Goal: Task Accomplishment & Management: Manage account settings

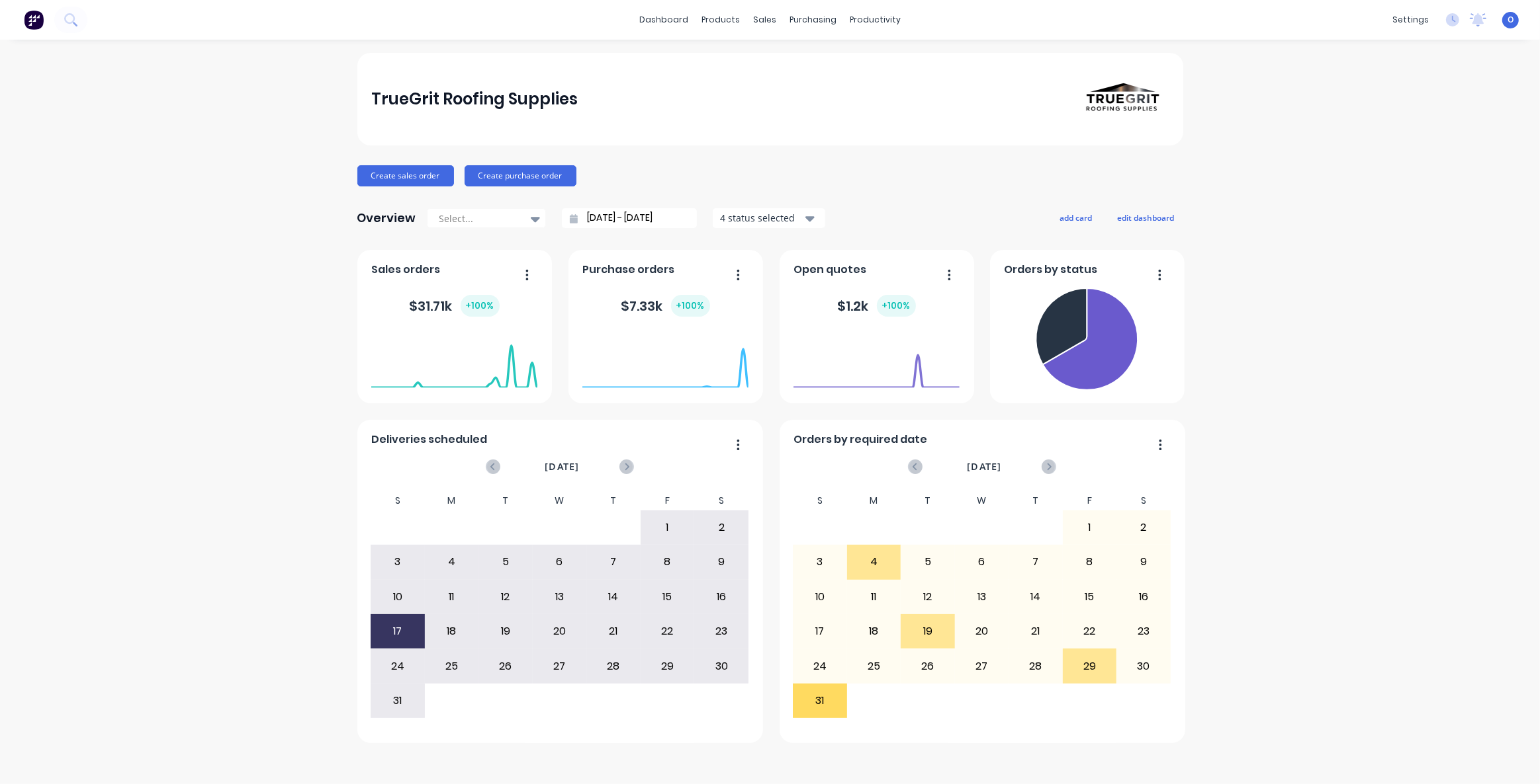
click at [1430, 471] on div "TrueGrit Roofing Supplies Create sales order Create purchase order Overview Sel…" at bounding box center [770, 412] width 1540 height 718
click at [812, 65] on div "Sales Orders" at bounding box center [814, 63] width 54 height 12
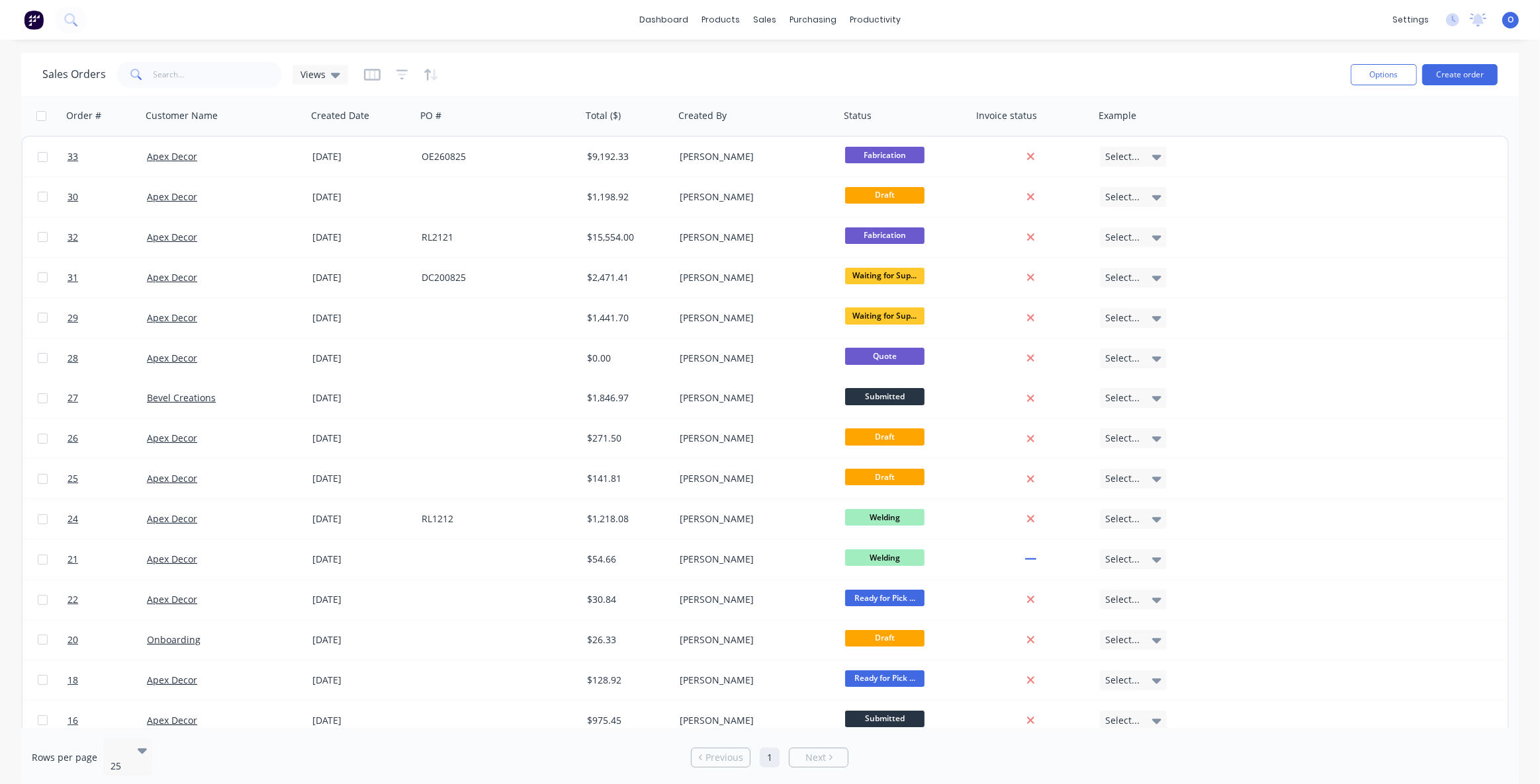
click at [30, 26] on img at bounding box center [34, 20] width 20 height 20
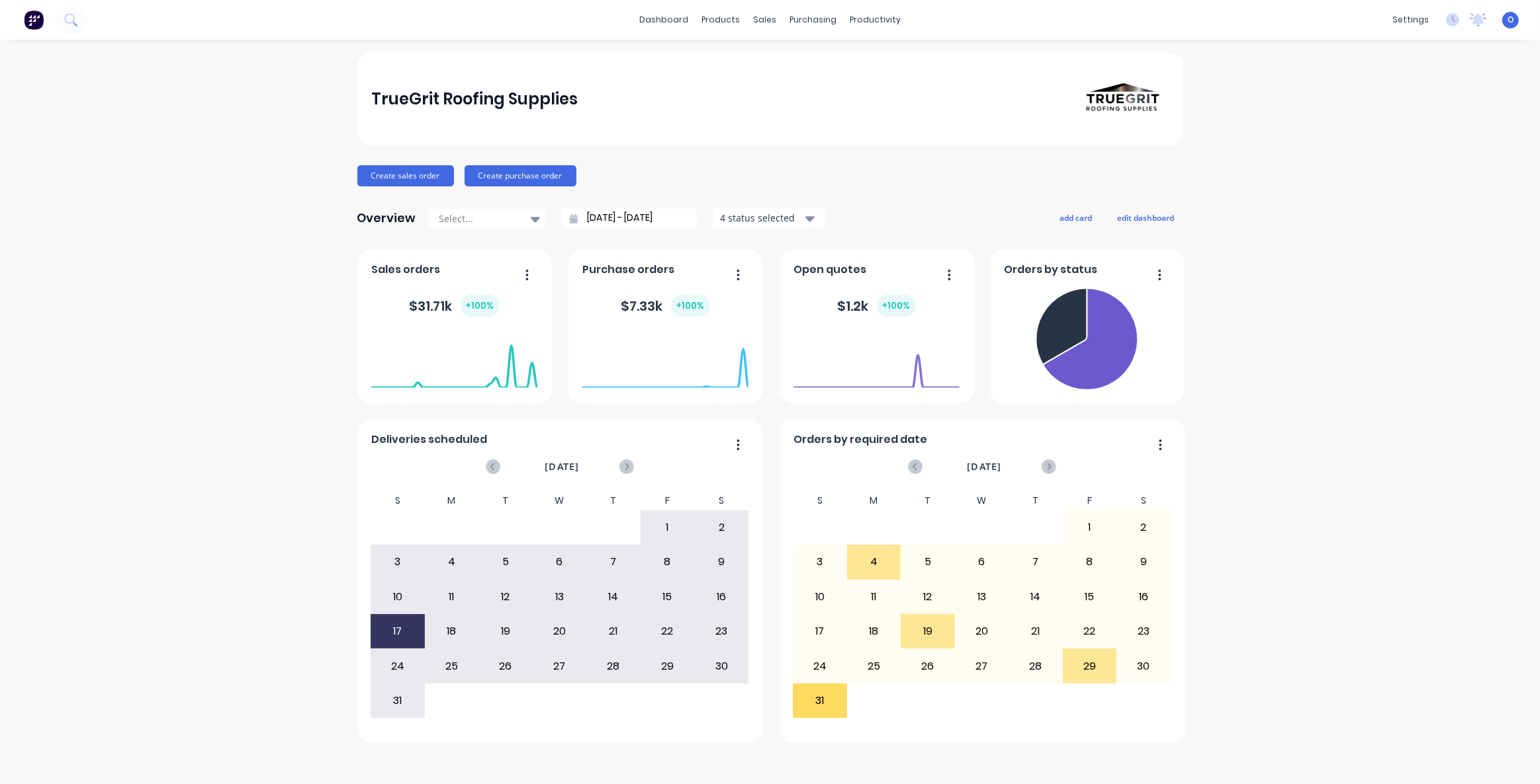
click at [699, 156] on div "TrueGrit Roofing Supplies Create sales order Create purchase order Overview Sel…" at bounding box center [770, 398] width 826 height 690
click at [1408, 338] on div "TrueGrit Roofing Supplies Create sales order Create purchase order Overview Sel…" at bounding box center [770, 412] width 1540 height 718
click at [1316, 538] on div "TrueGrit Roofing Supplies Create sales order Create purchase order Overview Sel…" at bounding box center [770, 412] width 1540 height 718
drag, startPoint x: 400, startPoint y: 115, endPoint x: 530, endPoint y: 141, distance: 132.6
click at [403, 114] on div "TrueGrit Roofing Supplies" at bounding box center [769, 99] width 797 height 93
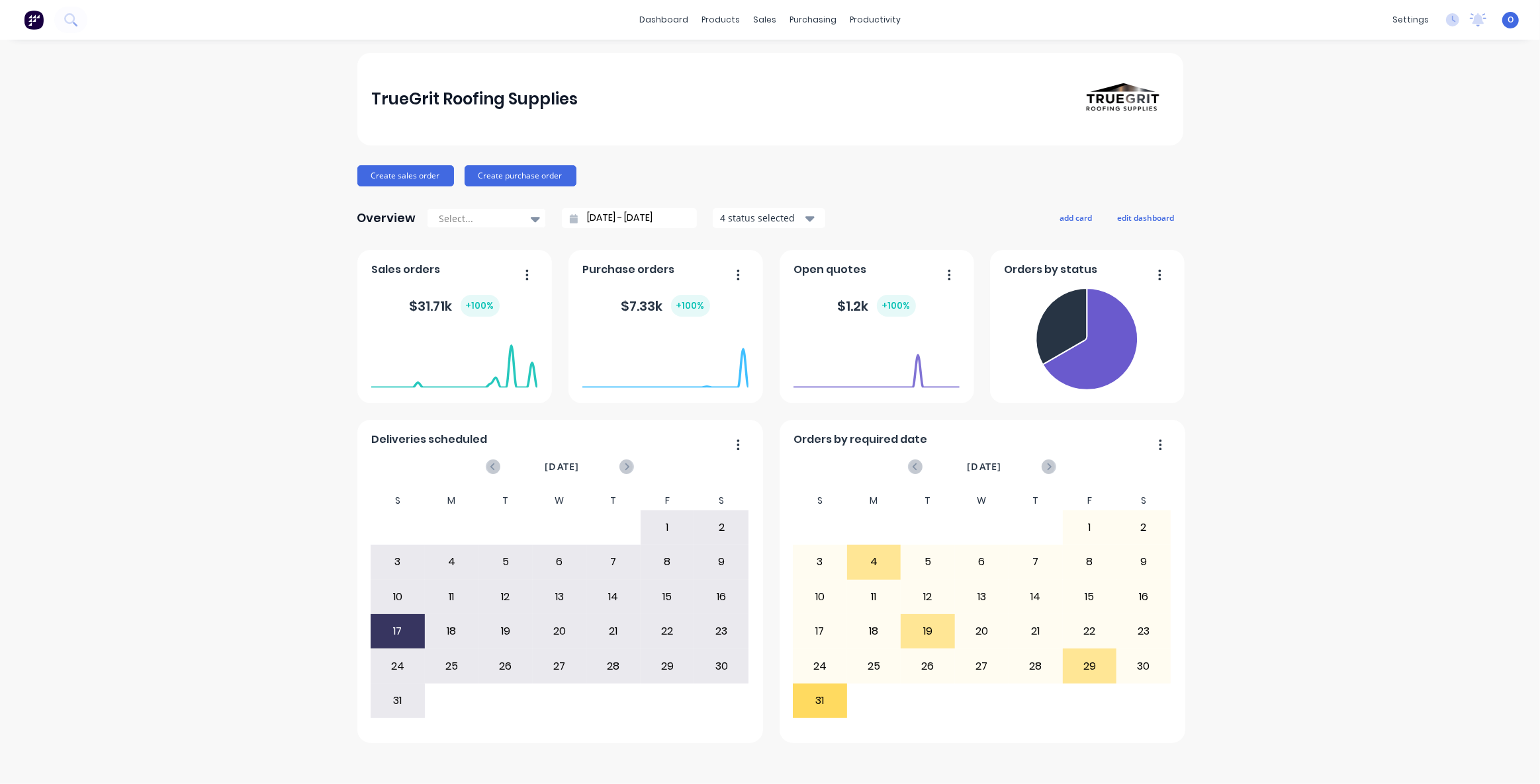
click at [509, 116] on div "TrueGrit Roofing Supplies" at bounding box center [769, 99] width 797 height 93
click at [403, 100] on div "TrueGrit Roofing Supplies" at bounding box center [474, 99] width 206 height 26
click at [455, 103] on div "TrueGrit Roofing Supplies" at bounding box center [474, 99] width 206 height 26
click at [562, 106] on div "TrueGrit Roofing Supplies" at bounding box center [474, 99] width 206 height 26
drag, startPoint x: 579, startPoint y: 99, endPoint x: 360, endPoint y: 88, distance: 219.3
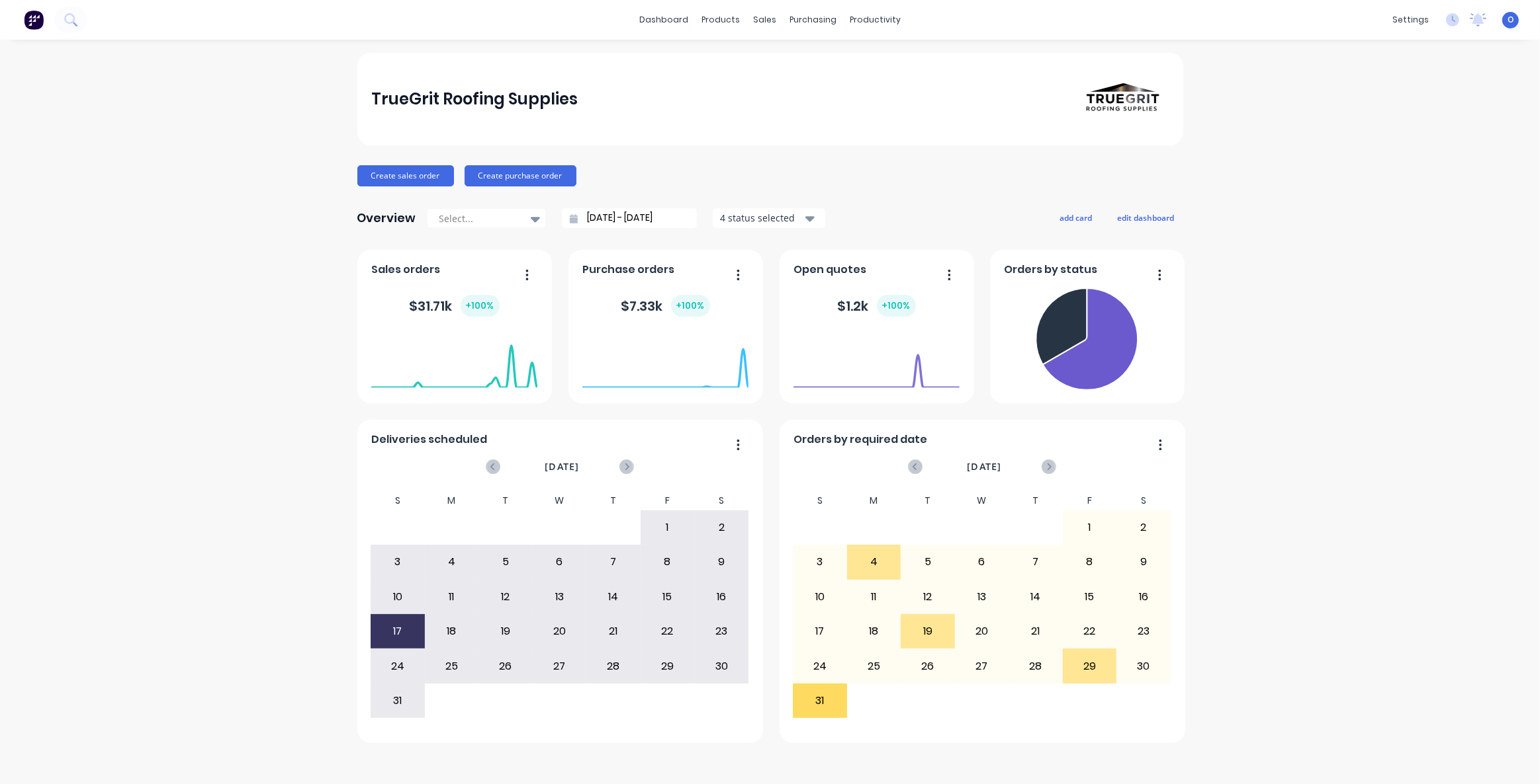
click at [555, 100] on div "TrueGrit Roofing Supplies" at bounding box center [769, 99] width 797 height 93
drag, startPoint x: 436, startPoint y: 100, endPoint x: 482, endPoint y: 100, distance: 46.0
click at [437, 100] on div "TrueGrit Roofing Supplies" at bounding box center [474, 99] width 206 height 26
click at [454, 104] on div "TrueGrit Roofing Supplies" at bounding box center [474, 99] width 206 height 26
click at [473, 106] on div "TrueGrit Roofing Supplies" at bounding box center [474, 99] width 206 height 26
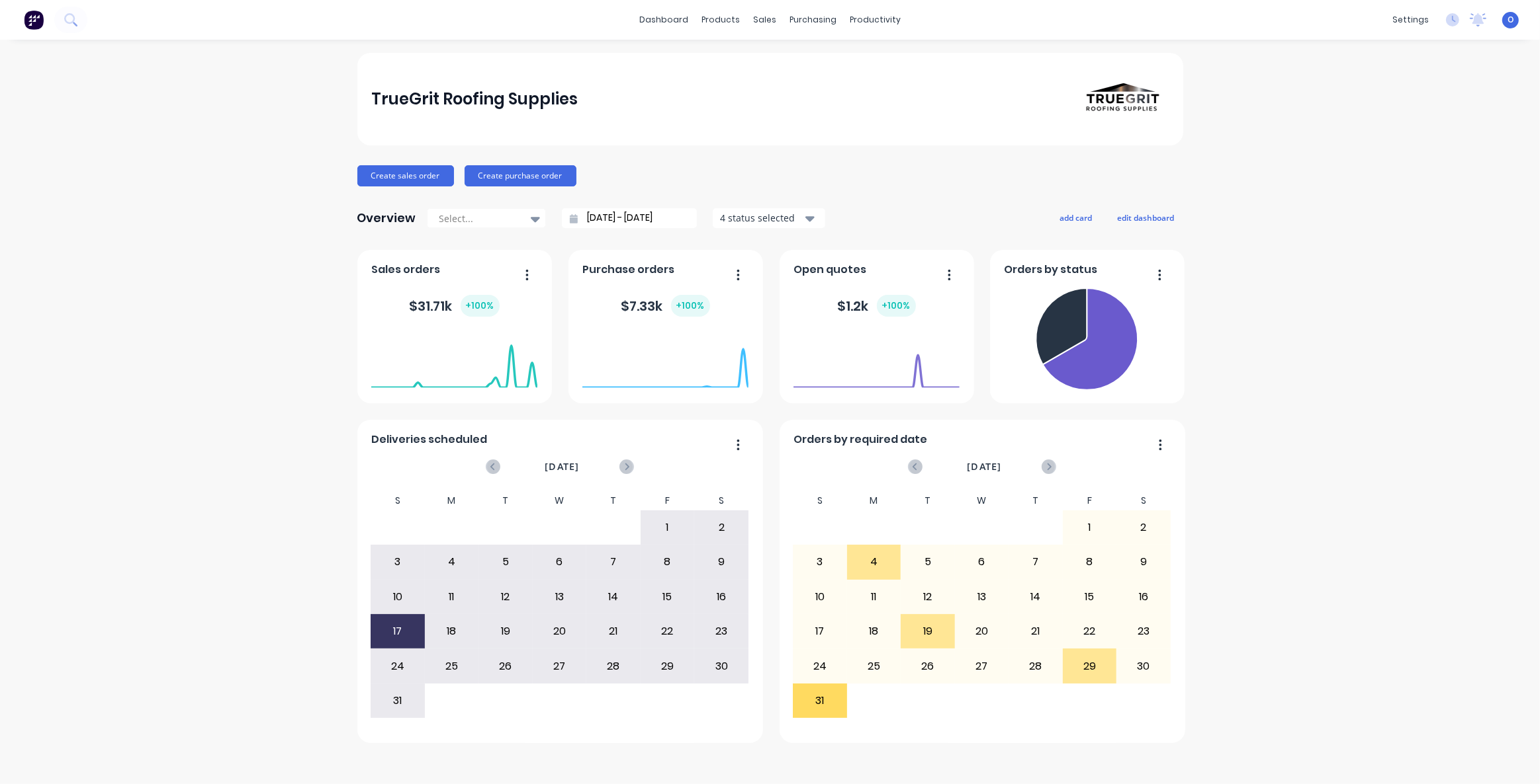
click at [593, 105] on div "TrueGrit Roofing Supplies" at bounding box center [769, 99] width 797 height 93
click at [713, 169] on div "Create sales order Create purchase order" at bounding box center [770, 176] width 826 height 21
click at [1229, 390] on div "TrueGrit Roofing Supplies Create sales order Create purchase order Overview Sel…" at bounding box center [770, 412] width 1540 height 718
click at [667, 153] on div "TrueGrit Roofing Supplies Create sales order Create purchase order Overview Sel…" at bounding box center [770, 398] width 826 height 690
click at [939, 188] on div "TrueGrit Roofing Supplies Create sales order Create purchase order Overview Sel…" at bounding box center [770, 398] width 826 height 690
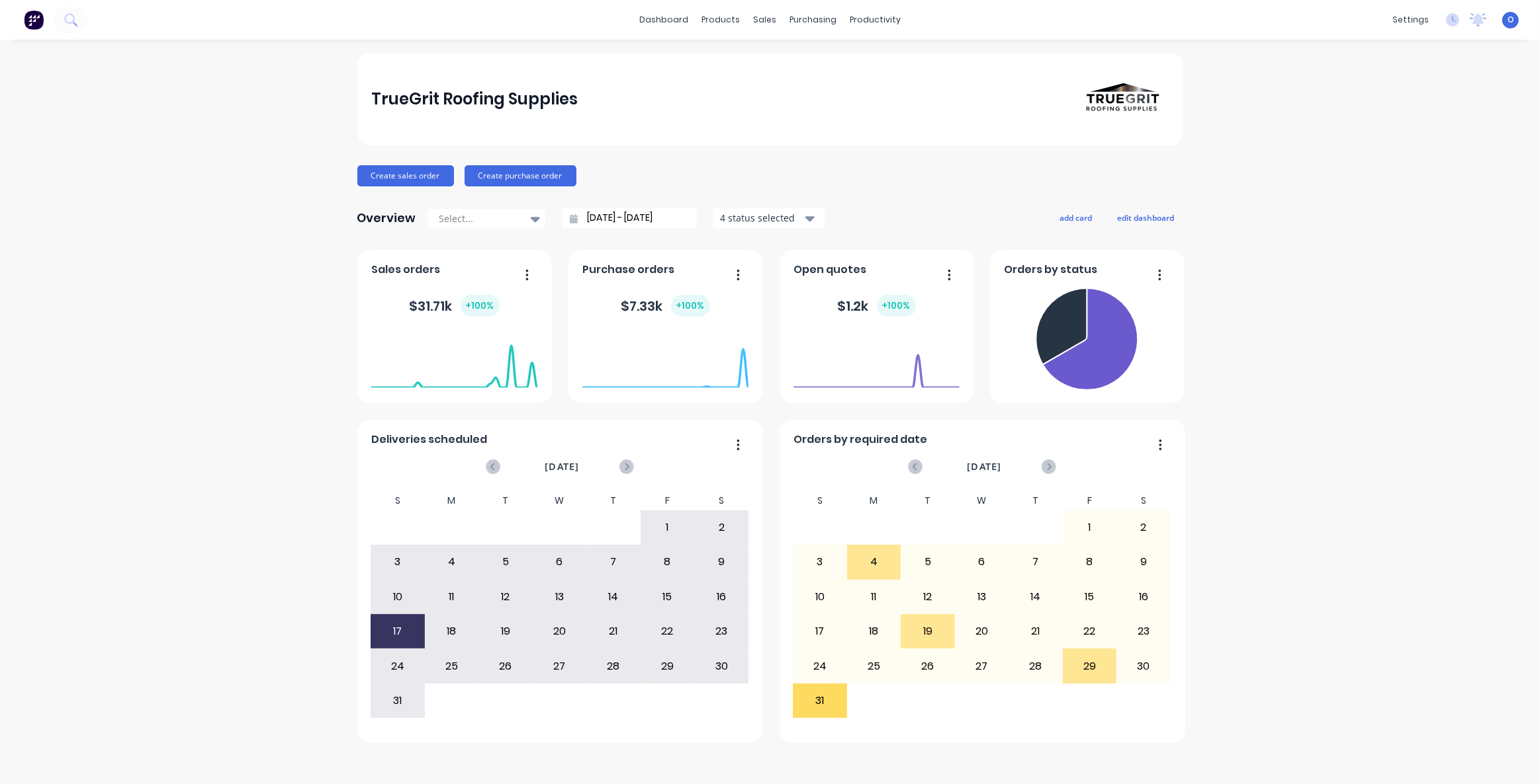
click at [939, 188] on div "TrueGrit Roofing Supplies Create sales order Create purchase order Overview Sel…" at bounding box center [770, 398] width 826 height 690
click at [481, 332] on foreignobject at bounding box center [454, 360] width 166 height 56
drag, startPoint x: 400, startPoint y: 270, endPoint x: 413, endPoint y: 269, distance: 13.0
click at [407, 270] on span "Sales orders" at bounding box center [405, 270] width 69 height 16
click at [421, 310] on div "$ 31.71k + 100 %" at bounding box center [454, 306] width 90 height 22
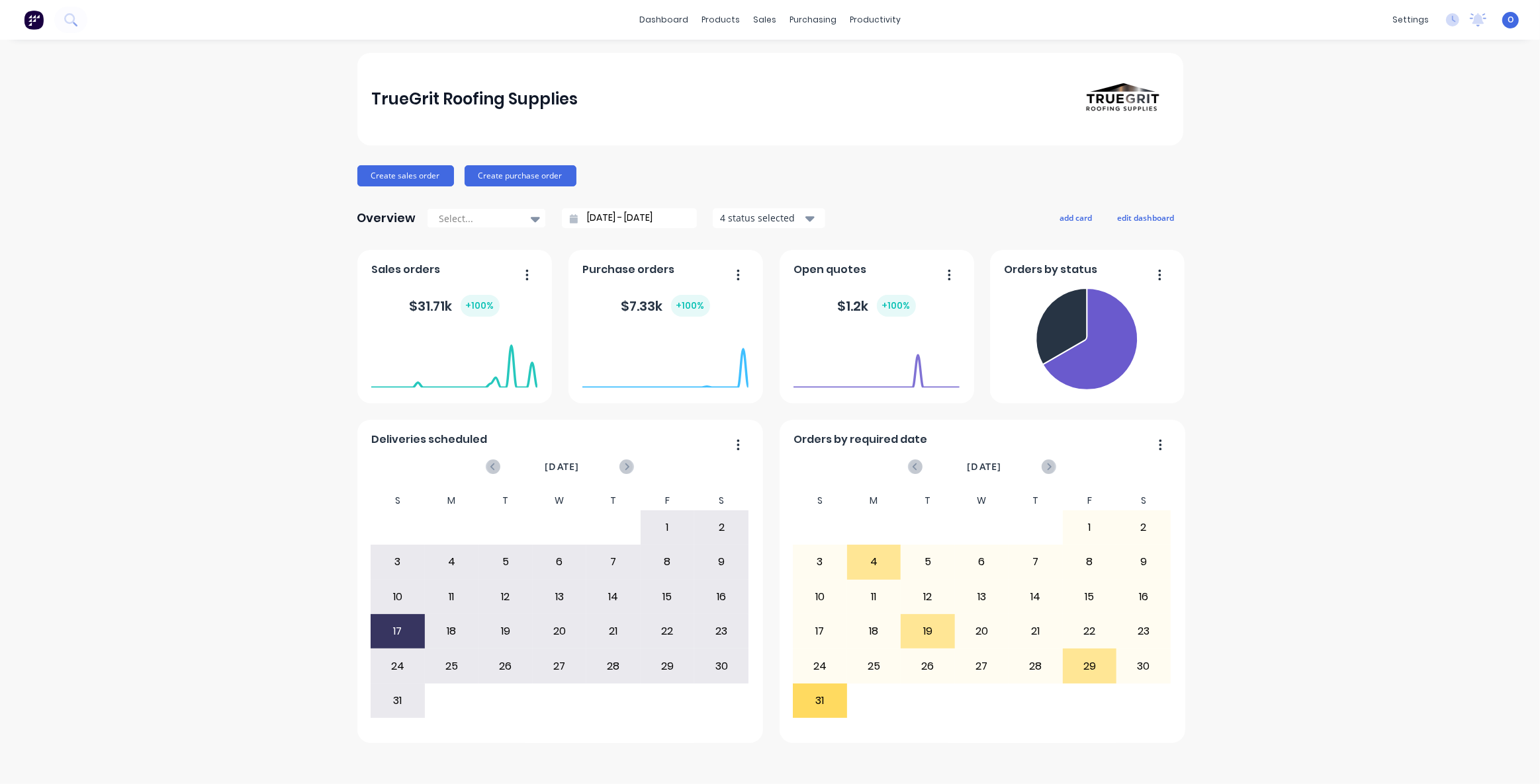
click at [1229, 231] on div "TrueGrit Roofing Supplies Create sales order Create purchase order Overview Sel…" at bounding box center [770, 412] width 1540 height 718
click at [1216, 231] on div "TrueGrit Roofing Supplies Create sales order Create purchase order Overview Sel…" at bounding box center [770, 412] width 1540 height 718
click at [1223, 231] on div "TrueGrit Roofing Supplies Create sales order Create purchase order Overview Sel…" at bounding box center [770, 412] width 1540 height 718
drag, startPoint x: 1149, startPoint y: 211, endPoint x: 1174, endPoint y: 219, distance: 26.2
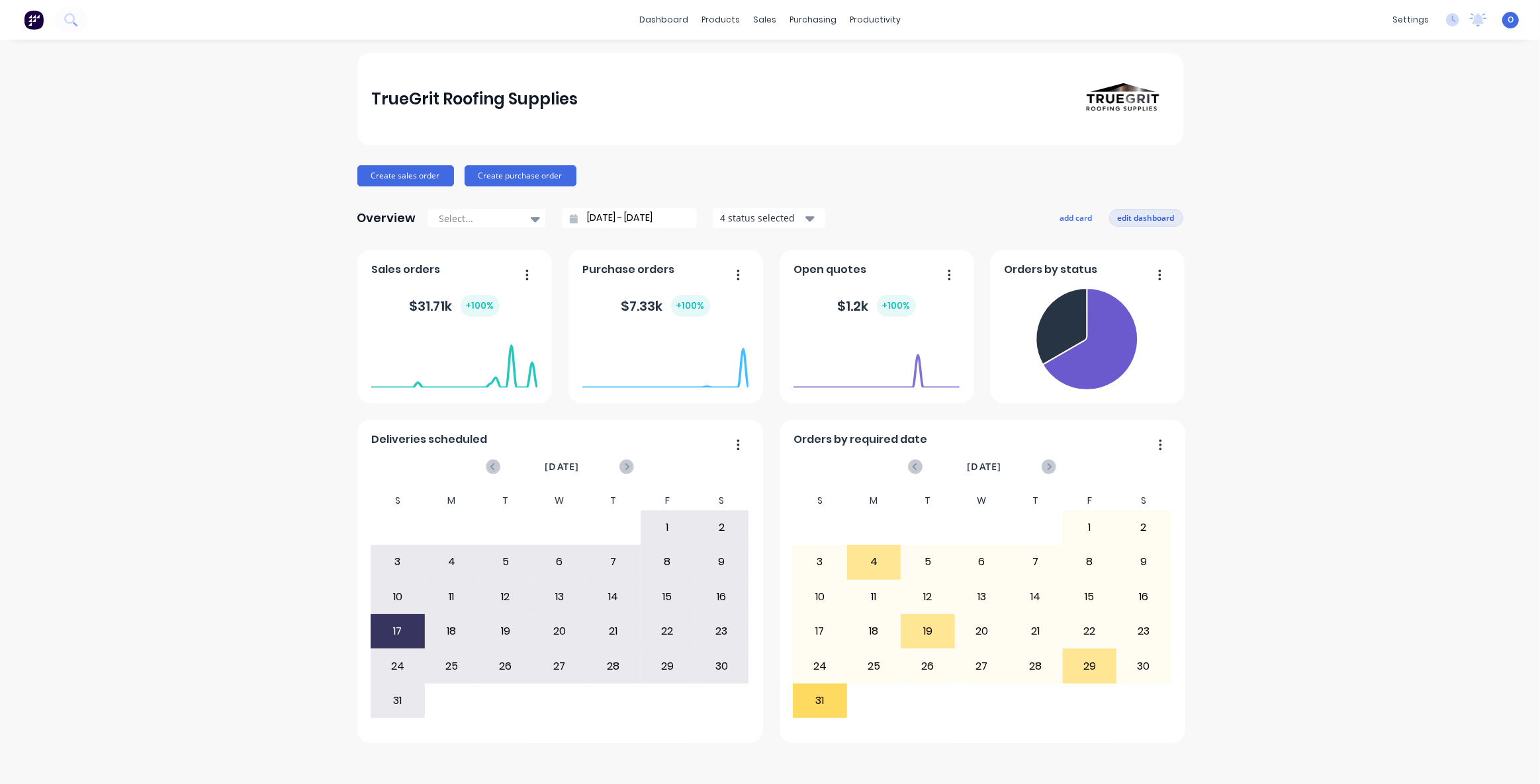
click at [1150, 212] on button "edit dashboard" at bounding box center [1146, 218] width 74 height 17
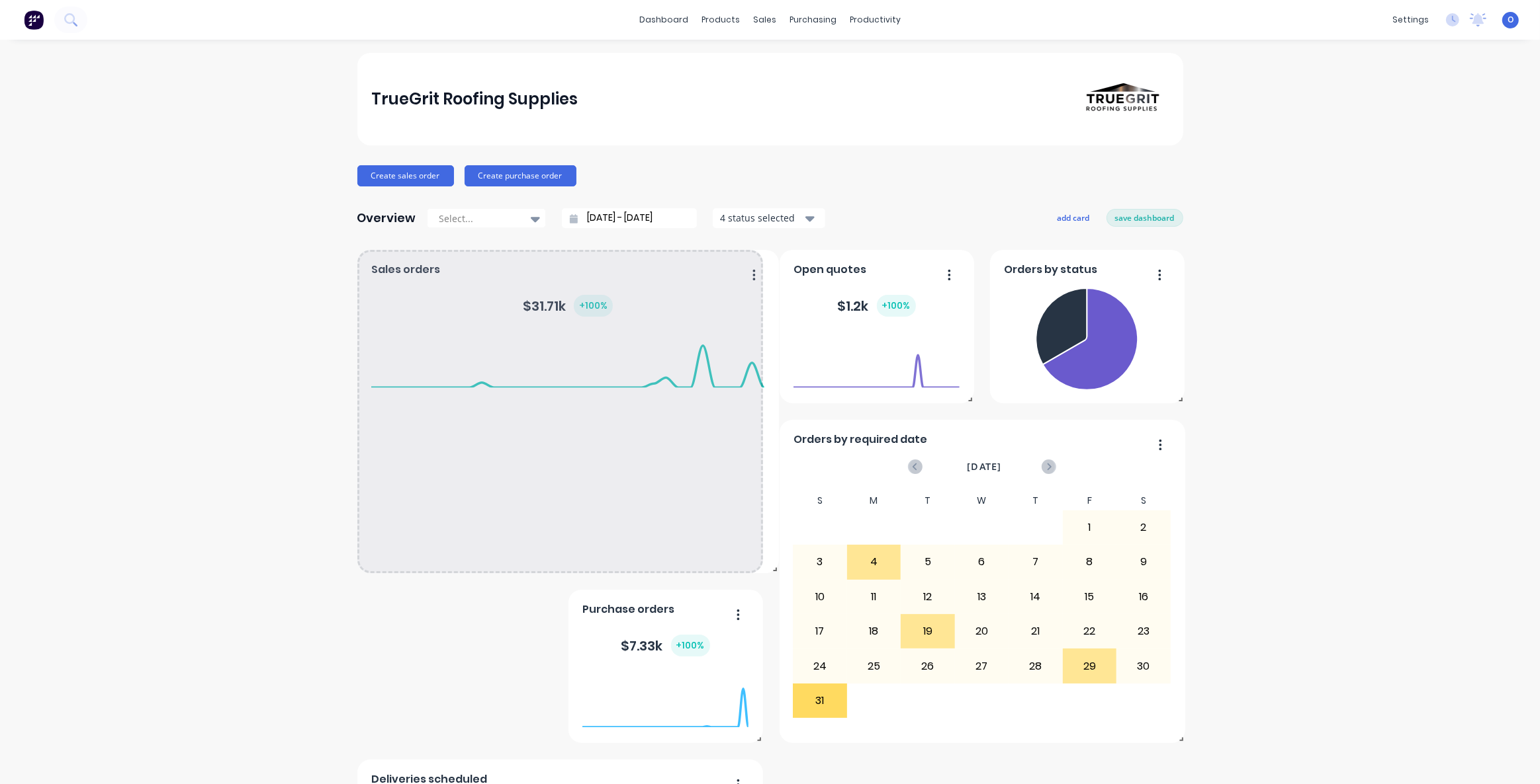
drag, startPoint x: 549, startPoint y: 398, endPoint x: 772, endPoint y: 593, distance: 296.2
click at [772, 593] on div "Orders by status Fabrication Orders: 2 Total Value: $ 24746.33 Deliveries sched…" at bounding box center [770, 666] width 826 height 833
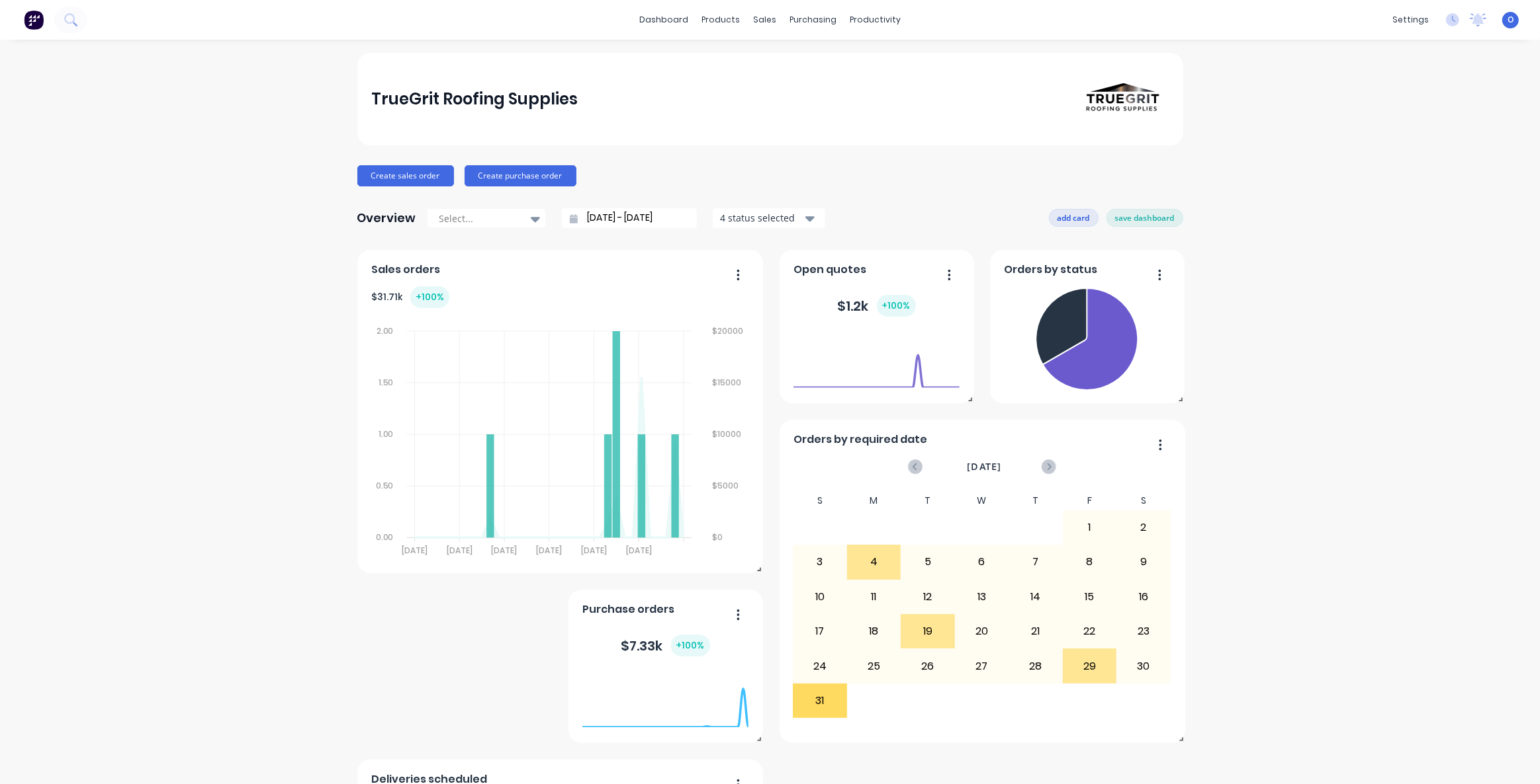
click at [1051, 217] on button "add card" at bounding box center [1074, 218] width 50 height 17
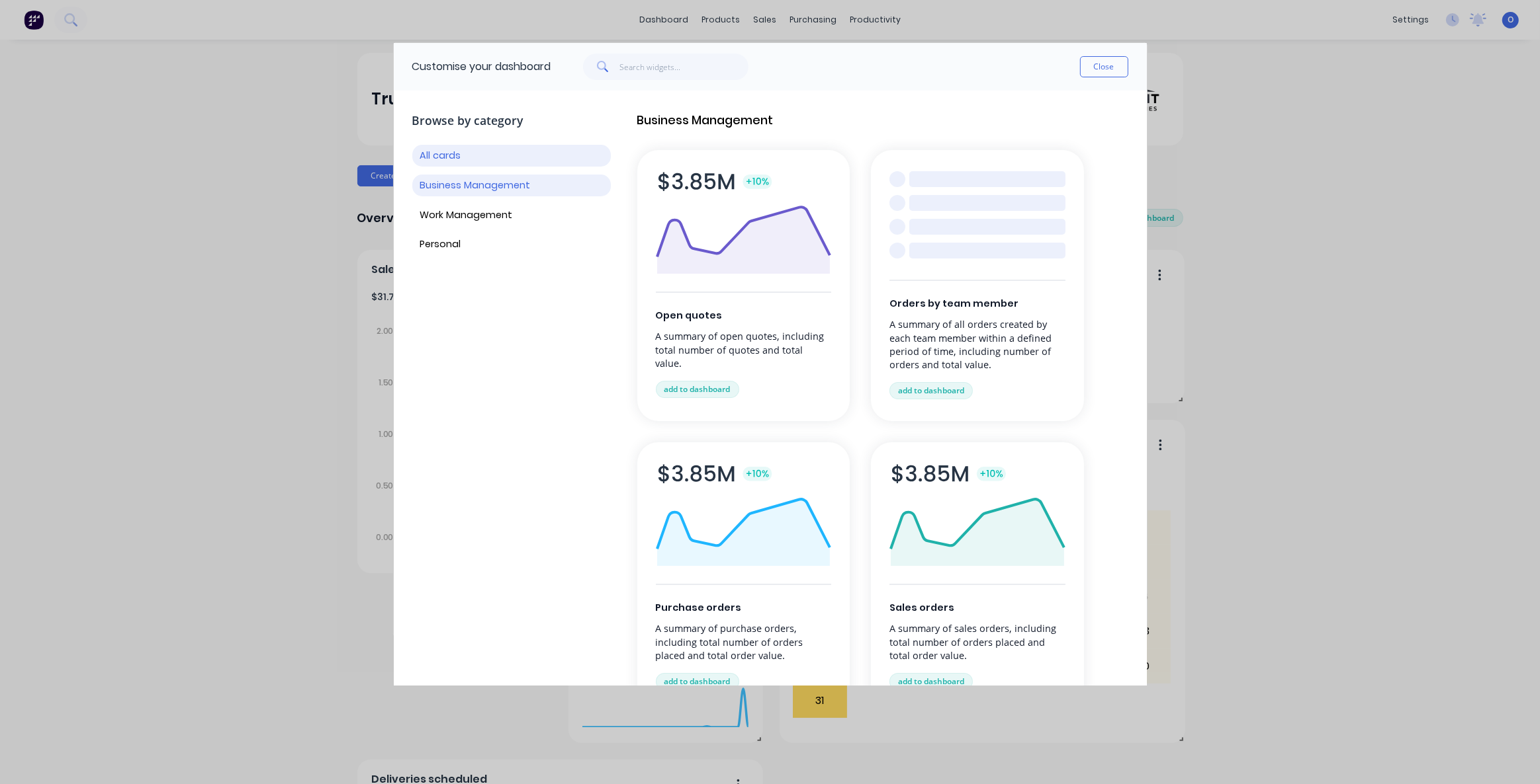
click at [489, 178] on button "Business Management" at bounding box center [512, 185] width 199 height 22
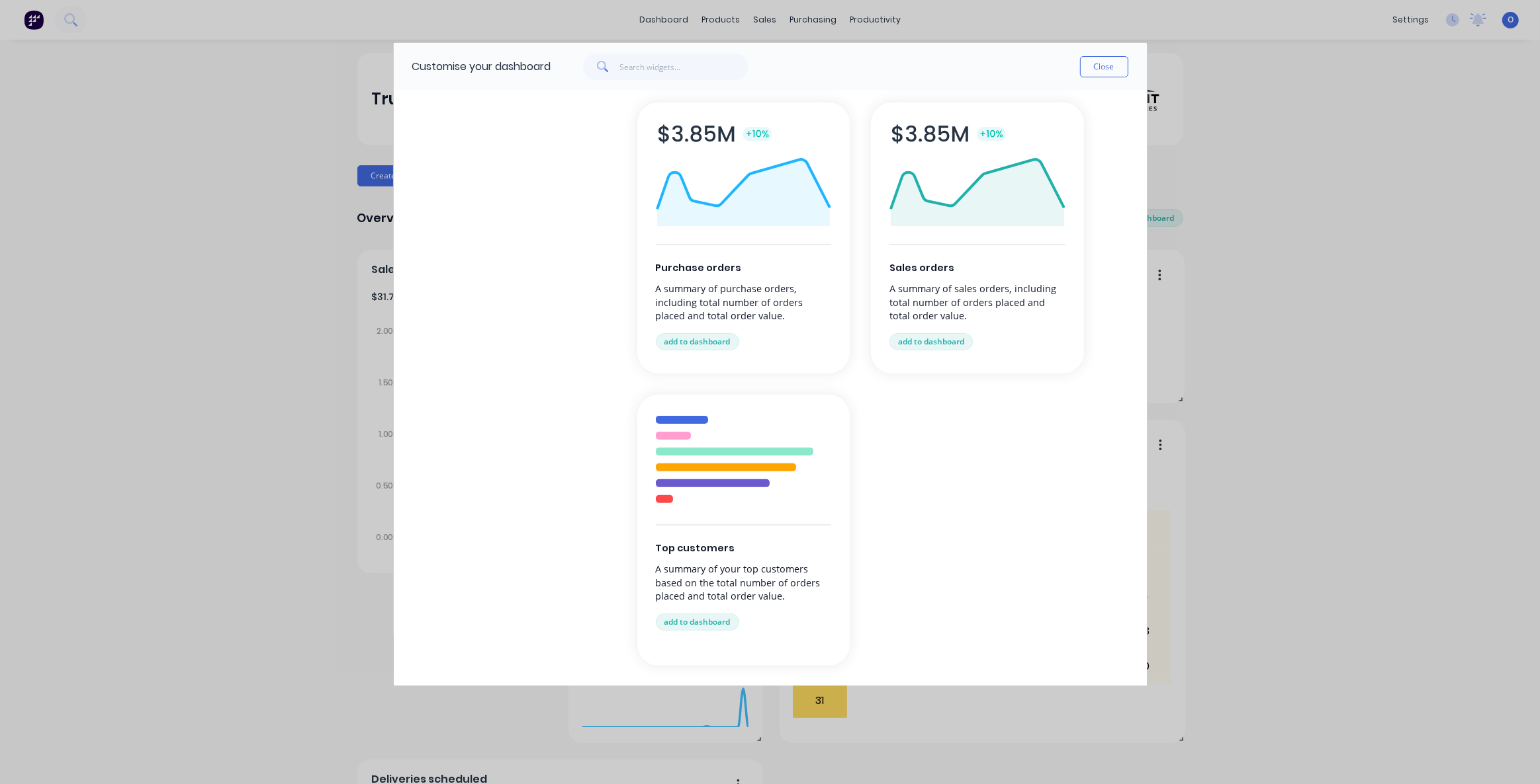
scroll to position [357, 0]
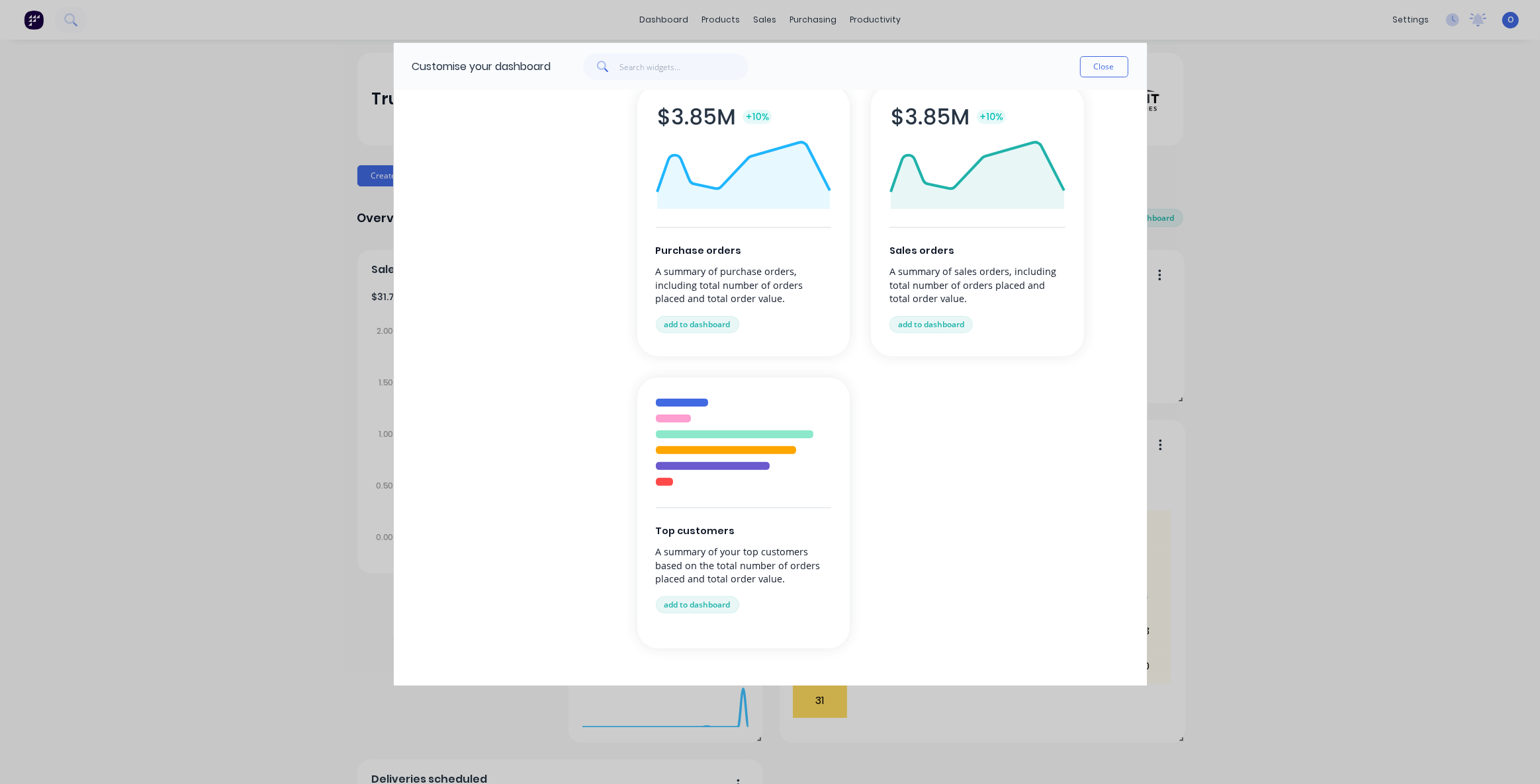
click at [719, 474] on div "Top customers A summary of your top customers based on the total number of orde…" at bounding box center [744, 513] width 213 height 271
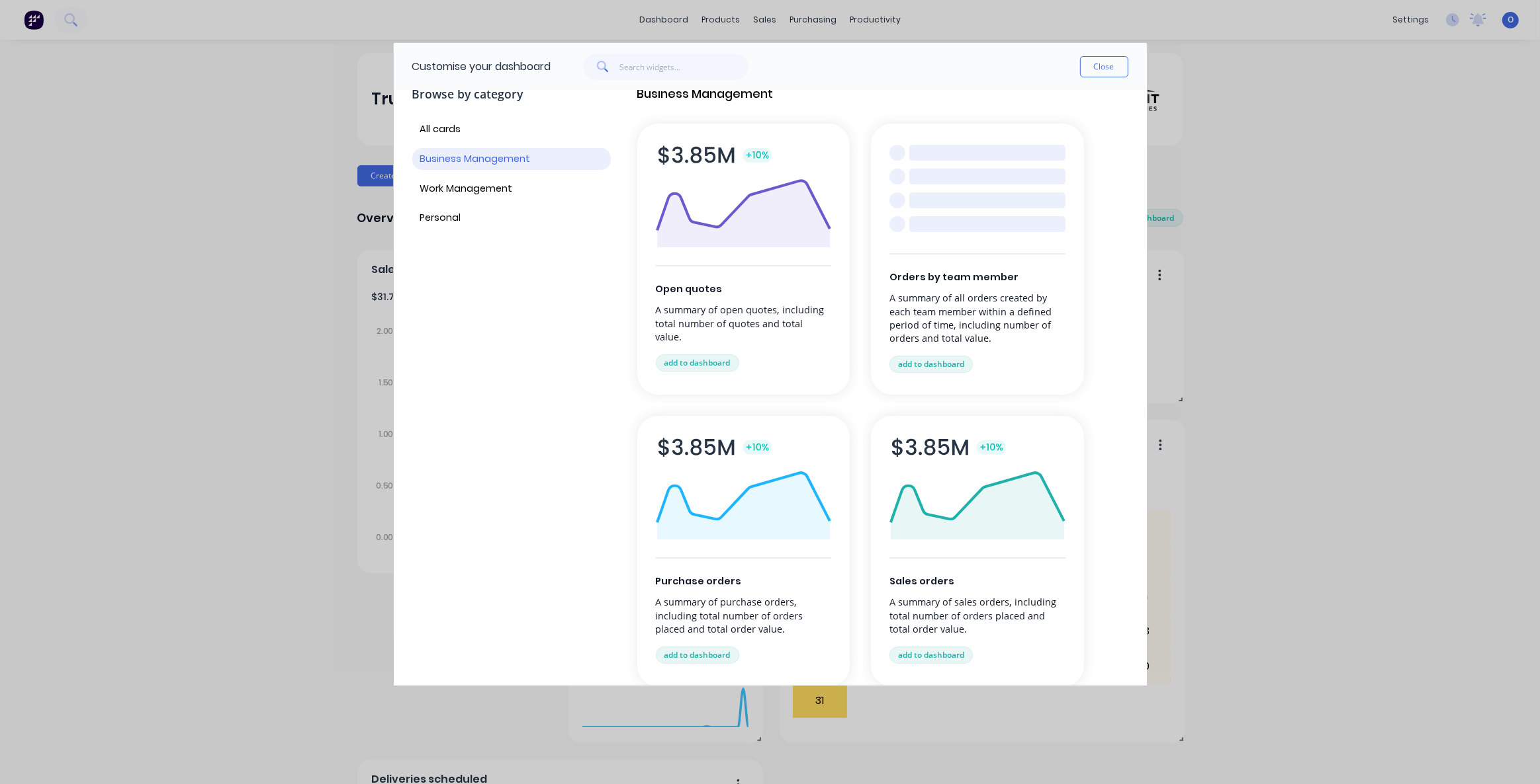
scroll to position [0, 0]
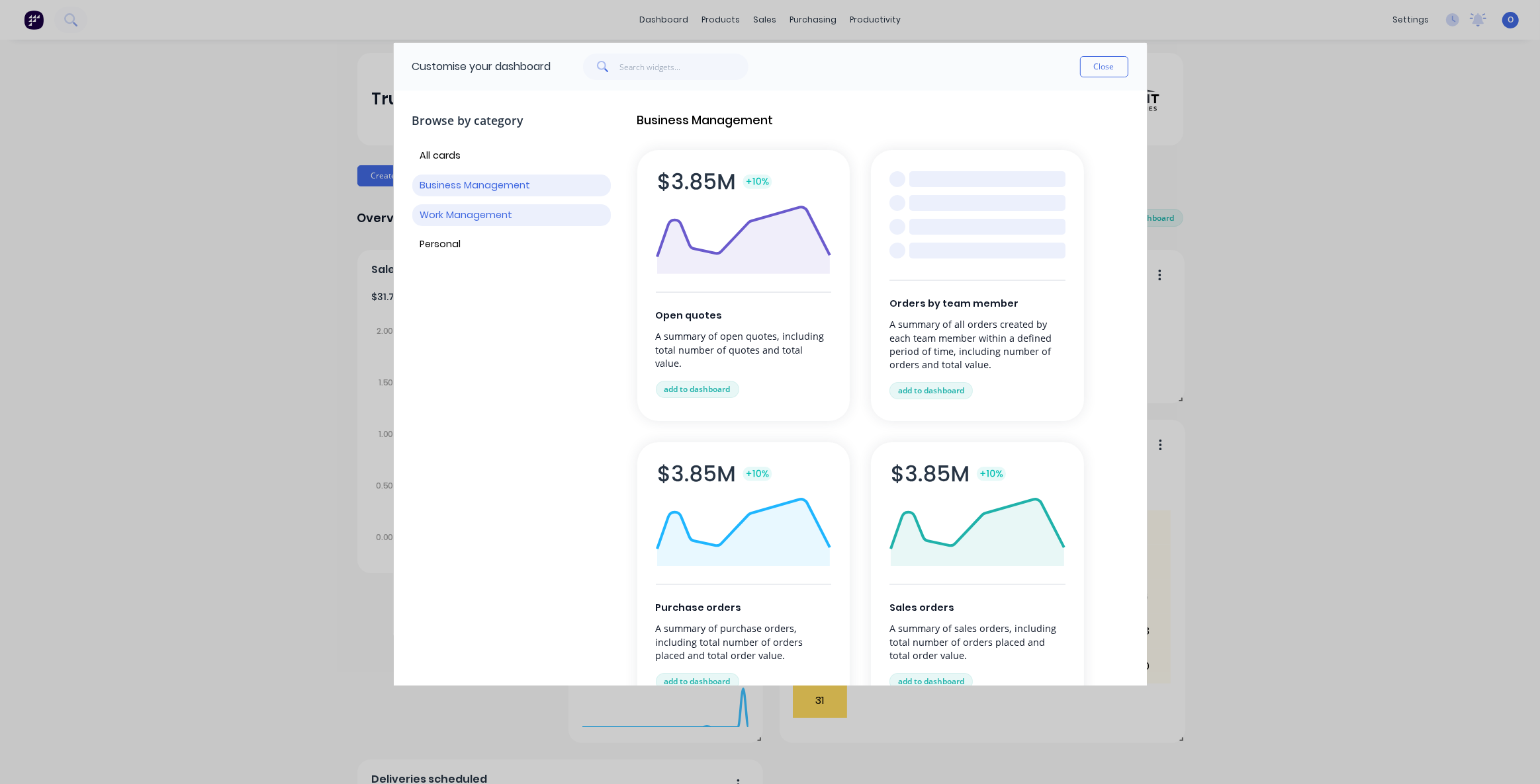
click at [466, 222] on button "Work Management" at bounding box center [512, 215] width 199 height 22
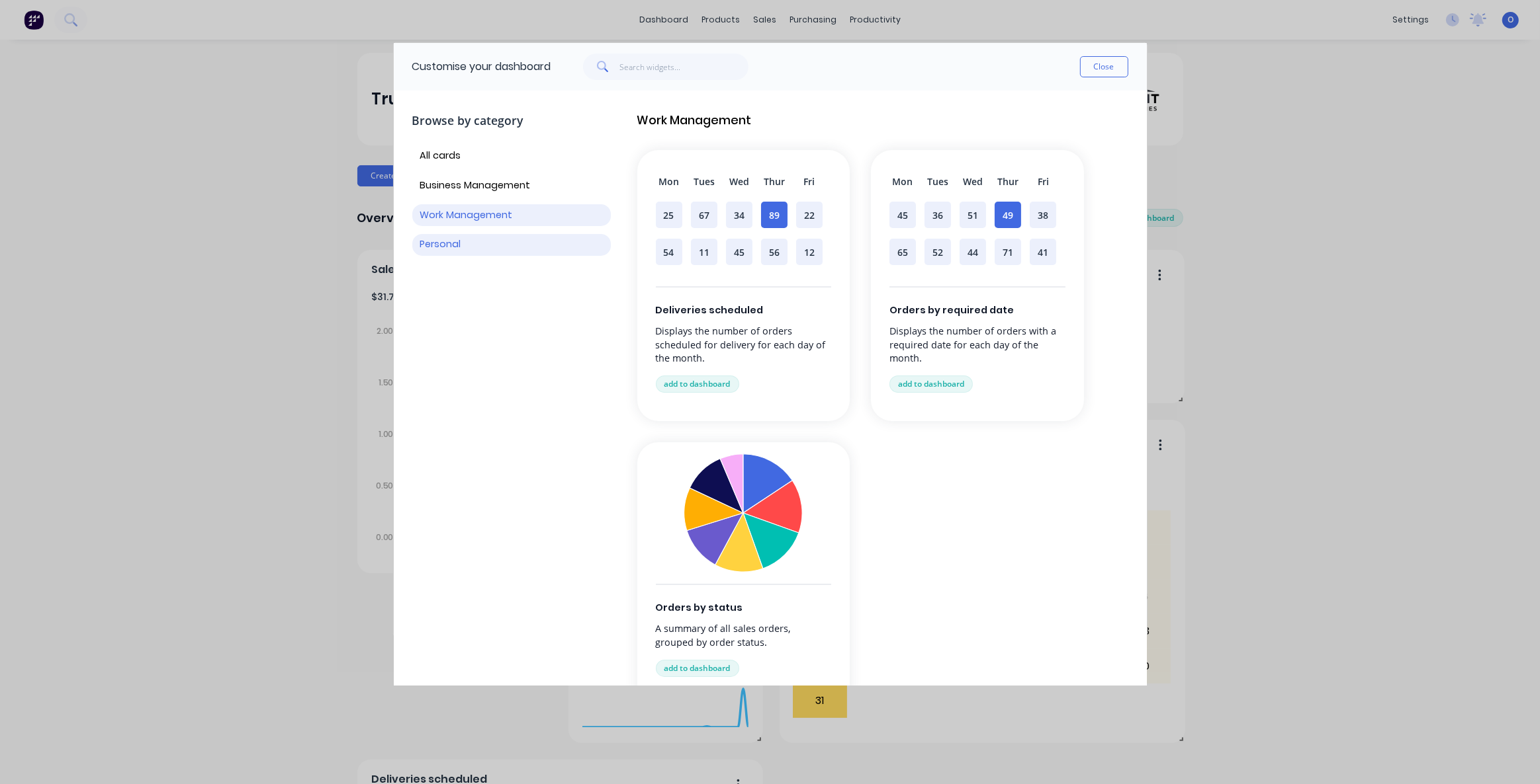
click at [450, 250] on button "Personal" at bounding box center [512, 245] width 199 height 22
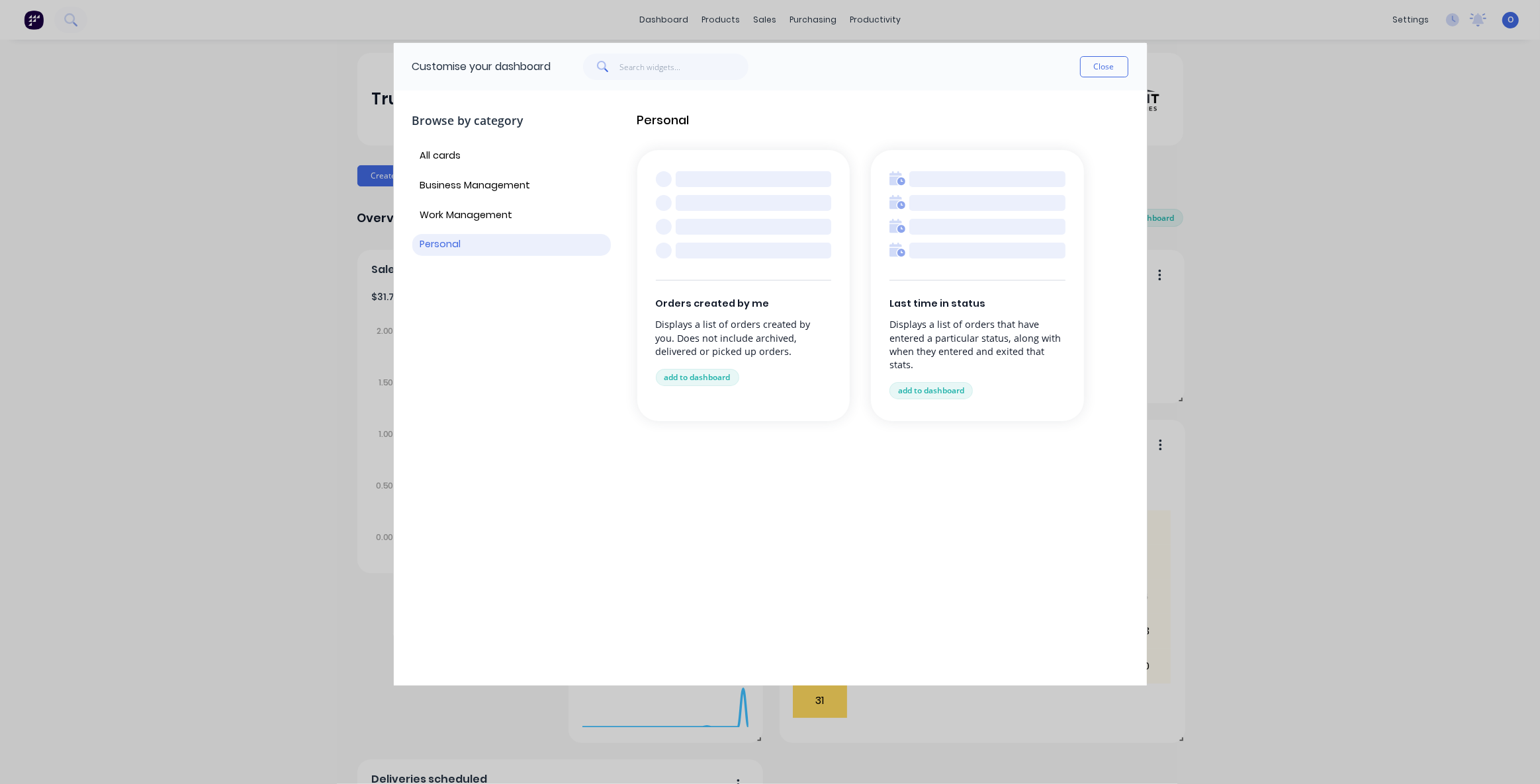
click at [874, 528] on div "Personal Orders created by me Displays a list of orders created by you. Does no…" at bounding box center [883, 388] width 491 height 574
click at [492, 218] on button "Work Management" at bounding box center [512, 215] width 199 height 22
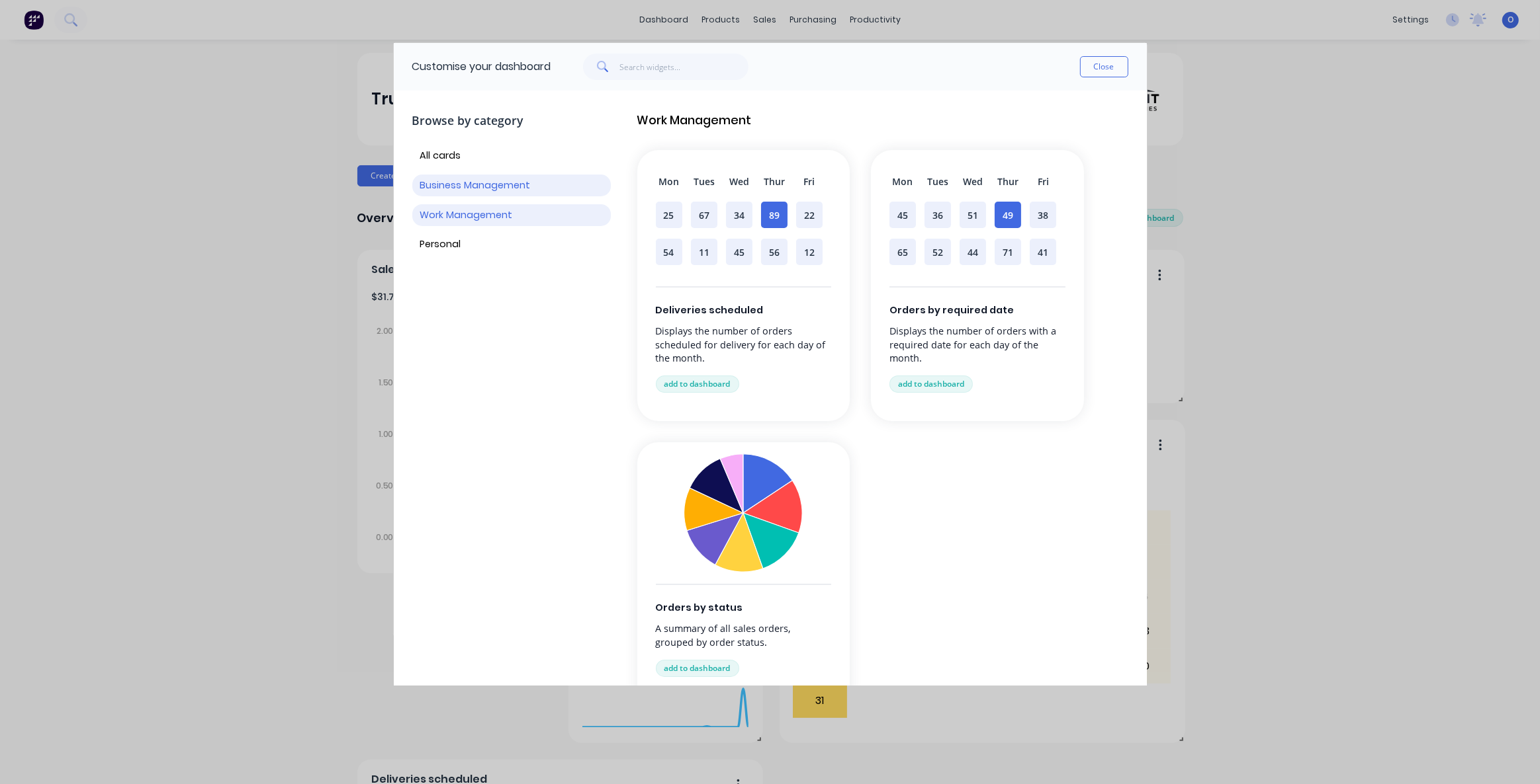
click at [483, 190] on button "Business Management" at bounding box center [512, 185] width 199 height 22
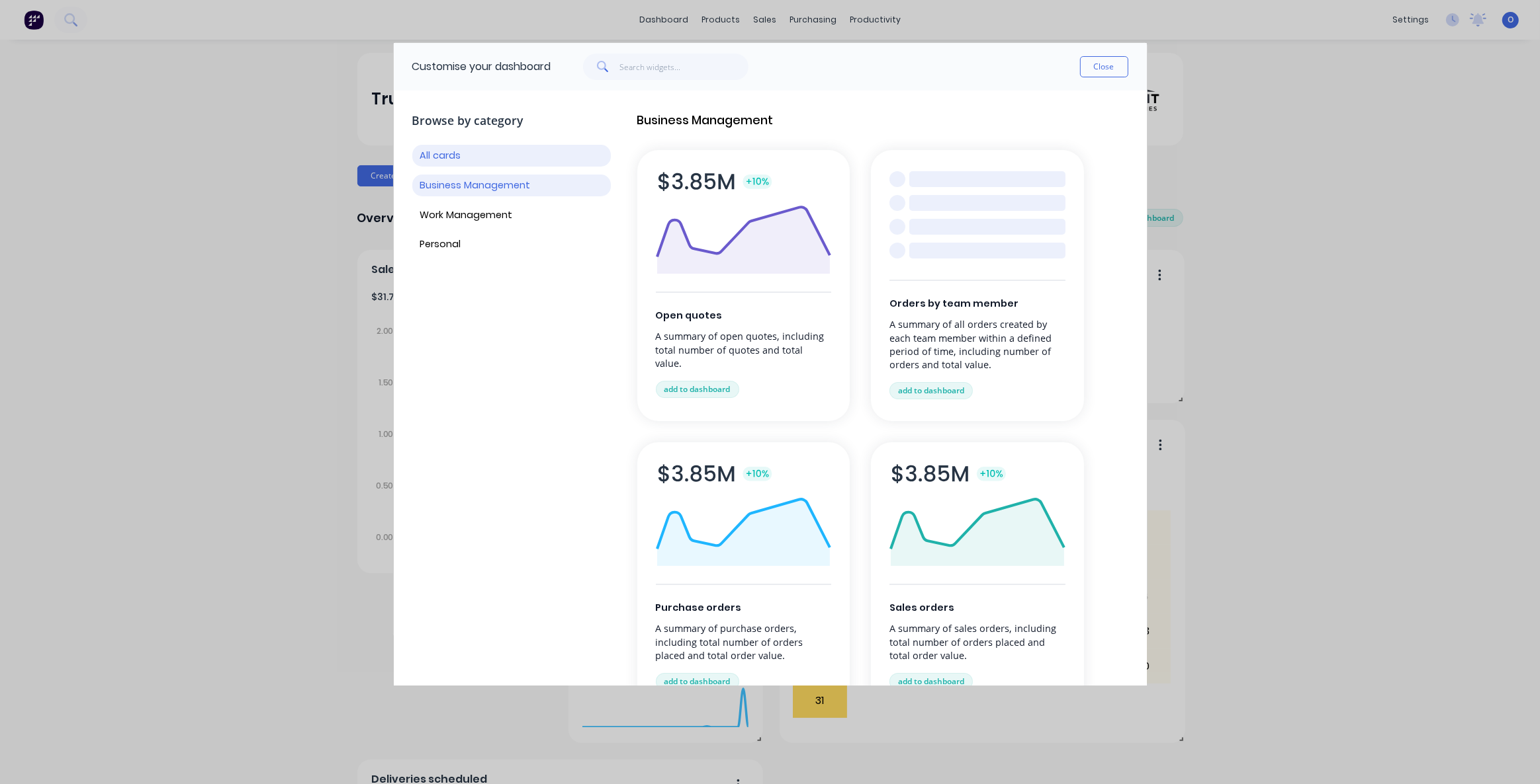
click at [475, 162] on button "All cards" at bounding box center [512, 156] width 199 height 22
click at [1103, 66] on button "Close" at bounding box center [1104, 66] width 48 height 21
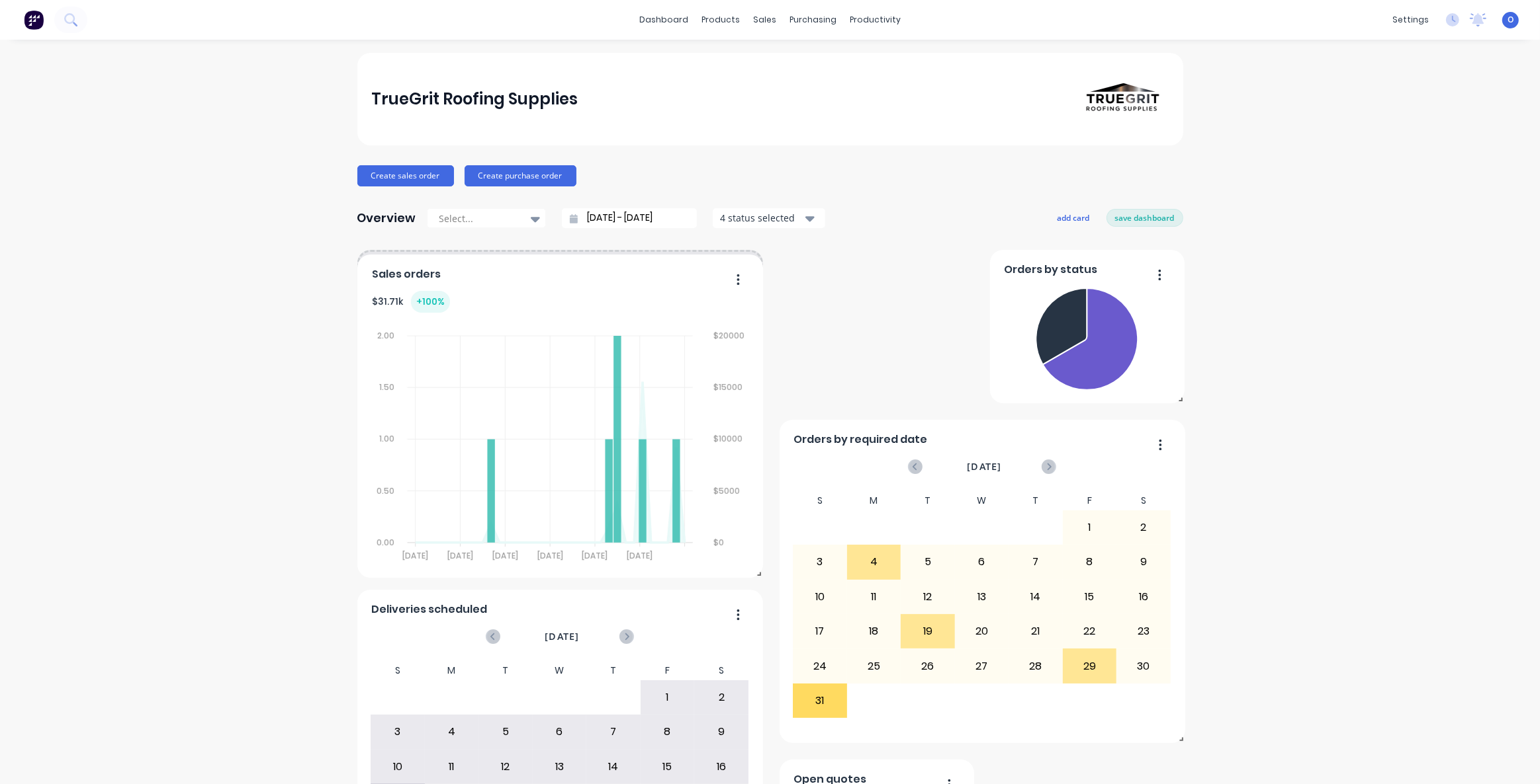
drag, startPoint x: 492, startPoint y: 398, endPoint x: 752, endPoint y: 560, distance: 306.3
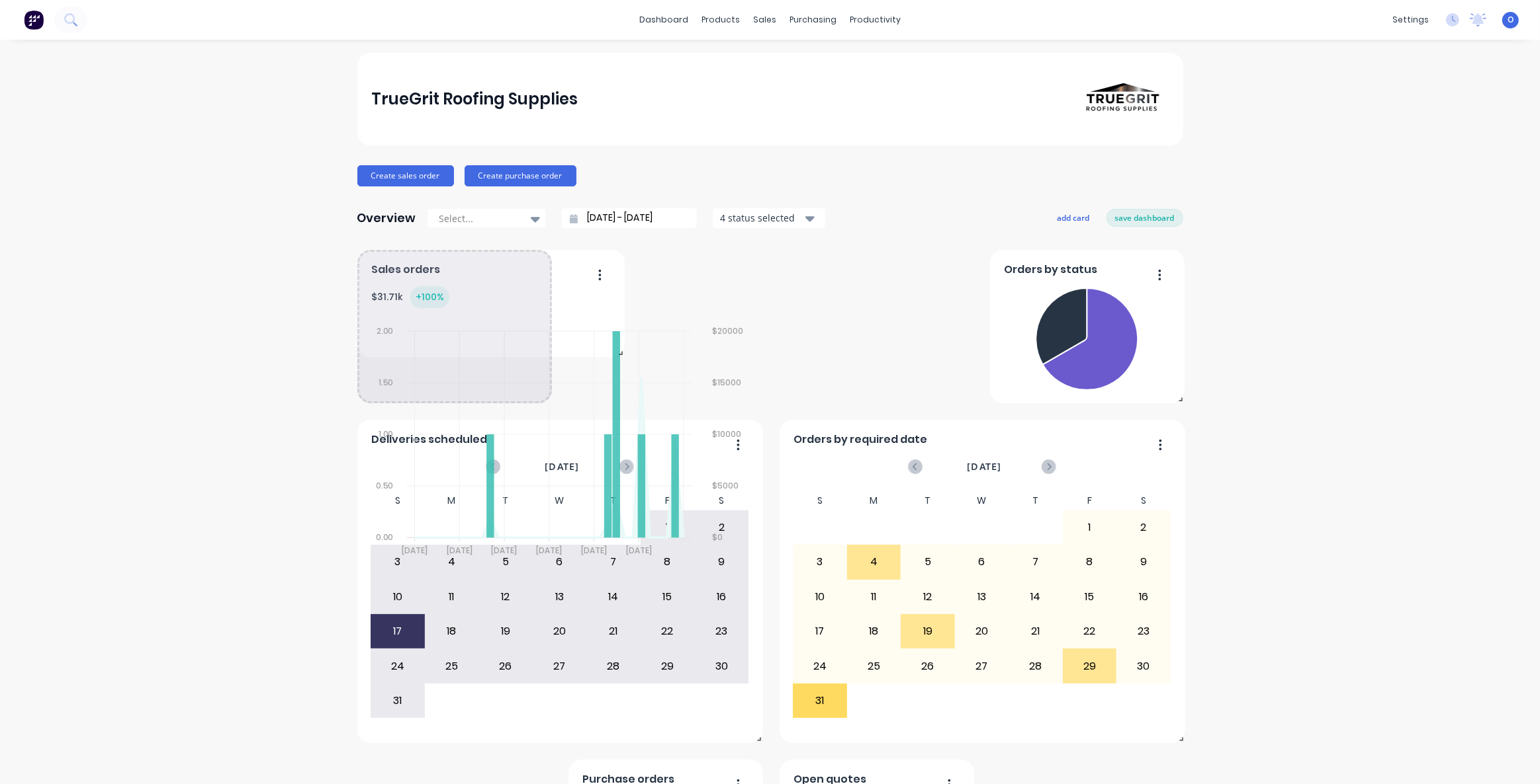
drag, startPoint x: 756, startPoint y: 568, endPoint x: 629, endPoint y: 316, distance: 282.2
click at [611, 344] on span at bounding box center [618, 350] width 14 height 14
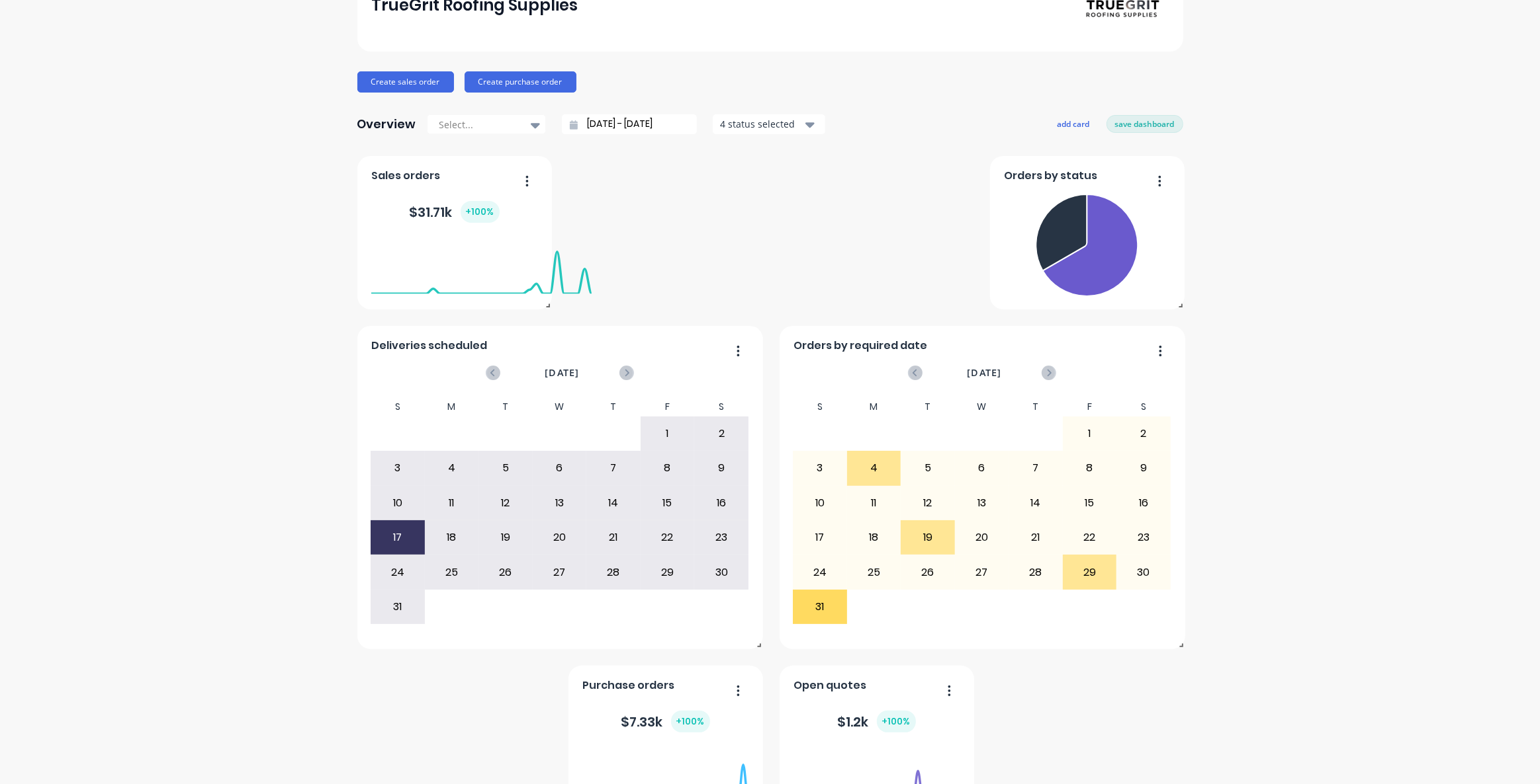
scroll to position [176, 0]
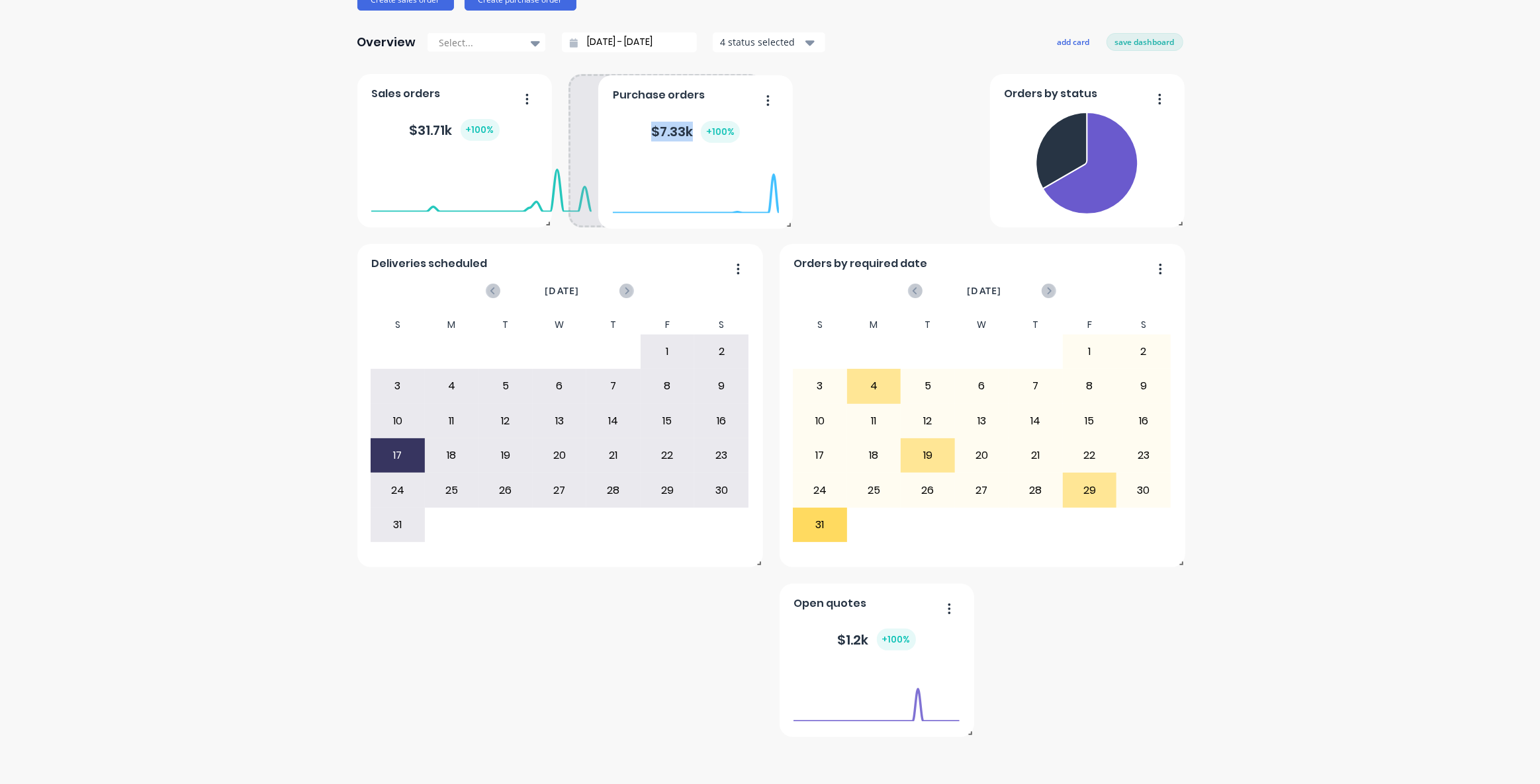
drag, startPoint x: 681, startPoint y: 655, endPoint x: 713, endPoint y: 151, distance: 505.0
click at [710, 97] on div "Purchase orders $ 7.33k + 100 %" at bounding box center [695, 152] width 194 height 153
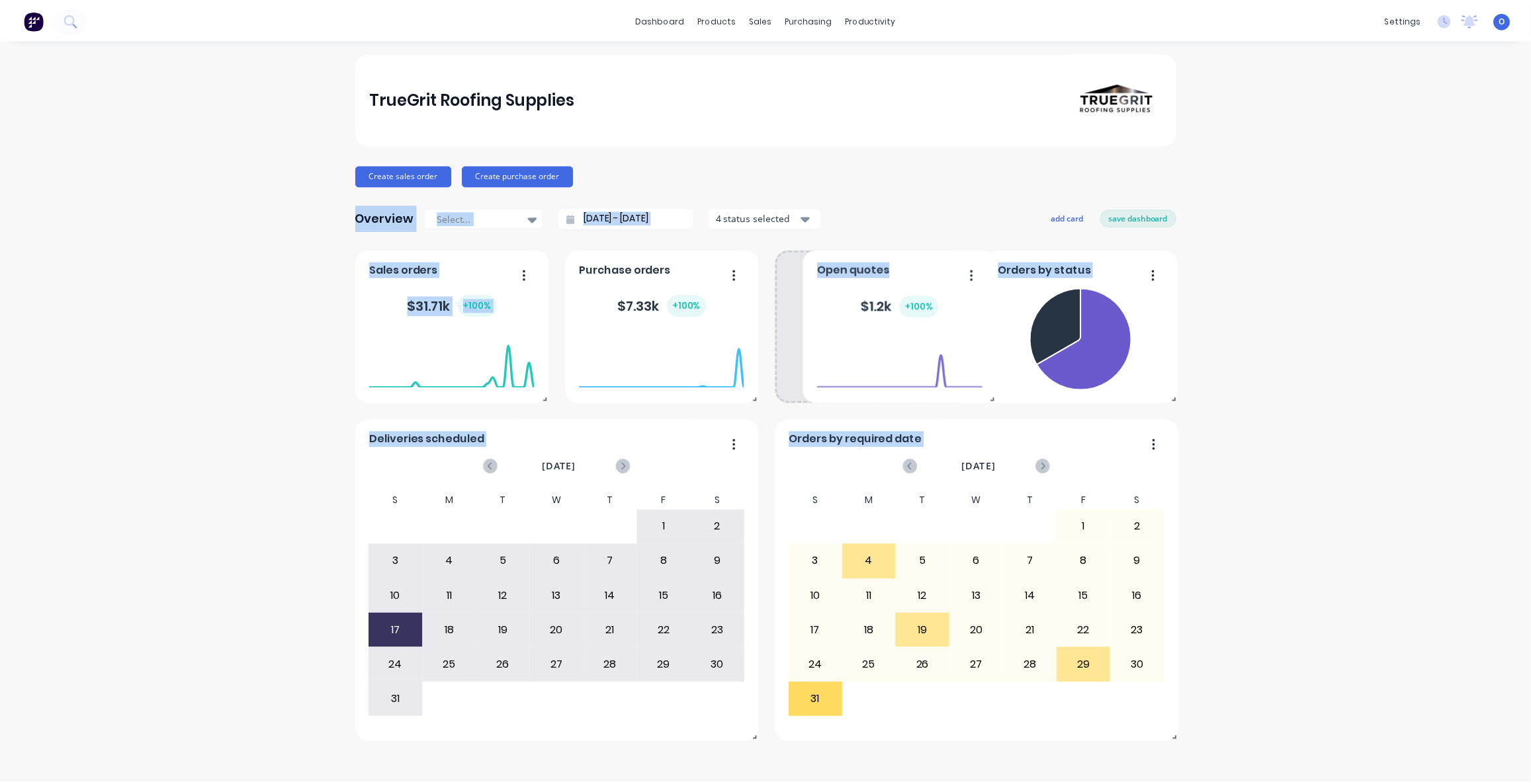
scroll to position [0, 0]
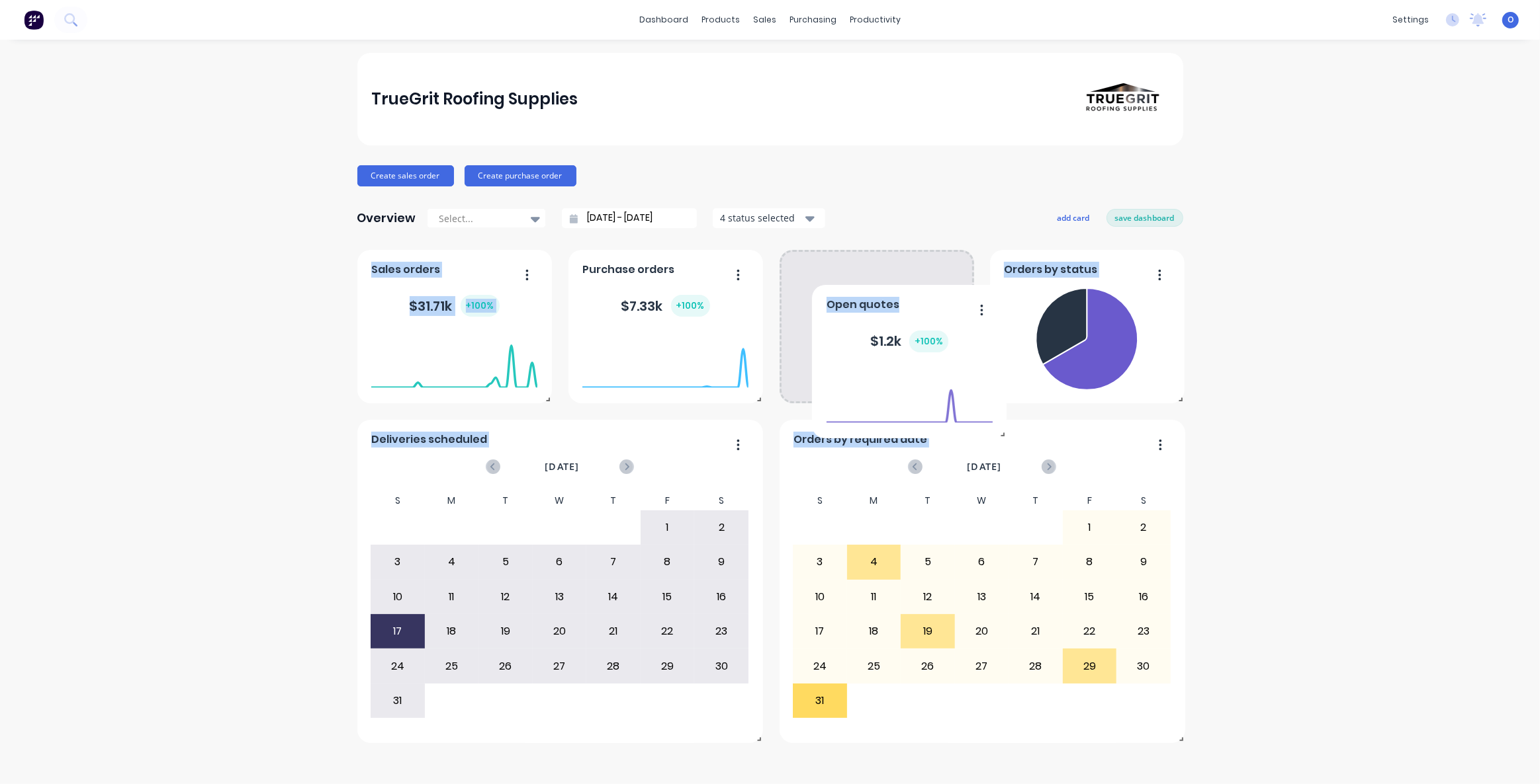
drag, startPoint x: 871, startPoint y: 658, endPoint x: 911, endPoint y: 196, distance: 463.7
click at [907, 192] on div "TrueGrit Roofing Supplies Create sales order Create purchase order Overview Sel…" at bounding box center [770, 398] width 826 height 690
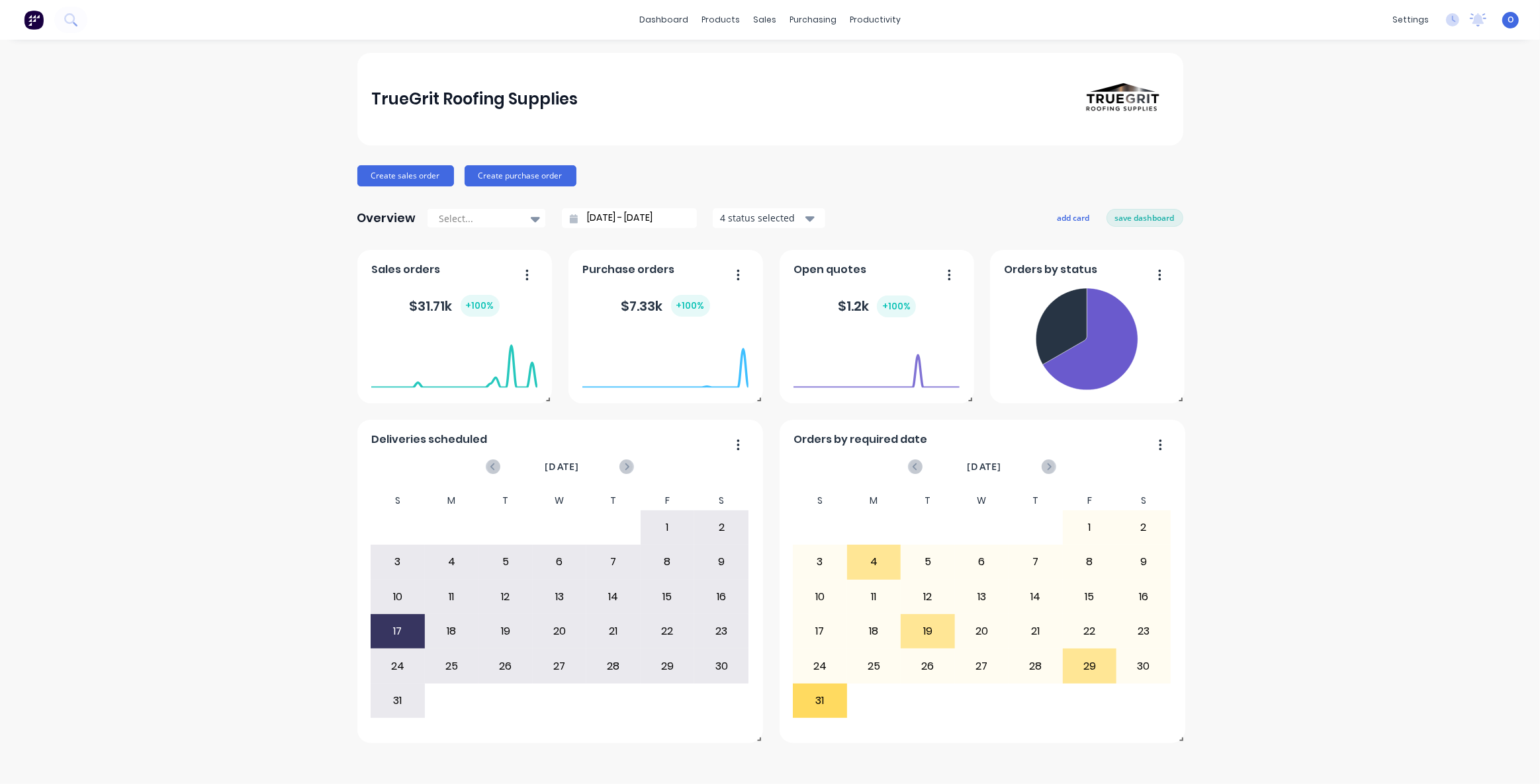
click at [1216, 344] on div "TrueGrit Roofing Supplies Create sales order Create purchase order Overview Sel…" at bounding box center [770, 412] width 1540 height 718
click at [1132, 221] on button "save dashboard" at bounding box center [1145, 218] width 77 height 17
click at [1223, 298] on div "TrueGrit Roofing Supplies Create sales order Create purchase order Overview Sel…" at bounding box center [770, 412] width 1540 height 718
click at [196, 222] on div "TrueGrit Roofing Supplies Create sales order Create purchase order Overview Sel…" at bounding box center [770, 412] width 1540 height 718
click at [224, 153] on div "TrueGrit Roofing Supplies Create sales order Create purchase order Overview Sel…" at bounding box center [770, 412] width 1540 height 718
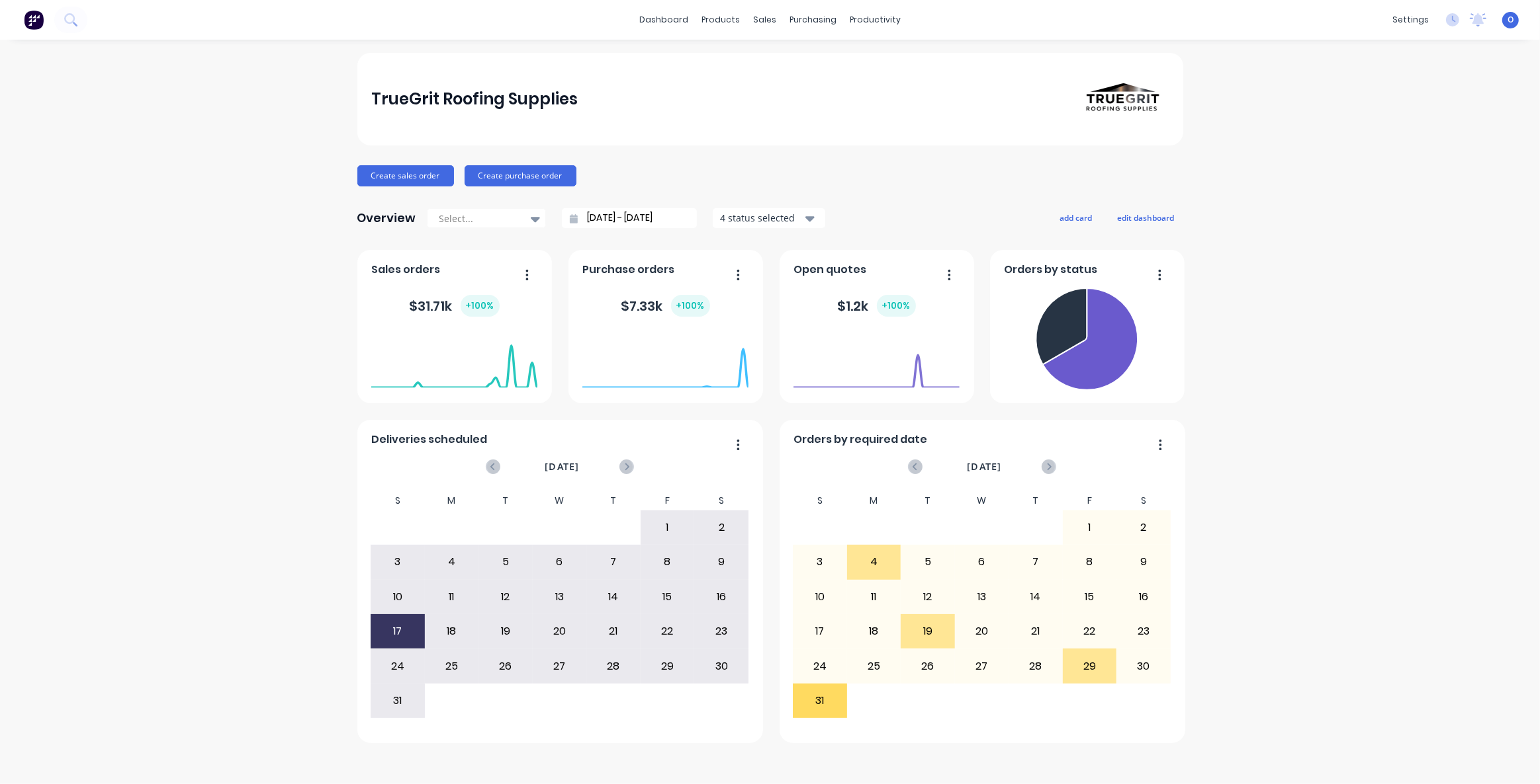
click at [306, 156] on div "TrueGrit Roofing Supplies Create sales order Create purchase order Overview Sel…" at bounding box center [770, 412] width 1540 height 718
click at [309, 170] on div "TrueGrit Roofing Supplies Create sales order Create purchase order Overview Sel…" at bounding box center [770, 412] width 1540 height 718
click at [404, 181] on button "Create sales order" at bounding box center [406, 176] width 97 height 21
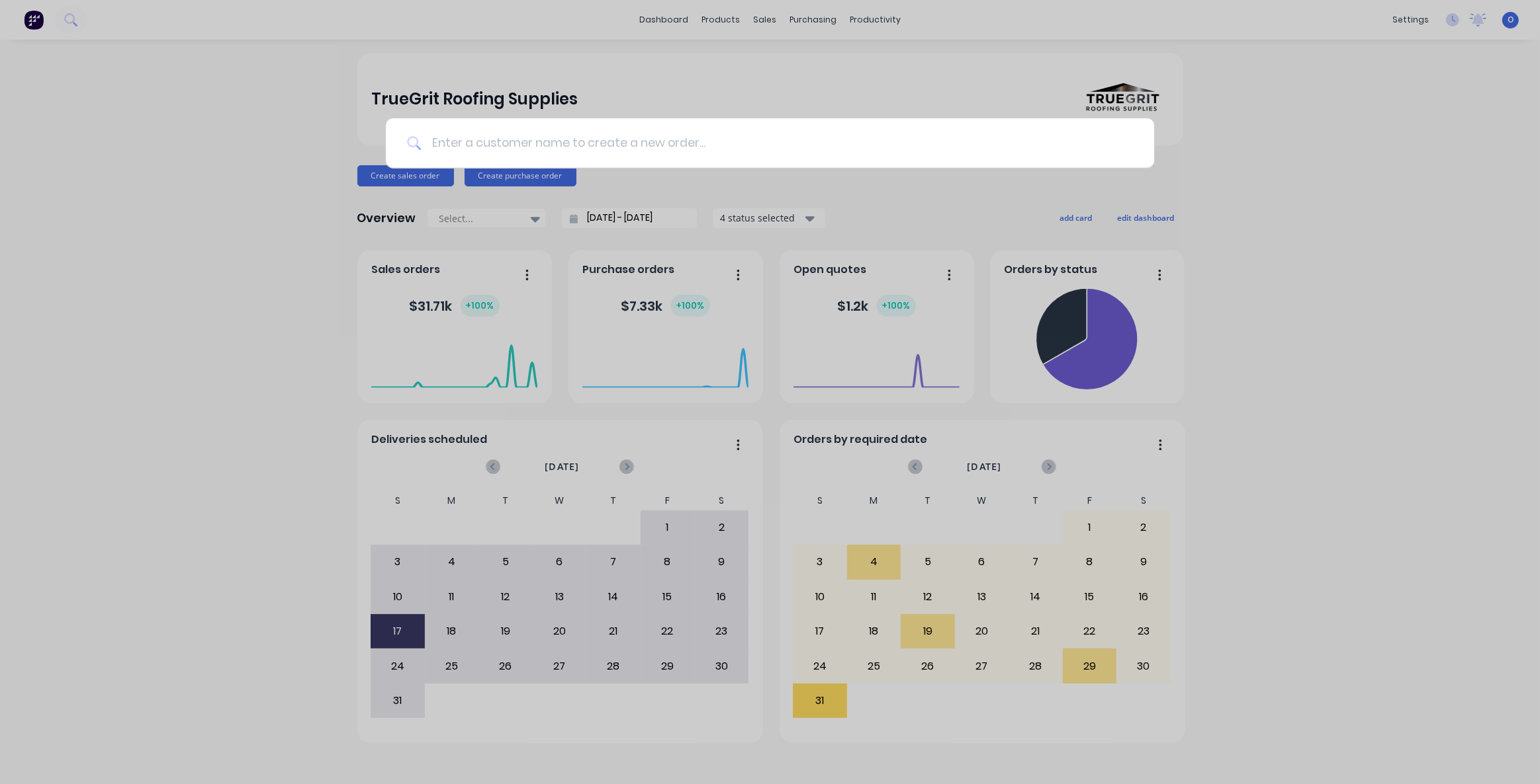
click at [519, 152] on input at bounding box center [777, 144] width 712 height 50
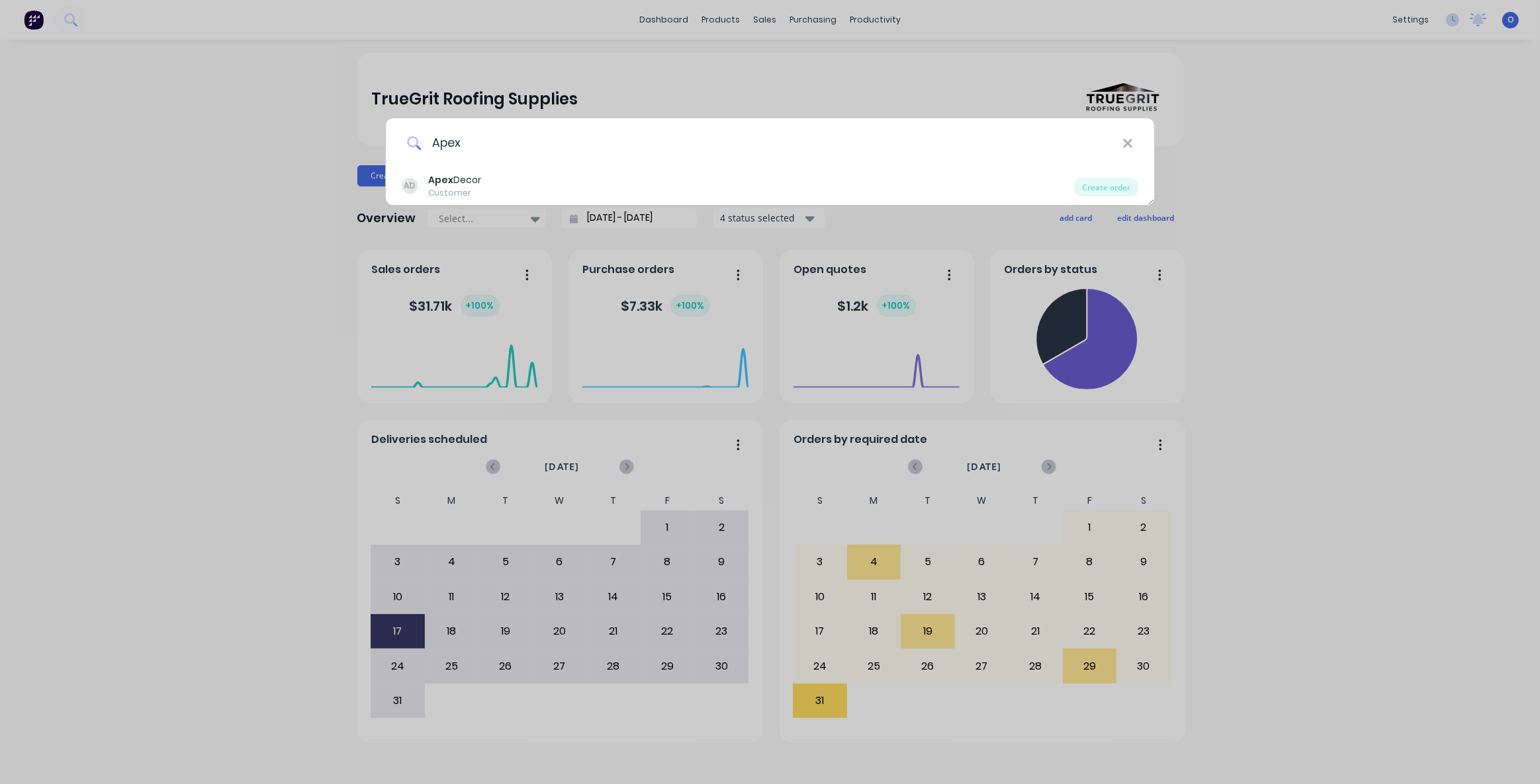
click at [490, 141] on input "Apex" at bounding box center [772, 144] width 701 height 50
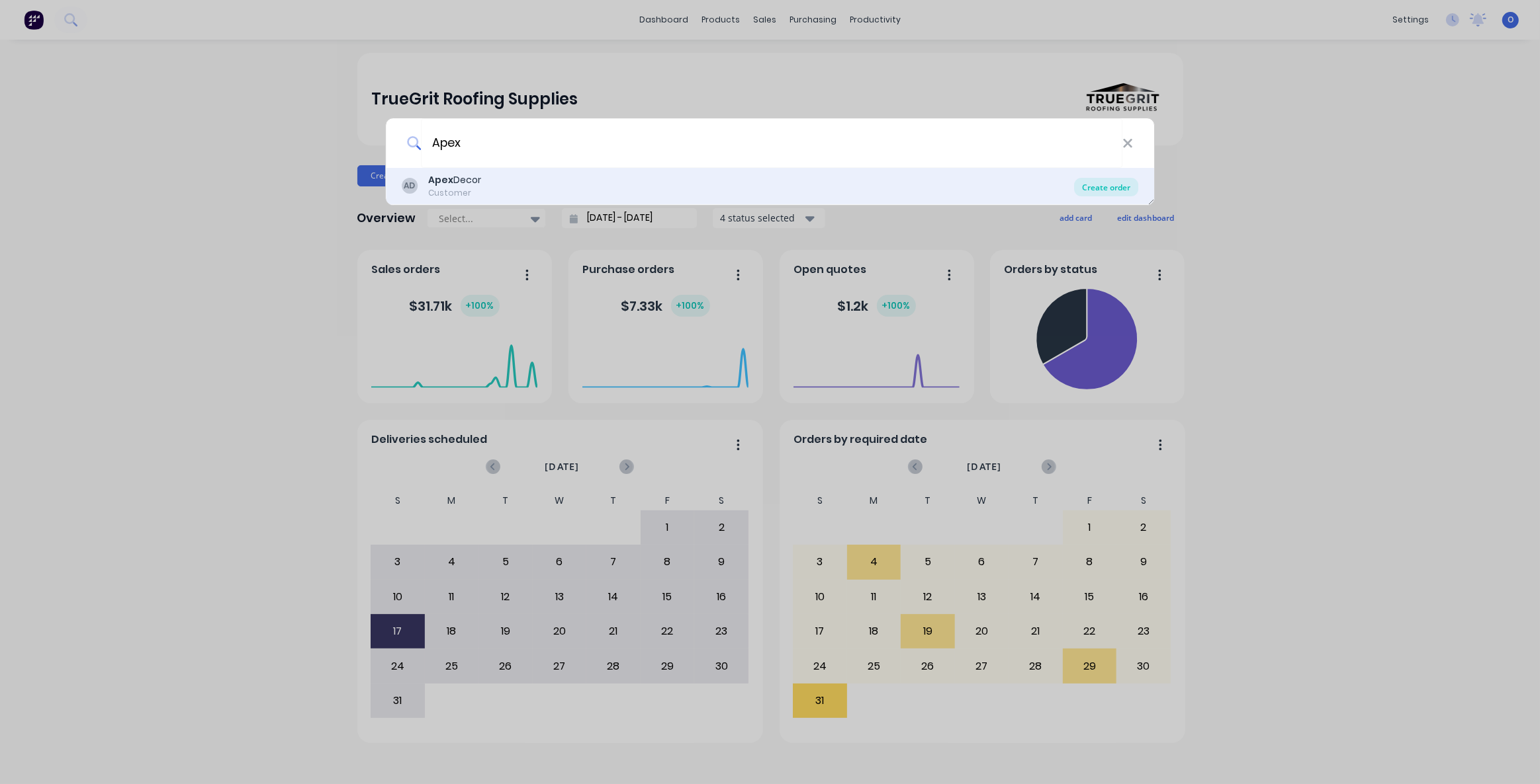
type input "Apex"
click at [1112, 187] on div "Create order" at bounding box center [1106, 187] width 64 height 19
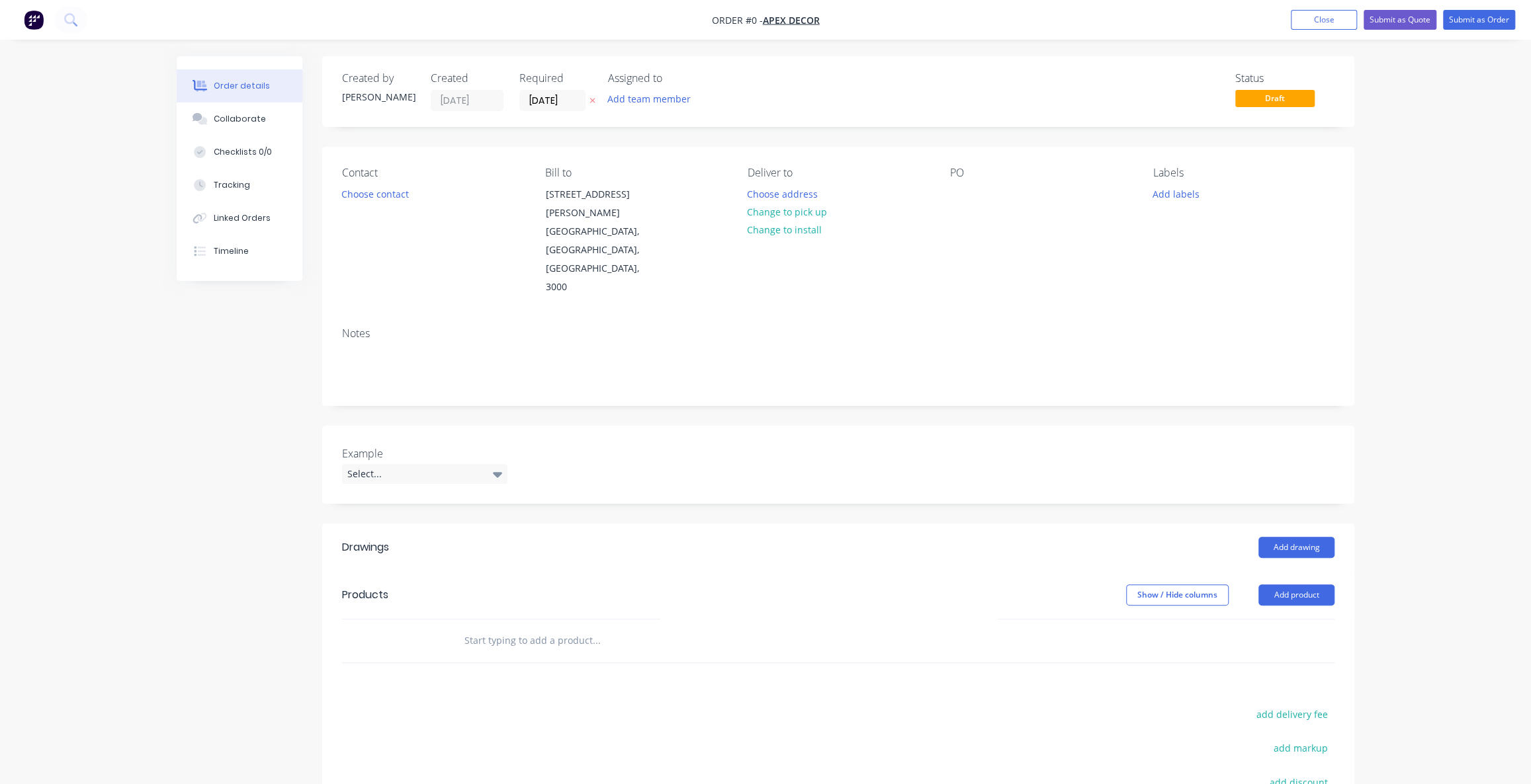
click at [1448, 199] on div "Order details Collaborate Checklists 0/0 Tracking Linked Orders Timeline Order …" at bounding box center [766, 500] width 1531 height 1001
click at [716, 29] on nav "Order #0 - Apex Decor Add product Close Submit as Quote Submit as Order" at bounding box center [766, 20] width 1531 height 40
drag, startPoint x: 342, startPoint y: 79, endPoint x: 391, endPoint y: 76, distance: 49.1
click at [391, 76] on div "Created by" at bounding box center [379, 78] width 73 height 13
drag, startPoint x: 367, startPoint y: 97, endPoint x: 308, endPoint y: 97, distance: 59.0
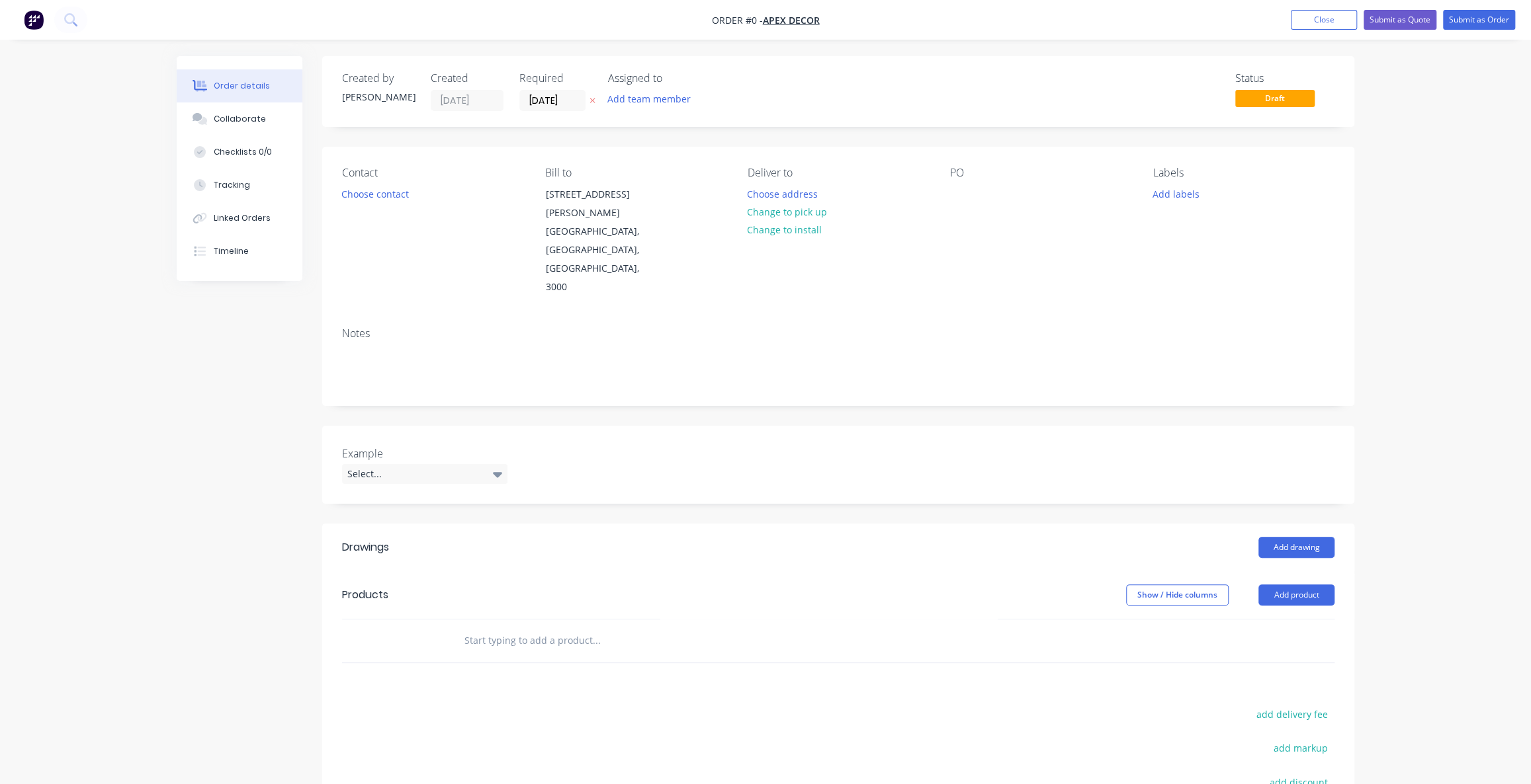
click at [350, 98] on div "[PERSON_NAME]" at bounding box center [379, 97] width 73 height 14
click at [537, 76] on div "Required" at bounding box center [555, 78] width 73 height 13
click at [550, 96] on input "[DATE]" at bounding box center [552, 100] width 65 height 20
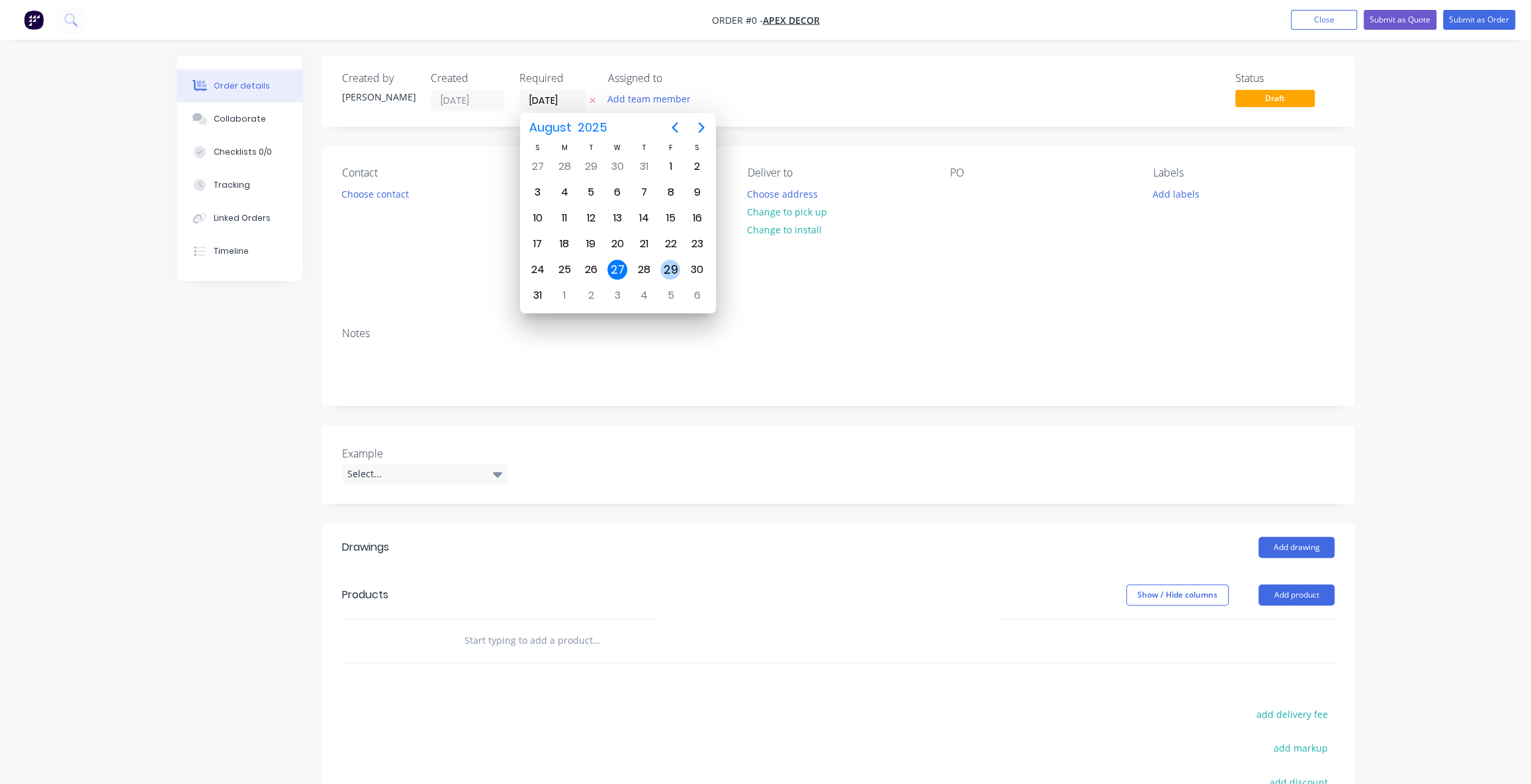
click at [670, 266] on div "29" at bounding box center [670, 270] width 20 height 20
type input "[DATE]"
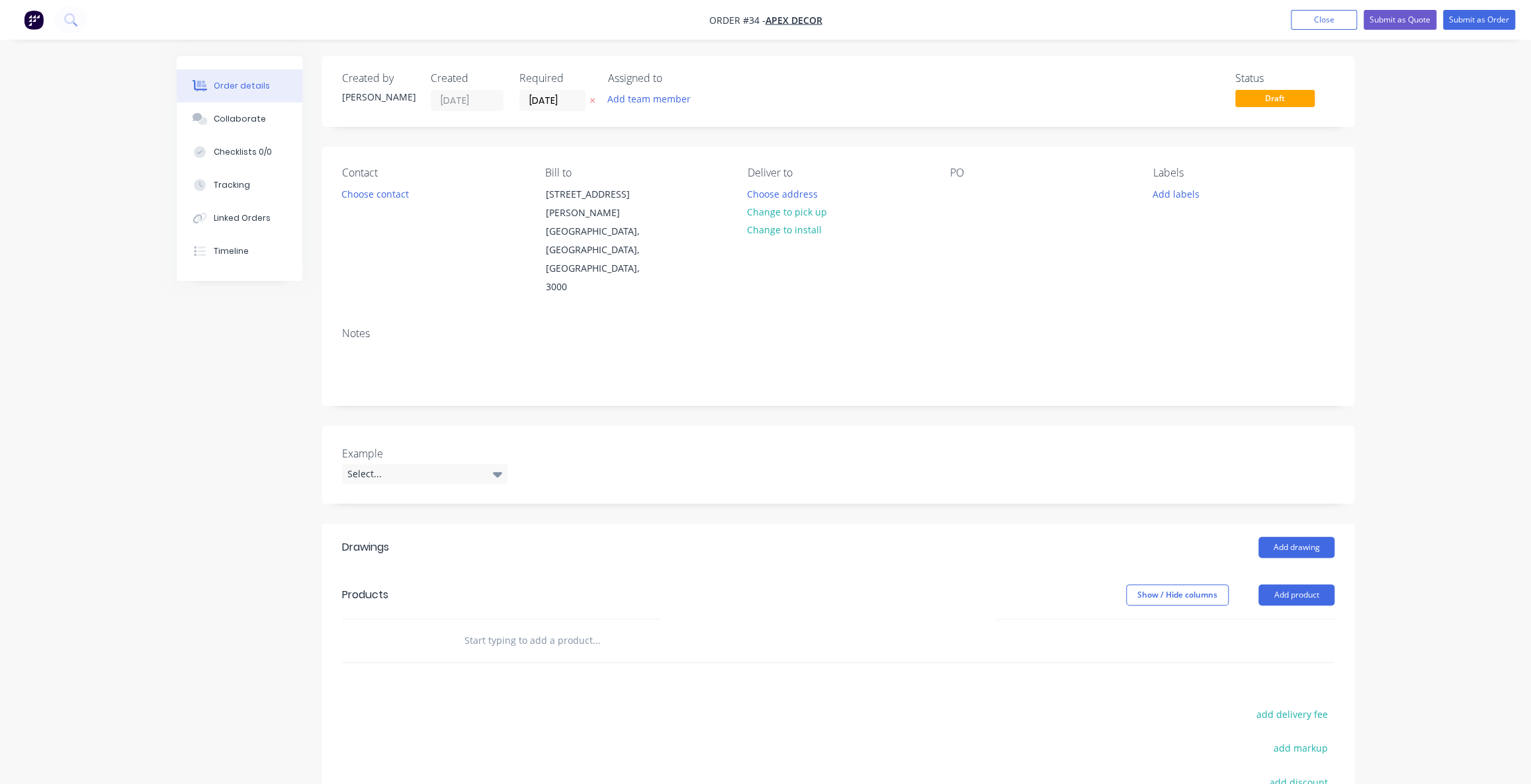
drag, startPoint x: 646, startPoint y: 78, endPoint x: 662, endPoint y: 76, distance: 16.1
click at [647, 78] on div "Assigned to" at bounding box center [674, 78] width 132 height 13
click at [667, 76] on div "Assigned to" at bounding box center [674, 78] width 132 height 13
click at [660, 101] on button "Add team member" at bounding box center [649, 99] width 97 height 18
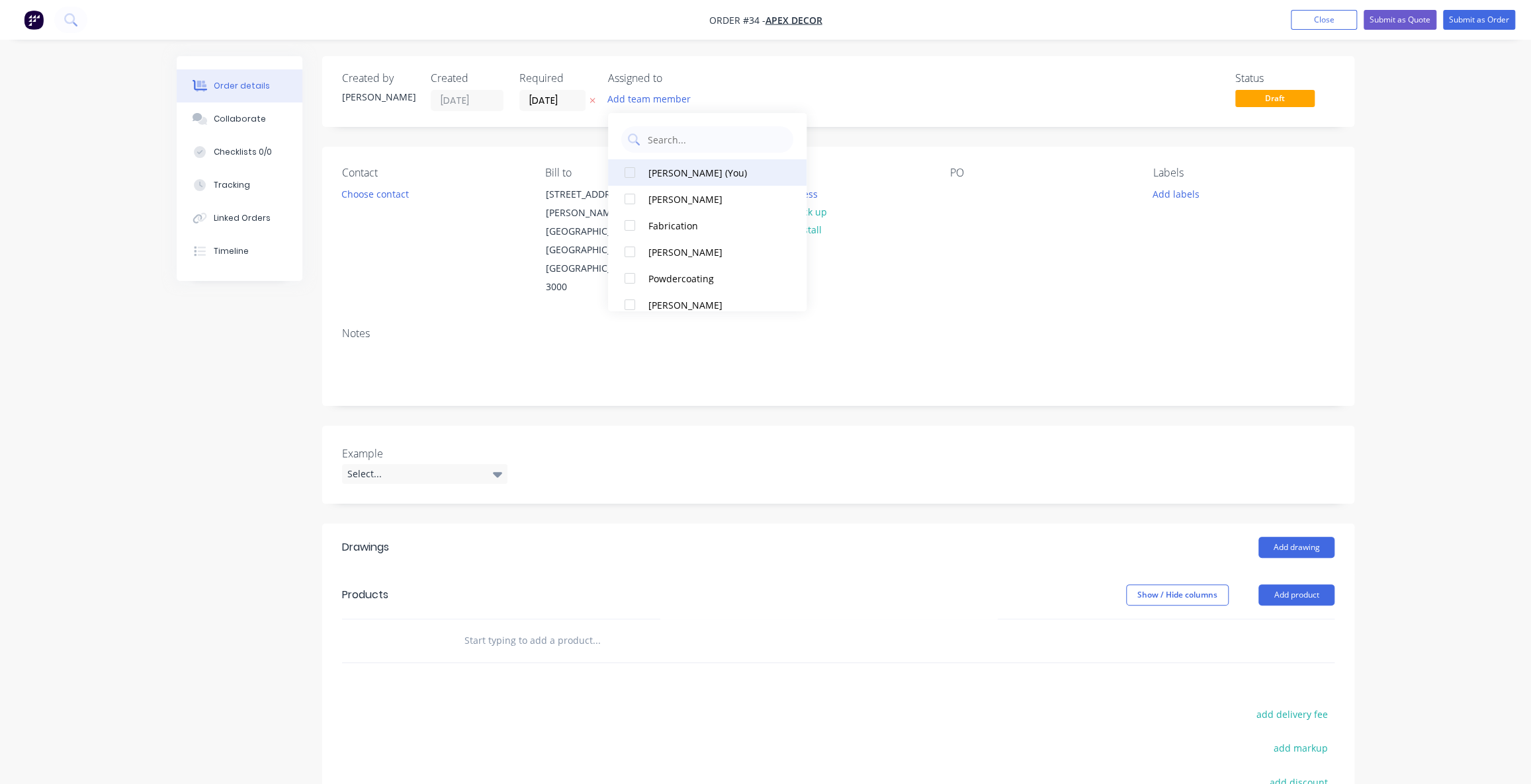
click at [677, 173] on div "[PERSON_NAME] (You)" at bounding box center [714, 172] width 132 height 14
click at [678, 248] on div "[PERSON_NAME]" at bounding box center [714, 252] width 132 height 14
click at [630, 201] on div at bounding box center [629, 199] width 26 height 26
click at [625, 225] on div at bounding box center [629, 225] width 26 height 26
click at [633, 282] on div at bounding box center [629, 278] width 26 height 26
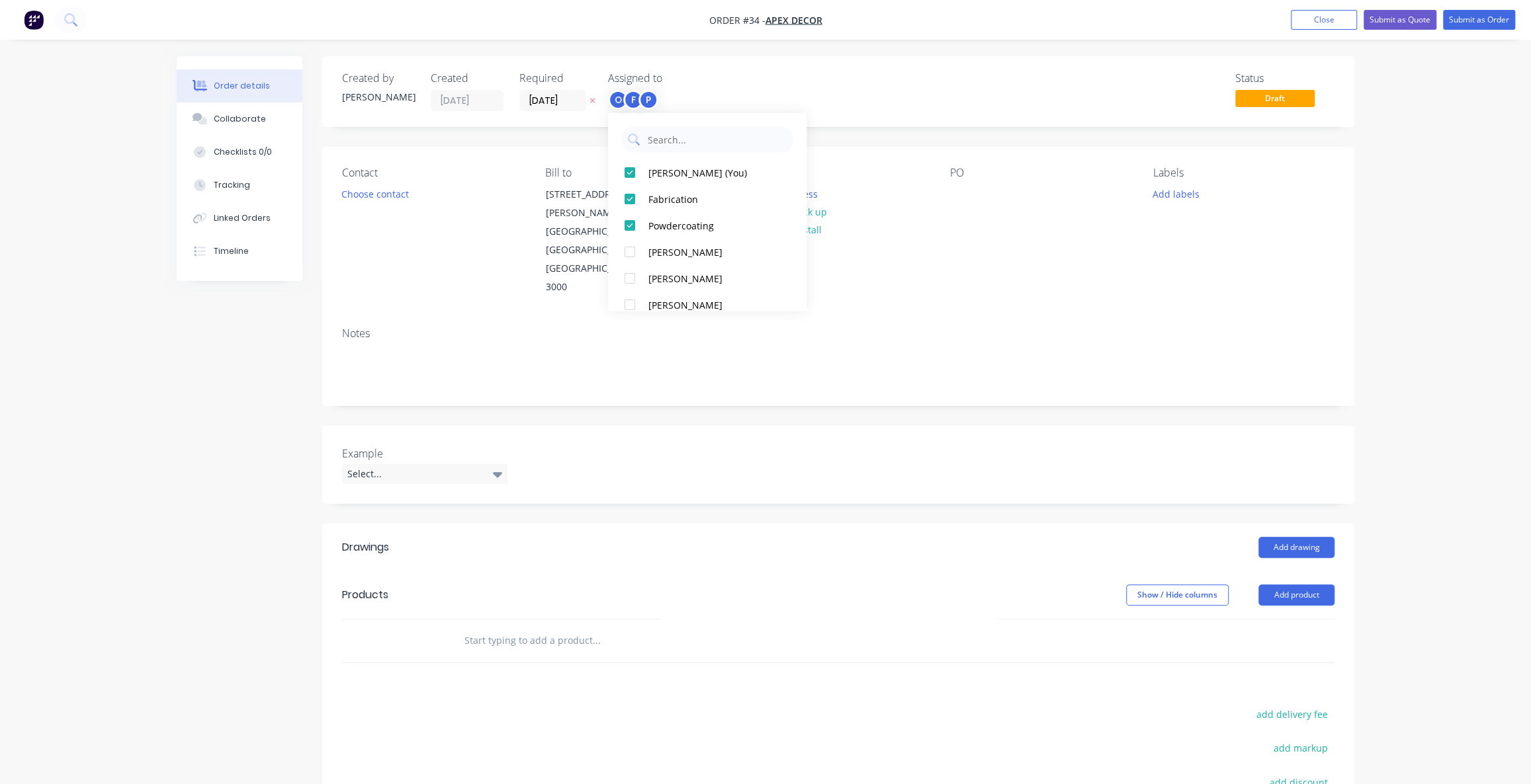
click at [700, 91] on div "O F P" at bounding box center [674, 100] width 132 height 20
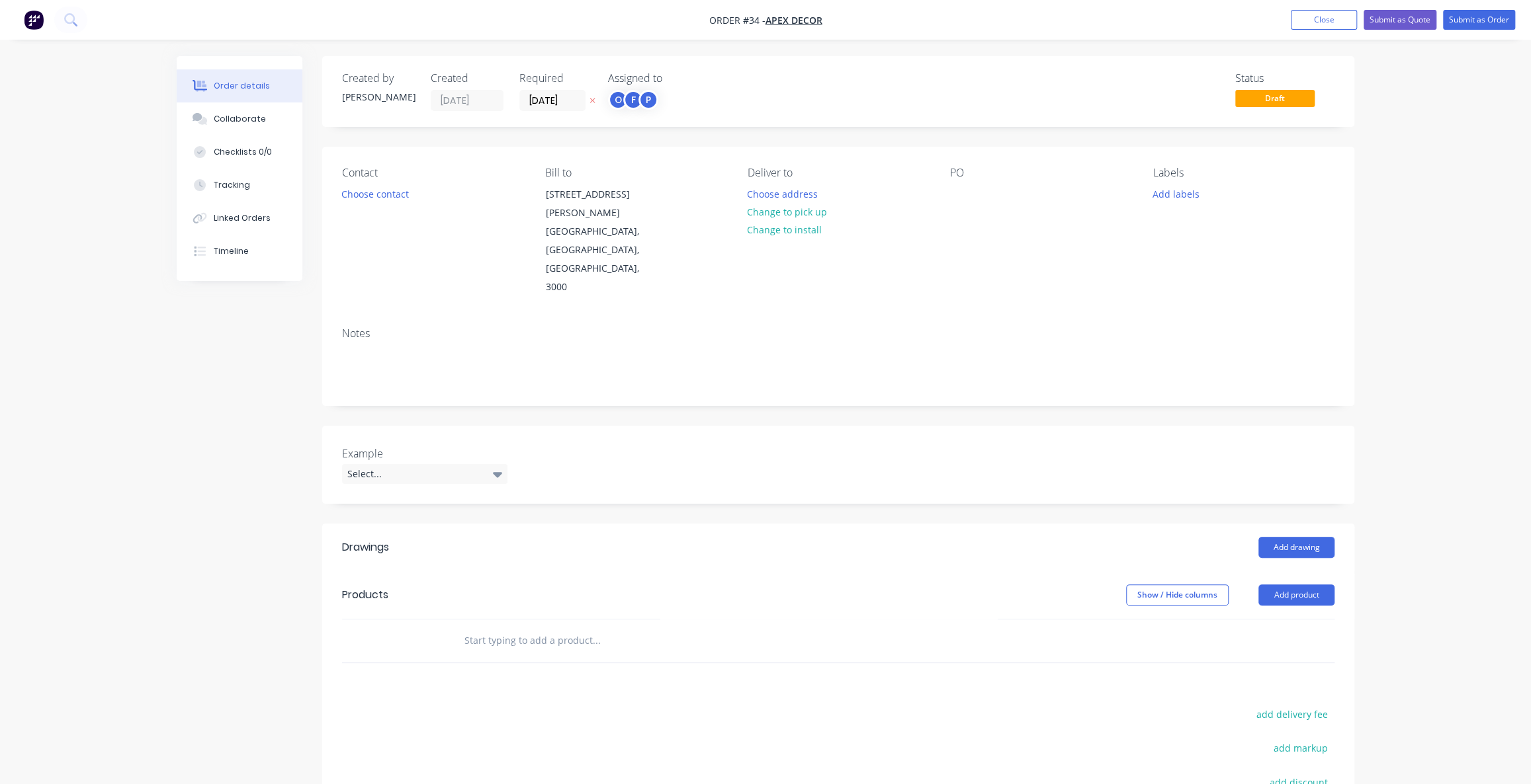
click at [667, 80] on div "Assigned to" at bounding box center [674, 78] width 132 height 13
click at [723, 88] on div "Assigned to O F P" at bounding box center [674, 91] width 132 height 39
click at [1426, 198] on div "Order details Collaborate Checklists 0/0 Tracking Linked Orders Timeline Order …" at bounding box center [766, 500] width 1531 height 1001
click at [1423, 194] on div "Order details Collaborate Checklists 0/0 Tracking Linked Orders Timeline Order …" at bounding box center [766, 500] width 1531 height 1001
click at [205, 435] on div "Created by [PERSON_NAME] Created [DATE] Required [DATE] Assigned to O F P Statu…" at bounding box center [766, 528] width 1178 height 944
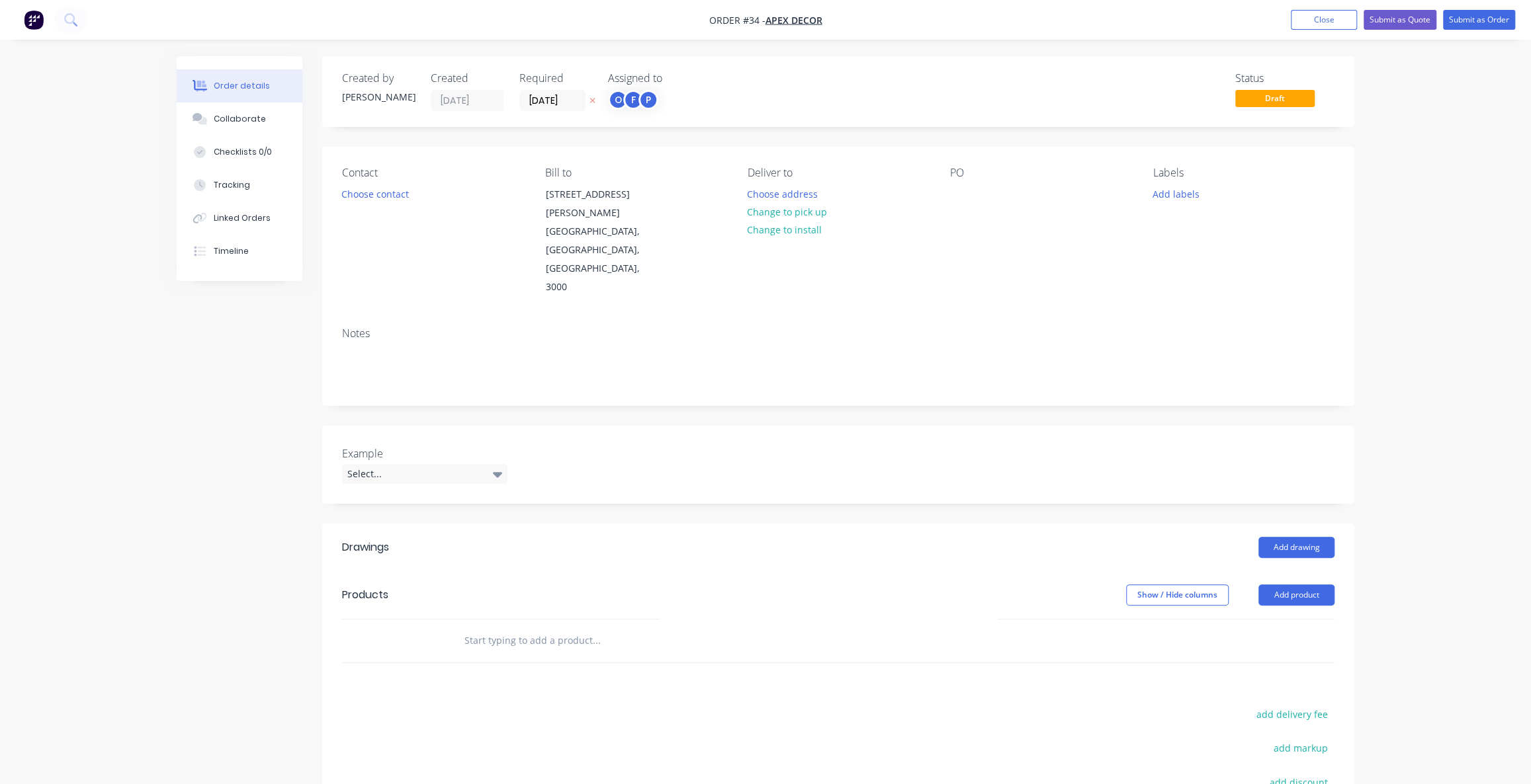
click at [354, 177] on div "Contact" at bounding box center [433, 173] width 181 height 13
click at [375, 199] on button "Choose contact" at bounding box center [376, 193] width 82 height 18
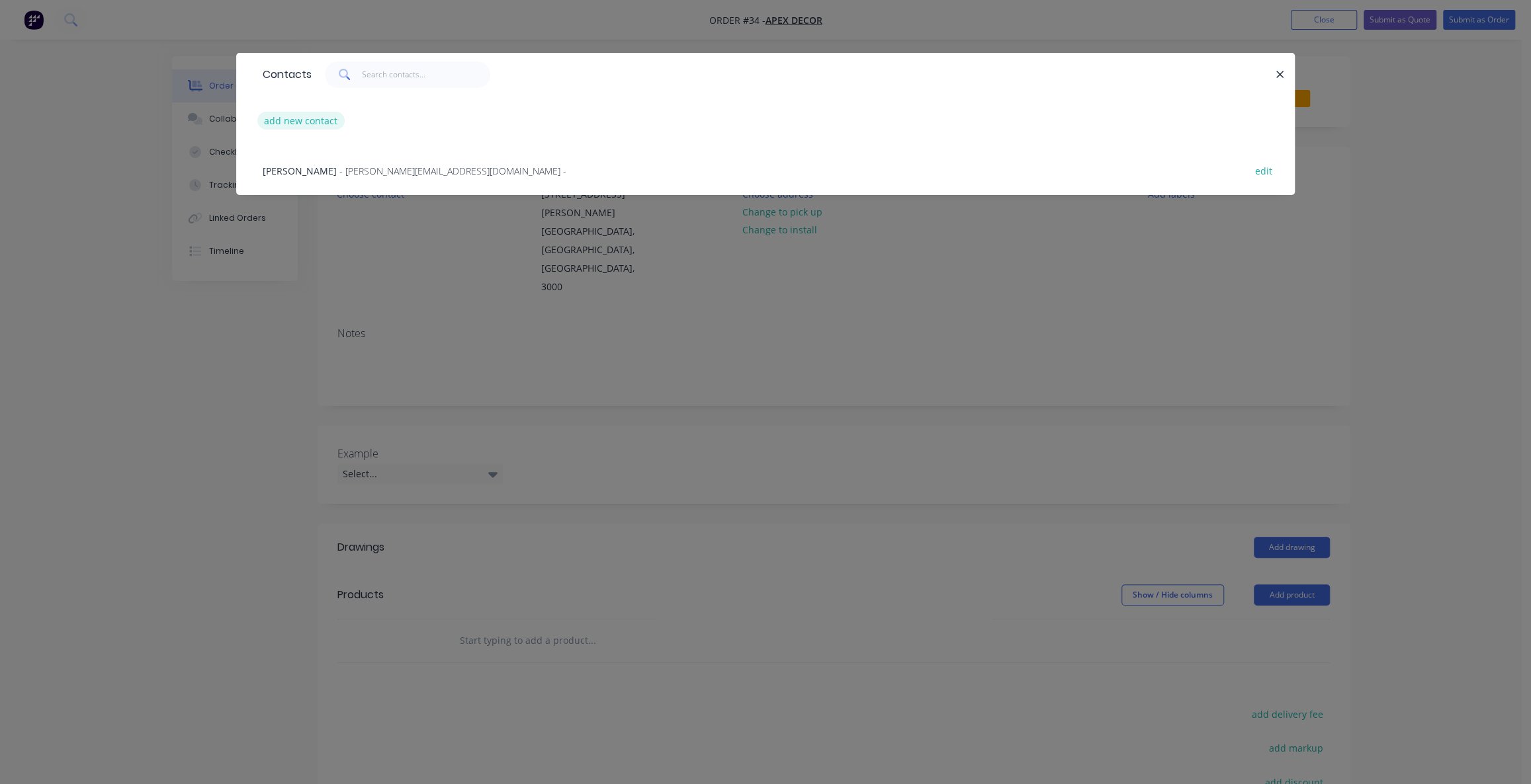
click at [307, 120] on button "add new contact" at bounding box center [302, 121] width 88 height 18
select select "AU"
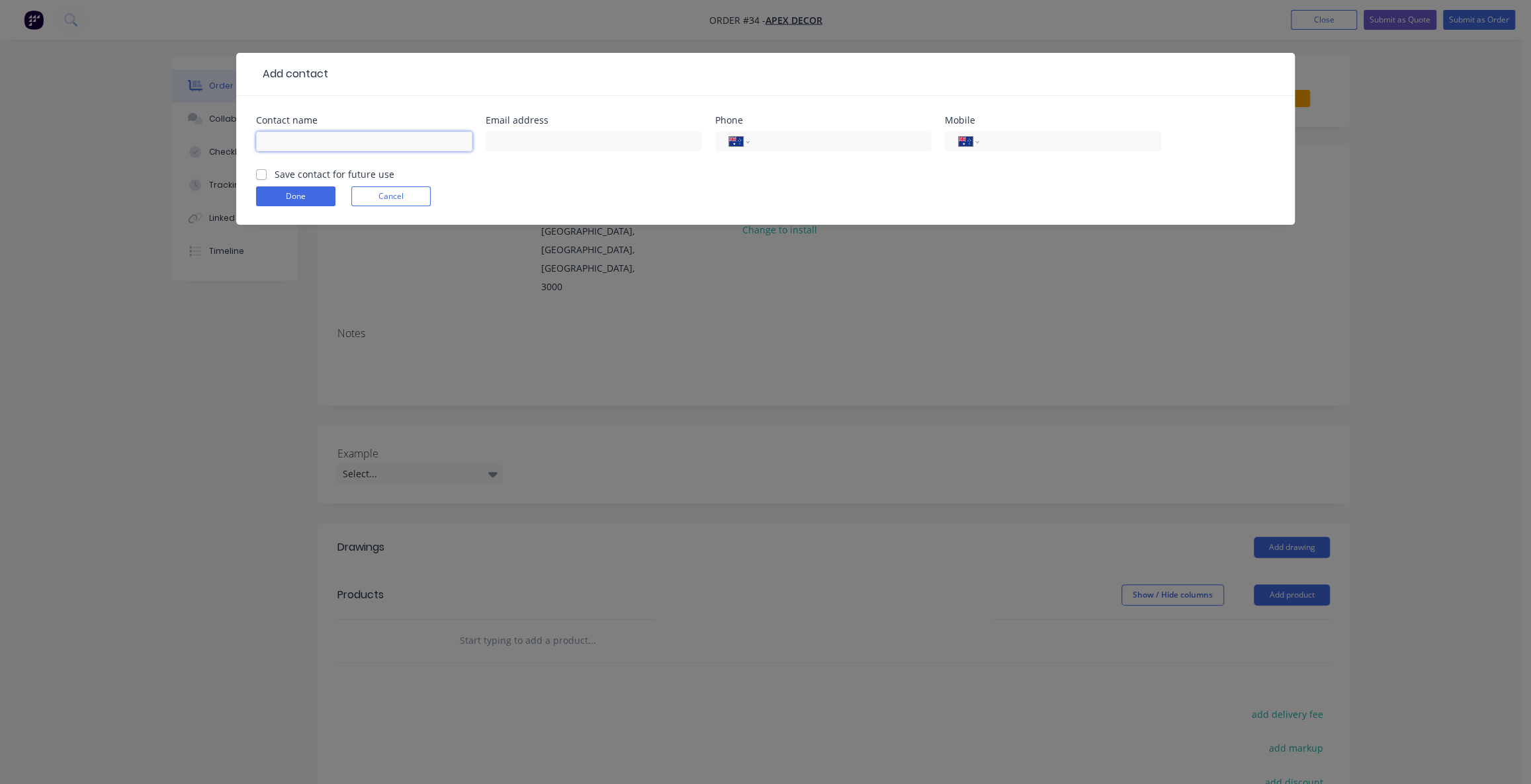
click at [373, 147] on input "text" at bounding box center [364, 141] width 216 height 20
type input "[PERSON_NAME]"
click at [1028, 130] on div "International [GEOGRAPHIC_DATA] [GEOGRAPHIC_DATA] [GEOGRAPHIC_DATA] [GEOGRAPHIC…" at bounding box center [1053, 148] width 216 height 39
click at [976, 147] on select "International [GEOGRAPHIC_DATA] [GEOGRAPHIC_DATA] [GEOGRAPHIC_DATA] [GEOGRAPHIC…" at bounding box center [969, 141] width 20 height 19
select select "NZ"
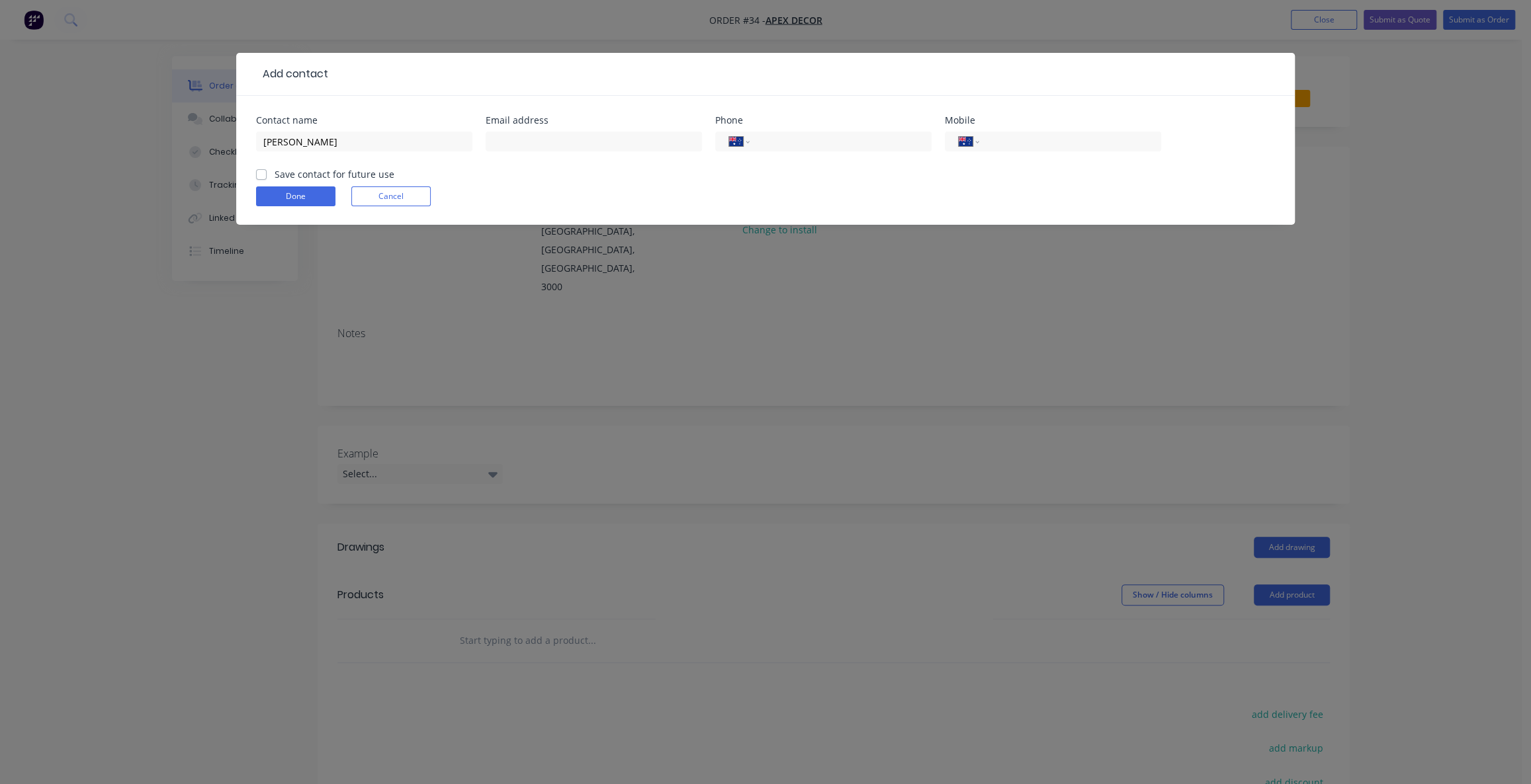
click at [959, 132] on select "International [GEOGRAPHIC_DATA] [GEOGRAPHIC_DATA] [GEOGRAPHIC_DATA] [GEOGRAPHIC…" at bounding box center [969, 141] width 20 height 19
type input "027 879 1783"
click at [1036, 180] on form "Contact name [PERSON_NAME] address Phone International [GEOGRAPHIC_DATA] [GEOGR…" at bounding box center [766, 170] width 1019 height 109
click at [1023, 185] on form "Contact name [PERSON_NAME] address Phone International [GEOGRAPHIC_DATA] [GEOGR…" at bounding box center [766, 170] width 1019 height 109
click at [997, 185] on form "Contact name [PERSON_NAME] address Phone International [GEOGRAPHIC_DATA] [GEOGR…" at bounding box center [766, 170] width 1019 height 109
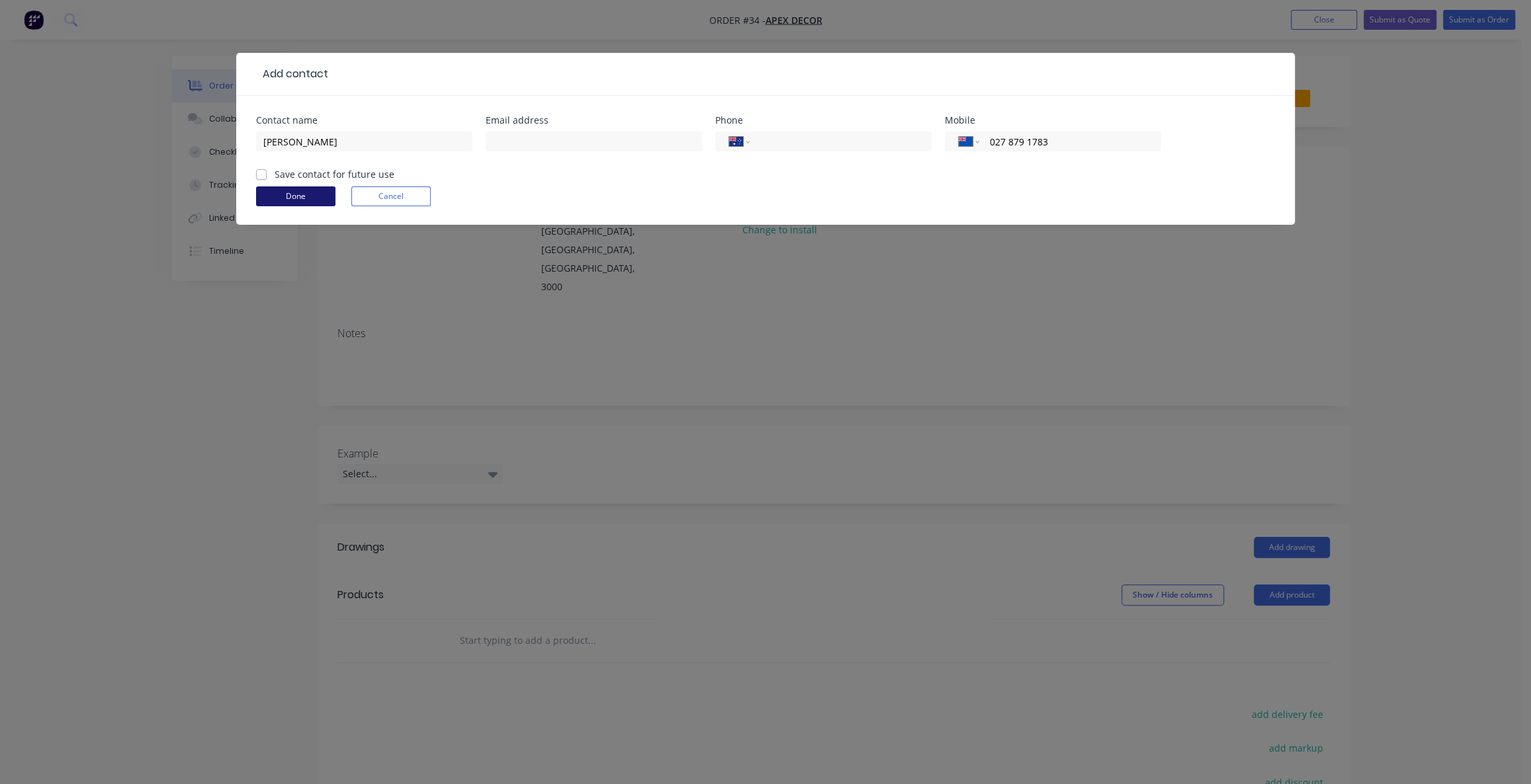
click at [290, 195] on button "Done" at bounding box center [295, 196] width 79 height 20
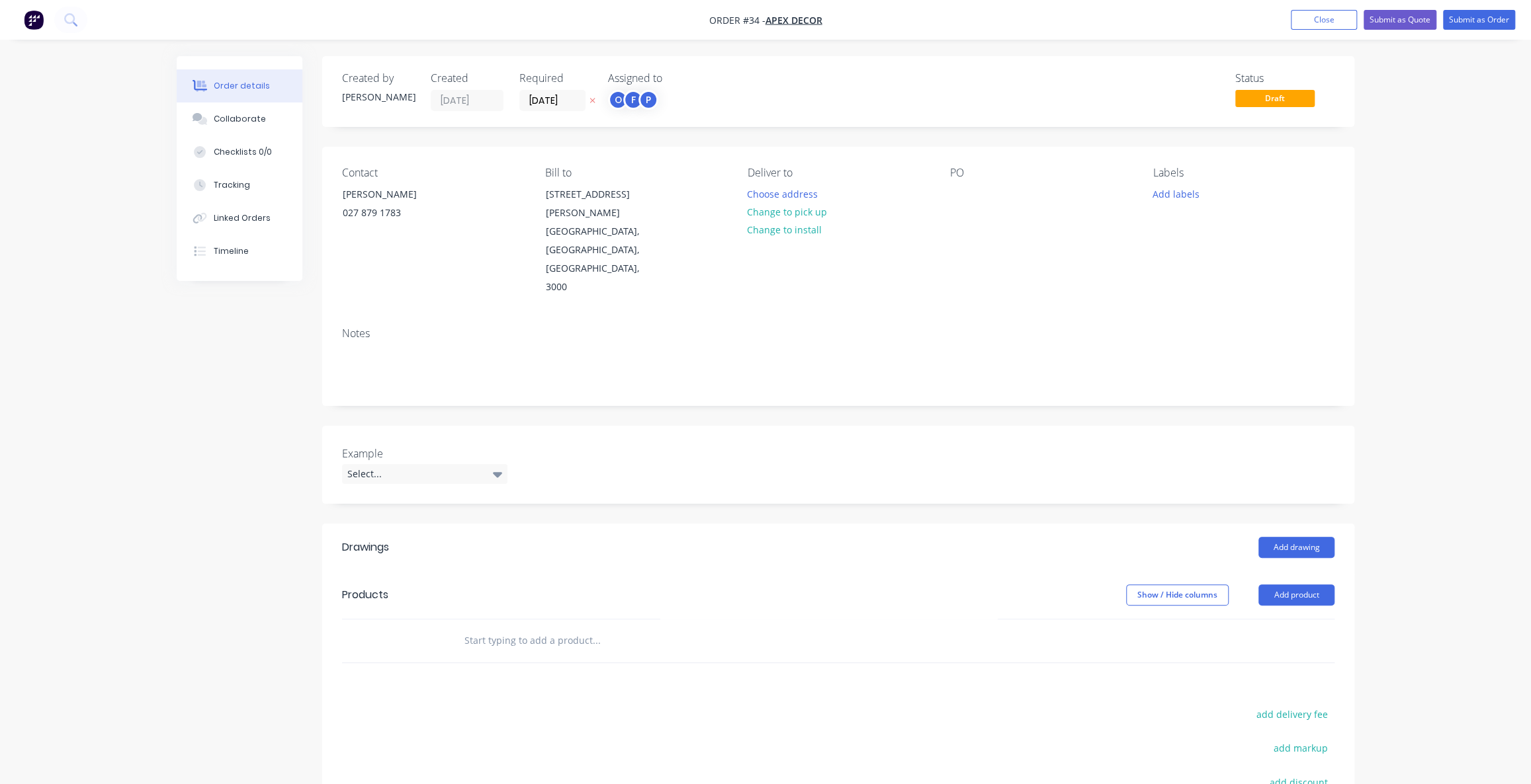
click at [192, 412] on div "Created by [PERSON_NAME] Created [DATE] Required [DATE] Assigned to O F P Statu…" at bounding box center [766, 528] width 1178 height 944
drag, startPoint x: 211, startPoint y: 372, endPoint x: 215, endPoint y: 366, distance: 7.2
click at [213, 370] on div "Created by [PERSON_NAME] Created [DATE] Required [DATE] Assigned to O F P Statu…" at bounding box center [766, 528] width 1178 height 944
click at [69, 385] on div "Order details Collaborate Checklists 0/0 Tracking Linked Orders Timeline Order …" at bounding box center [766, 500] width 1531 height 1001
click at [396, 446] on label "Example" at bounding box center [425, 453] width 165 height 16
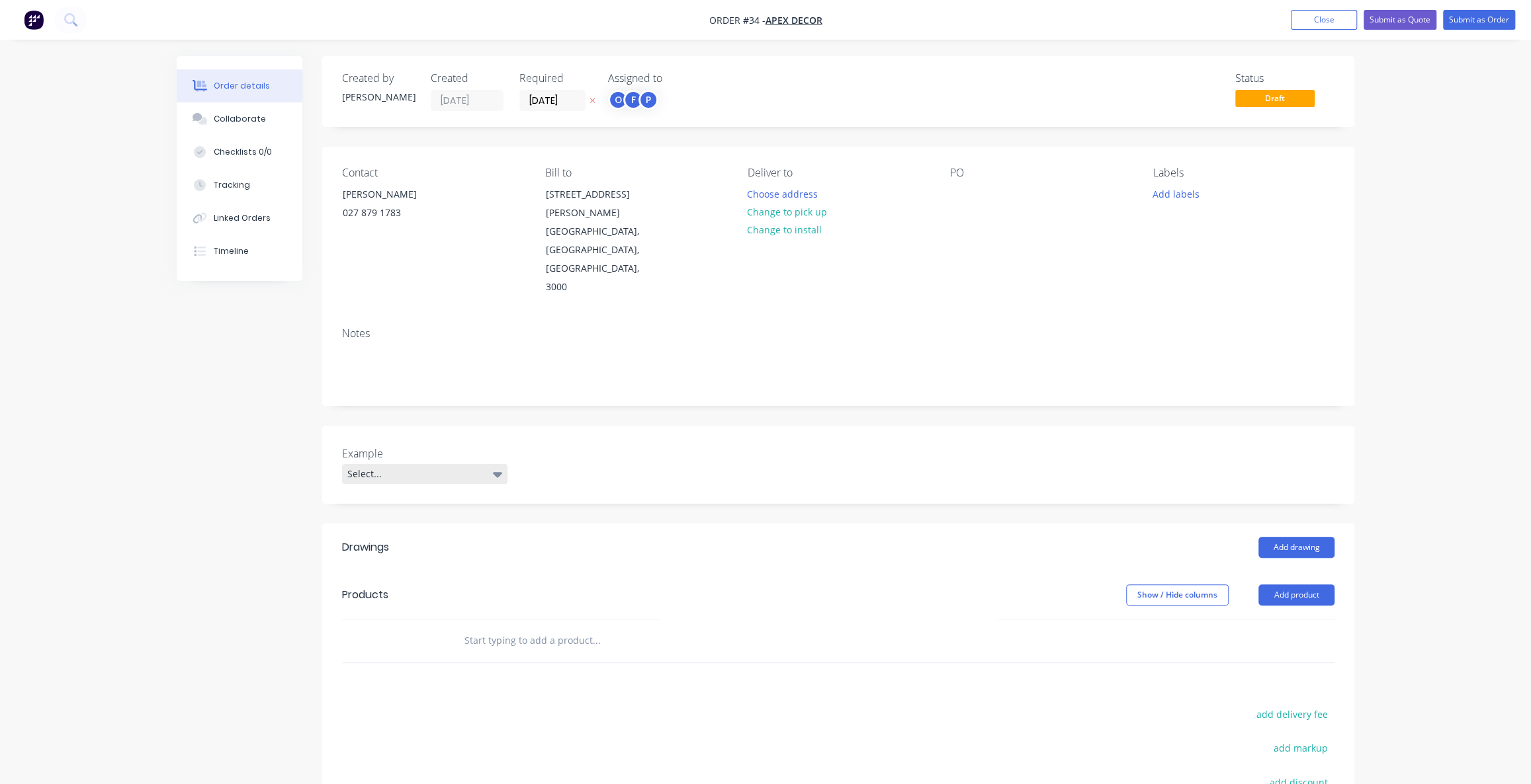
click at [413, 465] on div "Select..." at bounding box center [425, 474] width 165 height 20
click at [660, 427] on div "Example Select..." at bounding box center [838, 465] width 1032 height 78
click at [416, 446] on label "Example" at bounding box center [425, 453] width 165 height 16
click at [255, 119] on div "Collaborate" at bounding box center [240, 119] width 52 height 12
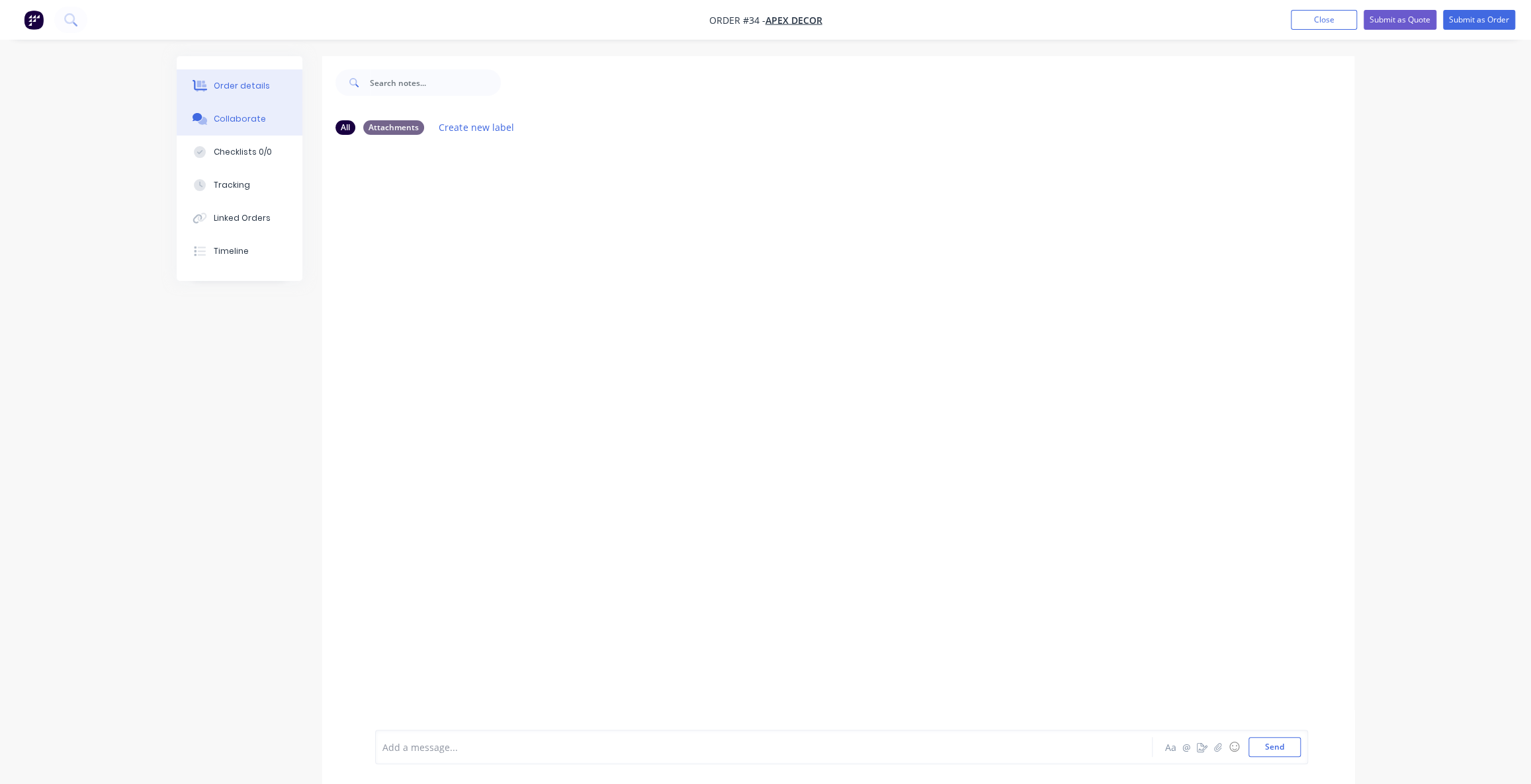
click at [256, 90] on div "Order details" at bounding box center [242, 86] width 56 height 12
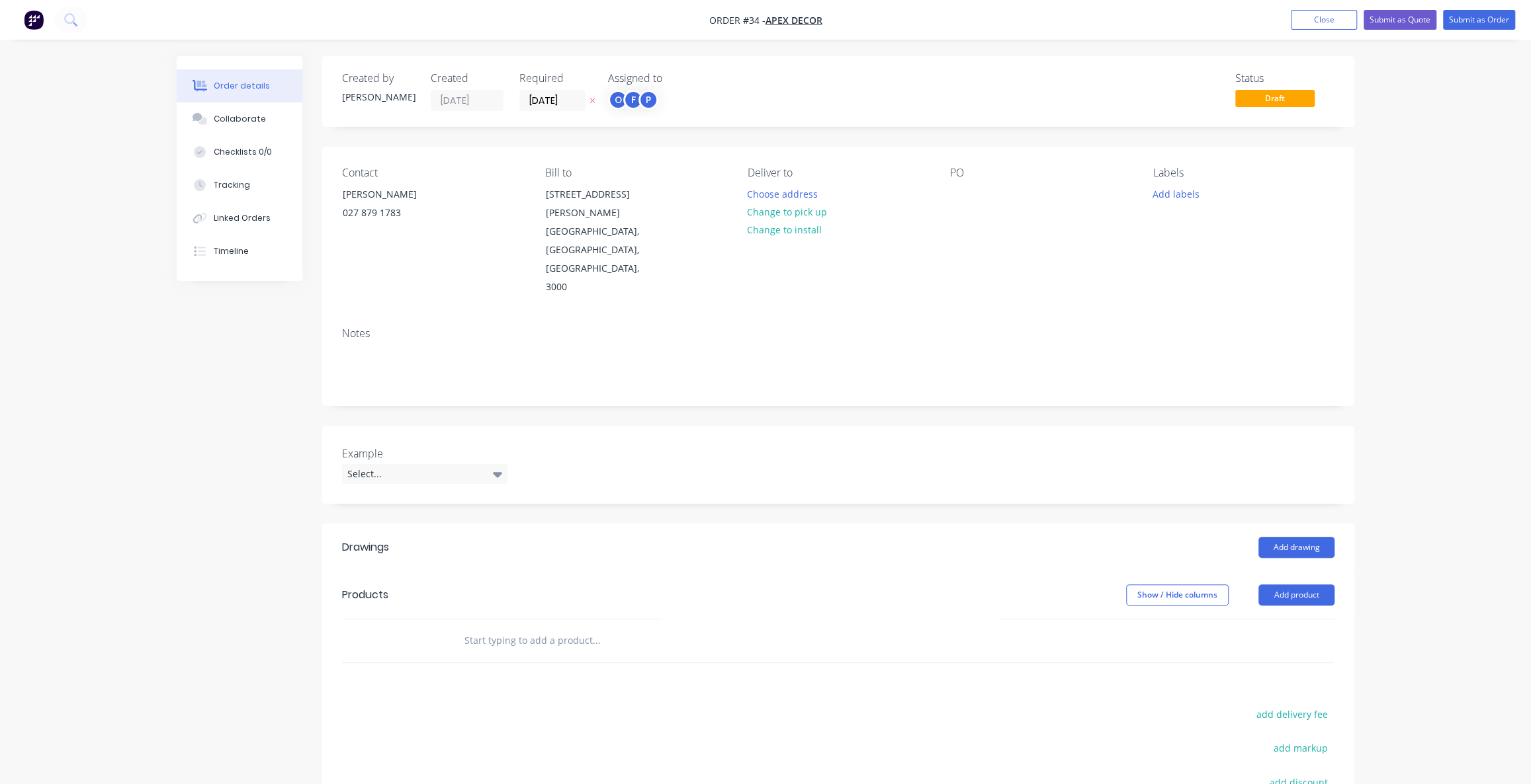
click at [187, 382] on div "Created by [PERSON_NAME] Created [DATE] Required [DATE] Assigned to O F P Statu…" at bounding box center [766, 528] width 1178 height 944
click at [191, 368] on div "Created by [PERSON_NAME] Created [DATE] Required [DATE] Assigned to O F P Statu…" at bounding box center [766, 528] width 1178 height 944
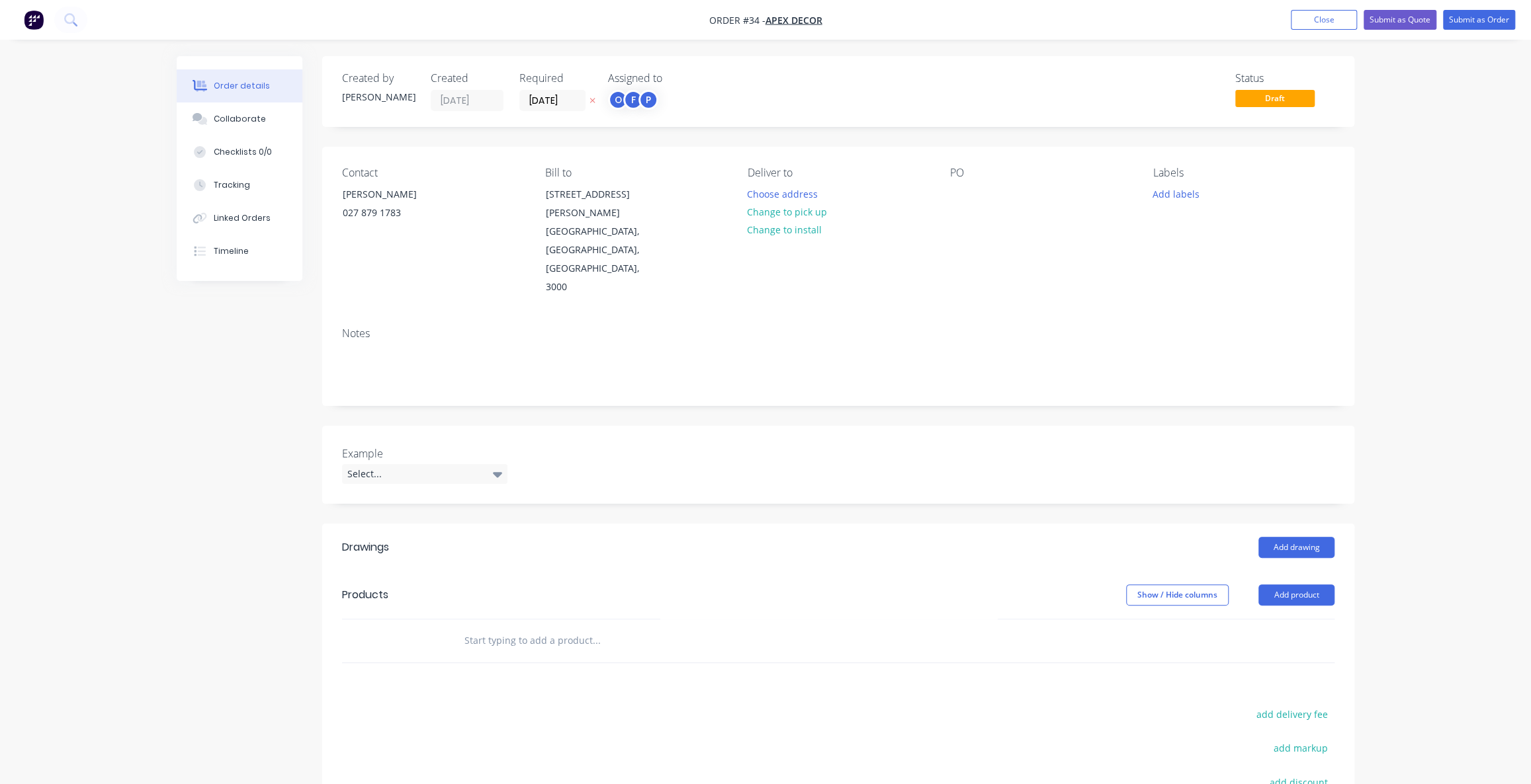
drag, startPoint x: 372, startPoint y: 175, endPoint x: 364, endPoint y: 176, distance: 8.1
click at [370, 175] on div "Contact" at bounding box center [433, 173] width 181 height 13
drag, startPoint x: 556, startPoint y: 174, endPoint x: 574, endPoint y: 188, distance: 22.8
click at [561, 174] on div "Bill to" at bounding box center [636, 173] width 181 height 13
click at [575, 178] on div "Bill to" at bounding box center [636, 173] width 181 height 13
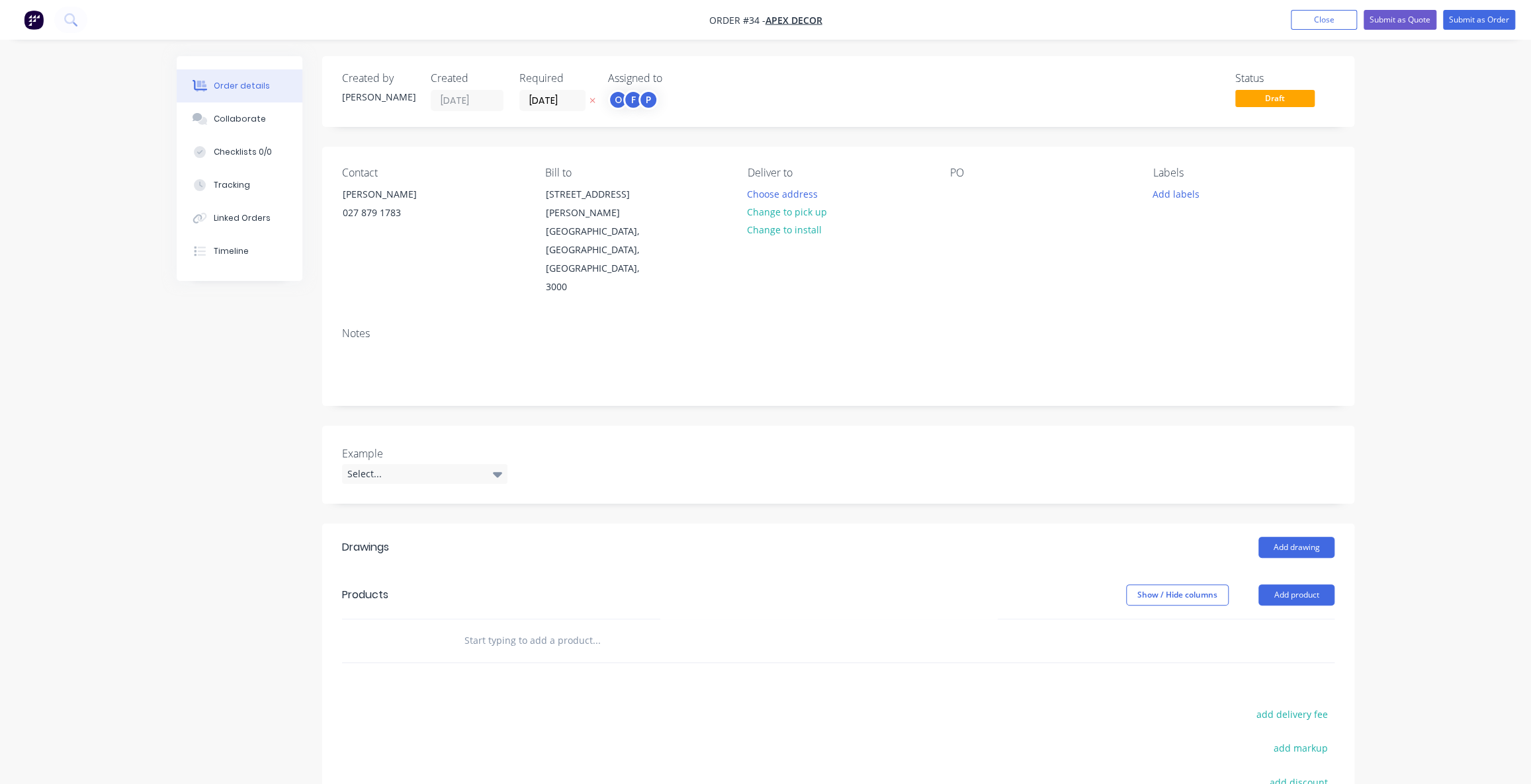
click at [770, 173] on div "Deliver to" at bounding box center [838, 173] width 181 height 13
click at [800, 175] on div "Deliver to" at bounding box center [838, 173] width 181 height 13
click at [807, 215] on button "Change to pick up" at bounding box center [787, 212] width 94 height 18
click at [788, 234] on button "Change to install" at bounding box center [784, 231] width 88 height 18
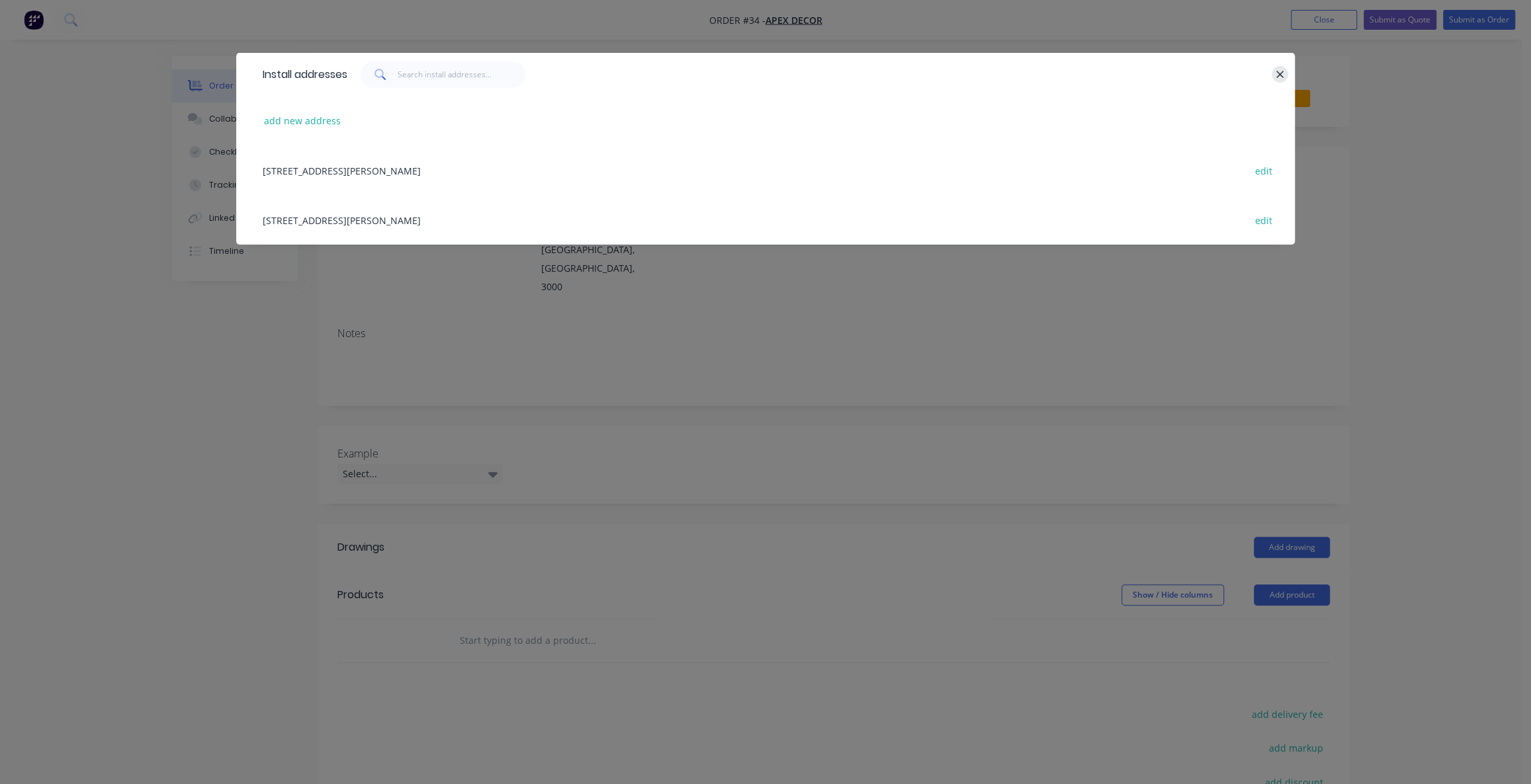
click at [1283, 74] on icon "button" at bounding box center [1279, 75] width 8 height 12
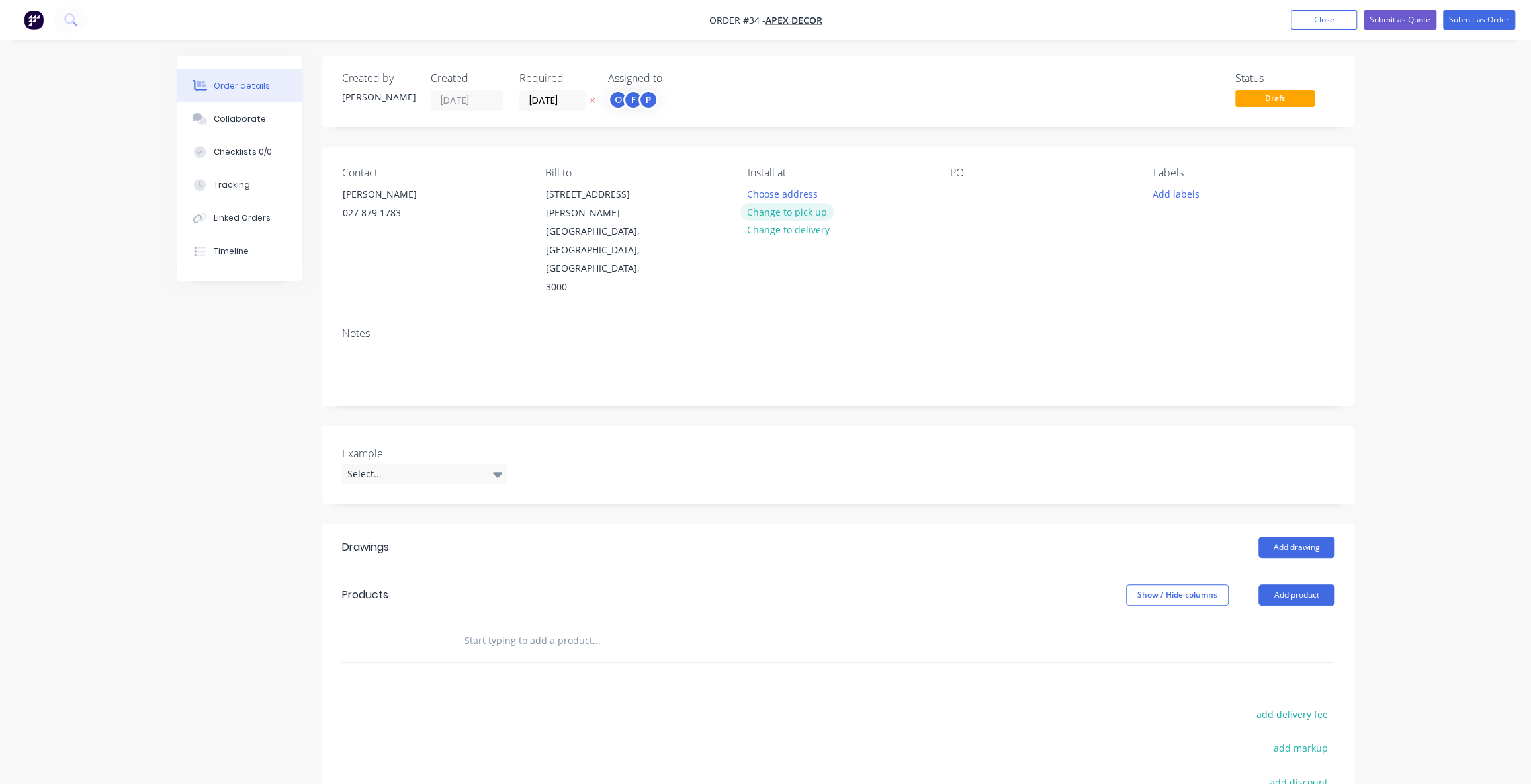
click at [803, 210] on button "Change to pick up" at bounding box center [787, 212] width 94 height 18
click at [955, 181] on div "PO" at bounding box center [1041, 232] width 181 height 130
click at [960, 174] on div "PO" at bounding box center [1041, 173] width 181 height 13
click at [979, 189] on div "PO" at bounding box center [1041, 232] width 181 height 130
click at [962, 193] on div at bounding box center [960, 193] width 21 height 19
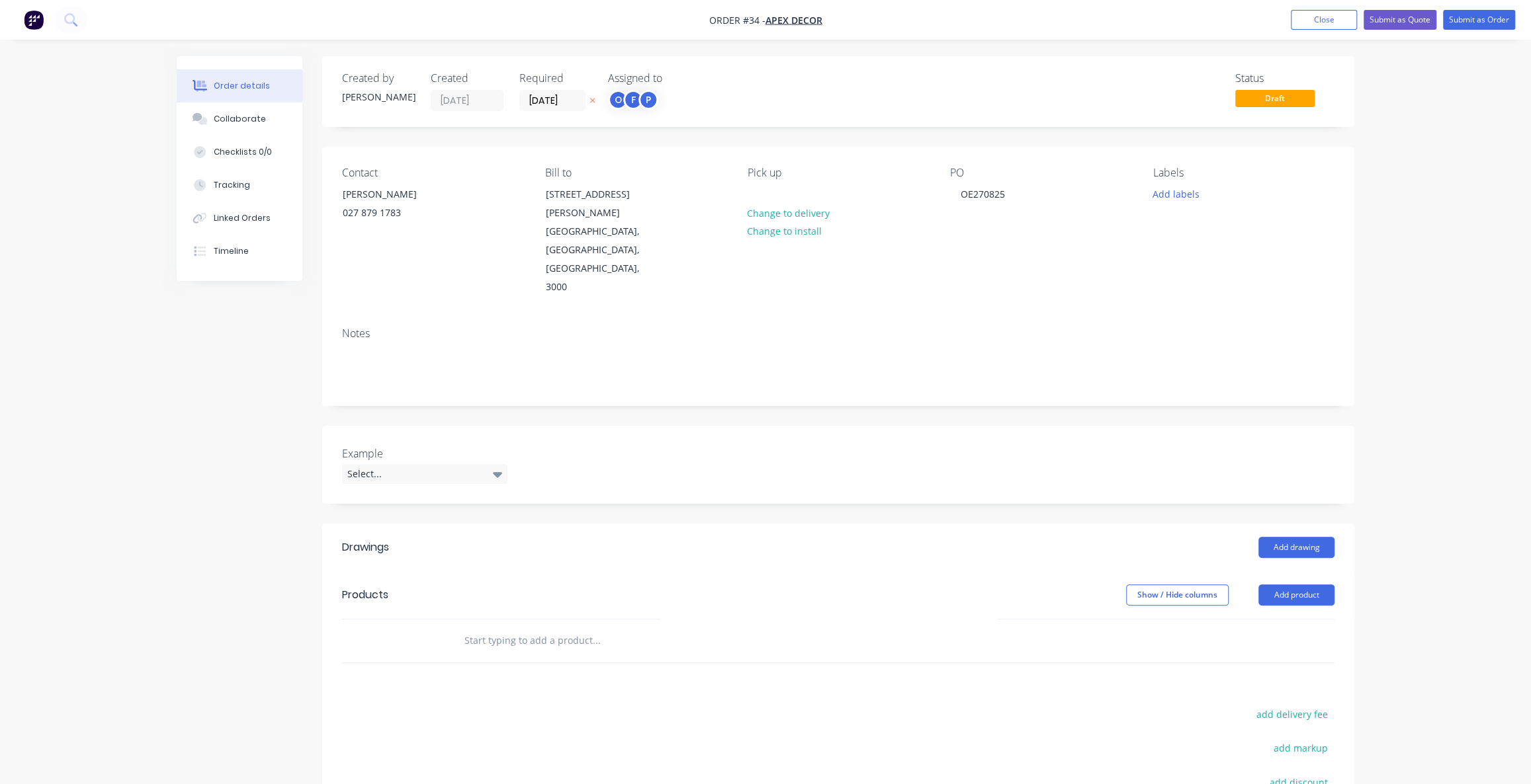
click at [1087, 327] on div "Notes" at bounding box center [838, 333] width 992 height 13
click at [1162, 167] on div "Labels" at bounding box center [1244, 173] width 181 height 13
click at [1168, 168] on div "Labels" at bounding box center [1244, 173] width 181 height 13
click at [1220, 179] on div "Labels Add labels" at bounding box center [1244, 232] width 181 height 130
click at [1155, 193] on button "Add labels" at bounding box center [1176, 193] width 61 height 18
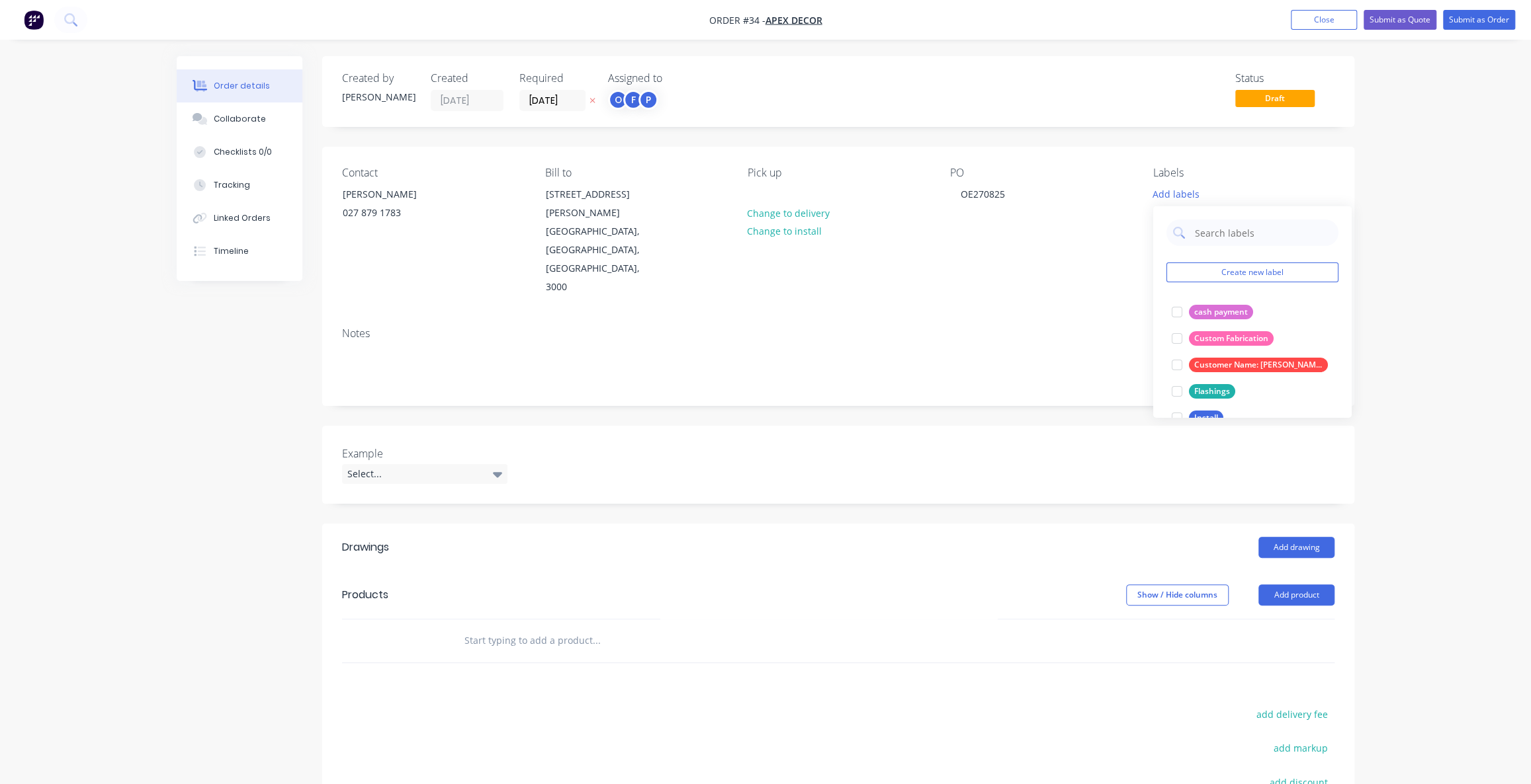
click at [1078, 316] on div "Notes" at bounding box center [838, 360] width 1032 height 88
click at [1168, 179] on div "Labels Add labels" at bounding box center [1244, 232] width 181 height 130
click at [1177, 197] on button "Add labels" at bounding box center [1176, 193] width 61 height 18
click at [1258, 269] on button "Create new label" at bounding box center [1253, 273] width 172 height 20
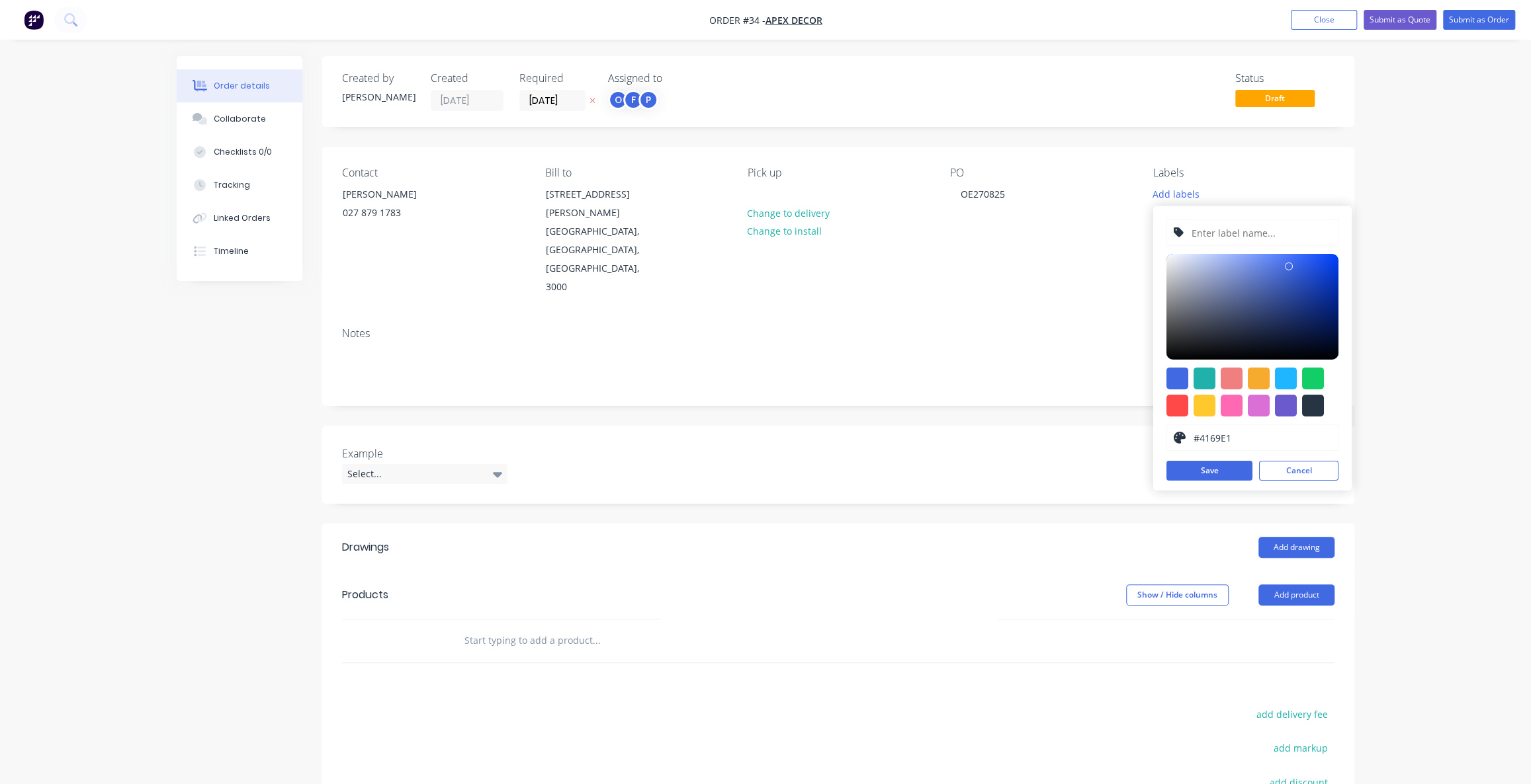
click at [1257, 238] on input "text" at bounding box center [1260, 233] width 141 height 25
type input "jsjfnsnfkjsnfkjsnfsfs"
click at [1301, 279] on div at bounding box center [1253, 307] width 172 height 106
click at [1316, 268] on div at bounding box center [1253, 307] width 172 height 106
click at [1311, 316] on div at bounding box center [1253, 307] width 172 height 106
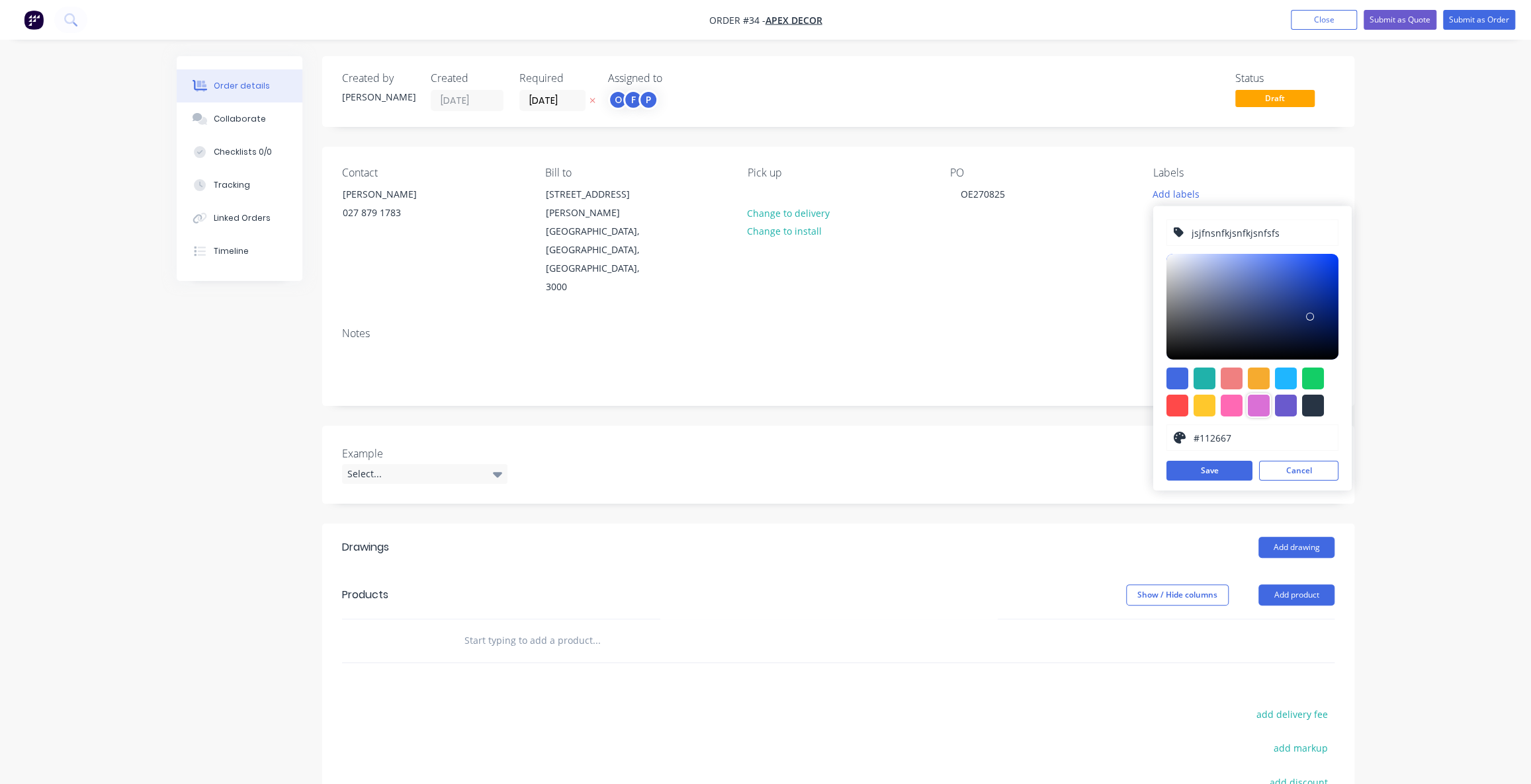
click at [1251, 409] on div at bounding box center [1258, 406] width 22 height 22
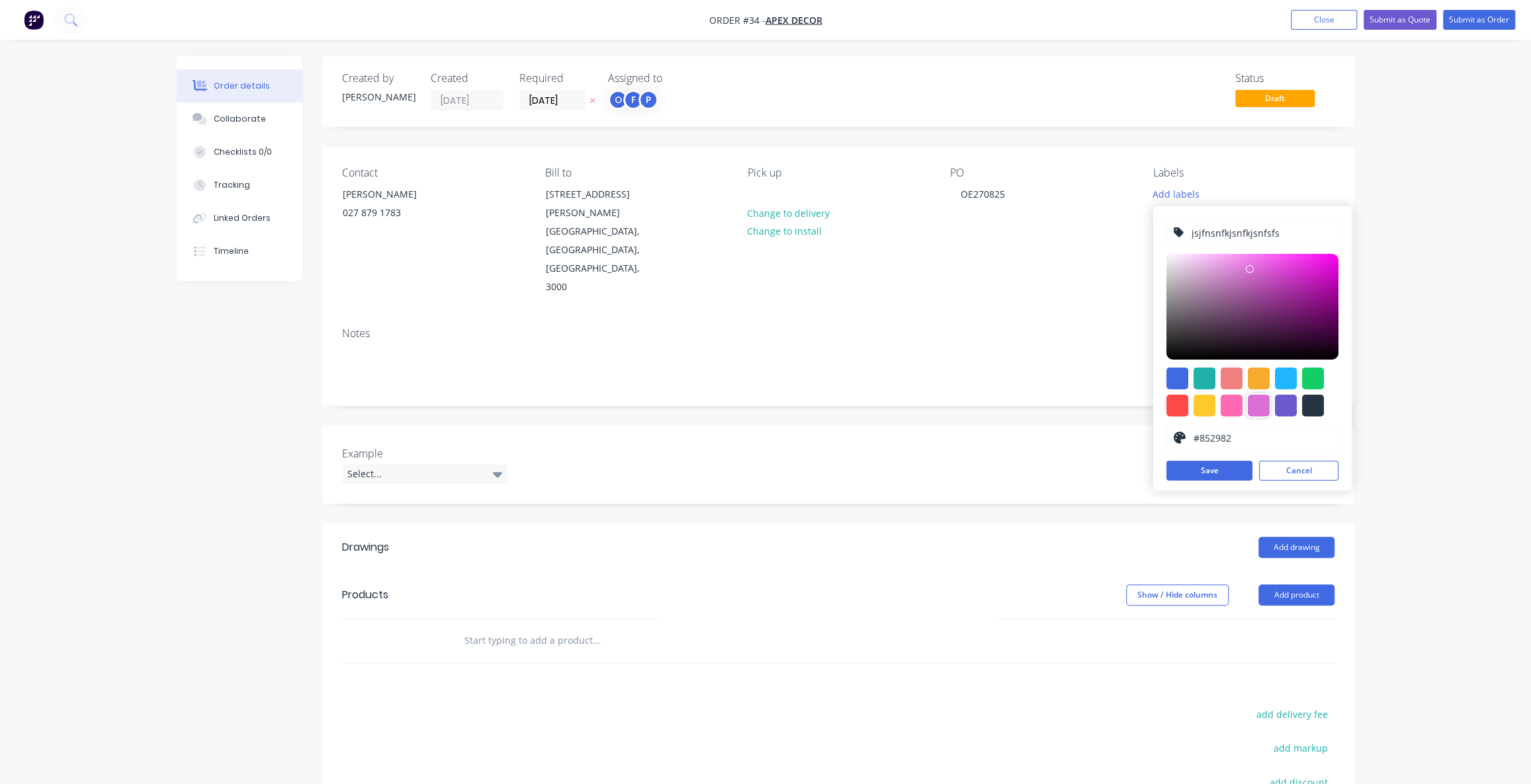
click at [1285, 304] on div at bounding box center [1253, 307] width 172 height 106
click at [1232, 279] on div at bounding box center [1253, 307] width 172 height 106
type input "#D256CE"
drag, startPoint x: 1267, startPoint y: 273, endPoint x: 1248, endPoint y: 375, distance: 103.8
click at [1268, 273] on div at bounding box center [1253, 307] width 172 height 106
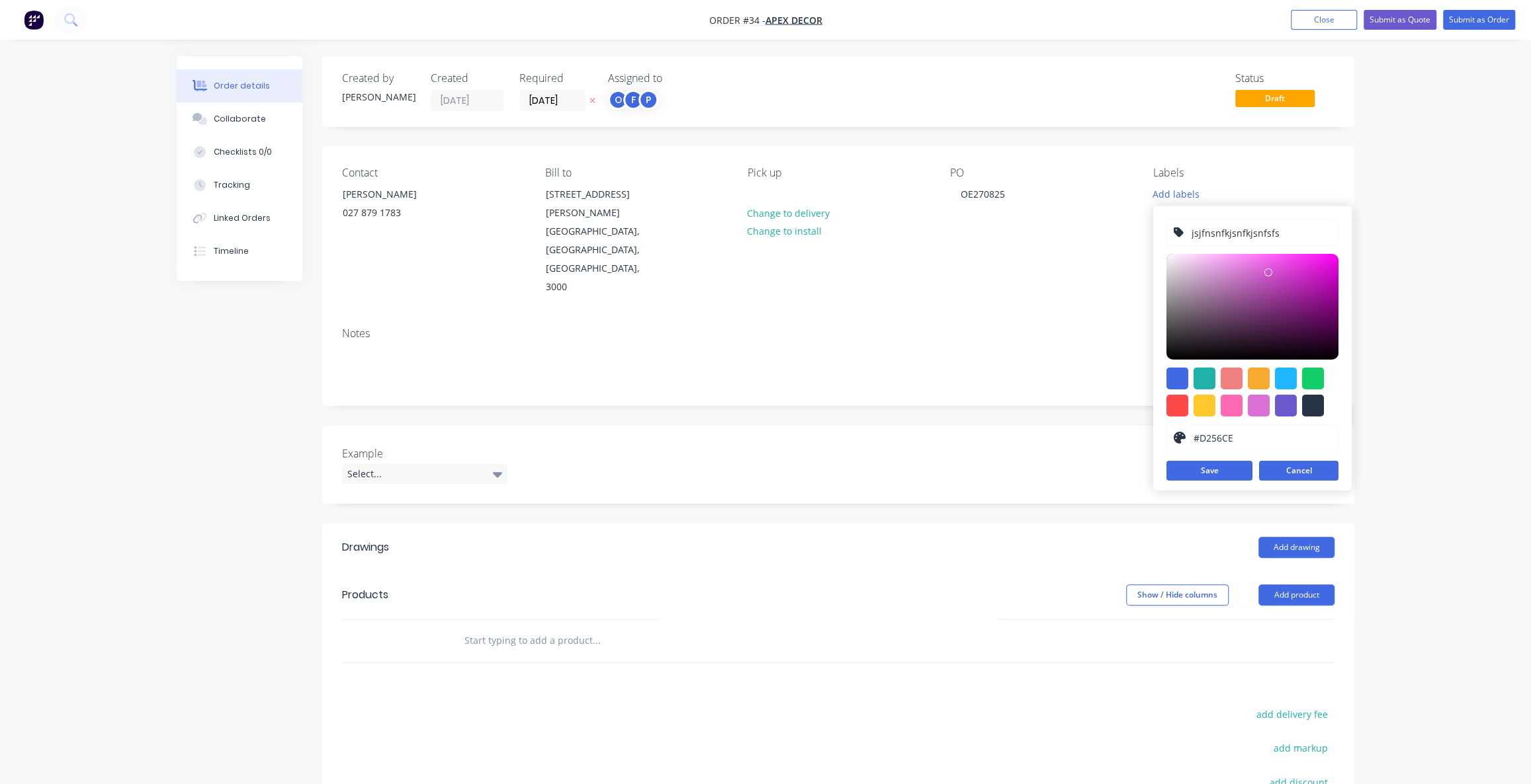
click at [1290, 466] on button "Cancel" at bounding box center [1298, 471] width 79 height 20
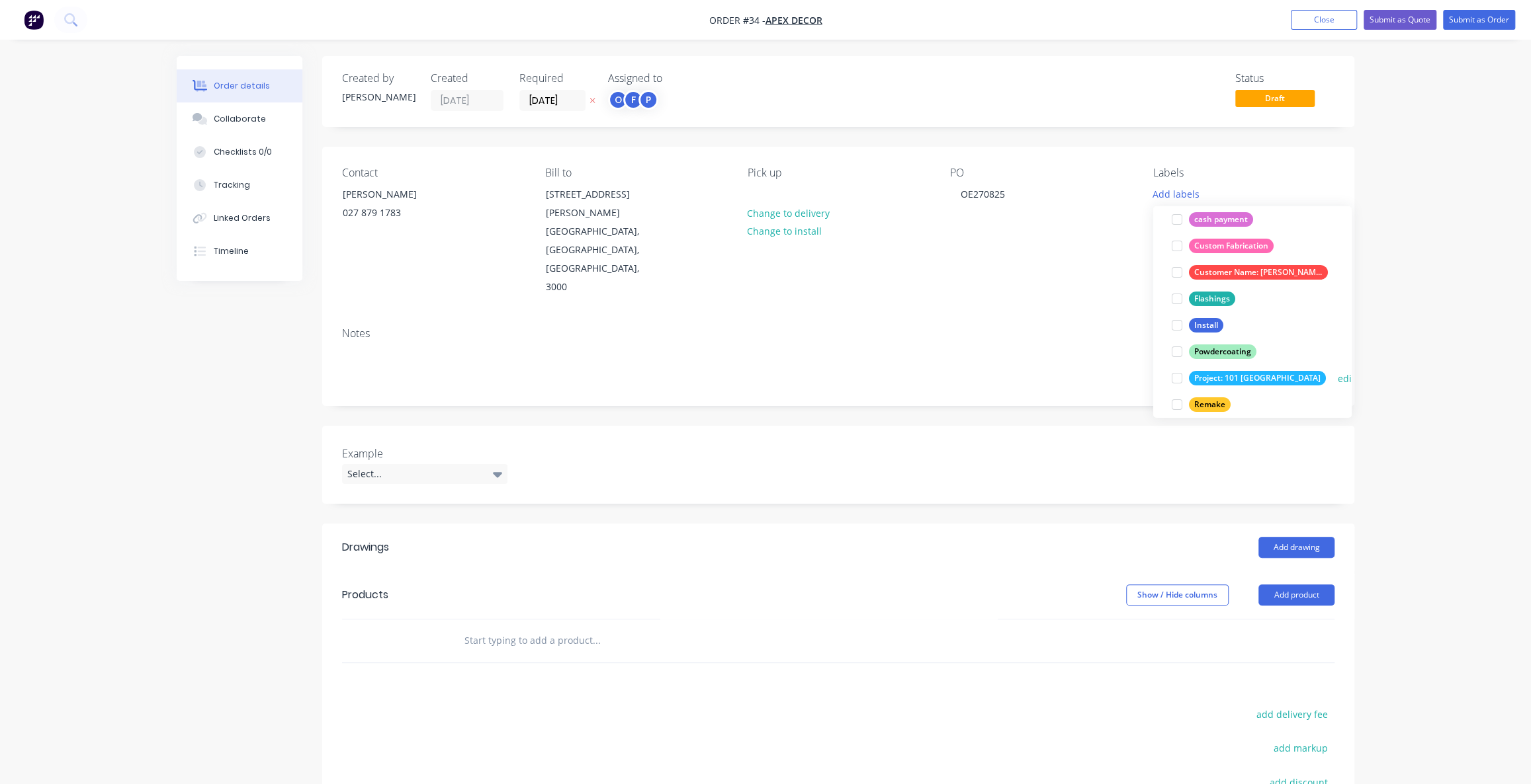
scroll to position [39, 0]
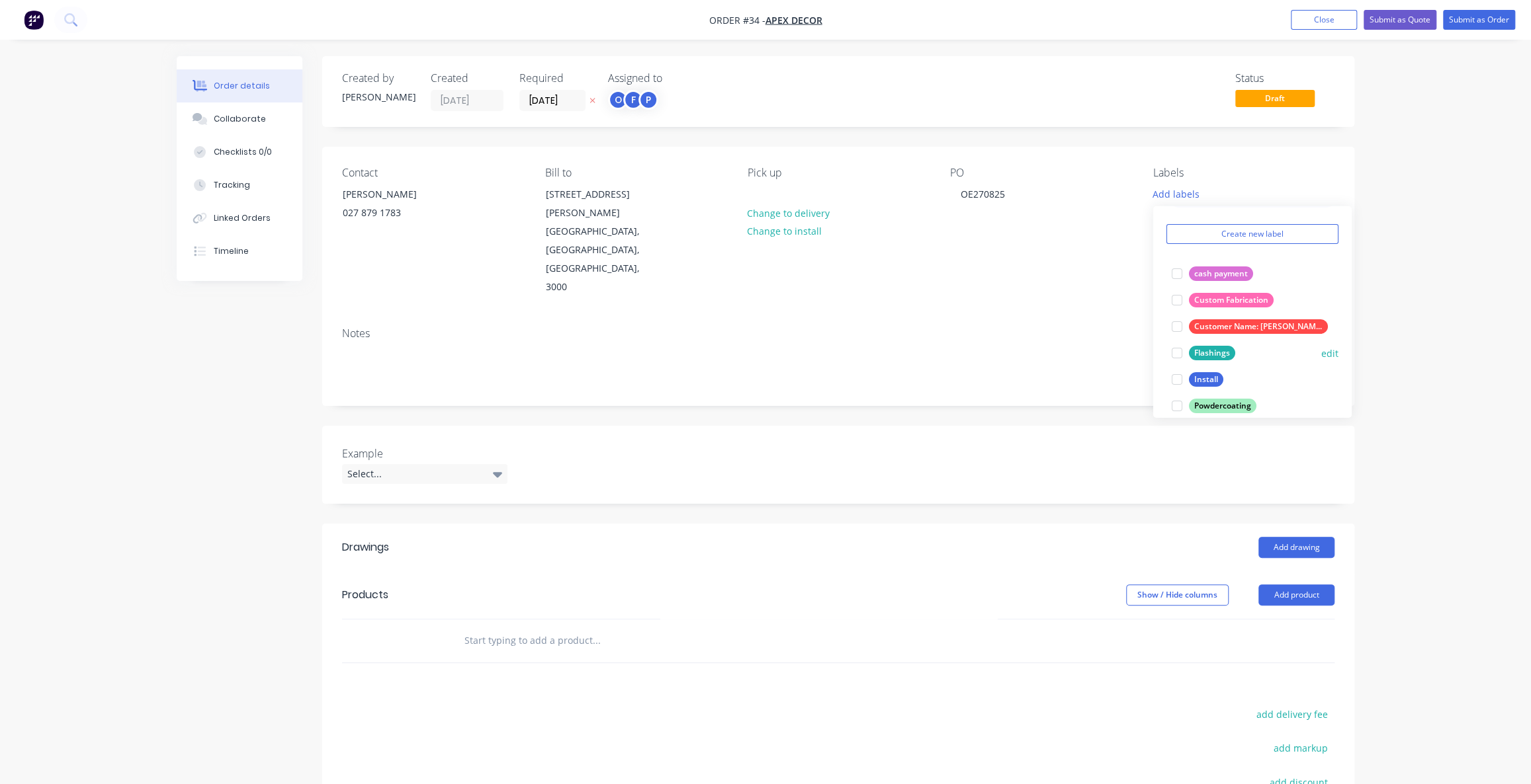
click at [1173, 349] on div at bounding box center [1177, 353] width 26 height 26
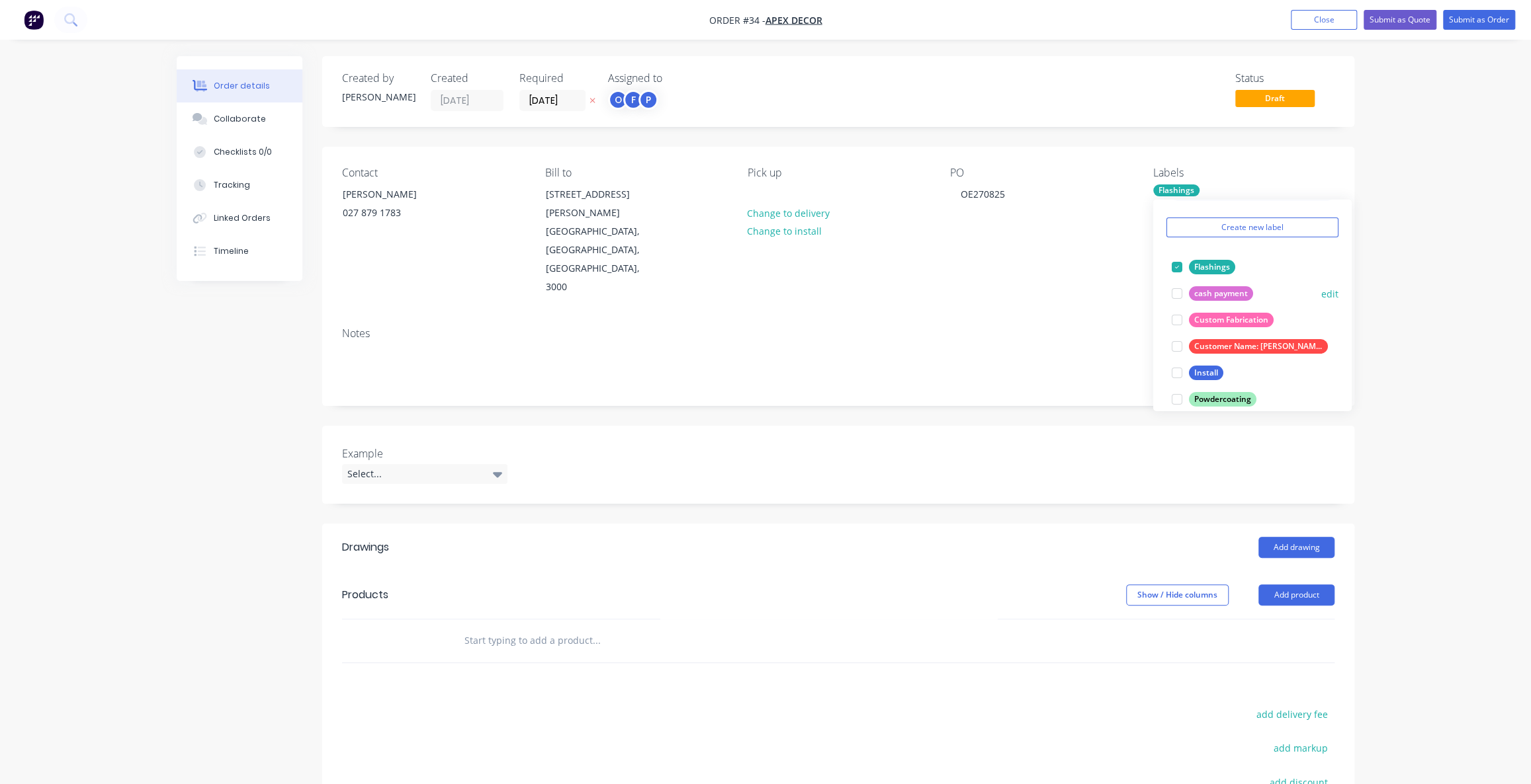
click at [1178, 296] on div at bounding box center [1177, 293] width 26 height 26
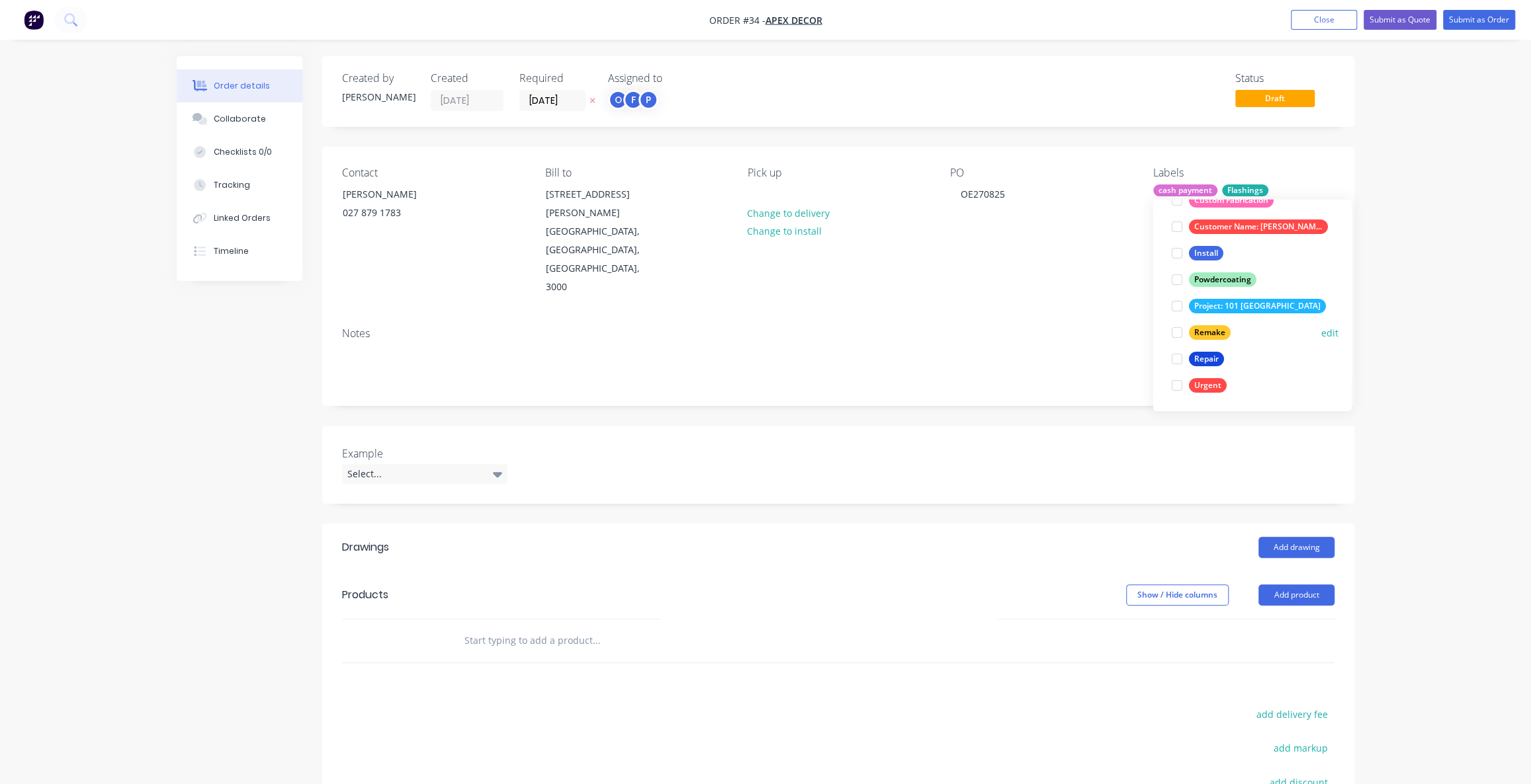
scroll to position [159, 0]
click at [1177, 384] on div at bounding box center [1177, 384] width 26 height 26
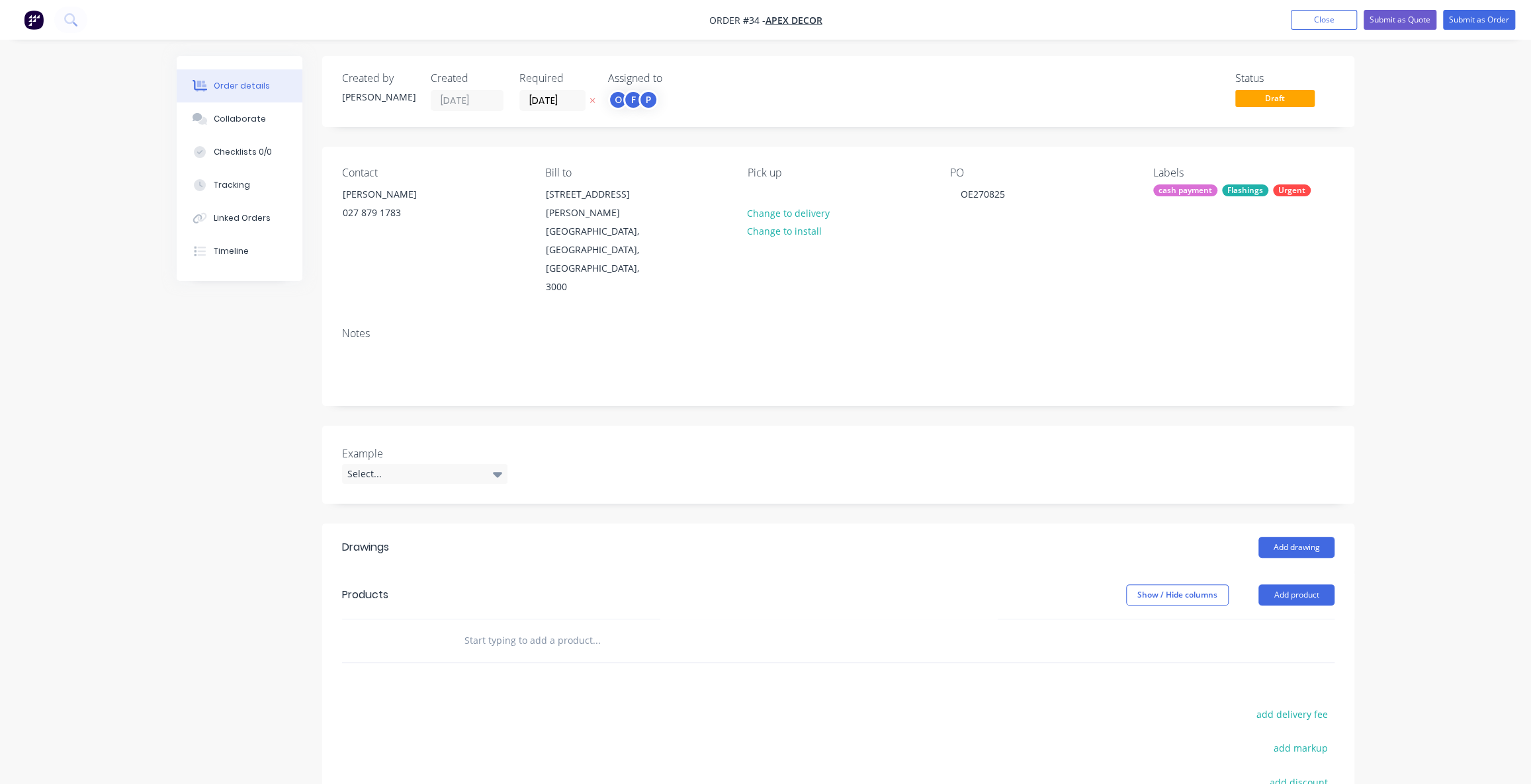
click at [1409, 189] on div "Order details Collaborate Checklists 0/0 Tracking Linked Orders Timeline Order …" at bounding box center [766, 500] width 1531 height 1001
click at [1232, 195] on div "Flashings" at bounding box center [1245, 190] width 46 height 12
click at [1394, 171] on div "Order details Collaborate Checklists 0/0 Tracking Linked Orders Timeline Order …" at bounding box center [766, 500] width 1531 height 1001
click at [178, 434] on div "Created by [PERSON_NAME] Created [DATE] Required [DATE] Assigned to O F P Statu…" at bounding box center [766, 528] width 1178 height 944
click at [178, 430] on div "Created by [PERSON_NAME] Created [DATE] Required [DATE] Assigned to O F P Statu…" at bounding box center [766, 528] width 1178 height 944
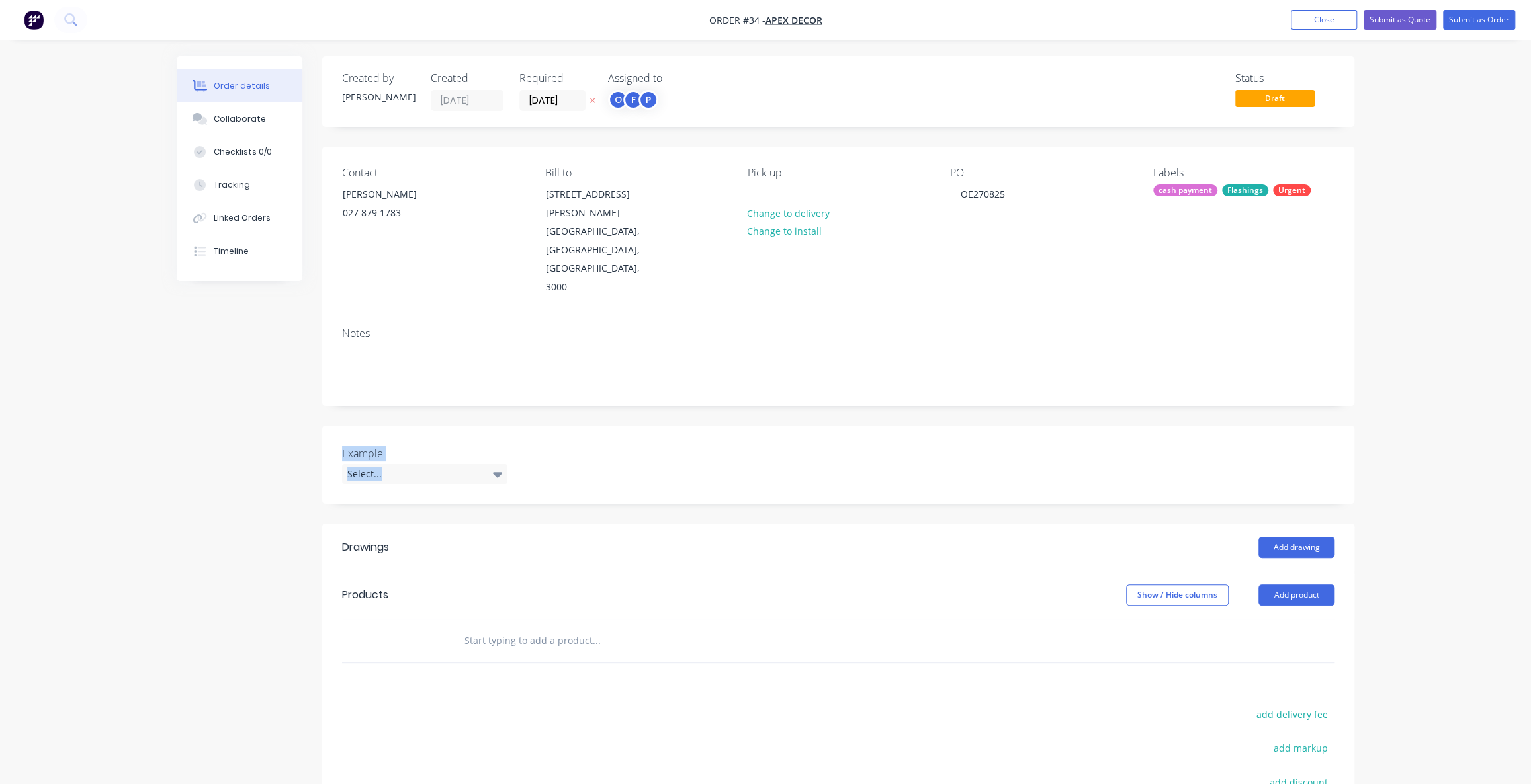
drag, startPoint x: 323, startPoint y: 379, endPoint x: 1276, endPoint y: 412, distance: 953.6
click at [1276, 426] on div "Example Select..." at bounding box center [838, 465] width 1032 height 78
click at [593, 426] on div "Example Select..." at bounding box center [838, 465] width 1032 height 78
click at [588, 426] on div "Example Select..." at bounding box center [838, 465] width 1032 height 78
click at [636, 426] on div "Example Select..." at bounding box center [838, 465] width 1032 height 78
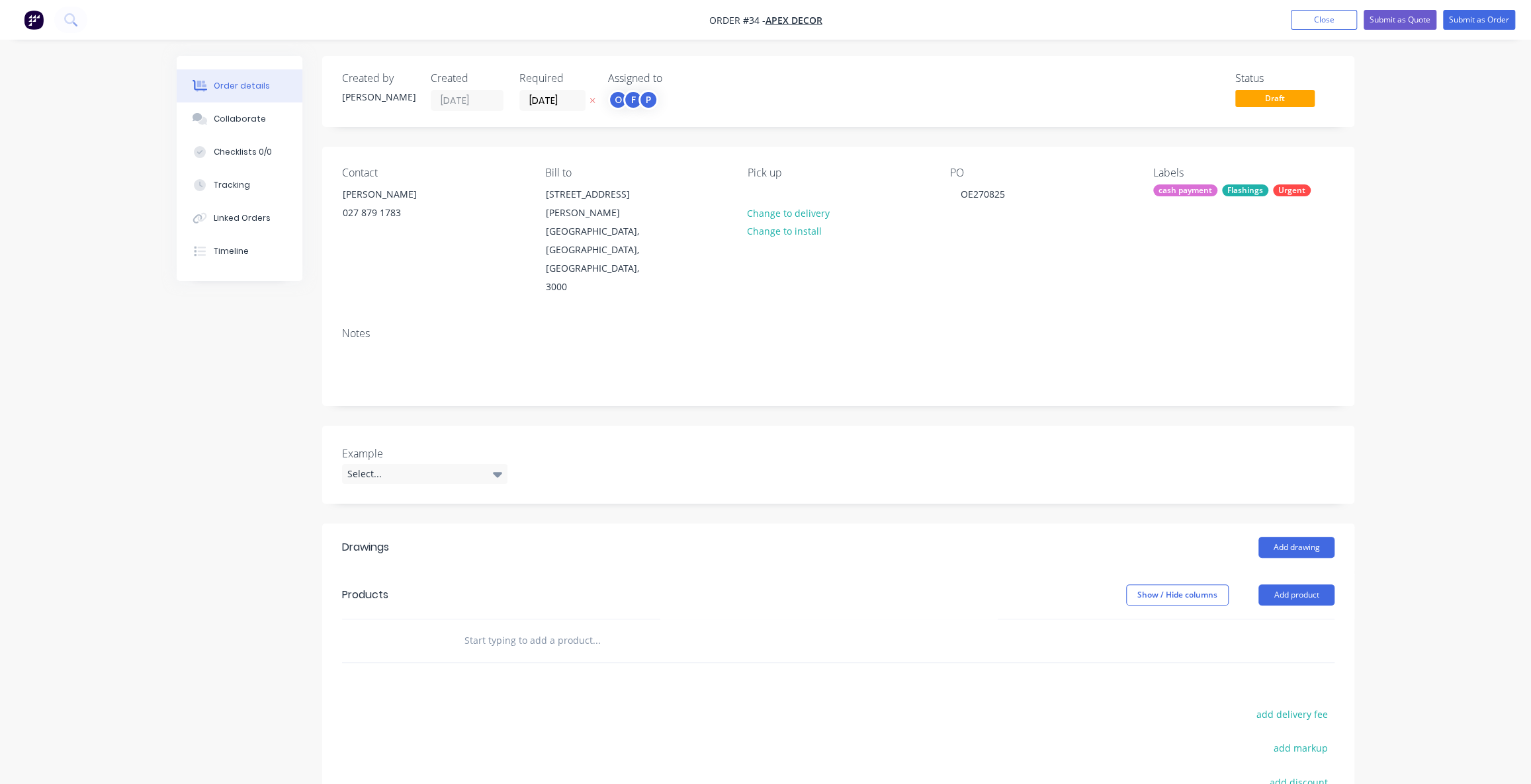
click at [608, 426] on div "Example Select..." at bounding box center [838, 465] width 1032 height 78
click at [616, 426] on div "Example Select..." at bounding box center [838, 465] width 1032 height 78
click at [456, 465] on div "Select..." at bounding box center [425, 474] width 165 height 20
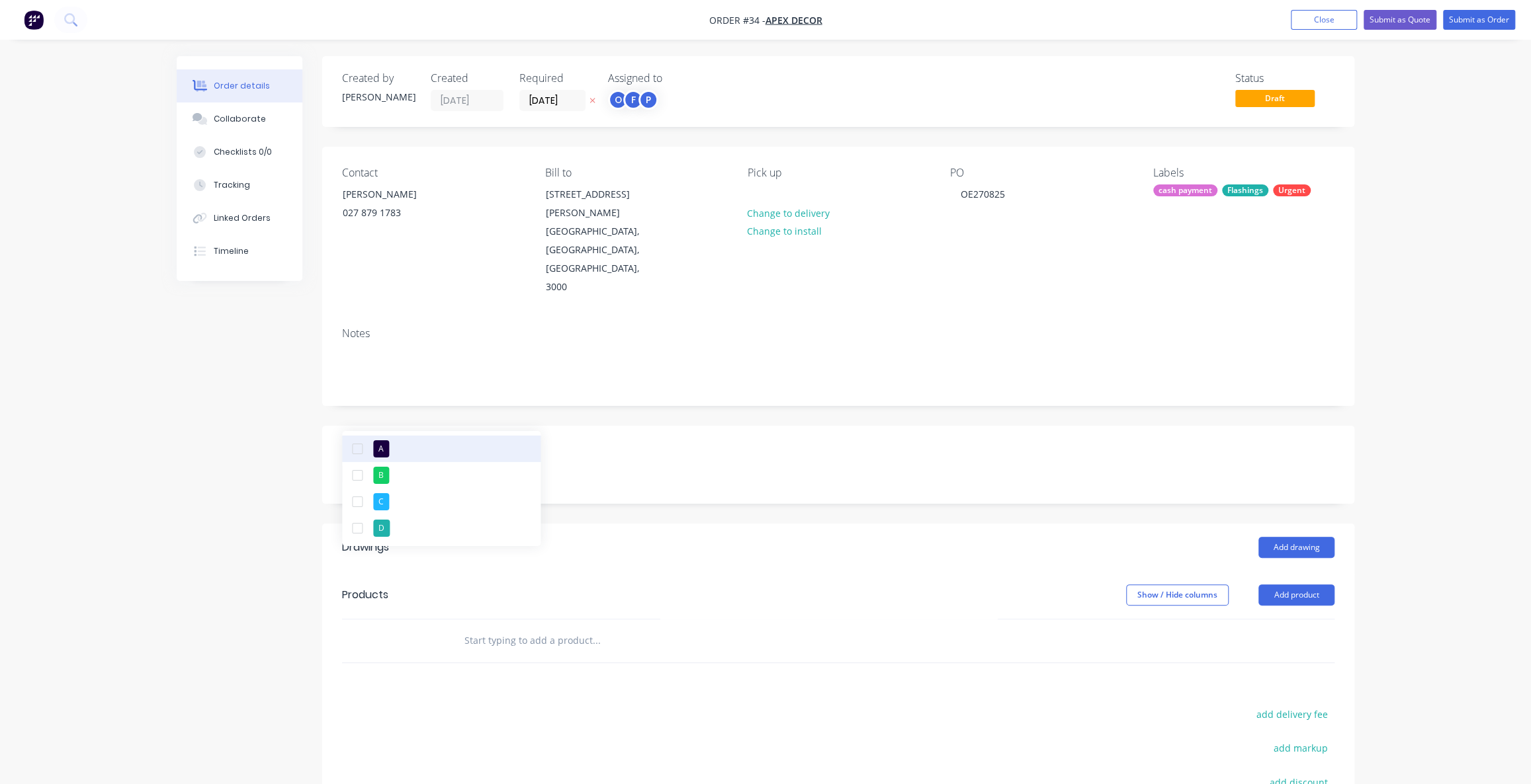
click at [357, 452] on div "button" at bounding box center [357, 449] width 26 height 26
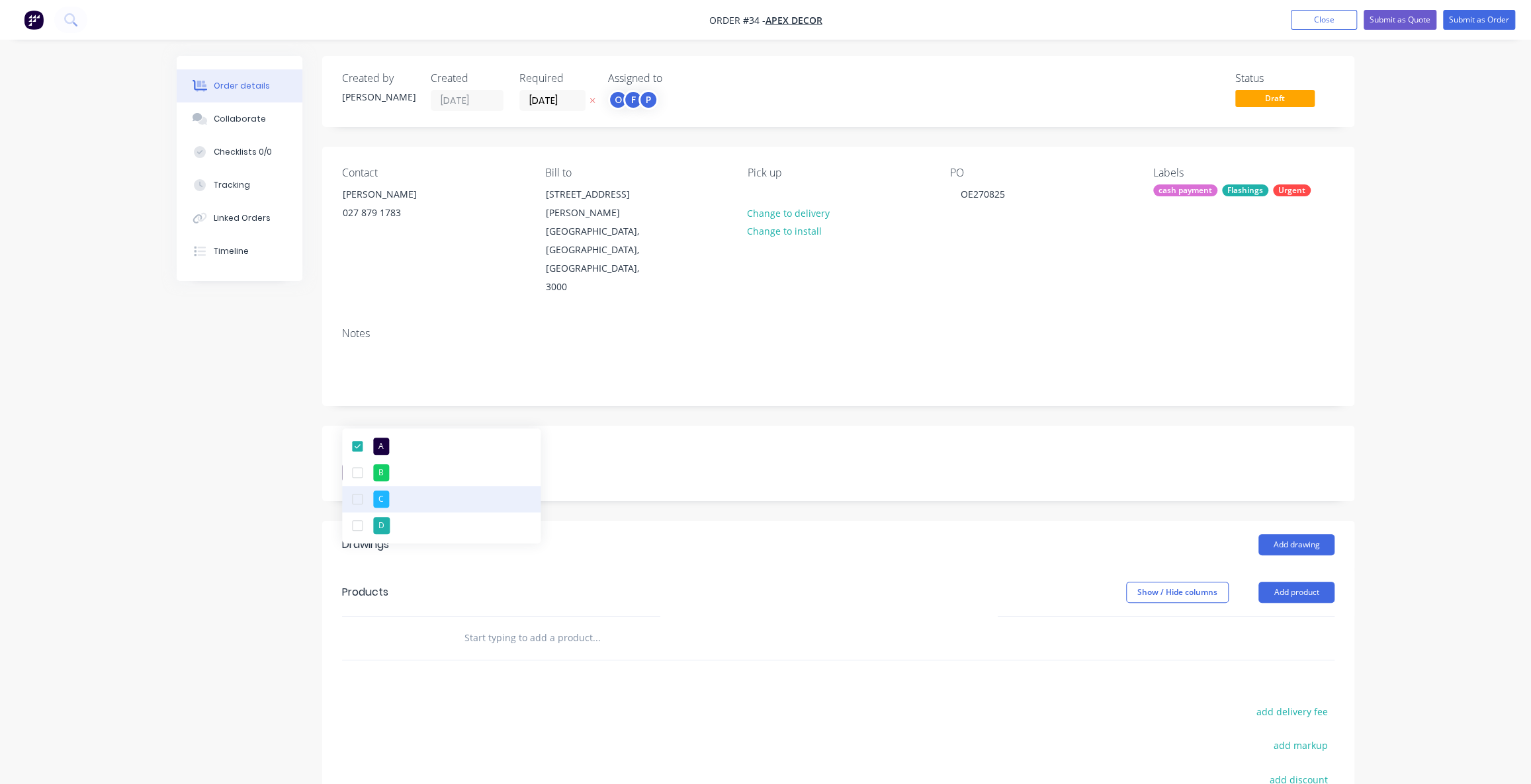
click at [359, 498] on div "button" at bounding box center [357, 499] width 26 height 26
click at [359, 502] on div "button" at bounding box center [357, 499] width 26 height 26
drag, startPoint x: 263, startPoint y: 443, endPoint x: 336, endPoint y: 418, distance: 77.2
click at [263, 442] on div "Created by [PERSON_NAME] Created [DATE] Required [DATE] Assigned to O F P Statu…" at bounding box center [766, 526] width 1178 height 942
click at [206, 379] on div "Created by [PERSON_NAME] Created [DATE] Required [DATE] Assigned to O F P Statu…" at bounding box center [766, 526] width 1178 height 942
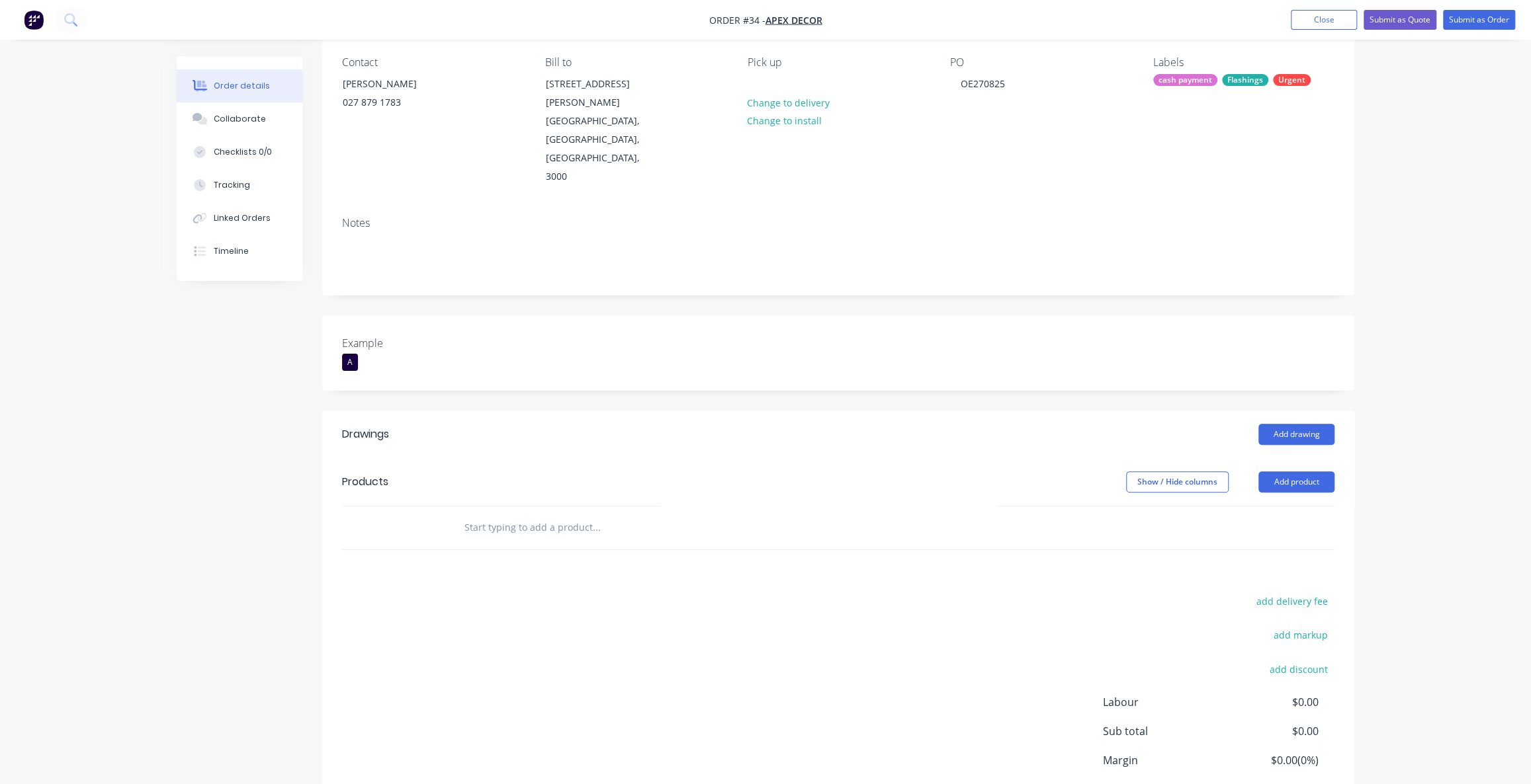
scroll to position [157, 0]
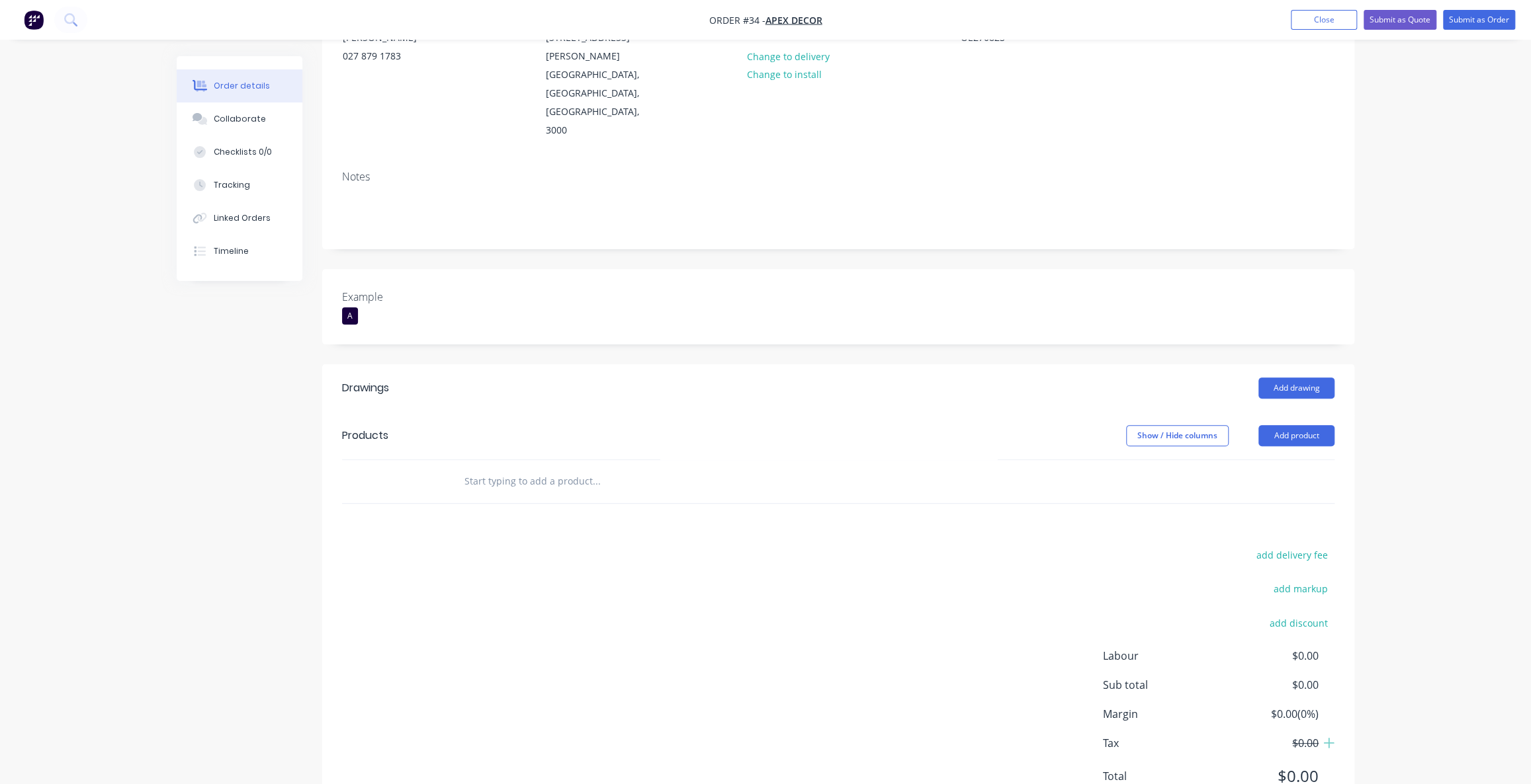
click at [410, 546] on div "add delivery fee add markup add discount Labour $0.00 Sub total $0.00 Margin $0…" at bounding box center [838, 674] width 992 height 255
click at [1290, 378] on button "Add drawing" at bounding box center [1296, 388] width 76 height 21
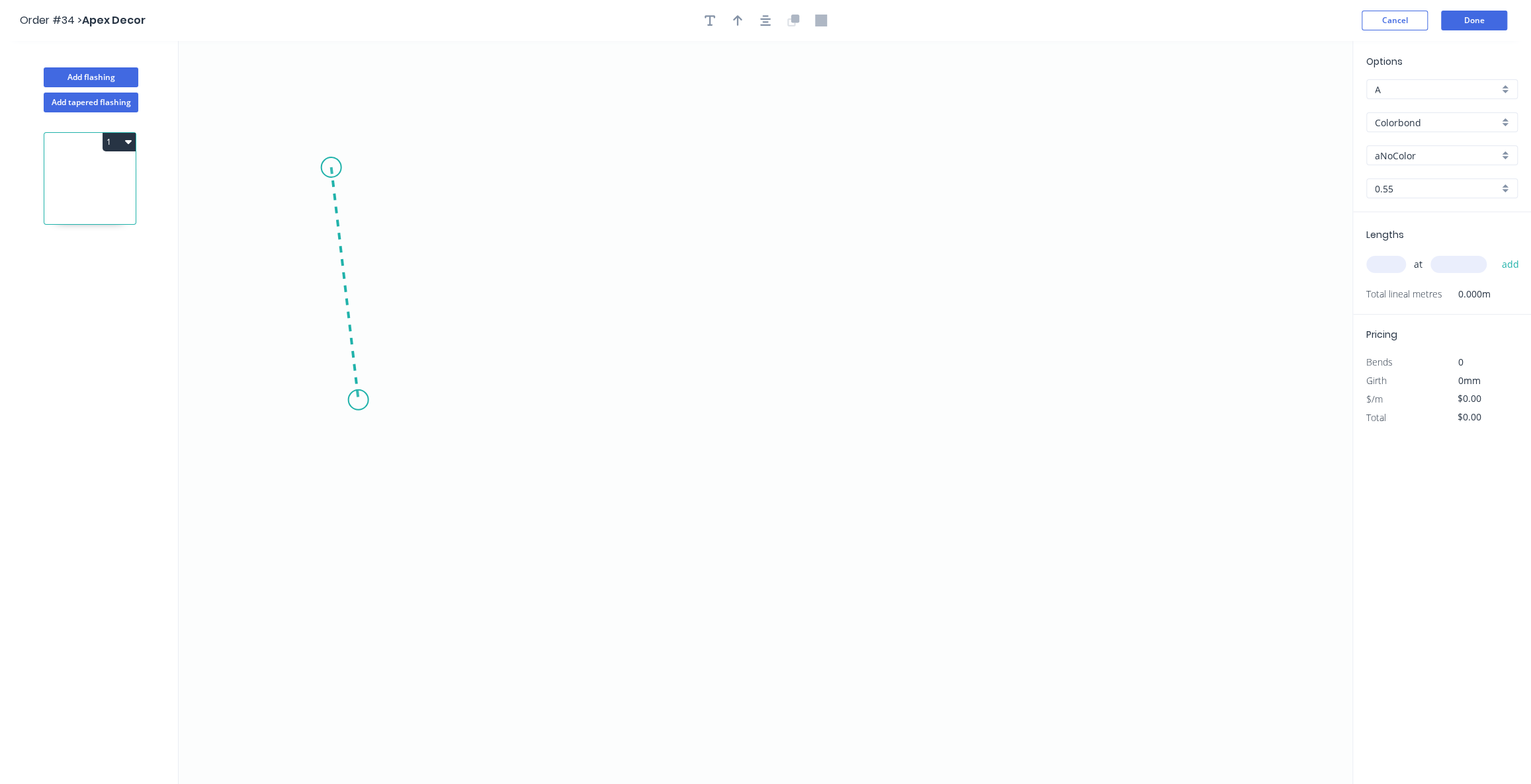
drag, startPoint x: 331, startPoint y: 168, endPoint x: 360, endPoint y: 414, distance: 247.7
click at [360, 414] on icon "0" at bounding box center [765, 412] width 1174 height 743
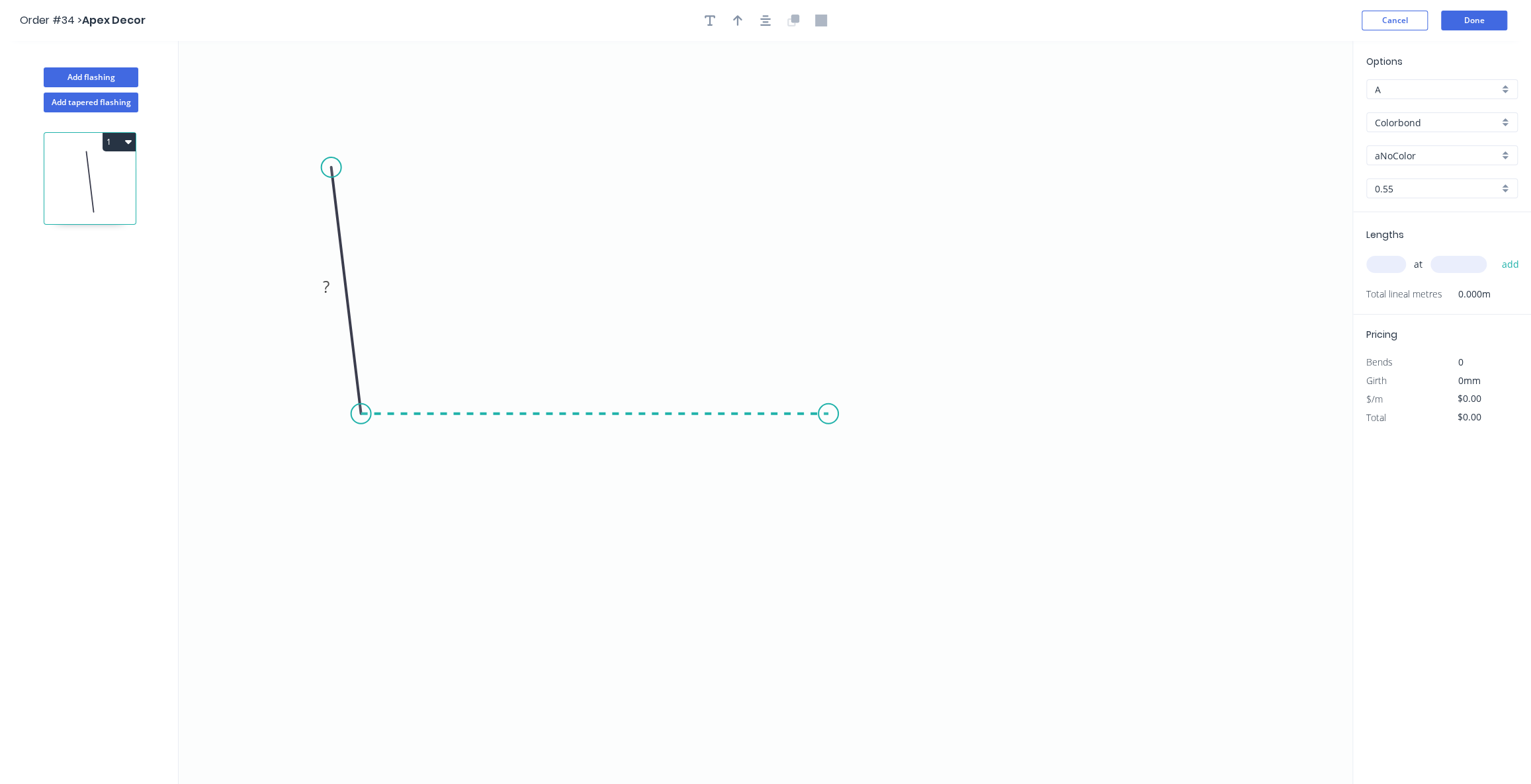
drag, startPoint x: 363, startPoint y: 414, endPoint x: 830, endPoint y: 425, distance: 467.1
click at [830, 425] on icon "0 ?" at bounding box center [765, 412] width 1174 height 743
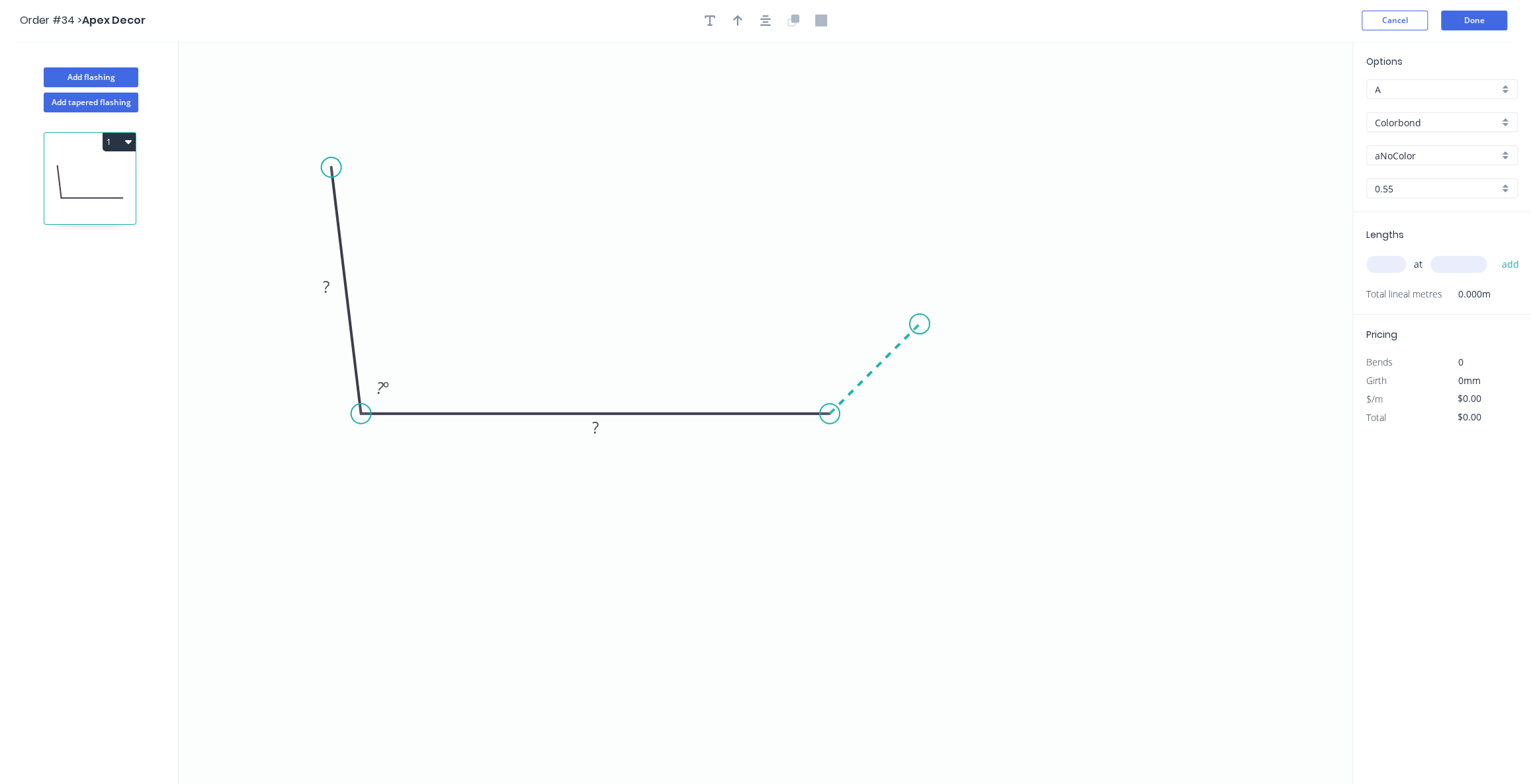
drag, startPoint x: 832, startPoint y: 422, endPoint x: 993, endPoint y: 205, distance: 270.2
click at [993, 205] on icon "0 ? ? ? º" at bounding box center [765, 412] width 1174 height 743
click at [1130, 196] on icon "0 ? ? ? ? º ? º" at bounding box center [765, 412] width 1174 height 743
click at [332, 295] on rect at bounding box center [326, 288] width 26 height 19
click at [387, 390] on tspan "º" at bounding box center [386, 387] width 6 height 22
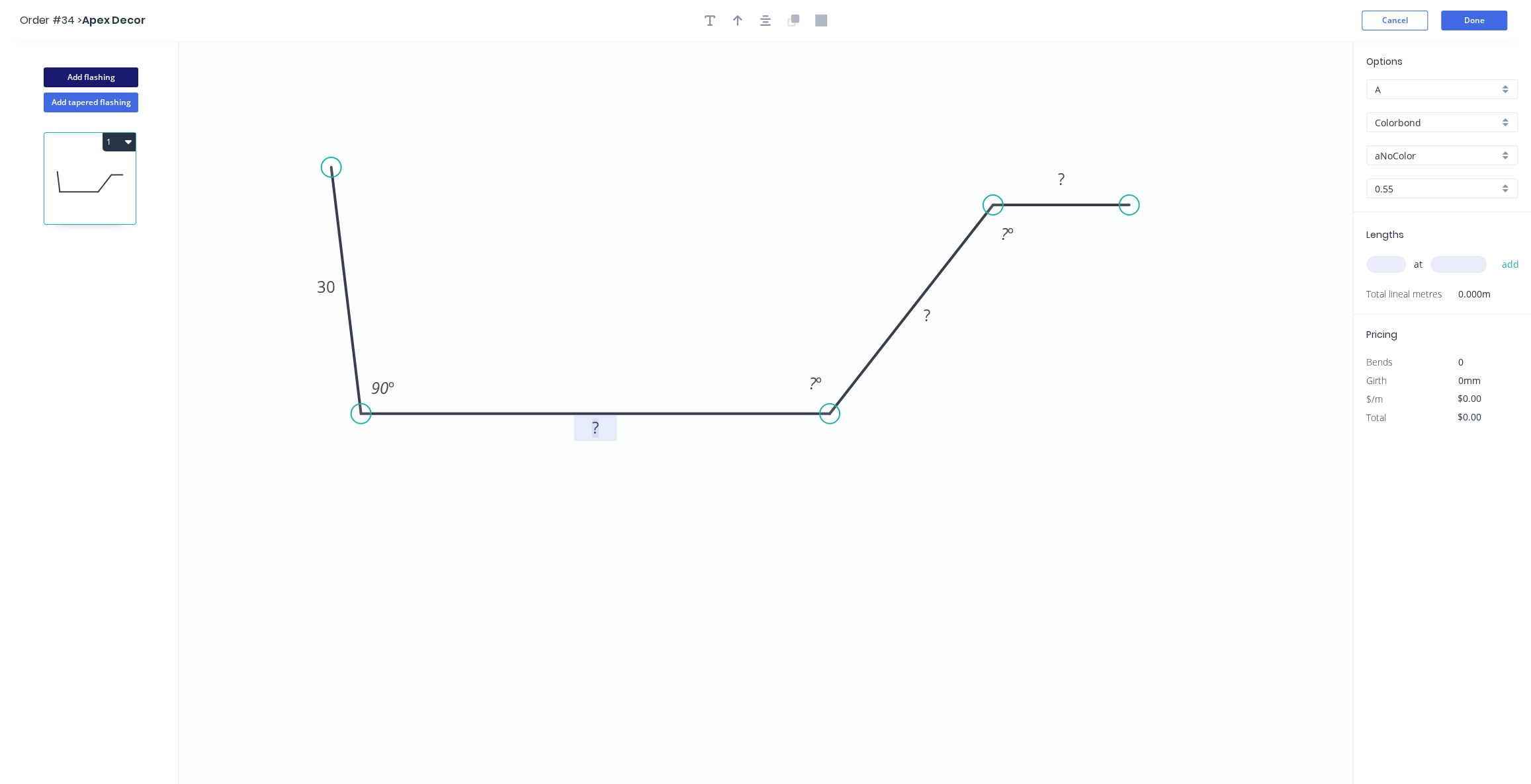
click at [111, 73] on button "Add flashing" at bounding box center [91, 77] width 94 height 20
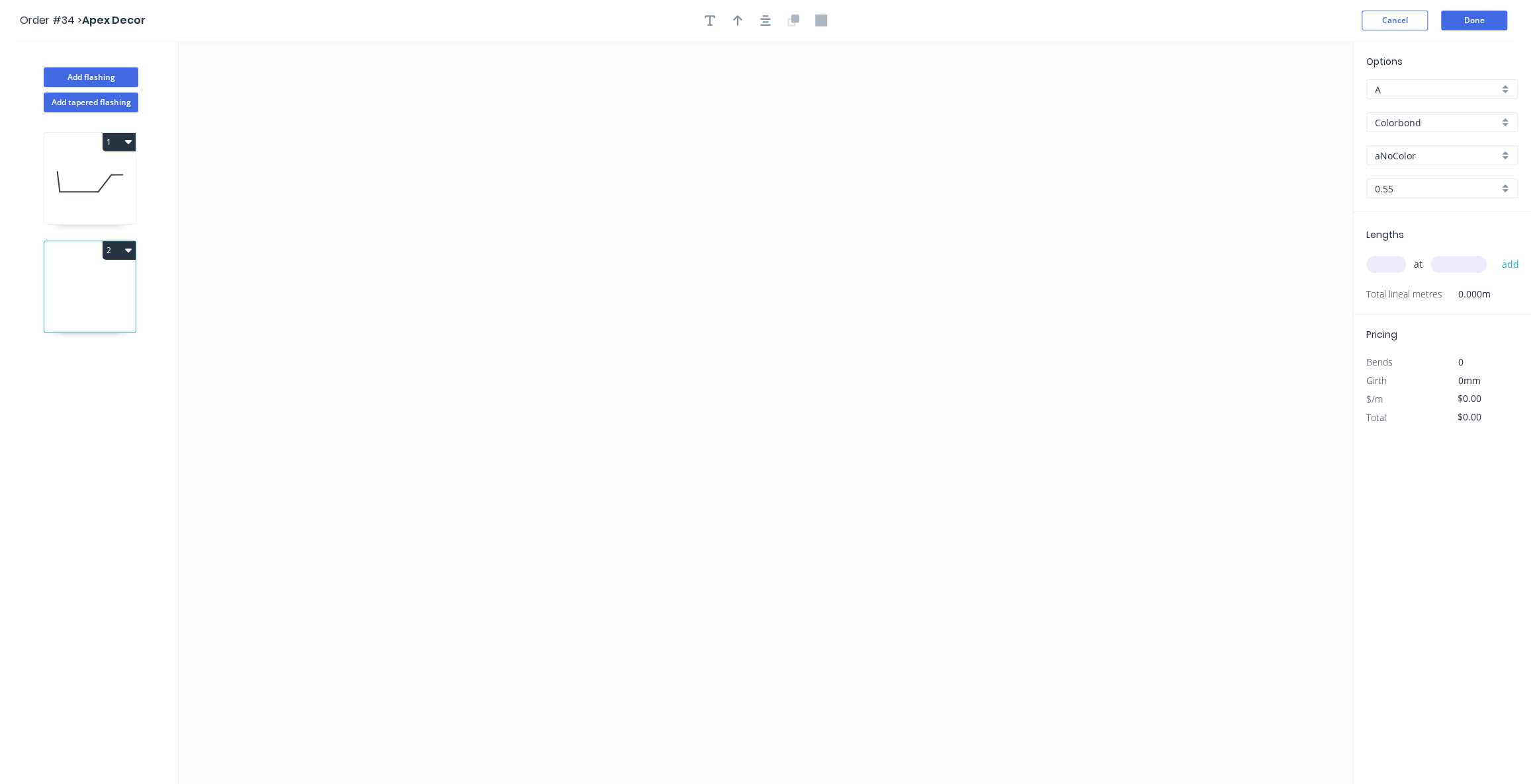
click at [125, 252] on icon "button" at bounding box center [128, 250] width 7 height 11
click at [106, 316] on div "Delete" at bounding box center [73, 310] width 102 height 19
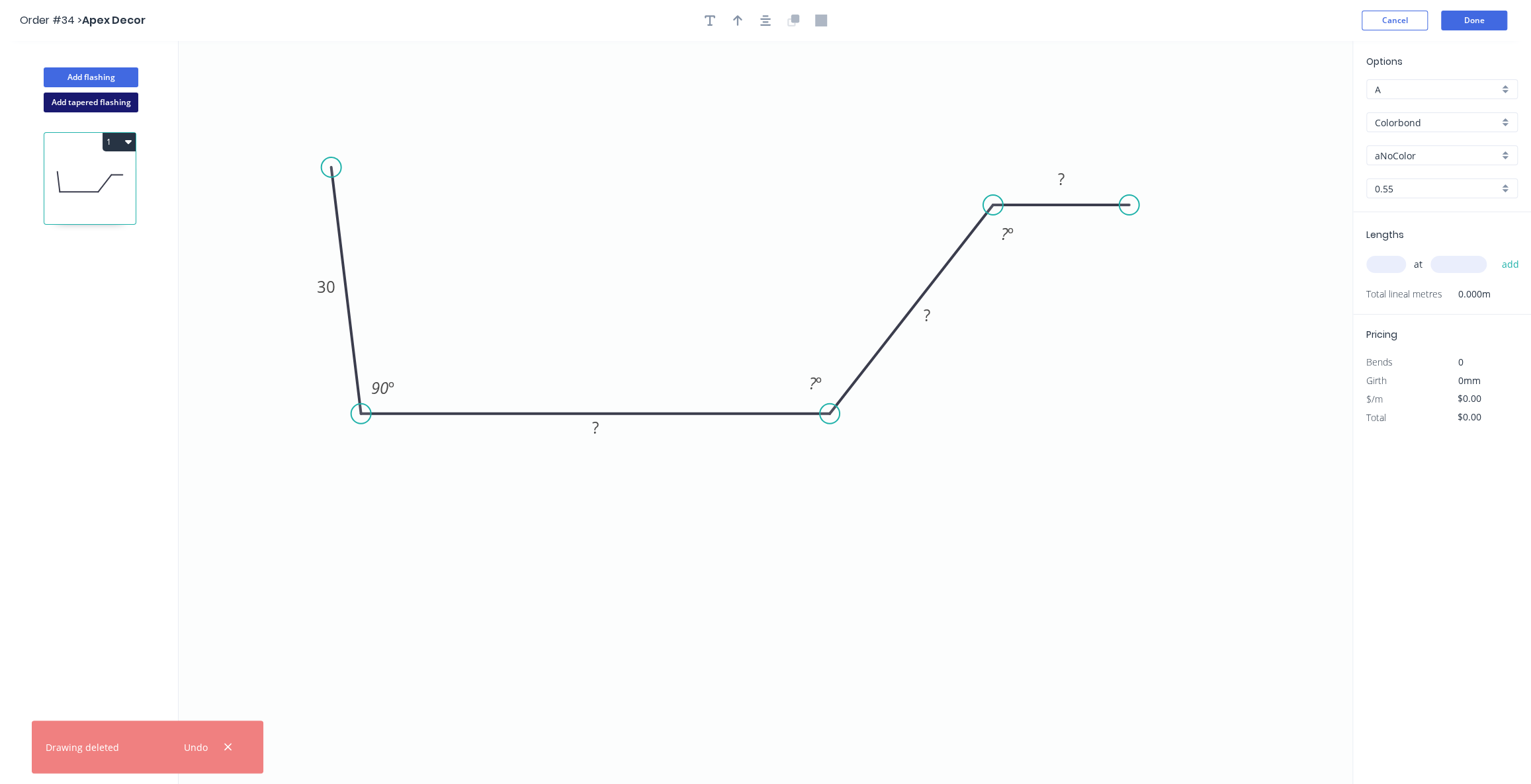
click at [111, 106] on button "Add tapered flashing" at bounding box center [91, 103] width 94 height 20
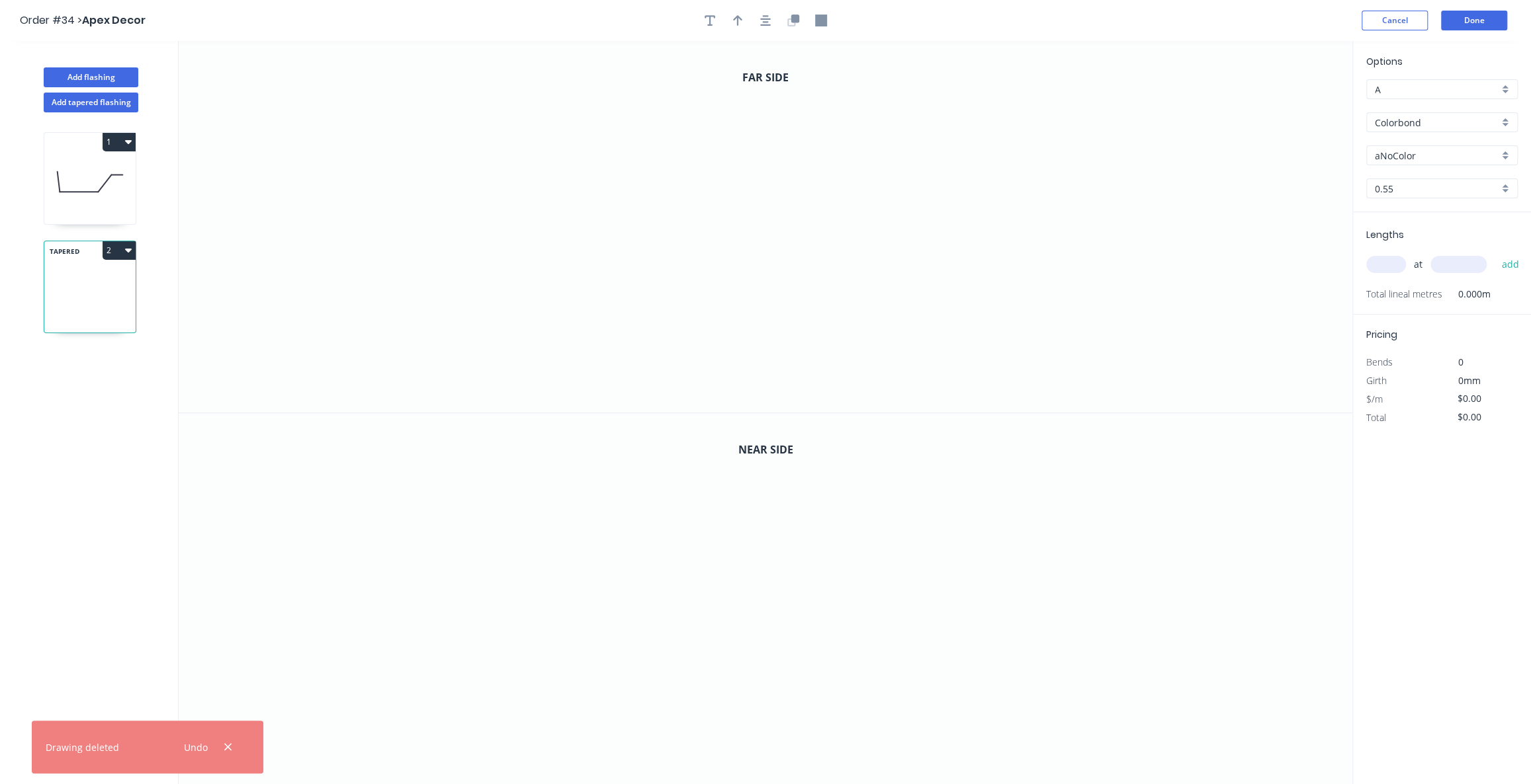
click at [134, 247] on button "2" at bounding box center [119, 251] width 33 height 19
click at [105, 313] on div "Delete" at bounding box center [73, 310] width 102 height 19
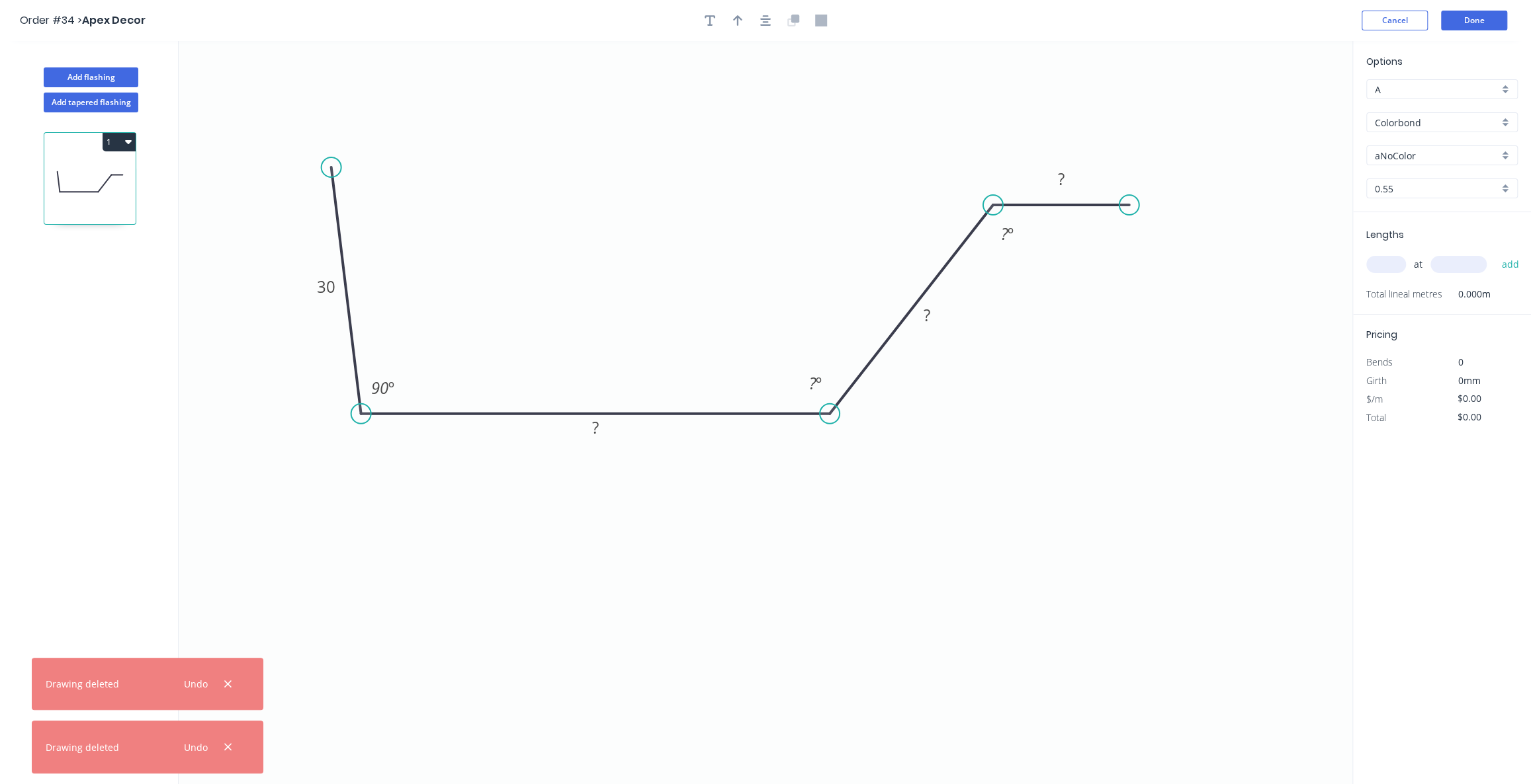
click at [1412, 88] on input "A" at bounding box center [1437, 89] width 124 height 14
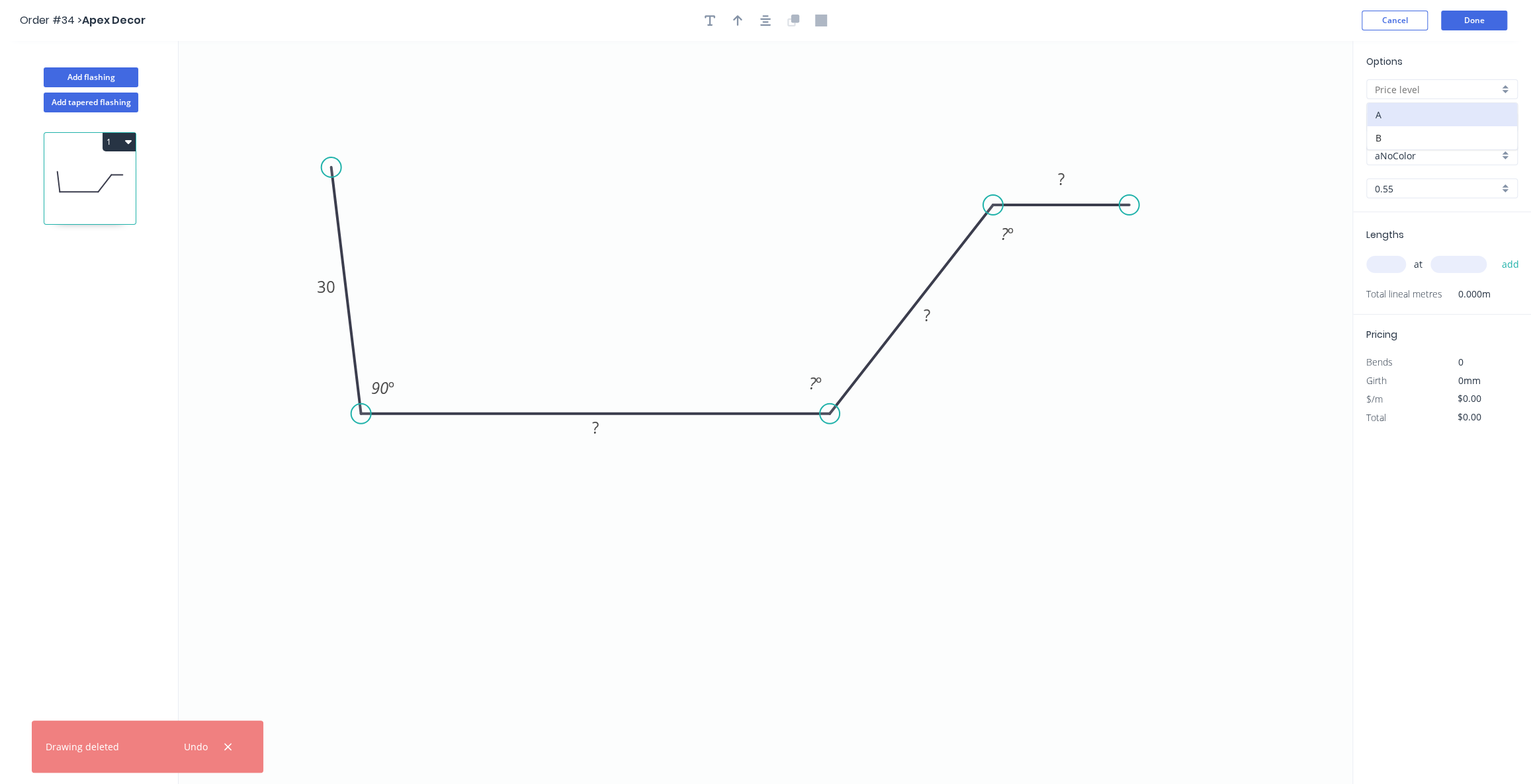
click at [1430, 68] on div "Options A B Colorbond Colorbond Colorbond Matt Colorbond Metallic Colorbond Ult…" at bounding box center [1443, 133] width 178 height 158
click at [1419, 126] on input "Colorbond" at bounding box center [1437, 122] width 124 height 14
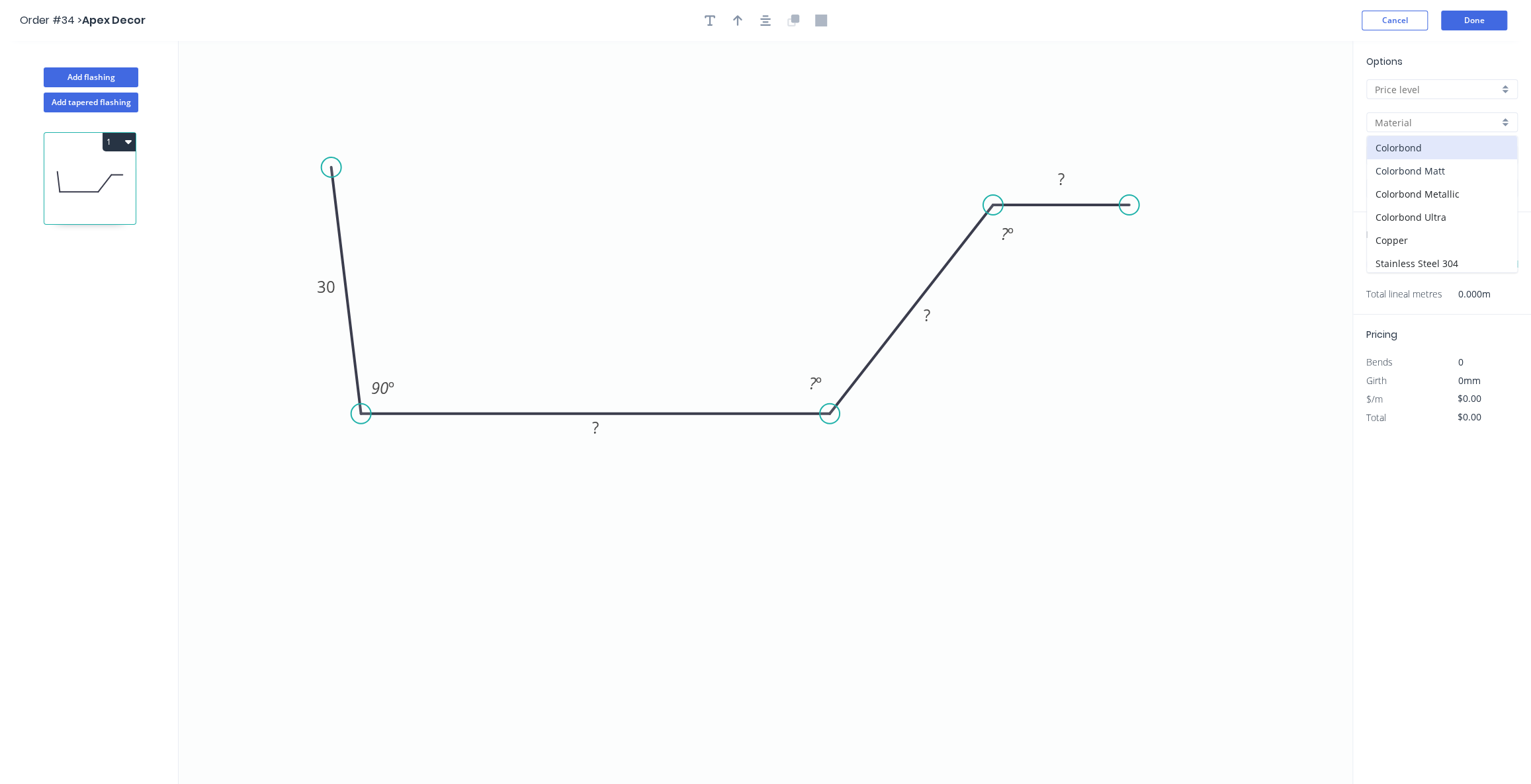
click at [1409, 170] on div "Colorbond Matt" at bounding box center [1442, 171] width 150 height 23
type input "Colorbond Matt"
type input "Basalt"
click at [1407, 153] on input "Basalt" at bounding box center [1437, 156] width 124 height 14
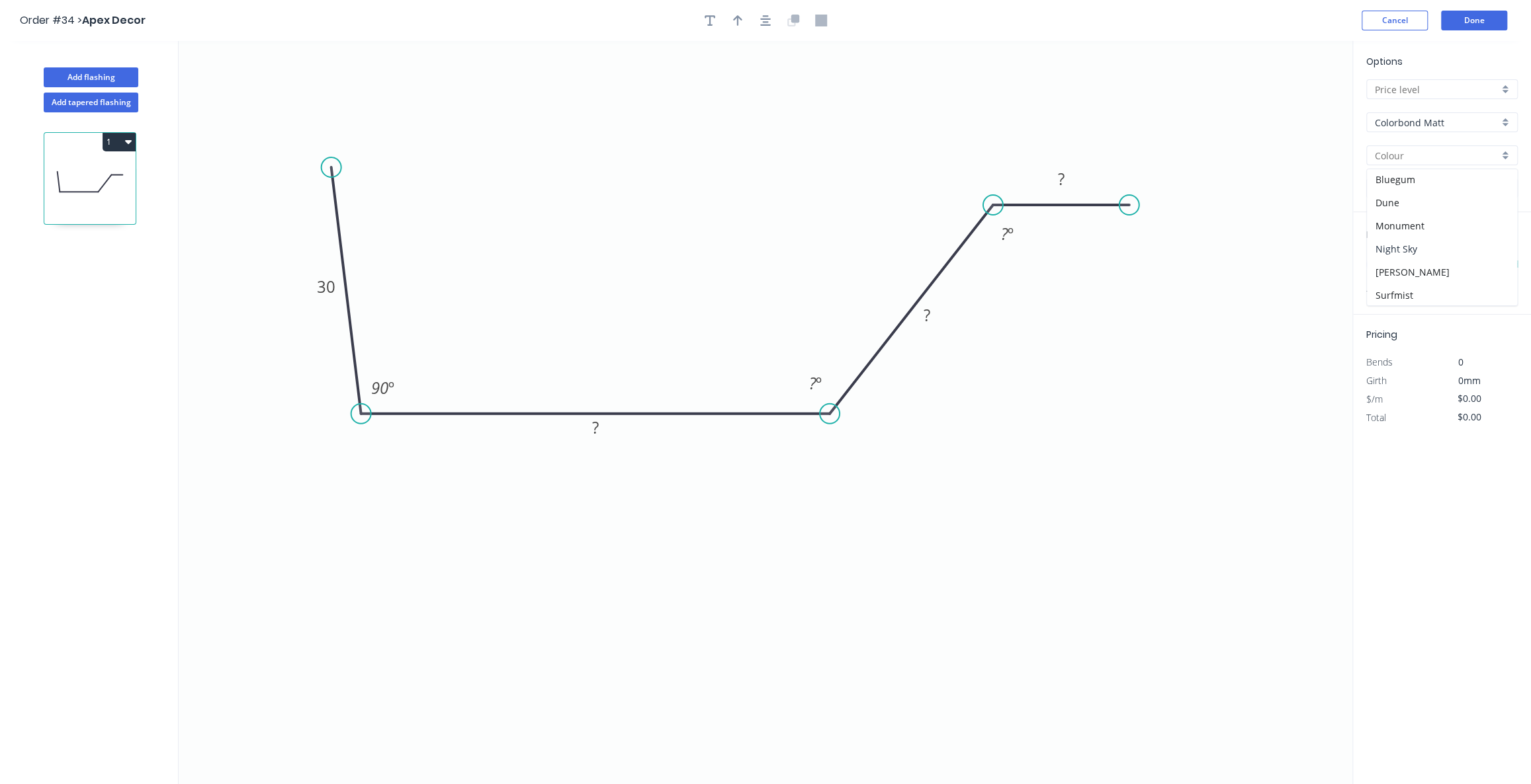
click at [1409, 247] on div "Night Sky" at bounding box center [1442, 248] width 150 height 23
type input "Night Sky"
click at [1407, 193] on input "0.55" at bounding box center [1437, 189] width 124 height 14
click at [1390, 264] on input "text" at bounding box center [1386, 264] width 40 height 17
type input "5"
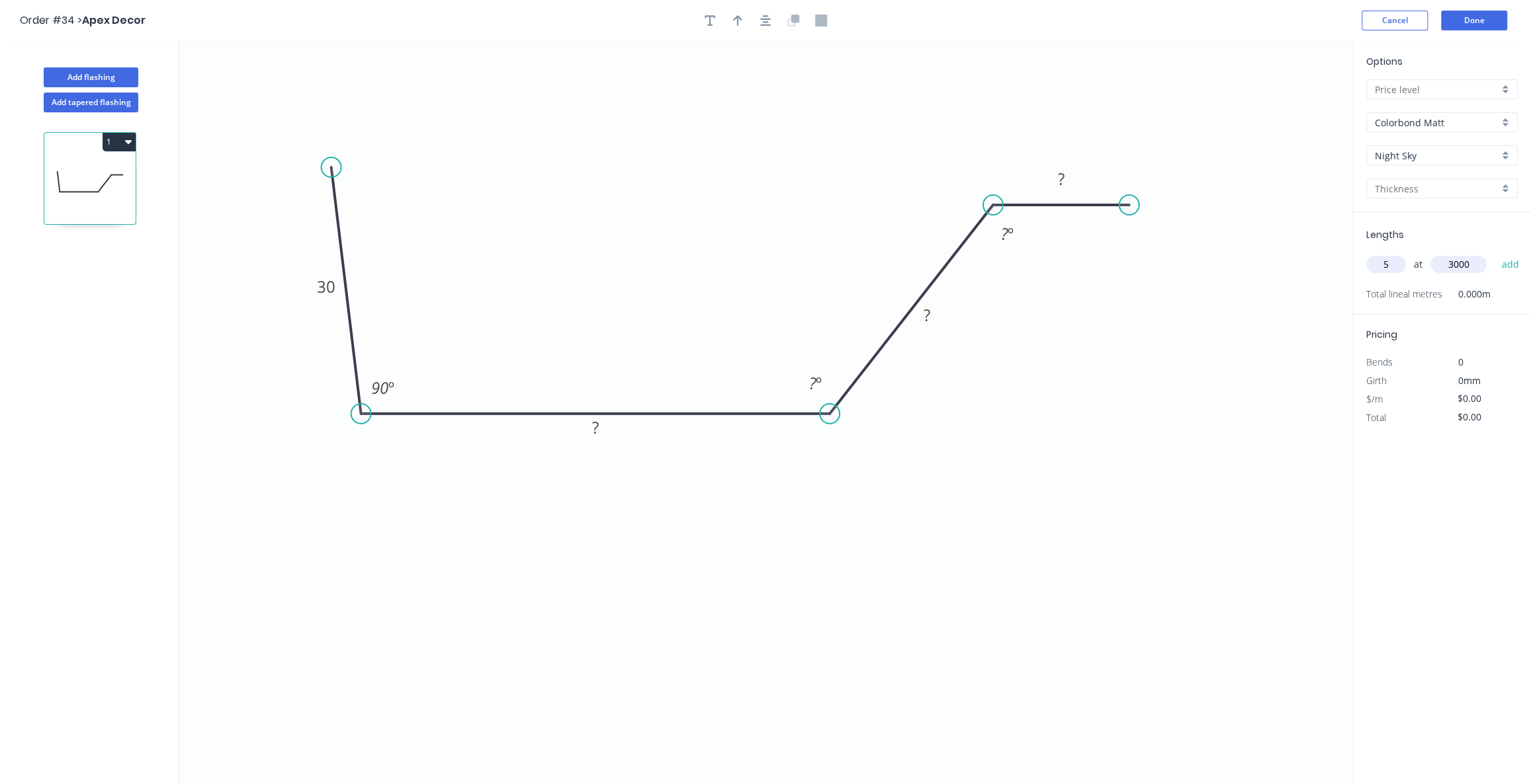
type input "3000"
click at [1476, 265] on input "3000" at bounding box center [1458, 264] width 56 height 17
click at [1508, 267] on button "add" at bounding box center [1510, 264] width 31 height 23
click at [596, 428] on tspan "?" at bounding box center [595, 427] width 7 height 22
click at [123, 148] on button "1" at bounding box center [119, 142] width 33 height 19
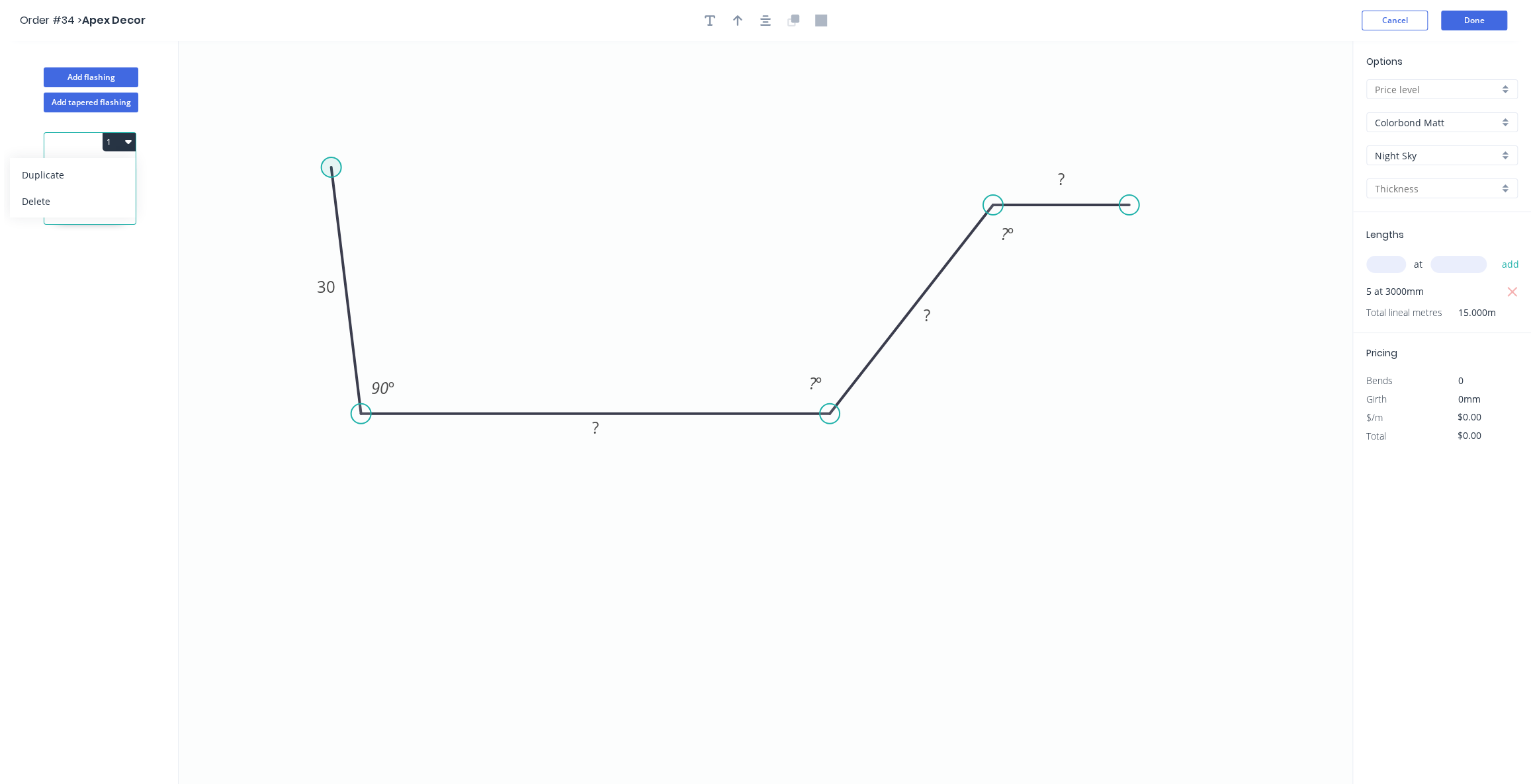
click at [487, 131] on icon "0 30 ? ? ? 90 º ? º ? º" at bounding box center [765, 412] width 1174 height 743
click at [1458, 24] on button "Done" at bounding box center [1474, 20] width 66 height 20
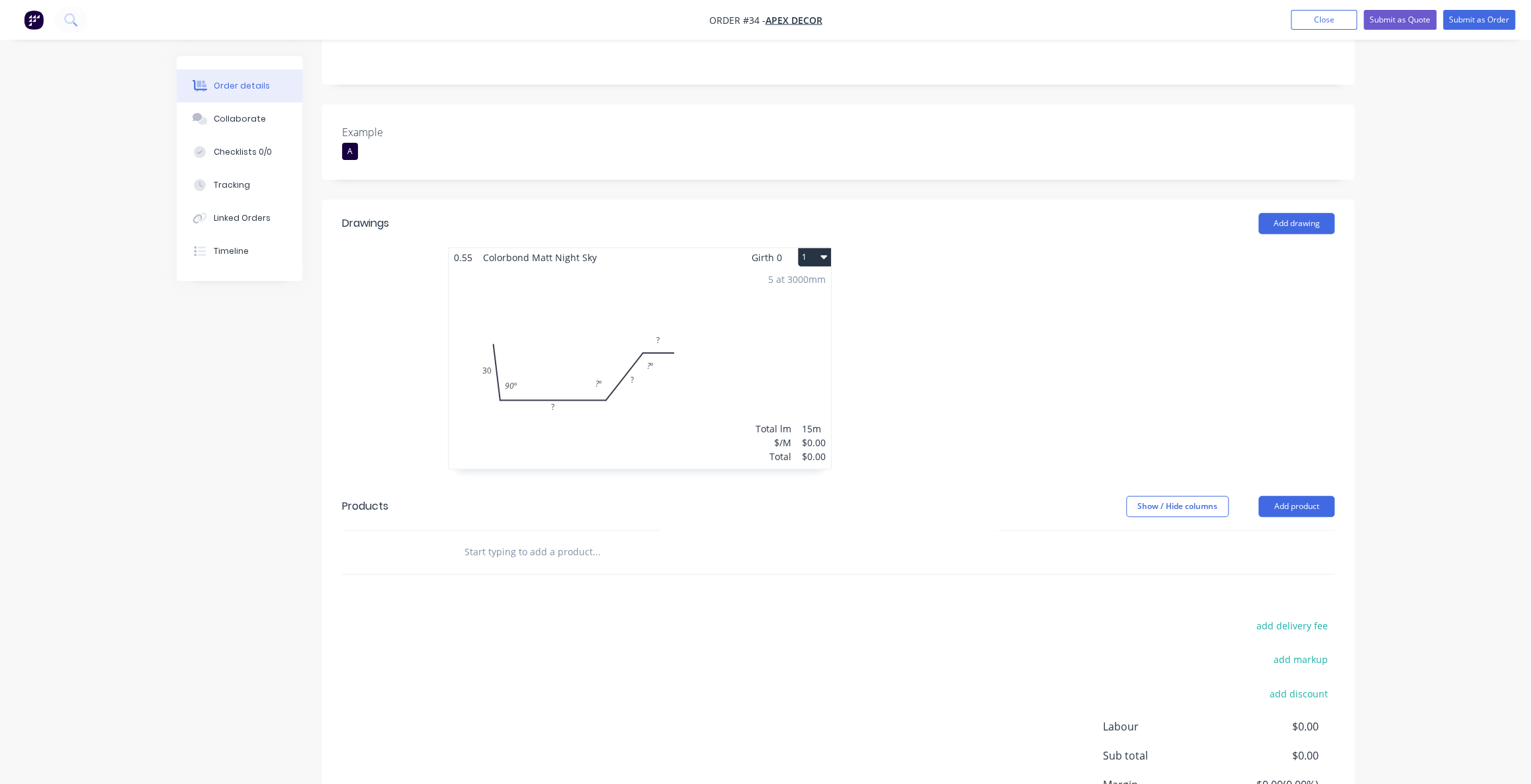
scroll to position [301, 0]
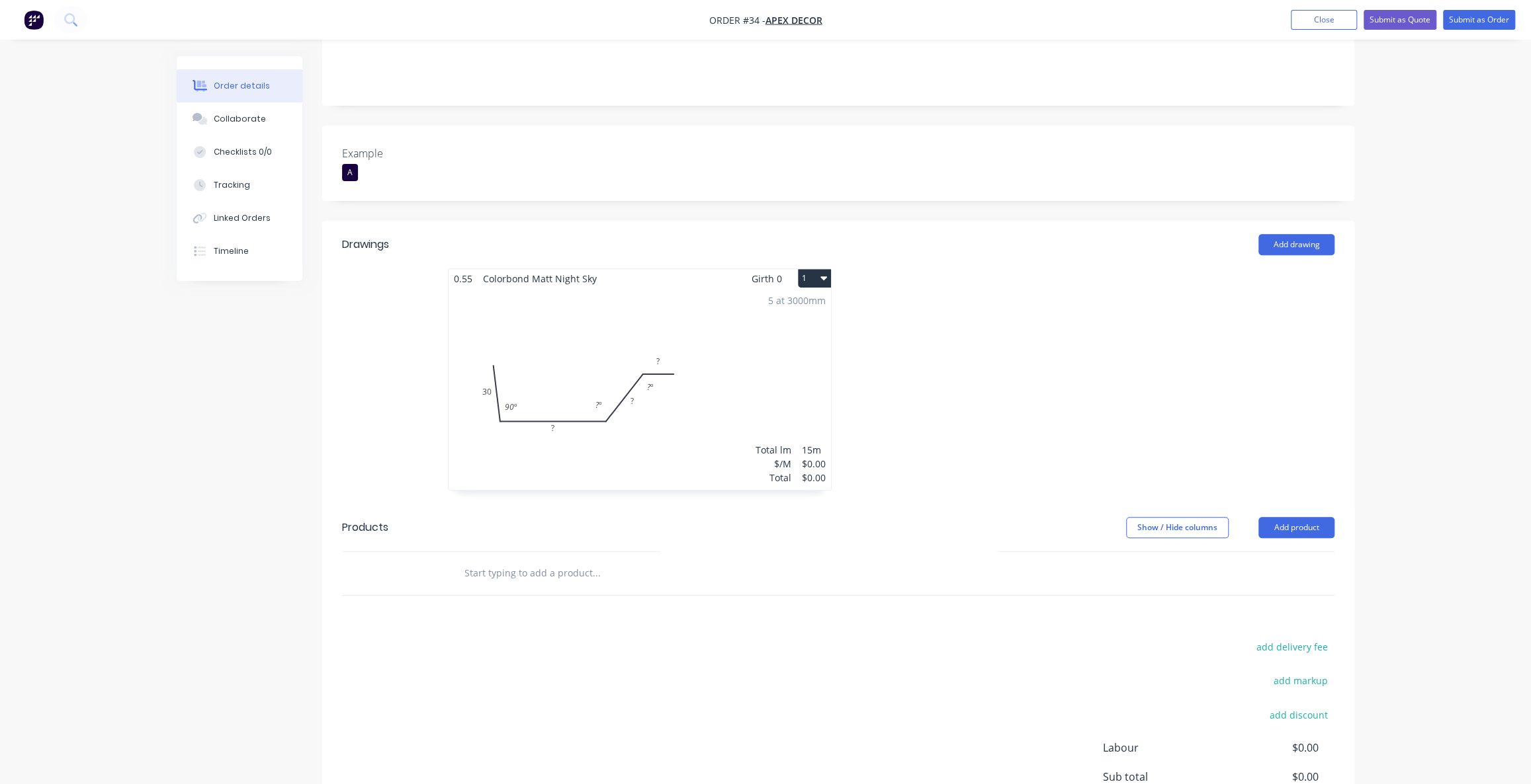
click at [816, 269] on button "1" at bounding box center [815, 278] width 33 height 19
click at [1013, 281] on div at bounding box center [1036, 386] width 397 height 236
click at [561, 289] on div "5 at 3000mm Total lm $/M Total 15m $0.00 $0.00" at bounding box center [640, 389] width 382 height 202
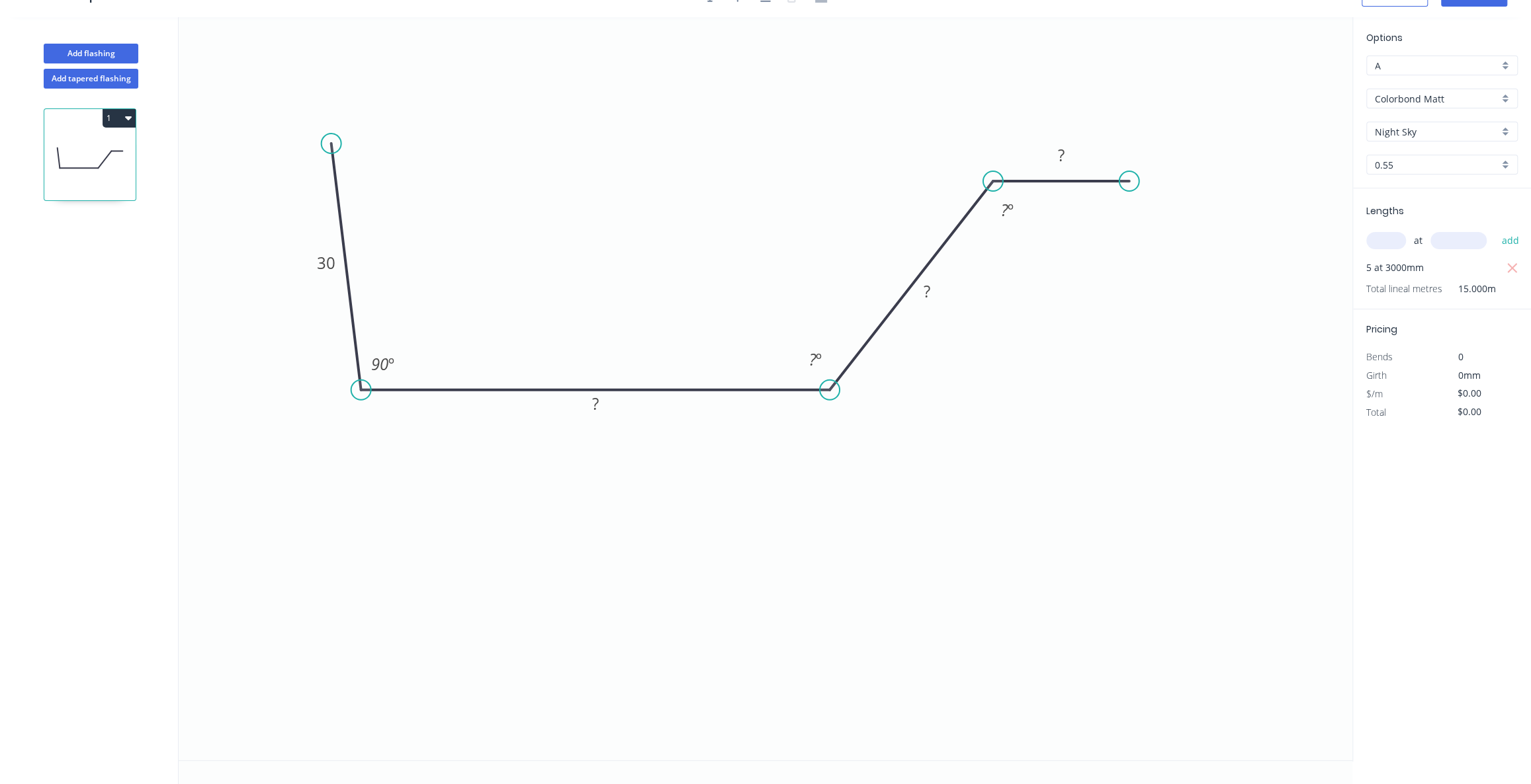
click at [117, 110] on button "1" at bounding box center [119, 118] width 33 height 19
click at [59, 357] on div "1" at bounding box center [91, 437] width 174 height 696
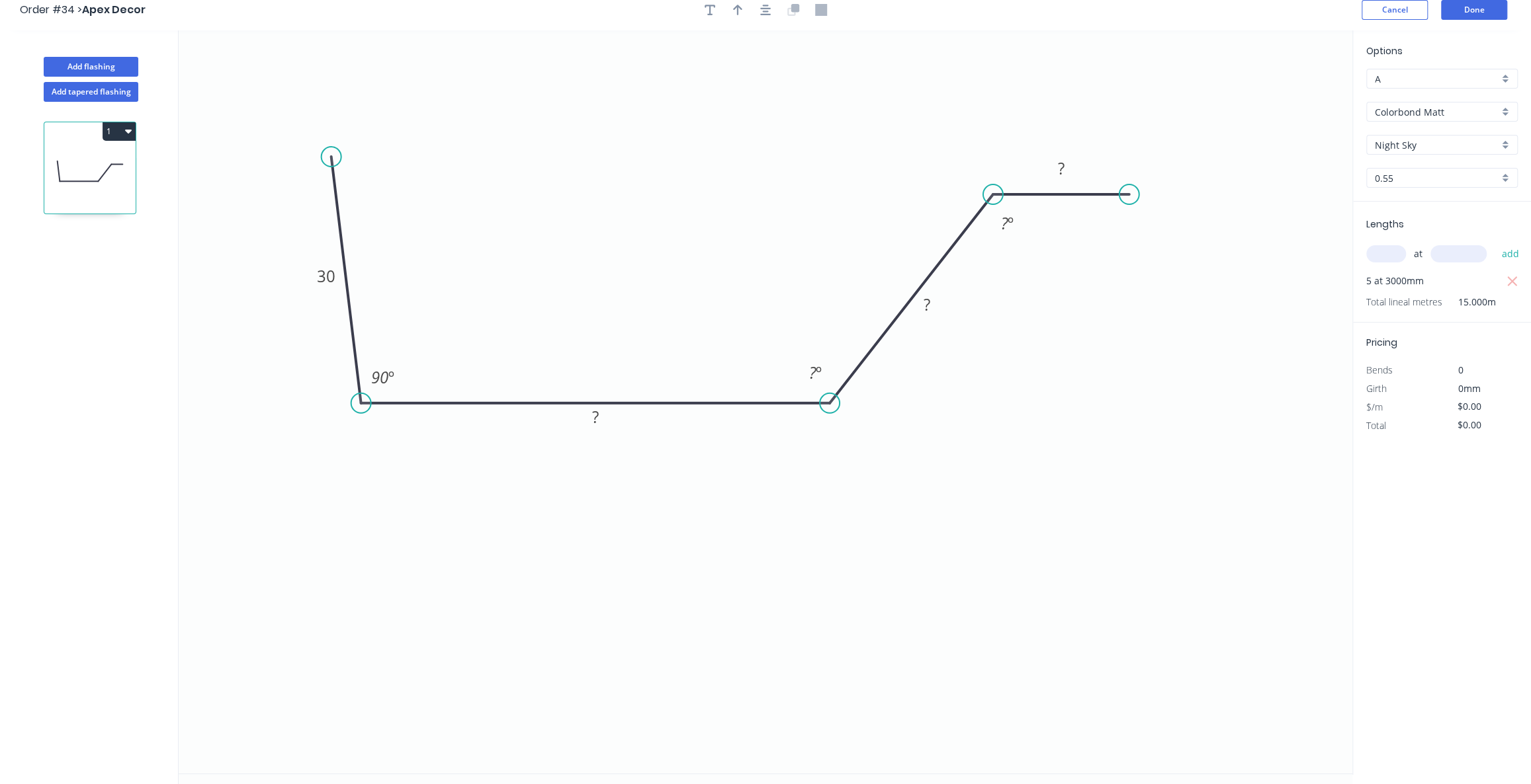
scroll to position [0, 0]
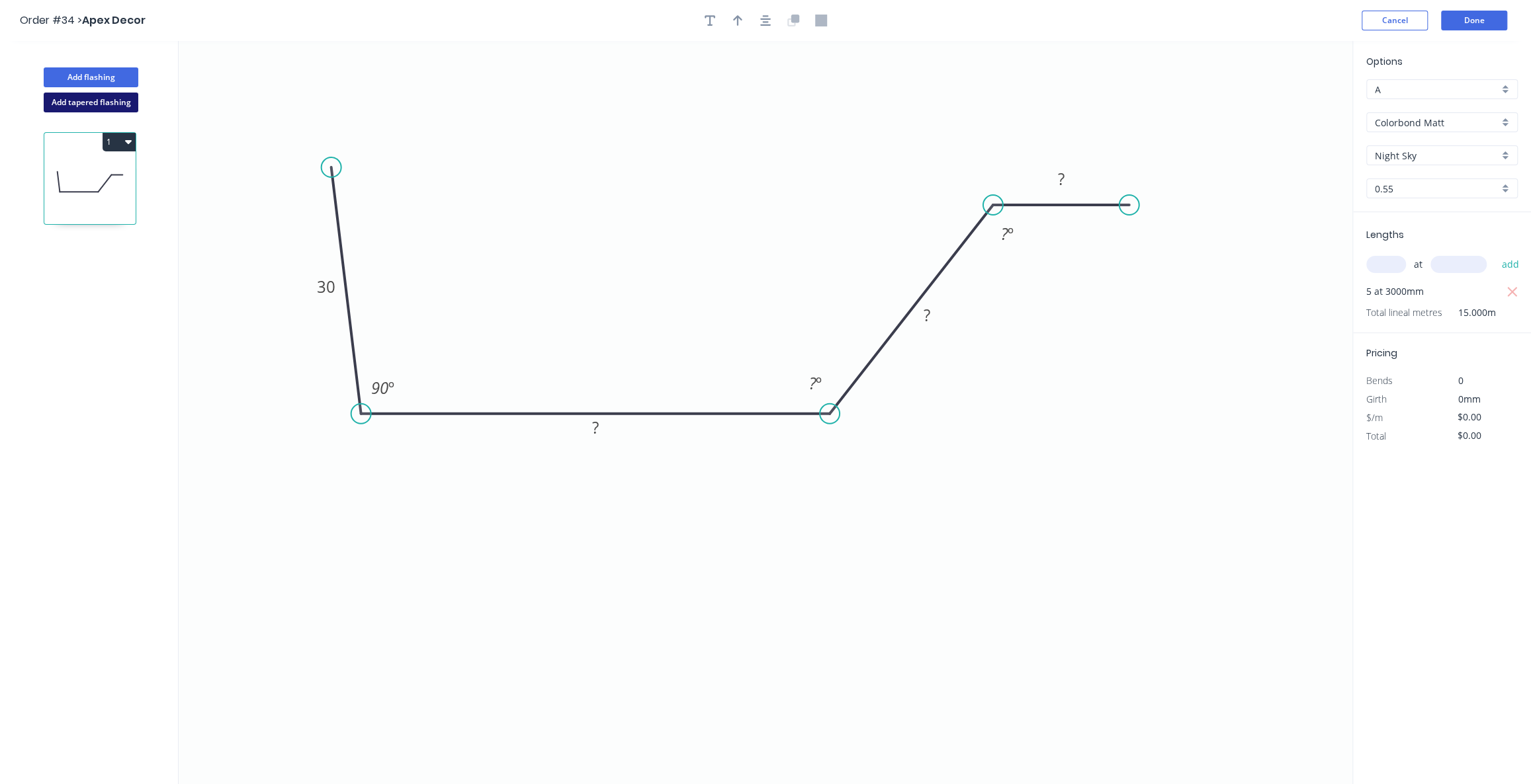
click at [93, 100] on button "Add tapered flashing" at bounding box center [91, 103] width 94 height 20
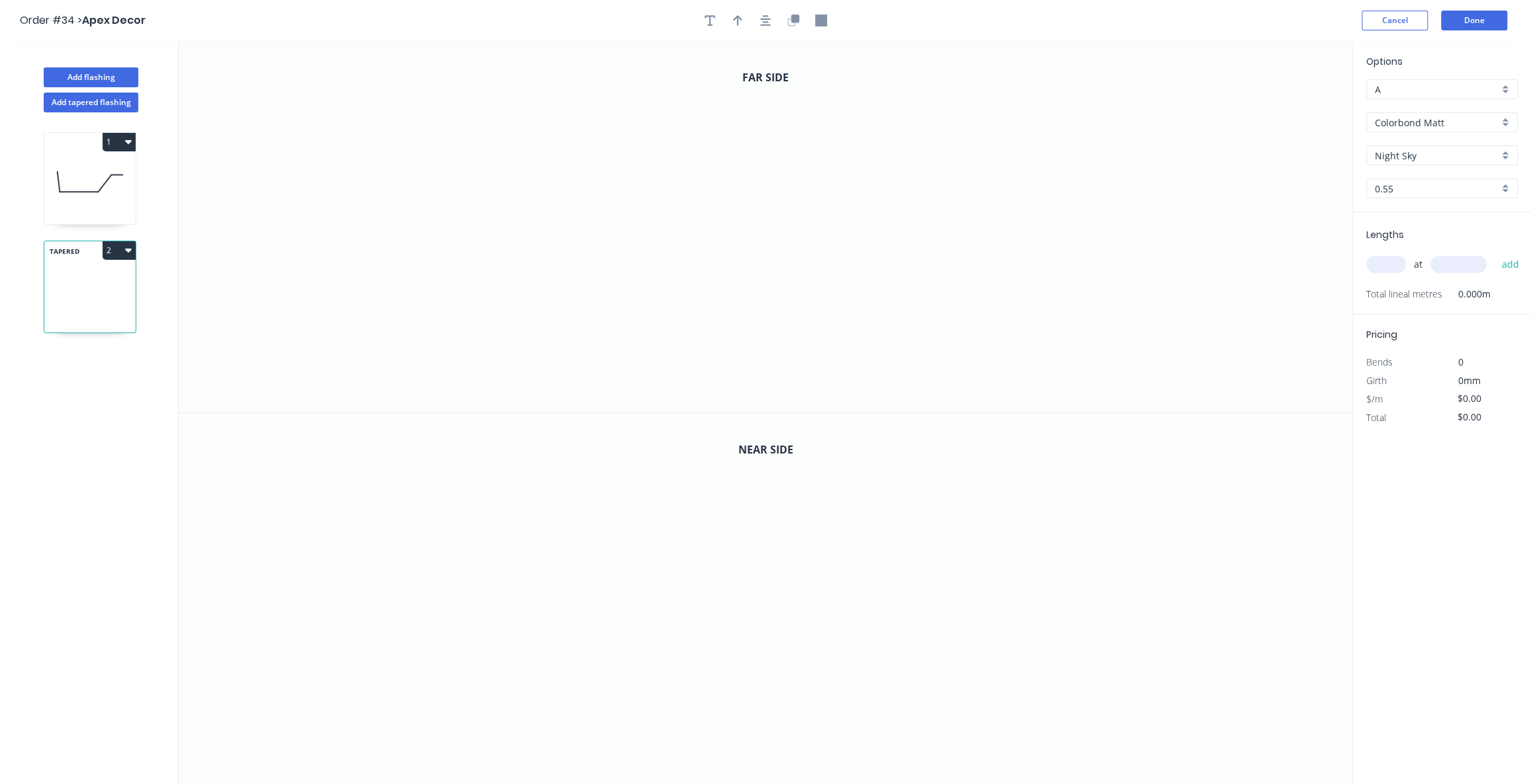
click at [125, 250] on icon "button" at bounding box center [128, 250] width 7 height 11
click at [68, 313] on div "Delete" at bounding box center [73, 310] width 102 height 19
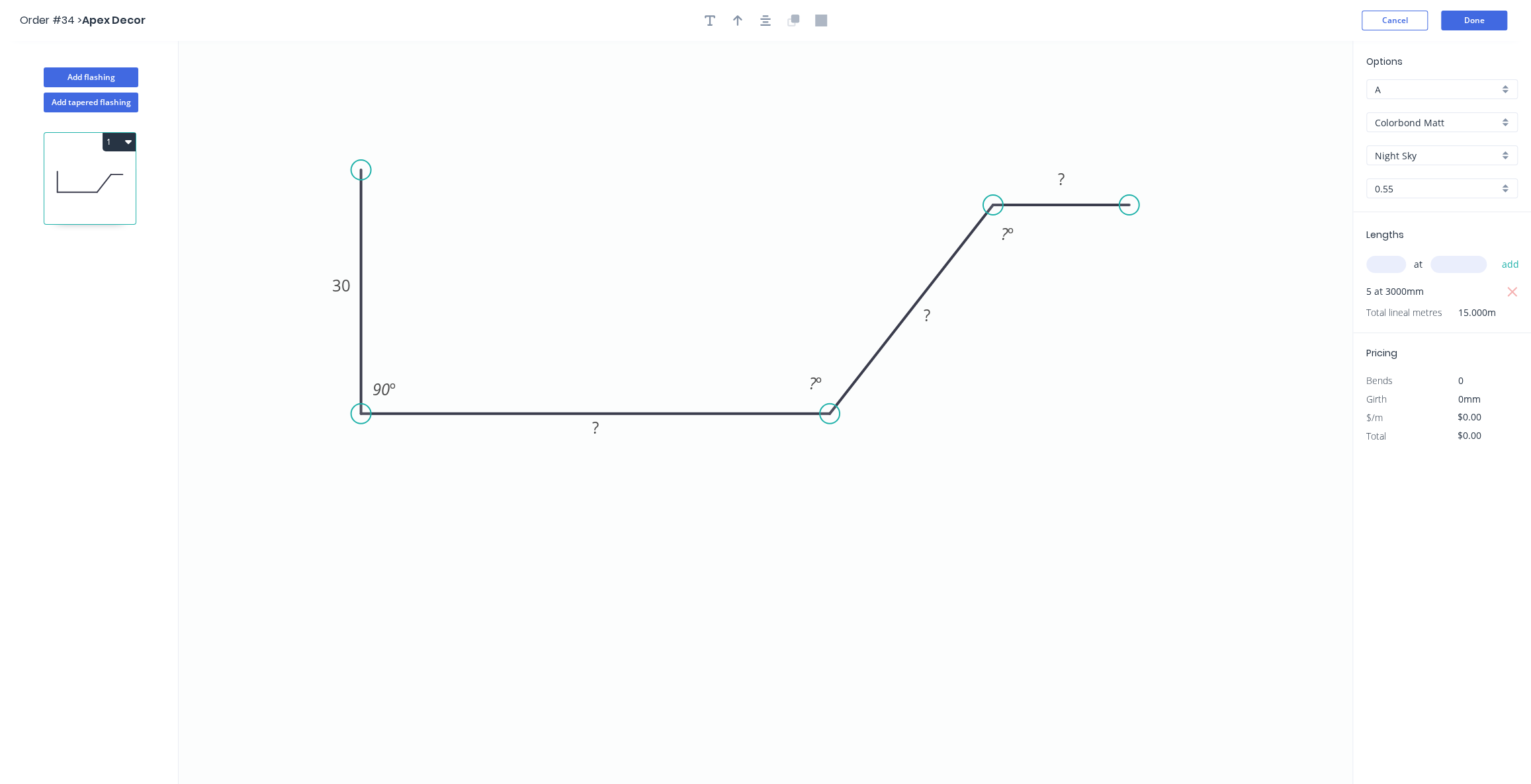
drag, startPoint x: 330, startPoint y: 171, endPoint x: 348, endPoint y: 170, distance: 18.0
click at [348, 170] on icon "0 30 ? ? ? 90 º ? º ? º" at bounding box center [765, 412] width 1174 height 743
click at [1472, 16] on button "Done" at bounding box center [1474, 20] width 66 height 20
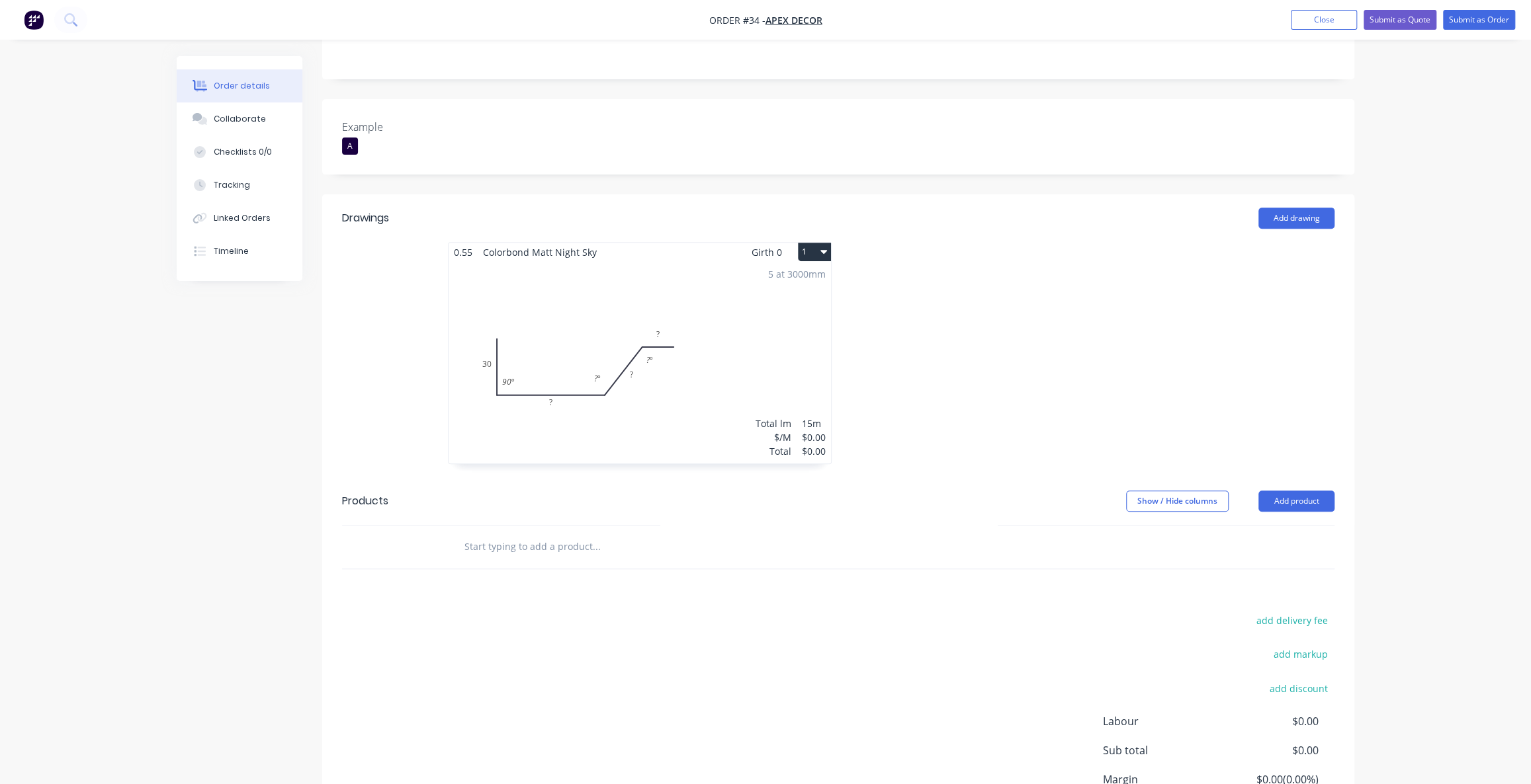
scroll to position [392, 0]
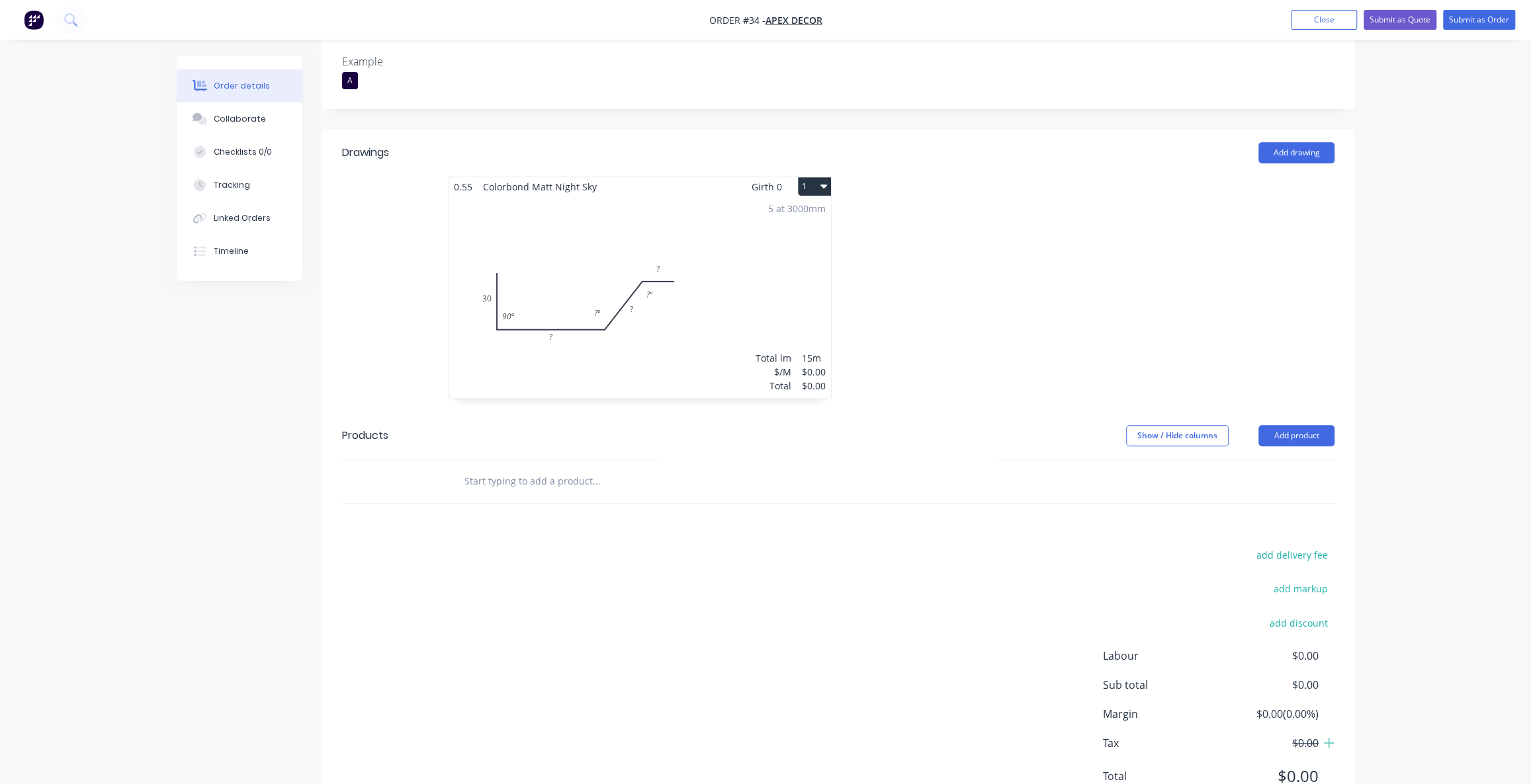
click at [695, 607] on div "add delivery fee add markup add discount Labour $0.00 Sub total $0.00 Margin $0…" at bounding box center [838, 674] width 992 height 255
click at [500, 468] on input "text" at bounding box center [596, 481] width 264 height 26
click at [498, 468] on input "text" at bounding box center [596, 481] width 264 height 26
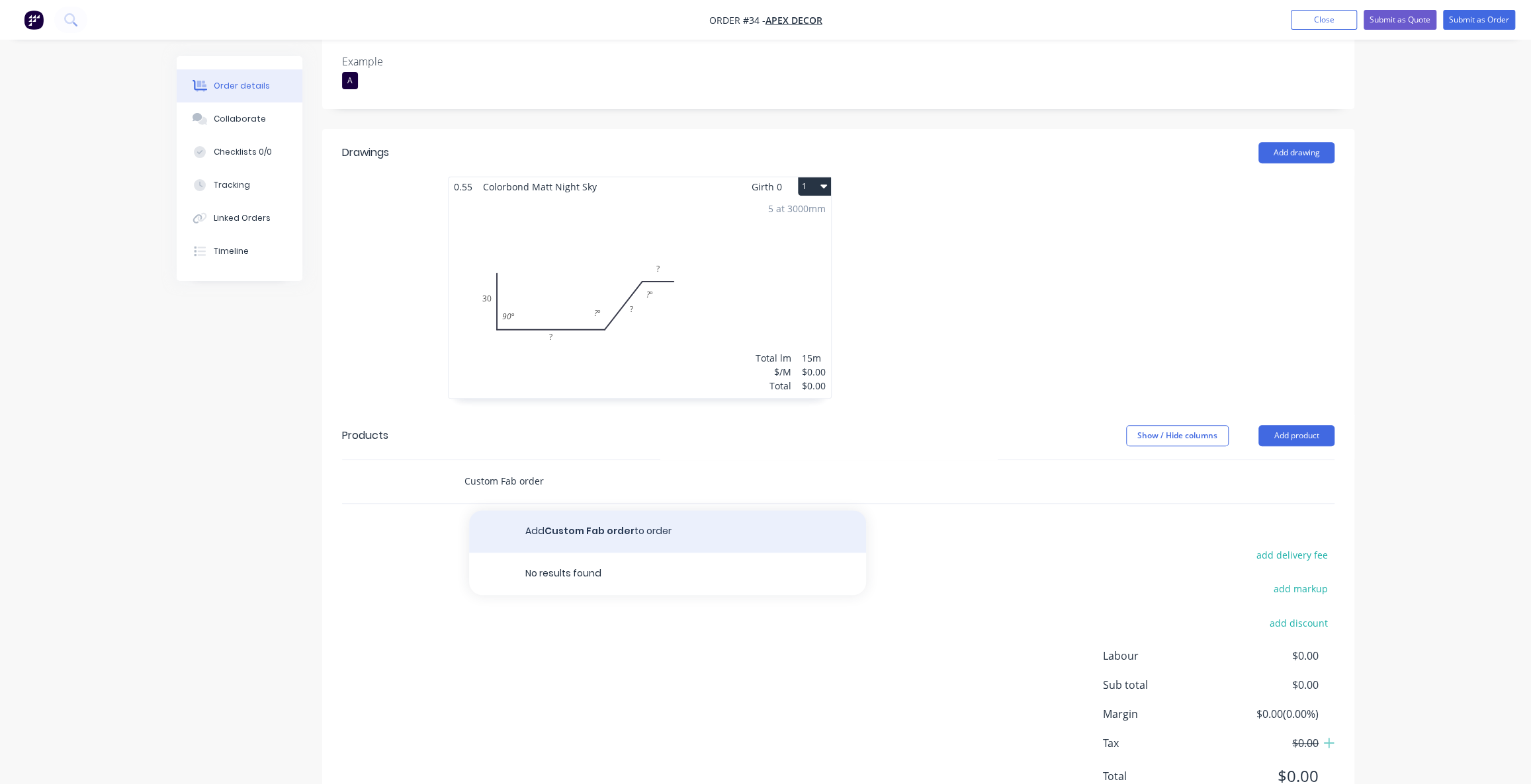
type input "Custom Fab order"
click at [573, 511] on button "Add Custom Fab order to order" at bounding box center [667, 532] width 397 height 42
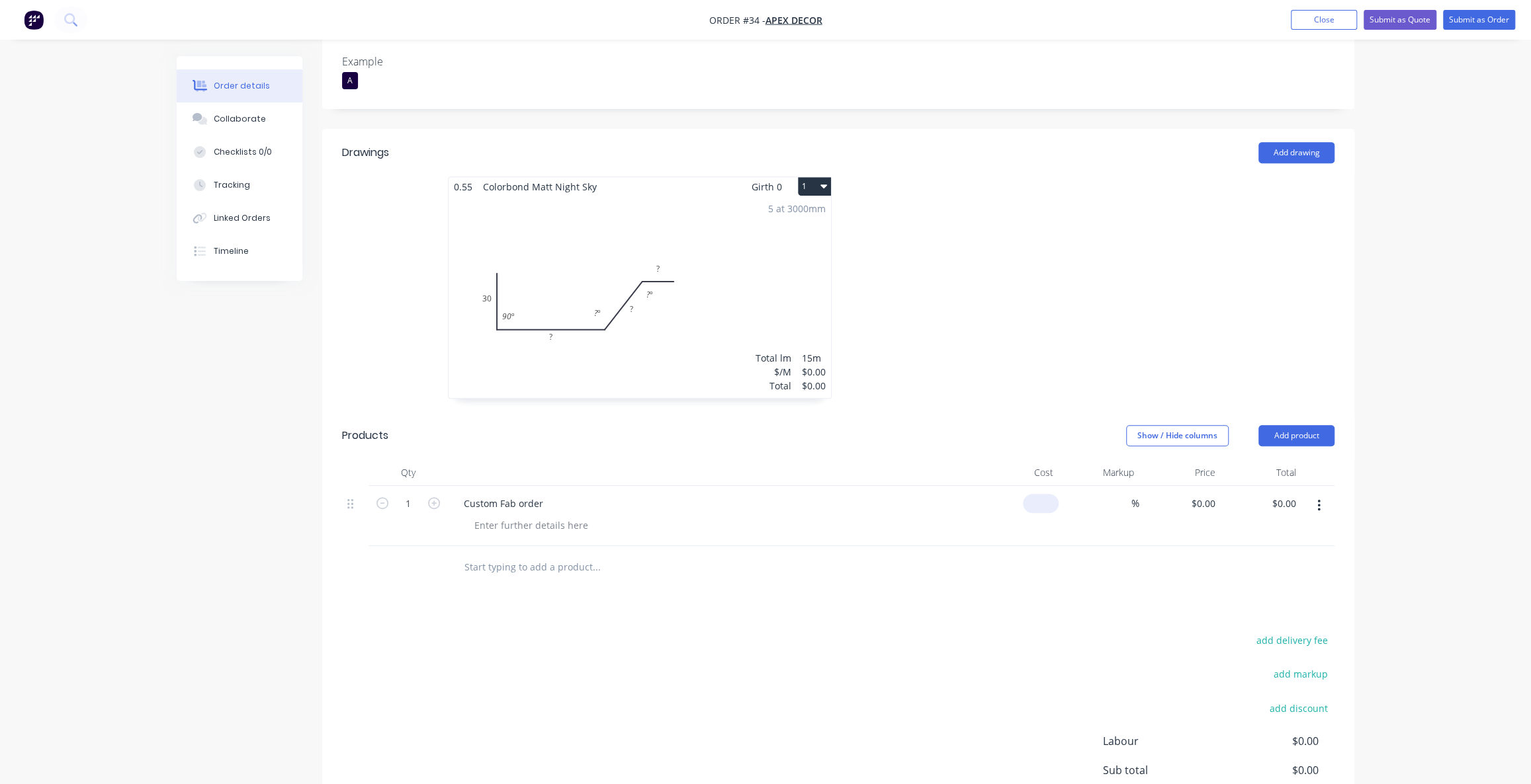
click at [1036, 486] on div "$0.00" at bounding box center [1018, 517] width 82 height 60
type input "$500.00"
type input "100"
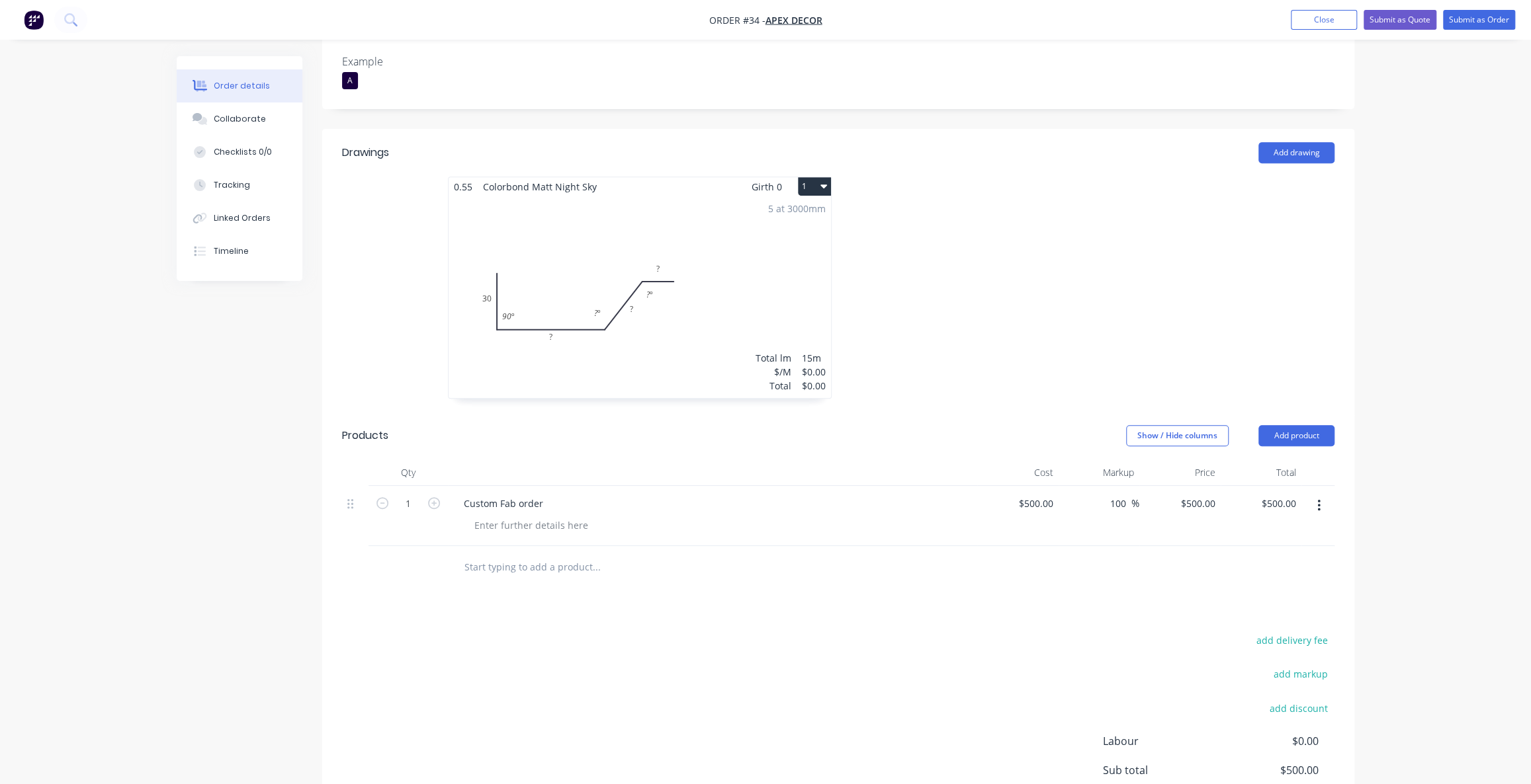
type input "1000"
type input "$1,000.00"
click at [1525, 486] on div "Order details Collaborate Checklists 0/0 Tracking Linked Orders Timeline Order …" at bounding box center [766, 267] width 1531 height 1319
click at [1187, 494] on div "1000 $1,000.00" at bounding box center [1194, 503] width 54 height 19
type input "1500"
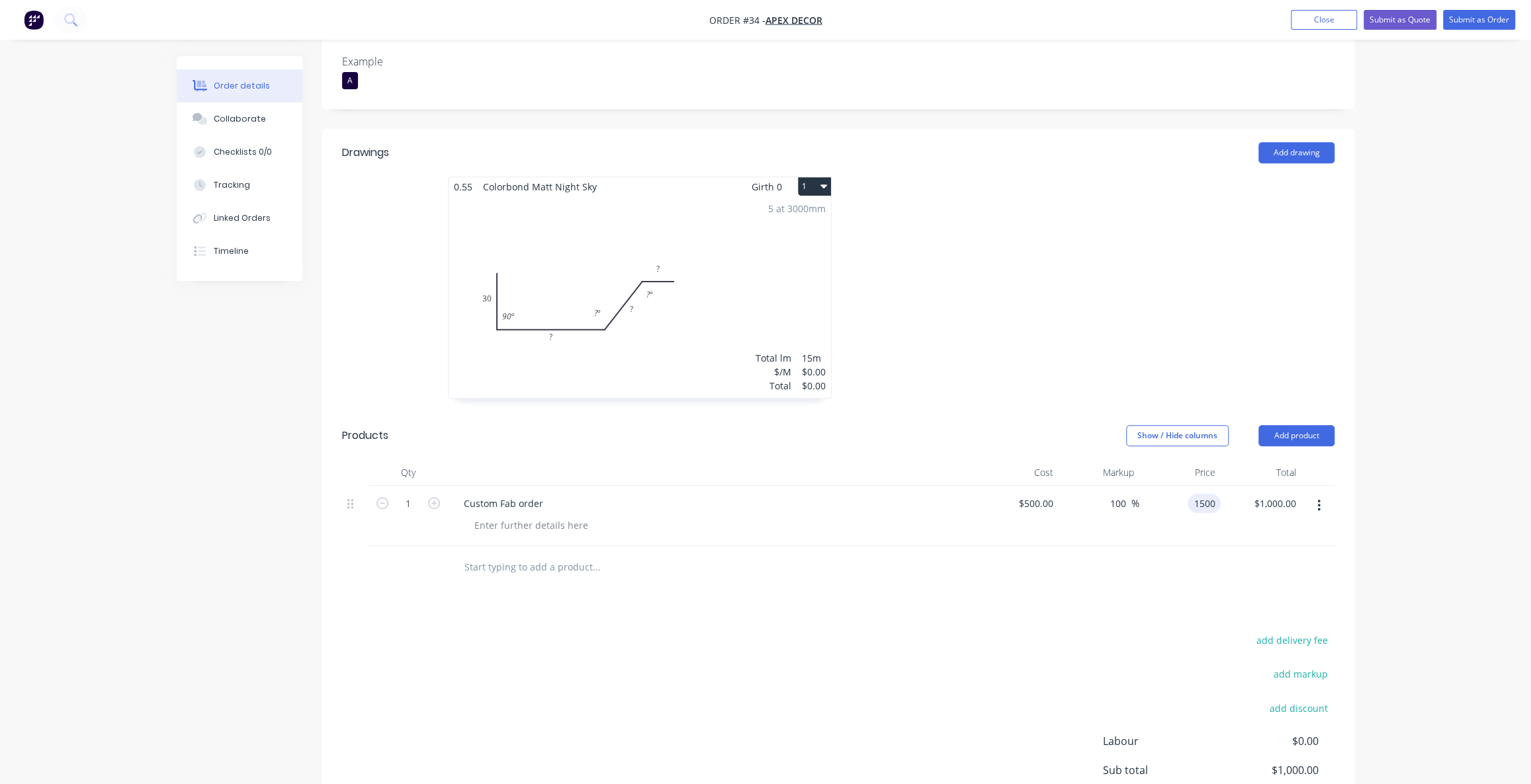
type input "200"
type input "$1,500.00"
click at [1416, 458] on div "Order details Collaborate Checklists 0/0 Tracking Linked Orders Timeline Order …" at bounding box center [766, 267] width 1531 height 1319
click at [575, 516] on div at bounding box center [531, 525] width 135 height 19
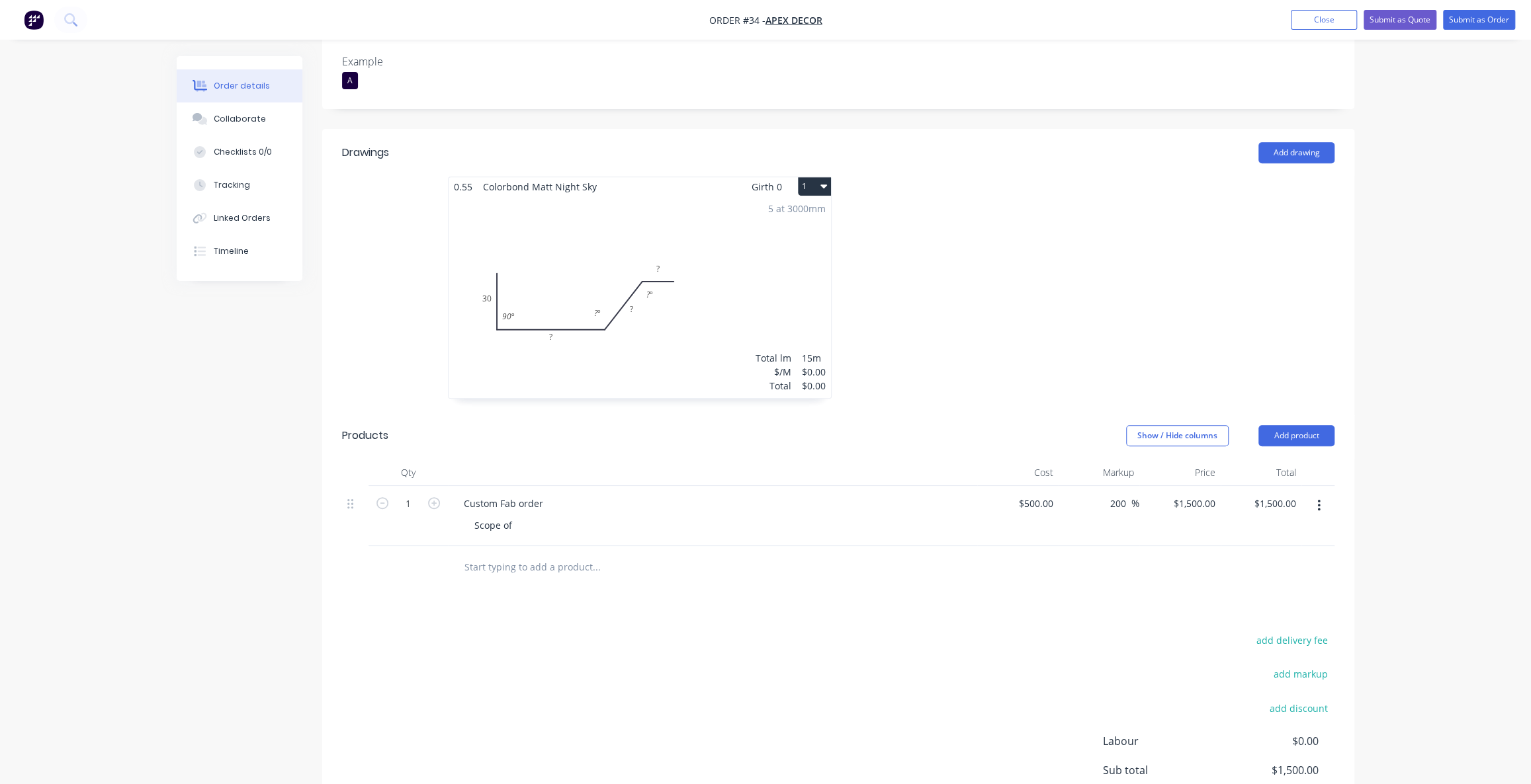
click at [1412, 454] on div "Order details Collaborate Checklists 0/0 Tracking Linked Orders Timeline Order …" at bounding box center [766, 267] width 1531 height 1319
click at [1323, 494] on button "button" at bounding box center [1319, 506] width 31 height 24
click at [1289, 610] on div "Delete" at bounding box center [1272, 619] width 102 height 19
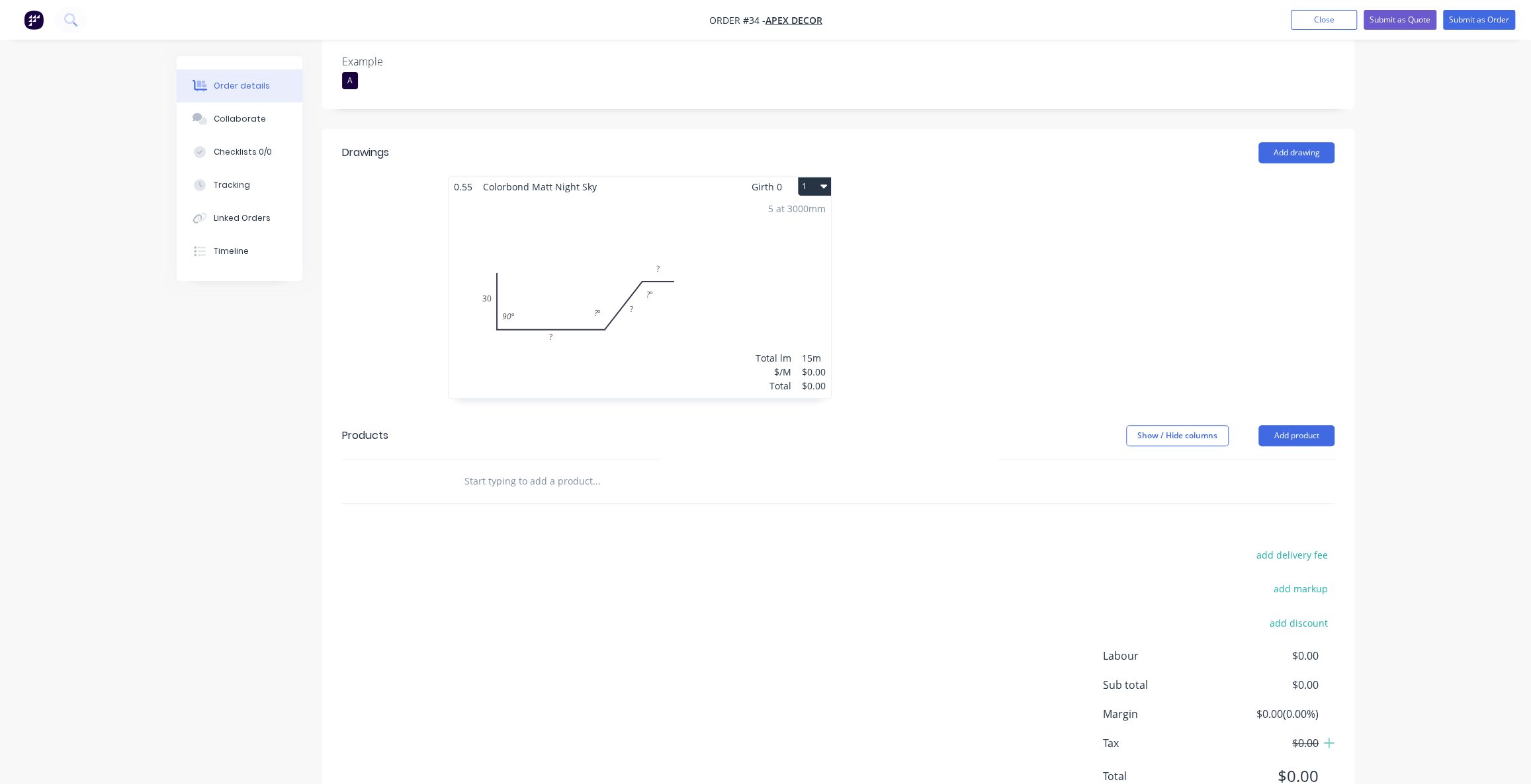
click at [1396, 461] on div "Order details Collaborate Checklists 0/0 Tracking Linked Orders Timeline Order …" at bounding box center [766, 224] width 1531 height 1233
drag, startPoint x: 1445, startPoint y: 445, endPoint x: 1425, endPoint y: 441, distance: 20.4
click at [1444, 445] on div "Order details Collaborate Checklists 0/0 Tracking Linked Orders Timeline Order …" at bounding box center [766, 224] width 1531 height 1233
click at [1396, 421] on div "Order details Collaborate Checklists 0/0 Tracking Linked Orders Timeline Order …" at bounding box center [766, 224] width 1531 height 1233
click at [1391, 423] on div "Order details Collaborate Checklists 0/0 Tracking Linked Orders Timeline Order …" at bounding box center [766, 224] width 1531 height 1233
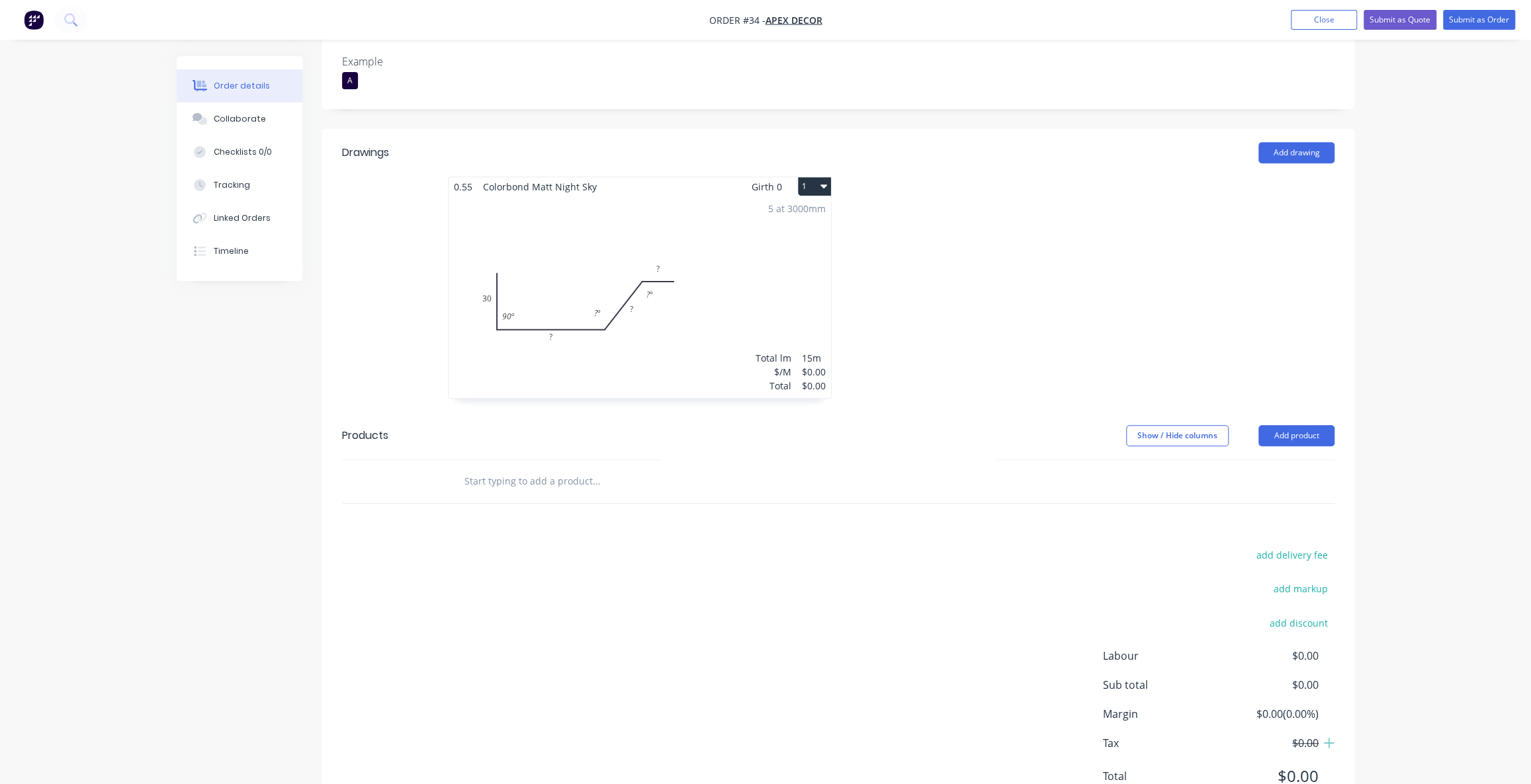
click at [1395, 394] on div "Order details Collaborate Checklists 0/0 Tracking Linked Orders Timeline Order …" at bounding box center [766, 224] width 1531 height 1233
click at [1293, 425] on button "Add product" at bounding box center [1296, 436] width 76 height 21
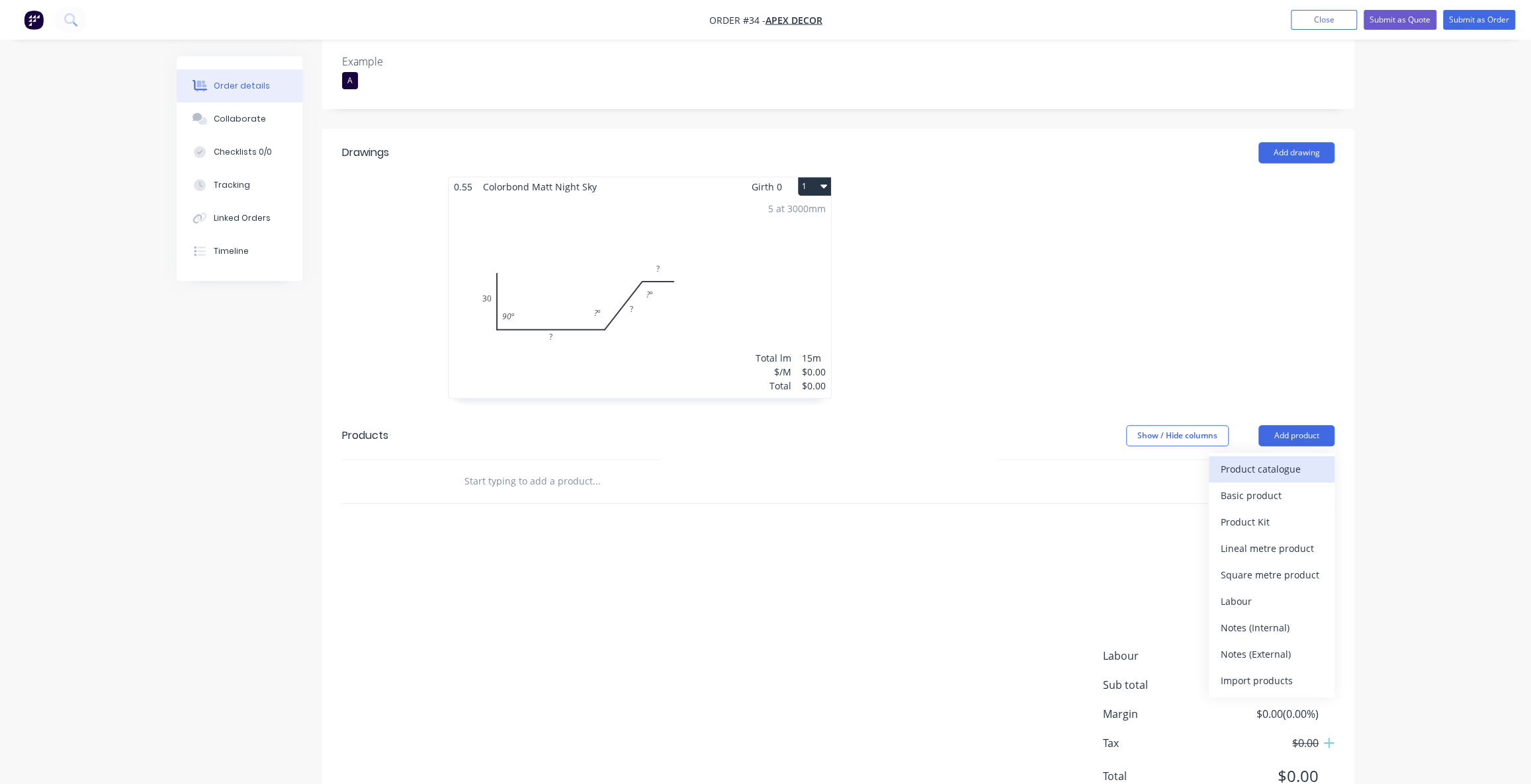
click at [1263, 460] on div "Product catalogue" at bounding box center [1272, 469] width 102 height 19
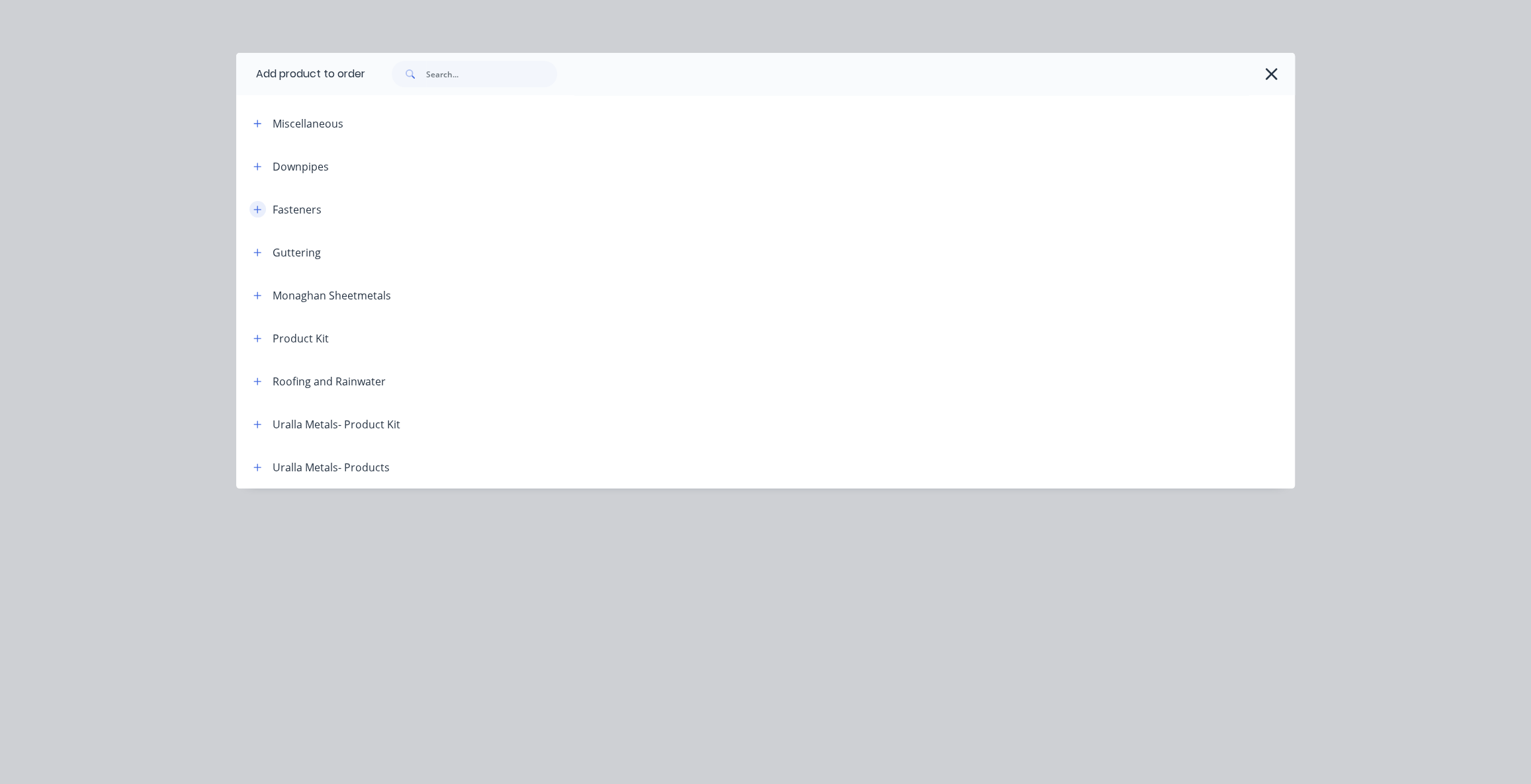
click at [258, 214] on button "button" at bounding box center [258, 209] width 17 height 17
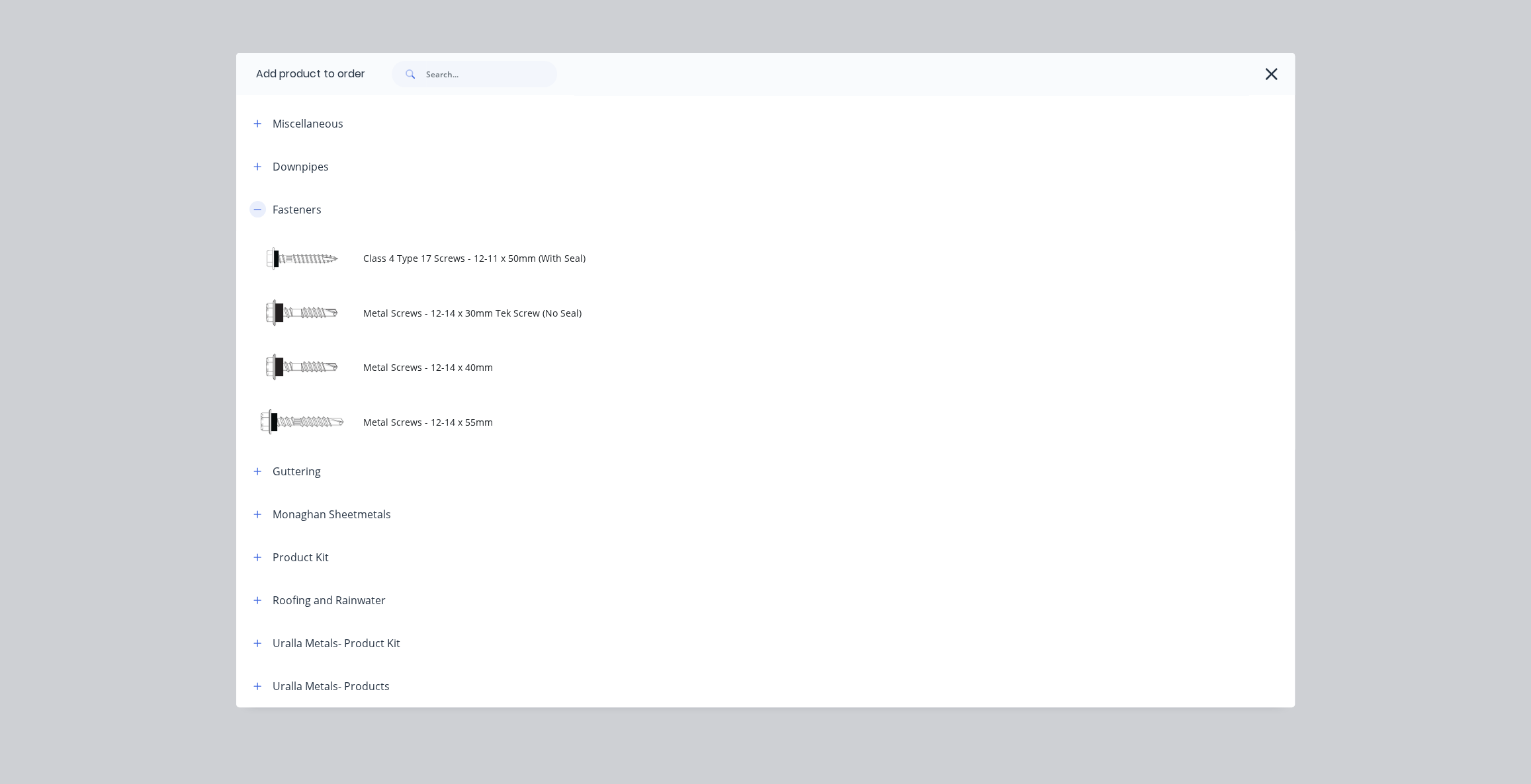
click at [256, 208] on icon "button" at bounding box center [257, 209] width 8 height 9
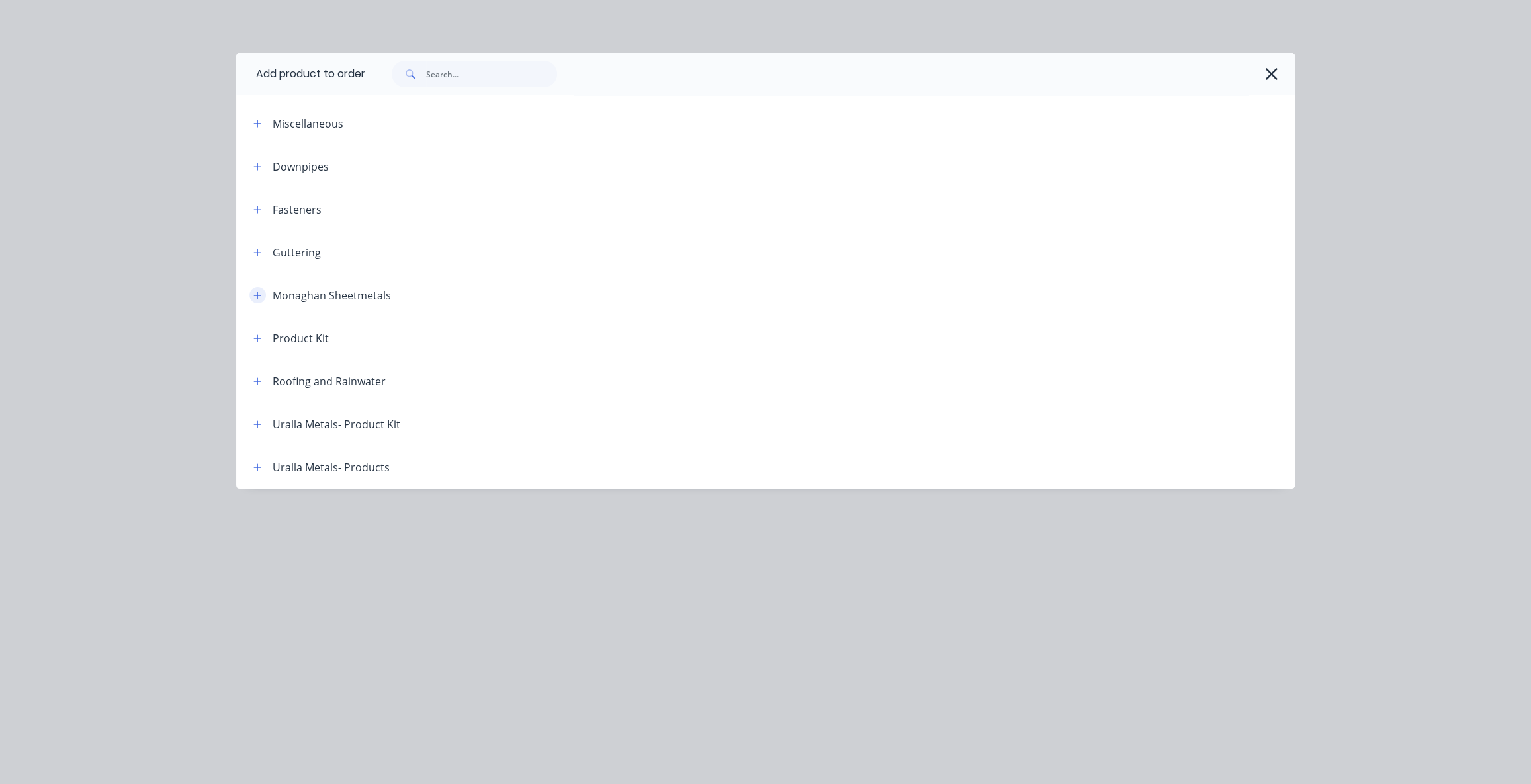
click at [259, 295] on icon "button" at bounding box center [257, 295] width 8 height 9
click at [258, 296] on icon "button" at bounding box center [257, 295] width 8 height 9
click at [261, 382] on icon "button" at bounding box center [257, 381] width 8 height 9
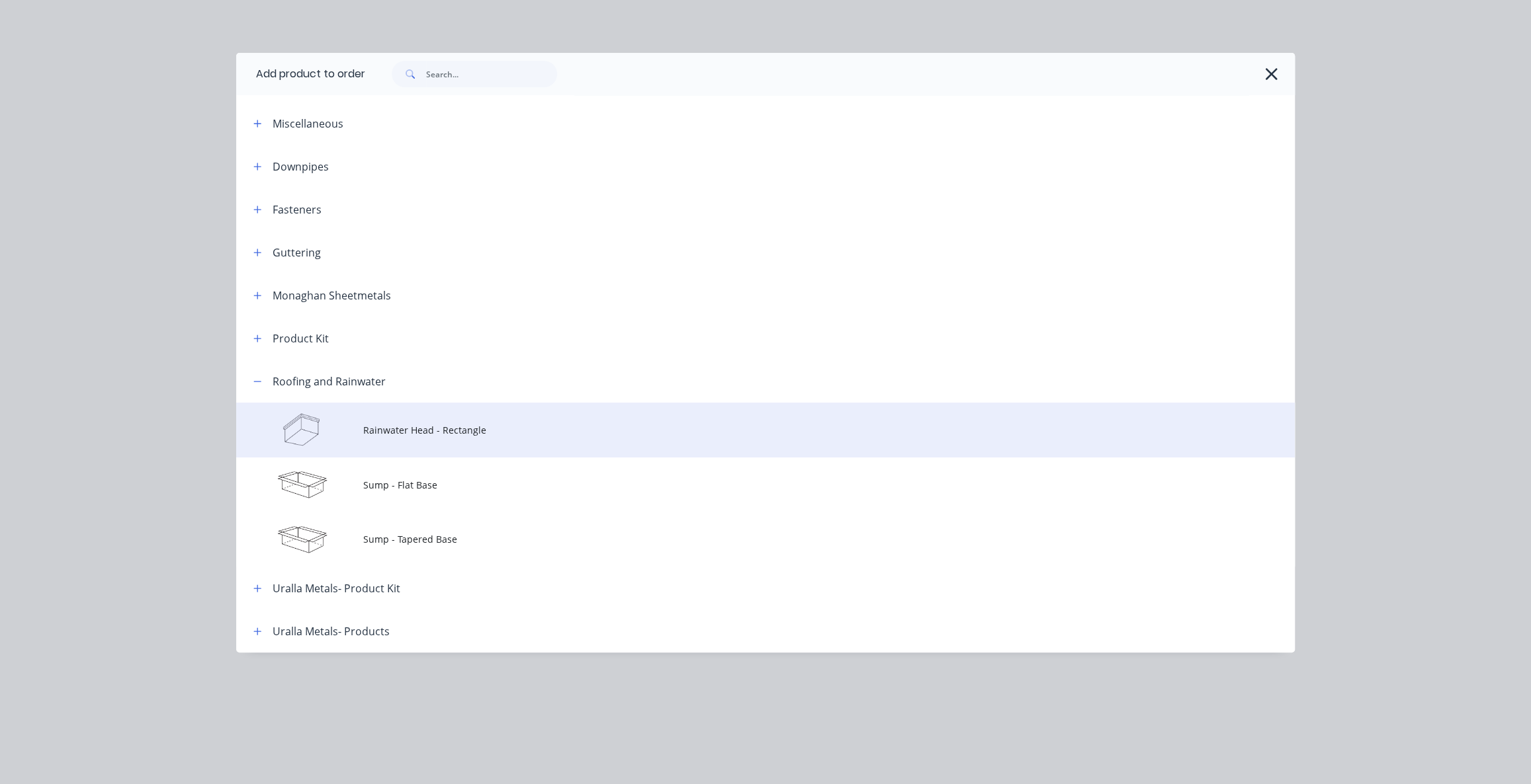
click at [394, 430] on span "Rainwater Head - Rectangle" at bounding box center [736, 430] width 745 height 14
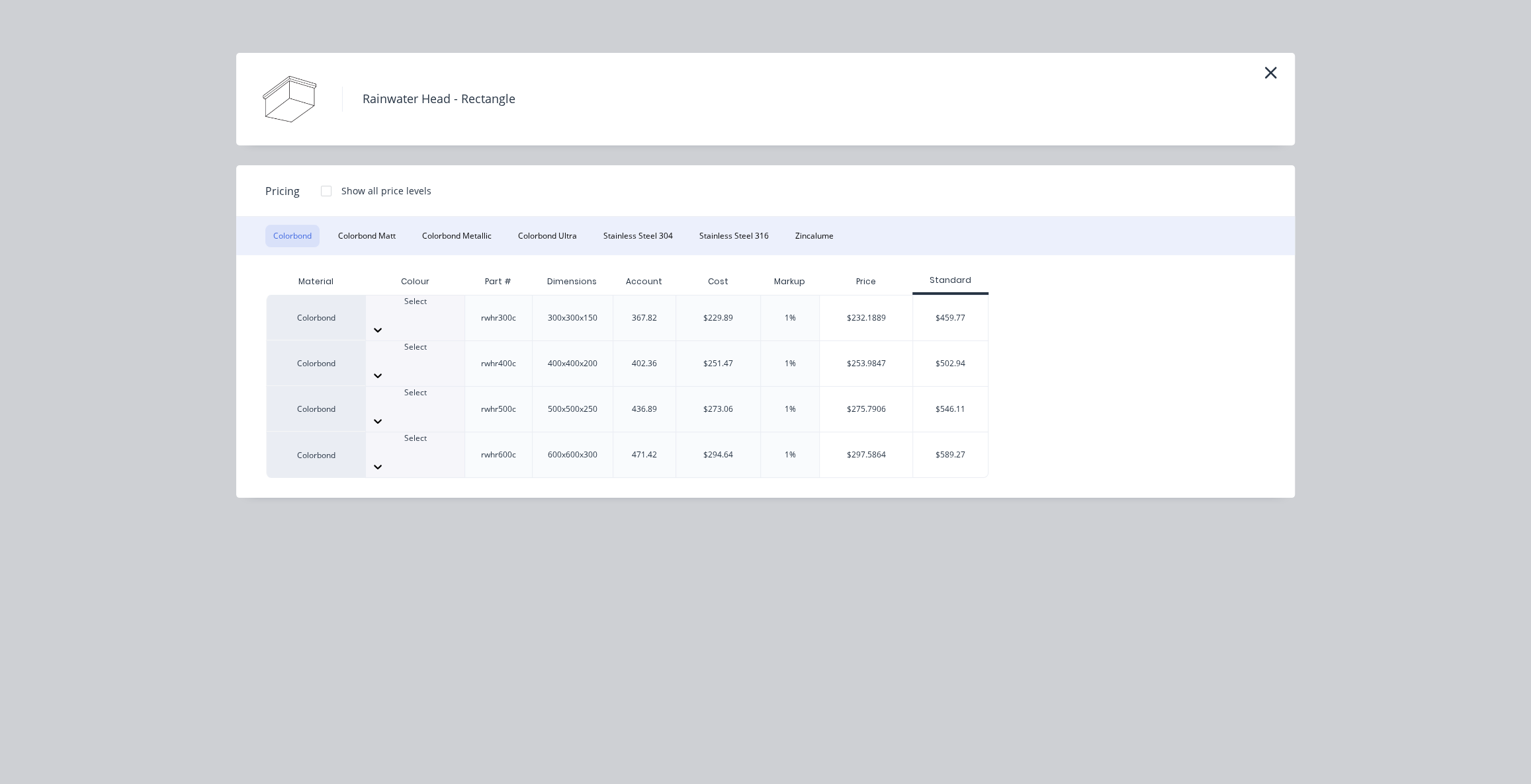
click at [433, 313] on div at bounding box center [415, 313] width 98 height 12
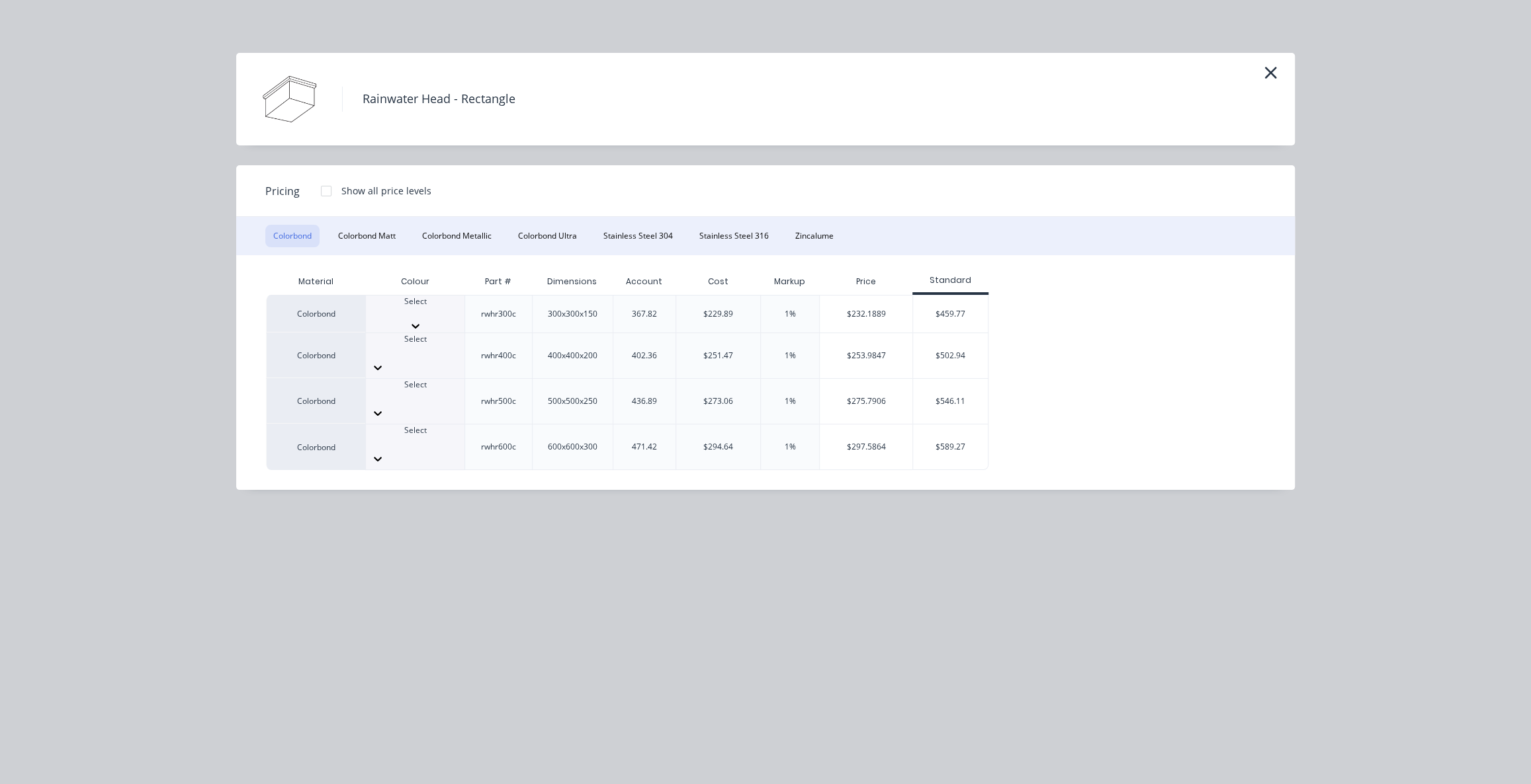
click at [270, 528] on div "Rainwater Head - Rectangle Pricing Show all price levels Colorbond Colorbond Ma…" at bounding box center [766, 392] width 1531 height 784
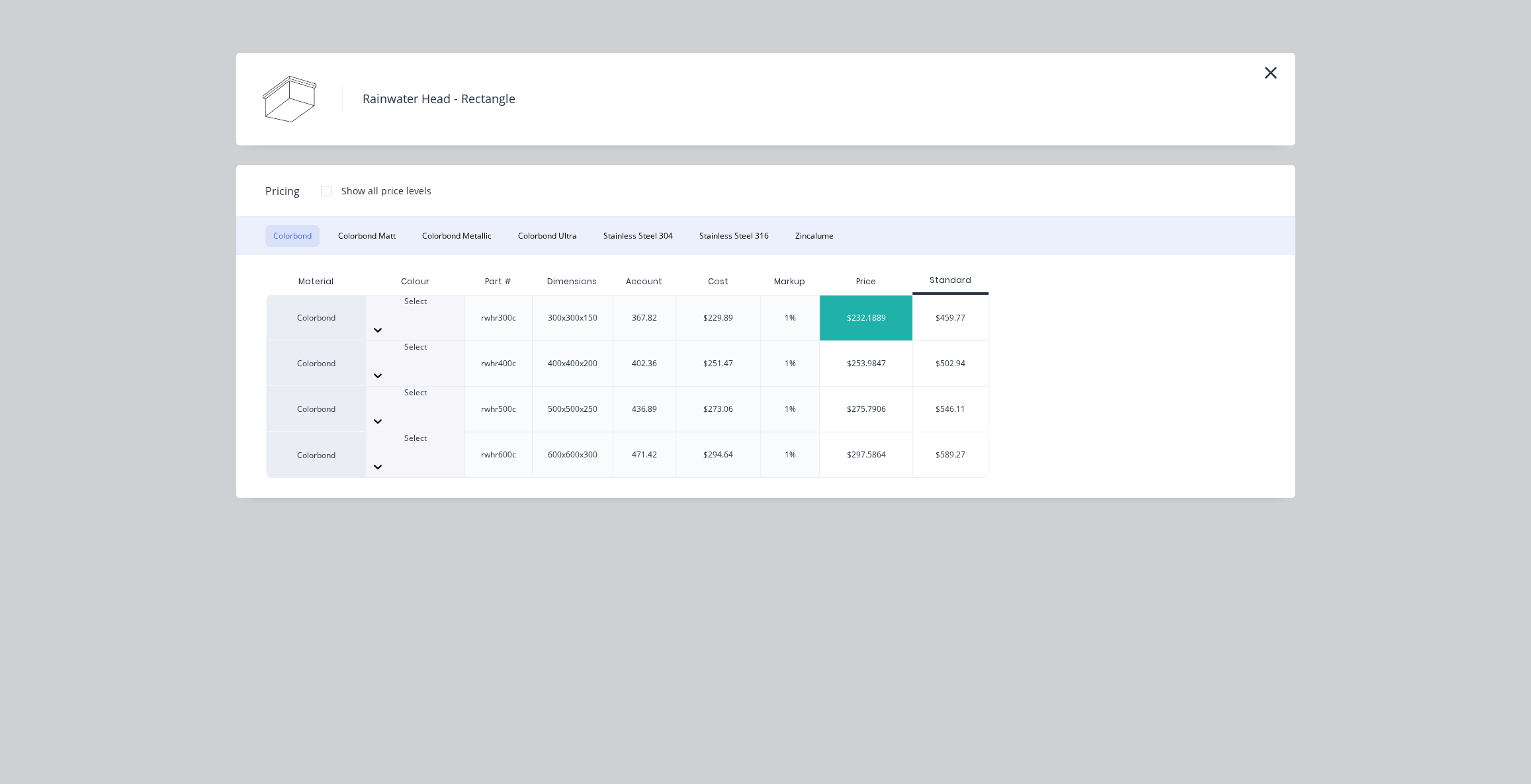
click at [880, 310] on div "$232.1889" at bounding box center [866, 318] width 93 height 45
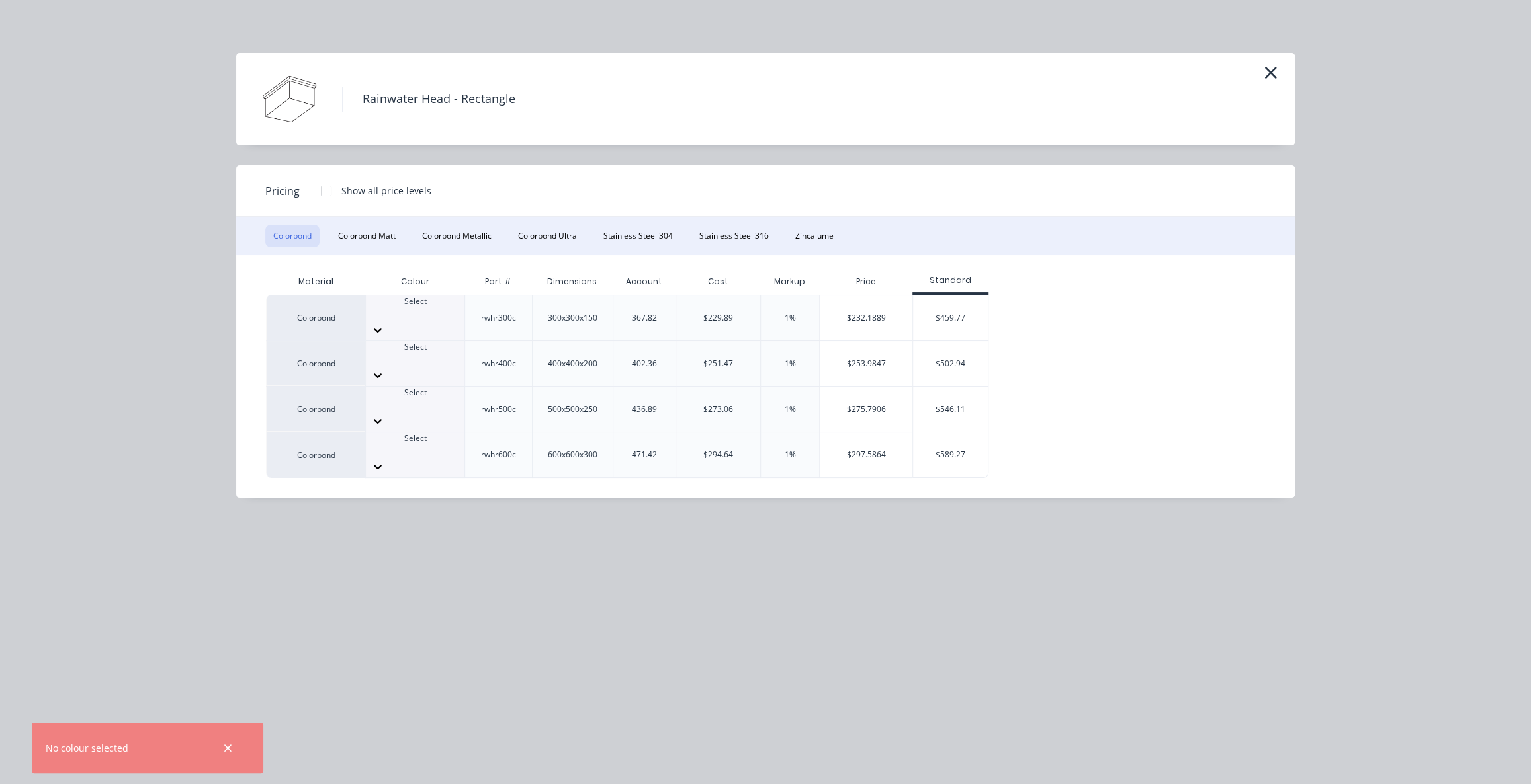
click at [428, 307] on div at bounding box center [415, 313] width 98 height 12
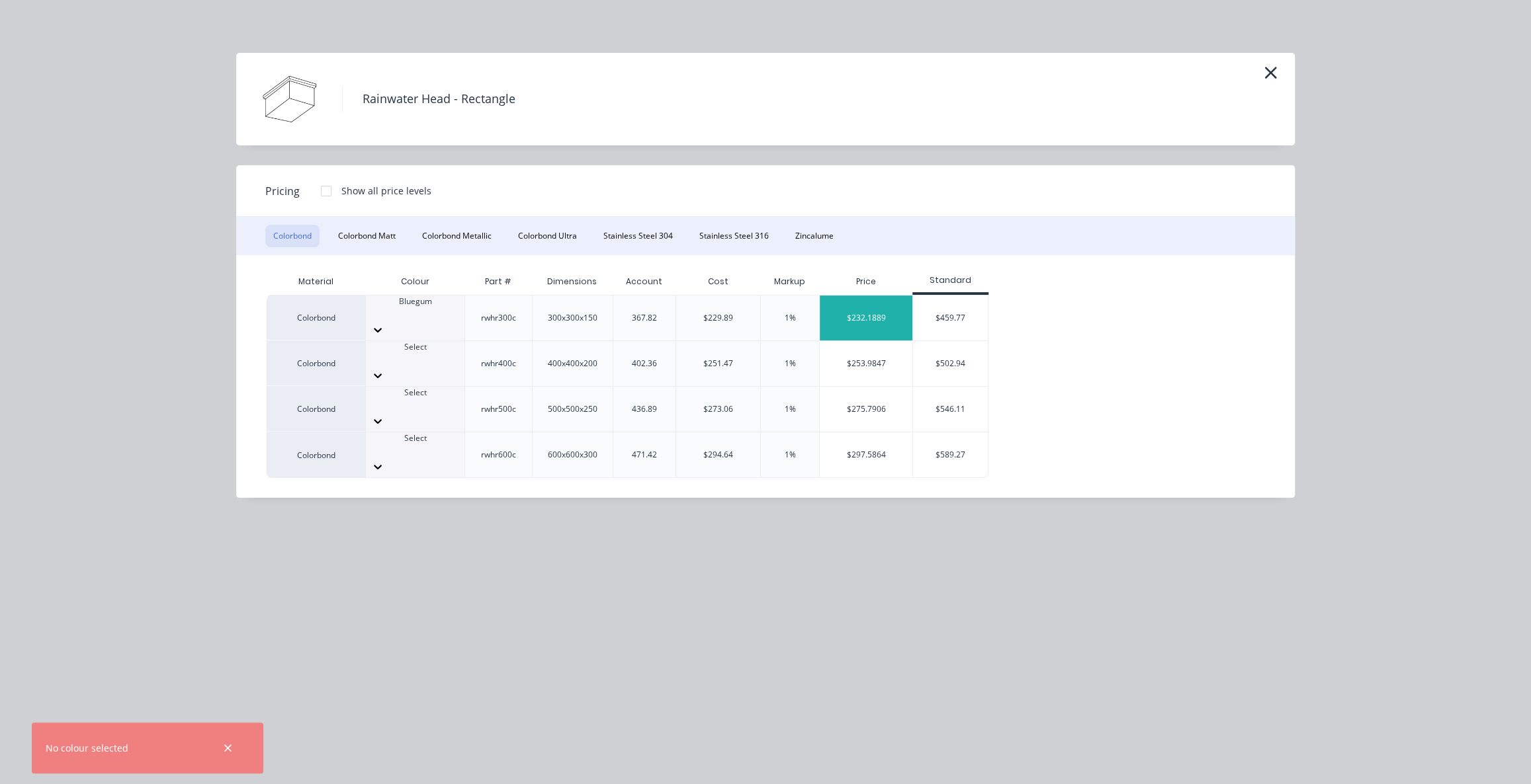
click at [886, 310] on div "$232.1889" at bounding box center [866, 318] width 93 height 45
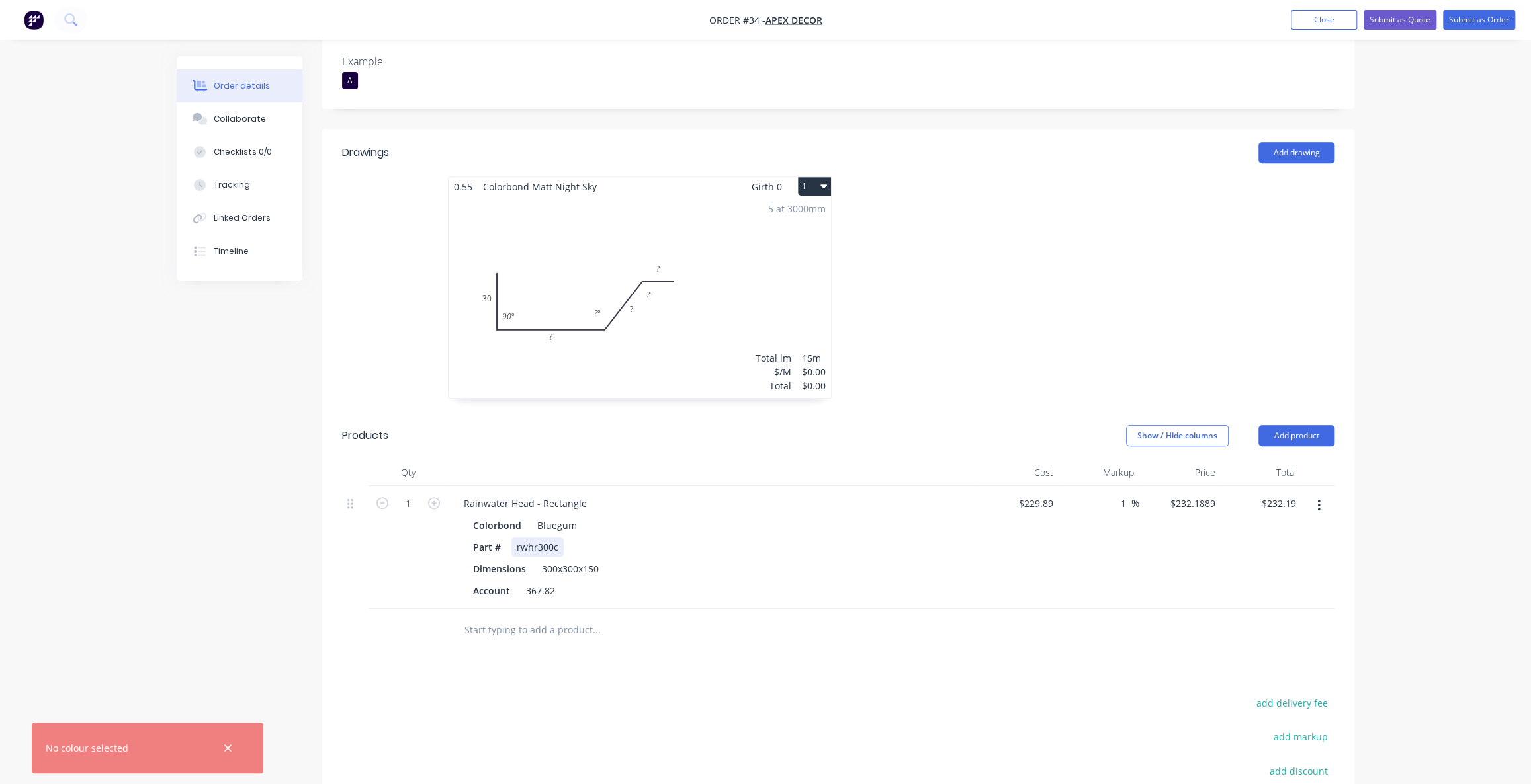
click at [557, 538] on div "rwhr300c" at bounding box center [537, 547] width 52 height 19
click at [556, 603] on div "Drawings Add drawing 0.55 Colorbond Matt Night Sky Girth 0 1 0 30 ? ? ? 90 º ? …" at bounding box center [838, 549] width 1032 height 841
click at [481, 603] on div "Drawings Add drawing 0.55 Colorbond Matt Night Sky Girth 0 1 0 30 ? ? ? 90 º ? …" at bounding box center [838, 549] width 1032 height 841
click at [529, 631] on div "Drawings Add drawing 0.55 Colorbond Matt Night Sky Girth 0 1 0 30 ? ? ? 90 º ? …" at bounding box center [838, 549] width 1032 height 841
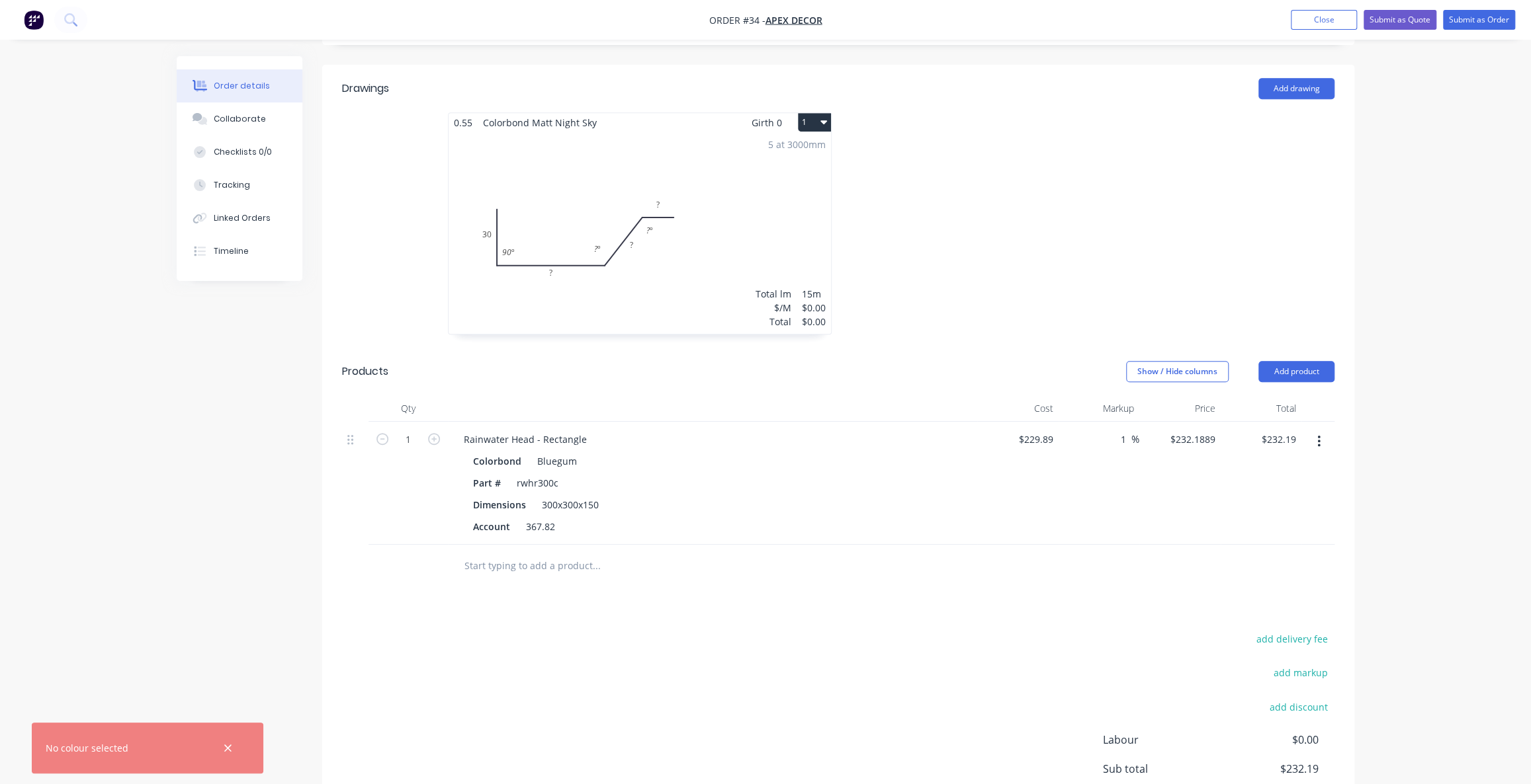
scroll to position [540, 0]
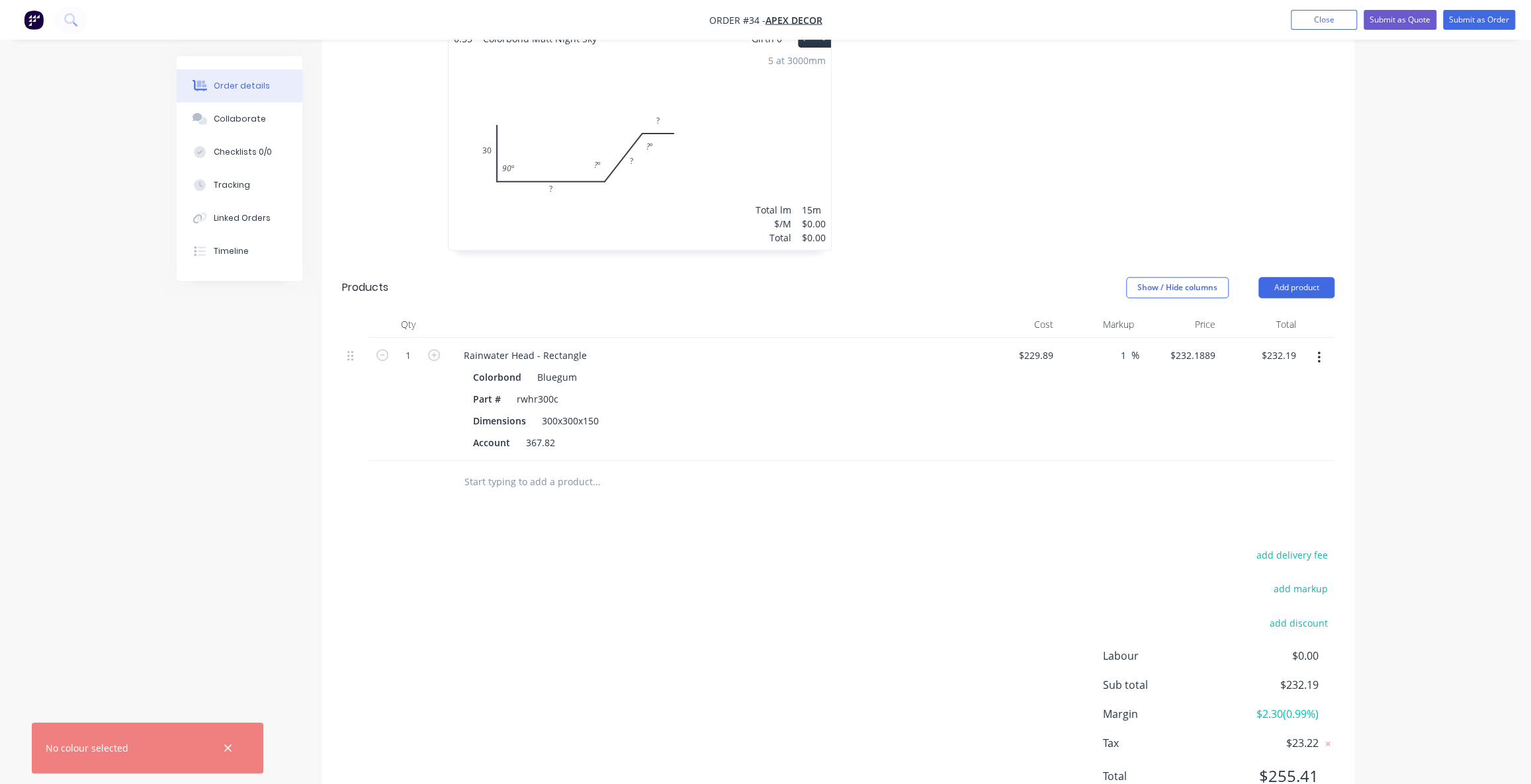
click at [1378, 375] on div "Order details Collaborate Checklists 0/0 Tracking Linked Orders Timeline Order …" at bounding box center [766, 150] width 1531 height 1381
click at [1414, 368] on div "Order details Collaborate Checklists 0/0 Tracking Linked Orders Timeline Order …" at bounding box center [766, 150] width 1531 height 1381
click at [1321, 277] on button "Add product" at bounding box center [1296, 288] width 76 height 21
click at [1283, 311] on div "Product catalogue" at bounding box center [1272, 320] width 102 height 19
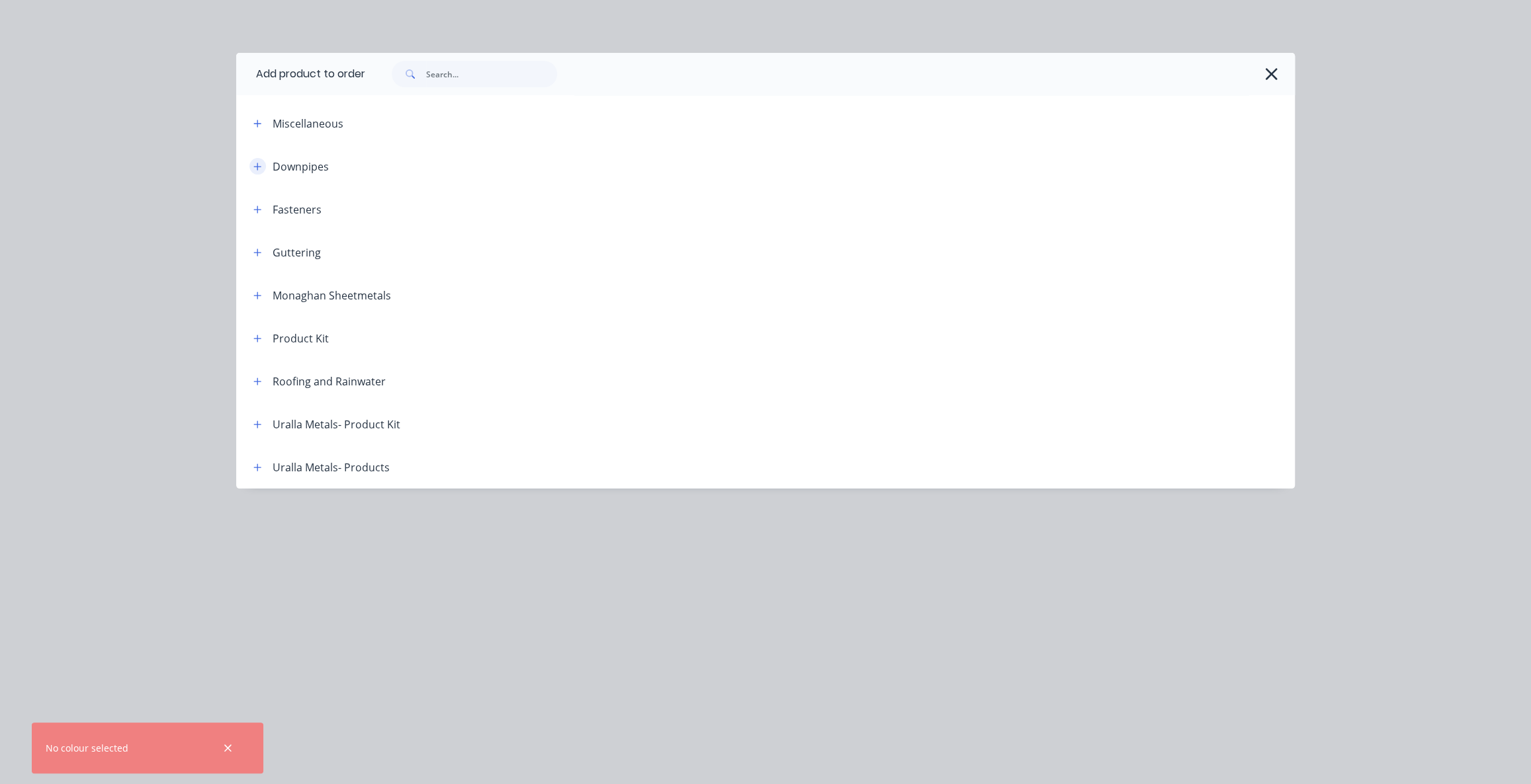
click at [263, 171] on span at bounding box center [258, 166] width 17 height 17
click at [261, 168] on button "button" at bounding box center [258, 166] width 17 height 17
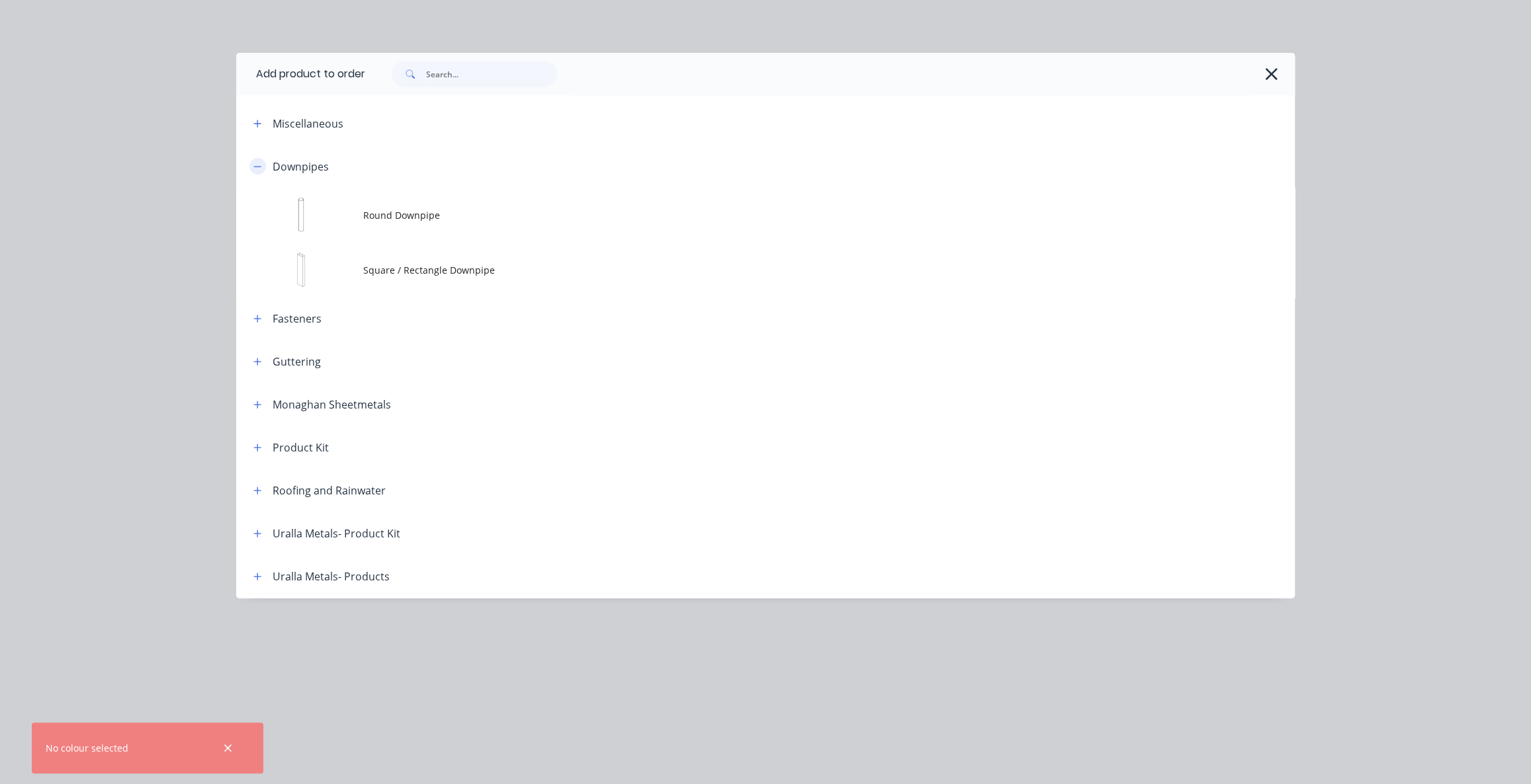
click at [261, 168] on button "button" at bounding box center [258, 166] width 17 height 17
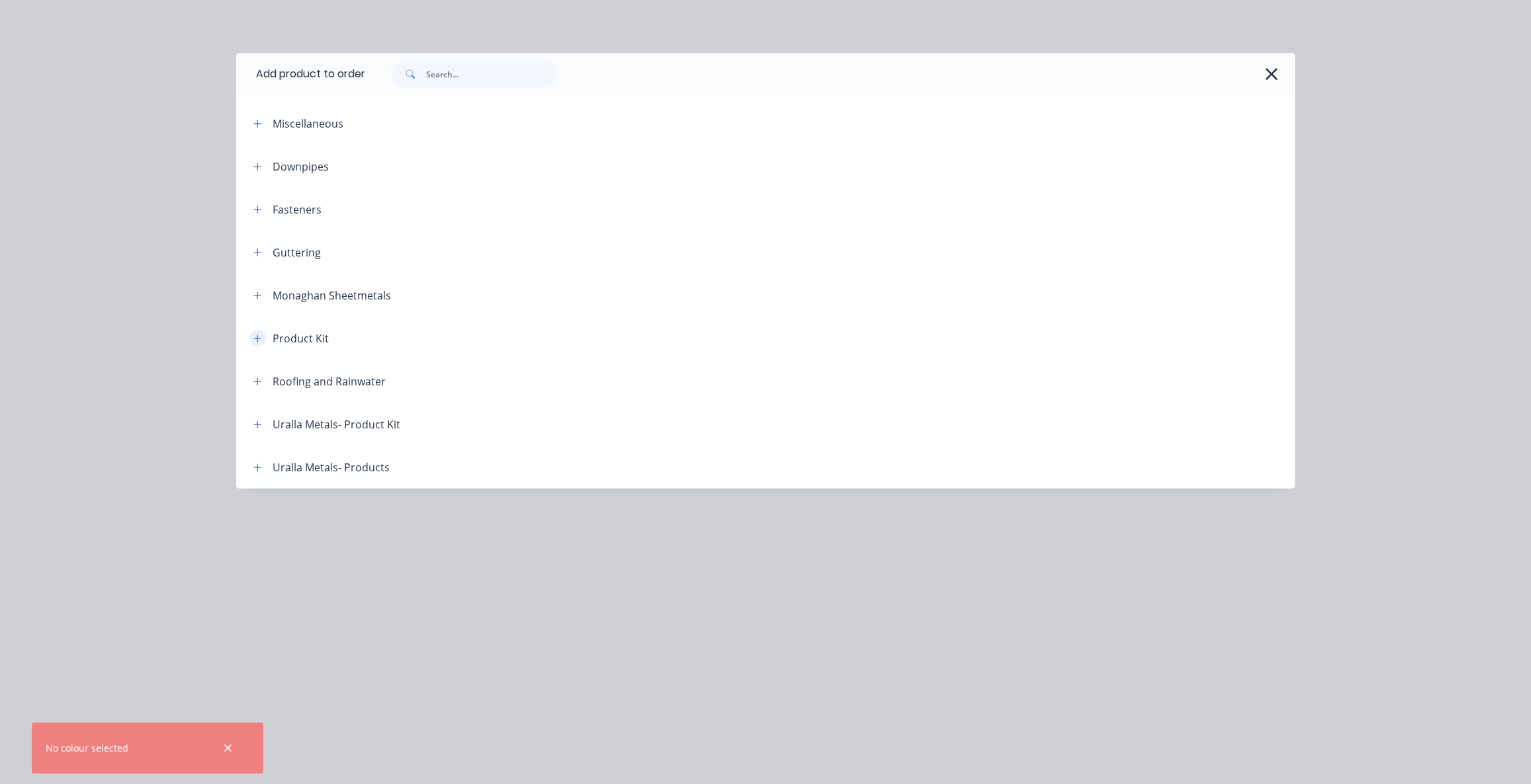
click at [259, 341] on icon "button" at bounding box center [257, 338] width 8 height 9
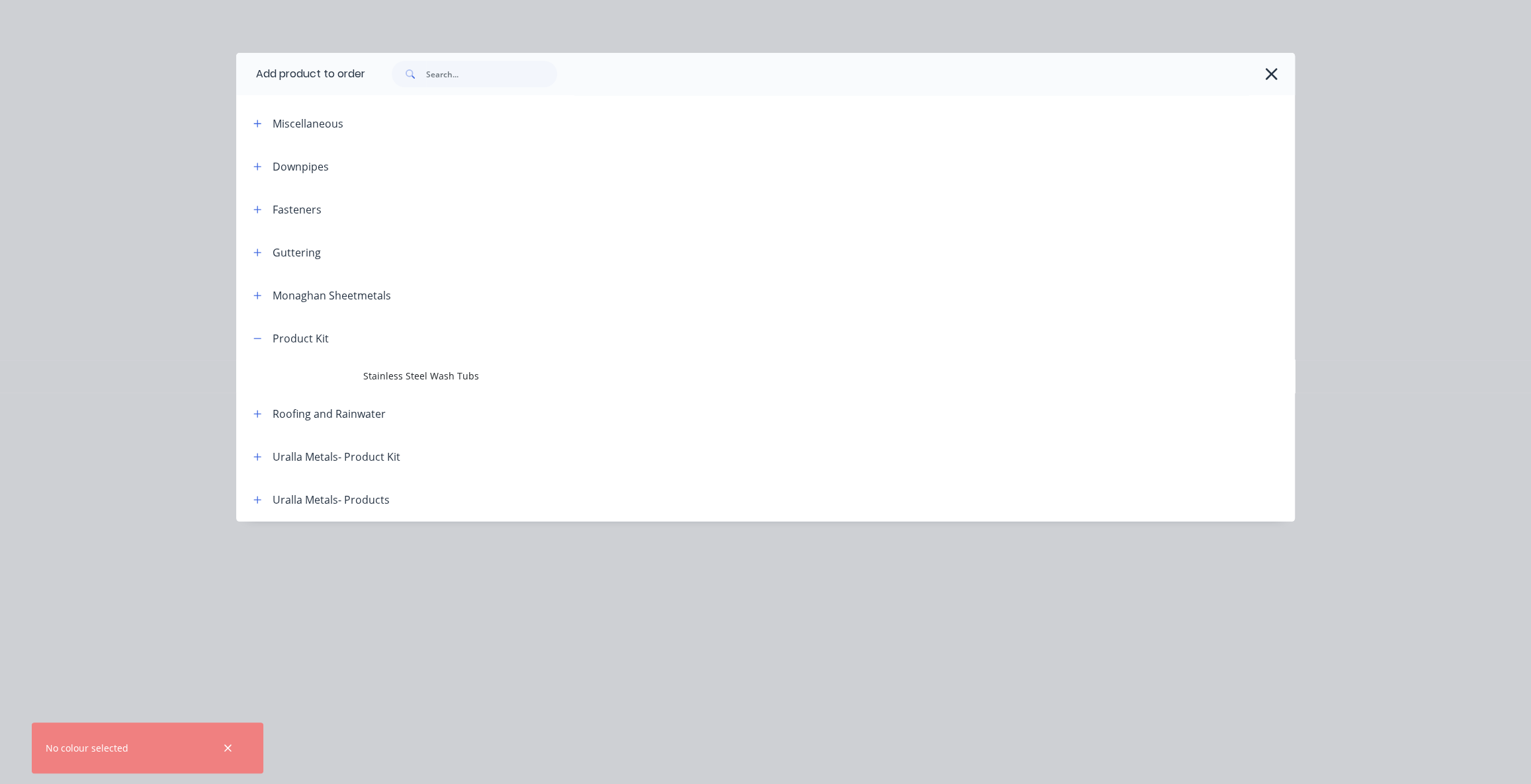
scroll to position [560, 0]
click at [414, 381] on span "Stainless Steel Wash Tubs" at bounding box center [736, 376] width 745 height 14
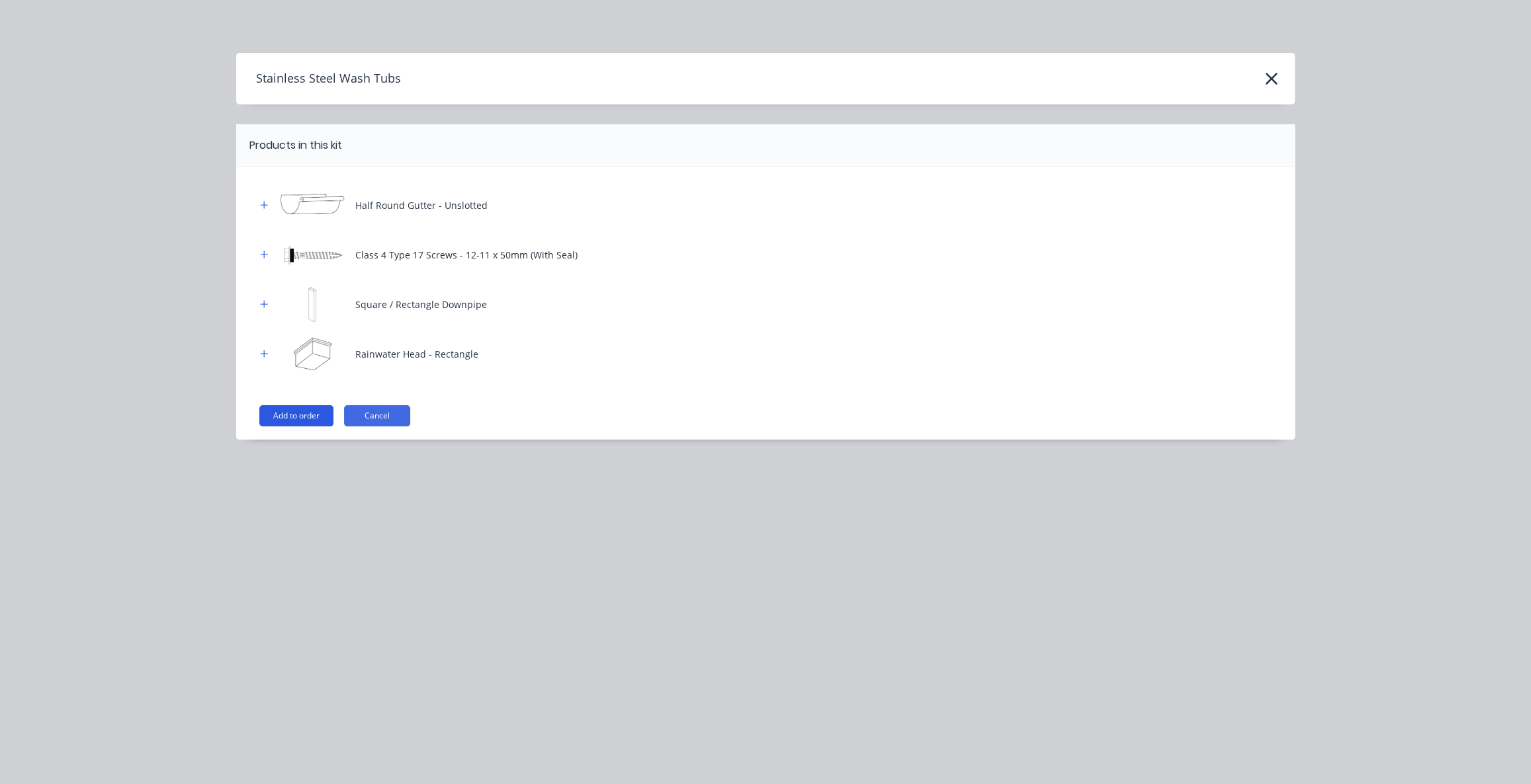
click at [290, 410] on button "Add to order" at bounding box center [296, 416] width 74 height 21
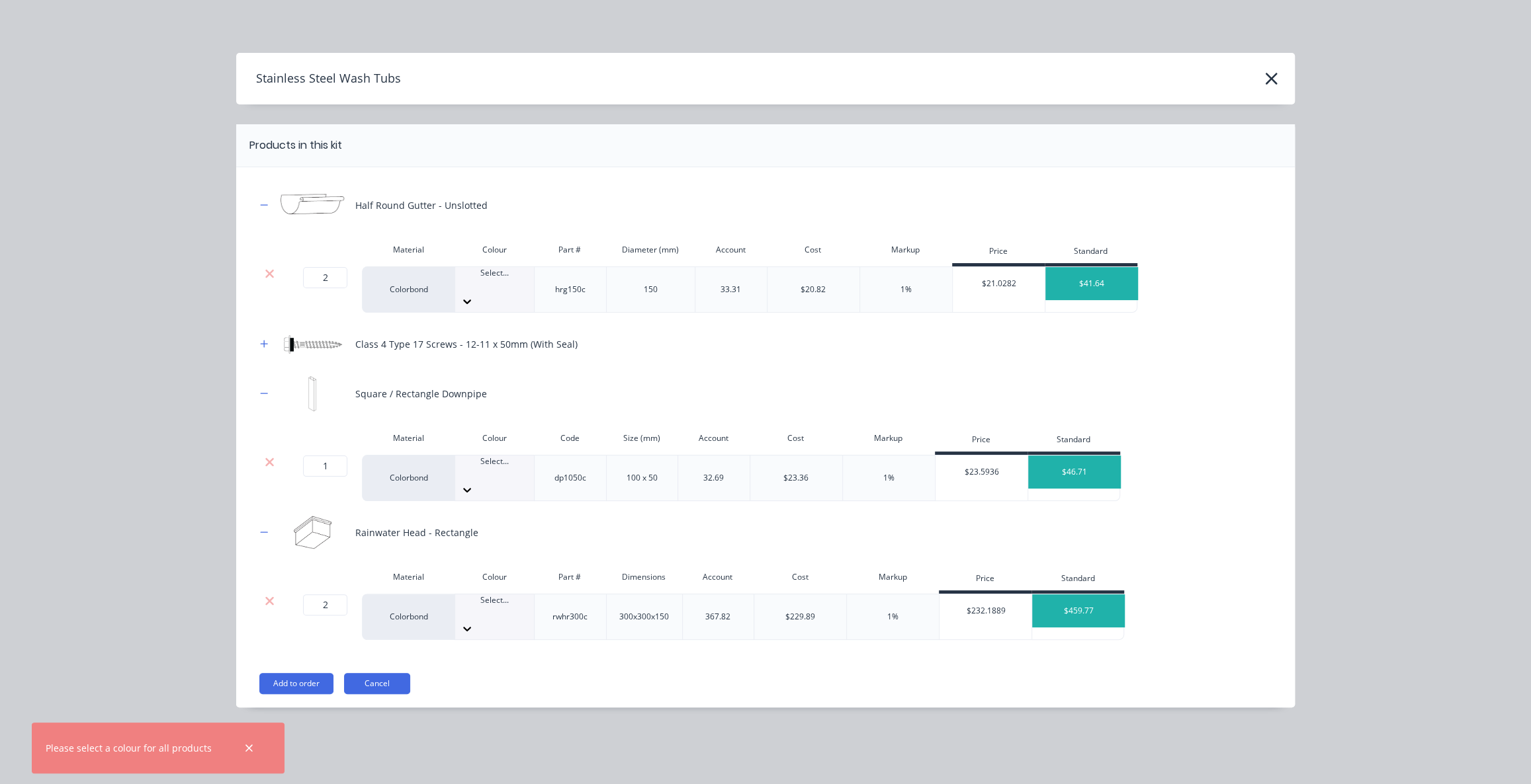
click at [502, 292] on div "Select..." at bounding box center [494, 290] width 79 height 45
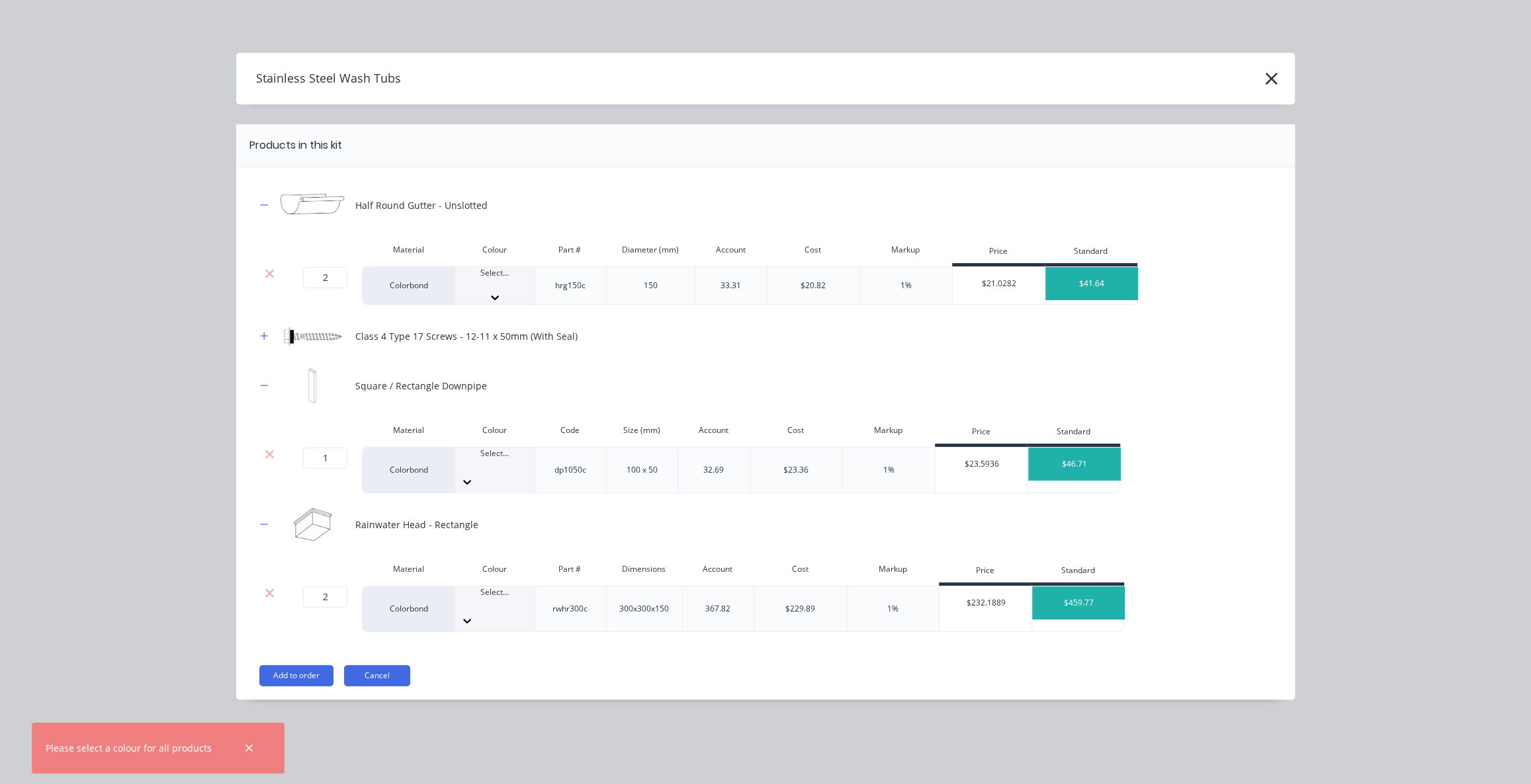
click at [503, 468] on div at bounding box center [494, 474] width 79 height 12
click at [509, 593] on div "Select..." at bounding box center [494, 599] width 79 height 24
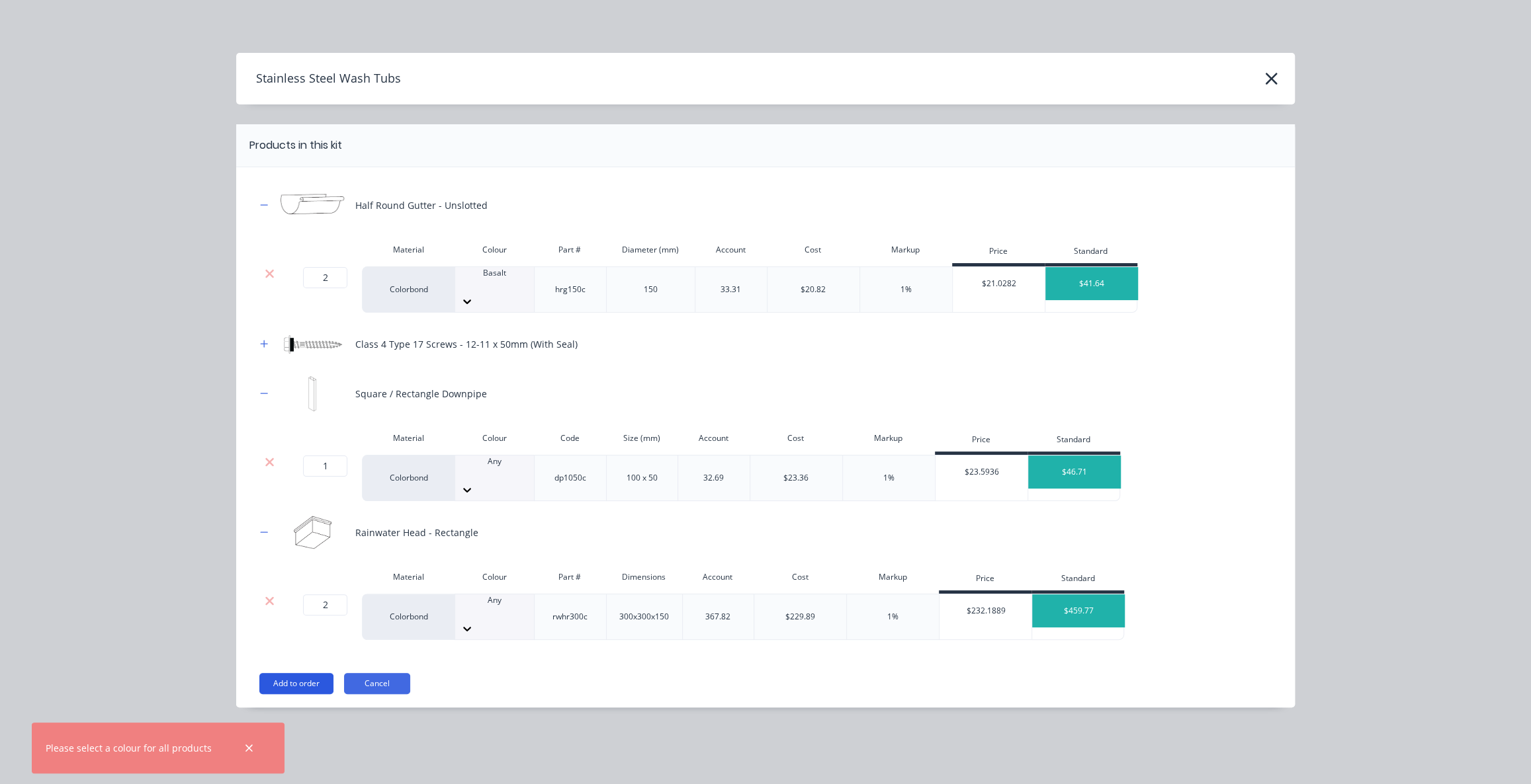
click at [288, 673] on button "Add to order" at bounding box center [296, 684] width 74 height 21
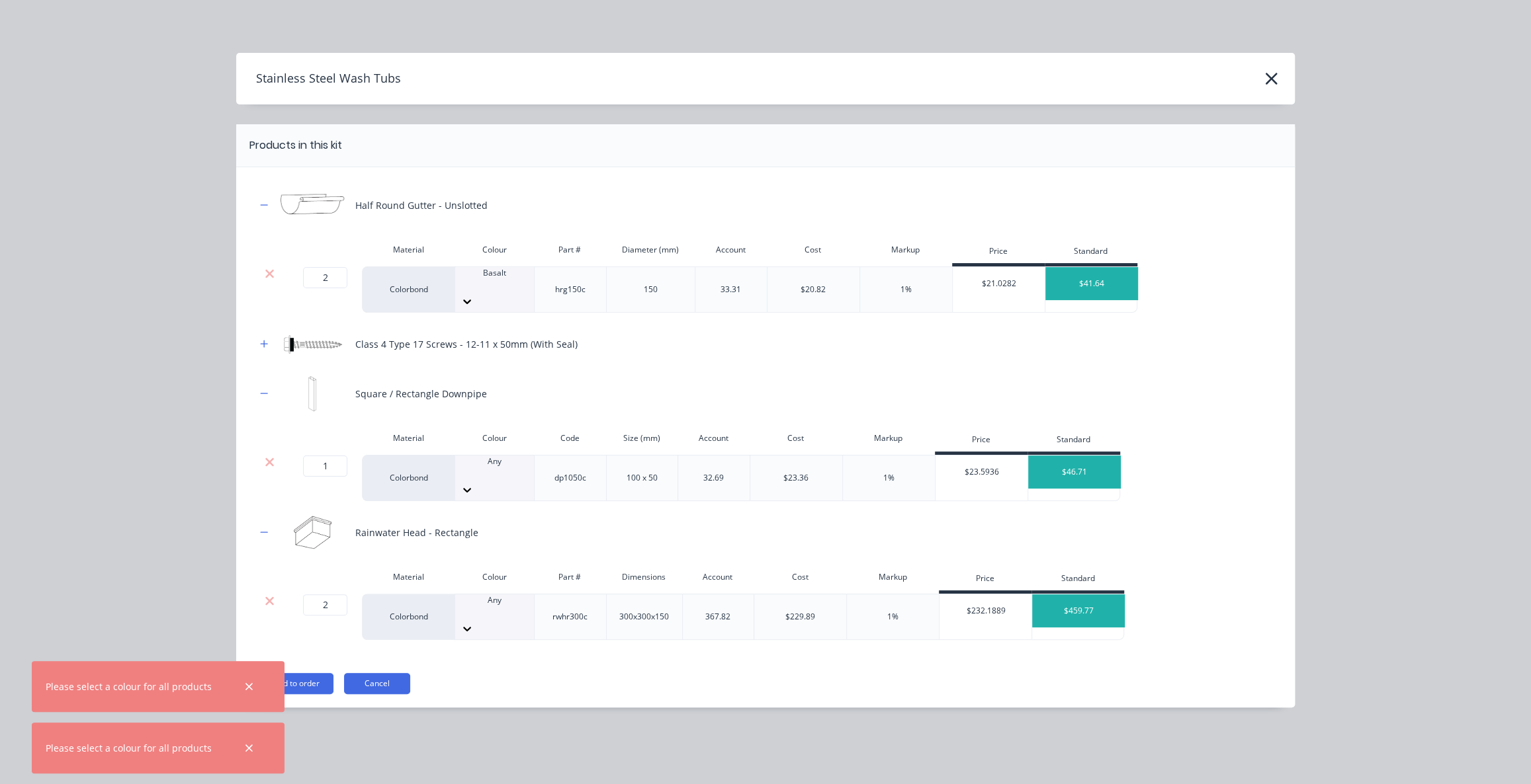
click at [471, 468] on div at bounding box center [494, 474] width 79 height 12
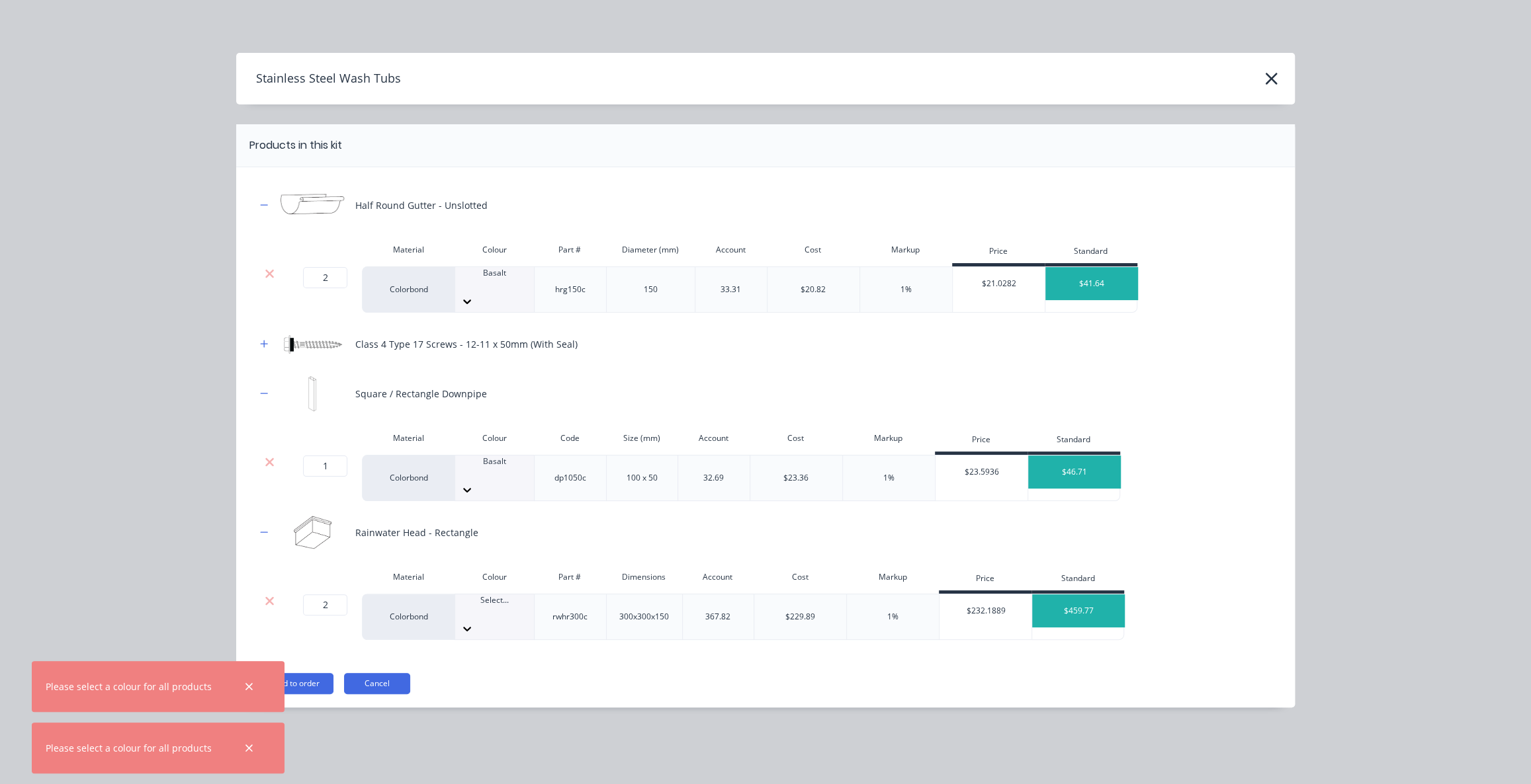
click at [492, 607] on div at bounding box center [494, 613] width 79 height 12
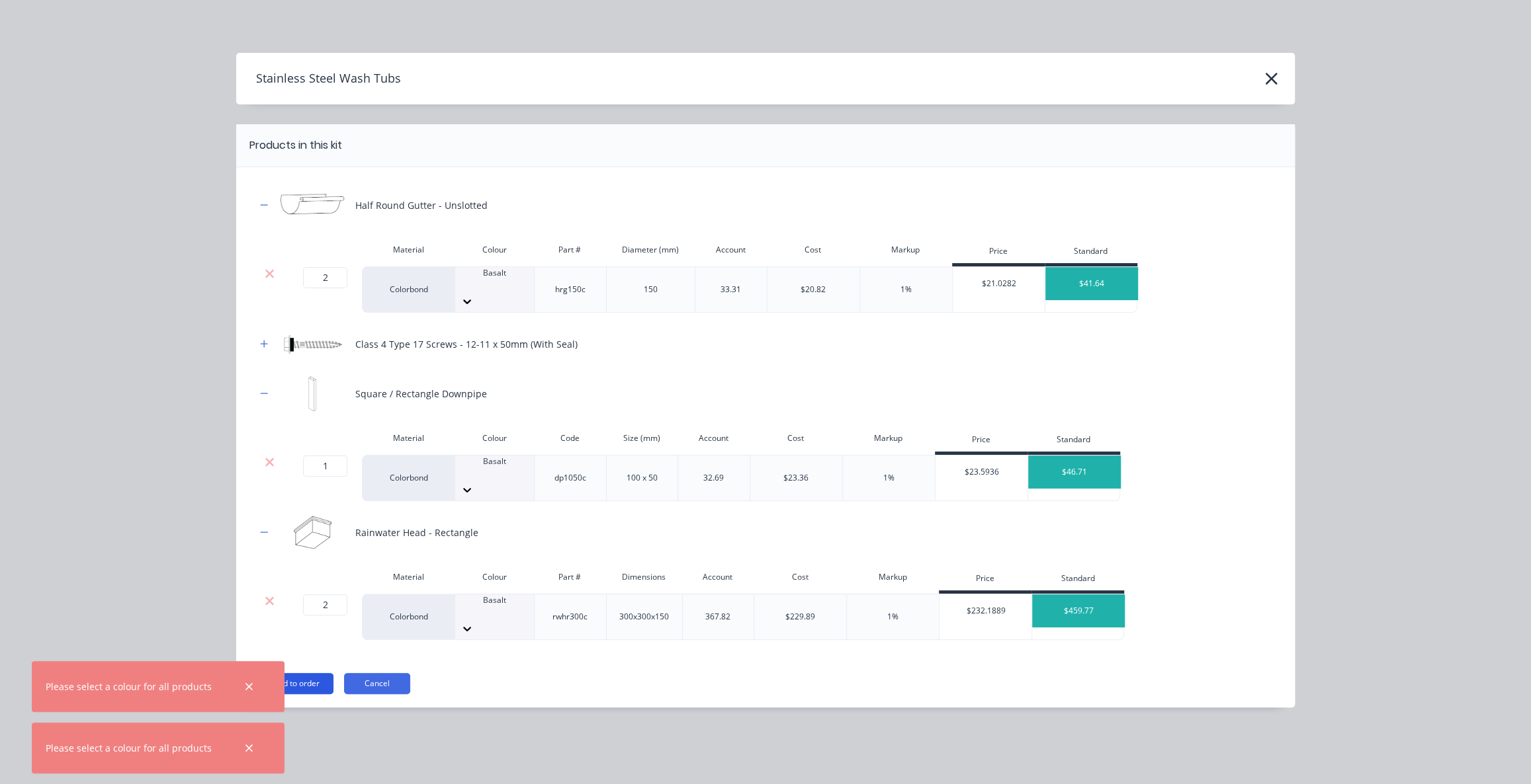
click at [285, 673] on button "Add to order" at bounding box center [296, 684] width 74 height 21
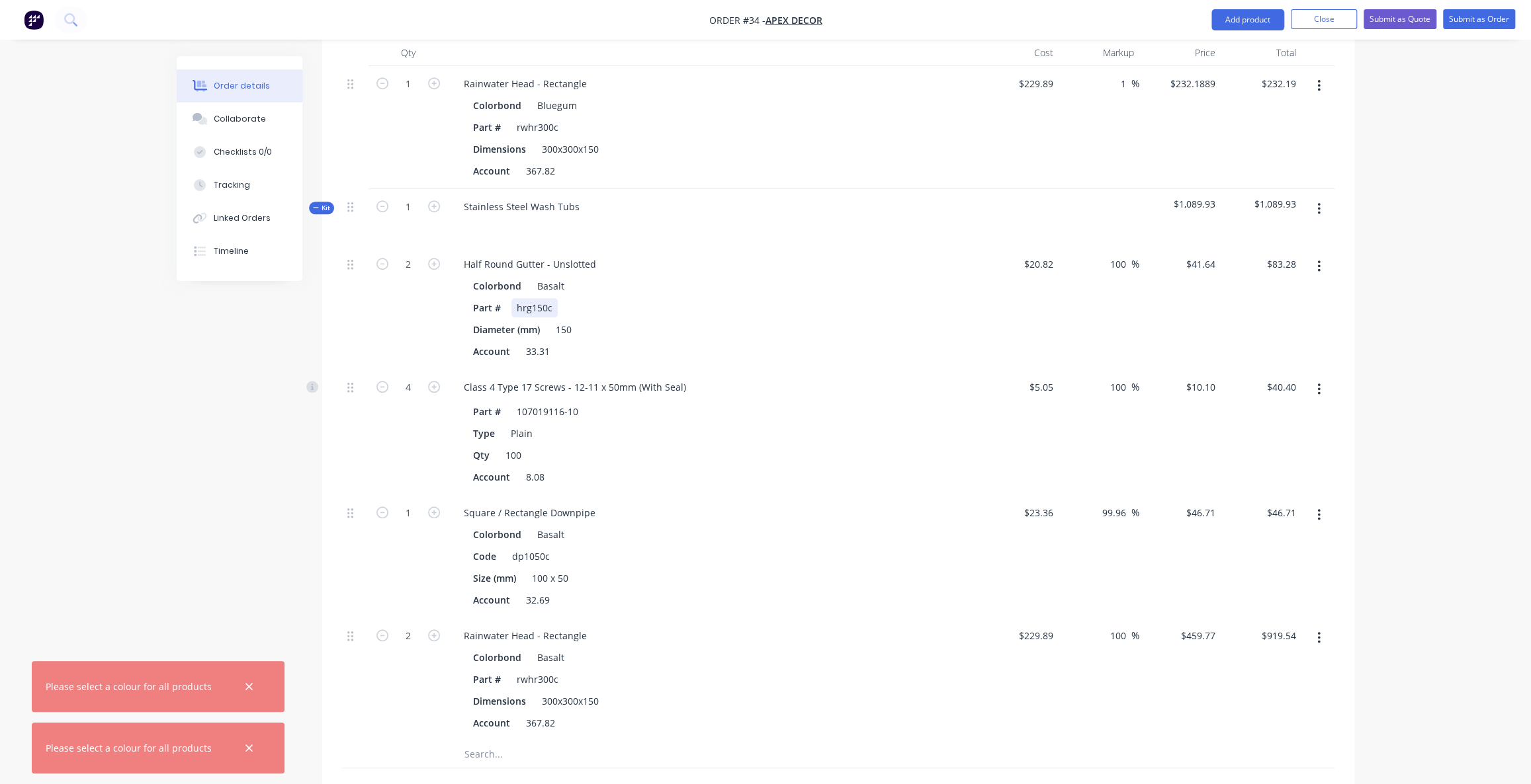
scroll to position [740, 0]
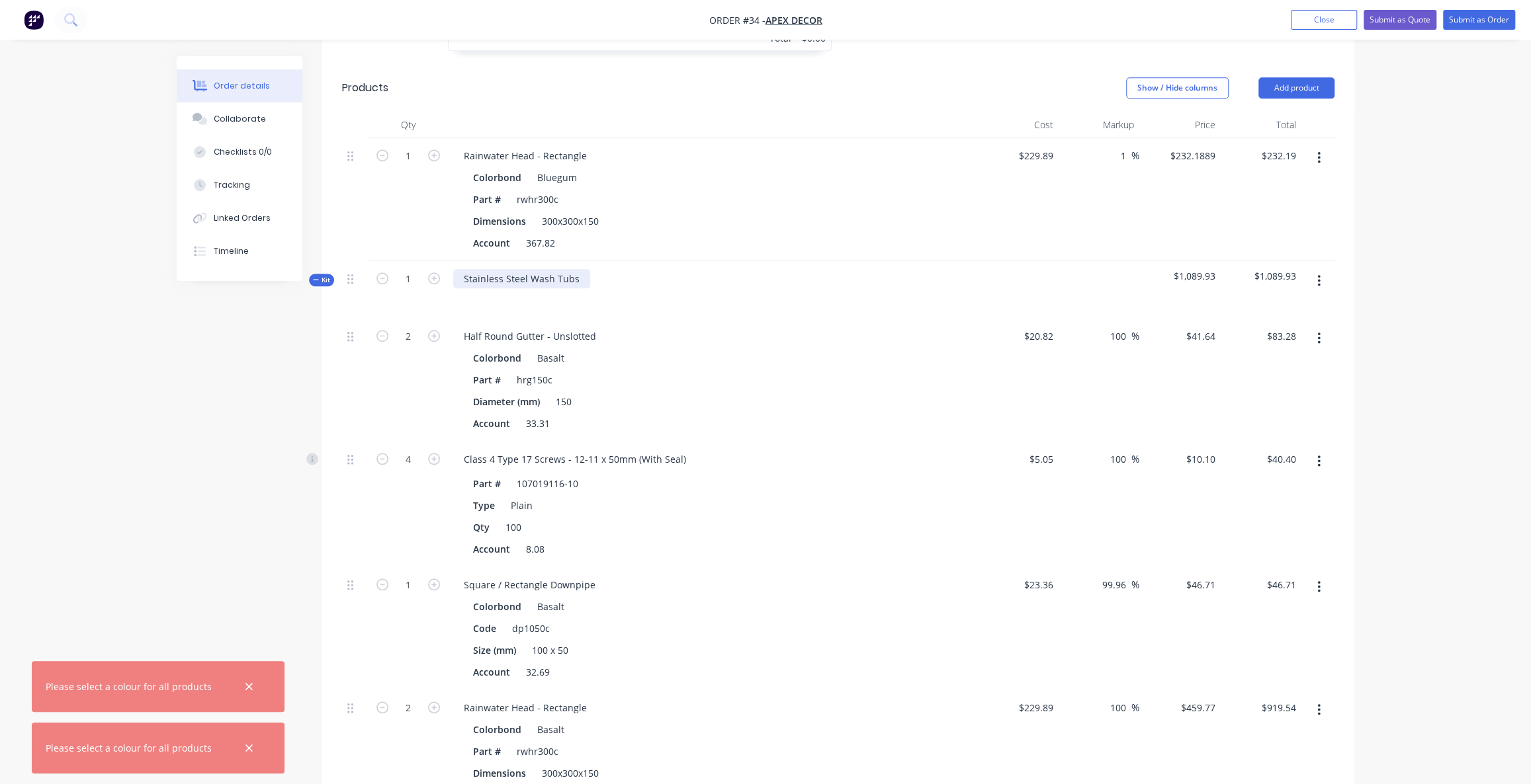
drag, startPoint x: 462, startPoint y: 221, endPoint x: 575, endPoint y: 225, distance: 113.1
click at [575, 269] on div "Stainless Steel Wash Tubs" at bounding box center [521, 278] width 137 height 19
click at [1420, 294] on div "Order details Collaborate Checklists 0/0 Tracking Linked Orders Timeline Order …" at bounding box center [766, 240] width 1531 height 1961
click at [221, 409] on div "Created by [PERSON_NAME] Created [DATE] Required [DATE] Assigned to O F P Statu…" at bounding box center [766, 269] width 1178 height 1905
click at [1036, 327] on input "20.82" at bounding box center [1044, 336] width 30 height 19
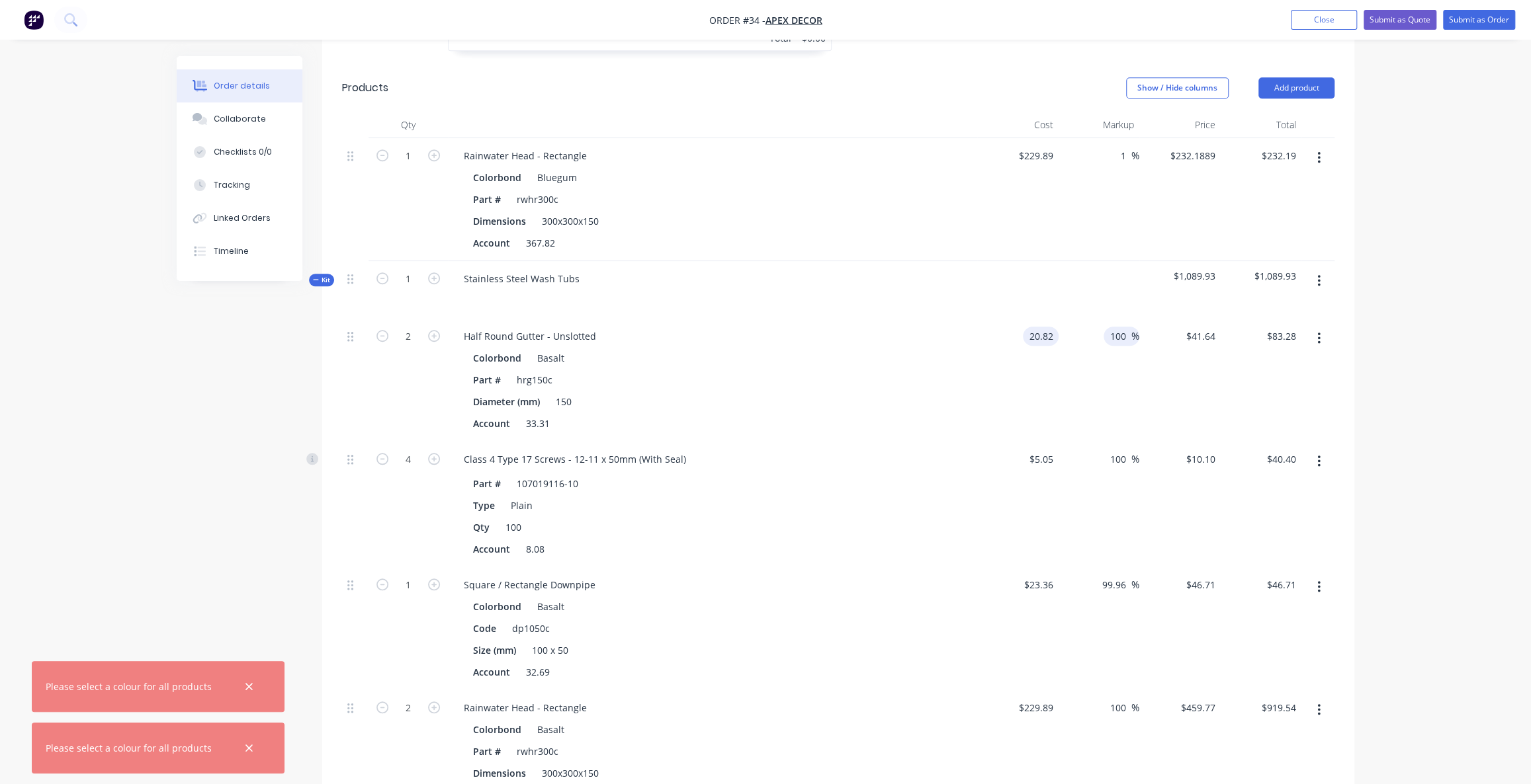
type input "$20.82"
click at [1121, 327] on input "100" at bounding box center [1121, 336] width 23 height 19
click at [1194, 327] on input "$41.64" at bounding box center [1202, 336] width 36 height 19
click at [1035, 449] on input "$5.05" at bounding box center [1044, 458] width 30 height 19
type input "$41.64"
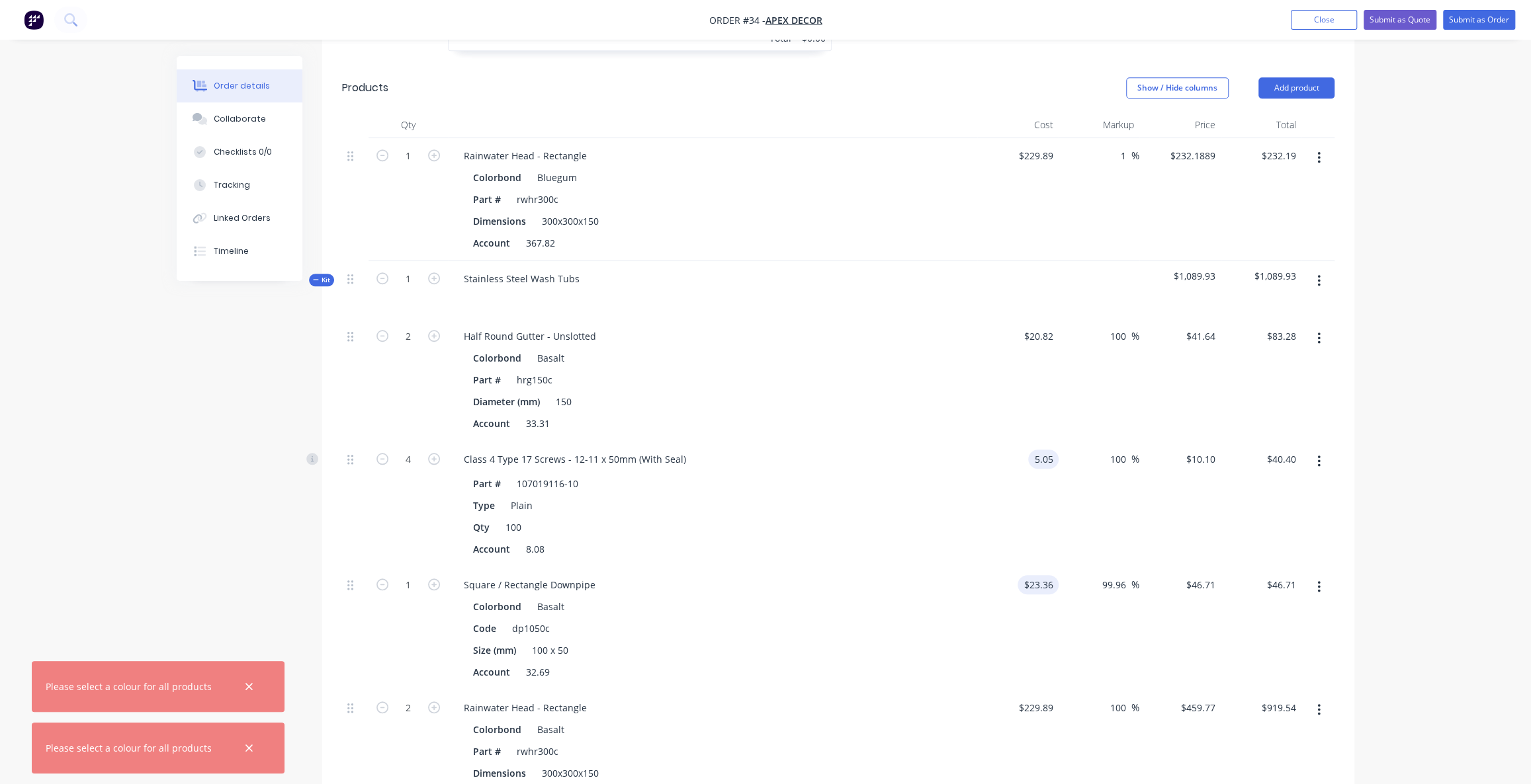
click at [1041, 576] on input "$23.36" at bounding box center [1041, 585] width 36 height 19
type input "$5.05"
type input "$23.36"
click at [1196, 576] on input "46.71" at bounding box center [1202, 585] width 36 height 19
type input "$46.71"
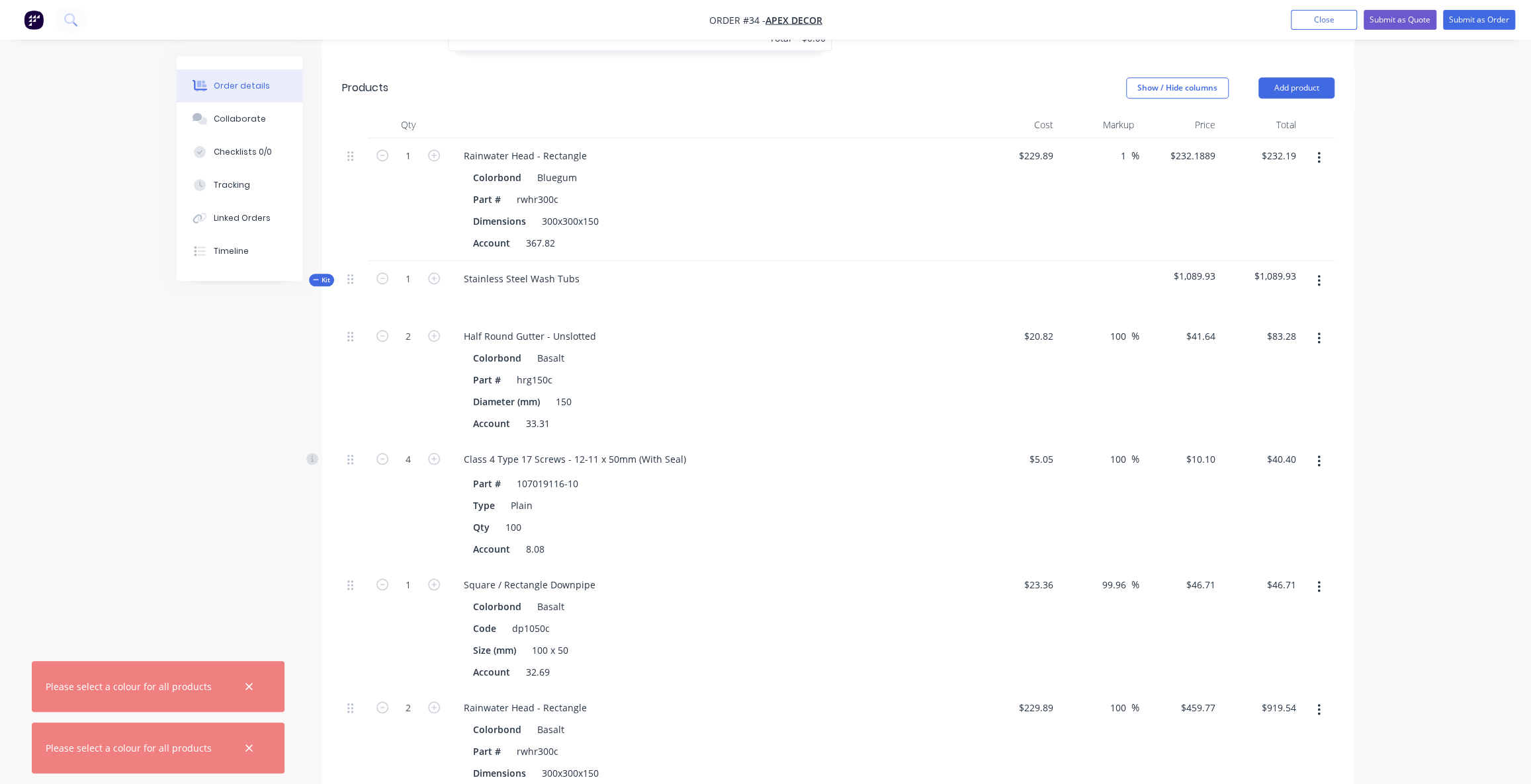
click at [1317, 274] on icon "button" at bounding box center [1319, 281] width 3 height 14
click at [1304, 306] on div "Add product to kit" at bounding box center [1272, 315] width 102 height 19
click at [1260, 465] on div "Labour" at bounding box center [1272, 474] width 102 height 19
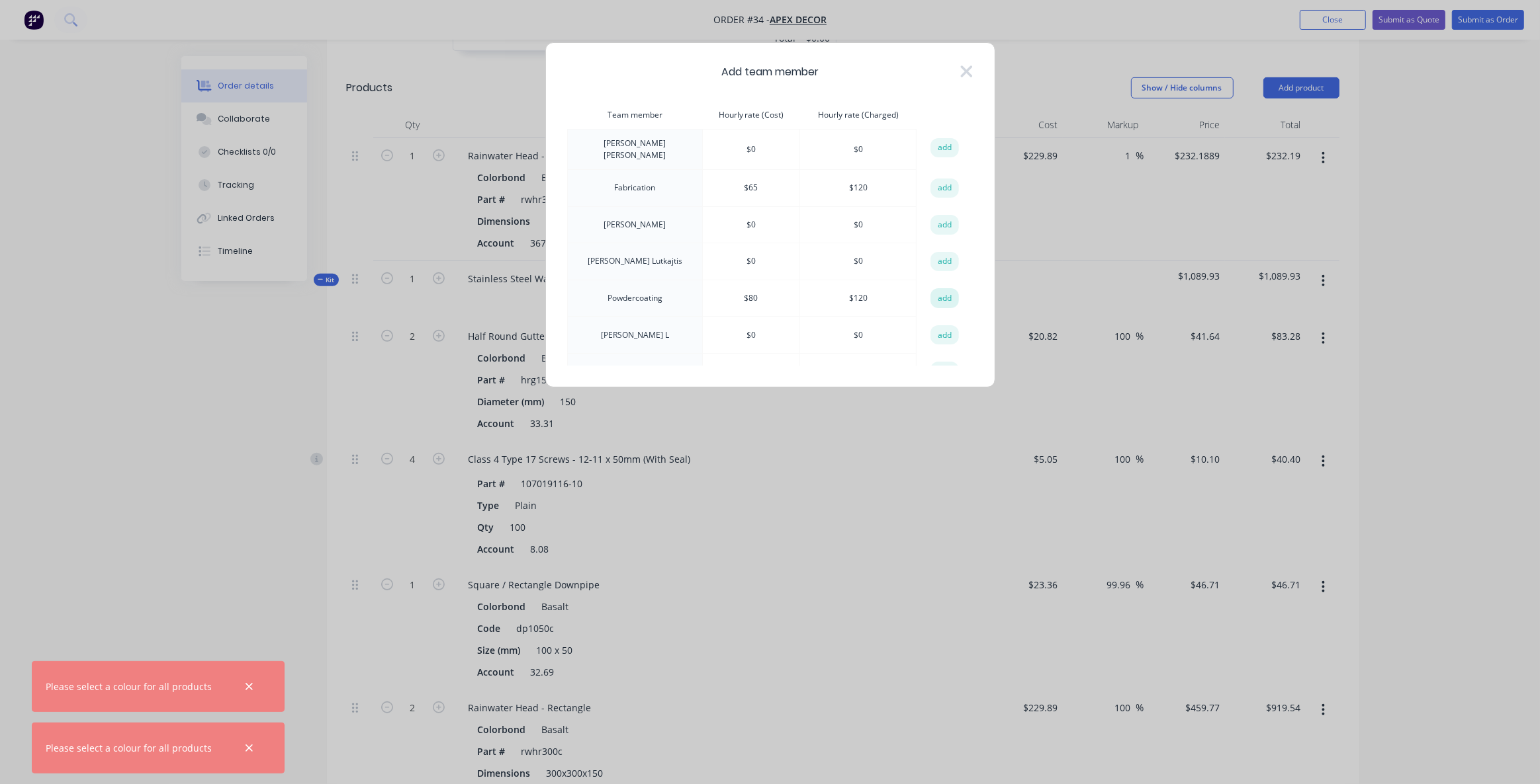
click at [932, 295] on button "add" at bounding box center [945, 298] width 29 height 20
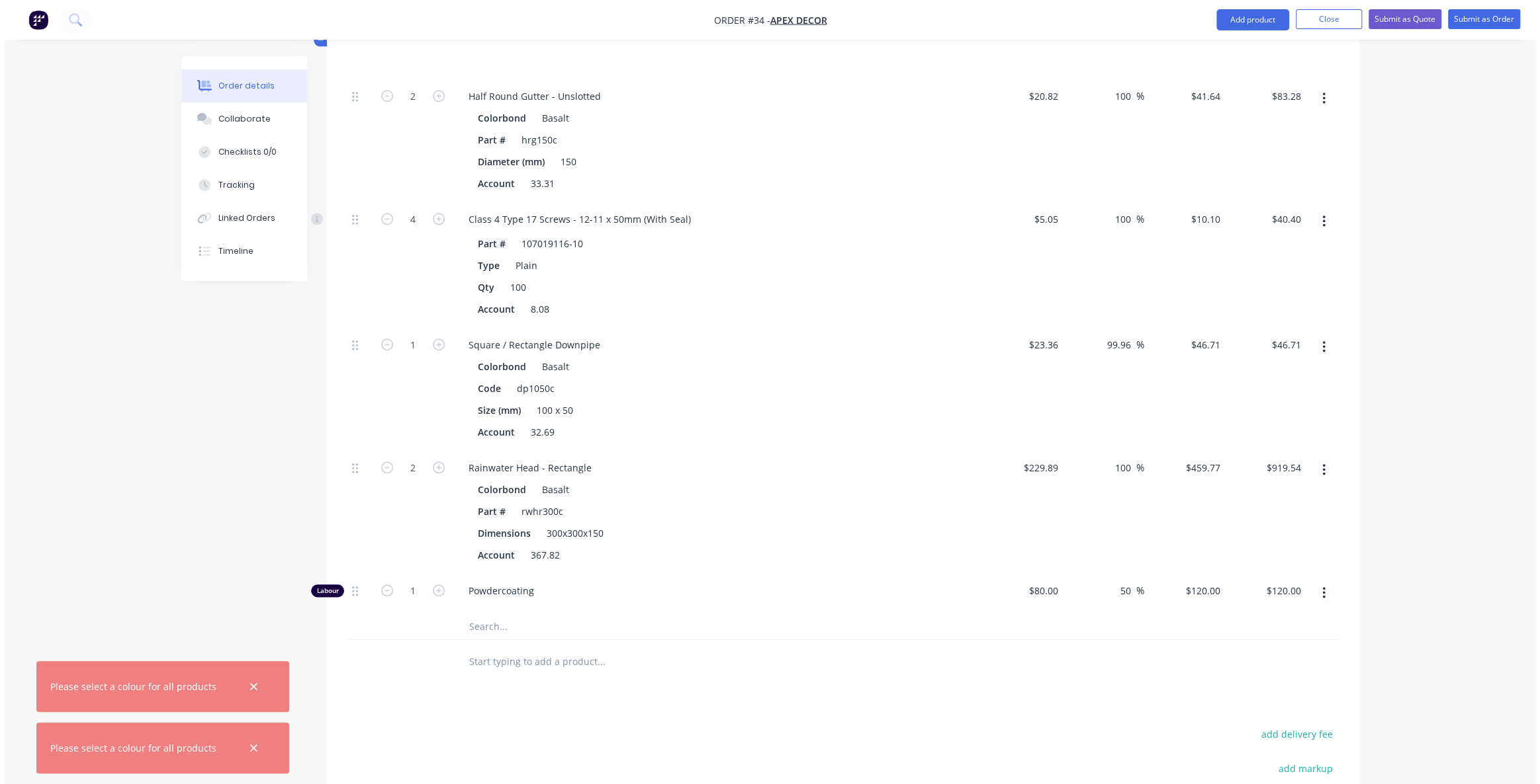
scroll to position [800, 0]
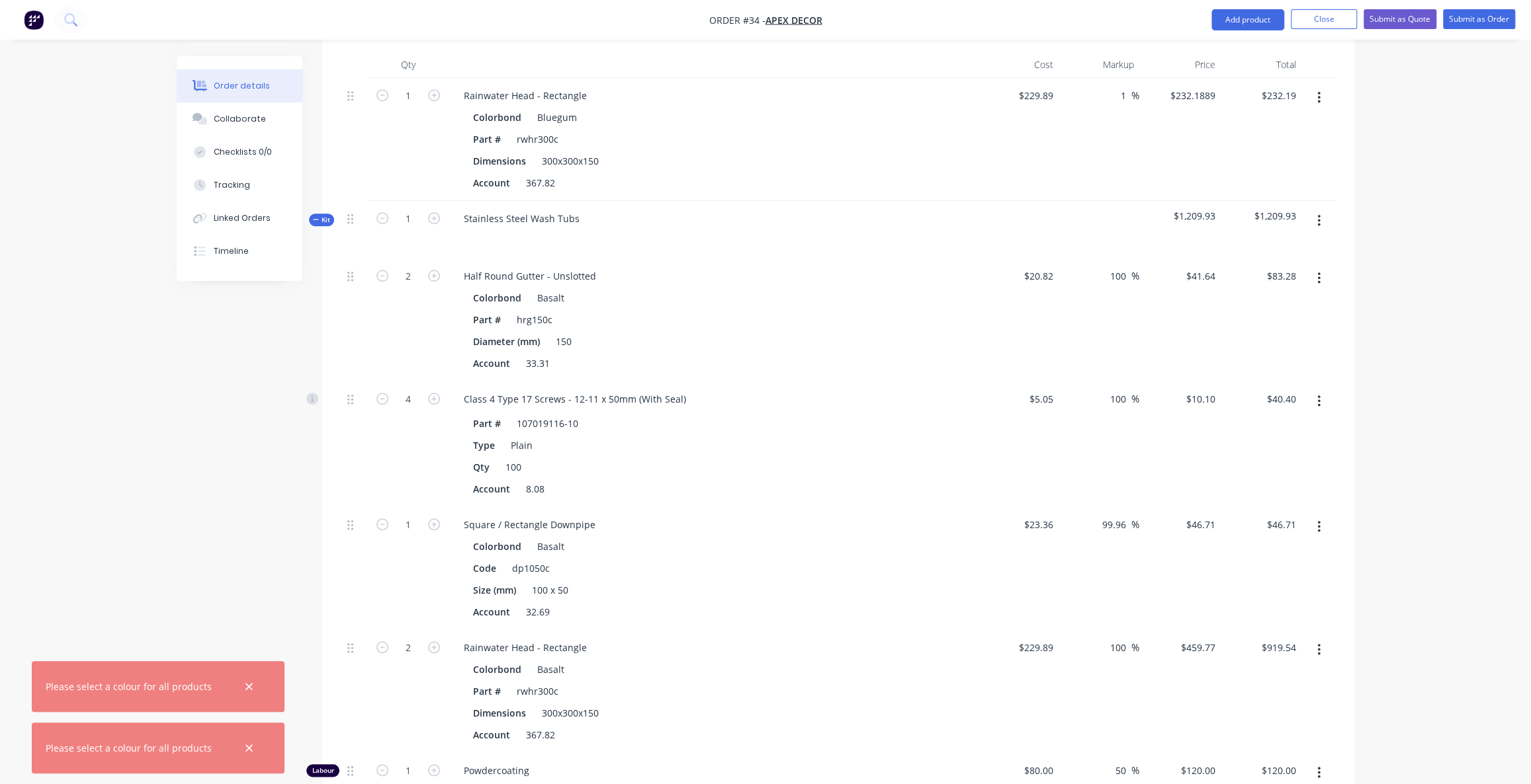
click at [1322, 209] on button "button" at bounding box center [1319, 221] width 31 height 24
click at [1302, 246] on div "Add product to kit" at bounding box center [1272, 255] width 102 height 19
click at [1258, 405] on div "Labour" at bounding box center [1272, 414] width 102 height 19
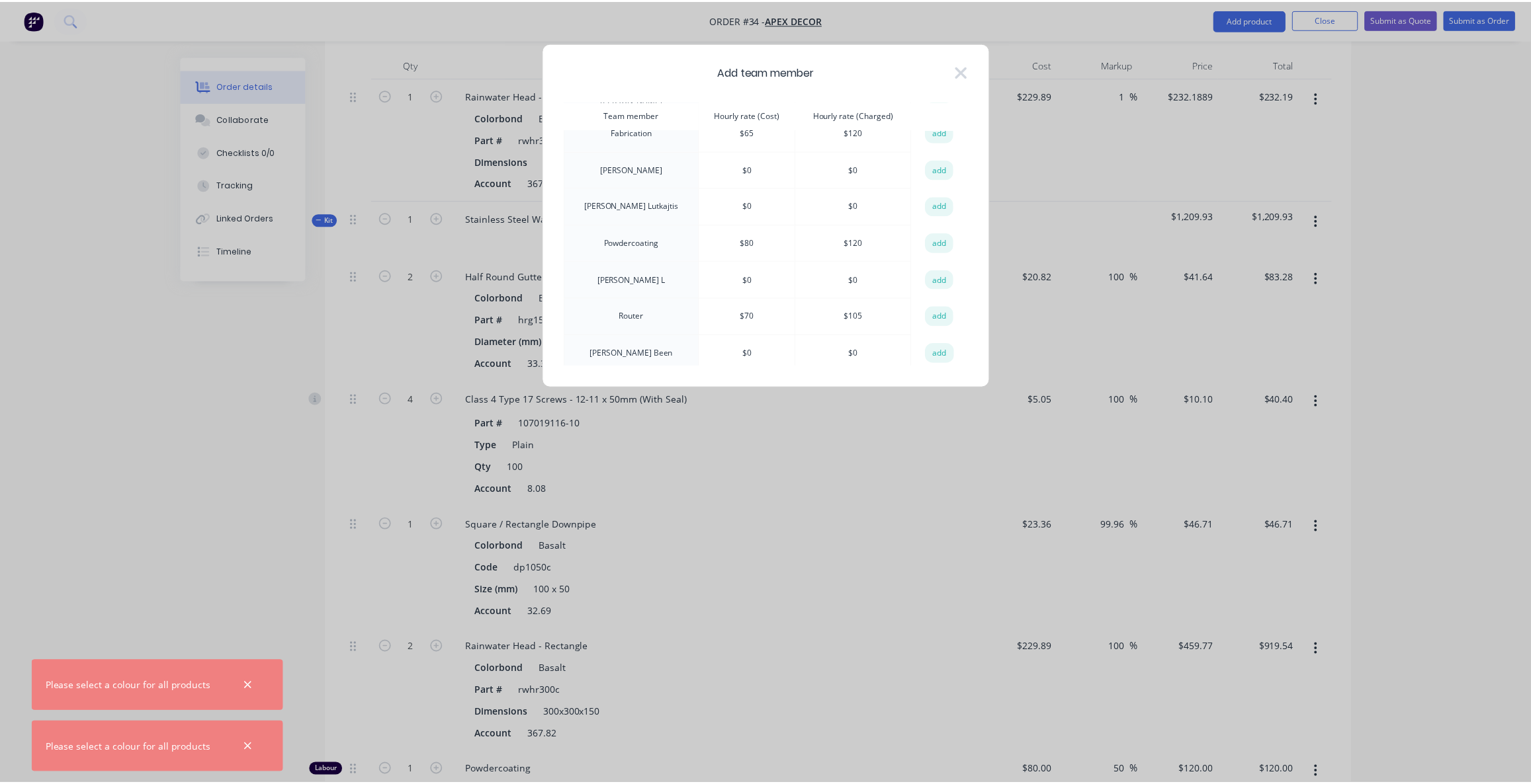
scroll to position [0, 0]
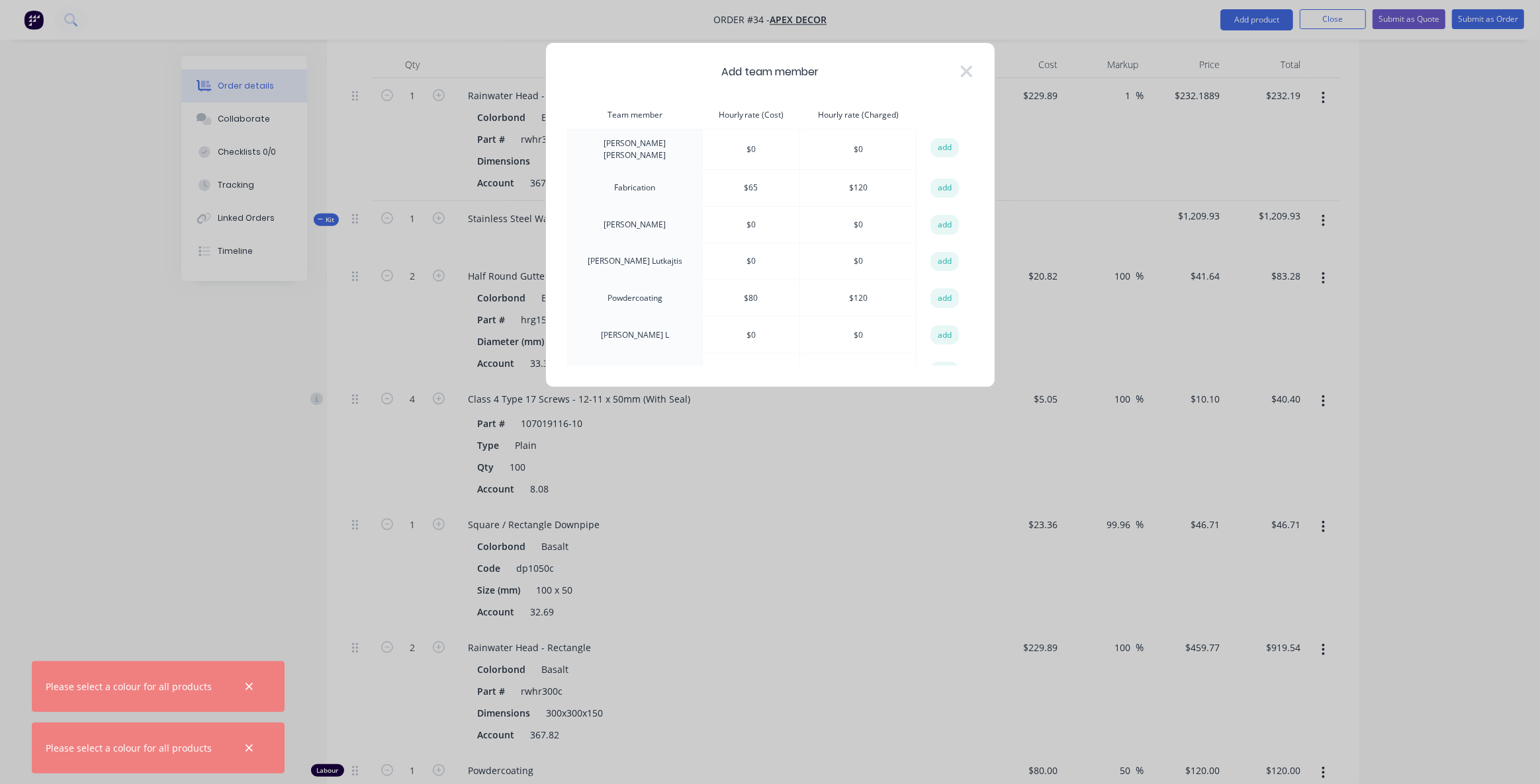
click at [940, 186] on button "add" at bounding box center [945, 188] width 29 height 20
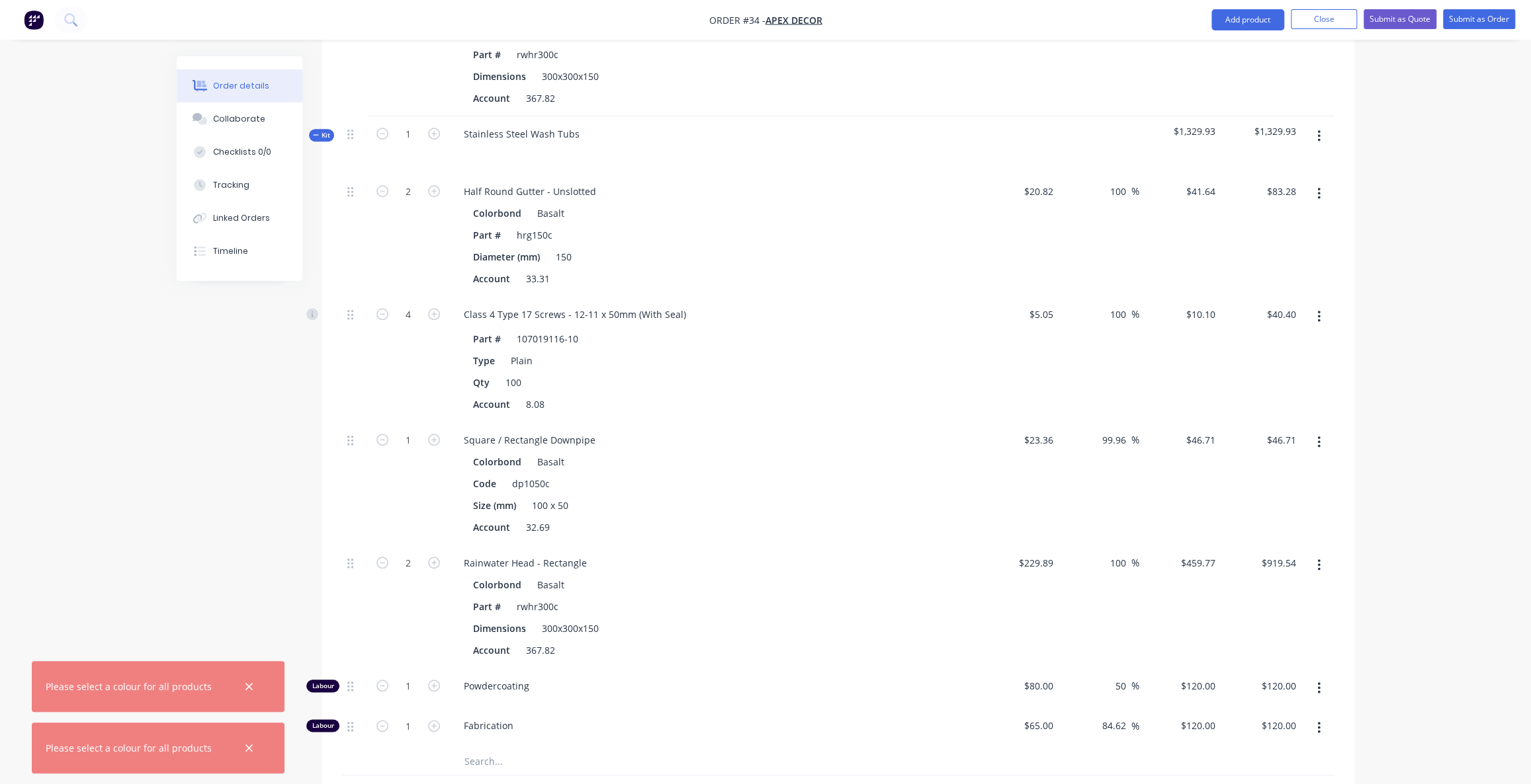
scroll to position [1100, 0]
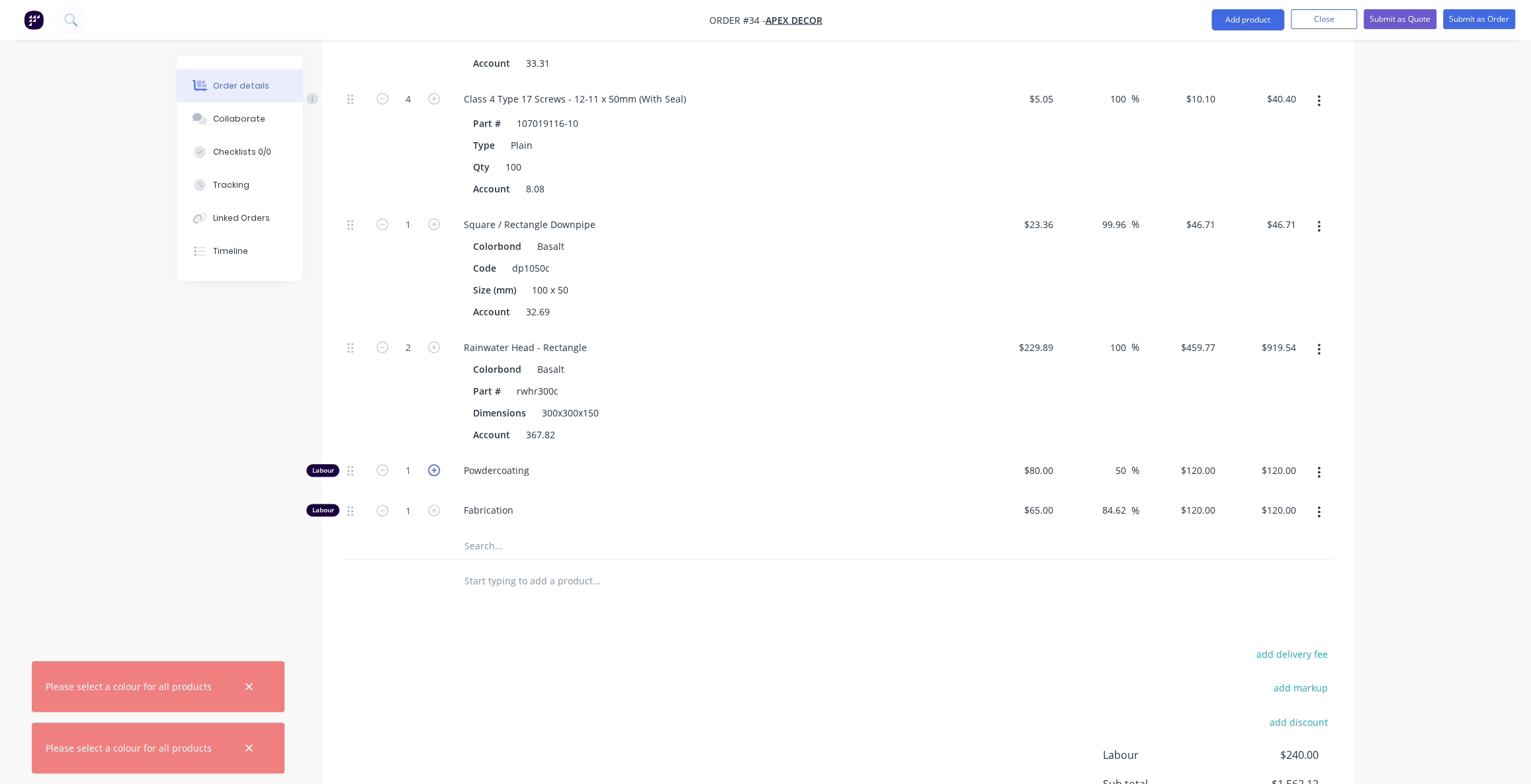
click at [432, 465] on icon "button" at bounding box center [435, 471] width 12 height 12
type input "2"
type input "$240.00"
click at [432, 465] on icon "button" at bounding box center [435, 471] width 12 height 12
type input "3"
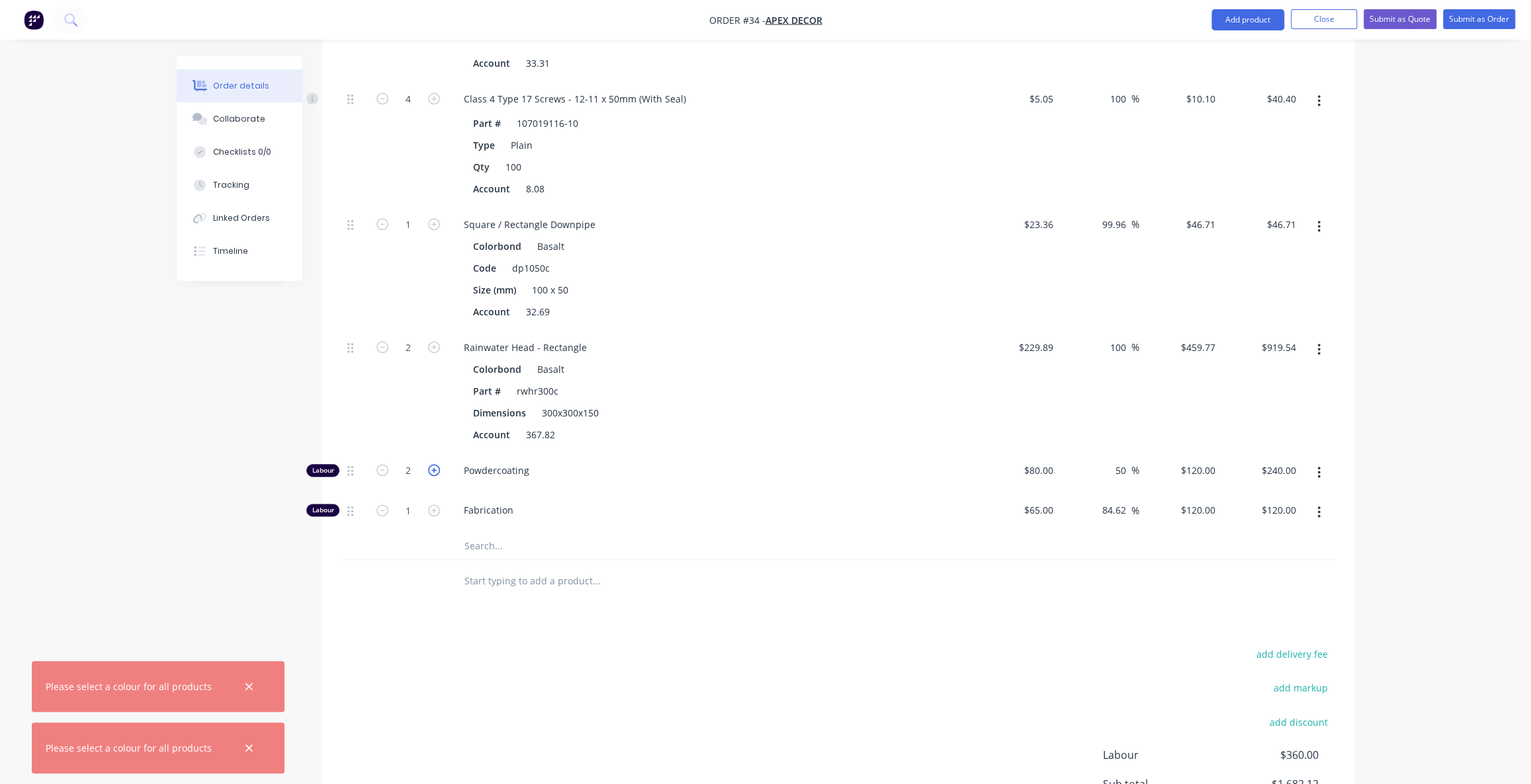
type input "$360.00"
click at [432, 465] on icon "button" at bounding box center [435, 471] width 12 height 12
type input "4"
type input "$480.00"
click at [432, 465] on icon "button" at bounding box center [435, 471] width 12 height 12
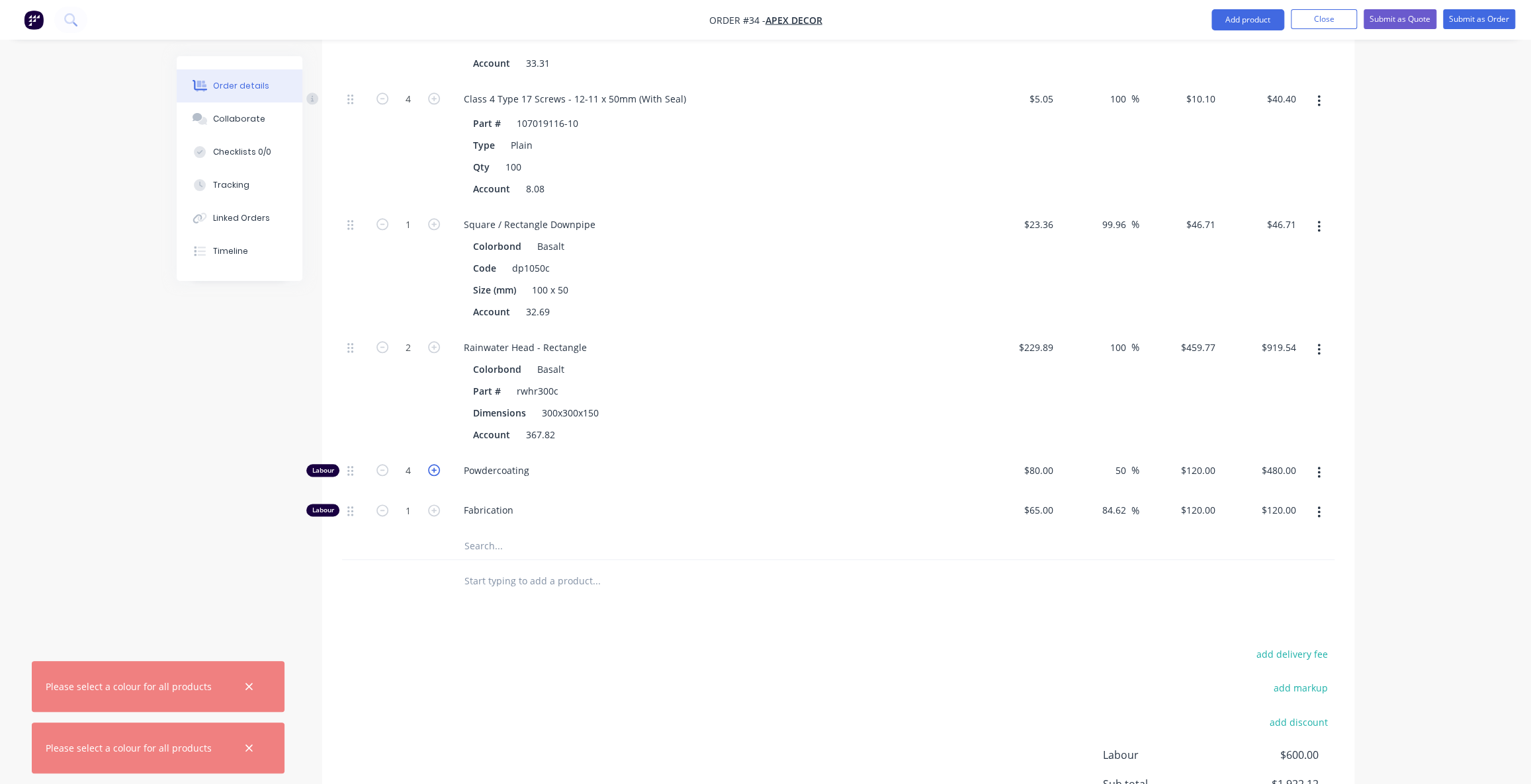
type input "5"
type input "$600.00"
click at [432, 465] on icon "button" at bounding box center [435, 471] width 12 height 12
type input "6"
type input "$720.00"
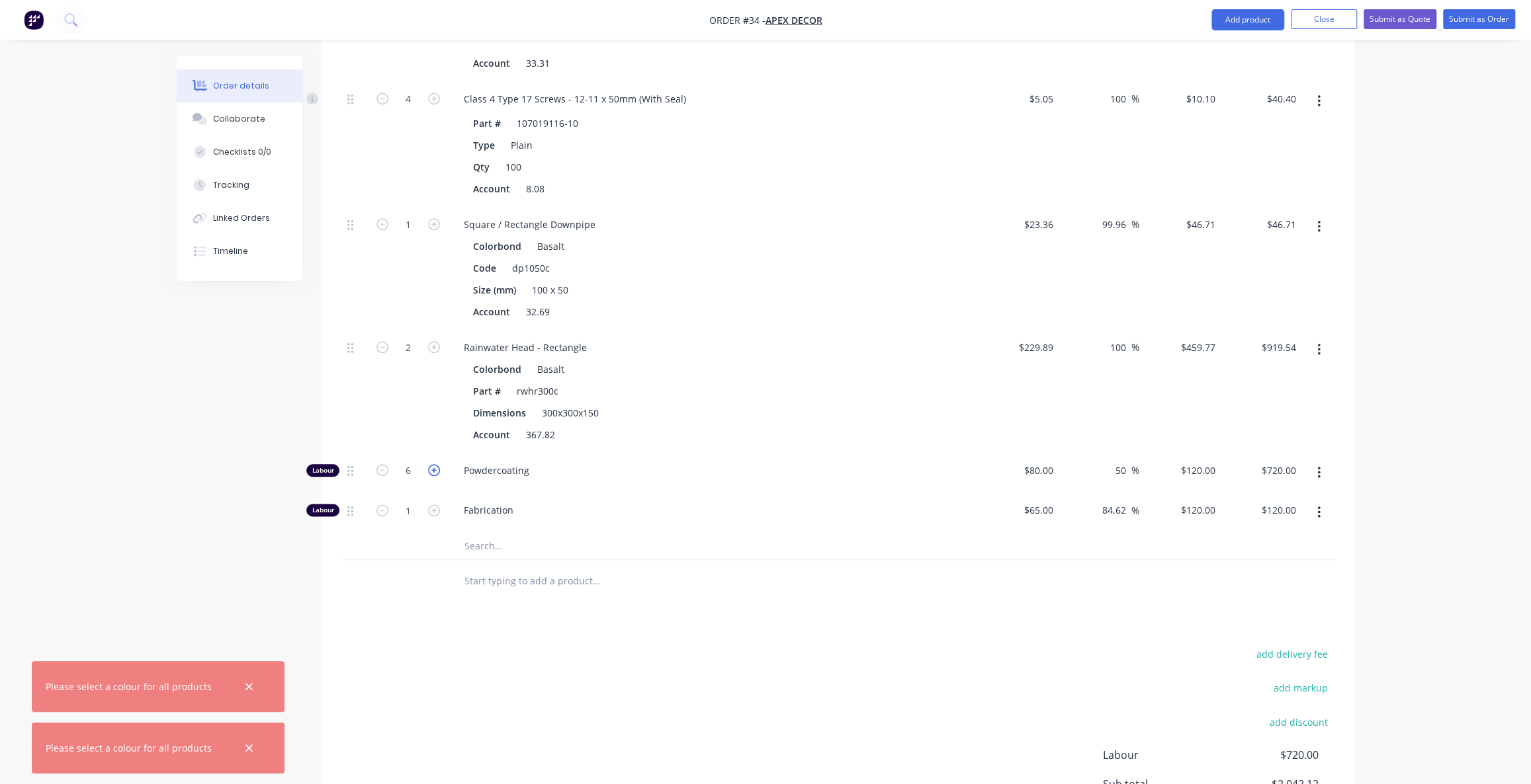
click at [432, 465] on icon "button" at bounding box center [435, 471] width 12 height 12
type input "7"
type input "$840.00"
type input "10"
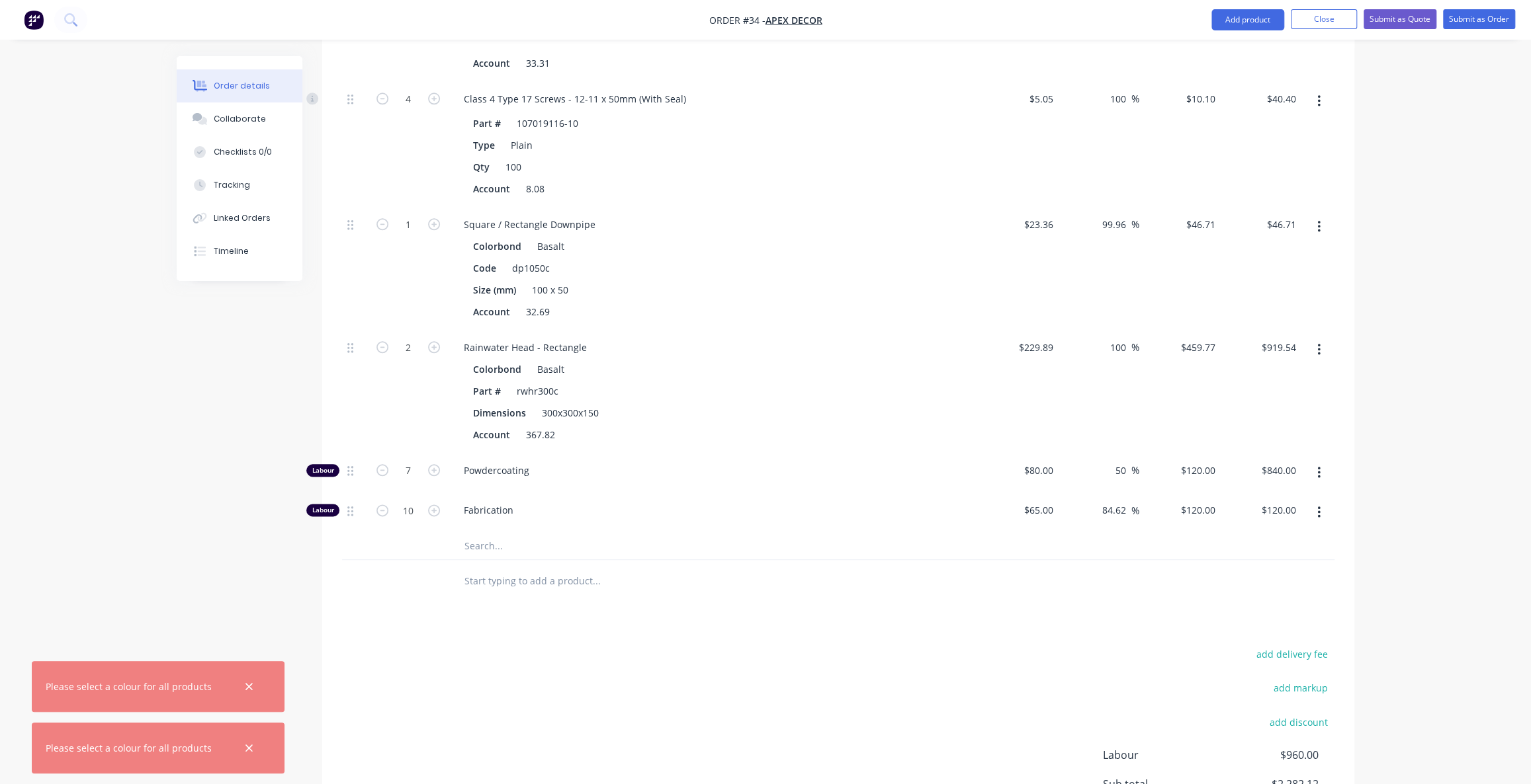
click at [460, 646] on div "add delivery fee add markup add discount Labour $960.00 Sub total $2,282.12 Mar…" at bounding box center [838, 773] width 992 height 255
type input "$1,200.00"
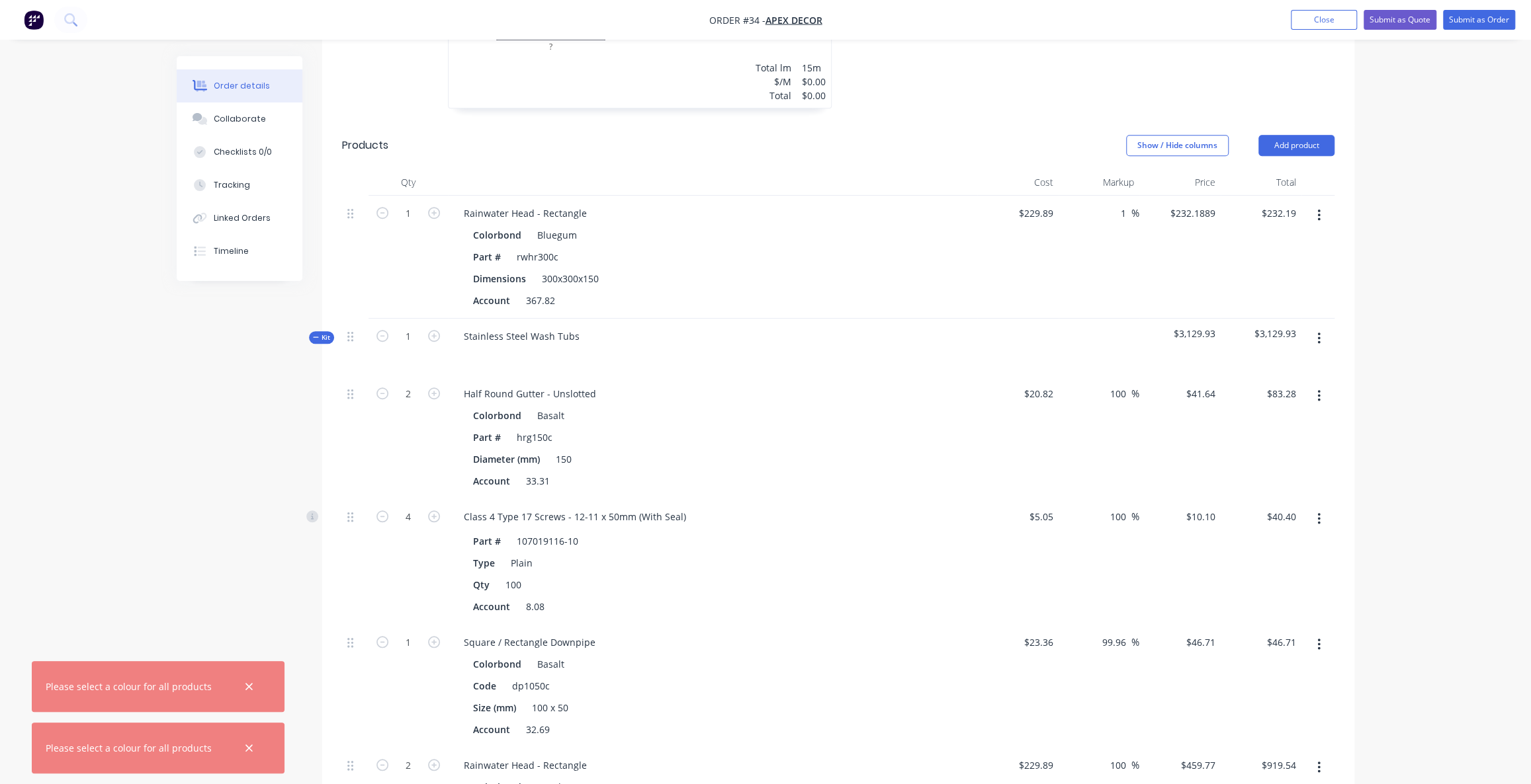
scroll to position [680, 0]
click at [1459, 251] on div "Order details Collaborate Checklists 0/0 Tracking Linked Orders Timeline Order …" at bounding box center [766, 341] width 1531 height 2041
click at [226, 444] on div "Created by [PERSON_NAME] Created [DATE] Required [DATE] Assigned to O F P Statu…" at bounding box center [766, 369] width 1178 height 1985
click at [320, 335] on span "Kit" at bounding box center [321, 340] width 17 height 10
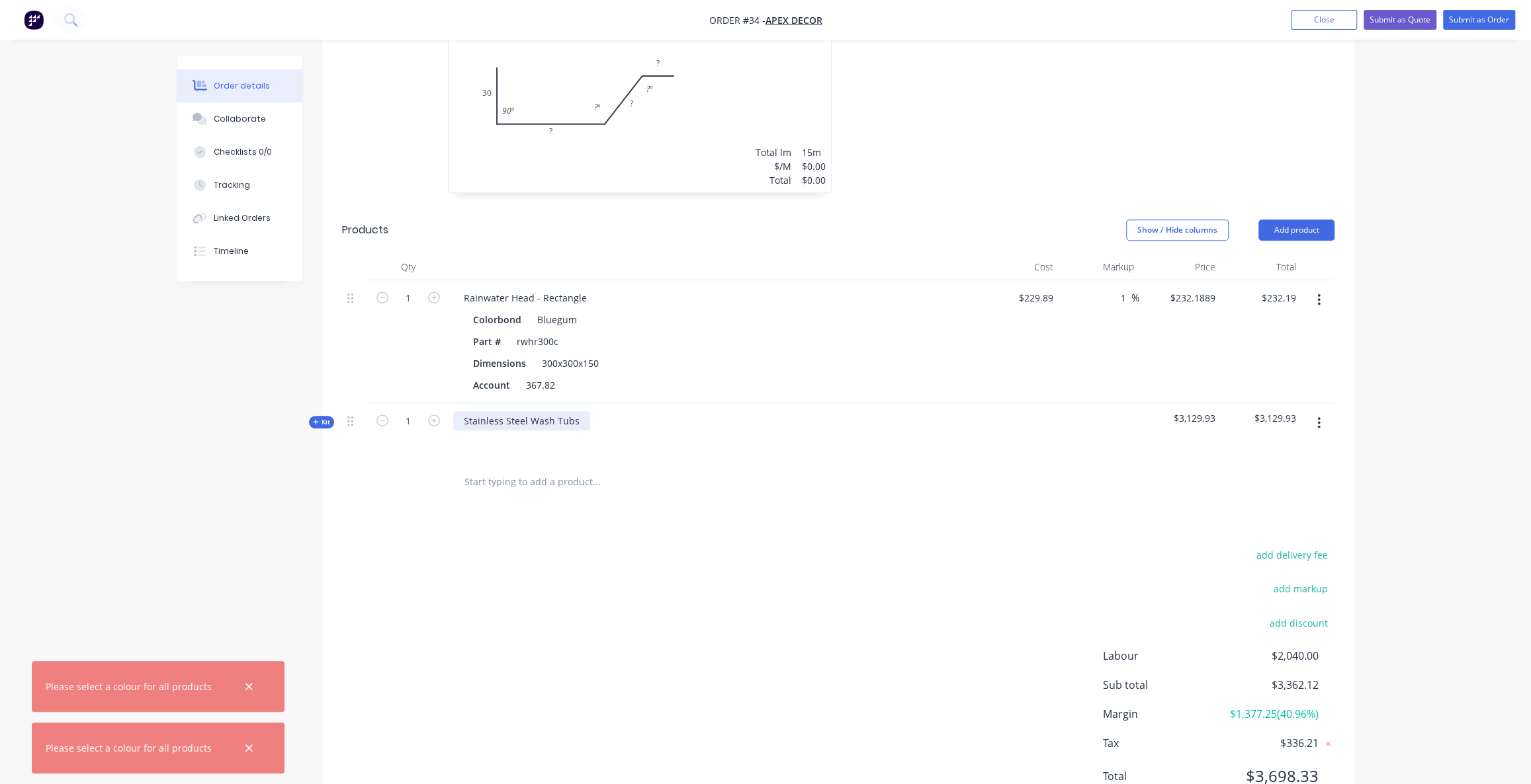
click at [580, 412] on div "Stainless Steel Wash Tubs" at bounding box center [521, 421] width 137 height 19
click at [245, 684] on icon "button" at bounding box center [249, 687] width 8 height 12
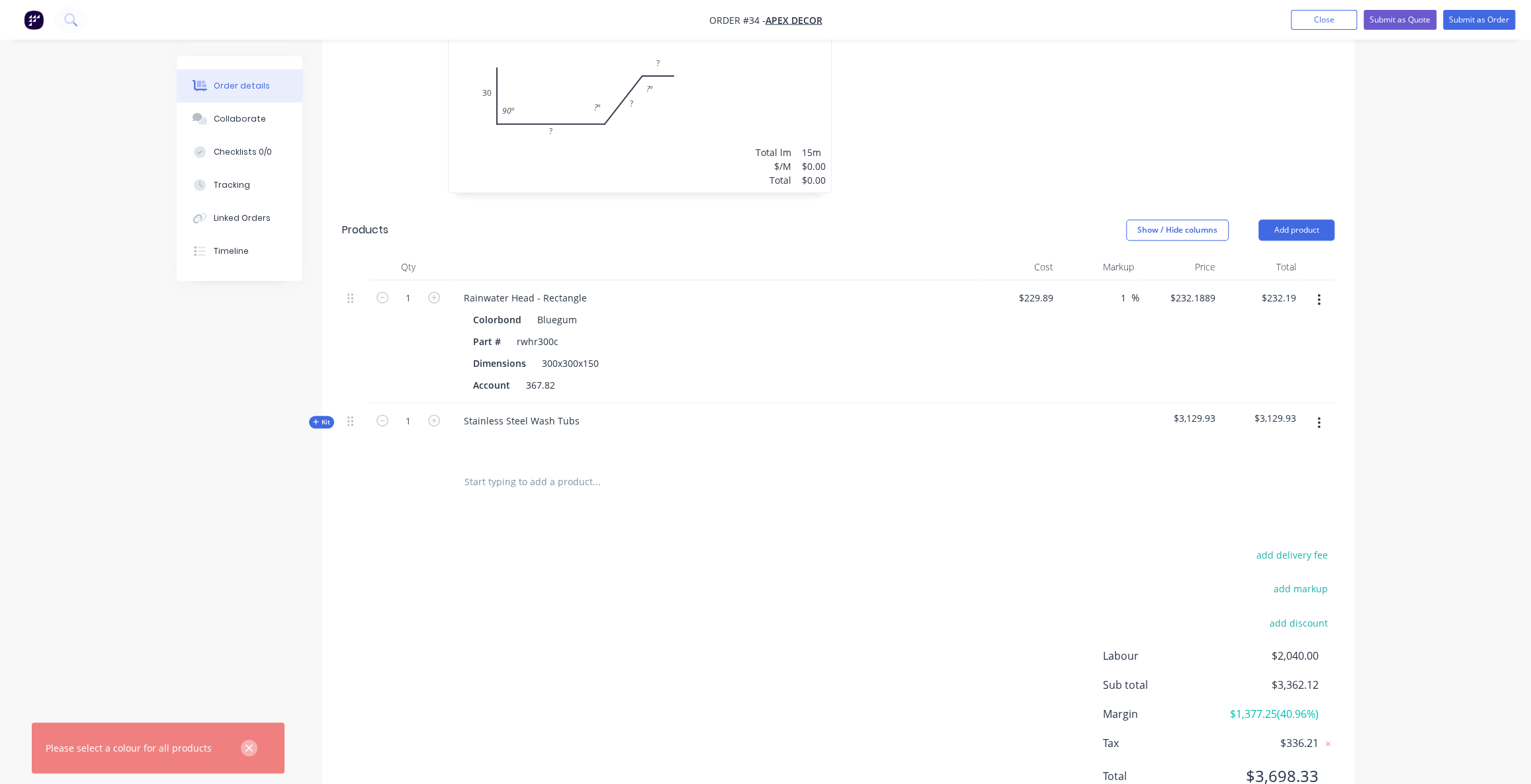
drag, startPoint x: 242, startPoint y: 747, endPoint x: 264, endPoint y: 701, distance: 51.0
click at [245, 747] on icon "button" at bounding box center [249, 749] width 8 height 12
click at [1212, 412] on span "$3,129.93" at bounding box center [1180, 418] width 71 height 14
drag, startPoint x: 317, startPoint y: 361, endPoint x: 326, endPoint y: 369, distance: 12.0
click at [317, 418] on span "Kit" at bounding box center [321, 422] width 17 height 10
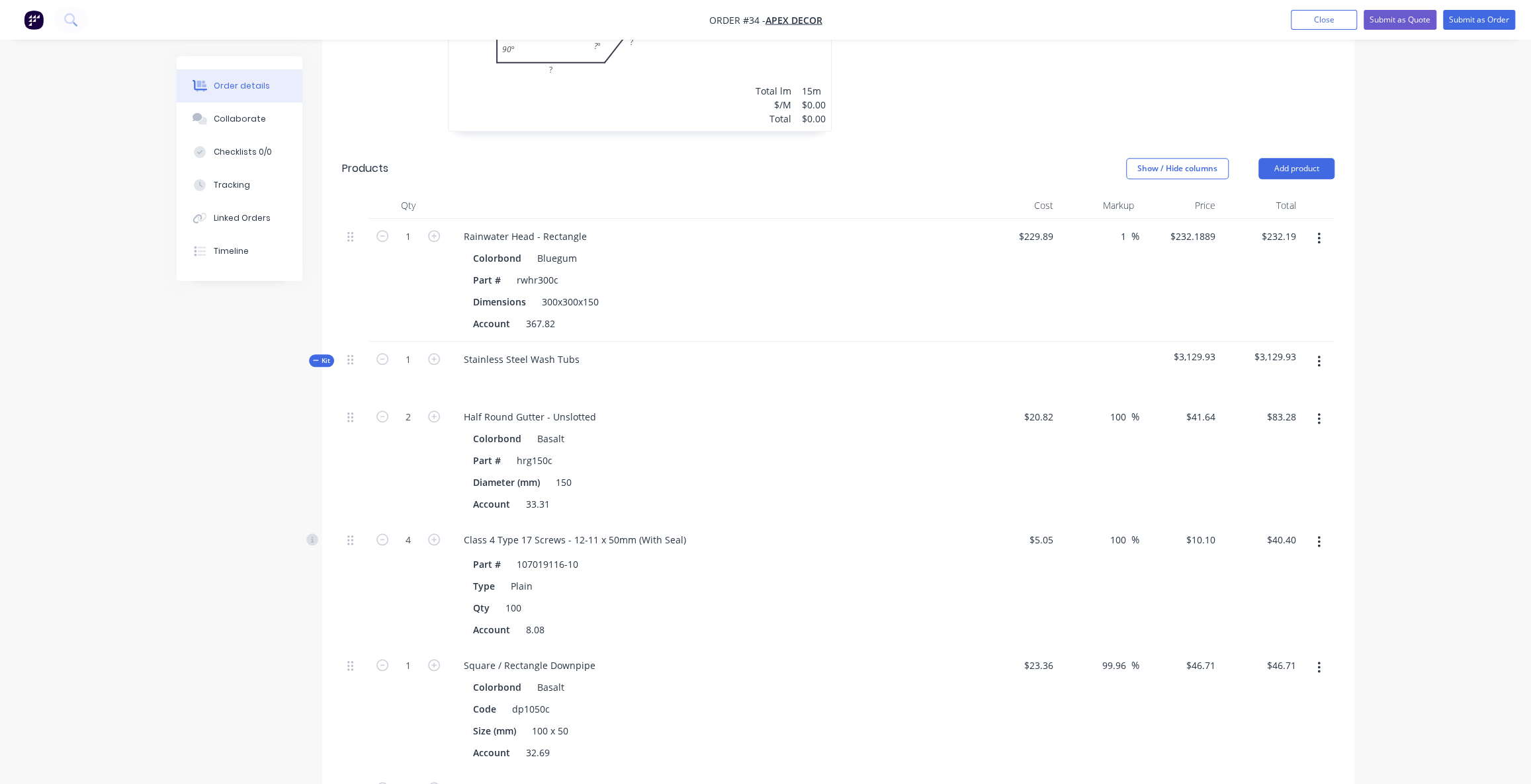
scroll to position [658, 0]
click at [337, 307] on div "Qty Cost Markup Price Total 1 Rainwater Head - Rectangle Colorbond Bluegum Part…" at bounding box center [838, 620] width 1032 height 852
click at [323, 357] on span "Kit" at bounding box center [321, 362] width 17 height 10
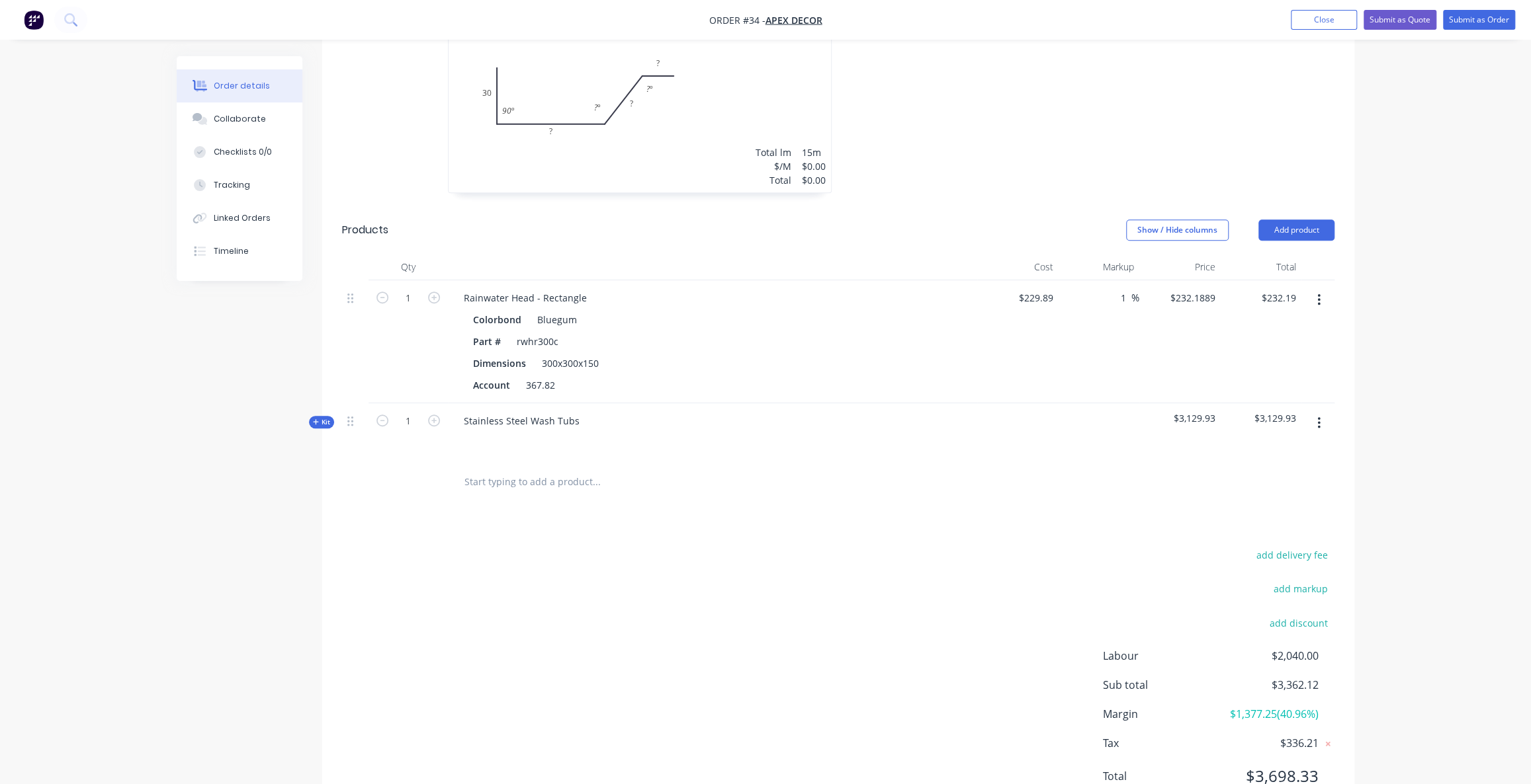
click at [1439, 339] on div "Order details Collaborate Checklists 0/0 Tracking Linked Orders Timeline Order …" at bounding box center [766, 121] width 1531 height 1439
click at [561, 546] on div "add delivery fee add markup add discount Labour $2,040.00 Sub total $3,362.12 M…" at bounding box center [838, 674] width 992 height 255
click at [607, 483] on div "Drawings Add drawing 0.55 Colorbond Matt Night Sky Girth 0 1 0 30 ? ? ? 90 º ? …" at bounding box center [838, 372] width 1032 height 898
click at [330, 416] on div "Kit" at bounding box center [321, 422] width 25 height 13
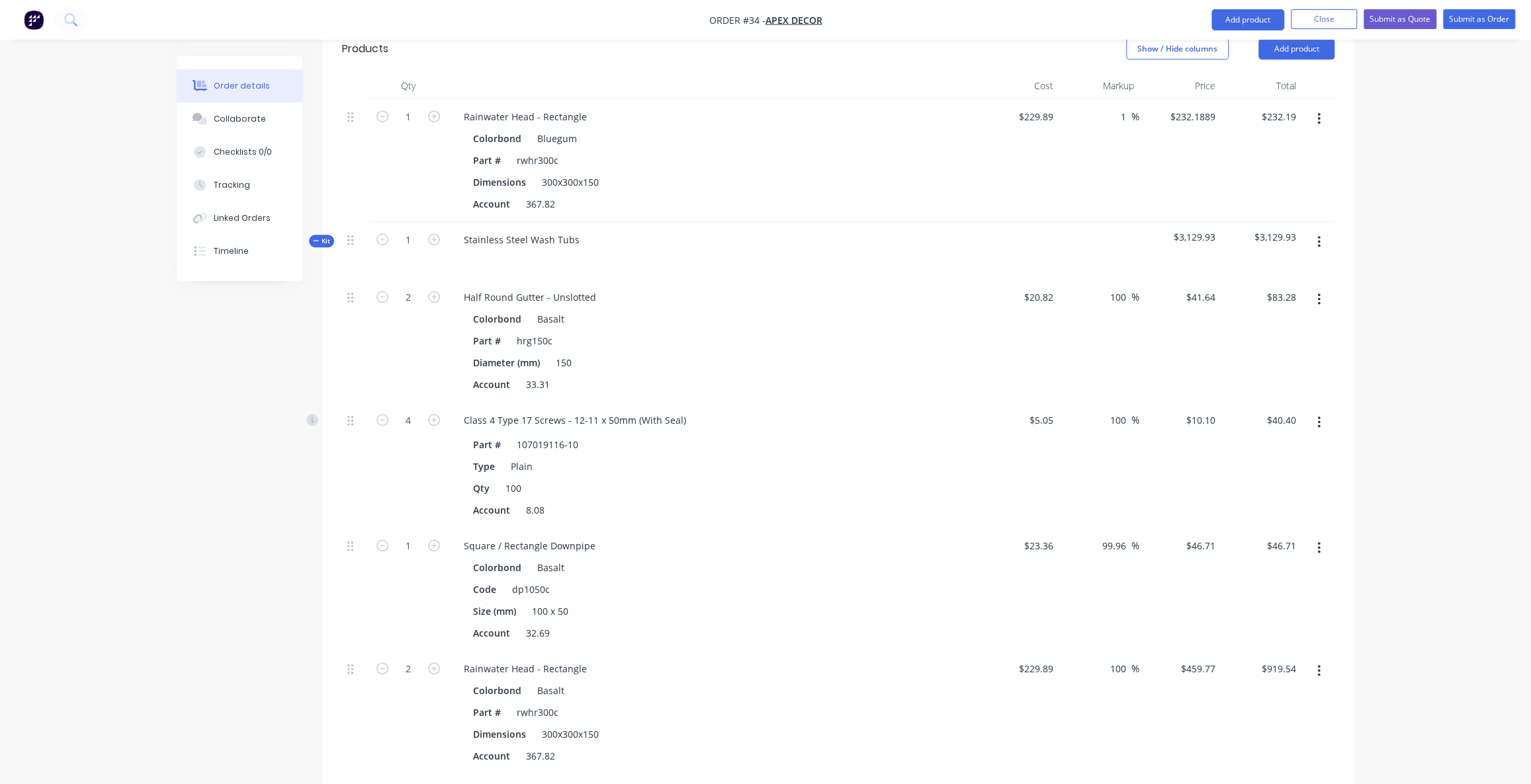
scroll to position [779, 0]
drag, startPoint x: 317, startPoint y: 186, endPoint x: 471, endPoint y: 357, distance: 230.1
click at [317, 238] on icon at bounding box center [316, 241] width 6 height 7
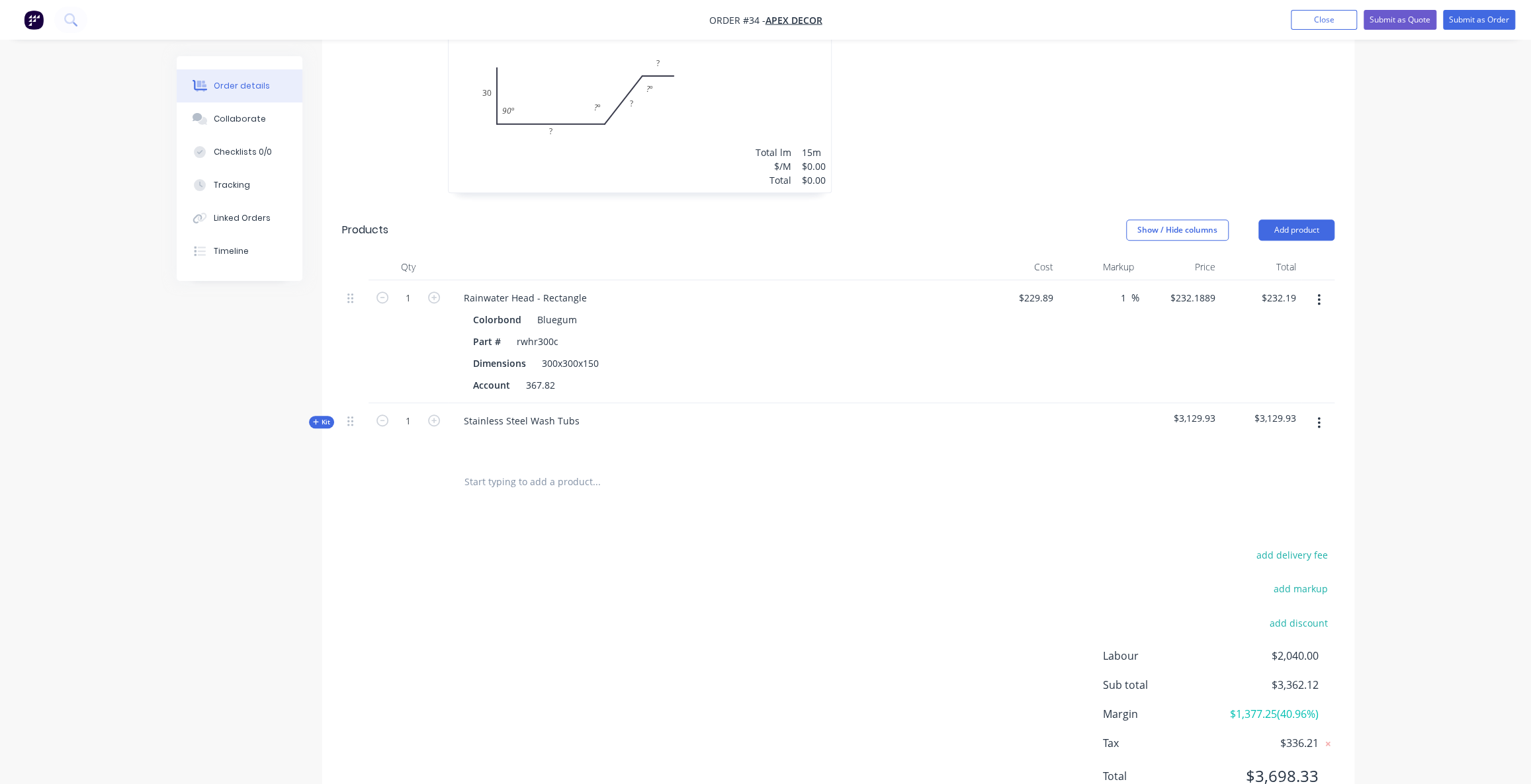
click at [540, 461] on div at bounding box center [686, 482] width 476 height 43
click at [567, 469] on input "text" at bounding box center [596, 482] width 264 height 26
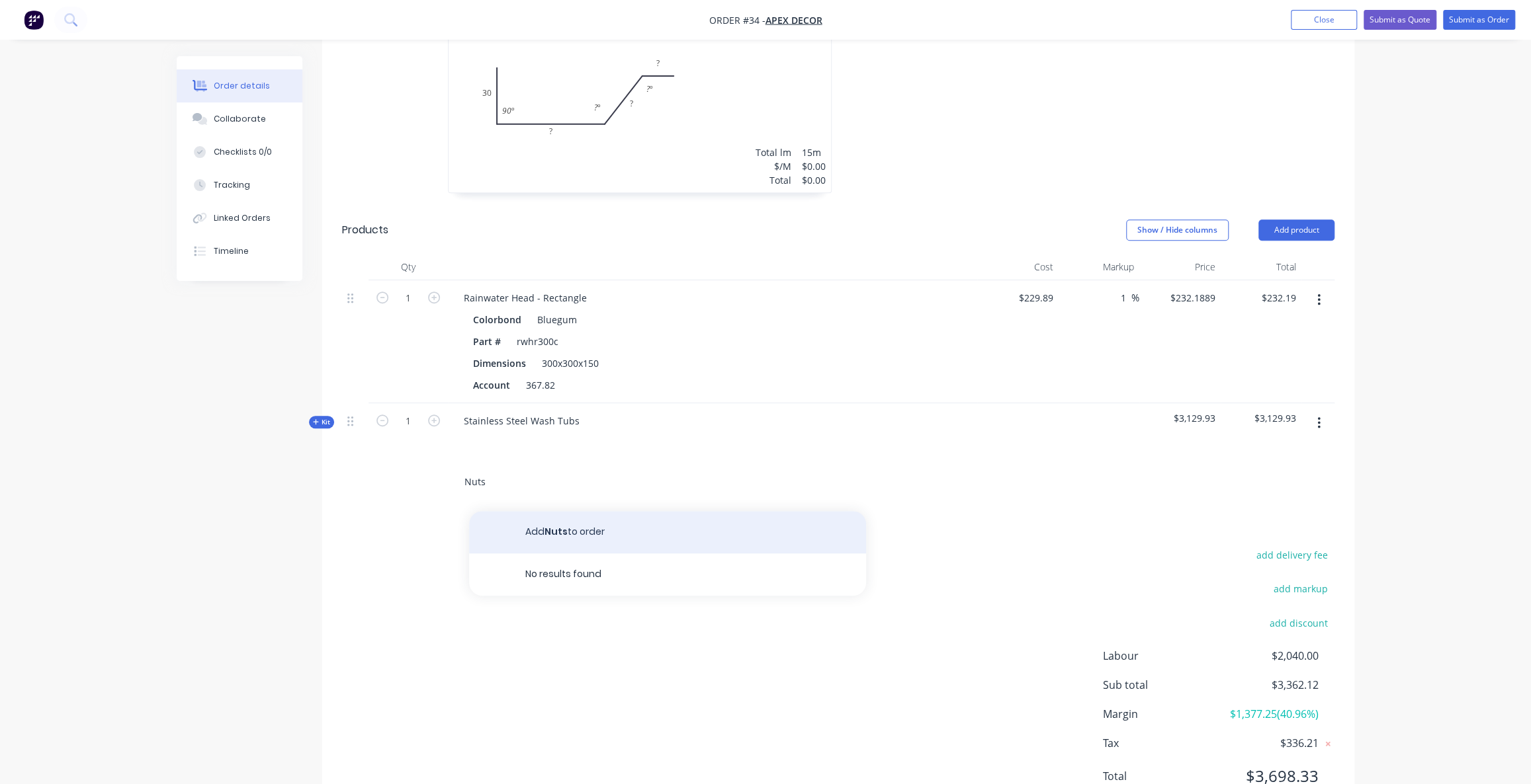
type input "Nuts"
click at [565, 511] on button "Add Nuts to order" at bounding box center [667, 532] width 397 height 42
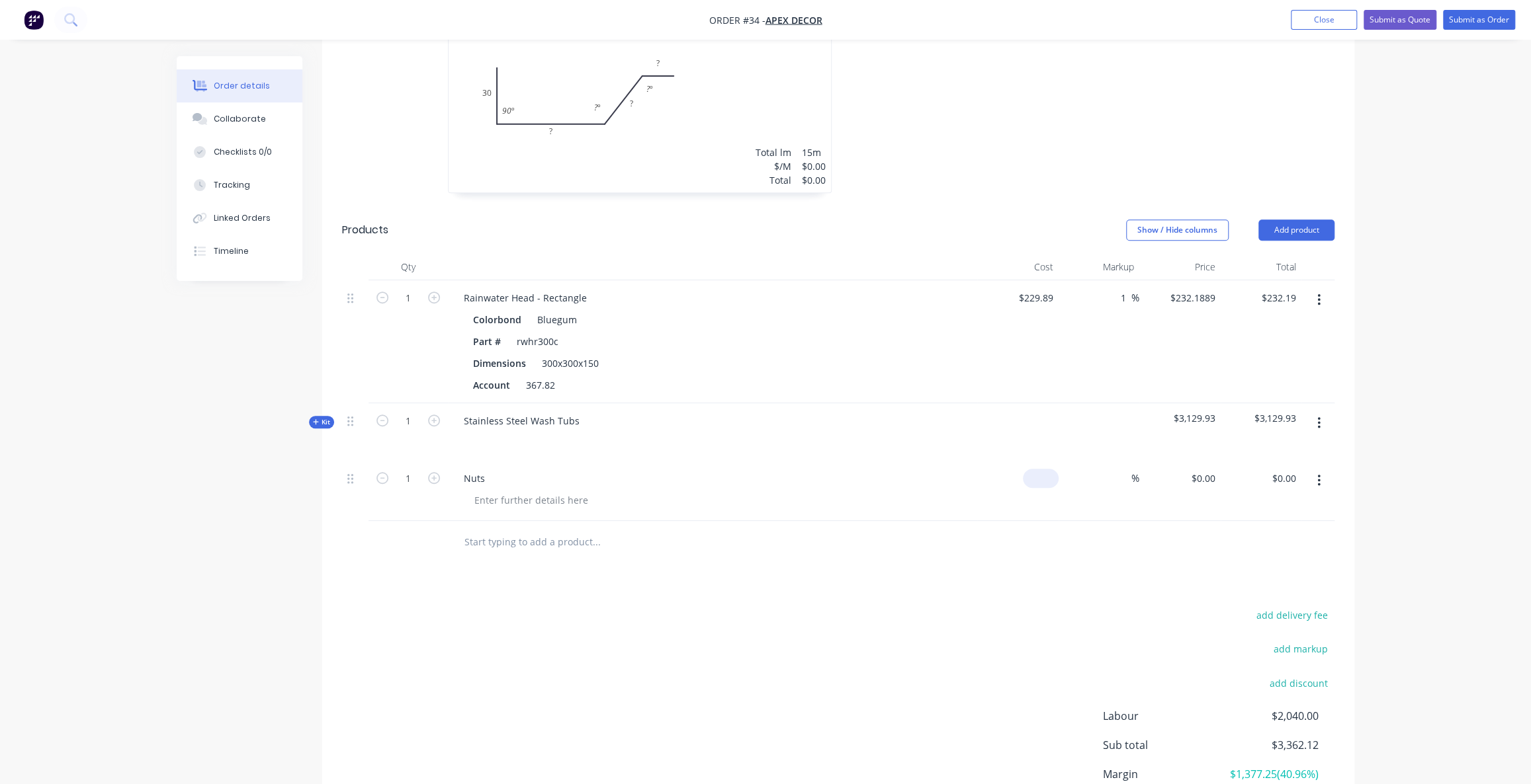
click at [1047, 469] on input at bounding box center [1044, 478] width 30 height 19
type input "$0.00"
drag, startPoint x: 580, startPoint y: 364, endPoint x: 456, endPoint y: 362, distance: 124.0
click at [456, 412] on div "Stainless Steel Wash Tubs" at bounding box center [521, 421] width 137 height 19
click at [318, 418] on span "Kit" at bounding box center [321, 422] width 17 height 10
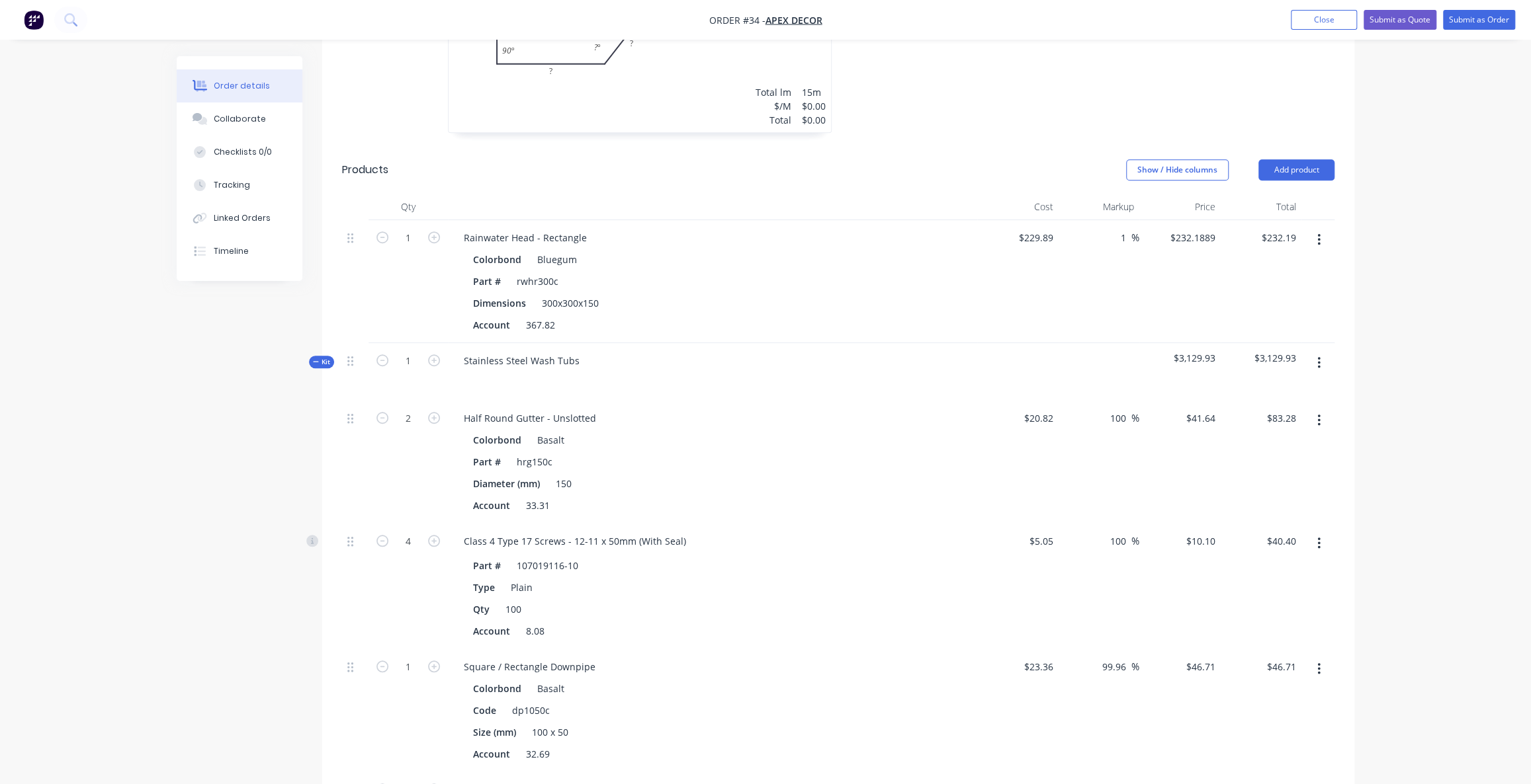
click at [317, 359] on icon at bounding box center [316, 362] width 6 height 7
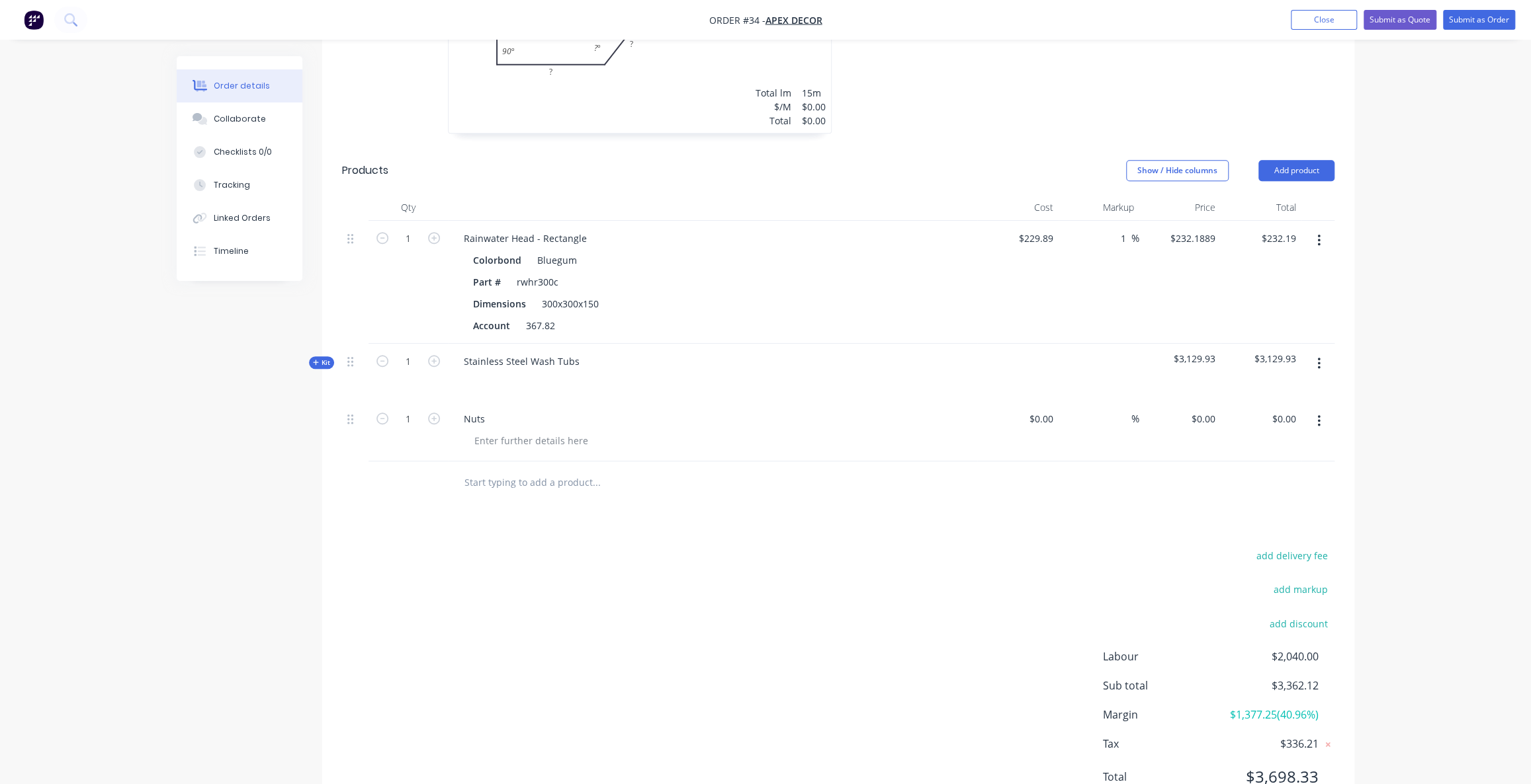
click at [1319, 415] on icon "button" at bounding box center [1319, 421] width 3 height 12
click at [1294, 526] on div "Delete" at bounding box center [1272, 535] width 102 height 19
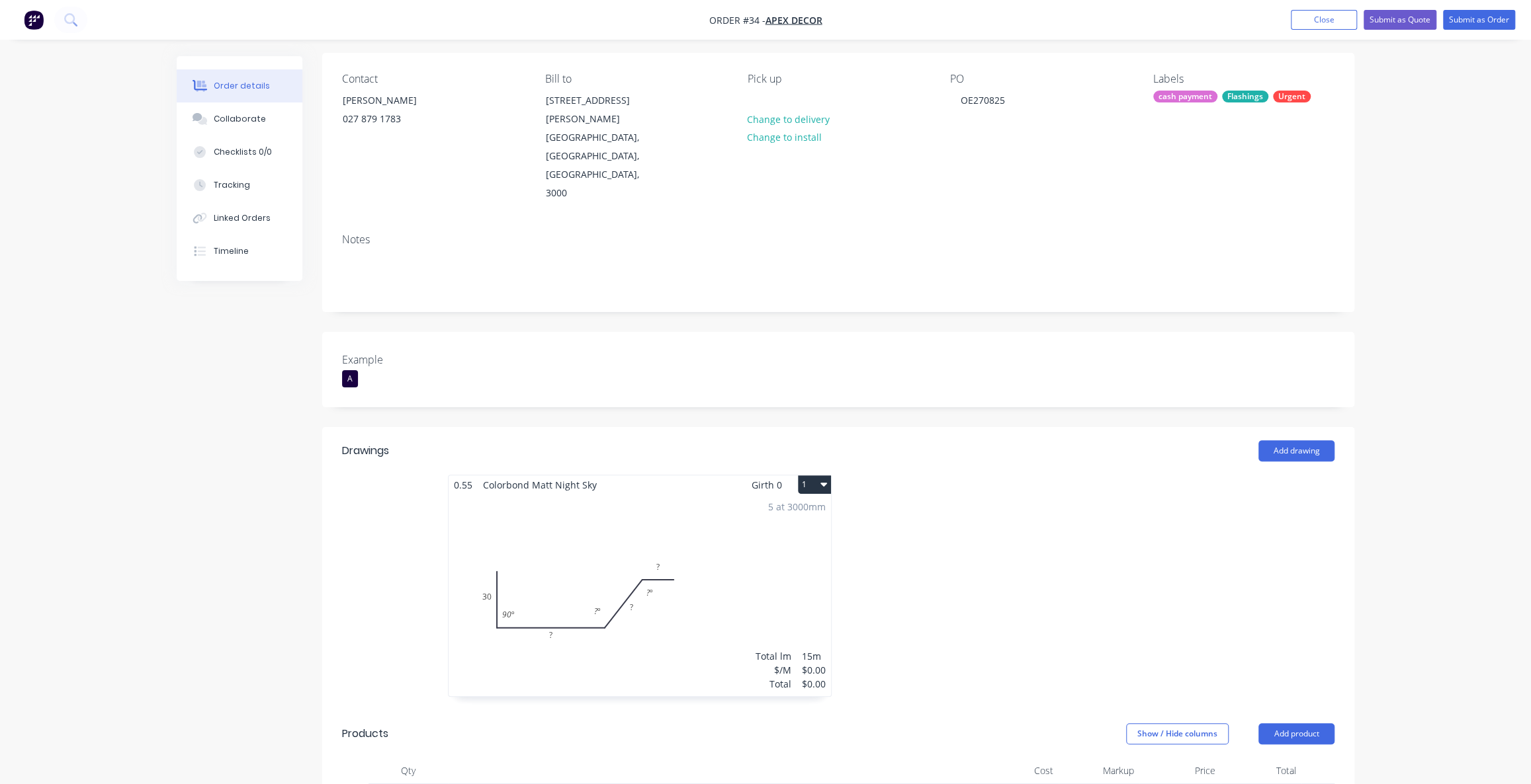
scroll to position [0, 0]
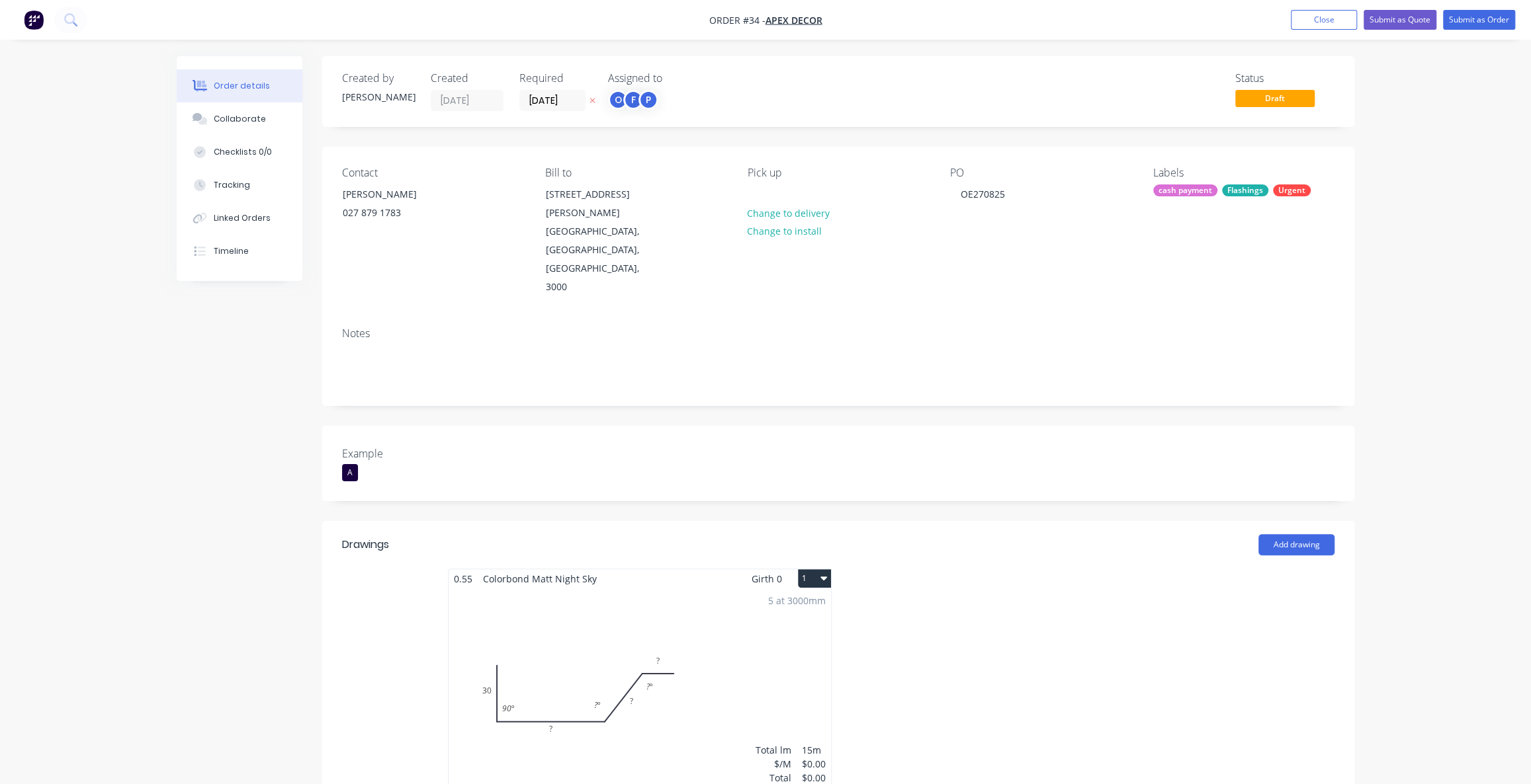
click at [1455, 483] on div "Order details Collaborate Checklists 0/0 Tracking Linked Orders Timeline Order …" at bounding box center [766, 719] width 1531 height 1439
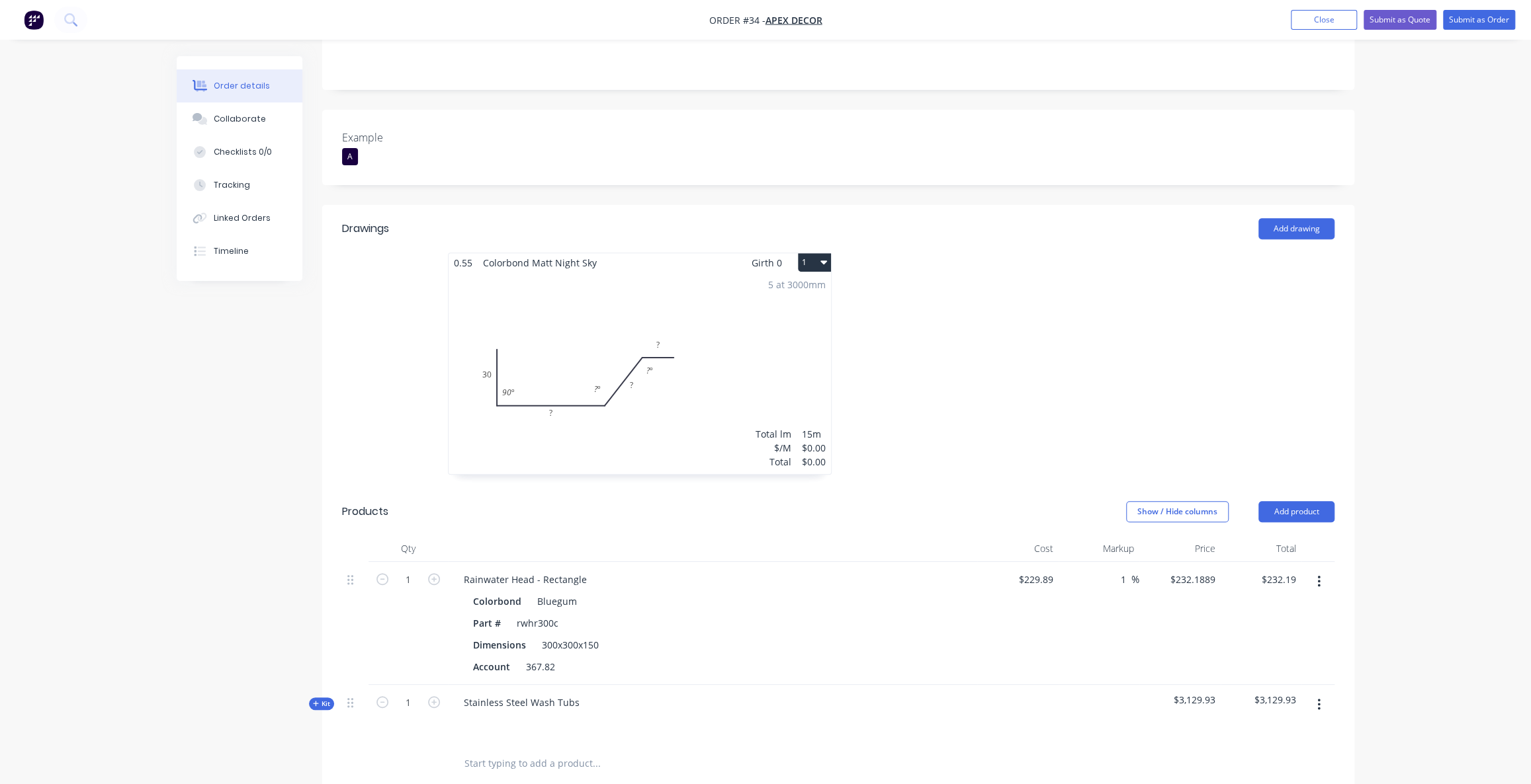
scroll to position [360, 0]
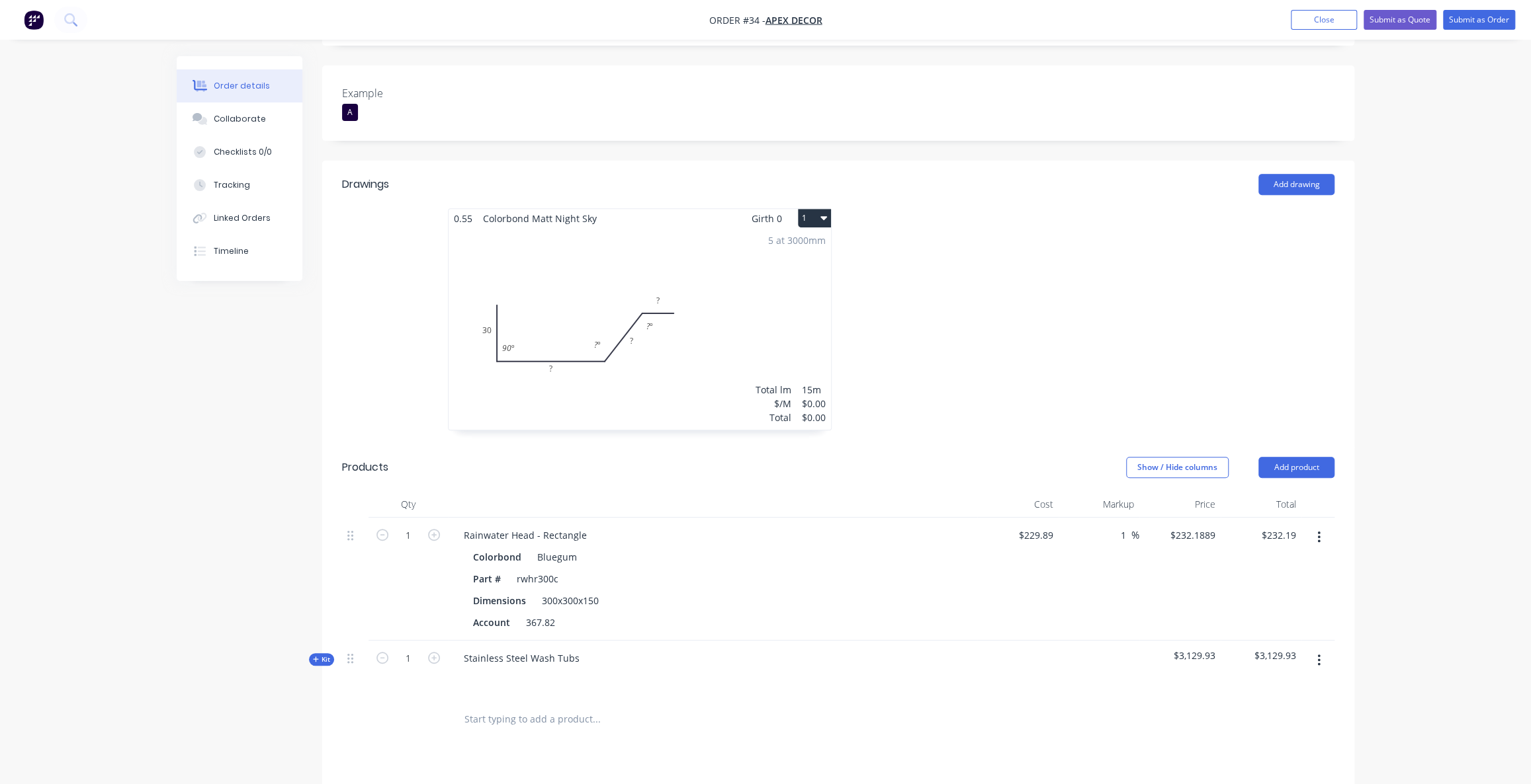
click at [1485, 467] on div "Order details Collaborate Checklists 0/0 Tracking Linked Orders Timeline Order …" at bounding box center [766, 359] width 1531 height 1439
click at [1474, 455] on div "Order details Collaborate Checklists 0/0 Tracking Linked Orders Timeline Order …" at bounding box center [766, 359] width 1531 height 1439
click at [1319, 457] on button "Add product" at bounding box center [1296, 468] width 76 height 21
click at [1415, 490] on div "Order details Collaborate Checklists 0/0 Tracking Linked Orders Timeline Order …" at bounding box center [766, 359] width 1531 height 1439
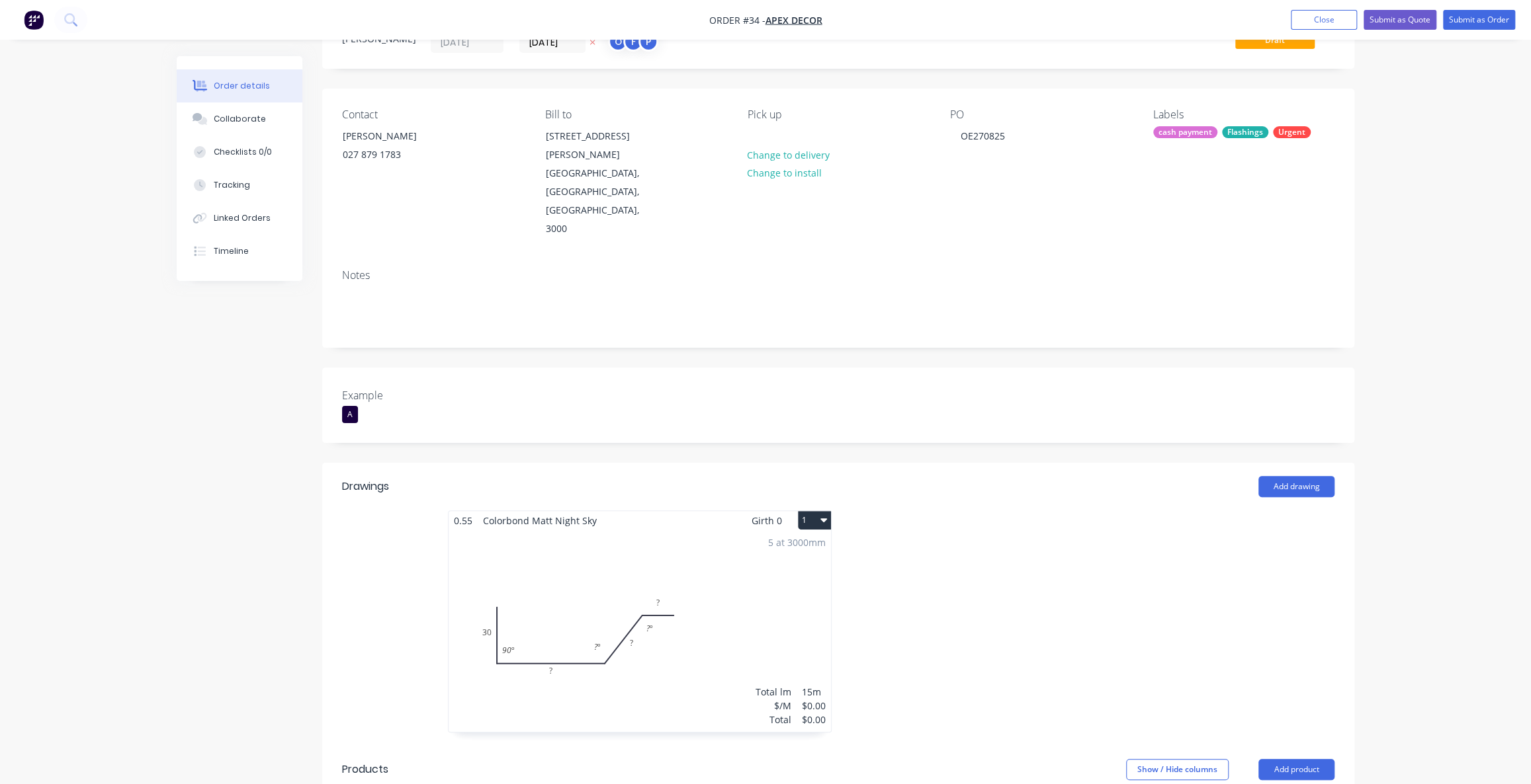
scroll to position [0, 0]
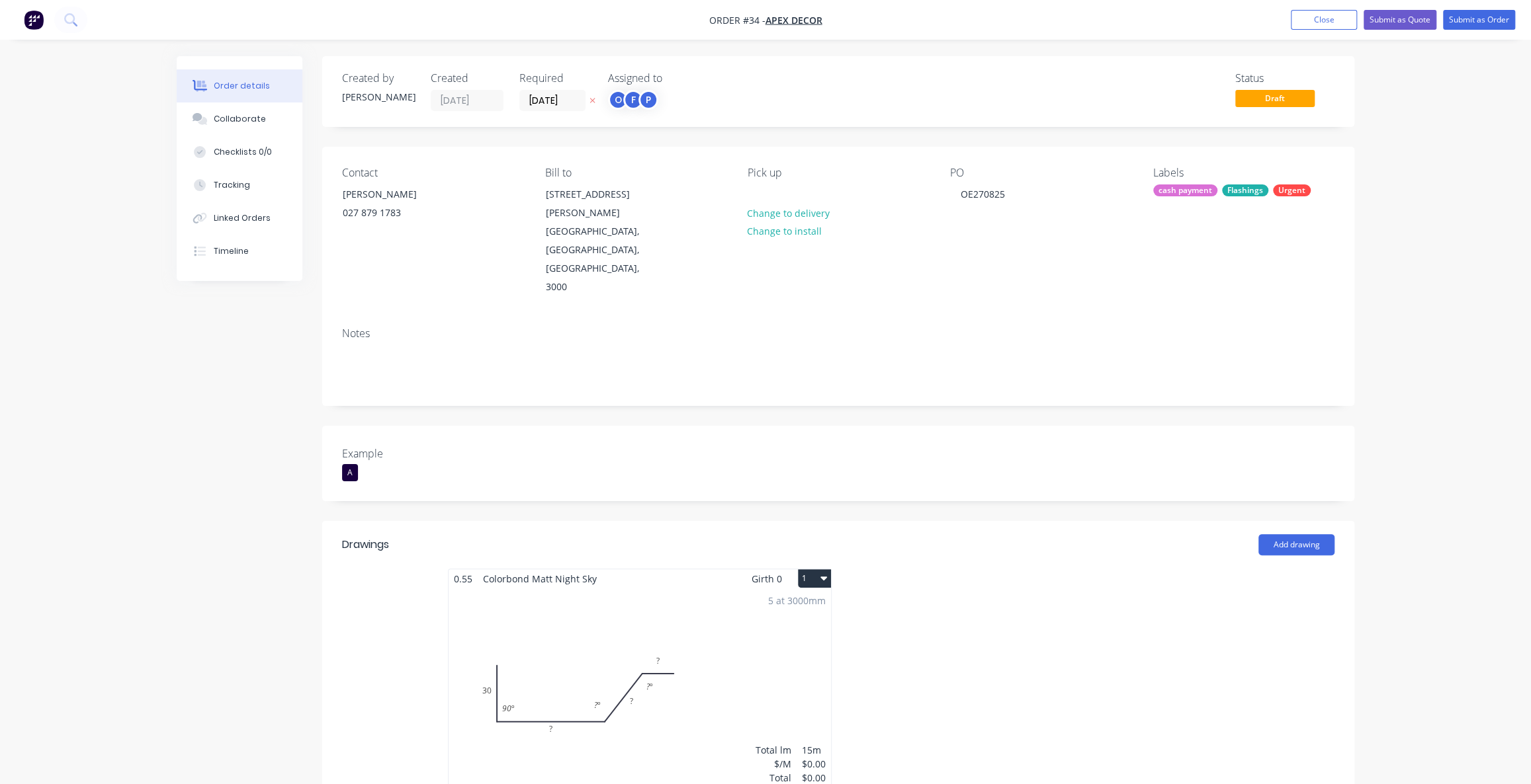
click at [1429, 471] on div "Order details Collaborate Checklists 0/0 Tracking Linked Orders Timeline Order …" at bounding box center [766, 719] width 1531 height 1439
click at [1391, 20] on button "Submit as Quote" at bounding box center [1400, 20] width 73 height 20
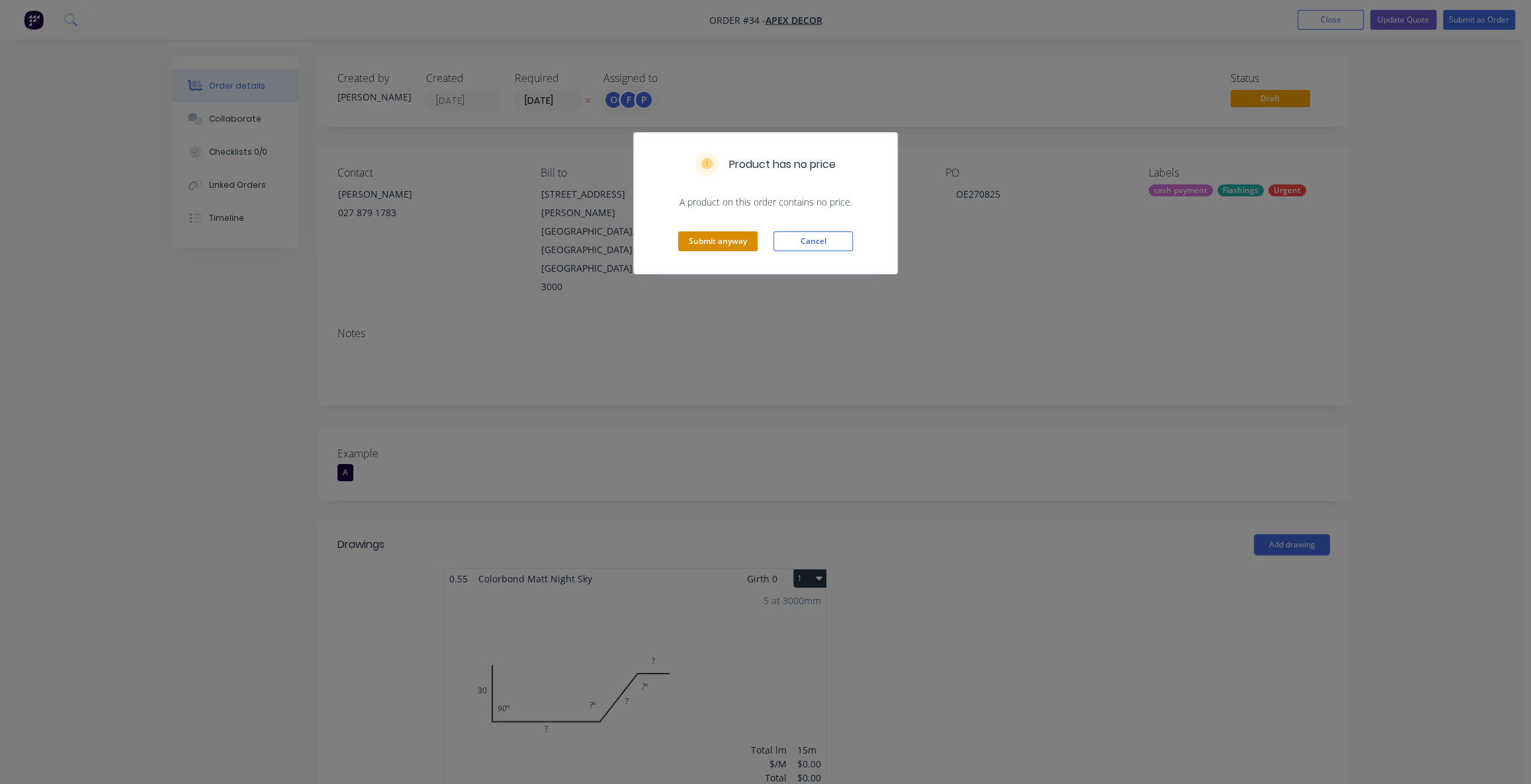
click at [735, 231] on button "Submit anyway" at bounding box center [718, 241] width 79 height 20
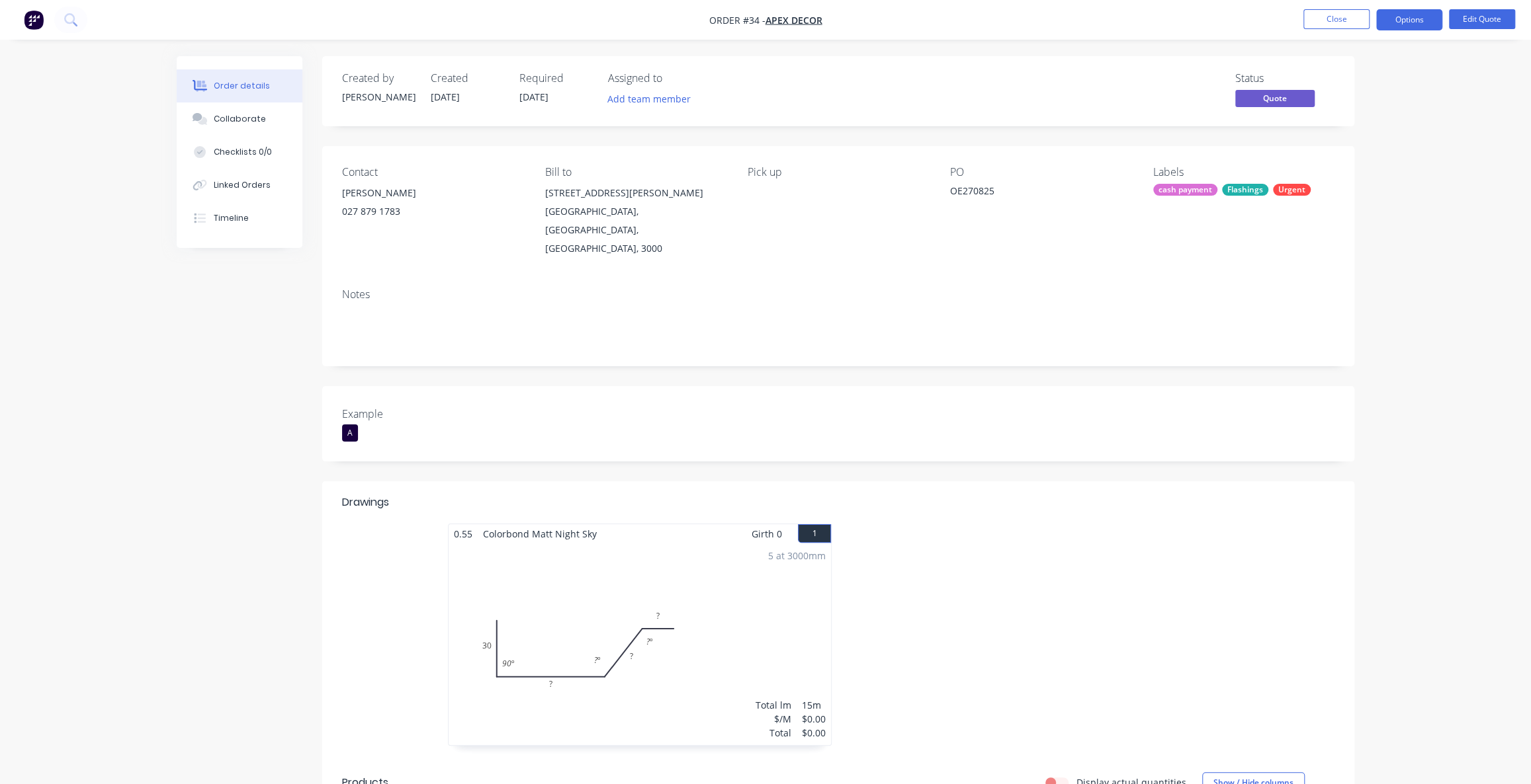
click at [1161, 90] on div "Status Quote" at bounding box center [1038, 91] width 594 height 39
click at [1146, 87] on div "Status Quote" at bounding box center [1038, 91] width 594 height 39
click at [1152, 85] on div "Status Quote" at bounding box center [1038, 91] width 594 height 39
click at [1151, 72] on div "Status Quote" at bounding box center [1038, 91] width 594 height 39
drag, startPoint x: 1195, startPoint y: 72, endPoint x: 1130, endPoint y: 99, distance: 70.4
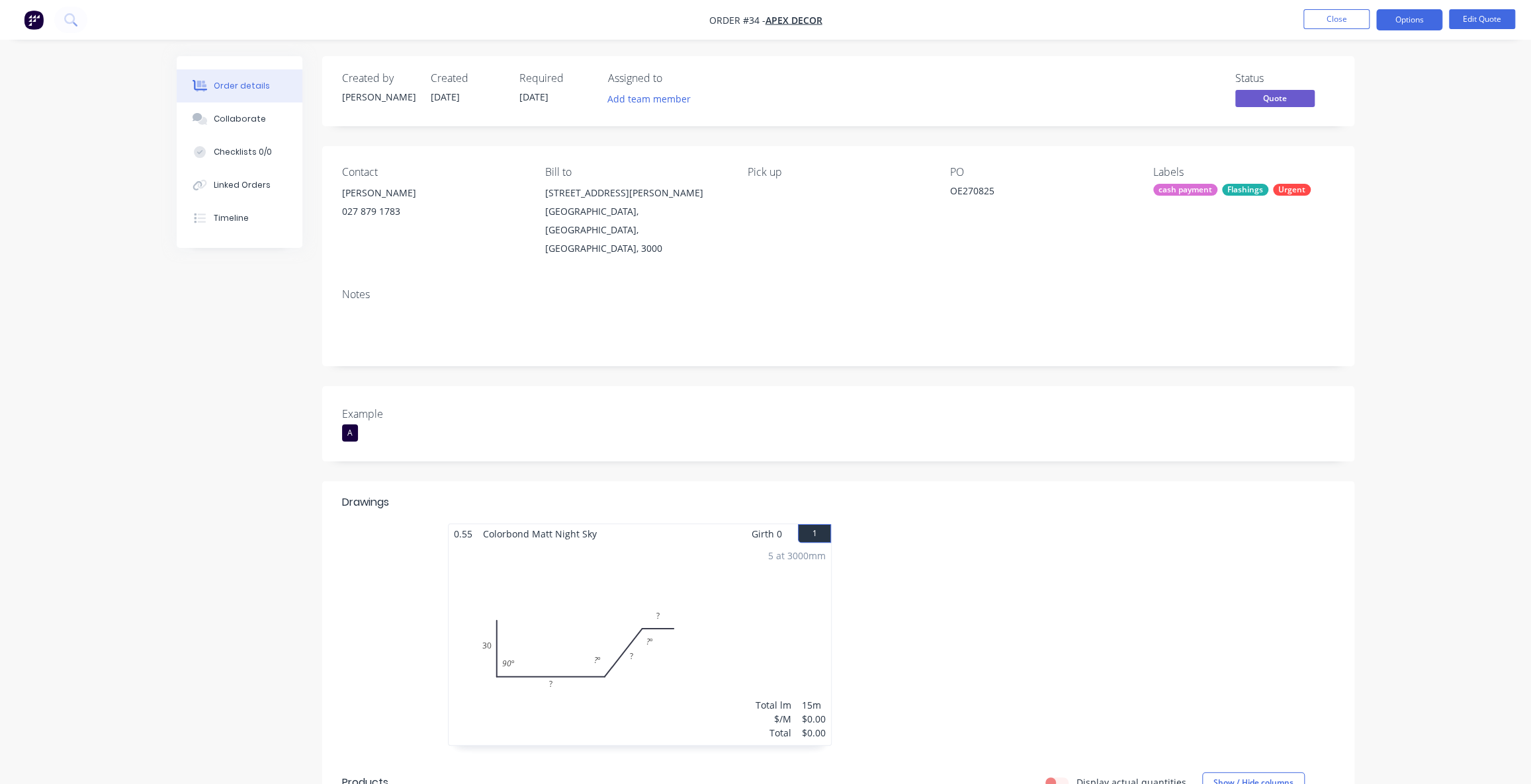
click at [1127, 71] on div "Created by [PERSON_NAME] Created [DATE] Required [DATE] Assigned to Add team me…" at bounding box center [838, 91] width 1032 height 70
click at [1164, 97] on div "Status Quote" at bounding box center [1038, 91] width 594 height 39
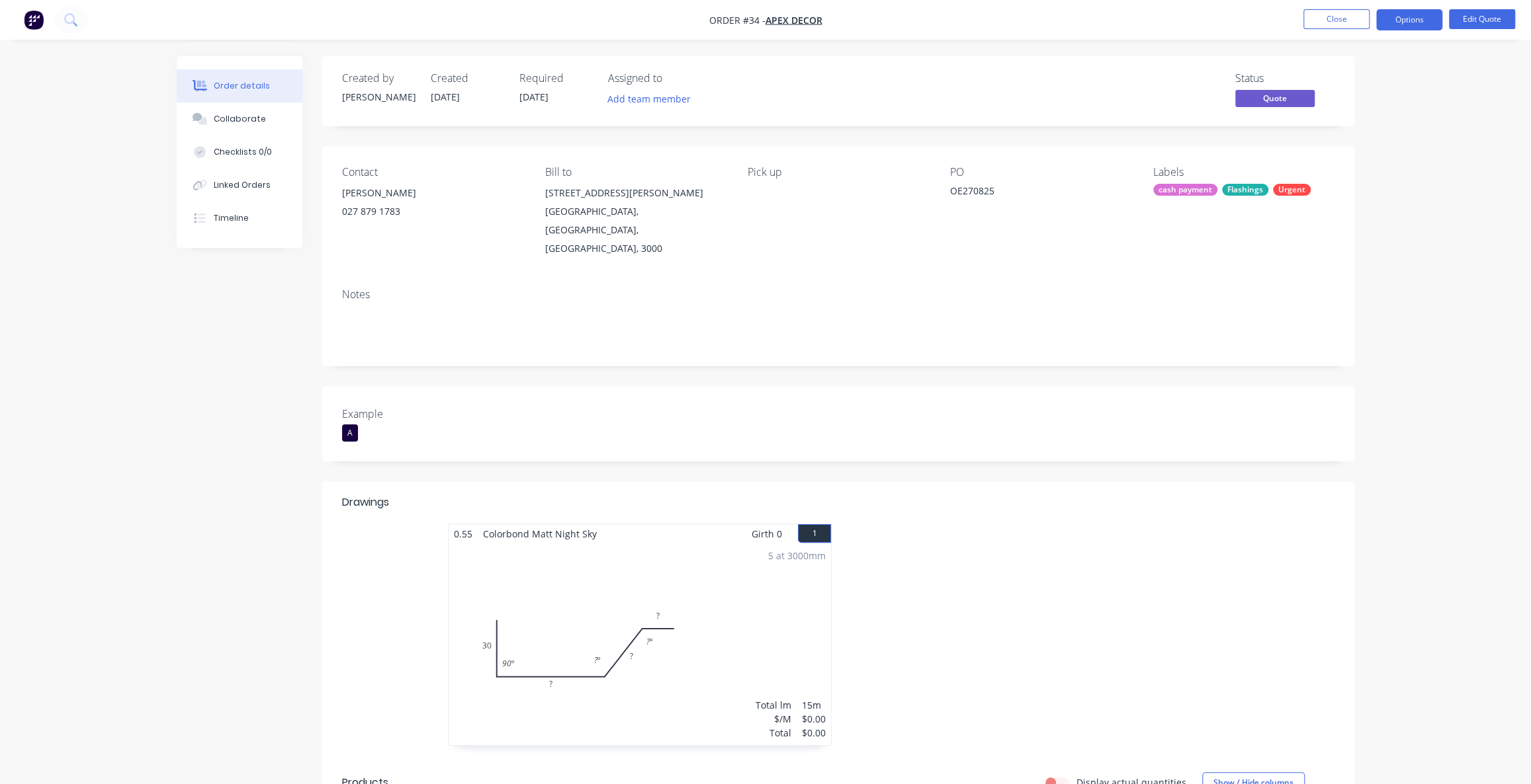
click at [1402, 19] on button "Options" at bounding box center [1409, 20] width 66 height 21
click at [1351, 77] on div "Quote" at bounding box center [1369, 80] width 122 height 19
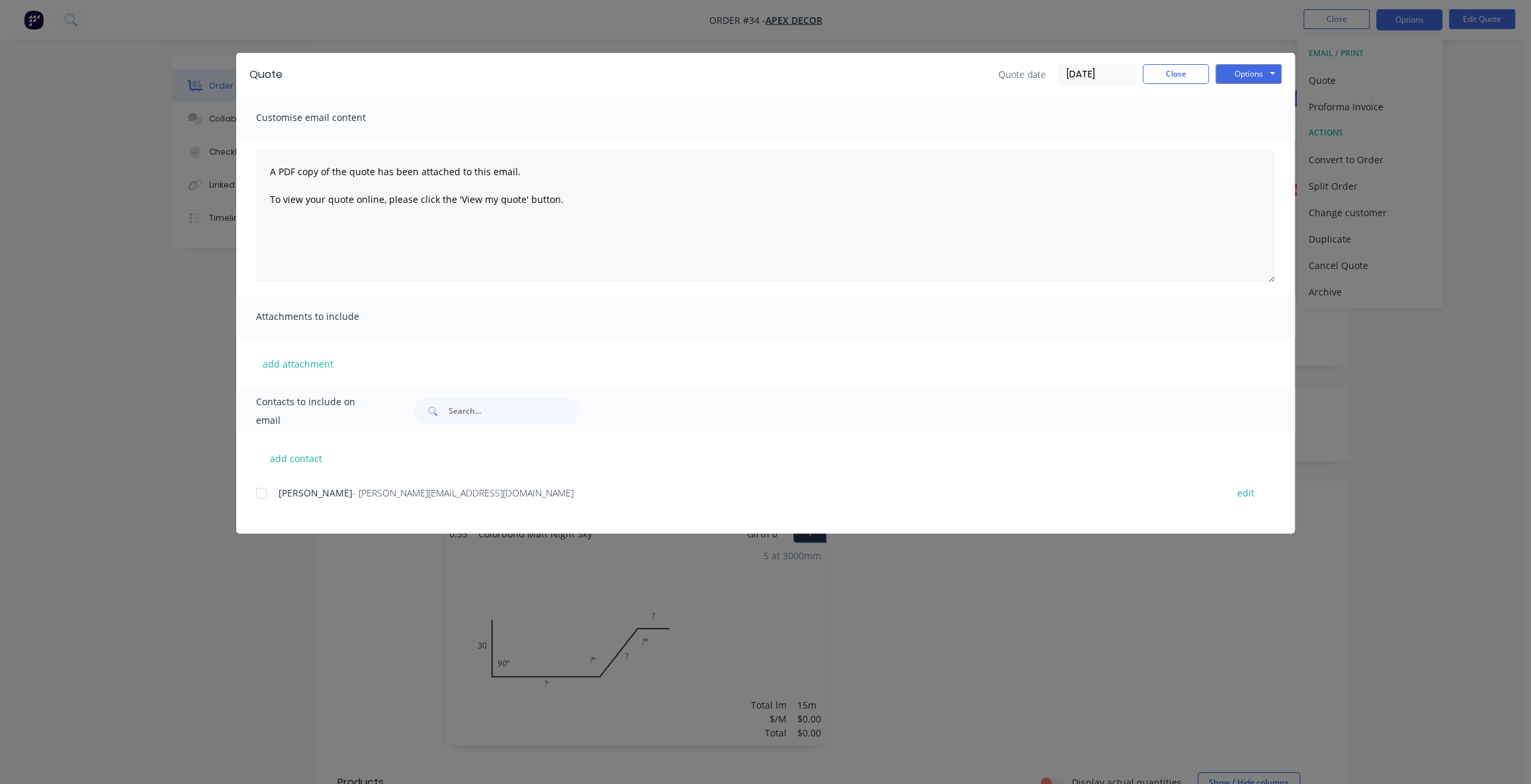
click at [279, 492] on span "[PERSON_NAME]" at bounding box center [316, 492] width 74 height 13
drag, startPoint x: 551, startPoint y: 194, endPoint x: 249, endPoint y: 189, distance: 302.0
click at [249, 189] on div "A PDF copy of the quote has been attached to this email. To view your quote onl…" at bounding box center [766, 217] width 1059 height 156
click at [1259, 72] on button "Options" at bounding box center [1249, 74] width 66 height 20
click at [1261, 92] on button "Preview" at bounding box center [1258, 97] width 85 height 22
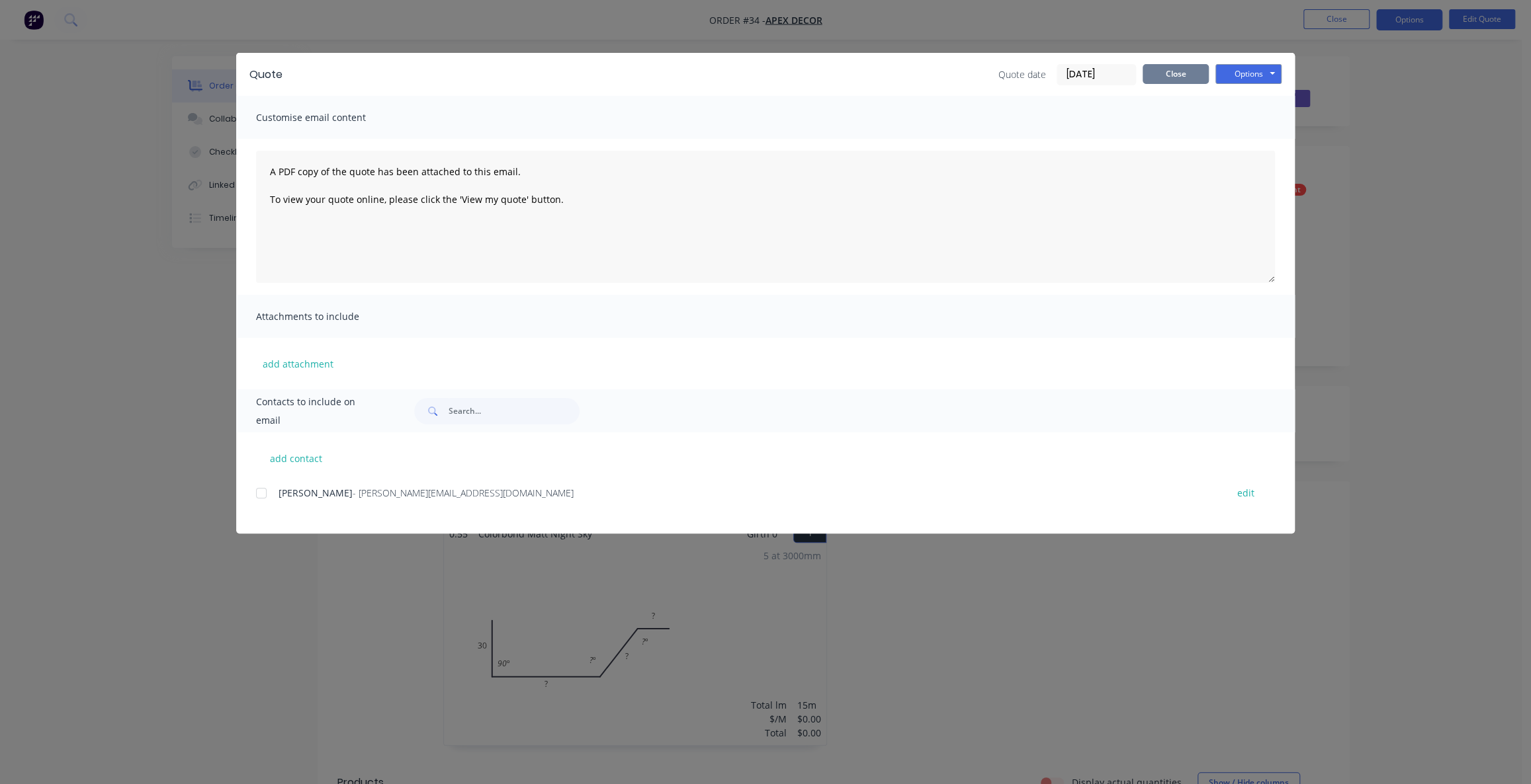
click at [1149, 77] on button "Close" at bounding box center [1176, 74] width 66 height 20
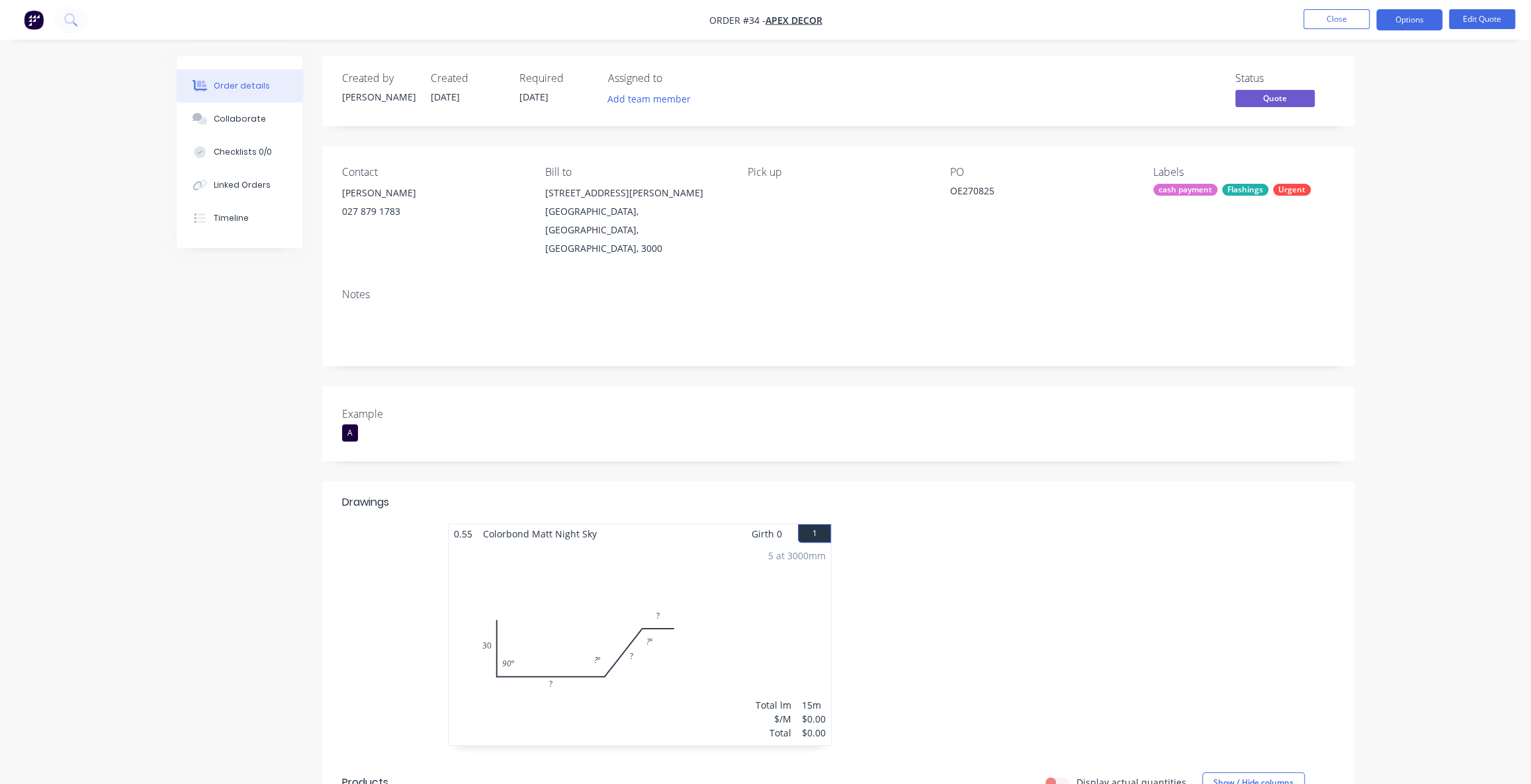
click at [1411, 14] on button "Options" at bounding box center [1409, 20] width 66 height 21
click at [1343, 162] on div "Convert to Order" at bounding box center [1369, 159] width 122 height 19
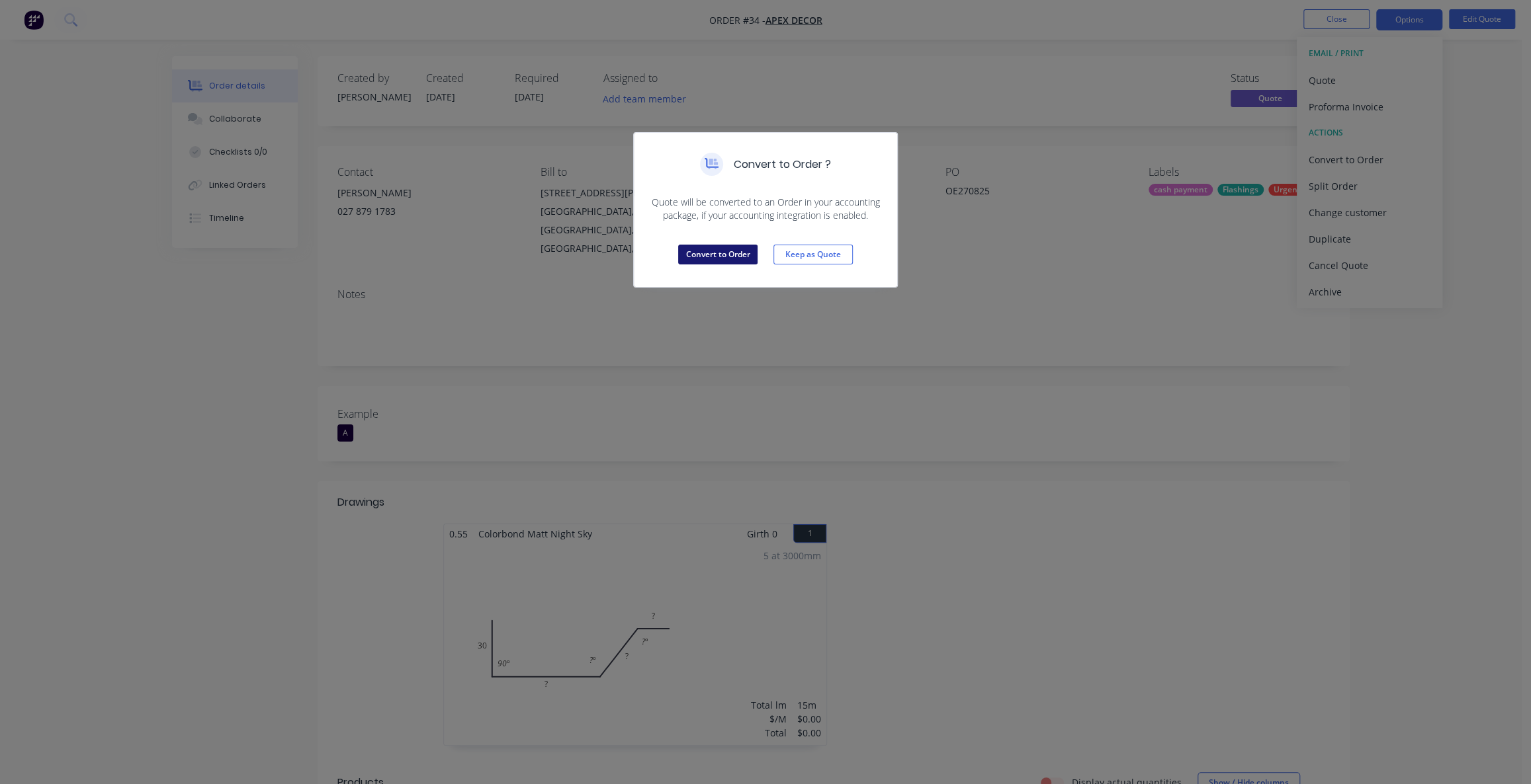
click at [725, 255] on button "Convert to Order" at bounding box center [718, 255] width 79 height 20
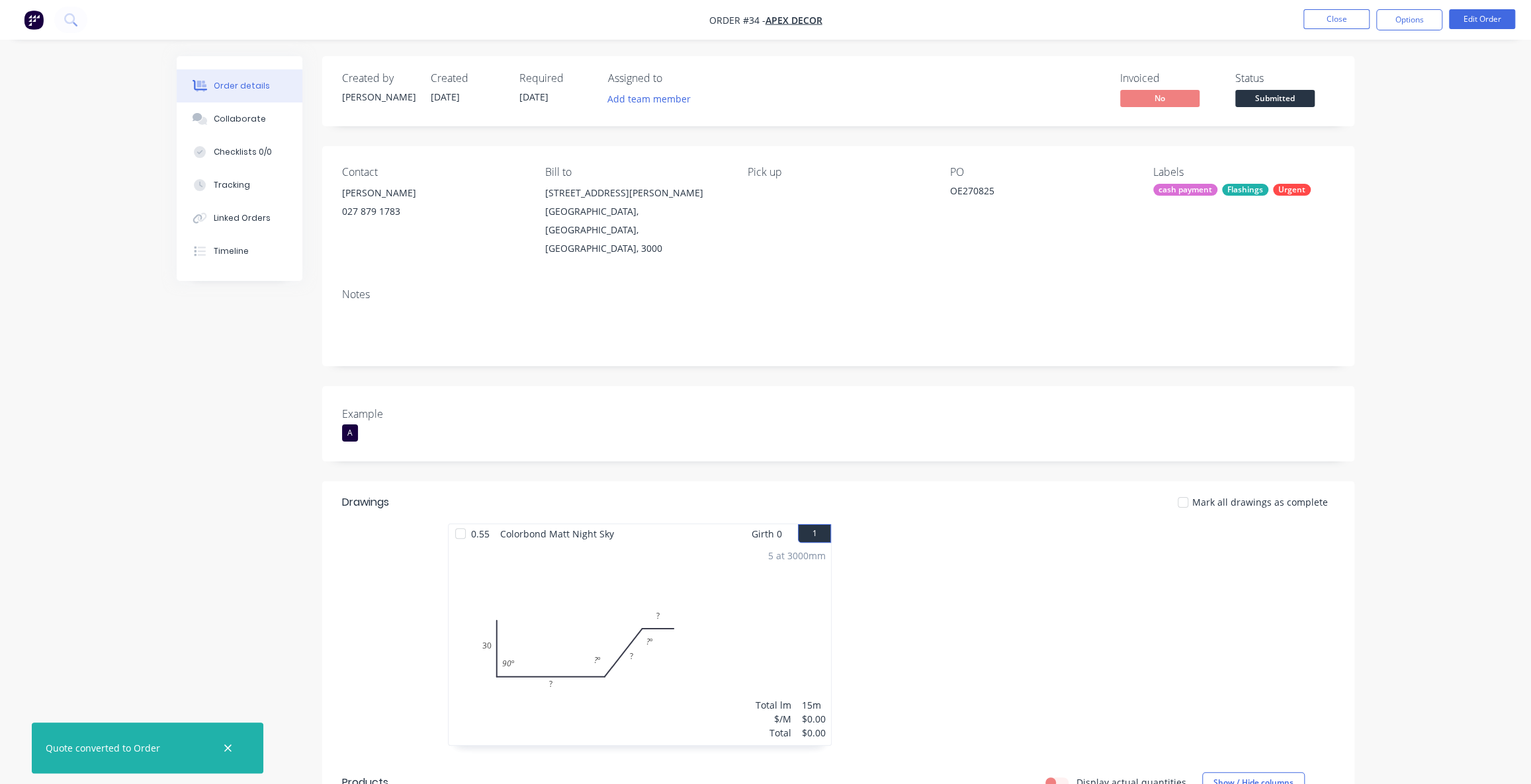
drag, startPoint x: 1245, startPoint y: 78, endPoint x: 1260, endPoint y: 78, distance: 15.0
click at [1253, 78] on div "Status" at bounding box center [1285, 78] width 99 height 13
click at [1264, 78] on div "Status" at bounding box center [1285, 78] width 99 height 13
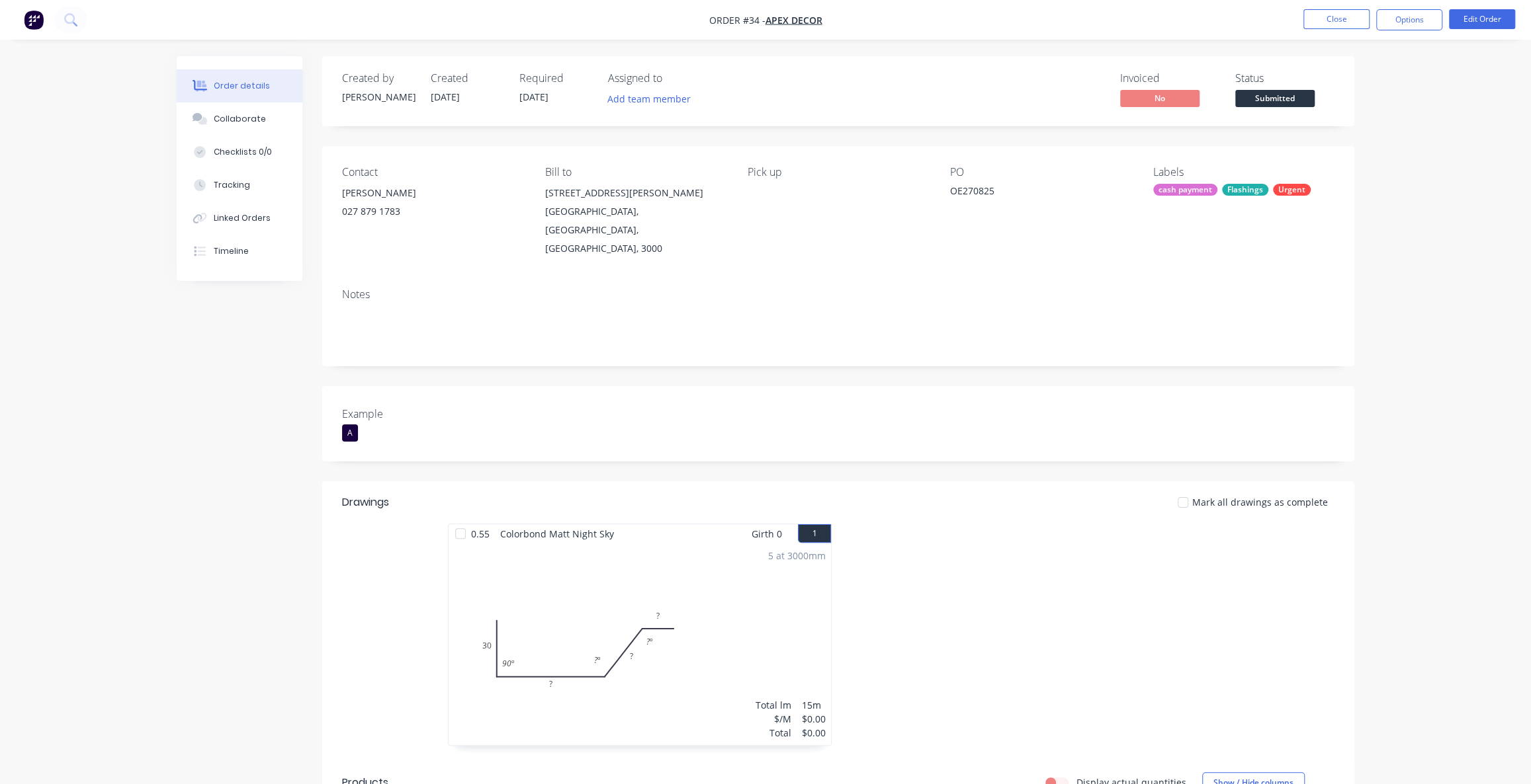
drag, startPoint x: 1243, startPoint y: 78, endPoint x: 1276, endPoint y: 86, distance: 34.0
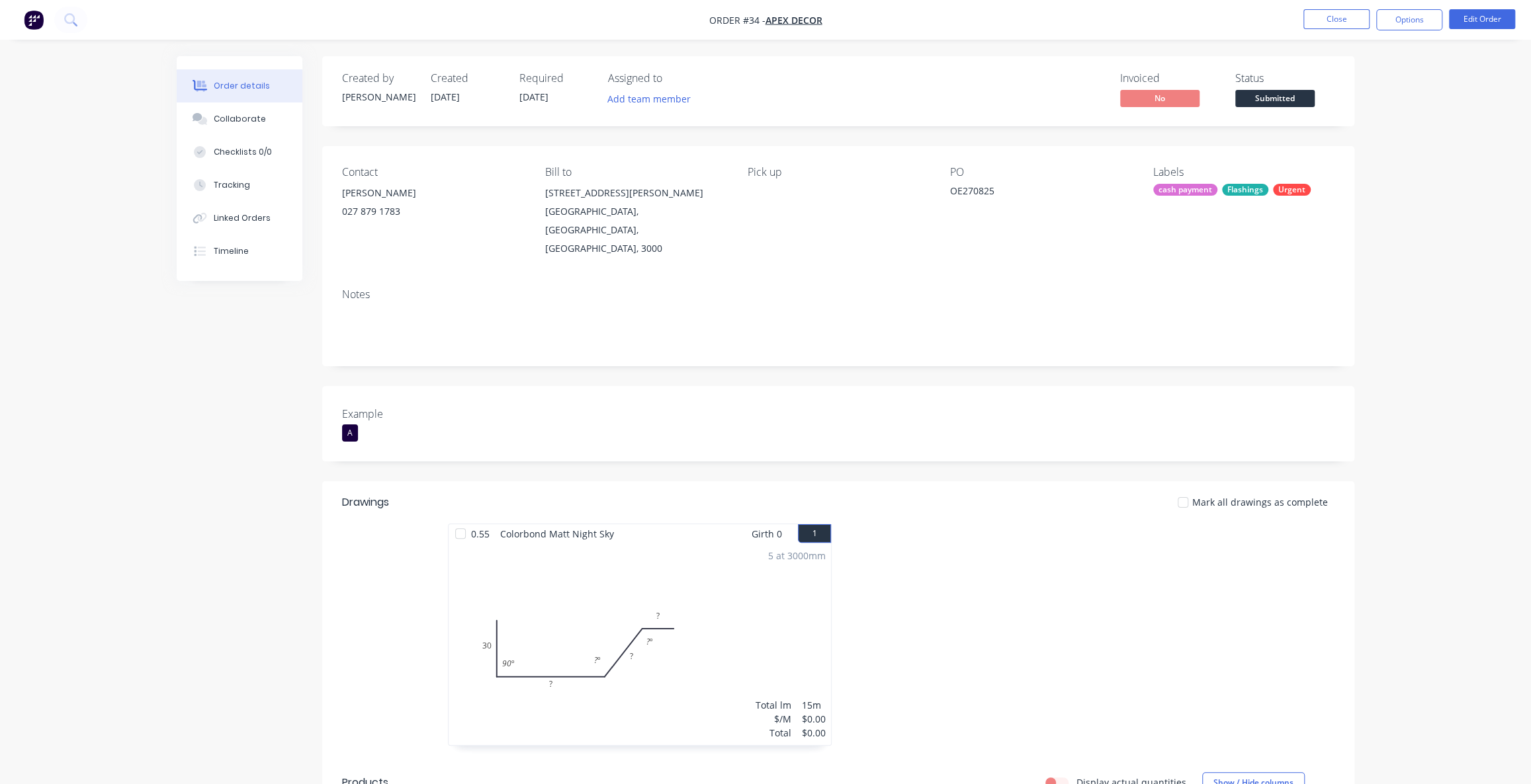
click at [1248, 78] on div "Status" at bounding box center [1285, 78] width 99 height 13
drag, startPoint x: 1381, startPoint y: 101, endPoint x: 1390, endPoint y: 98, distance: 9.5
drag, startPoint x: 1155, startPoint y: 77, endPoint x: 1116, endPoint y: 78, distance: 39.0
click at [1144, 79] on div "Invoiced" at bounding box center [1169, 78] width 99 height 13
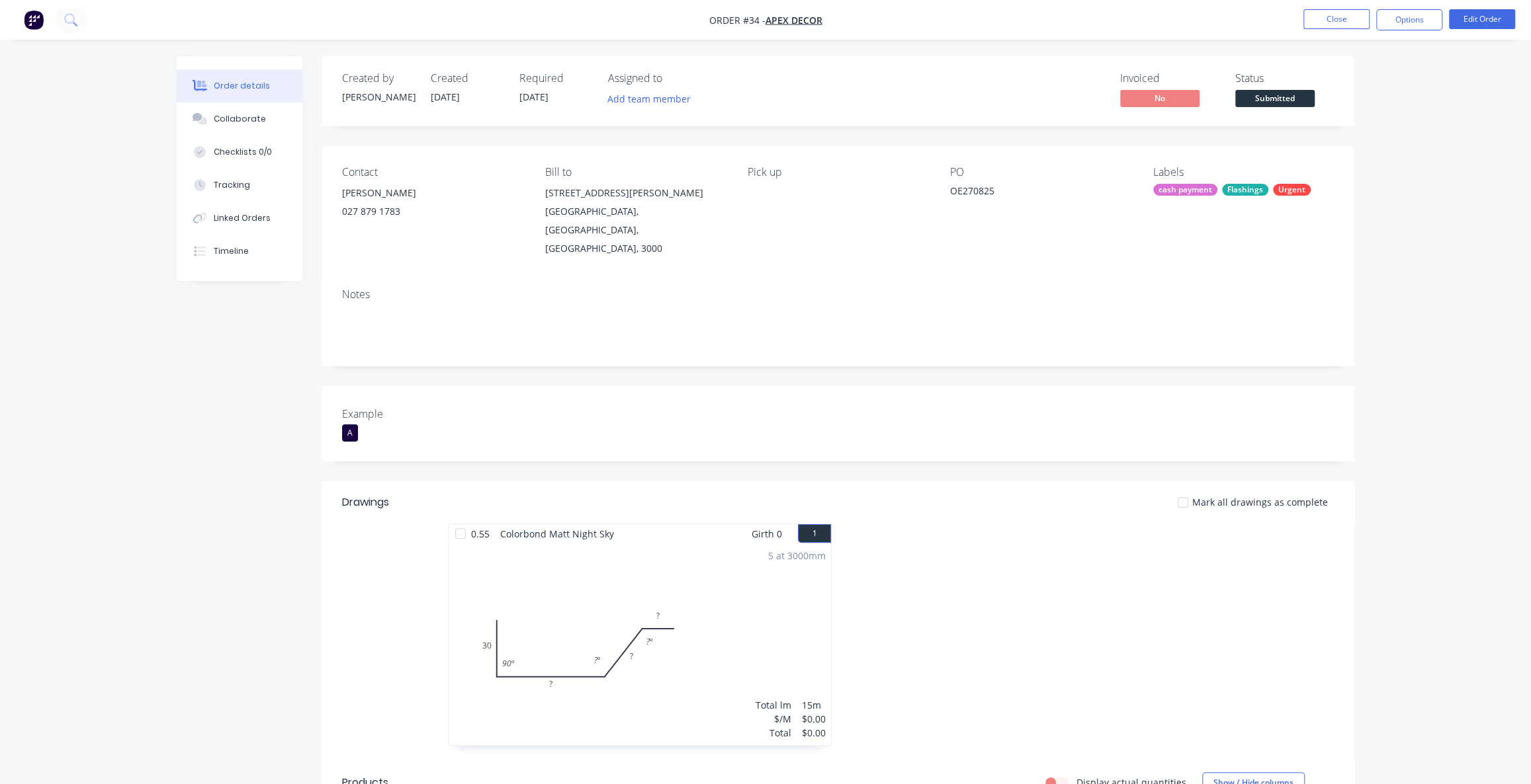
click at [1035, 88] on div "Invoiced No Status Submitted" at bounding box center [1038, 91] width 594 height 39
click at [1396, 20] on button "Options" at bounding box center [1409, 20] width 66 height 21
click at [1376, 95] on button "Partial Invoice" at bounding box center [1369, 106] width 146 height 26
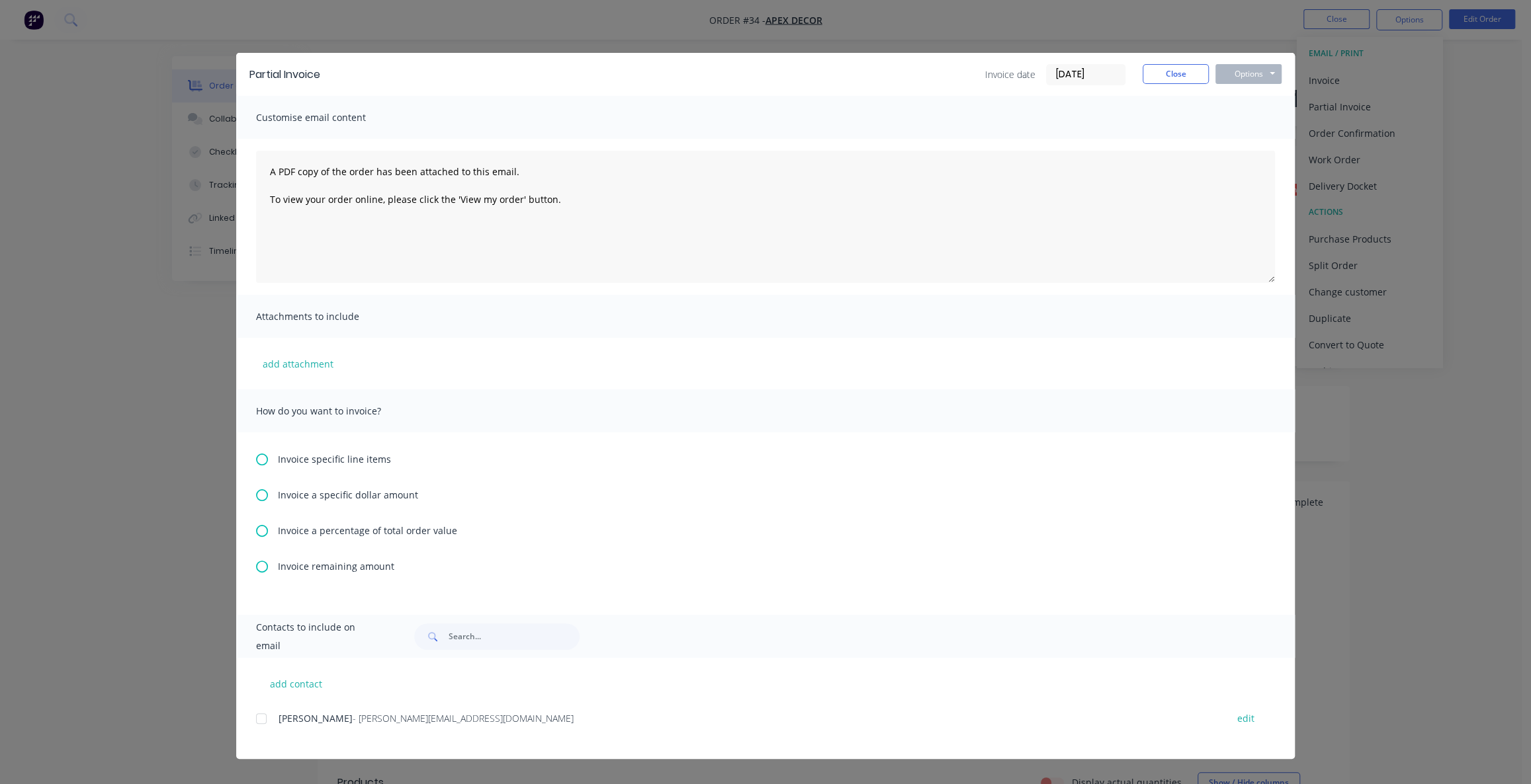
click at [264, 528] on icon at bounding box center [262, 531] width 12 height 12
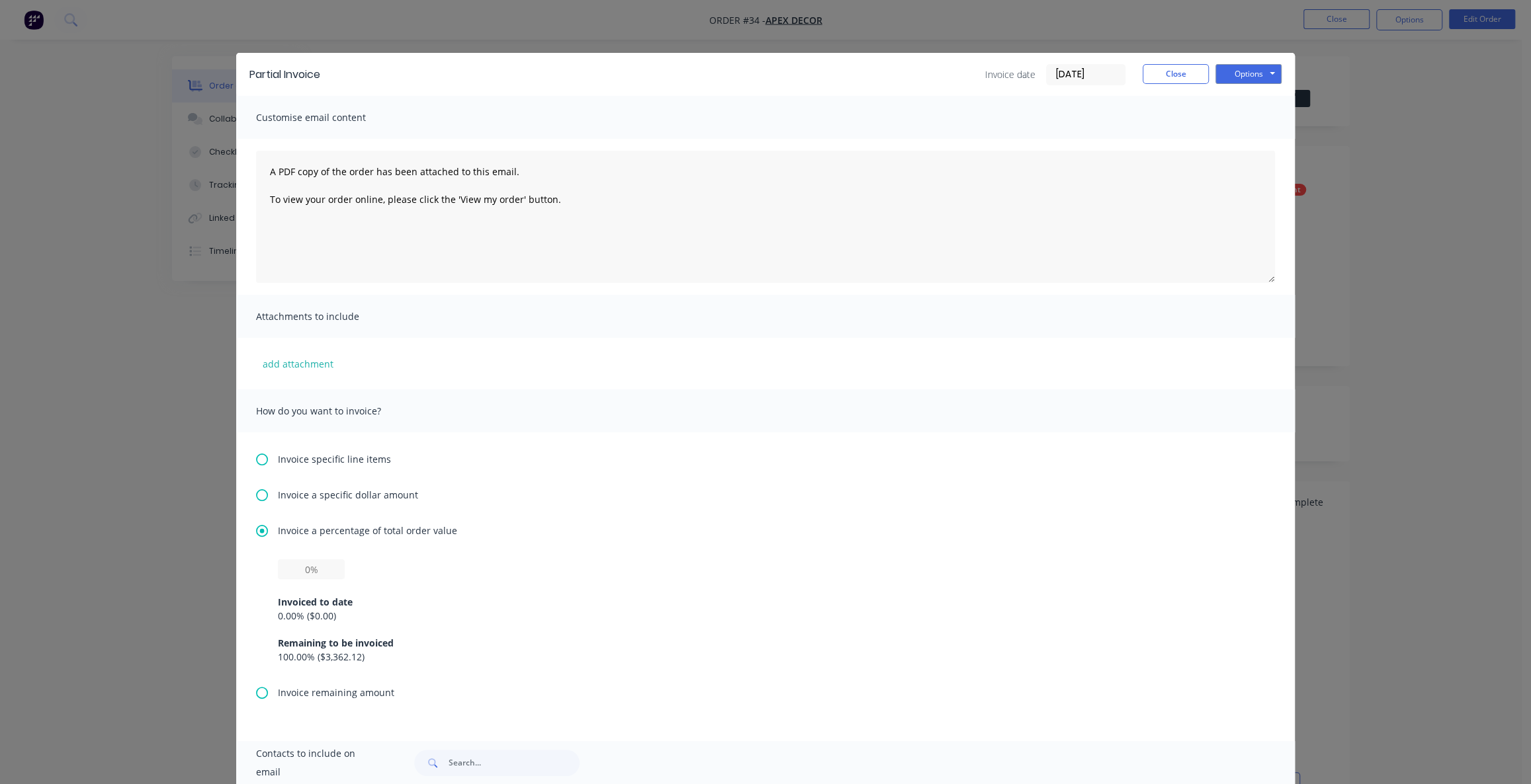
click at [259, 494] on icon at bounding box center [262, 495] width 12 height 12
click at [1149, 79] on button "Close" at bounding box center [1176, 74] width 66 height 20
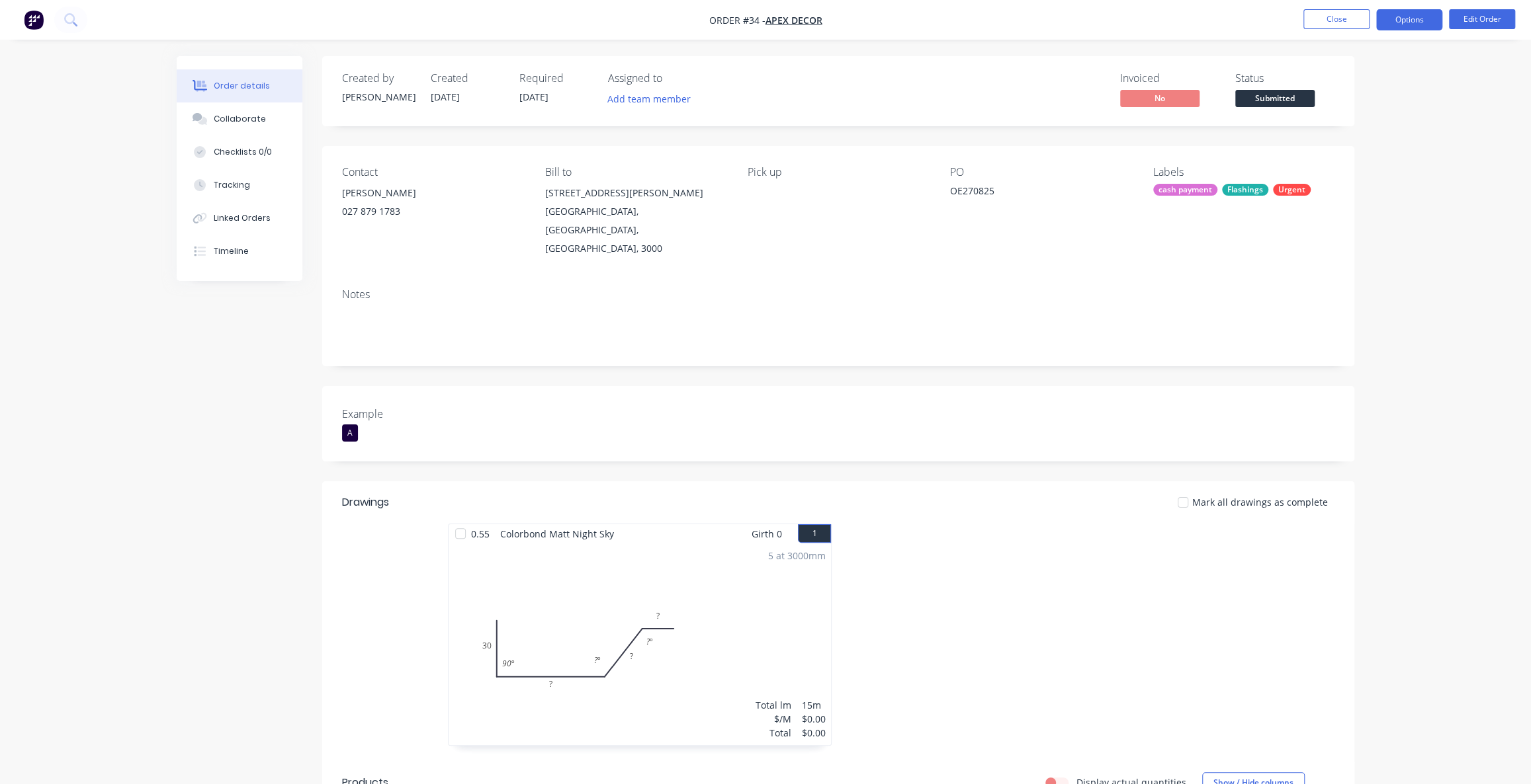
click at [1404, 23] on button "Options" at bounding box center [1409, 20] width 66 height 21
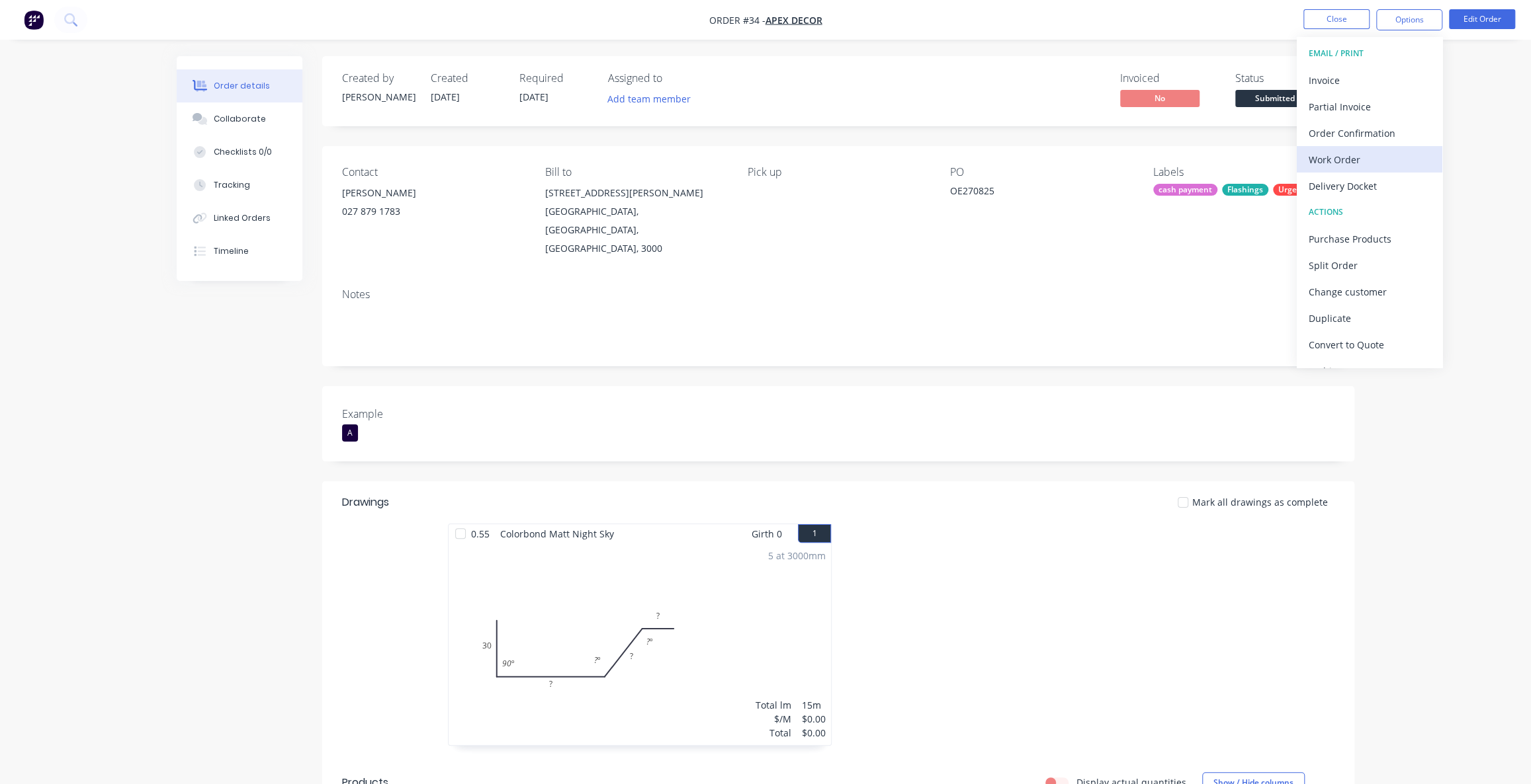
click at [1344, 161] on div "Work Order" at bounding box center [1369, 159] width 122 height 19
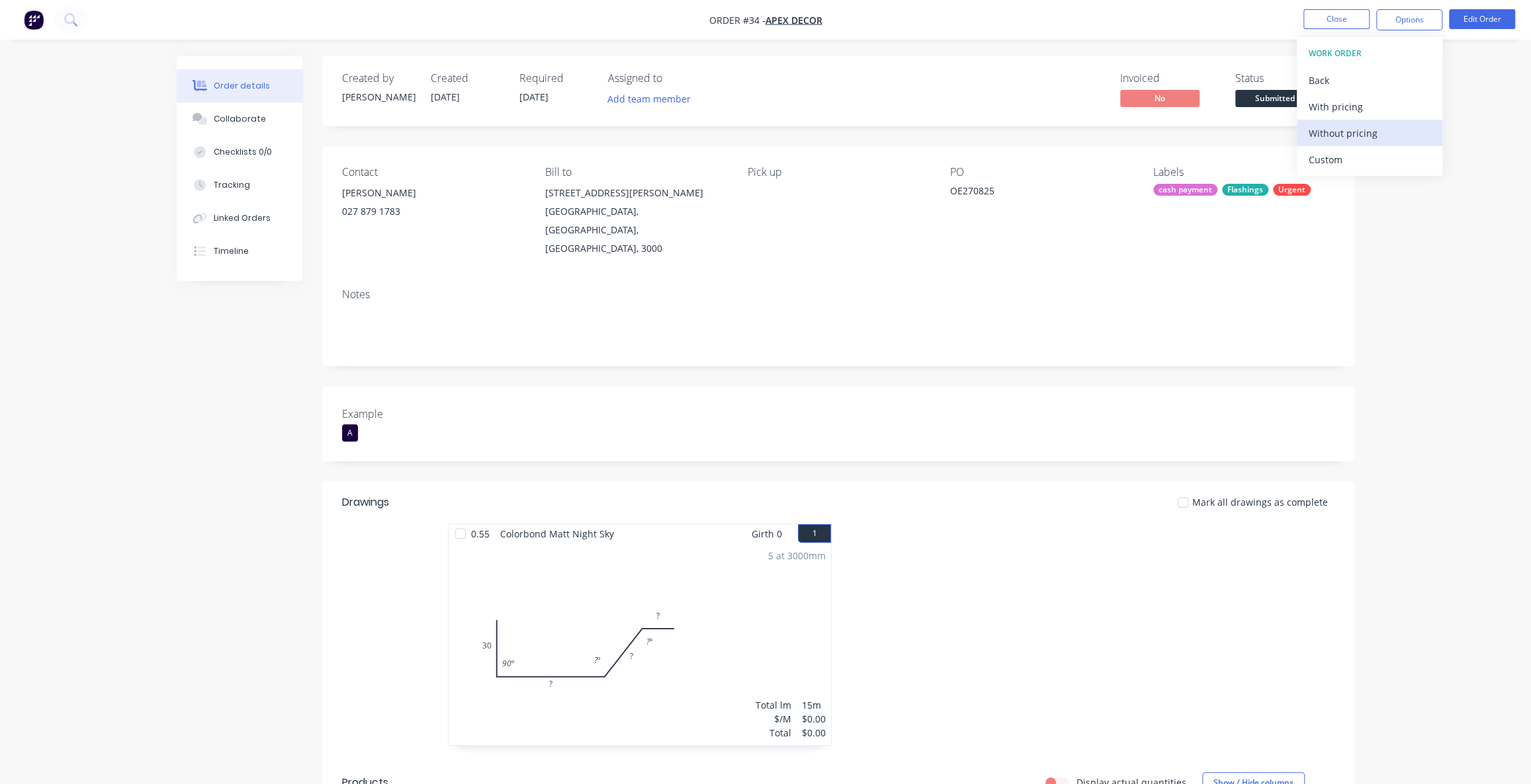
click at [1356, 131] on div "Without pricing" at bounding box center [1369, 133] width 122 height 19
click at [1381, 184] on div "Delivery Docket" at bounding box center [1369, 186] width 122 height 19
drag, startPoint x: 1412, startPoint y: 24, endPoint x: 1409, endPoint y: 32, distance: 8.5
click at [1412, 23] on button "Options" at bounding box center [1409, 20] width 66 height 21
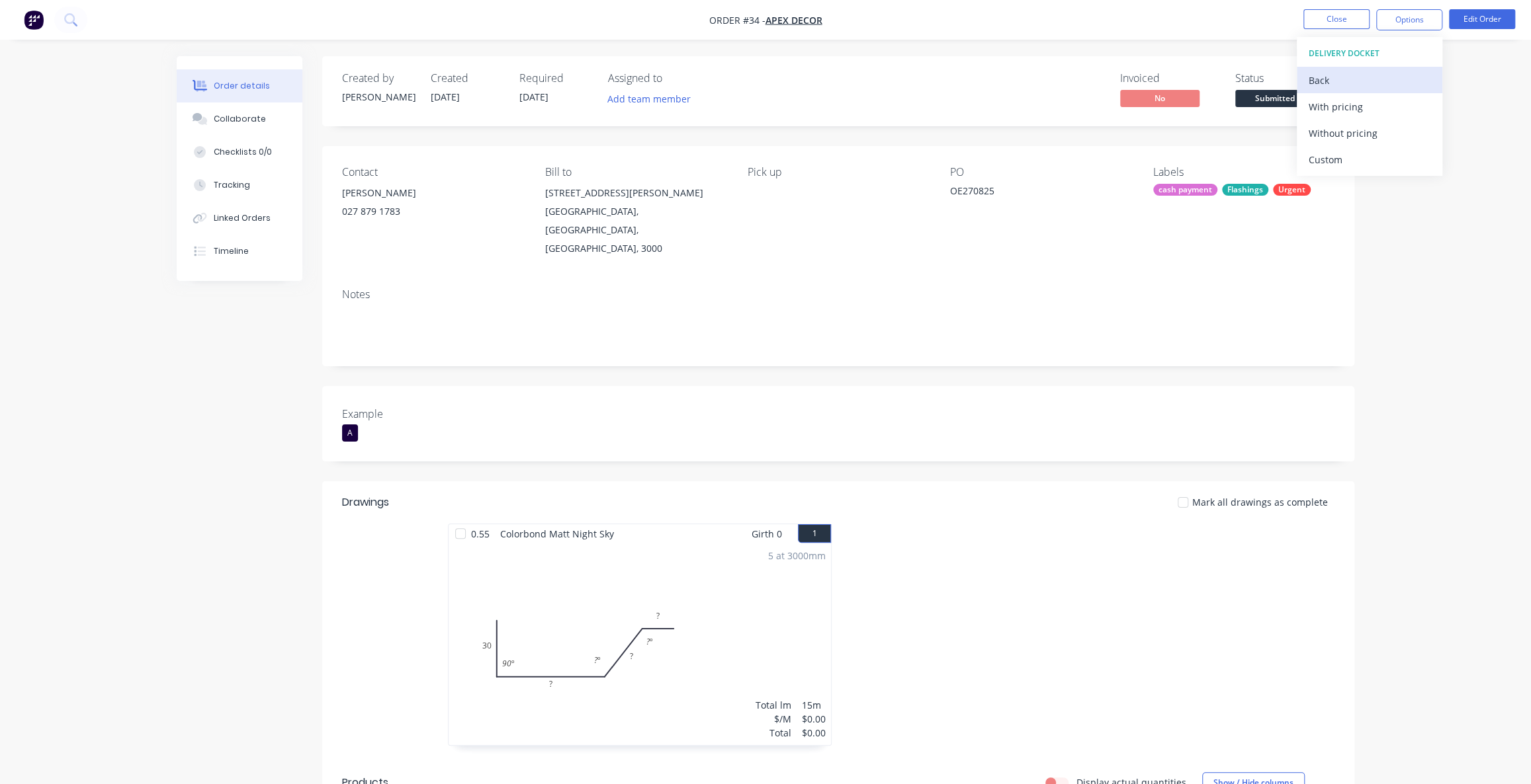
click at [1353, 86] on div "Back" at bounding box center [1369, 80] width 122 height 19
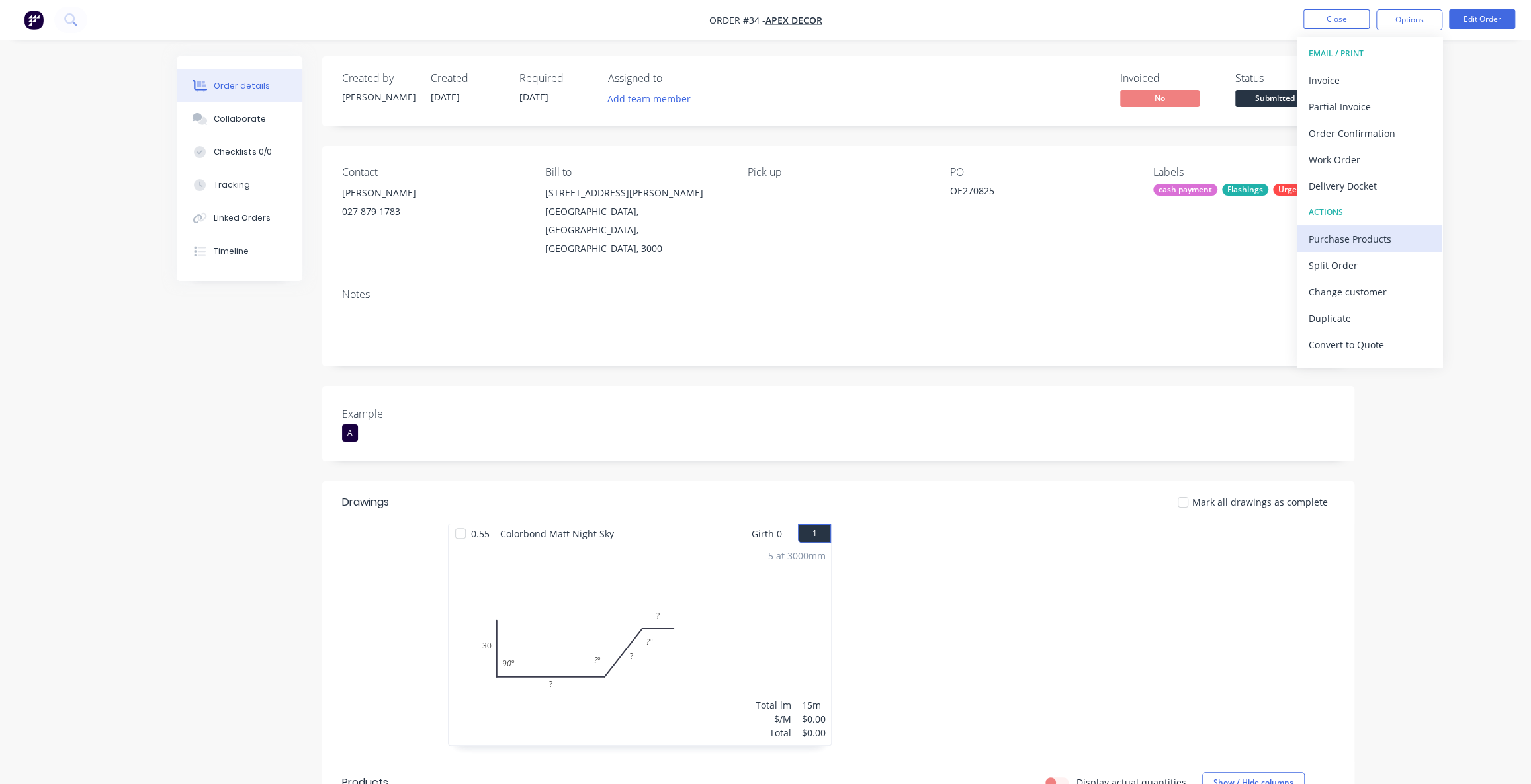
click at [1327, 238] on div "Purchase Products" at bounding box center [1369, 239] width 122 height 19
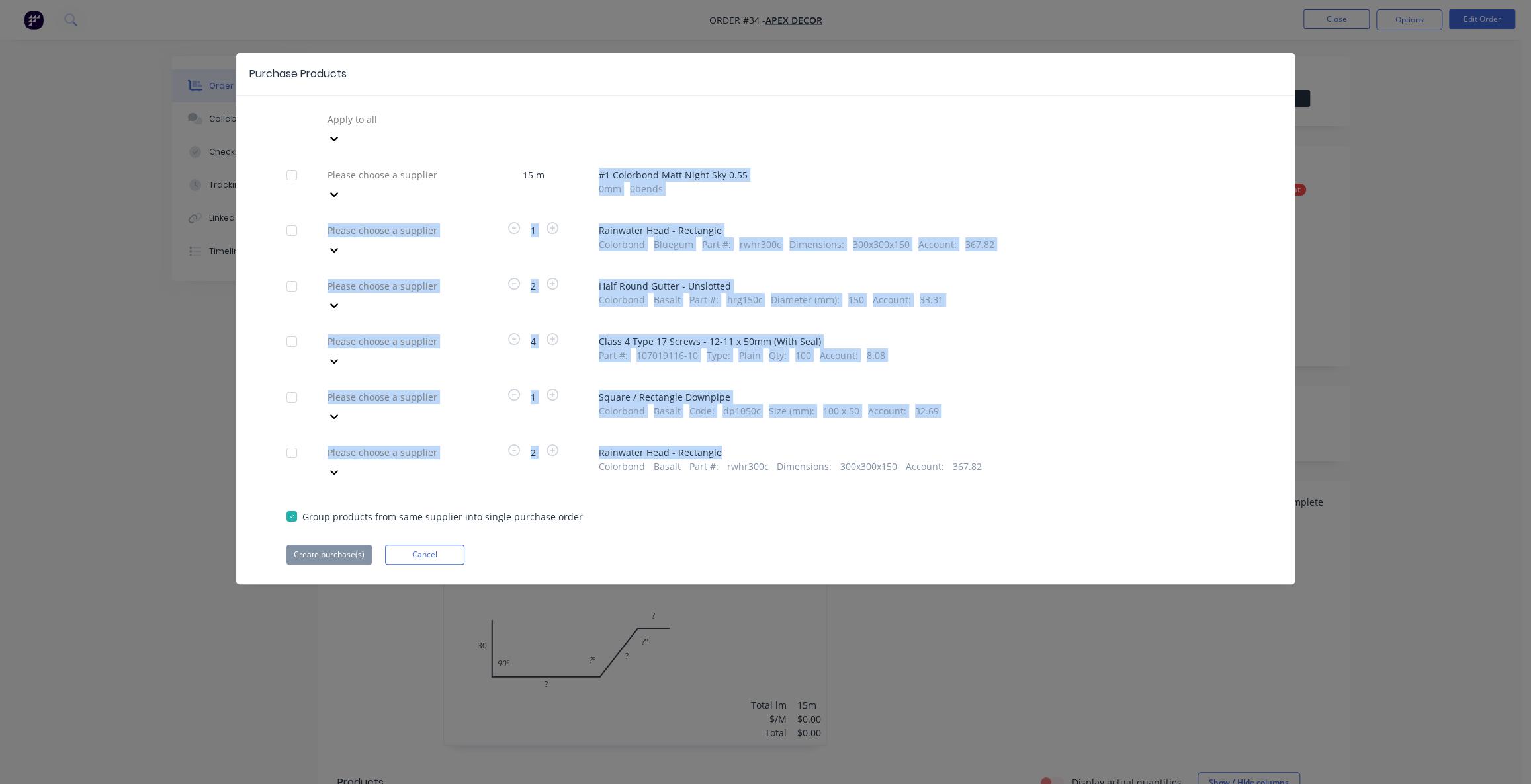
drag, startPoint x: 598, startPoint y: 152, endPoint x: 930, endPoint y: 398, distance: 413.2
click at [926, 397] on div "Apply to all Please choose a supplier 15 m # 1 Colorbond Matt Night Sky 0.55 0 …" at bounding box center [766, 336] width 1059 height 455
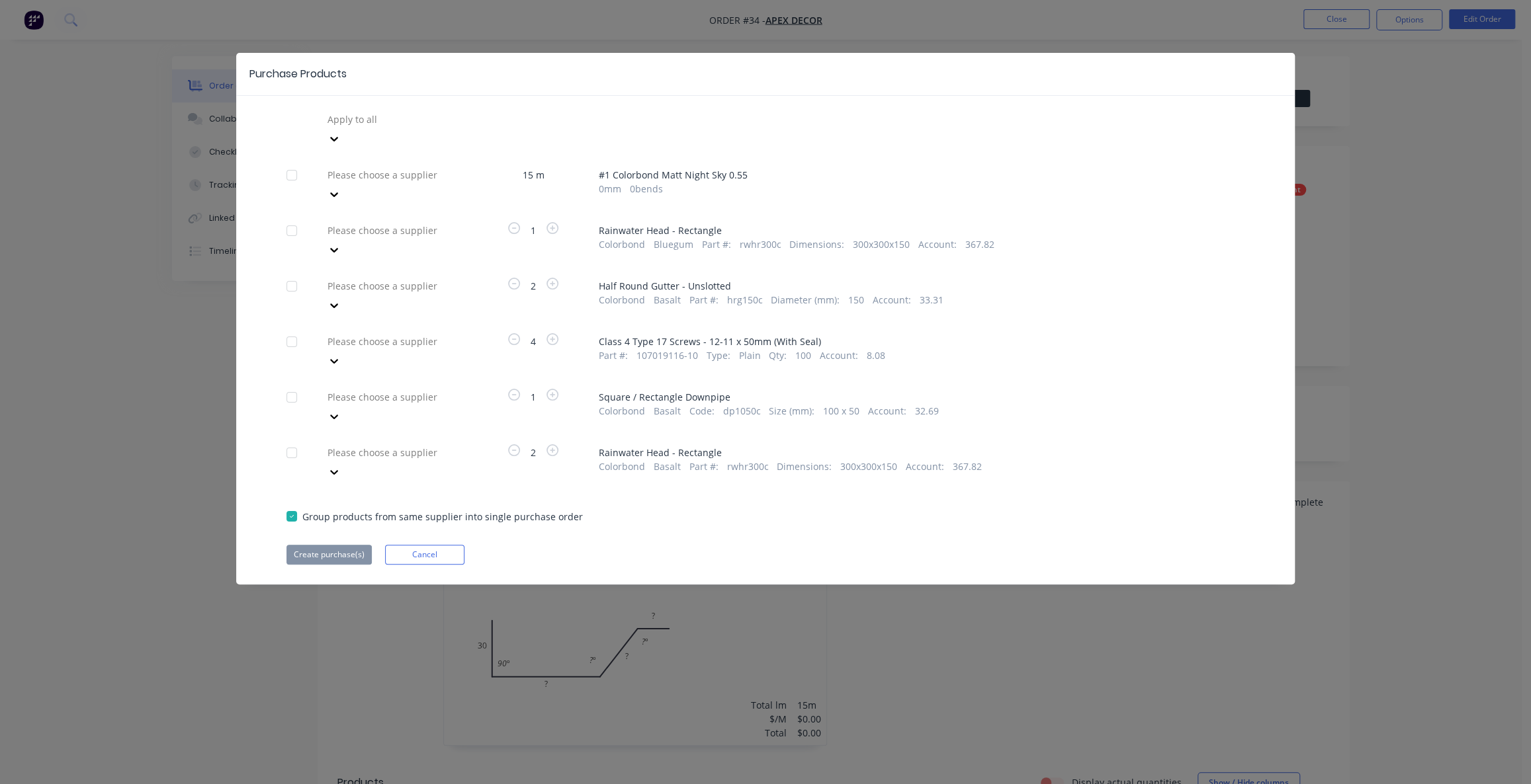
click at [970, 415] on div "Apply to all Please choose a supplier 15 m # 1 Colorbond Matt Night Sky 0.55 0 …" at bounding box center [766, 336] width 1059 height 455
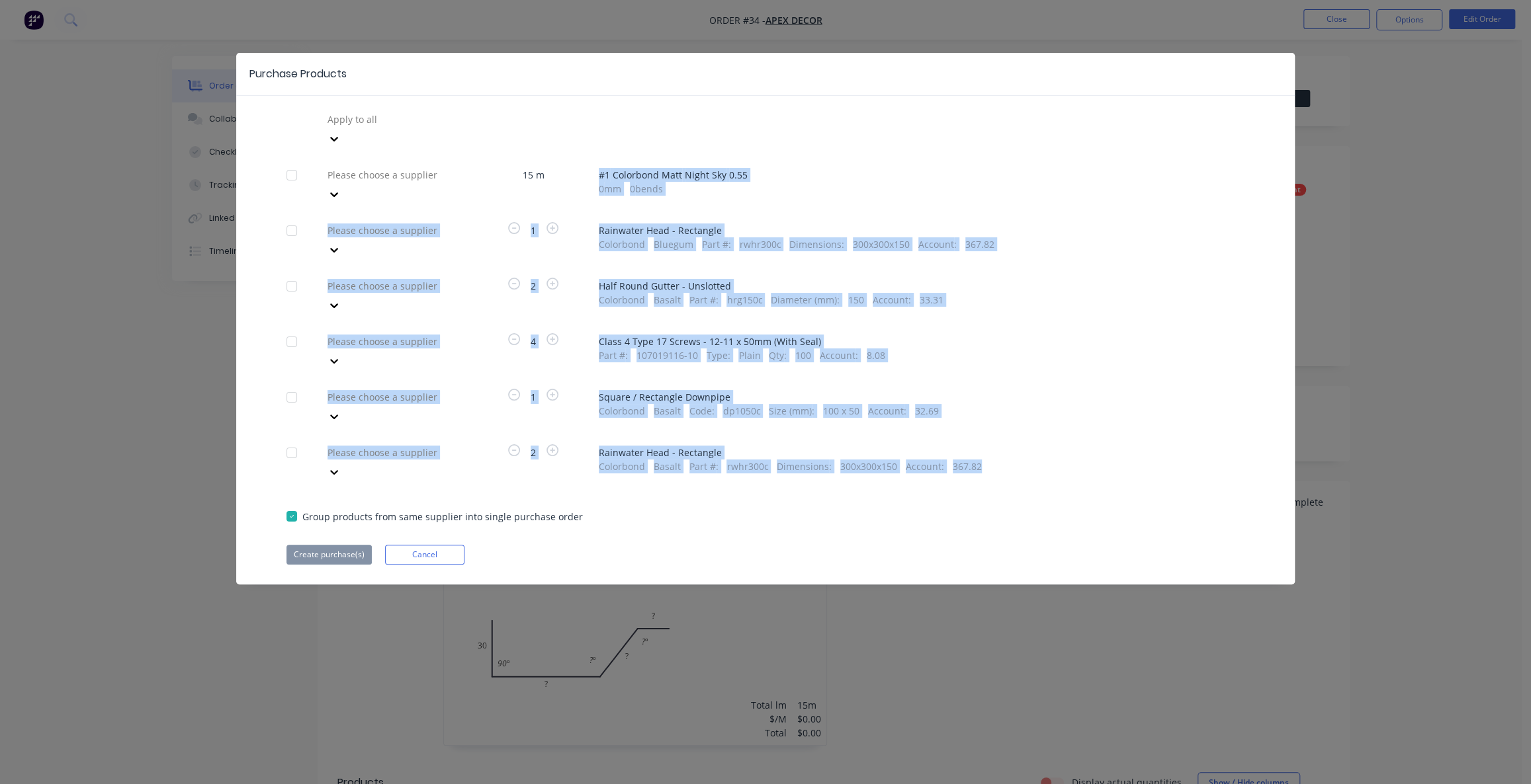
drag, startPoint x: 981, startPoint y: 408, endPoint x: 583, endPoint y: 147, distance: 475.9
click at [584, 152] on div "Apply to all Please choose a supplier 15 m # 1 Colorbond Matt Night Sky 0.55 0 …" at bounding box center [766, 336] width 1059 height 455
click at [759, 168] on span "# 1 Colorbond Matt Night Sky 0.55" at bounding box center [921, 174] width 646 height 14
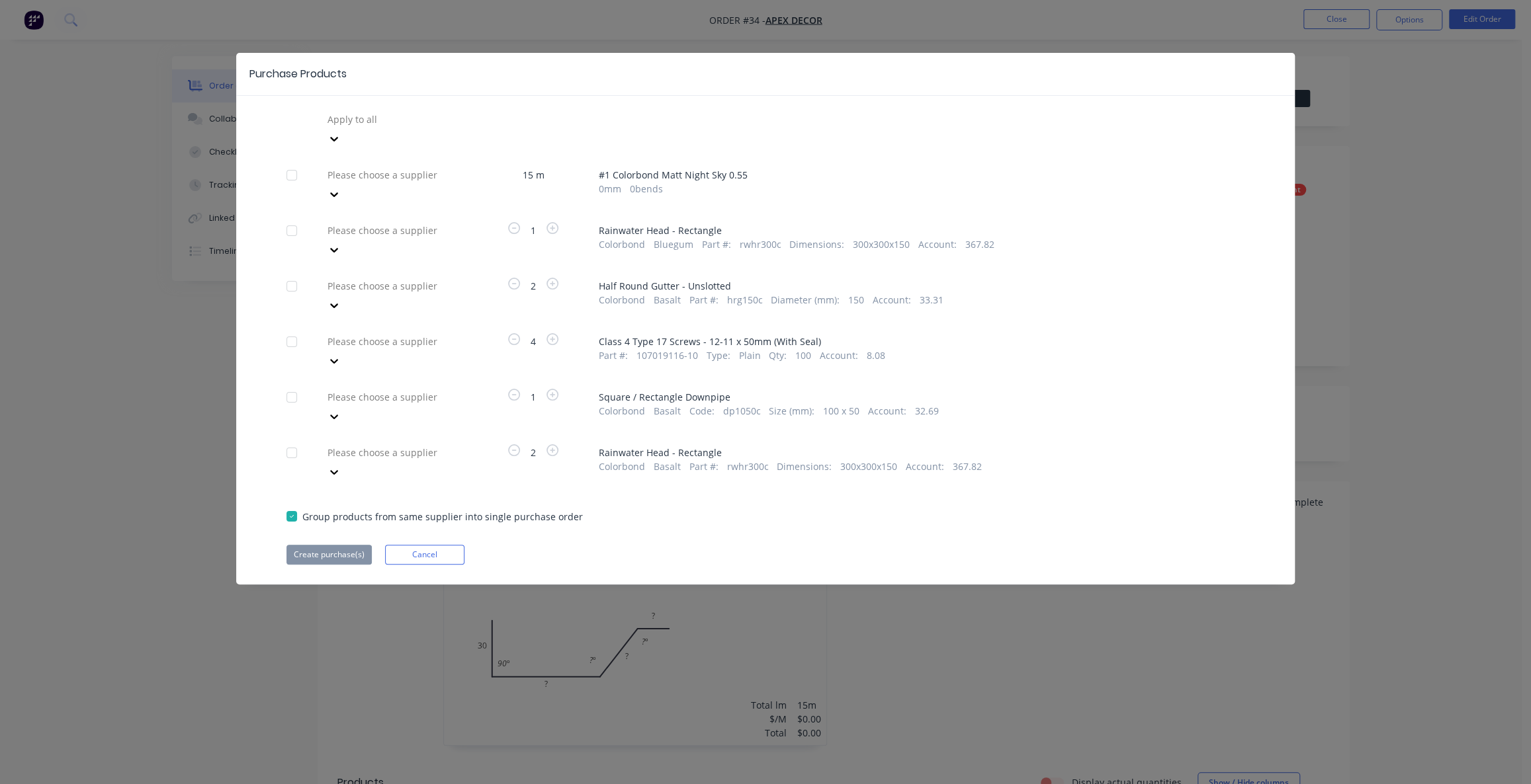
click at [383, 128] on div at bounding box center [422, 119] width 190 height 17
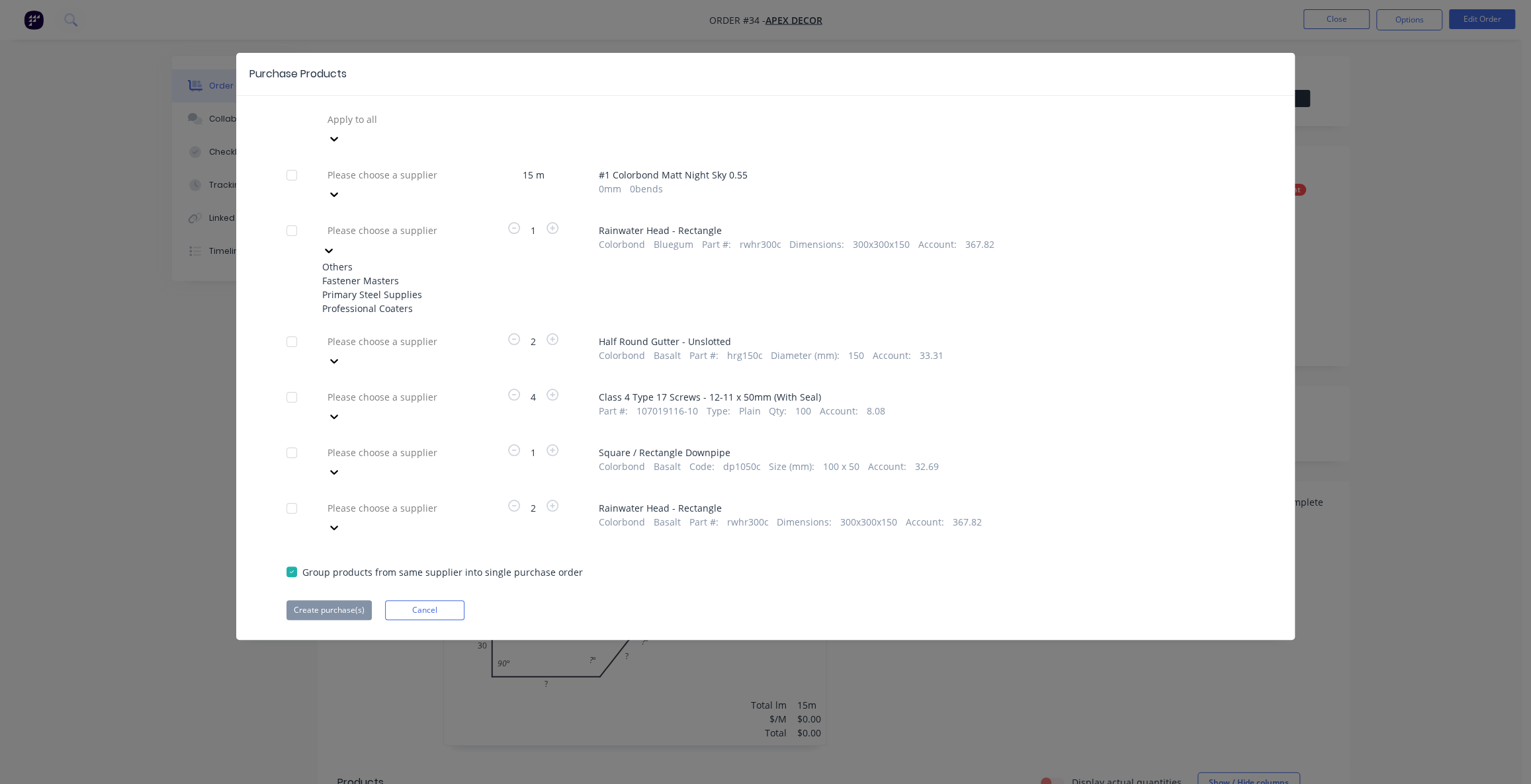
click at [397, 274] on div "Fastener Masters" at bounding box center [394, 281] width 146 height 14
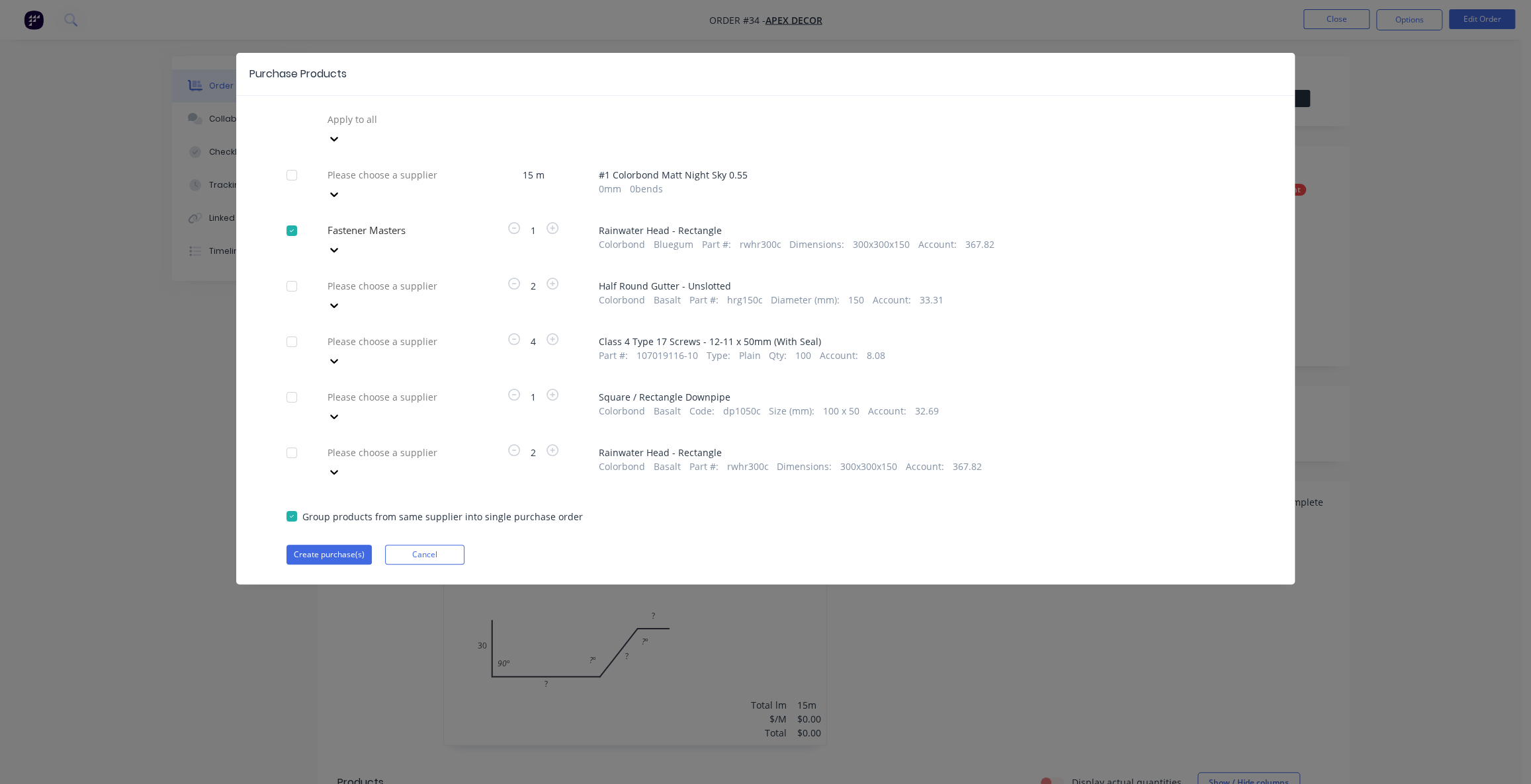
click at [375, 128] on div at bounding box center [422, 119] width 190 height 17
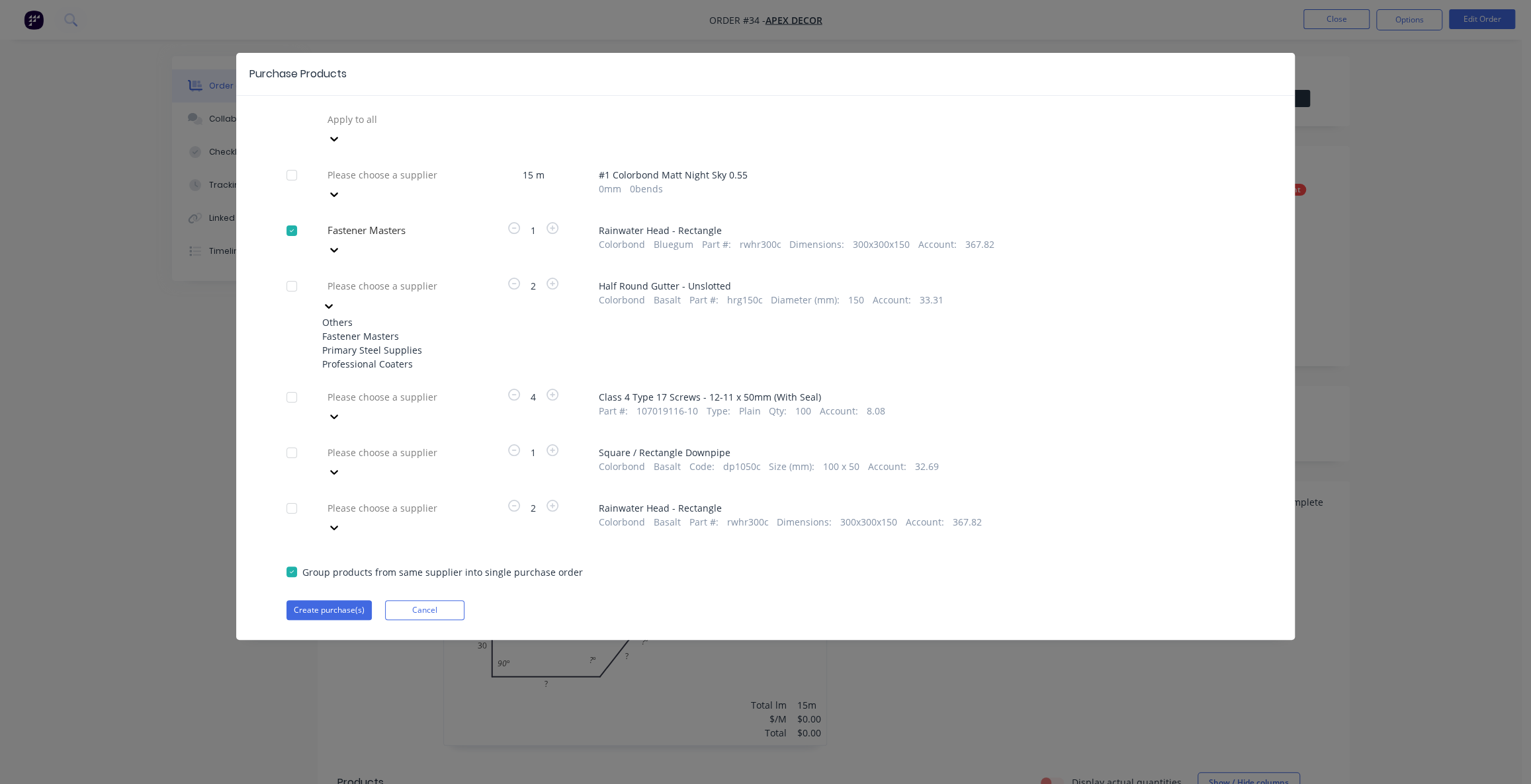
click at [401, 343] on div "Primary Steel Supplies" at bounding box center [394, 350] width 146 height 14
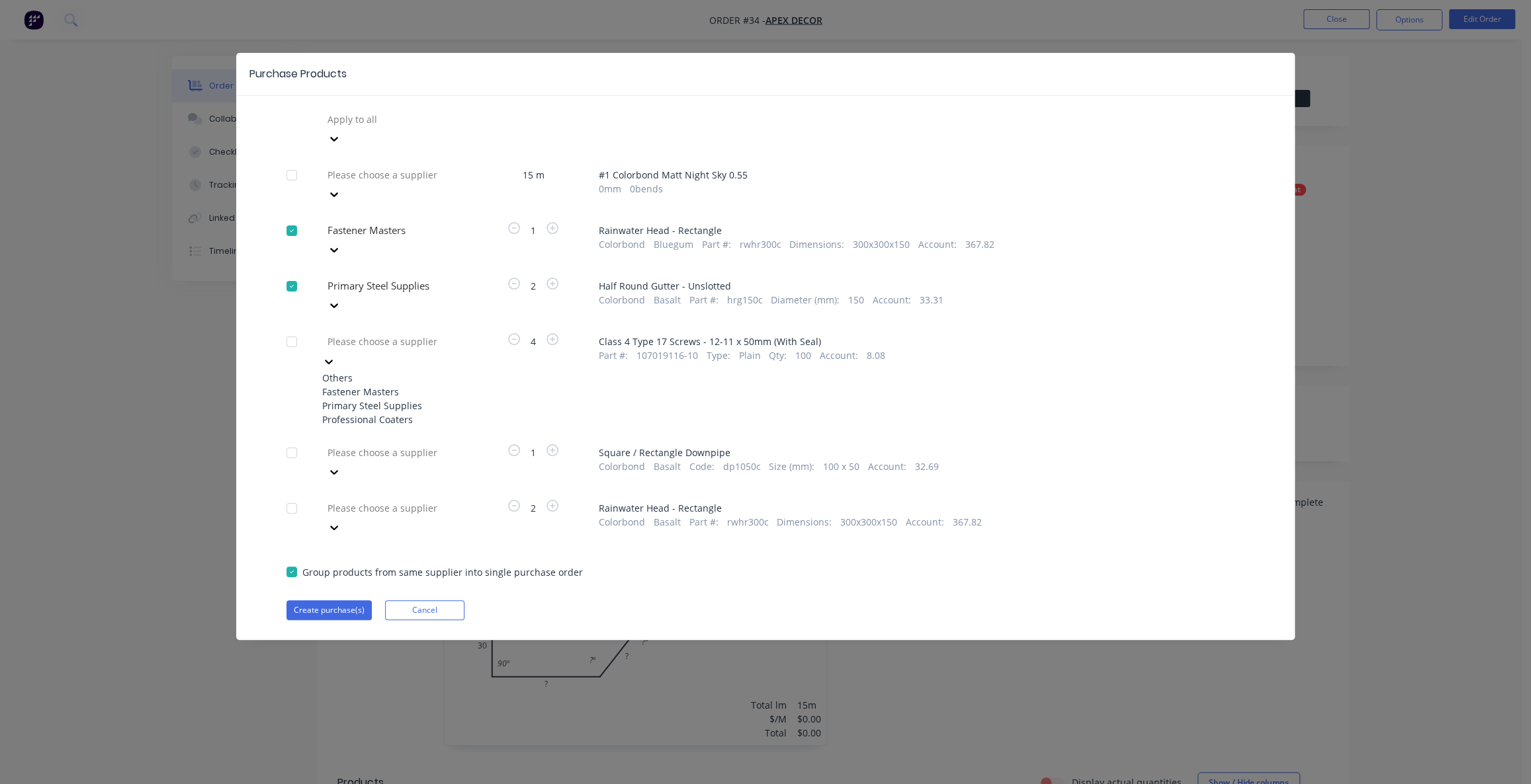
click at [394, 333] on div at bounding box center [422, 341] width 190 height 17
click at [413, 399] on div "Primary Steel Supplies" at bounding box center [394, 406] width 146 height 14
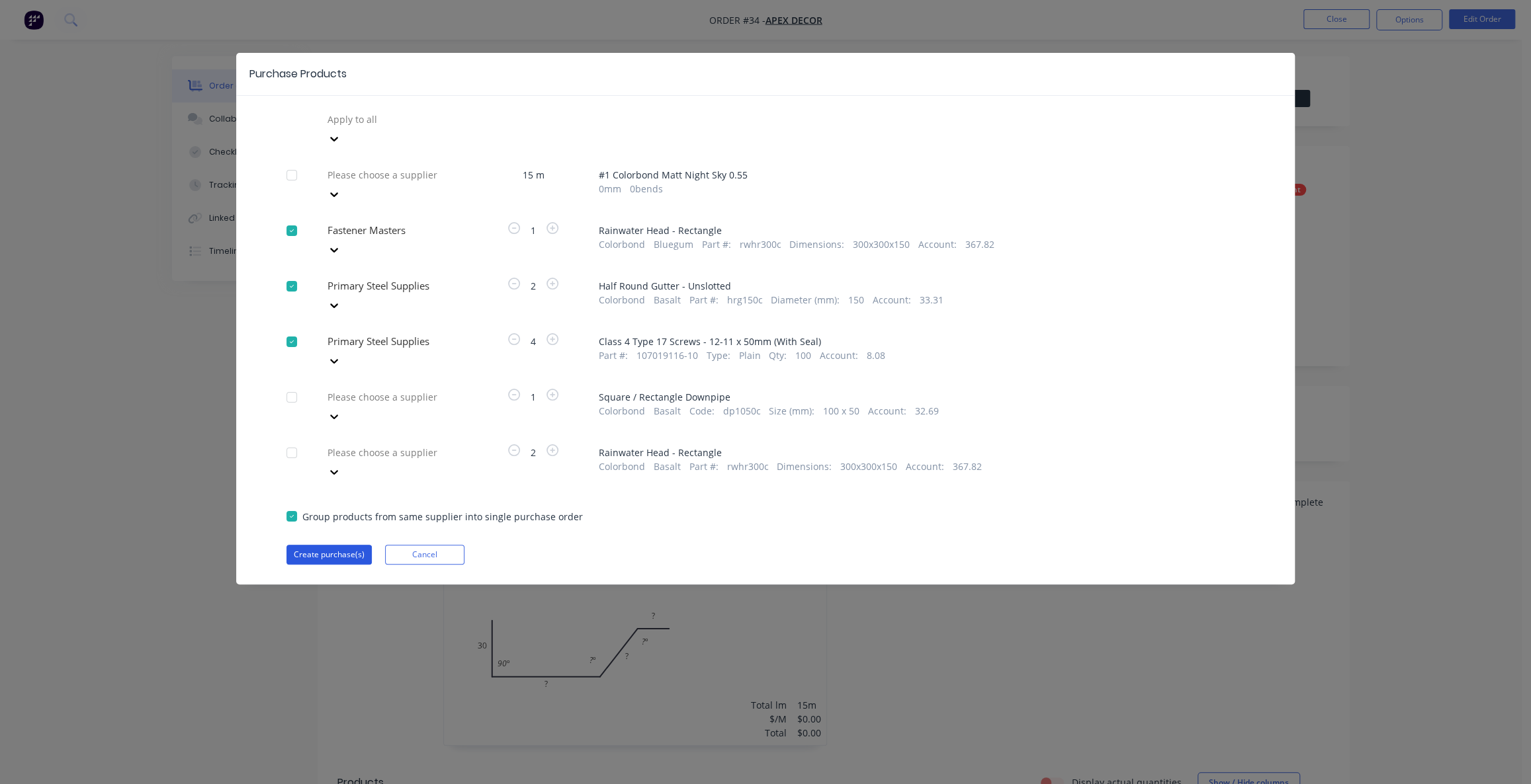
click at [344, 545] on button "Create purchase(s)" at bounding box center [329, 555] width 85 height 20
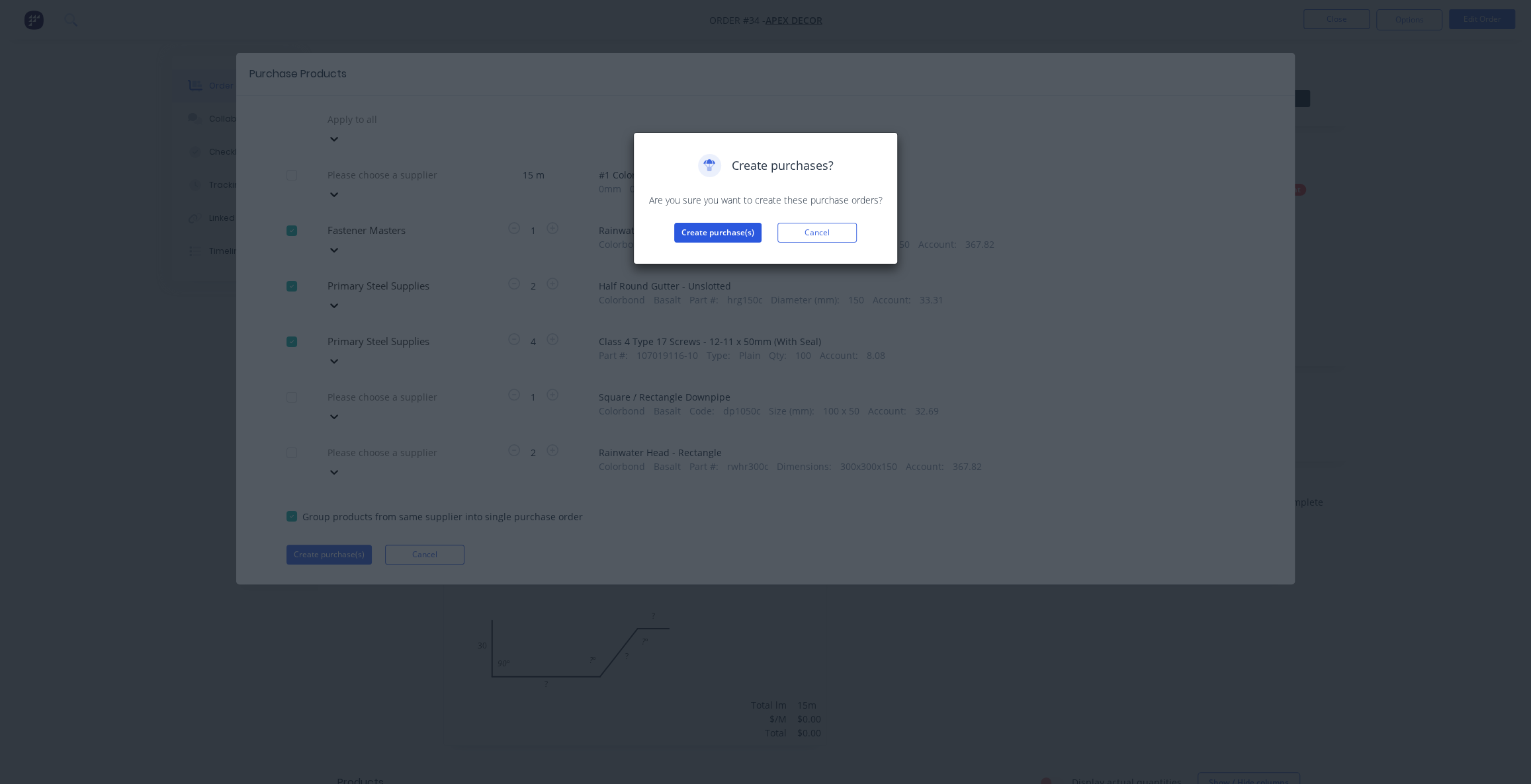
click at [685, 237] on button "Create purchase(s)" at bounding box center [718, 233] width 88 height 20
click at [700, 253] on button "View purchase(s)" at bounding box center [718, 254] width 79 height 20
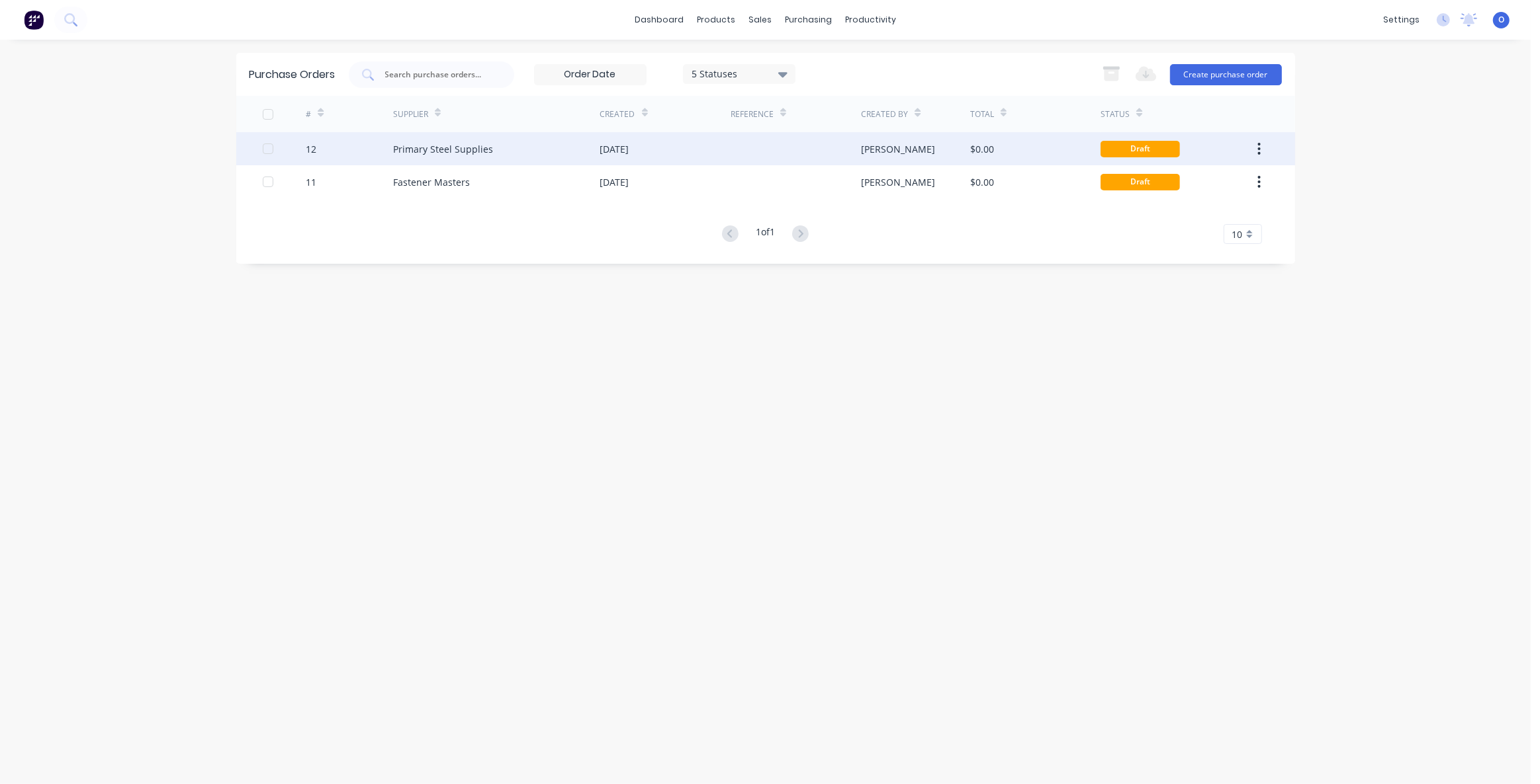
click at [501, 155] on div "Primary Steel Supplies" at bounding box center [496, 149] width 207 height 33
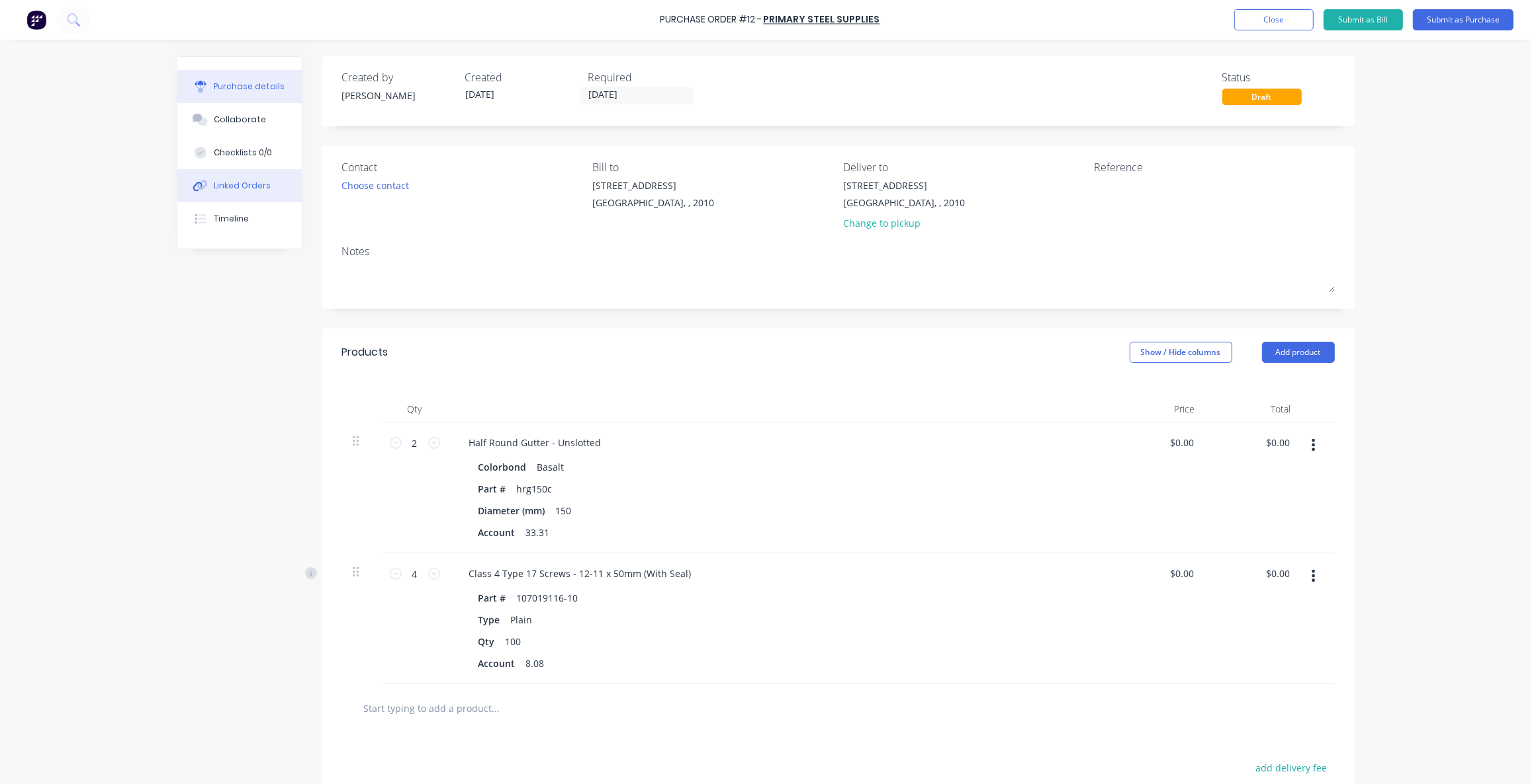
click at [254, 180] on div "Linked Orders" at bounding box center [242, 186] width 57 height 12
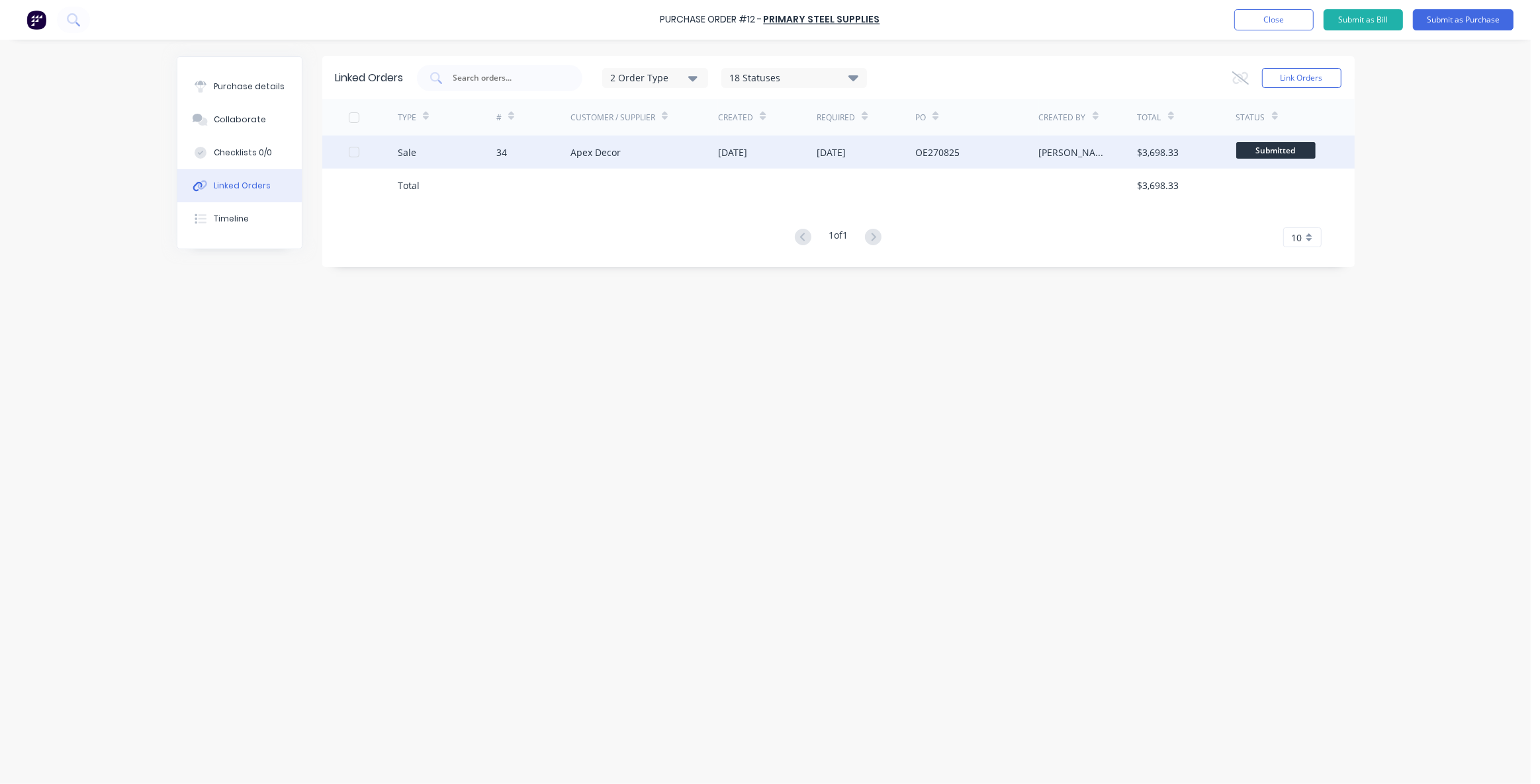
click at [503, 153] on div "34" at bounding box center [502, 153] width 11 height 14
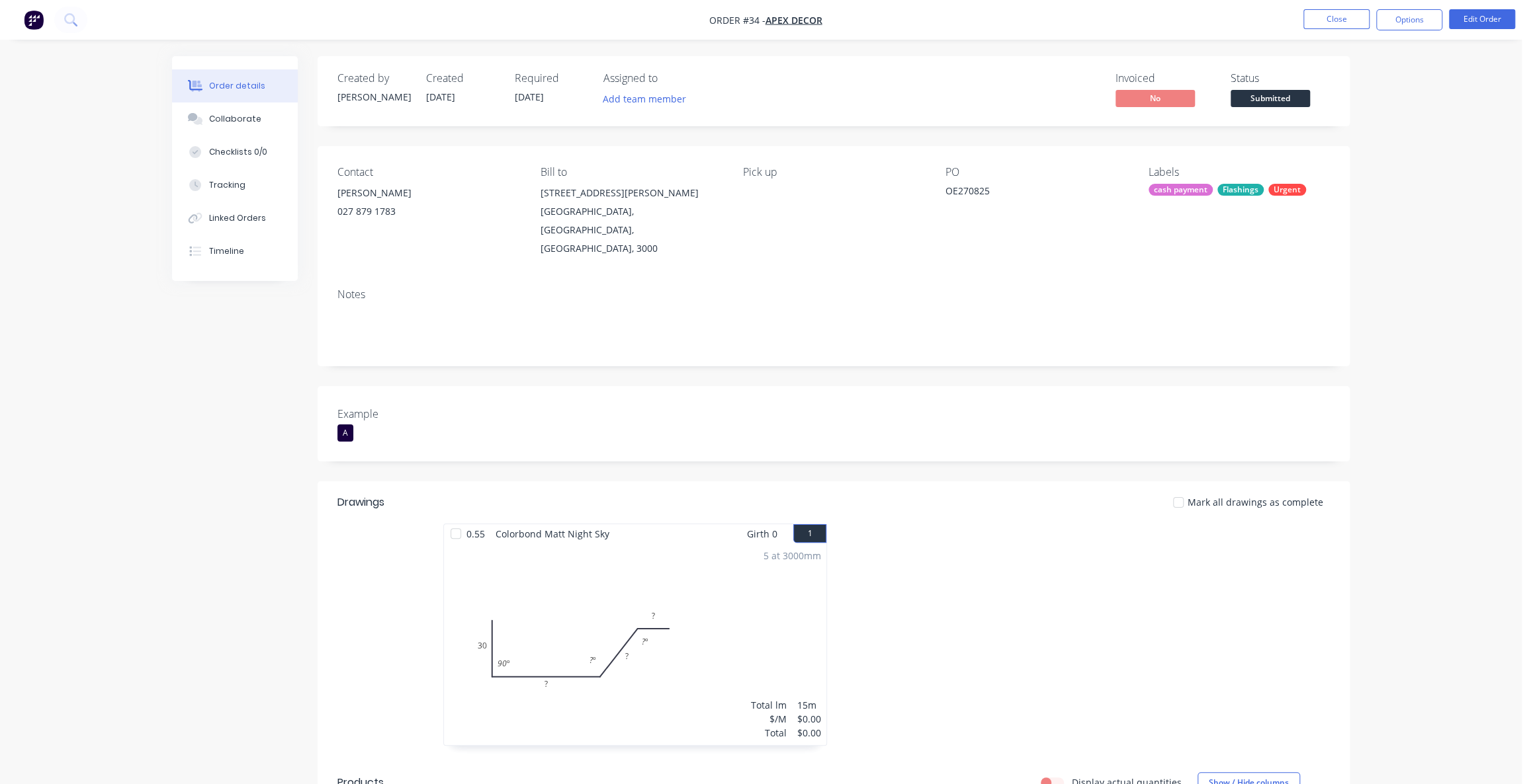
click at [247, 227] on button "Linked Orders" at bounding box center [235, 218] width 125 height 33
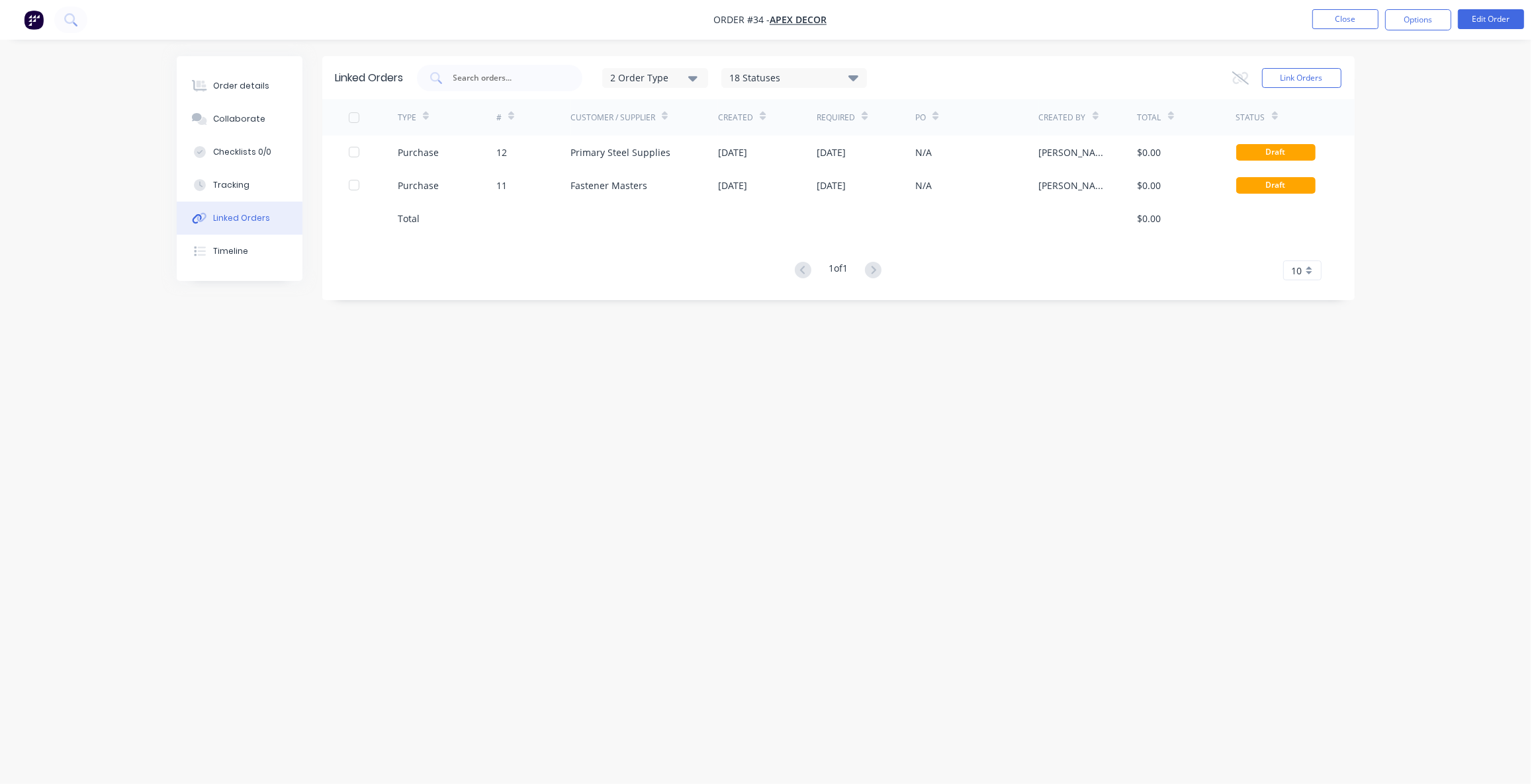
click at [561, 377] on div "Linked Orders 2 Order Type 18 Statuses Sales Order Status All Archived Draft Qu…" at bounding box center [765, 366] width 1178 height 622
click at [536, 386] on div "Linked Orders 2 Order Type 18 Statuses Sales Order Status All Archived Draft Qu…" at bounding box center [765, 366] width 1178 height 622
click at [231, 85] on div "Order details" at bounding box center [241, 86] width 56 height 12
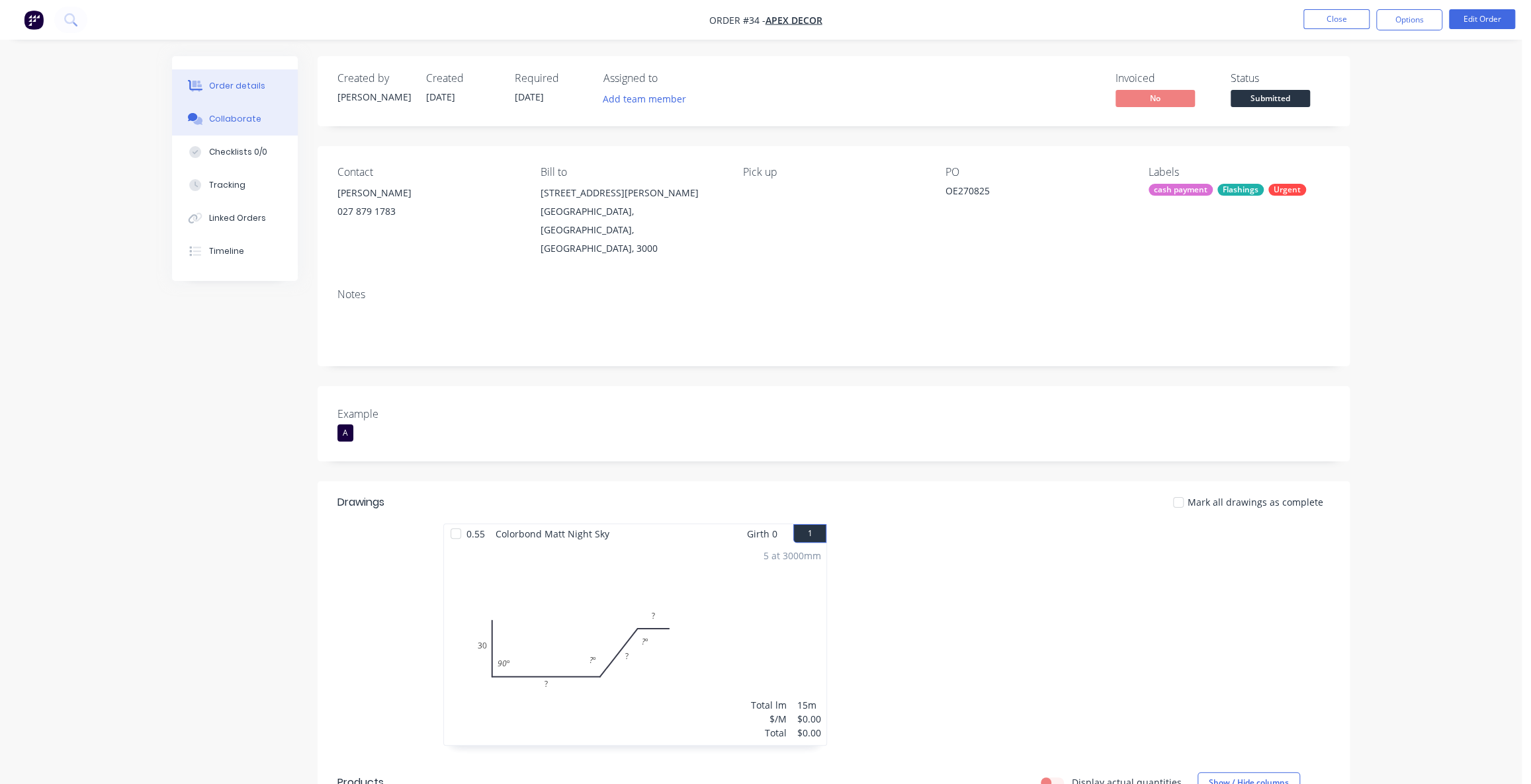
click at [233, 120] on div "Collaborate" at bounding box center [235, 119] width 52 height 12
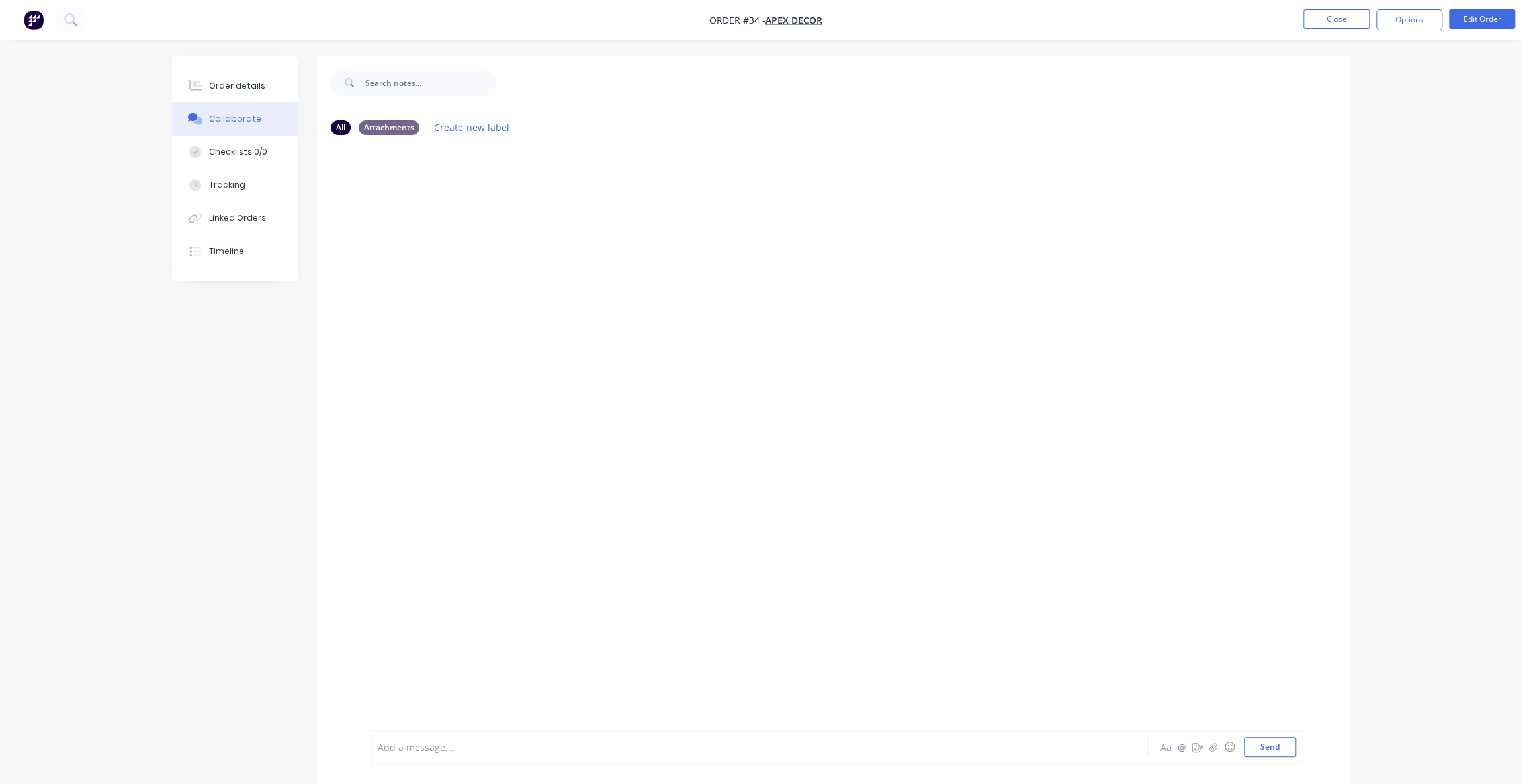
click at [564, 261] on div at bounding box center [834, 438] width 1032 height 585
click at [528, 301] on div at bounding box center [834, 438] width 1032 height 585
click at [518, 273] on div at bounding box center [834, 438] width 1032 height 585
click at [462, 737] on div "Add a message..." at bounding box center [722, 747] width 689 height 20
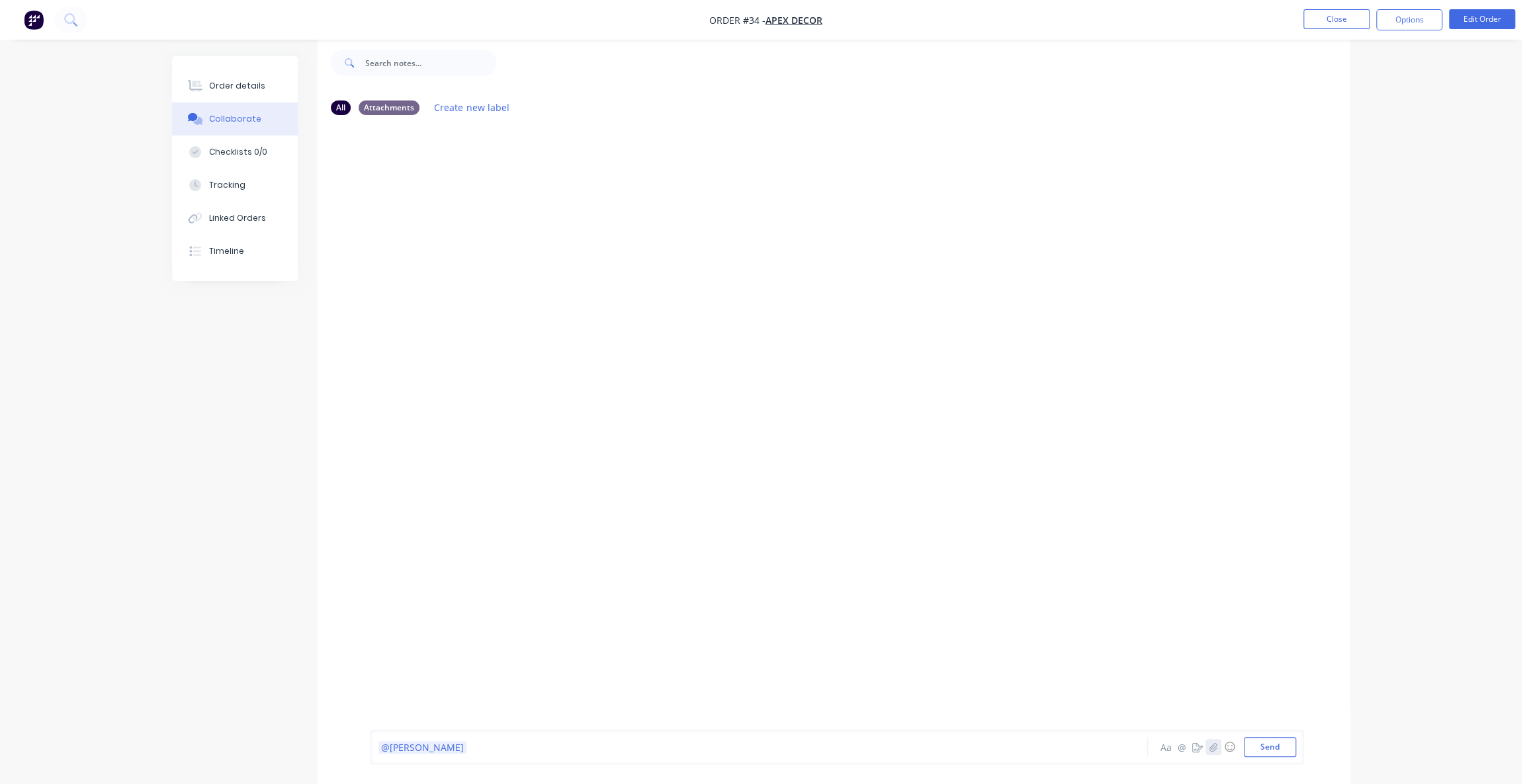
click at [1217, 753] on button "button" at bounding box center [1213, 747] width 16 height 16
click at [498, 709] on div at bounding box center [837, 703] width 918 height 67
click at [460, 755] on div "@[PERSON_NAME]" at bounding box center [722, 747] width 689 height 20
click at [451, 742] on div at bounding box center [722, 748] width 688 height 14
click at [1204, 750] on button "button" at bounding box center [1197, 747] width 16 height 16
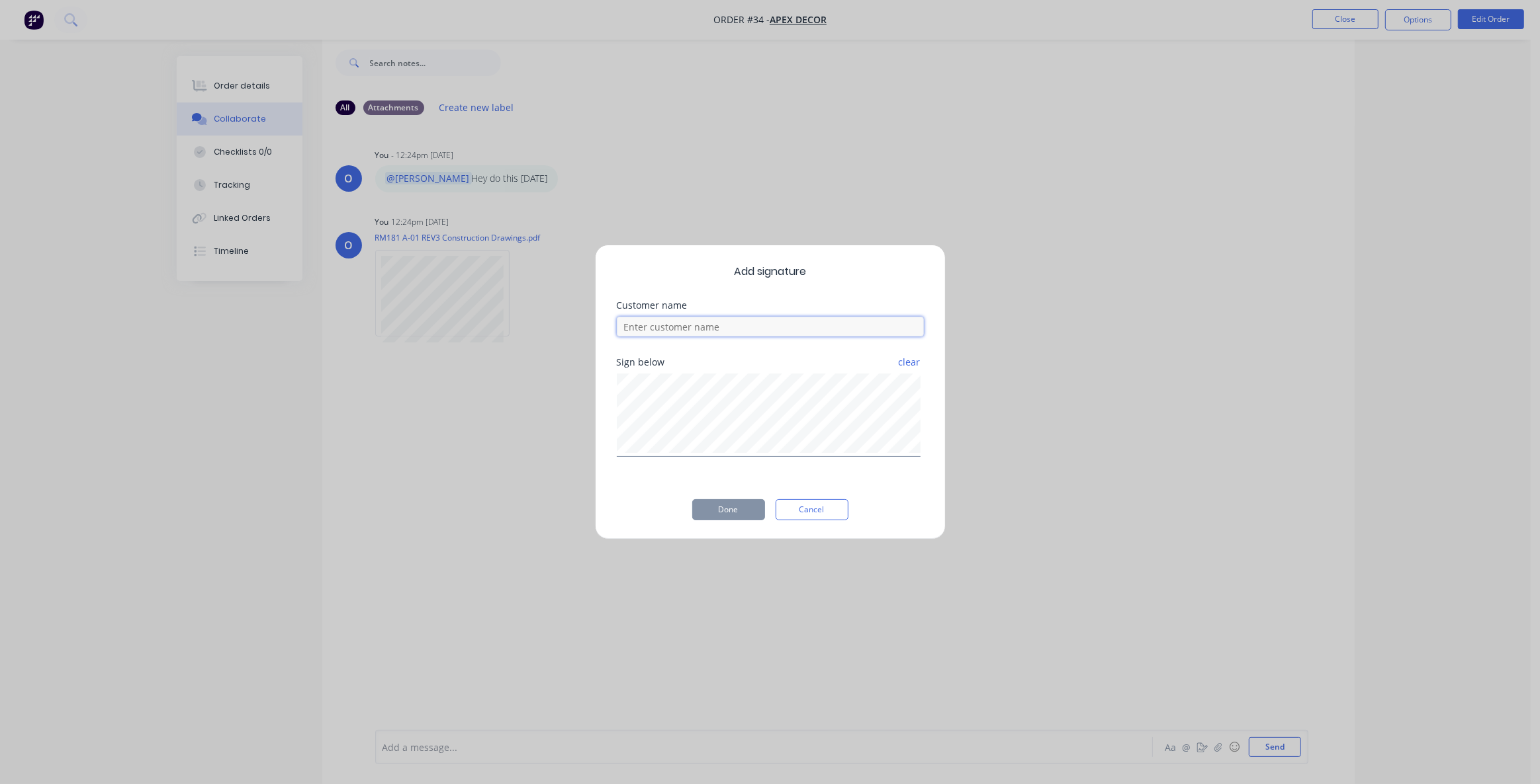
click at [678, 336] on input at bounding box center [770, 326] width 307 height 20
type input "[PERSON_NAME]"
click at [721, 509] on button "Done" at bounding box center [728, 510] width 73 height 21
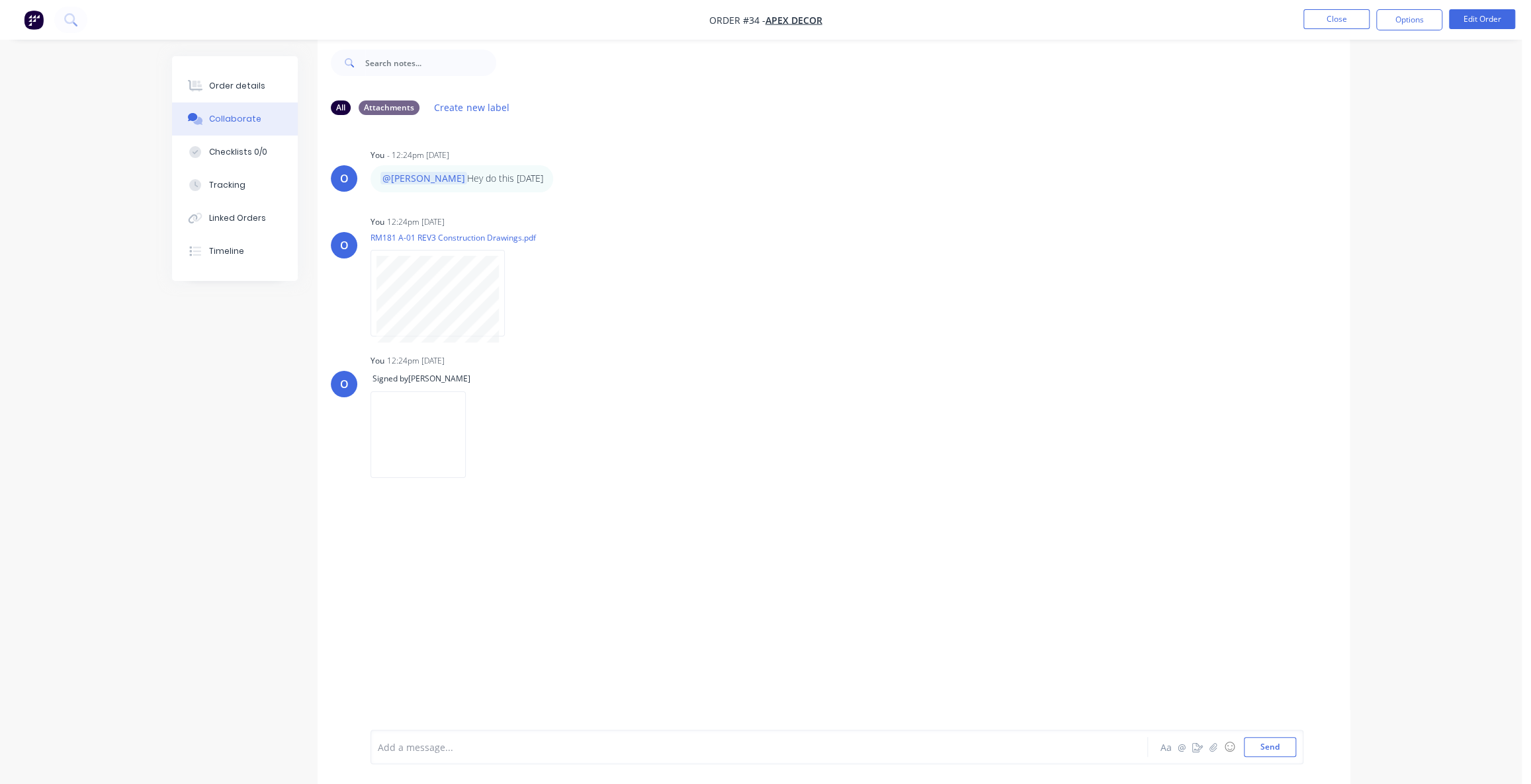
drag, startPoint x: 663, startPoint y: 512, endPoint x: 706, endPoint y: 599, distance: 97.0
click at [663, 516] on div "O You - 12:24pm [DATE] @[PERSON_NAME] Hey do this [DATE] Labels Edit Delete O Y…" at bounding box center [834, 418] width 1032 height 585
click at [391, 103] on div "Attachments" at bounding box center [389, 106] width 61 height 14
click at [342, 107] on div "All" at bounding box center [341, 106] width 20 height 14
click at [518, 294] on button "button" at bounding box center [515, 293] width 5 height 19
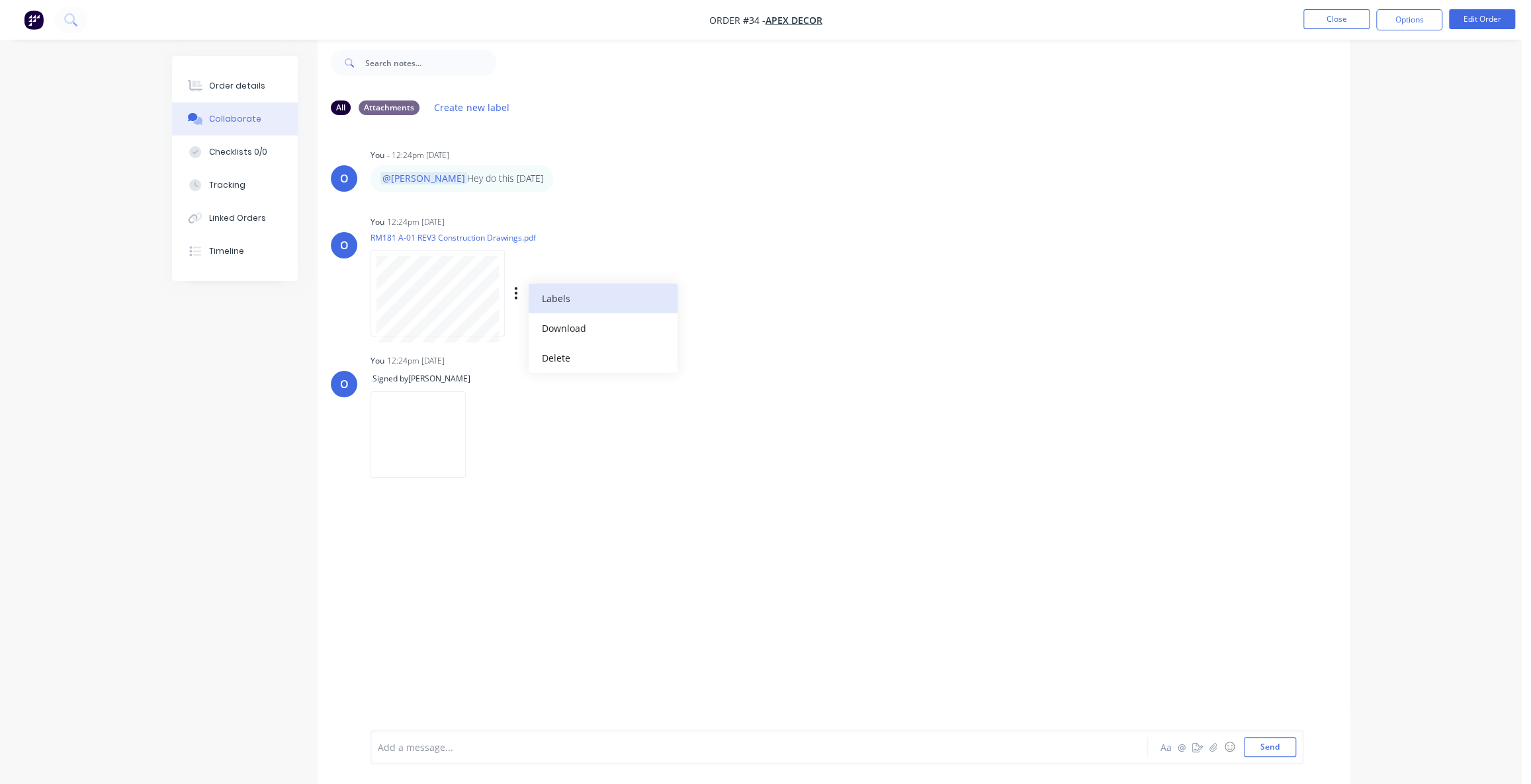
click at [564, 304] on button "Labels" at bounding box center [603, 298] width 149 height 29
click at [636, 359] on button "Create new label" at bounding box center [663, 362] width 176 height 21
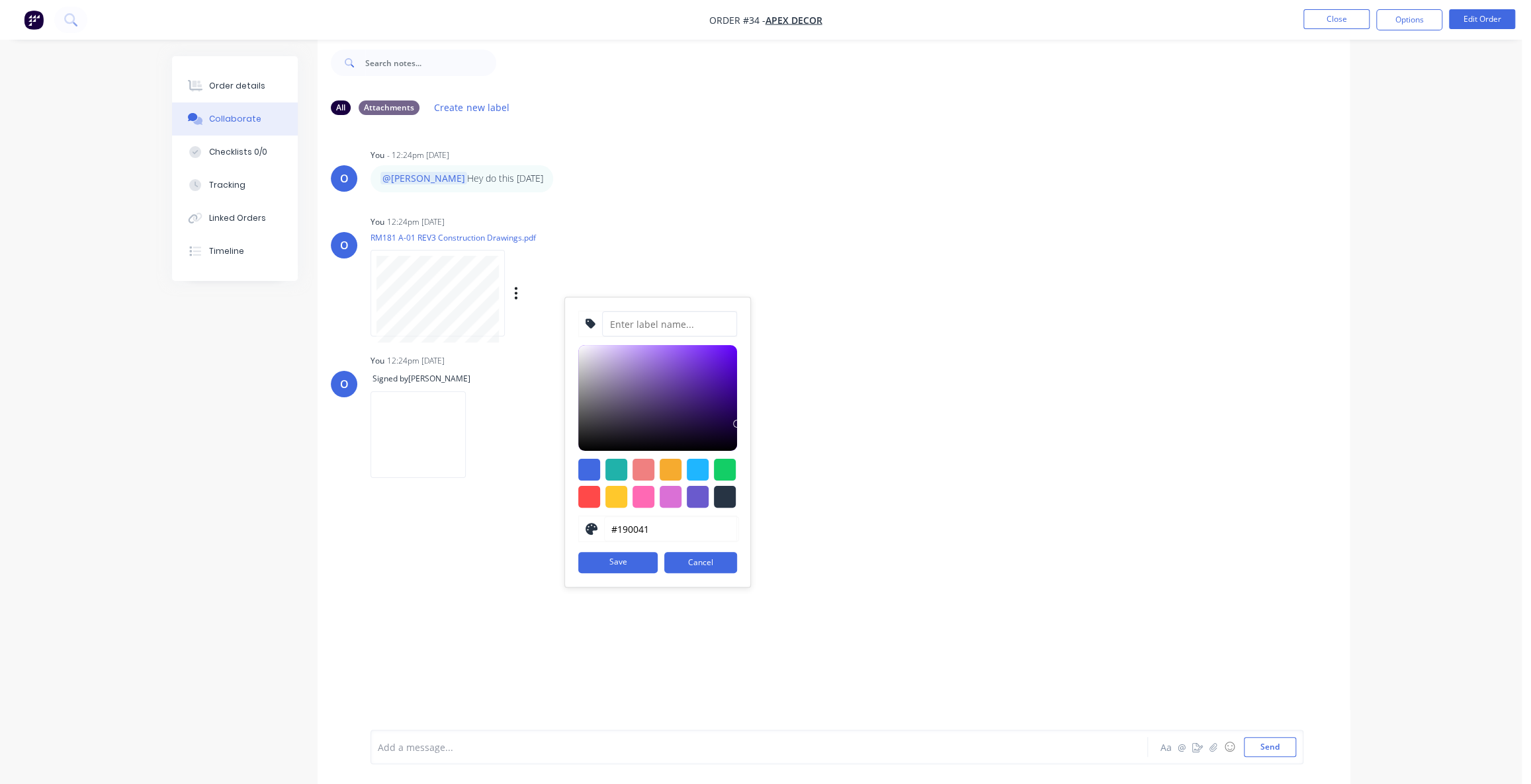
click at [642, 326] on input at bounding box center [670, 323] width 135 height 25
click at [732, 554] on button "Cancel" at bounding box center [701, 563] width 73 height 21
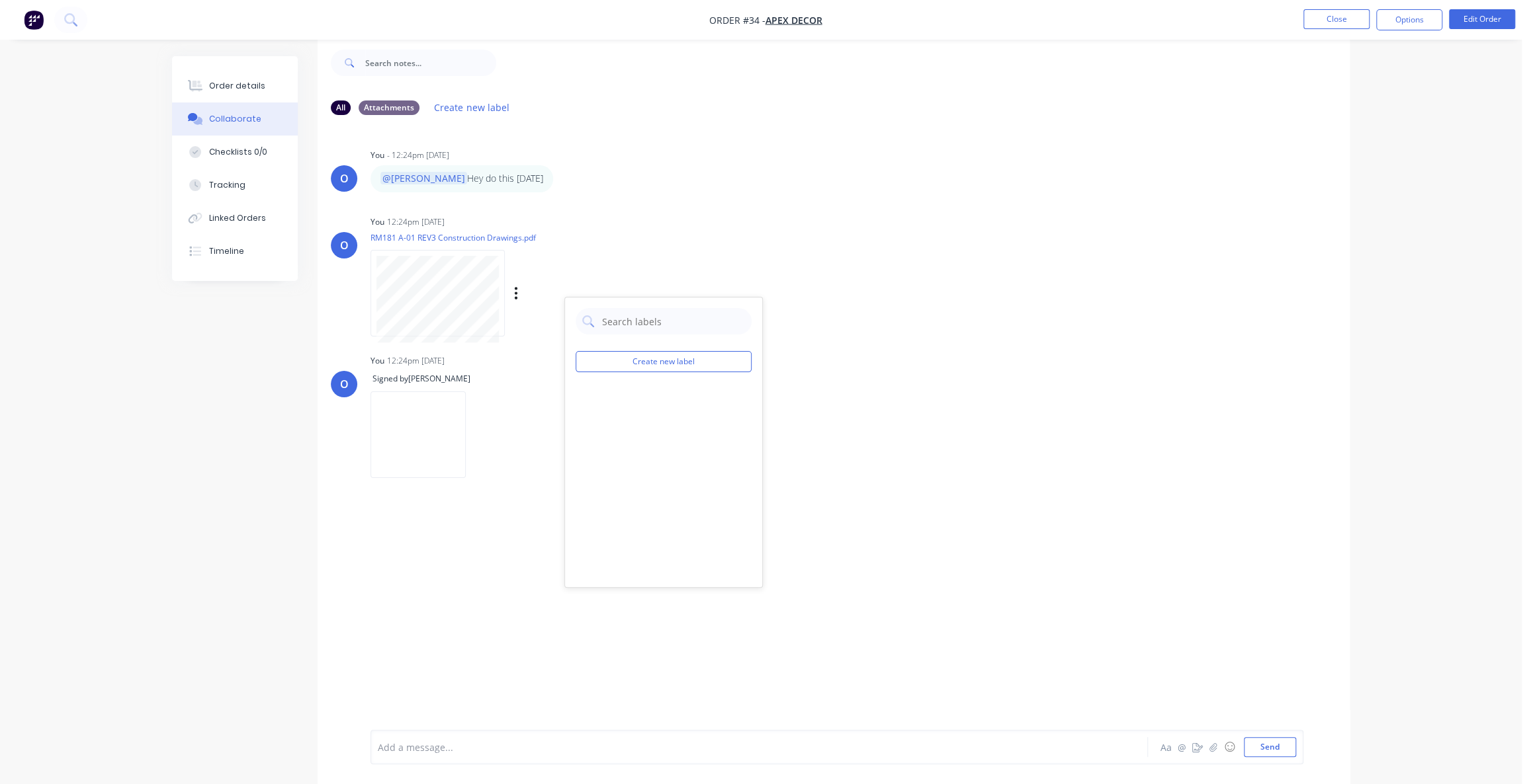
click at [611, 196] on div "O You - 12:24pm [DATE] @[PERSON_NAME] Hey do this [DATE] Labels Edit Delete O Y…" at bounding box center [834, 418] width 1032 height 585
click at [148, 366] on div "Order details Collaborate Checklists 0/0 Tracking Linked Orders Timeline Order …" at bounding box center [761, 382] width 1522 height 804
click at [152, 431] on div "Order details Collaborate Checklists 0/0 Tracking Linked Orders Timeline Order …" at bounding box center [761, 382] width 1522 height 804
click at [254, 152] on div "Checklists 0/0" at bounding box center [238, 153] width 58 height 12
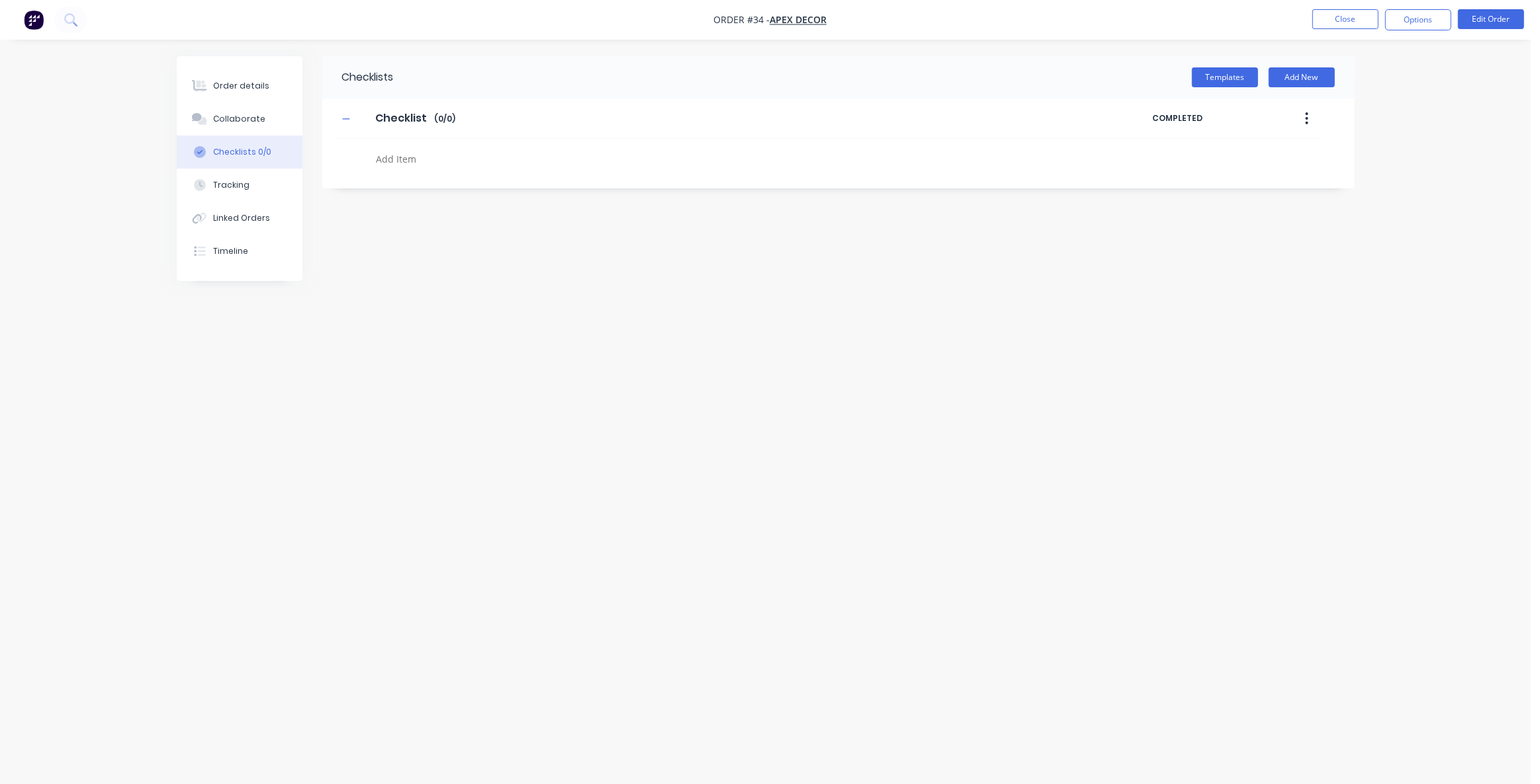
drag, startPoint x: 721, startPoint y: 440, endPoint x: 450, endPoint y: 216, distance: 351.6
click at [721, 440] on div "Checklists Templates Add New Checklist Checklist Enter Checklist name ( 0 / 0 )…" at bounding box center [765, 366] width 1178 height 622
click at [682, 437] on div "Checklists Templates Add New Checklist Checklist Enter Checklist name ( 0 / 0 )…" at bounding box center [765, 366] width 1178 height 622
click at [720, 418] on div "Checklists Templates Add New Checklist Checklist Enter Checklist name ( 0 / 0 )…" at bounding box center [765, 366] width 1178 height 622
click at [1230, 79] on button "Templates" at bounding box center [1225, 77] width 66 height 20
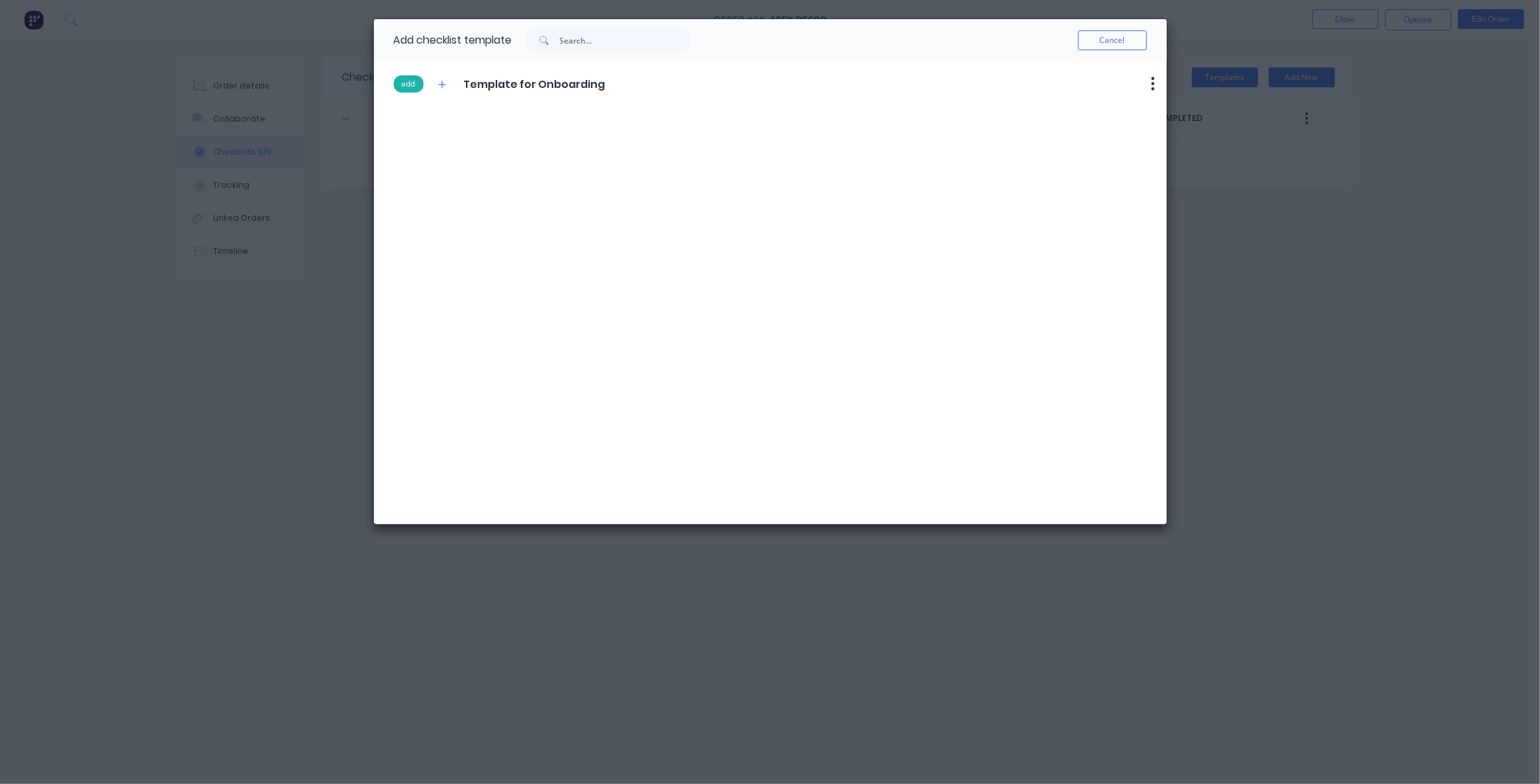
click at [409, 87] on button "add" at bounding box center [408, 84] width 29 height 17
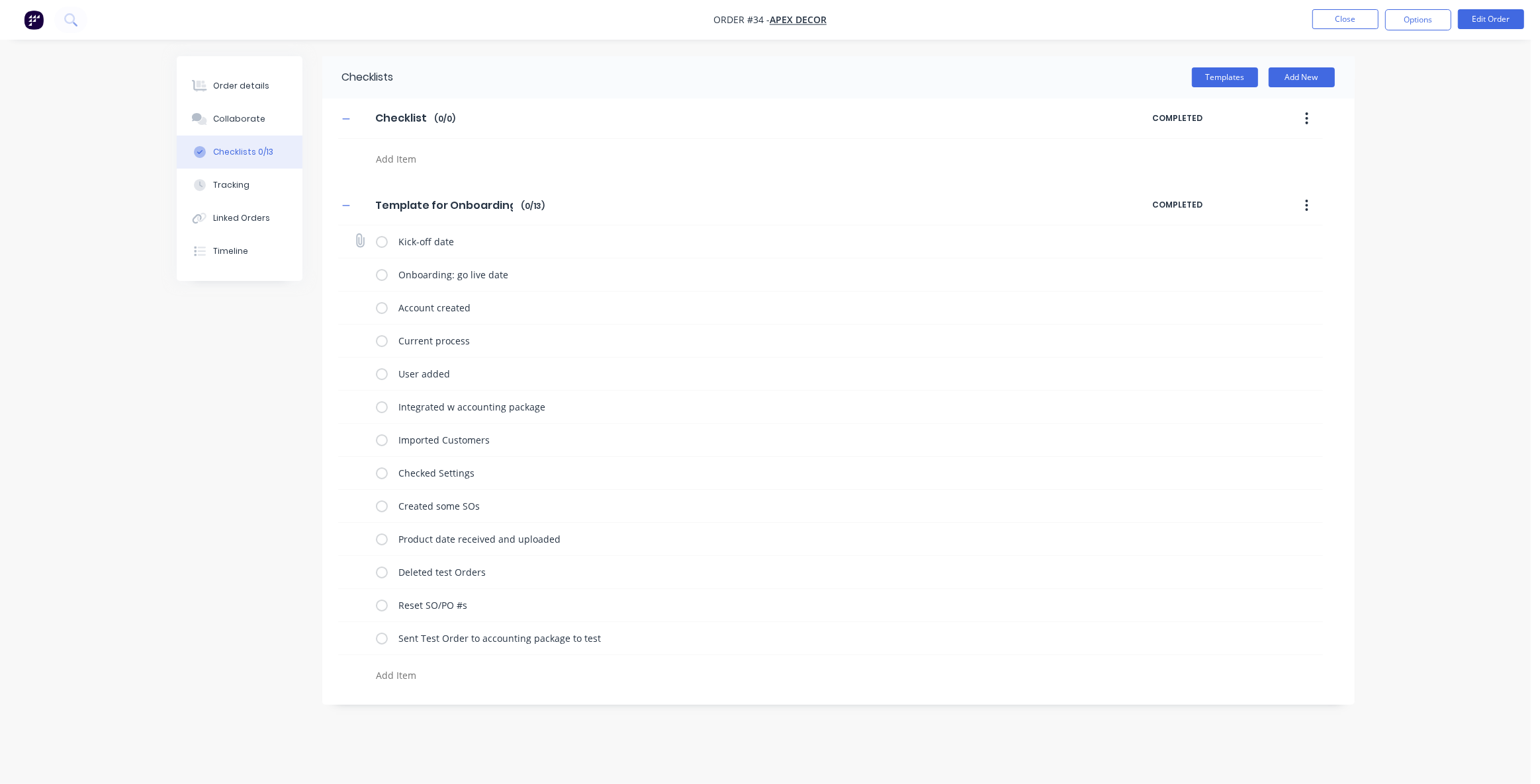
click at [379, 242] on label at bounding box center [382, 242] width 12 height 14
click at [0, 0] on input "checkbox" at bounding box center [0, 0] width 0 height 0
click at [380, 277] on label at bounding box center [382, 275] width 12 height 14
click at [0, 0] on input "checkbox" at bounding box center [0, 0] width 0 height 0
click at [384, 340] on label at bounding box center [382, 341] width 12 height 14
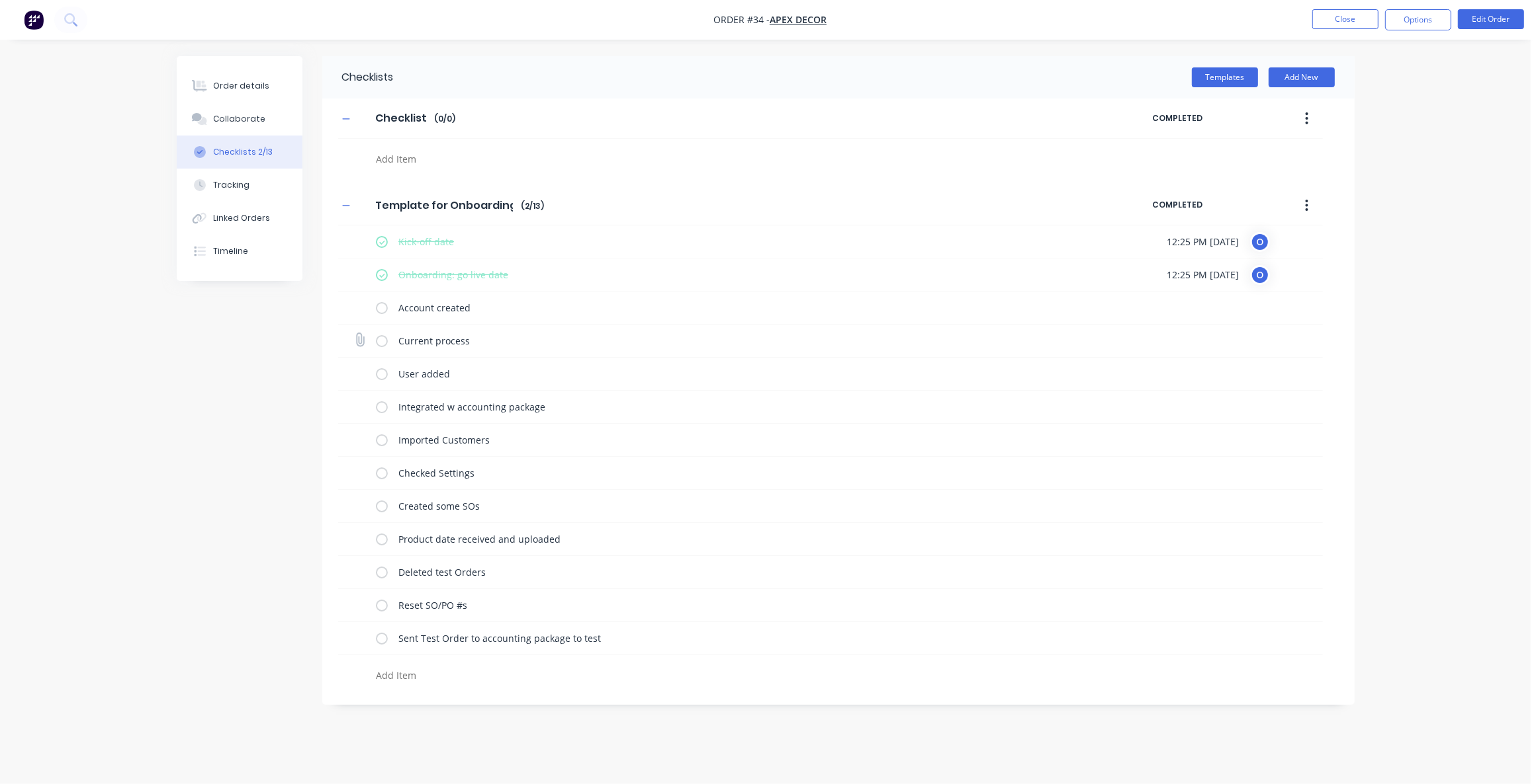
click at [0, 0] on input "checkbox" at bounding box center [0, 0] width 0 height 0
type textarea "x"
drag, startPoint x: 1164, startPoint y: 340, endPoint x: 1287, endPoint y: 343, distance: 123.0
click at [1287, 343] on div "Current process 12:25 PM [DATE] O" at bounding box center [830, 341] width 985 height 33
click at [1391, 289] on div "Order details Collaborate Checklists 3/13 Tracking Linked Orders Timeline Order…" at bounding box center [765, 392] width 1530 height 784
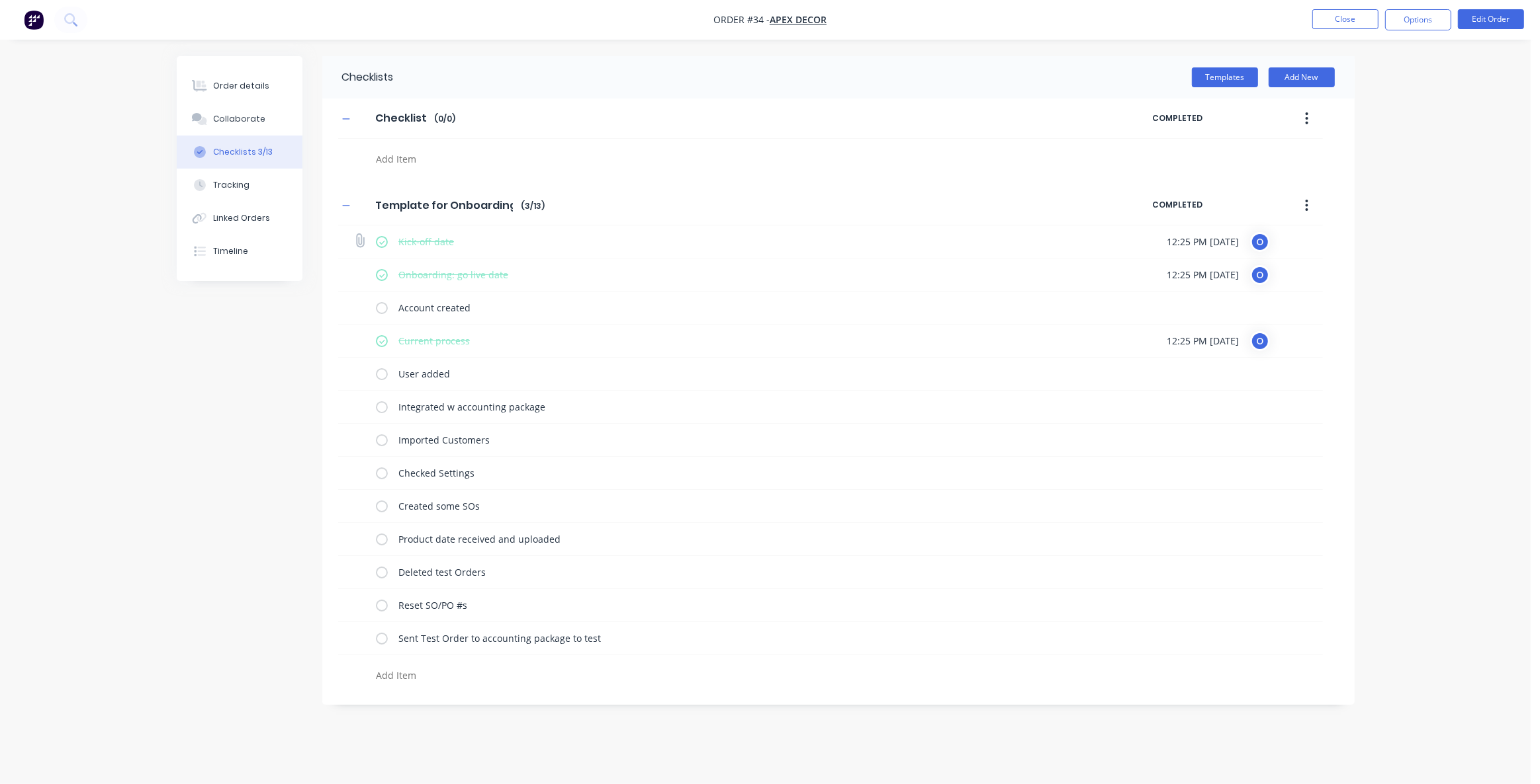
click at [357, 241] on icon at bounding box center [360, 241] width 18 height 18
click at [354, 234] on input "file" at bounding box center [354, 234] width 0 height 0
click at [1418, 205] on div "Order details Collaborate Checklists 3/13 Tracking Linked Orders Timeline Order…" at bounding box center [765, 392] width 1530 height 784
click at [1428, 175] on div "Order details Collaborate Checklists 3/13 Tracking Linked Orders Timeline Order…" at bounding box center [765, 392] width 1530 height 784
click at [255, 384] on div "Checklists Templates Add New Checklist Checklist Enter Checklist name ( 0 / 0 )…" at bounding box center [765, 380] width 1178 height 649
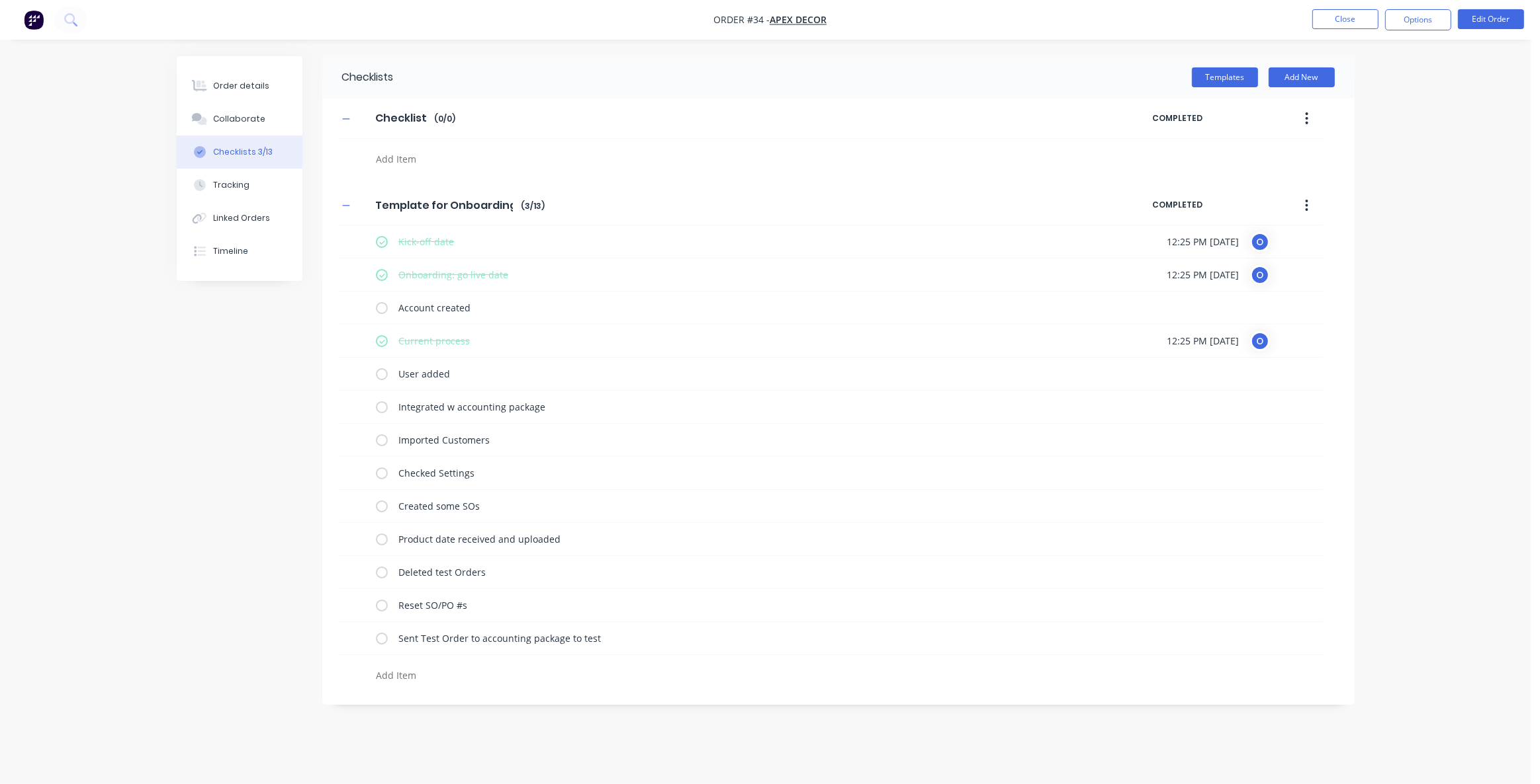
click at [241, 364] on div "Checklists Templates Add New Checklist Checklist Enter Checklist name ( 0 / 0 )…" at bounding box center [765, 380] width 1178 height 649
click at [236, 353] on div "Checklists Templates Add New Checklist Checklist Enter Checklist name ( 0 / 0 )…" at bounding box center [765, 380] width 1178 height 649
click at [231, 384] on div "Checklists Templates Add New Checklist Checklist Enter Checklist name ( 0 / 0 )…" at bounding box center [765, 380] width 1178 height 649
click at [238, 387] on div "Checklists Templates Add New Checklist Checklist Enter Checklist name ( 0 / 0 )…" at bounding box center [765, 380] width 1178 height 649
click at [219, 184] on div "Tracking" at bounding box center [231, 185] width 36 height 12
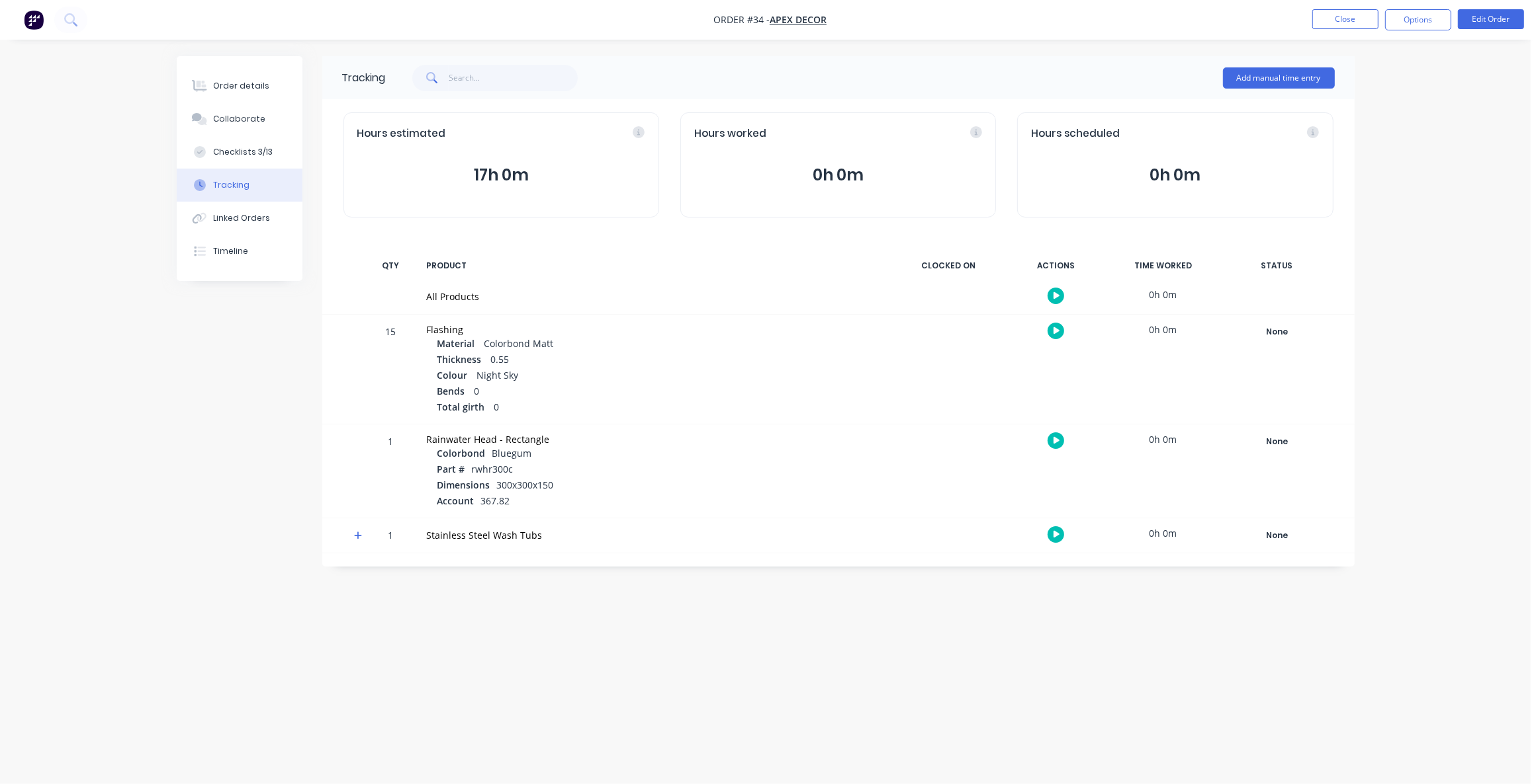
click at [60, 460] on div "Order details Collaborate Checklists 3/13 Tracking Linked Orders Timeline Order…" at bounding box center [765, 392] width 1530 height 784
click at [899, 659] on div "Tracking Add manual time entry Hours estimated 17h 0m Hours worked 0h 0m Hours …" at bounding box center [765, 366] width 1178 height 622
click at [1058, 292] on icon "button" at bounding box center [1056, 295] width 7 height 8
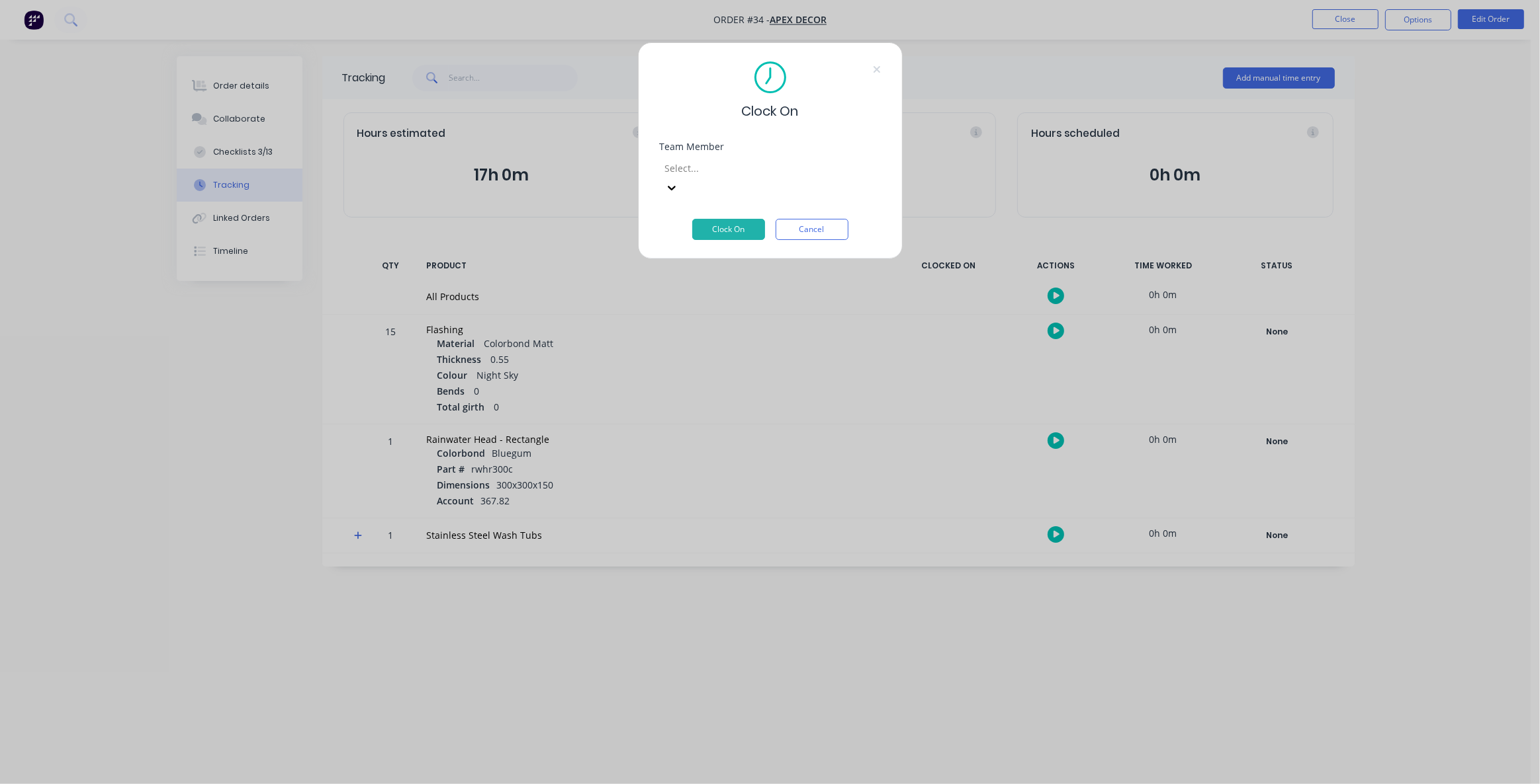
click at [758, 163] on div at bounding box center [759, 168] width 190 height 17
click at [732, 219] on button "Clock On" at bounding box center [728, 230] width 73 height 21
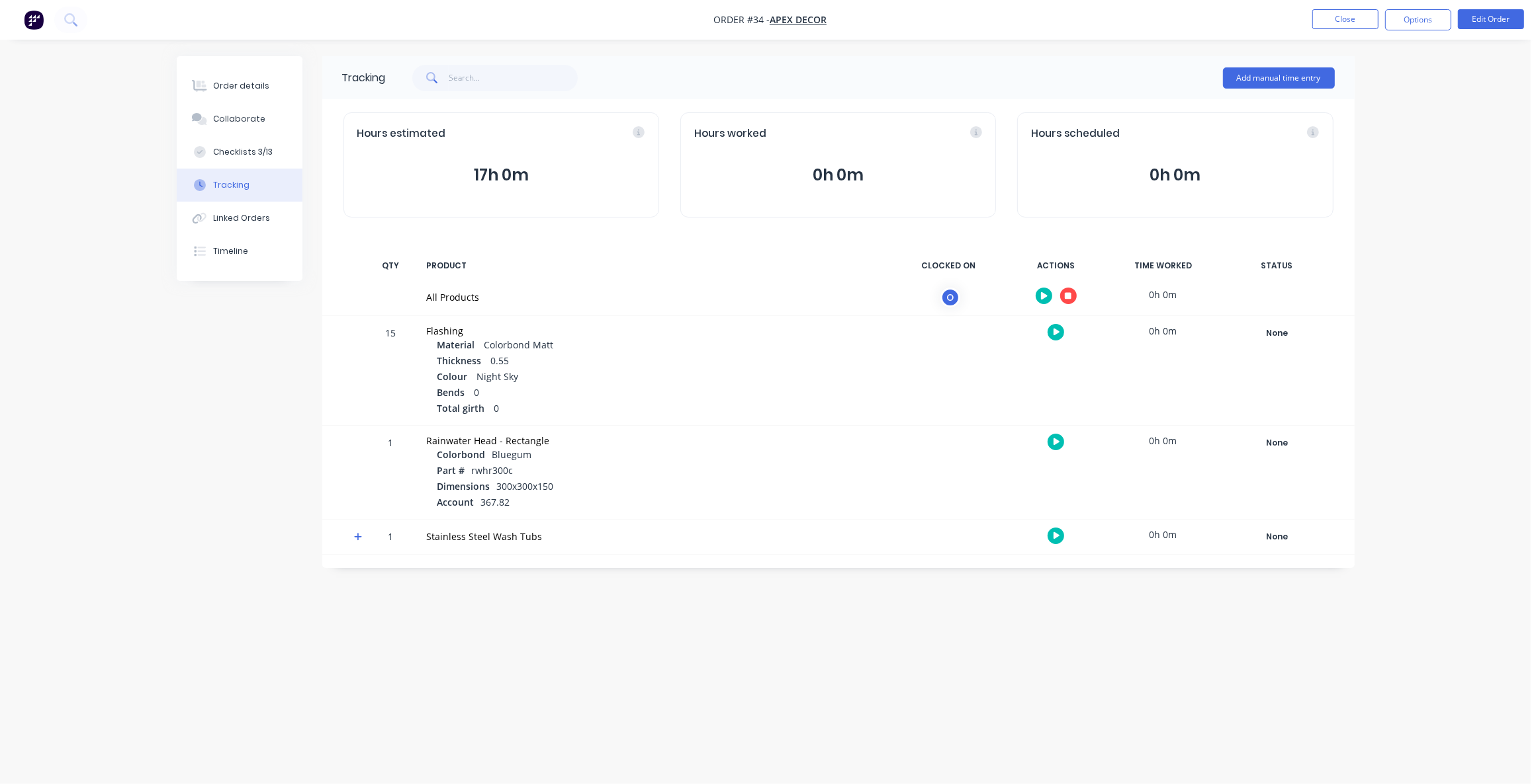
click at [1070, 299] on icon "button" at bounding box center [1068, 295] width 7 height 8
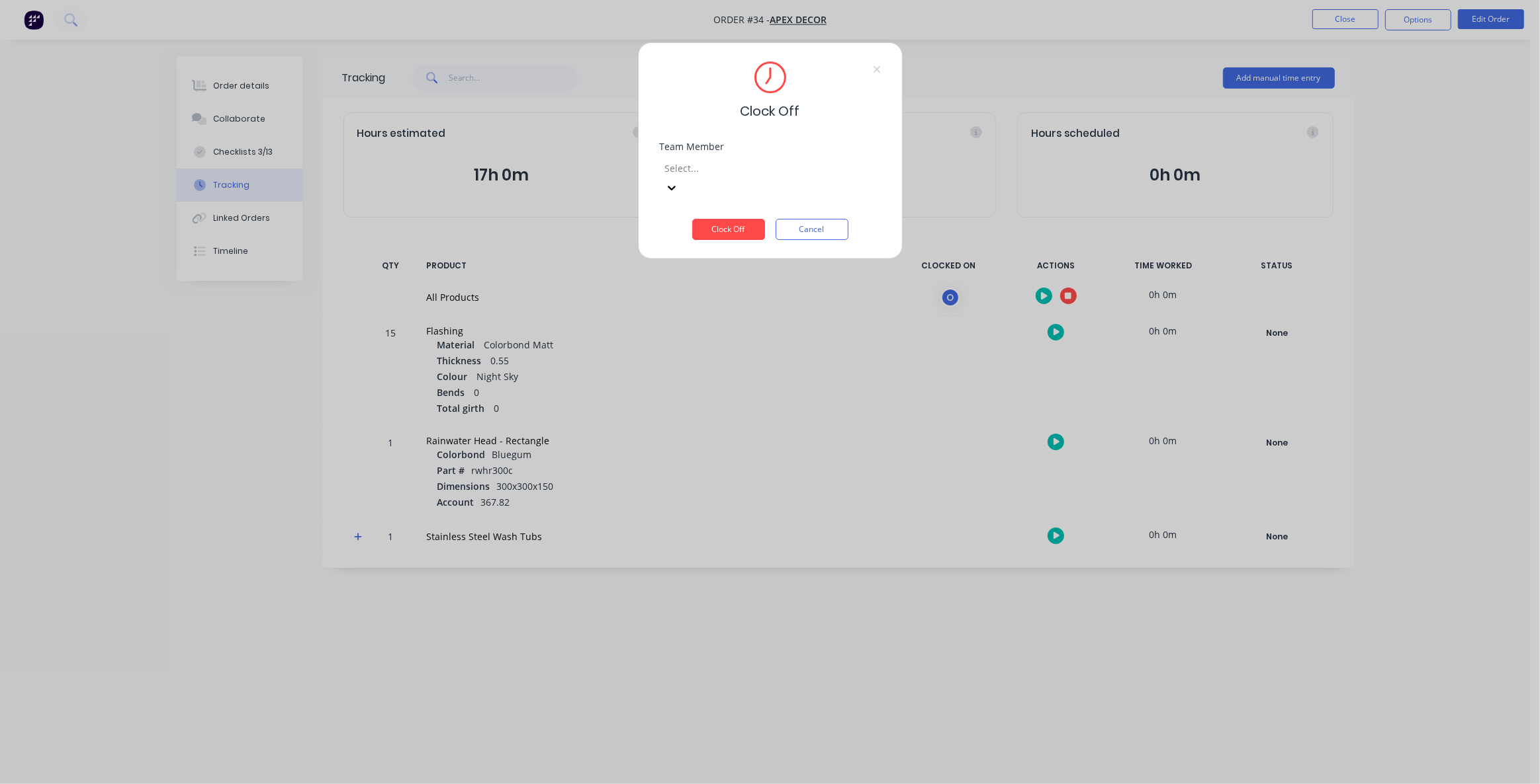
click at [735, 170] on div at bounding box center [759, 168] width 190 height 17
click at [737, 784] on div "[PERSON_NAME]" at bounding box center [765, 791] width 1530 height 14
click at [742, 219] on button "Clock Off" at bounding box center [728, 230] width 73 height 21
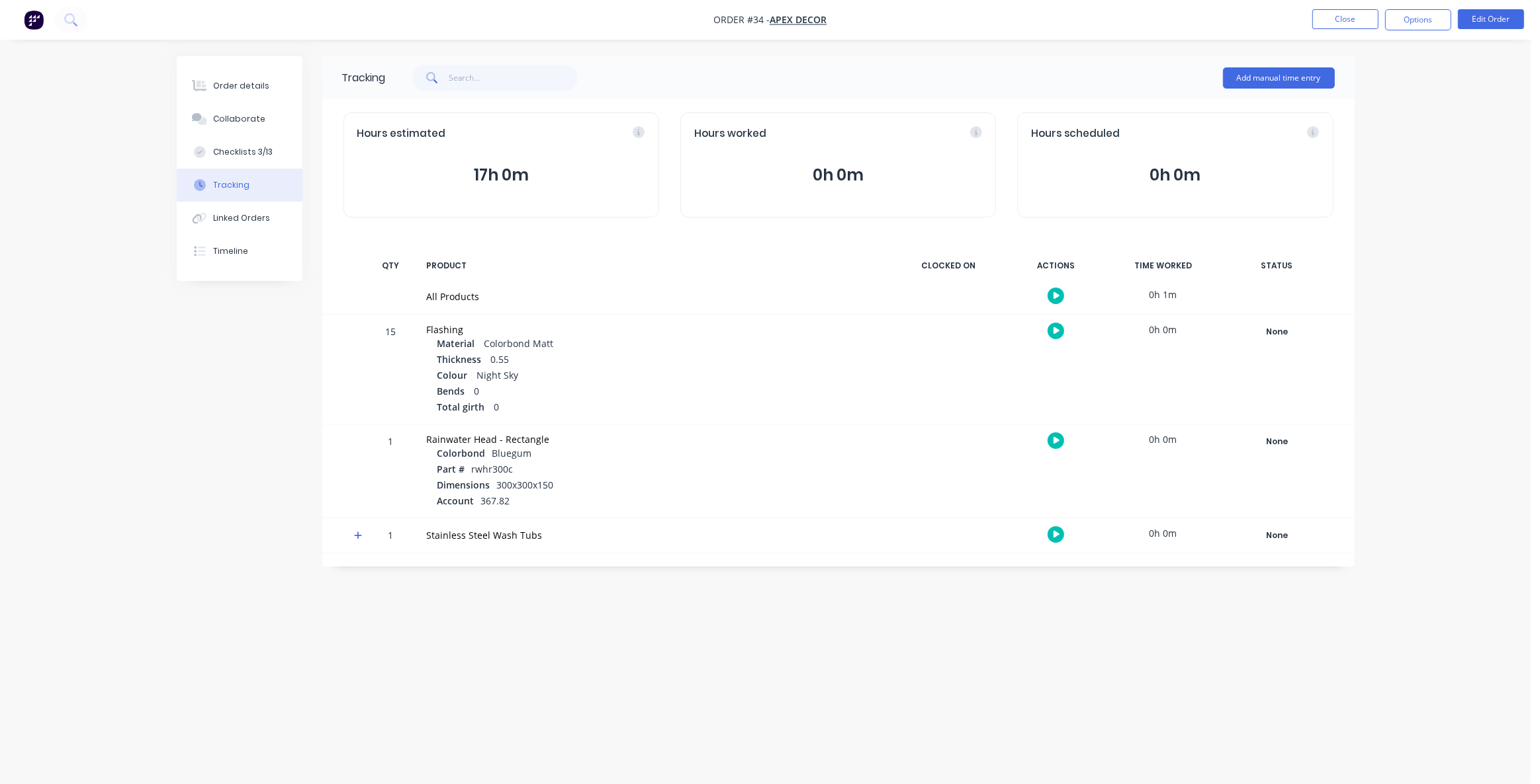
click at [1418, 201] on div "Order details Collaborate Checklists 3/13 Tracking Linked Orders Timeline Order…" at bounding box center [765, 392] width 1530 height 784
click at [1279, 82] on button "Add manual time entry" at bounding box center [1279, 78] width 112 height 21
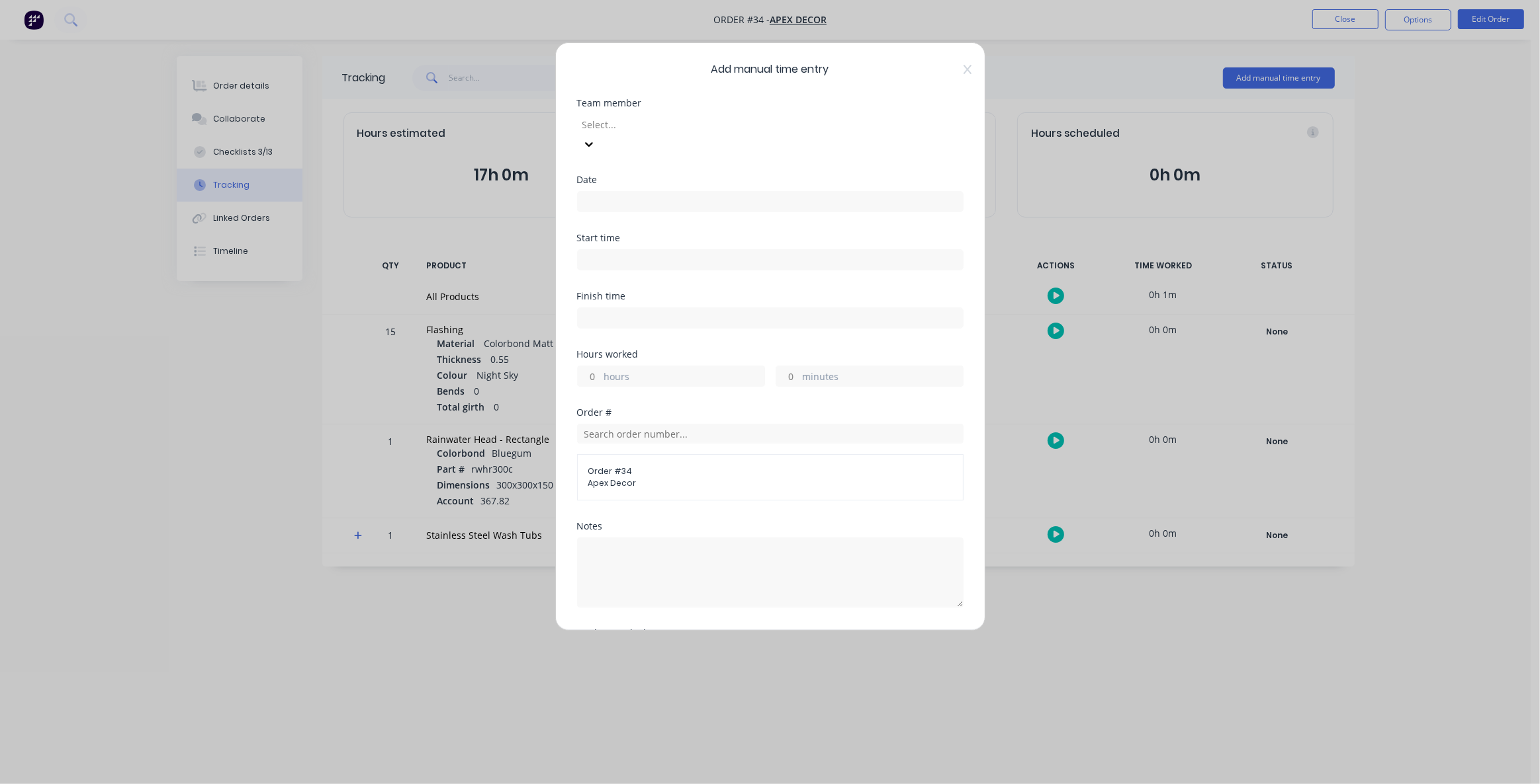
click at [671, 122] on div at bounding box center [676, 125] width 190 height 17
click at [614, 192] on input at bounding box center [770, 202] width 385 height 20
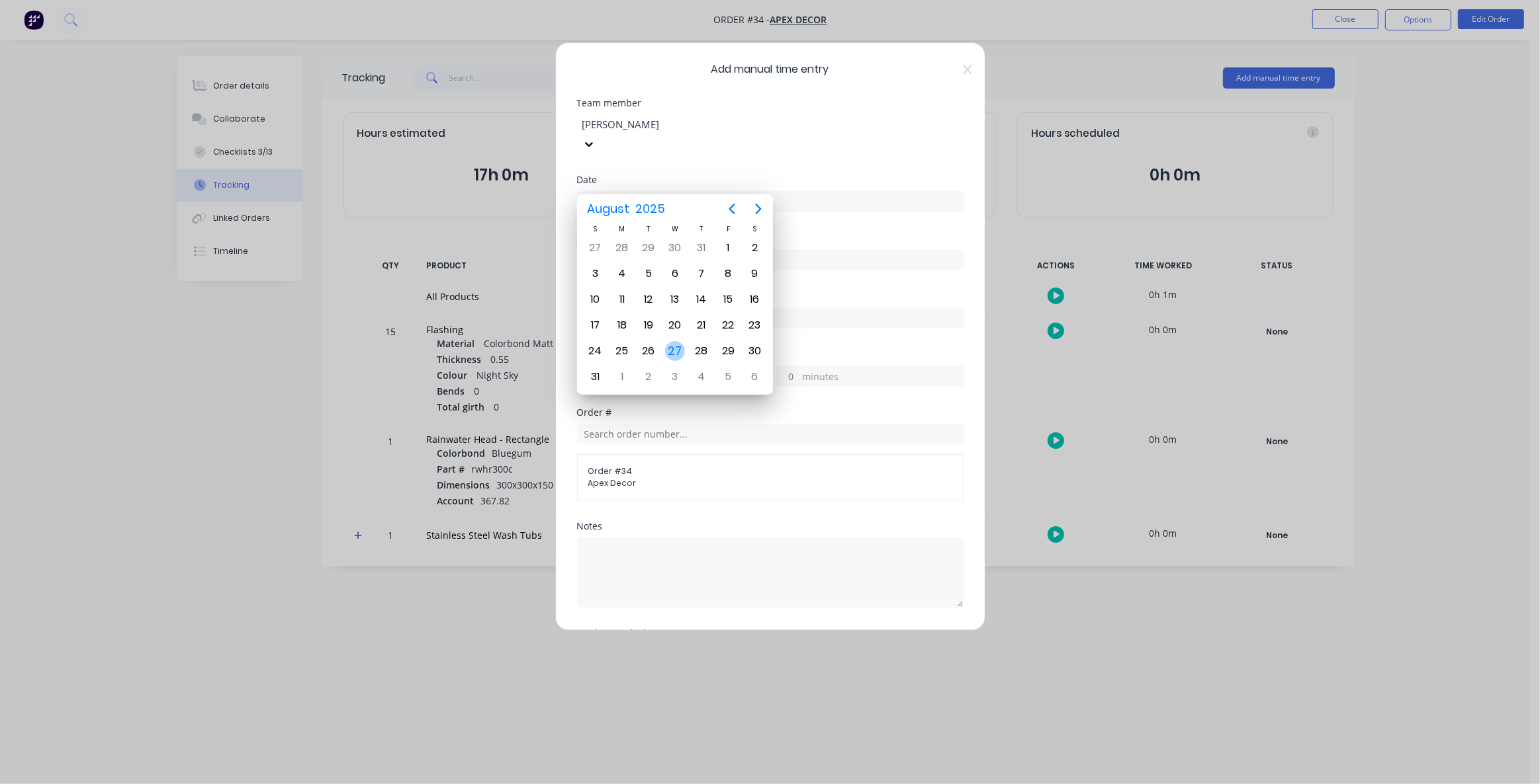
click at [671, 349] on div "27" at bounding box center [675, 351] width 20 height 20
type input "[DATE]"
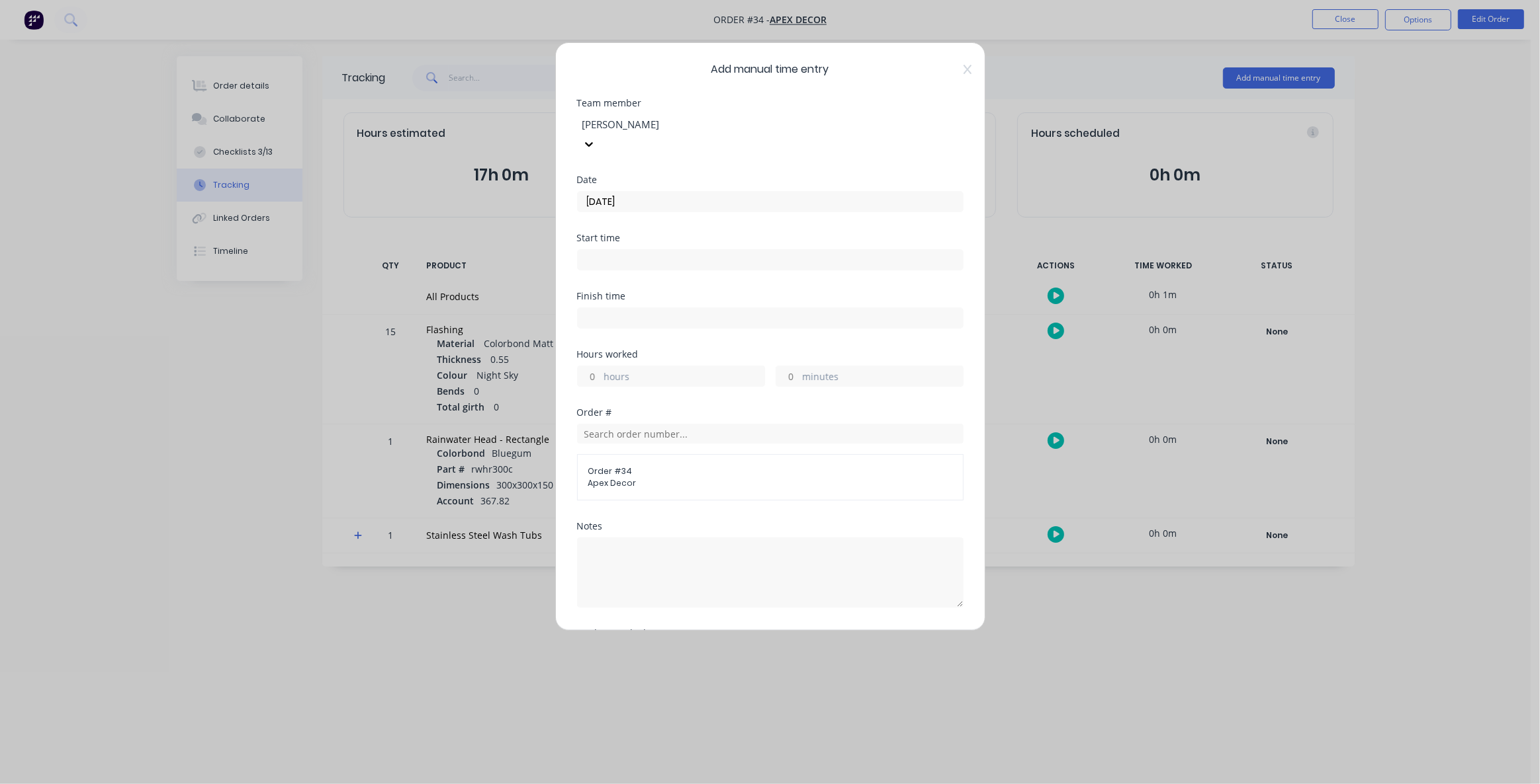
click at [602, 250] on input at bounding box center [770, 260] width 385 height 20
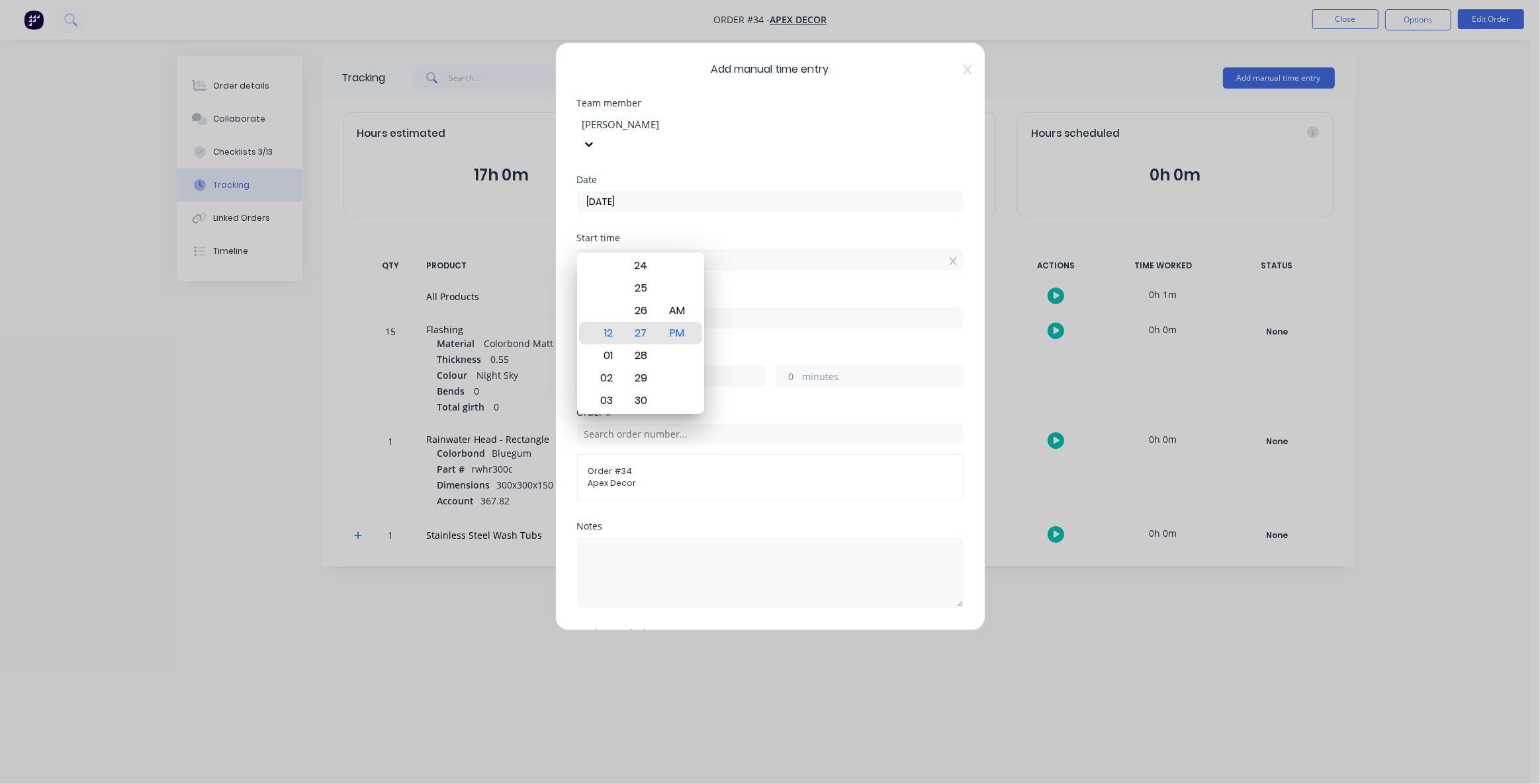
click at [948, 250] on input "12:27 PM" at bounding box center [770, 260] width 385 height 20
drag, startPoint x: 946, startPoint y: 237, endPoint x: 864, endPoint y: 243, distance: 82.2
click at [950, 258] on icon at bounding box center [954, 261] width 8 height 8
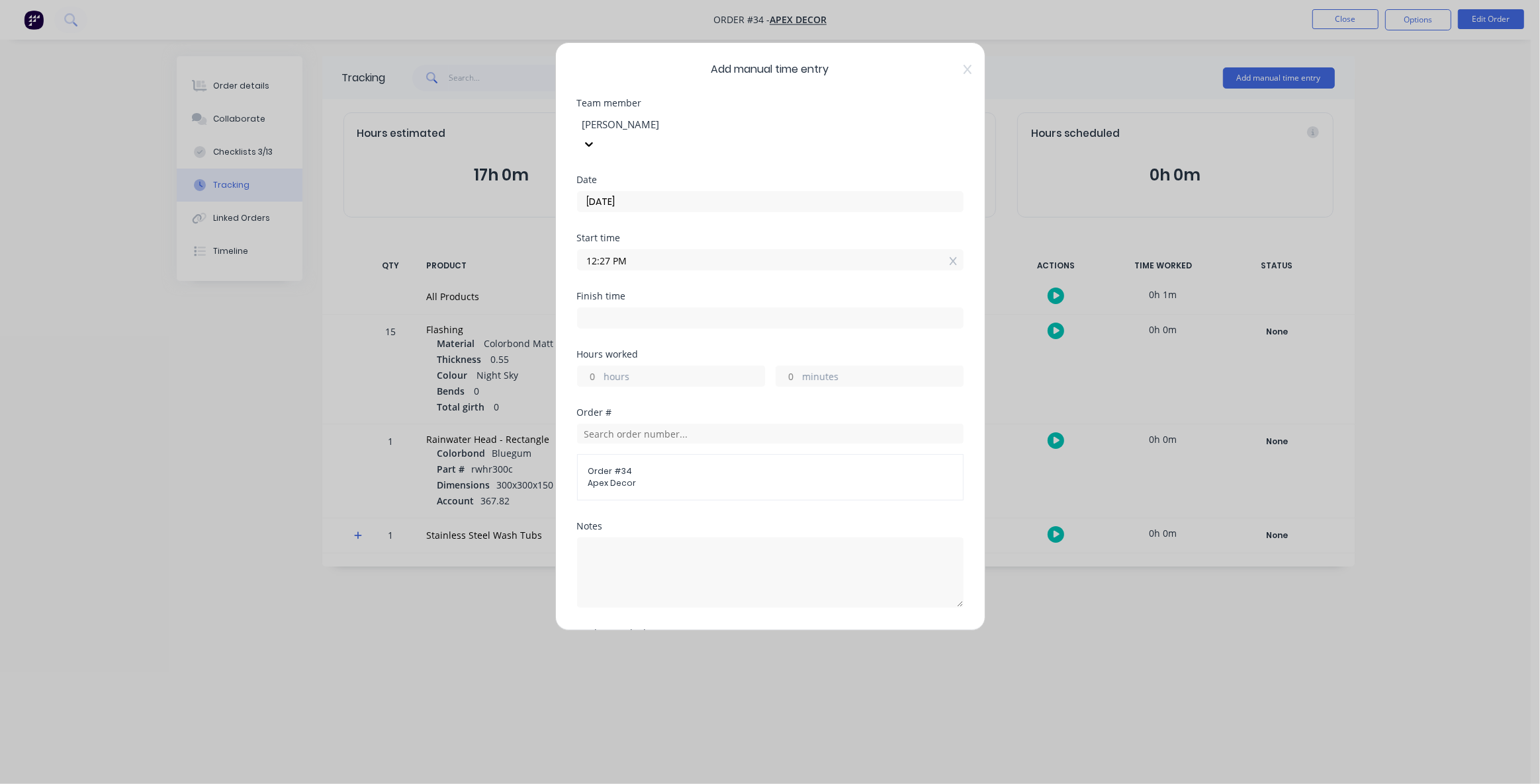
click at [628, 250] on input "12:27 PM" at bounding box center [770, 260] width 385 height 20
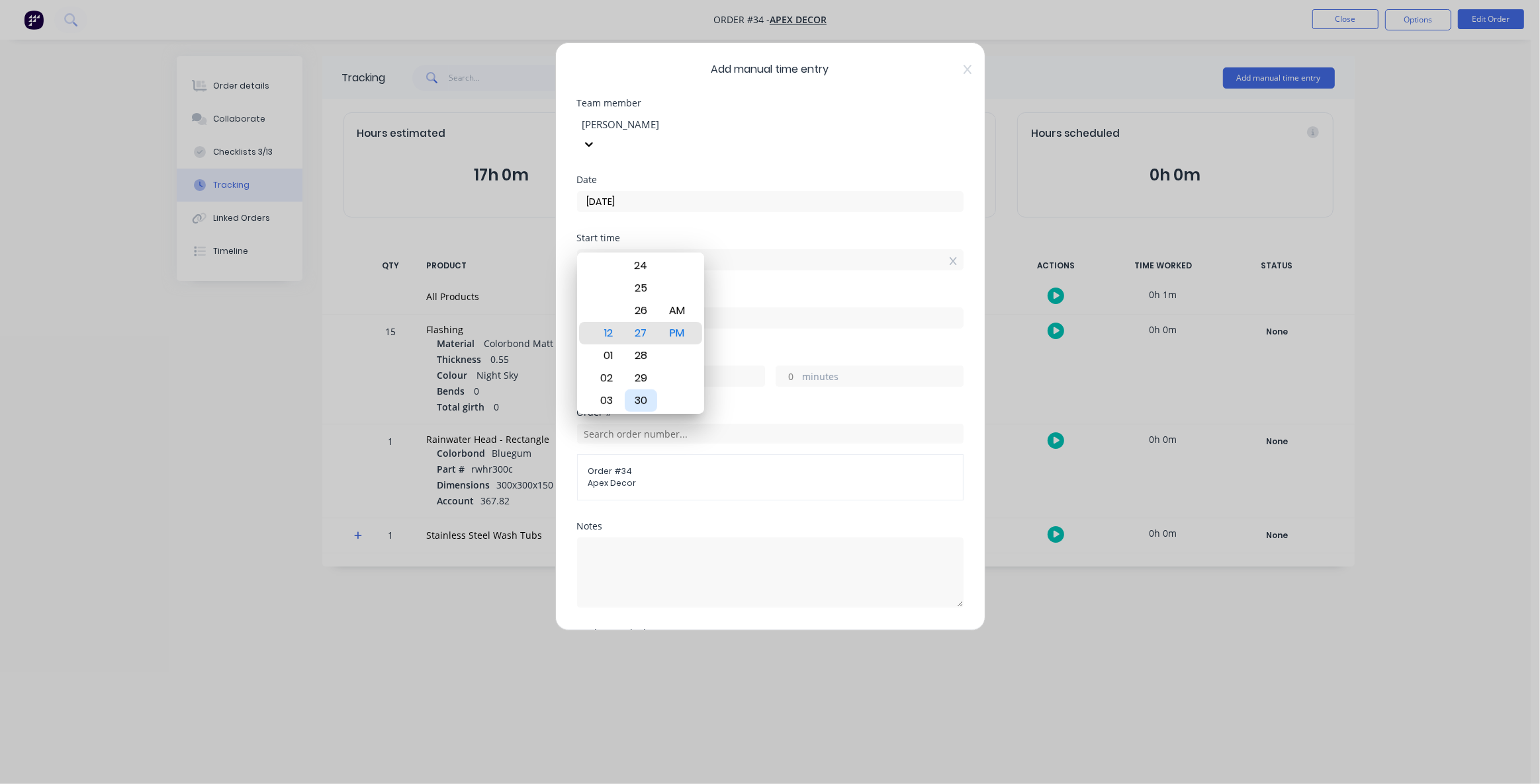
click at [641, 401] on div "30" at bounding box center [641, 401] width 32 height 23
type input "12:30 PM"
click at [690, 334] on div "PM" at bounding box center [677, 333] width 32 height 23
click at [756, 292] on div "Finish time" at bounding box center [770, 296] width 386 height 9
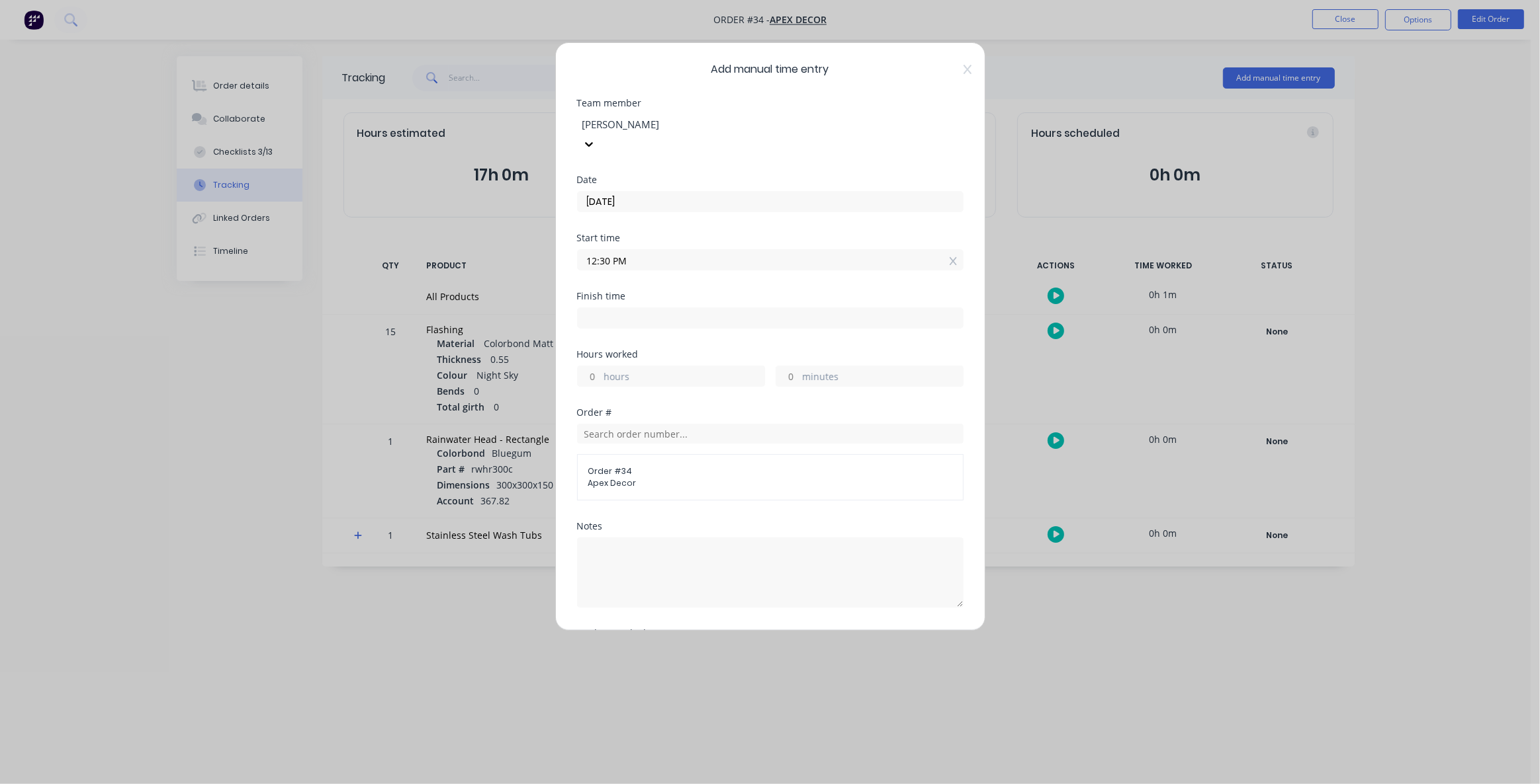
click at [654, 308] on input at bounding box center [770, 318] width 385 height 20
type input "12:27 PM"
type input "23"
type input "57"
click at [605, 439] on div "02" at bounding box center [604, 436] width 32 height 23
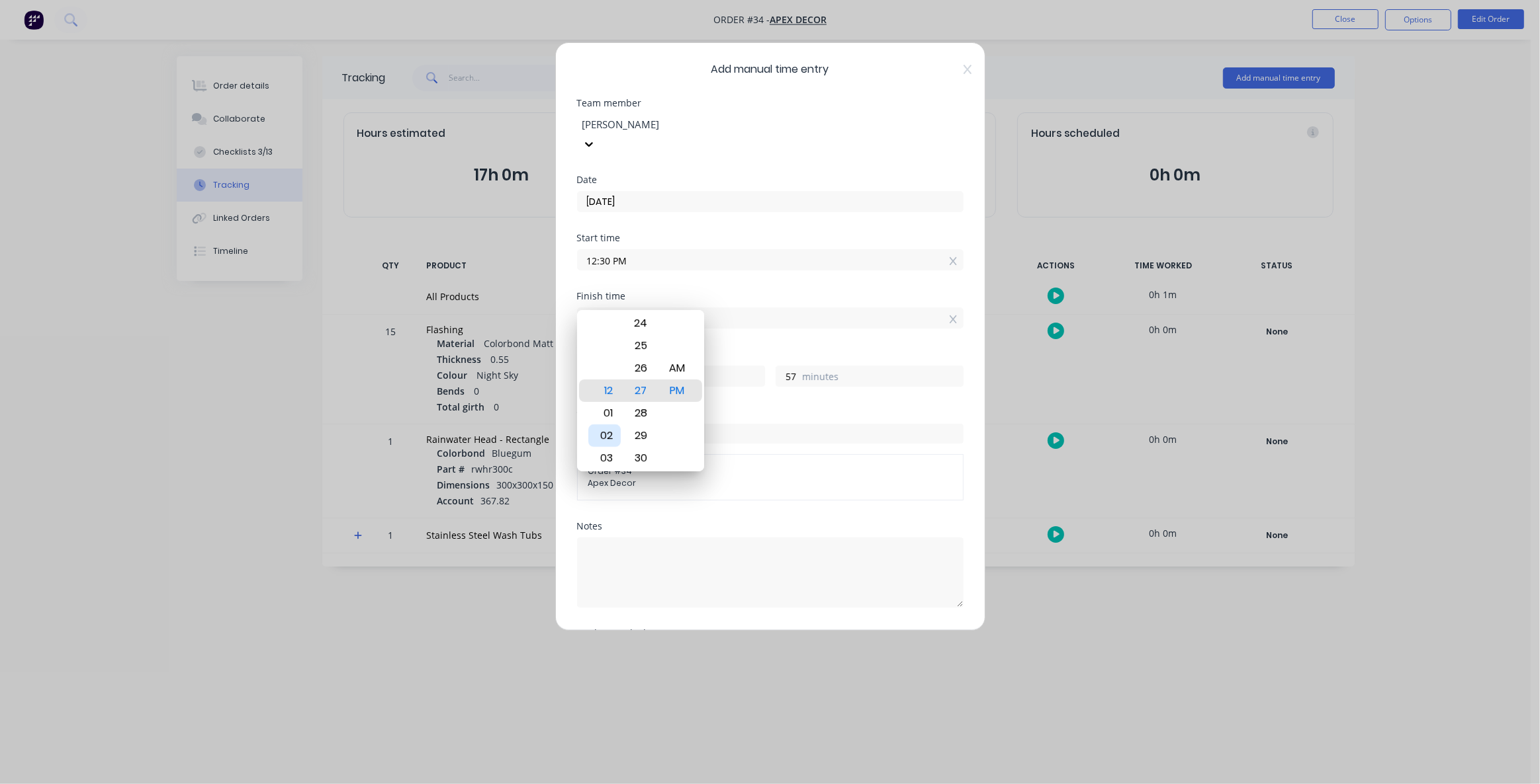
type input "02:27 PM"
type input "1"
click at [648, 455] on div "30" at bounding box center [641, 458] width 32 height 23
type input "02:30 PM"
type input "2"
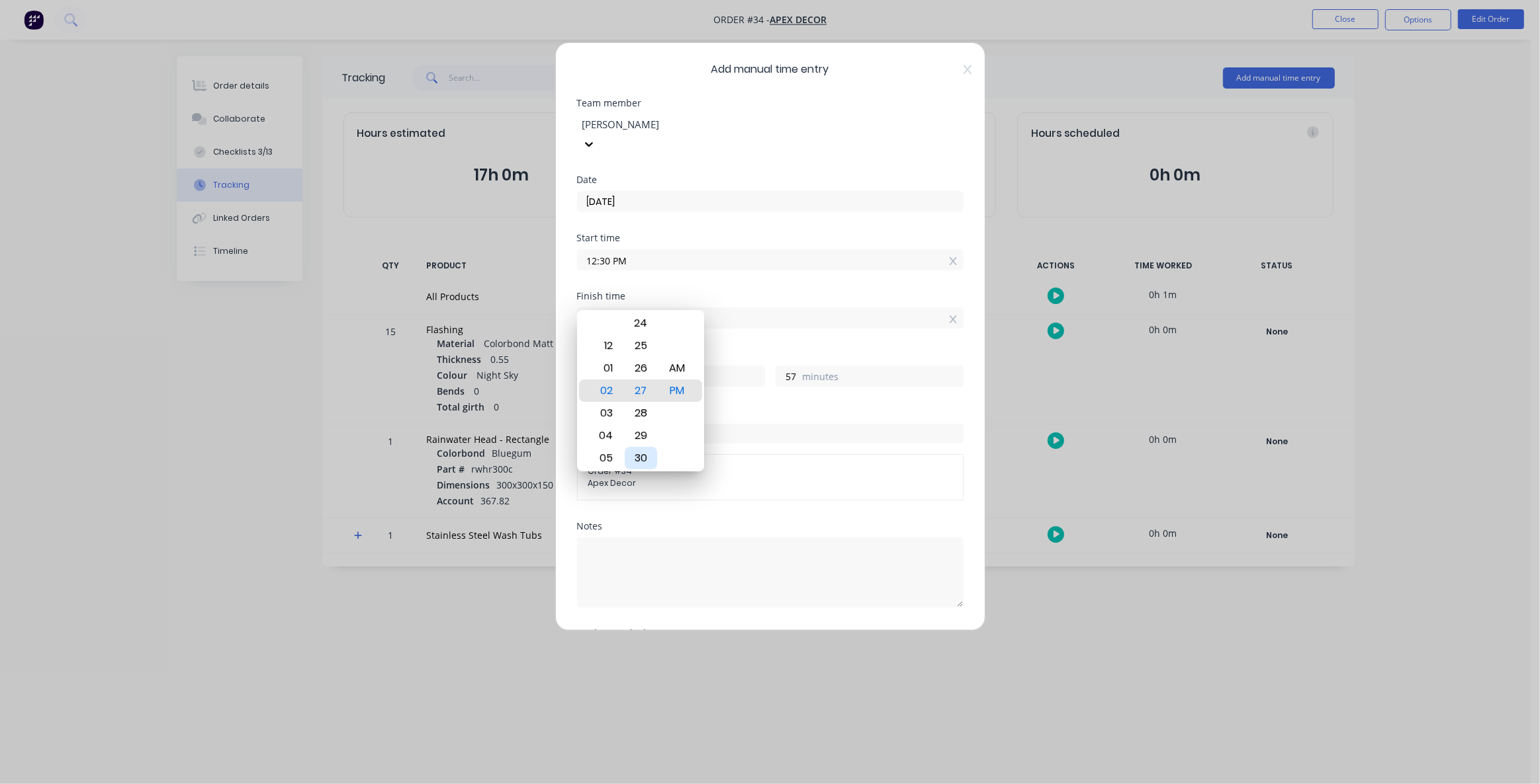
type input "0"
click at [758, 259] on div "Start time 12:30 PM" at bounding box center [770, 262] width 386 height 58
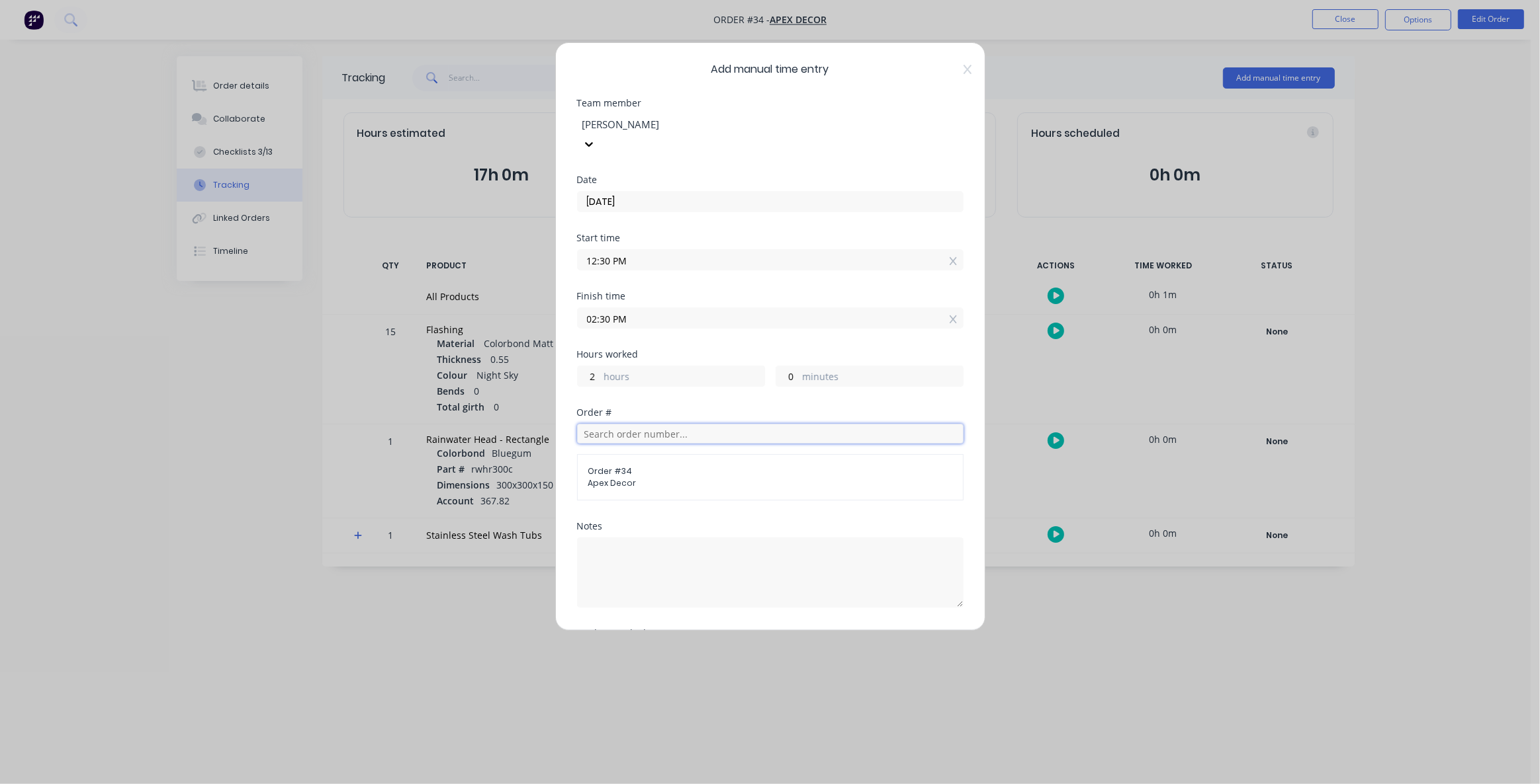
click at [623, 424] on input "text" at bounding box center [770, 434] width 386 height 20
drag, startPoint x: 632, startPoint y: 449, endPoint x: 588, endPoint y: 450, distance: 44.0
click at [590, 465] on span "Order # 34" at bounding box center [770, 471] width 364 height 12
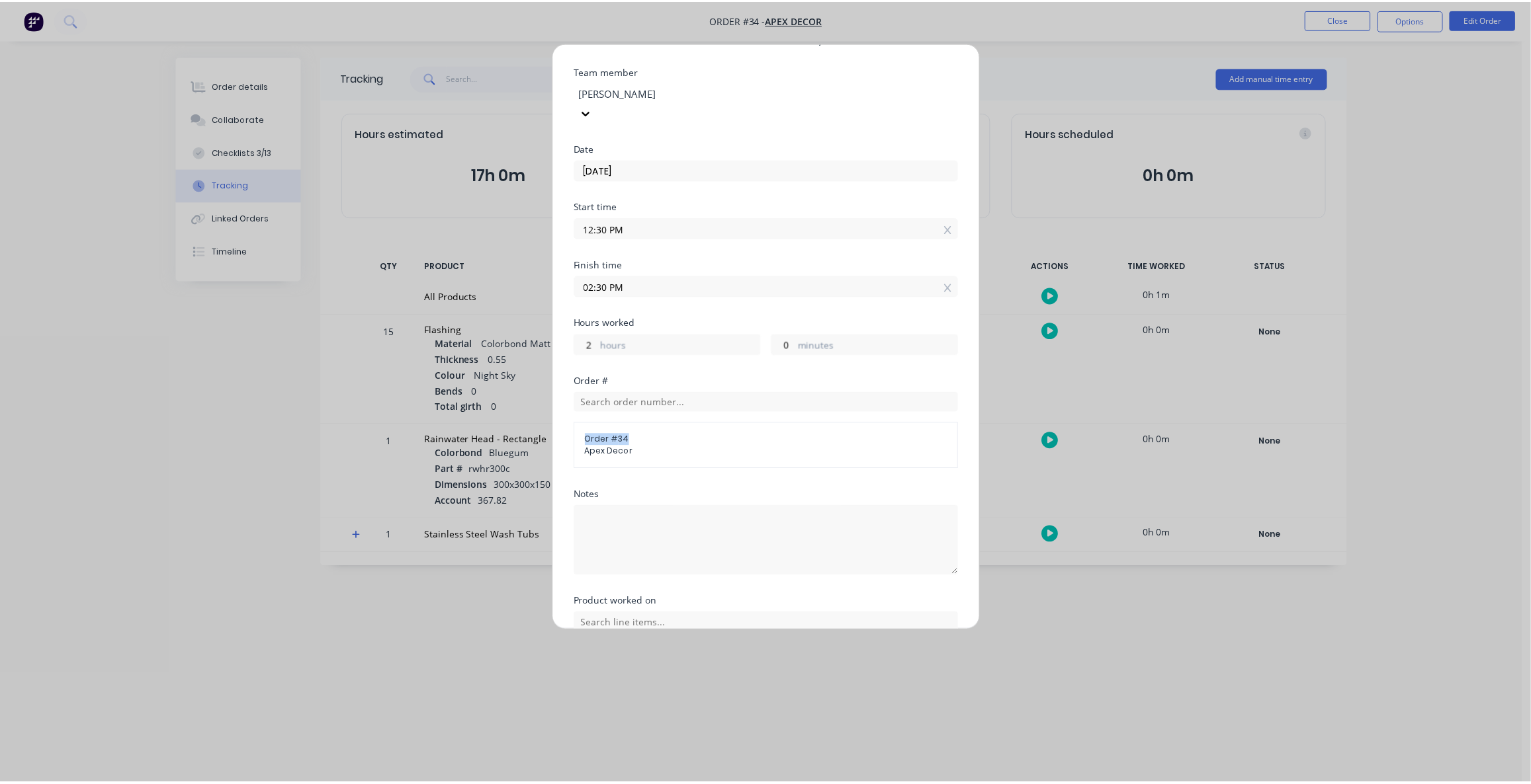
scroll to position [119, 0]
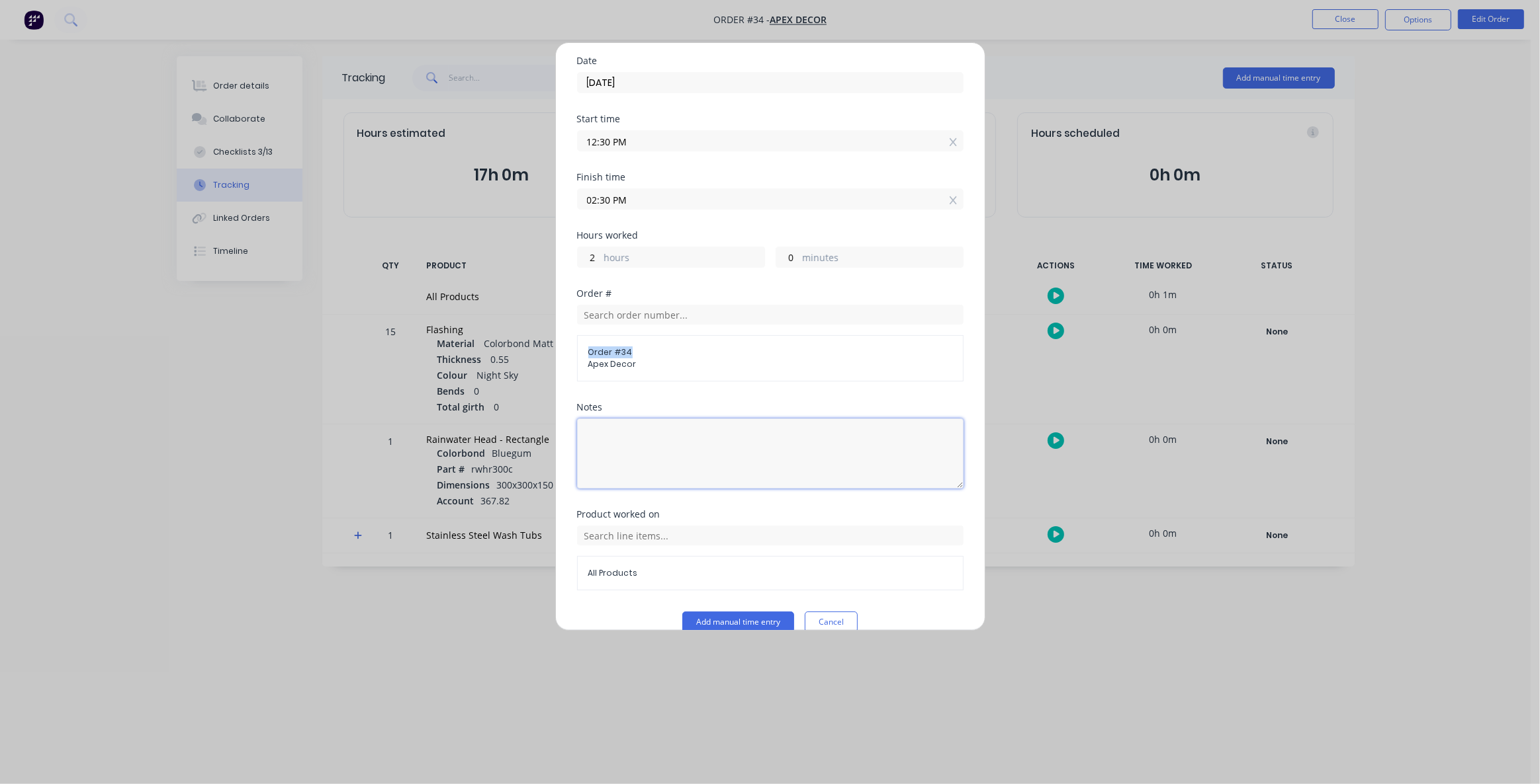
click at [625, 433] on textarea at bounding box center [770, 453] width 386 height 70
type textarea "What we did on the order"
click at [660, 510] on div "Product worked on" at bounding box center [770, 514] width 386 height 9
click at [654, 526] on input "text" at bounding box center [770, 536] width 386 height 20
click at [614, 612] on div "Add manual time entry Cancel" at bounding box center [770, 622] width 386 height 21
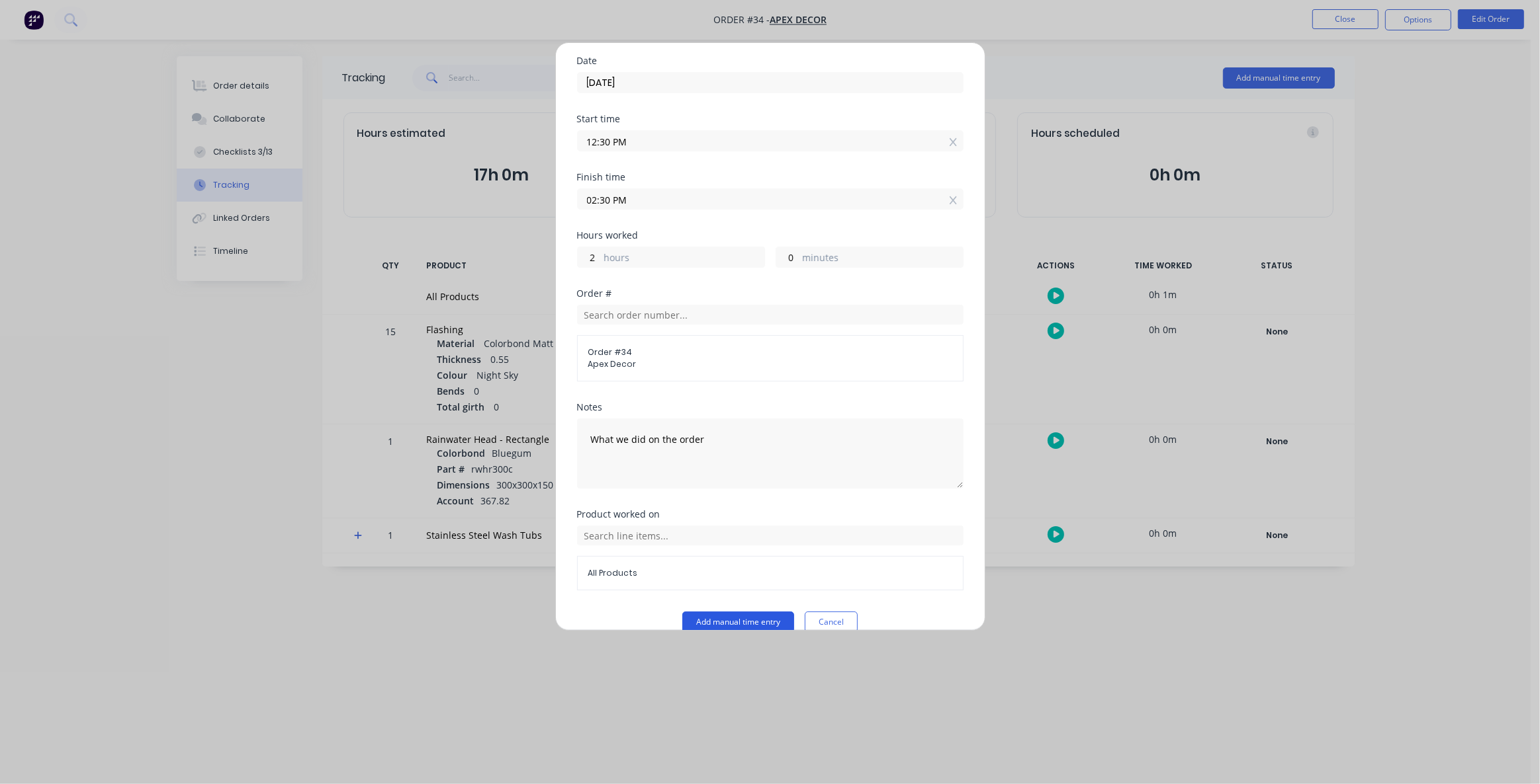
click at [714, 612] on button "Add manual time entry" at bounding box center [738, 622] width 112 height 21
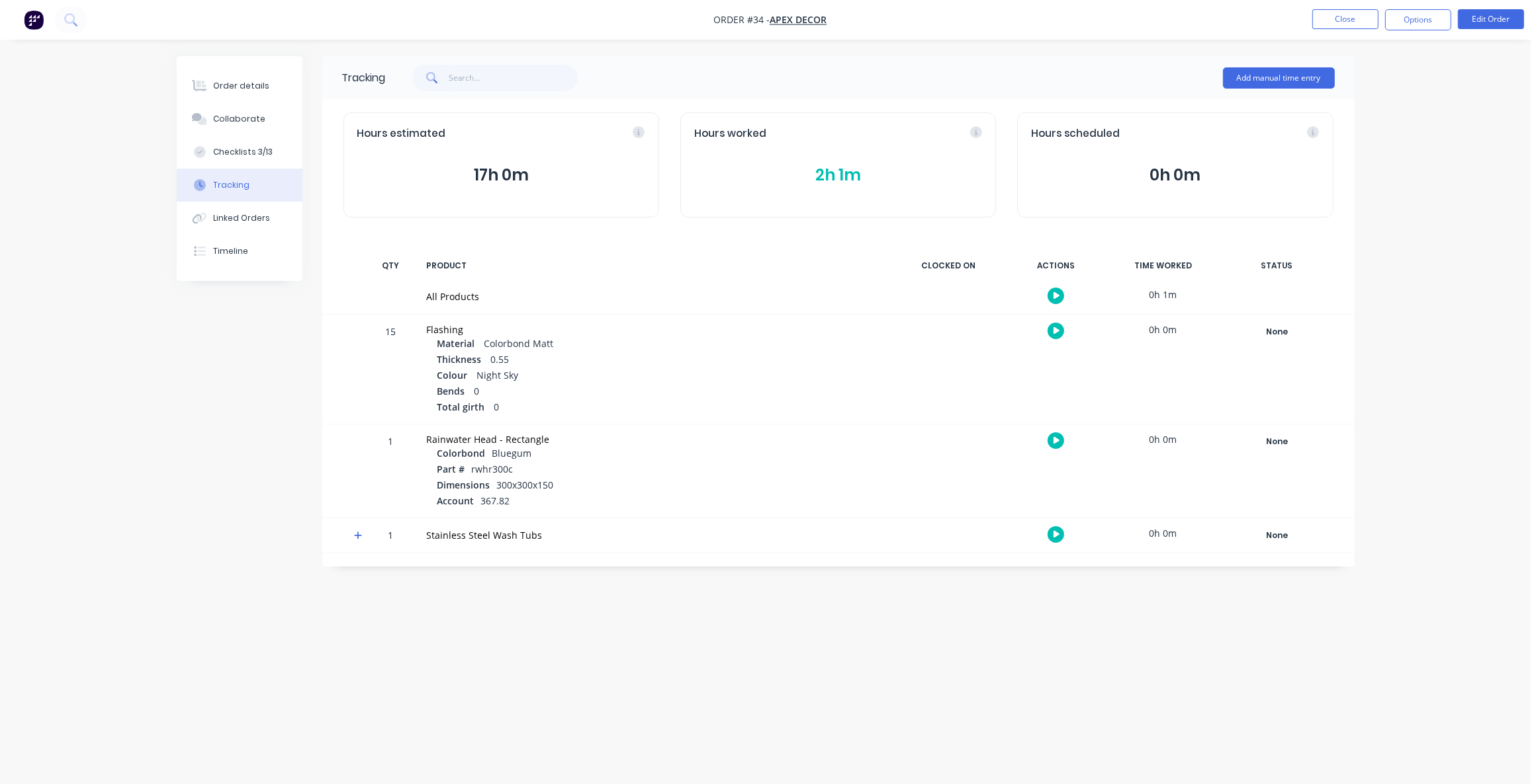
click at [864, 640] on div "Tracking Add manual time entry Hours estimated 17h 0m Hours worked 2h 1m Hours …" at bounding box center [765, 366] width 1178 height 622
click at [827, 595] on div "Tracking Add manual time entry Hours estimated 17h 0m Hours worked 2h 1m Hours …" at bounding box center [765, 366] width 1178 height 622
click at [775, 678] on div "Order details Collaborate Checklists 3/13 Tracking Linked Orders Timeline Order…" at bounding box center [765, 392] width 1530 height 784
click at [262, 220] on div "Linked Orders" at bounding box center [241, 218] width 57 height 12
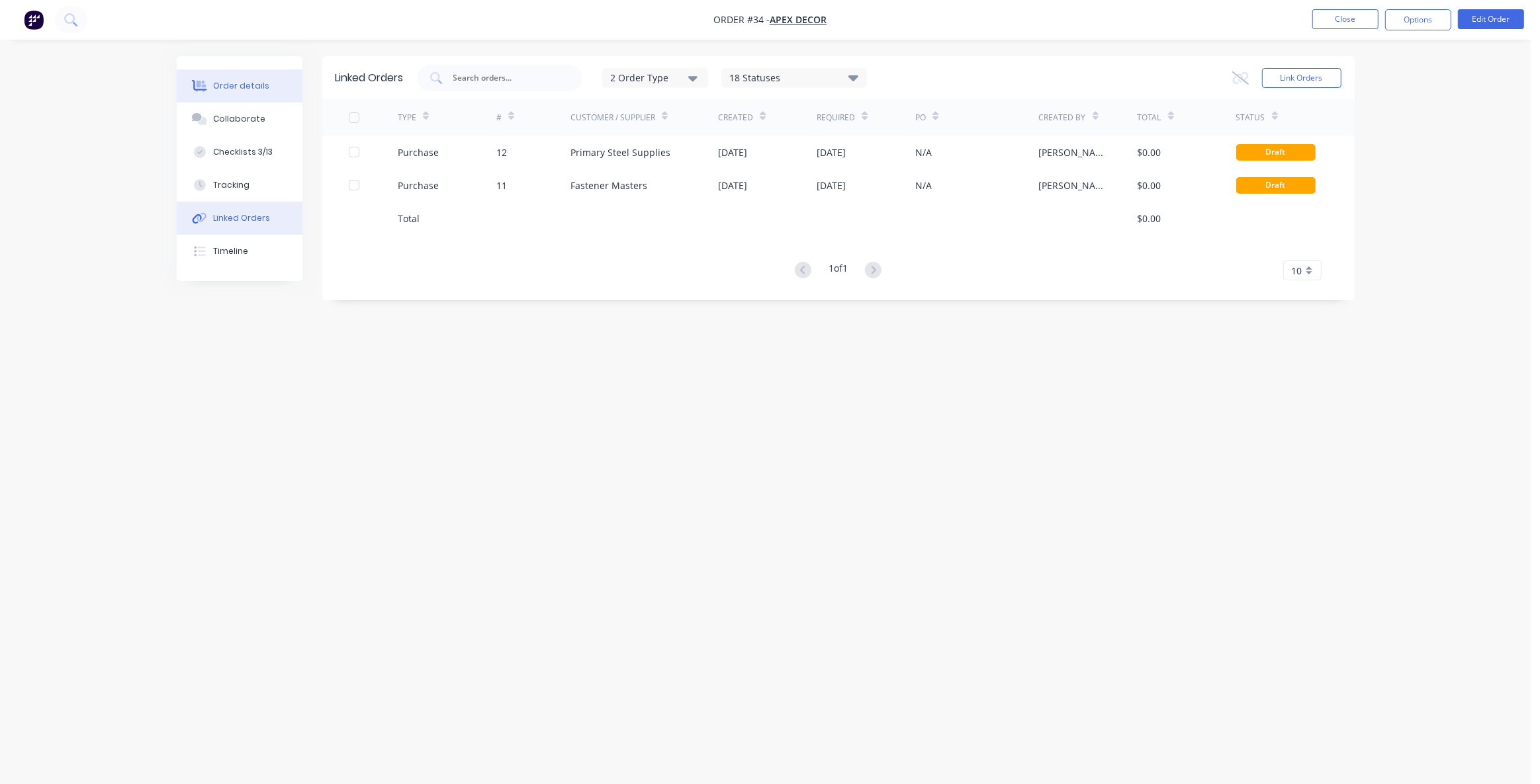
click at [229, 89] on div "Order details" at bounding box center [241, 86] width 56 height 12
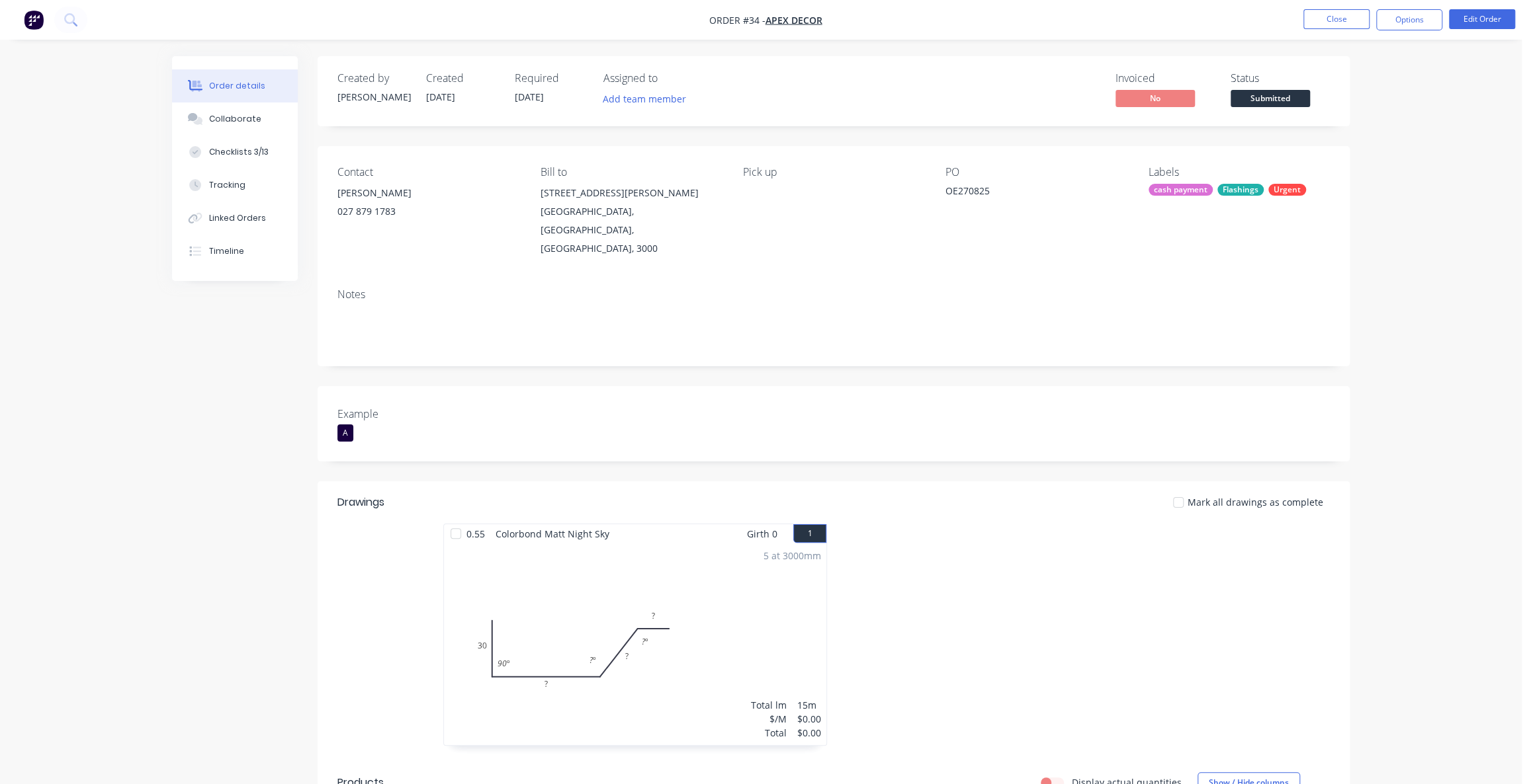
drag, startPoint x: 1430, startPoint y: 224, endPoint x: 1406, endPoint y: 146, distance: 81.6
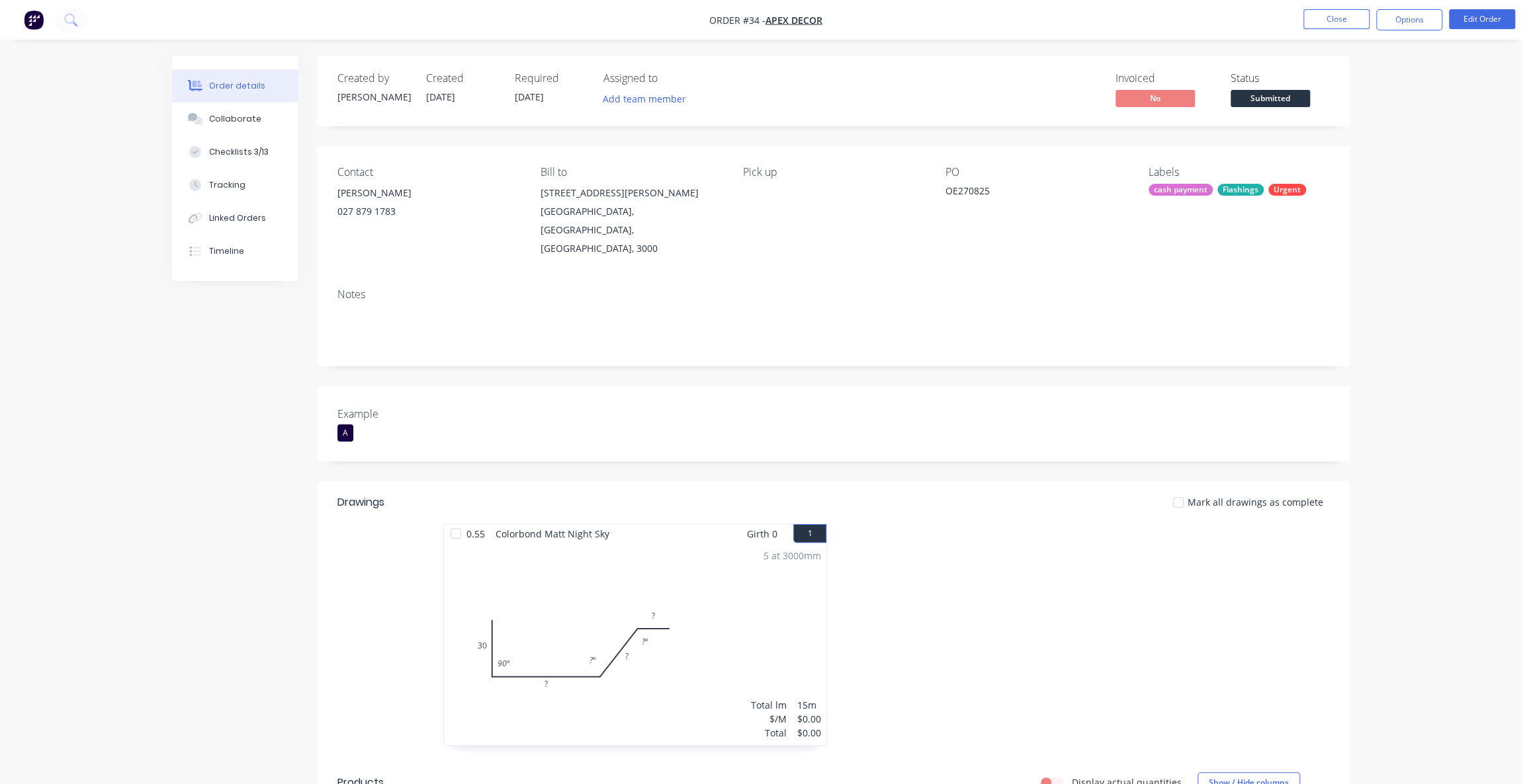
click at [1333, 7] on nav "Order #34 - Apex Decor Close Options Edit Order" at bounding box center [766, 20] width 1531 height 40
click at [1335, 13] on button "Close" at bounding box center [1337, 19] width 66 height 20
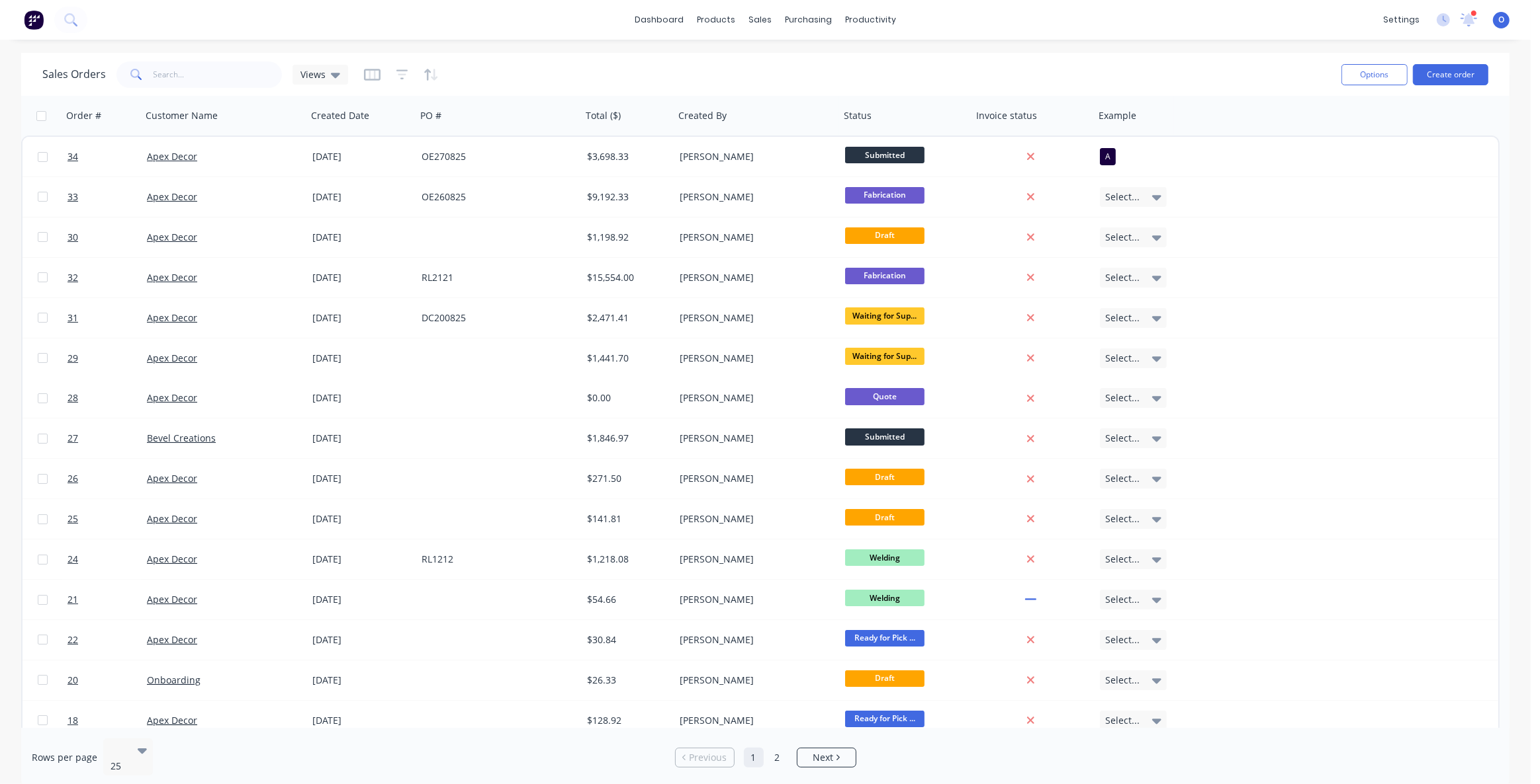
click at [608, 45] on div "dashboard products sales purchasing productivity dashboard products Product Cat…" at bounding box center [765, 392] width 1530 height 784
click at [669, 19] on link "dashboard" at bounding box center [659, 20] width 62 height 20
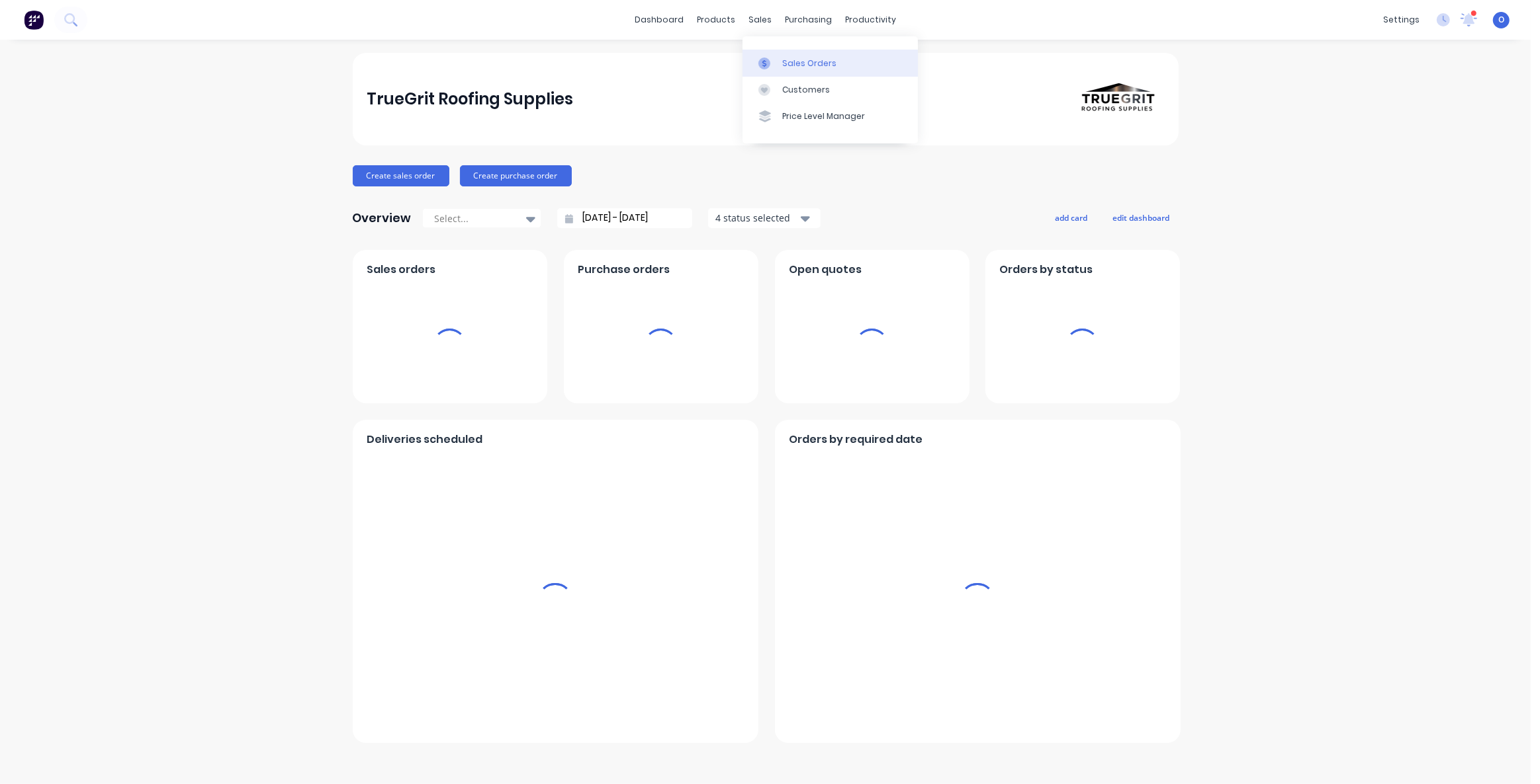
drag, startPoint x: 761, startPoint y: 24, endPoint x: 787, endPoint y: 63, distance: 46.9
click at [761, 24] on div "sales" at bounding box center [760, 20] width 36 height 20
click at [787, 63] on div "Sales Orders" at bounding box center [809, 63] width 54 height 12
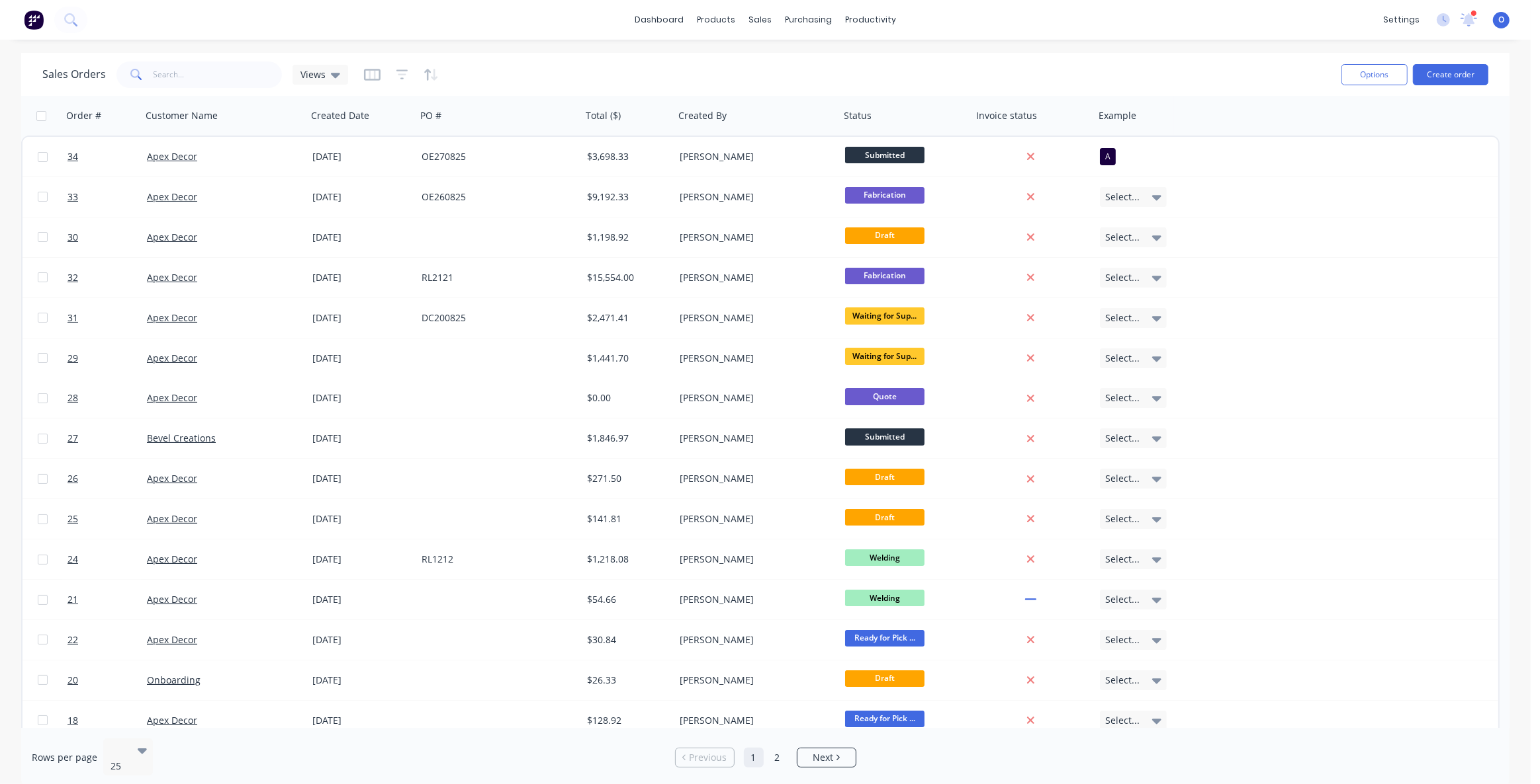
click at [652, 82] on div "Sales Orders Views" at bounding box center [686, 74] width 1288 height 32
click at [1000, 56] on div "Sales Orders Views Options Create order" at bounding box center [765, 74] width 1488 height 43
click at [1032, 64] on div "Sales Orders Views" at bounding box center [686, 74] width 1288 height 32
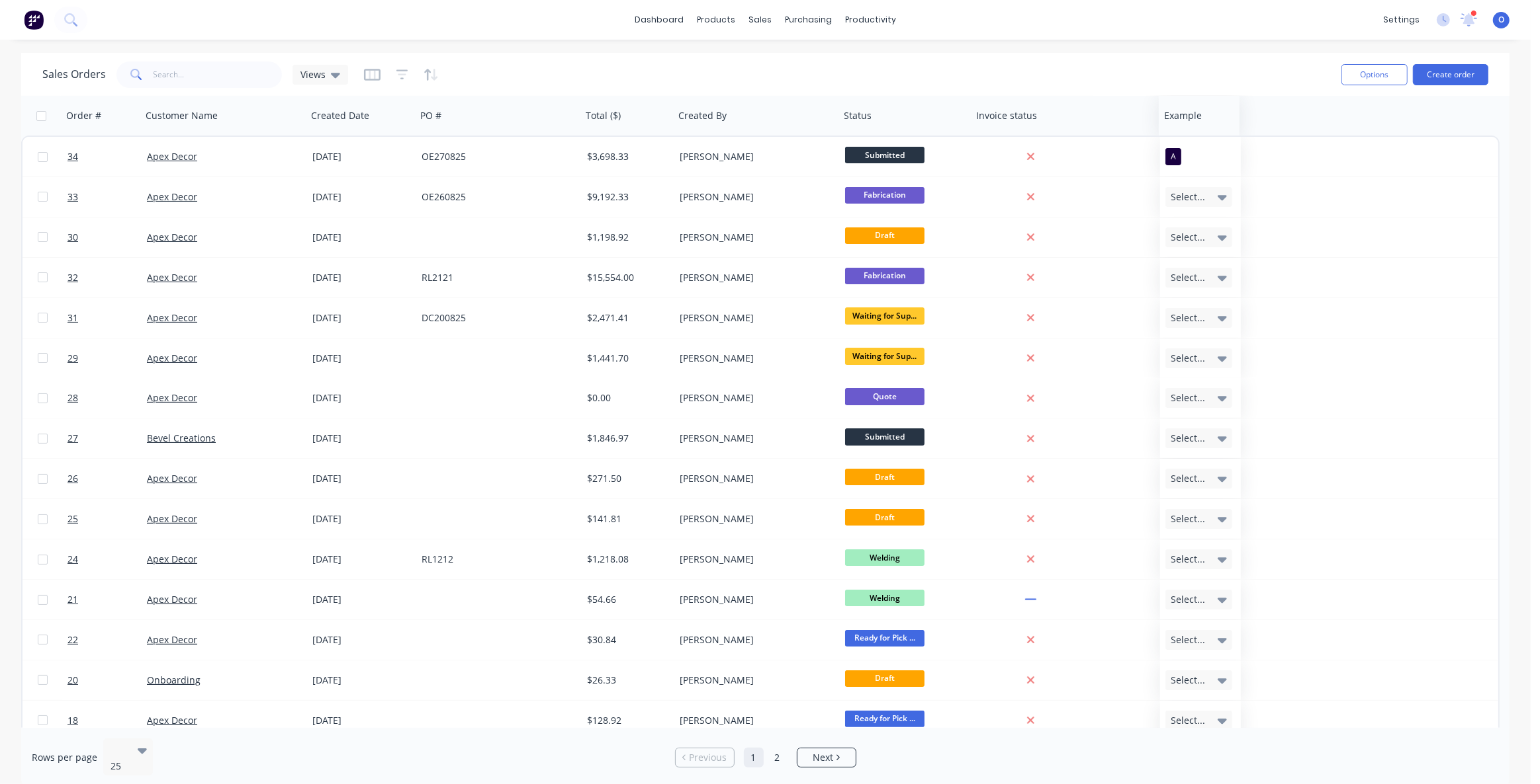
drag, startPoint x: 1118, startPoint y: 117, endPoint x: 1112, endPoint y: 119, distance: 6.3
click at [1164, 119] on div at bounding box center [1197, 116] width 66 height 26
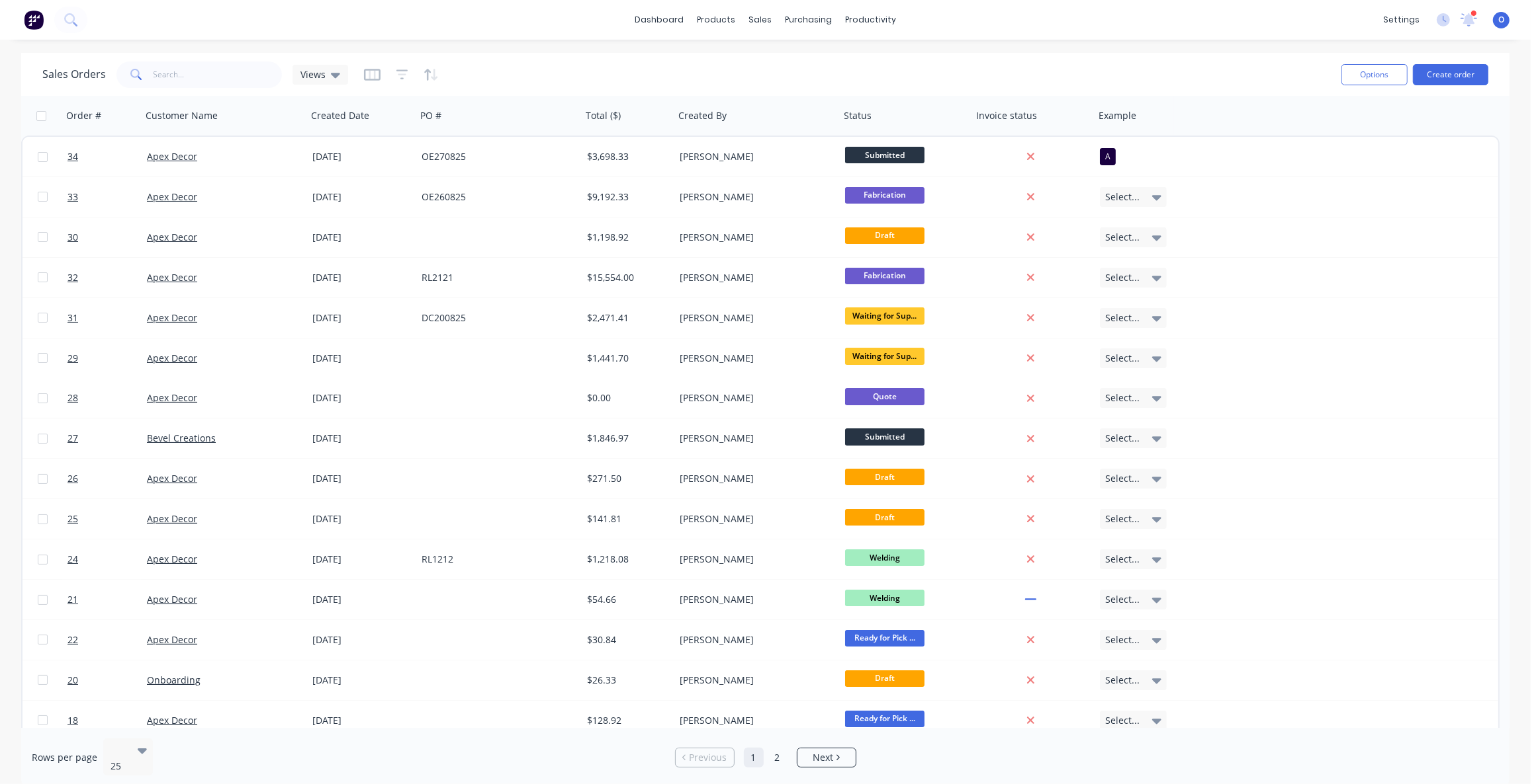
click at [1087, 75] on div "Sales Orders Views" at bounding box center [686, 74] width 1288 height 32
click at [1065, 68] on div "Sales Orders Views" at bounding box center [686, 74] width 1288 height 32
click at [973, 70] on div "Sales Orders Views" at bounding box center [686, 74] width 1288 height 32
drag, startPoint x: 76, startPoint y: 119, endPoint x: 299, endPoint y: 124, distance: 223.1
click at [295, 125] on div "Order # Customer Name Created Date PO # Total ($) Created By Status Invoice sta…" at bounding box center [597, 116] width 1152 height 40
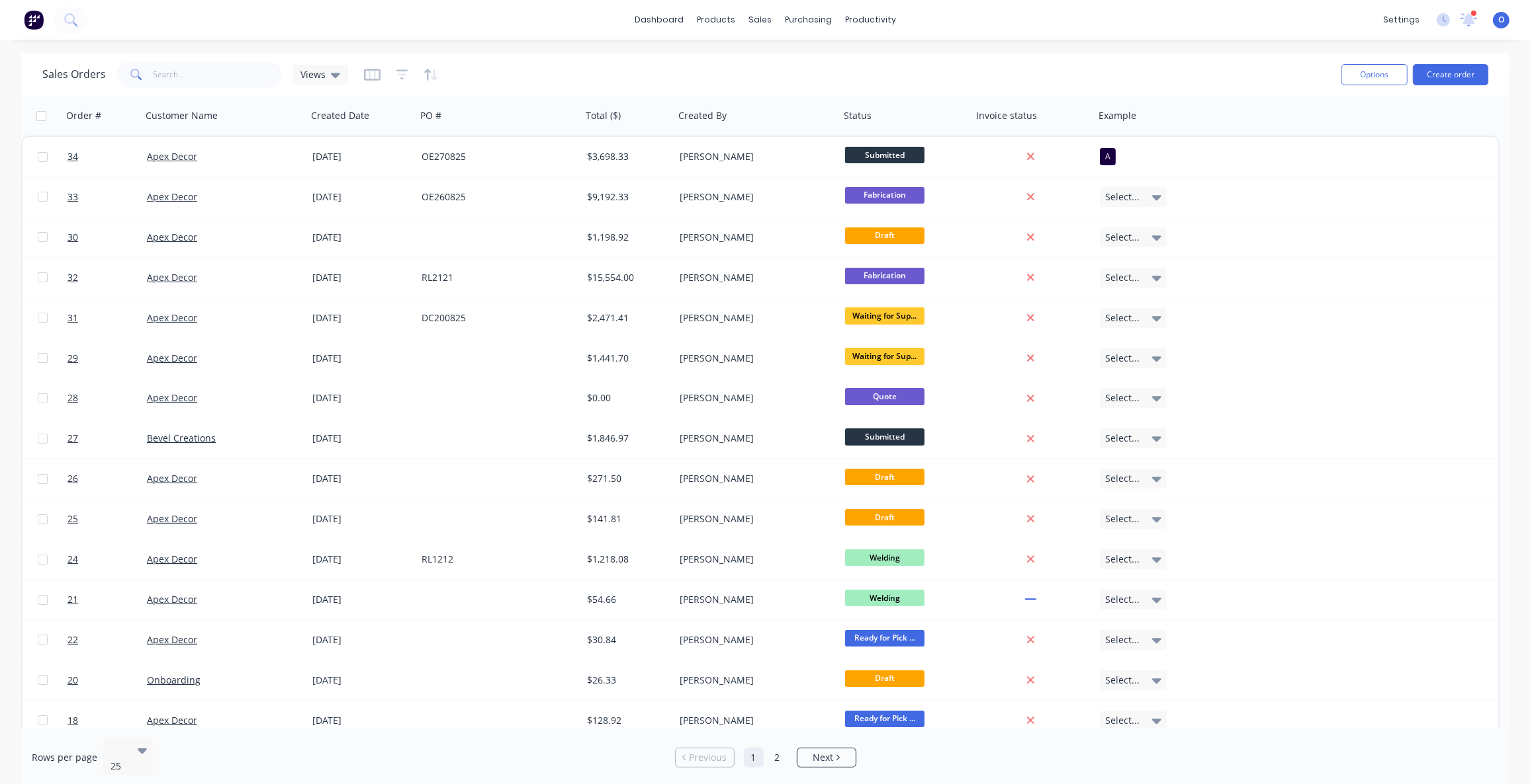
click at [555, 71] on div "Sales Orders Views" at bounding box center [686, 74] width 1288 height 32
drag, startPoint x: 92, startPoint y: 125, endPoint x: 192, endPoint y: 107, distance: 101.6
click at [189, 110] on div "Order # Customer Name Created Date PO # Total ($) Created By Status Invoice sta…" at bounding box center [597, 116] width 1152 height 40
drag, startPoint x: 193, startPoint y: 119, endPoint x: 238, endPoint y: 110, distance: 45.9
click at [196, 125] on div at bounding box center [224, 116] width 147 height 26
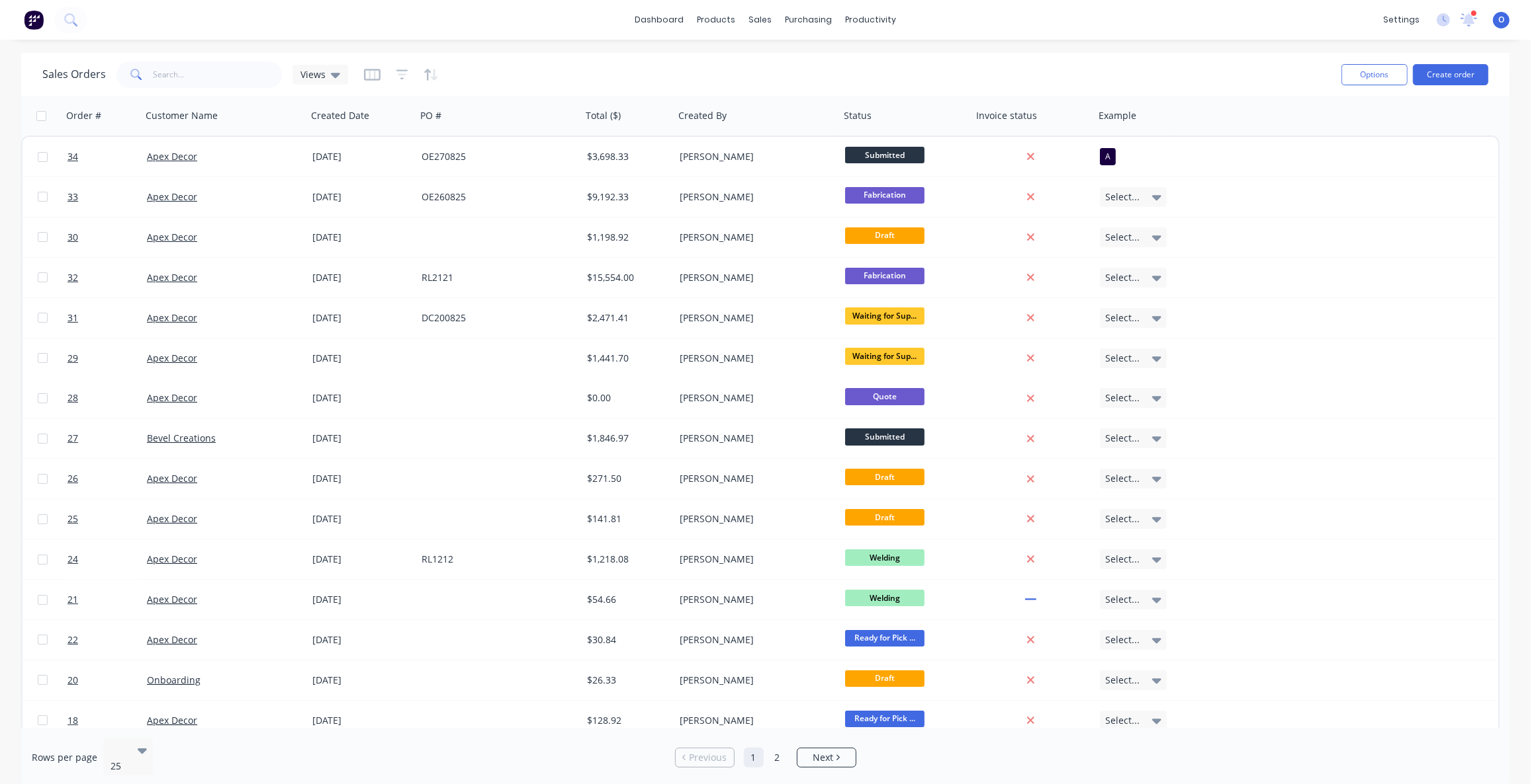
click at [559, 69] on div "Sales Orders Views" at bounding box center [686, 74] width 1288 height 32
click at [548, 71] on div "Sales Orders Views" at bounding box center [686, 74] width 1288 height 32
click at [550, 69] on div "Sales Orders Views" at bounding box center [686, 74] width 1288 height 32
click at [551, 69] on div "Sales Orders Views" at bounding box center [686, 74] width 1288 height 32
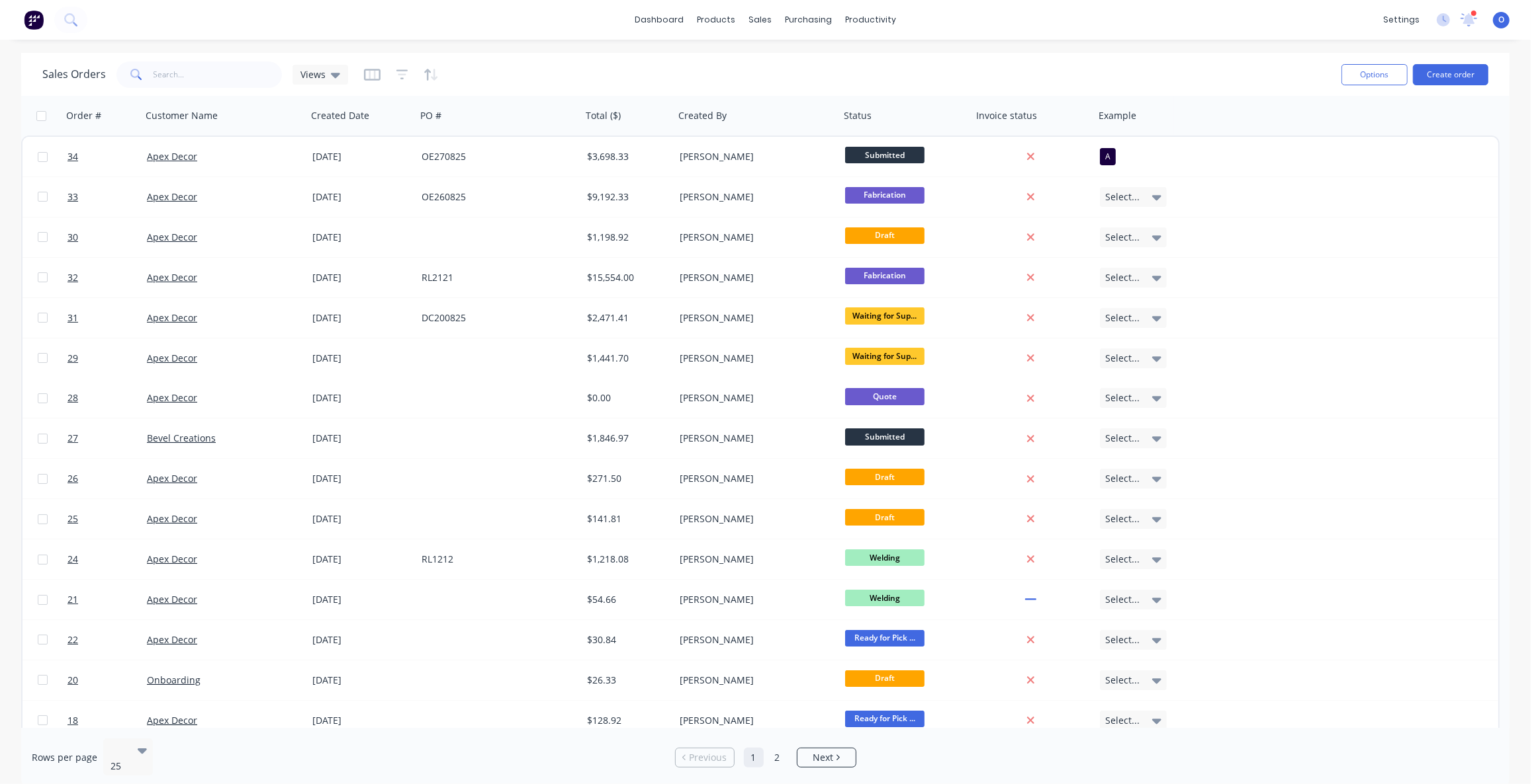
click at [534, 66] on div "Sales Orders Views" at bounding box center [686, 74] width 1288 height 32
click at [544, 63] on div "Sales Orders Views" at bounding box center [686, 74] width 1288 height 32
click at [598, 65] on div "Sales Orders Views" at bounding box center [686, 74] width 1288 height 32
click at [601, 65] on div "Sales Orders Views" at bounding box center [686, 74] width 1288 height 32
click at [370, 79] on icon "button" at bounding box center [373, 75] width 17 height 12
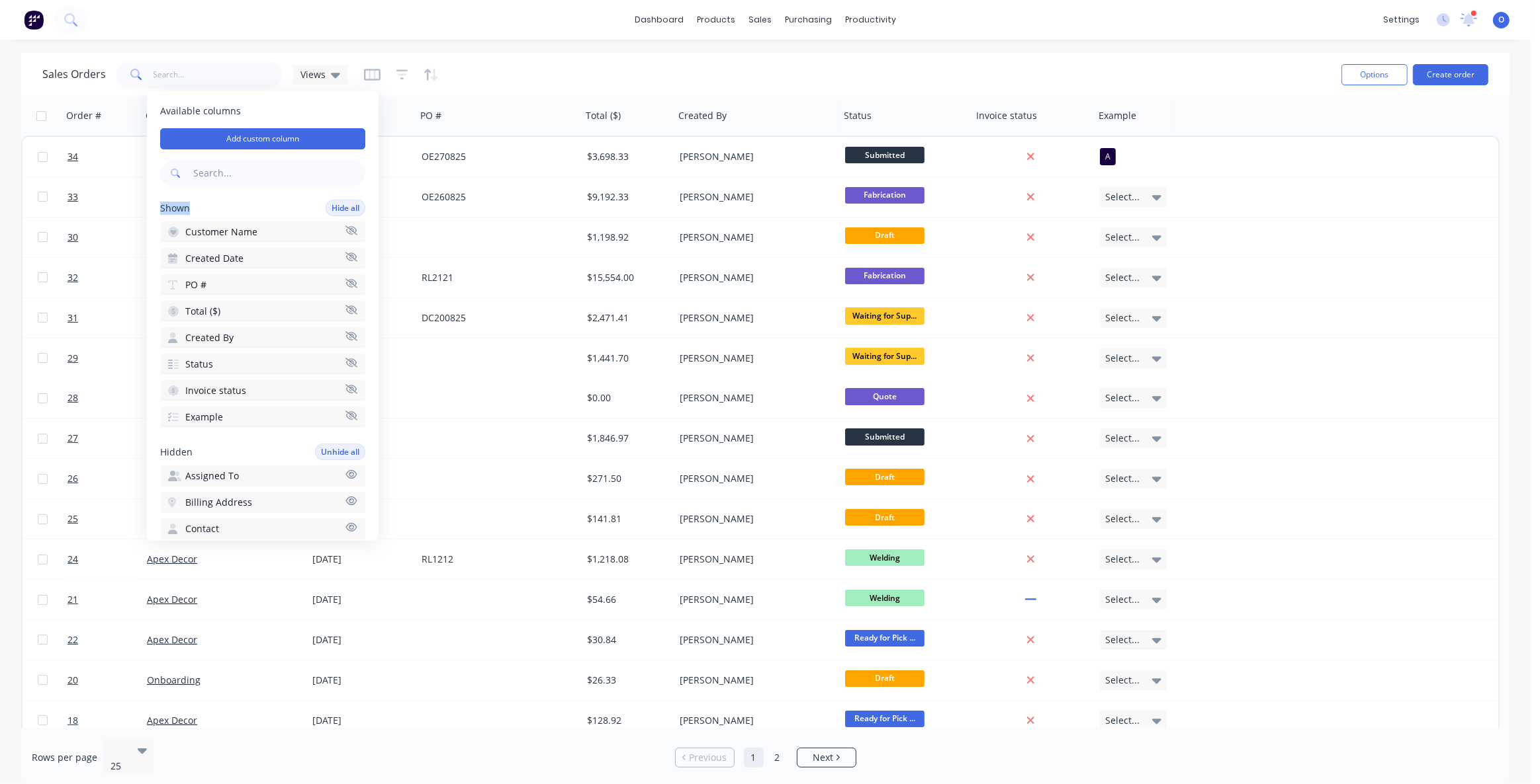
drag, startPoint x: 190, startPoint y: 207, endPoint x: 152, endPoint y: 208, distance: 38.0
click at [152, 208] on div "Available columns Add custom column Shown Hide all Customer Name Created Date P…" at bounding box center [262, 316] width 231 height 449
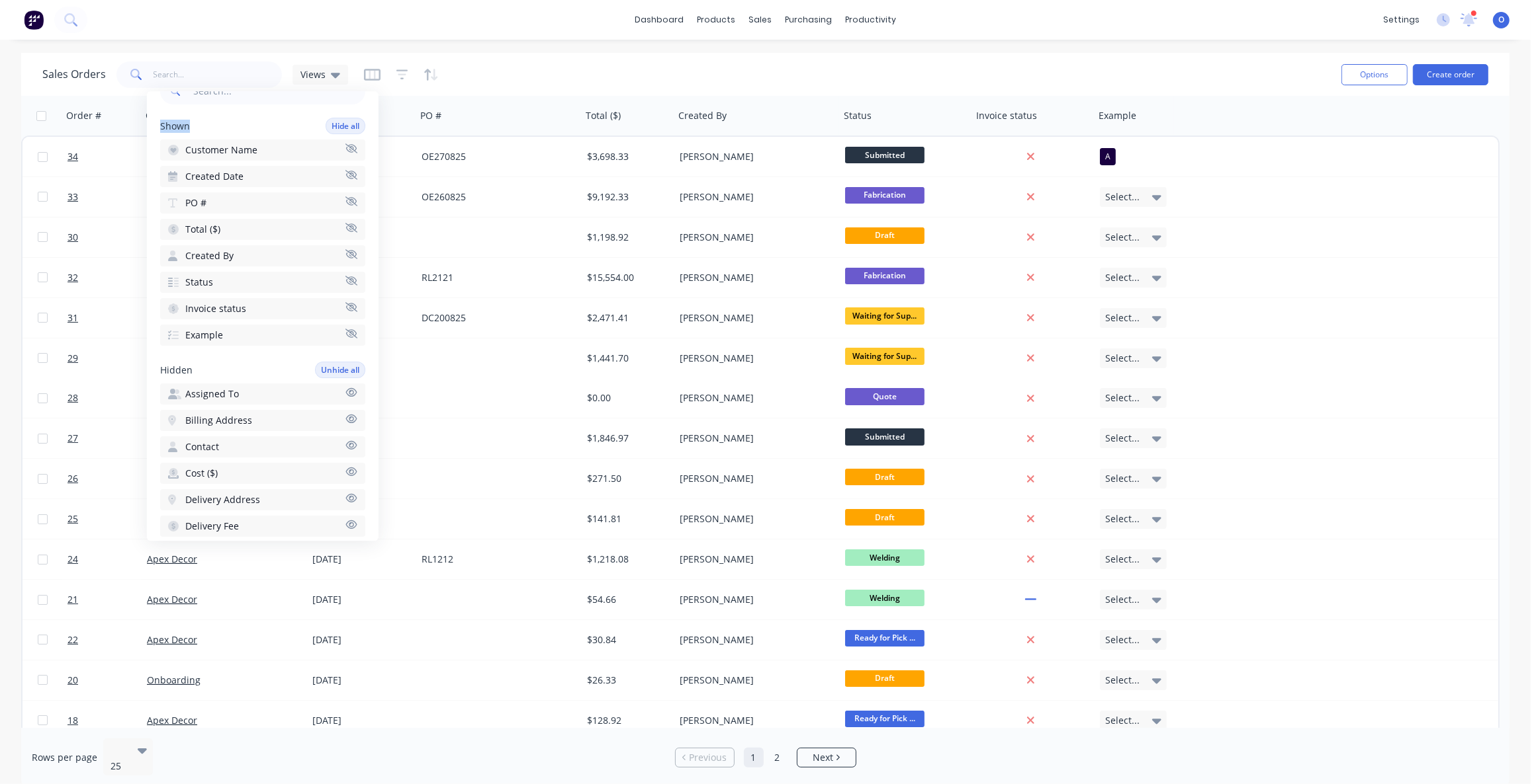
scroll to position [119, 0]
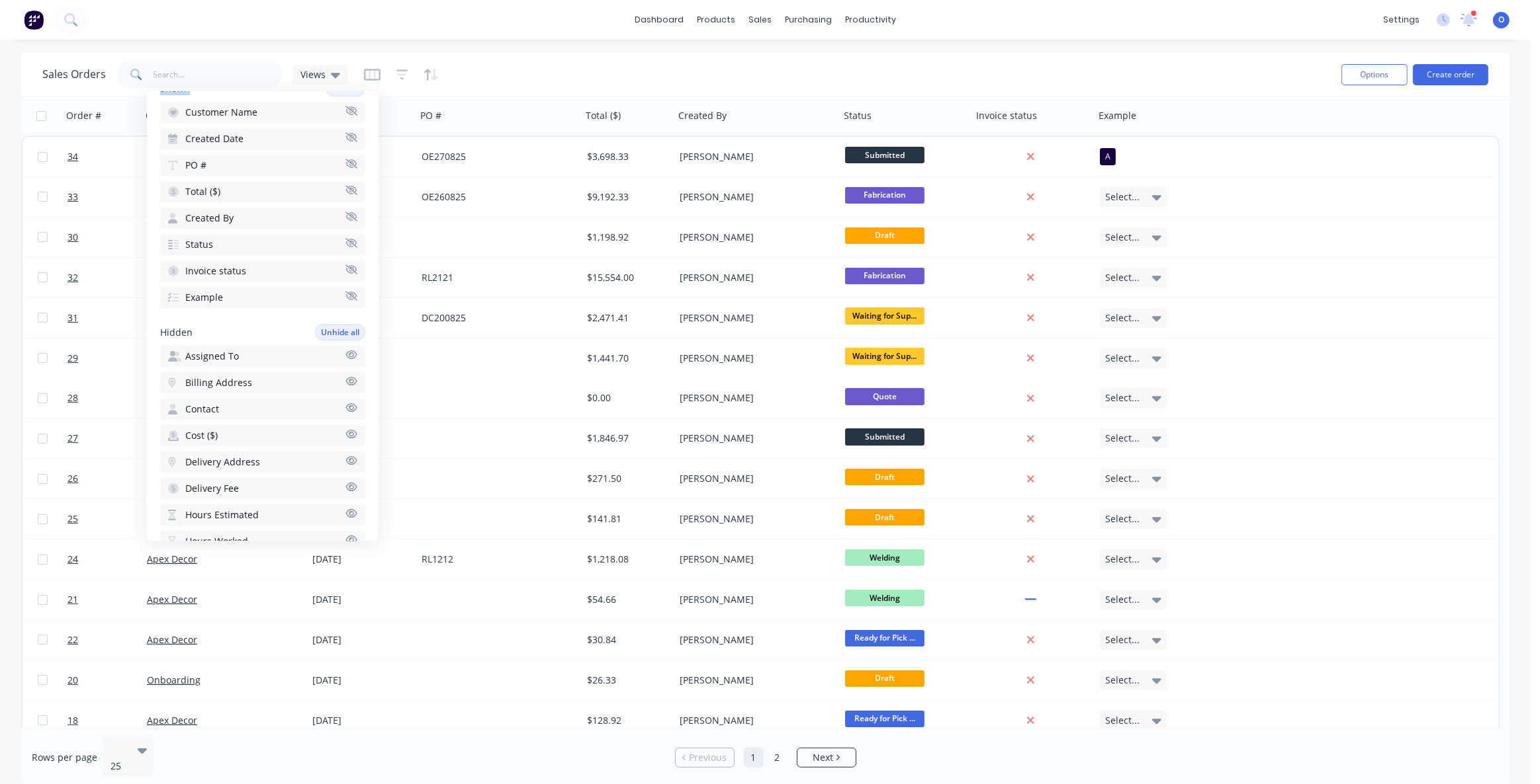
click at [345, 295] on icon "button" at bounding box center [351, 295] width 12 height 9
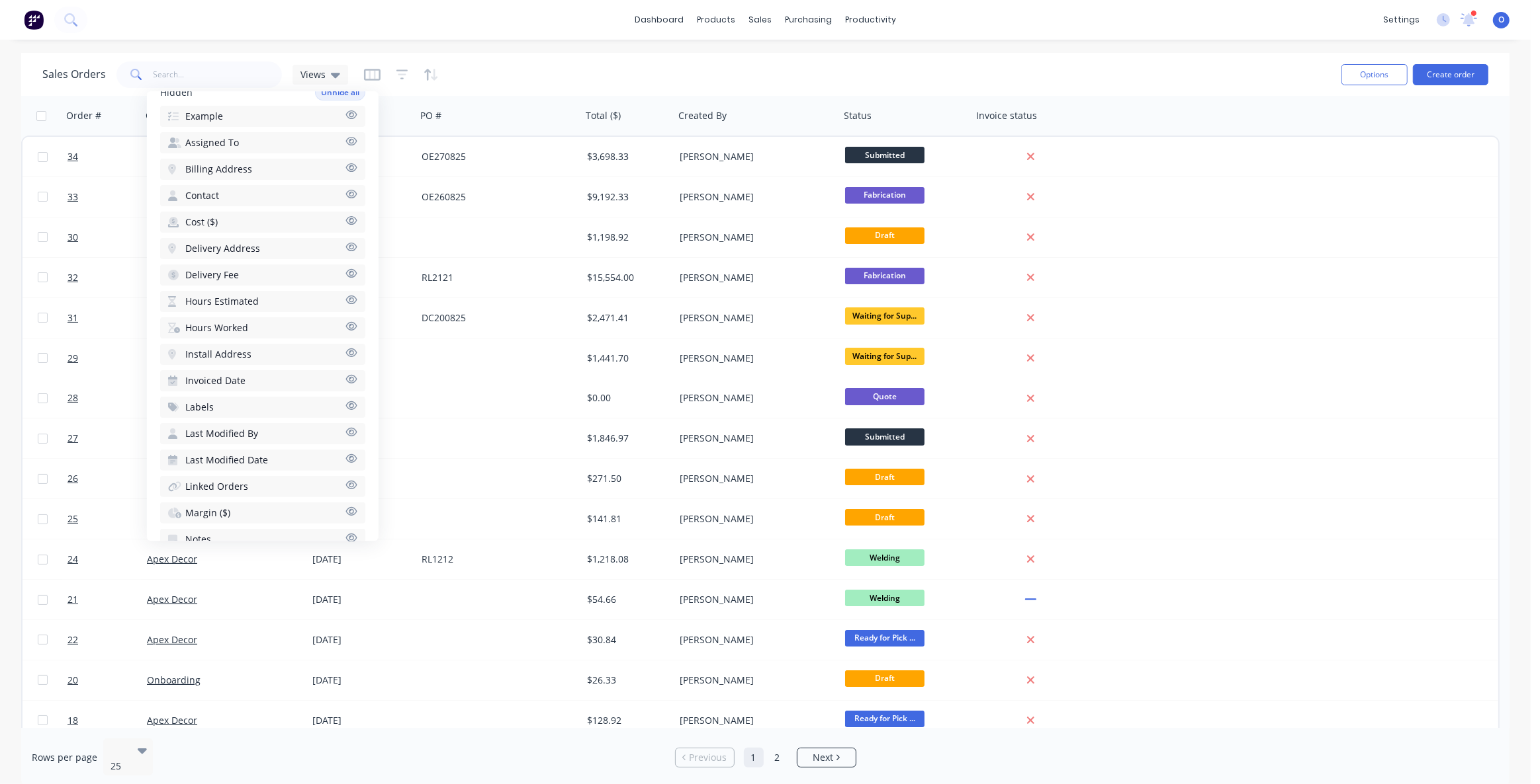
scroll to position [360, 0]
click at [240, 298] on span "Hours Worked" at bounding box center [216, 301] width 63 height 14
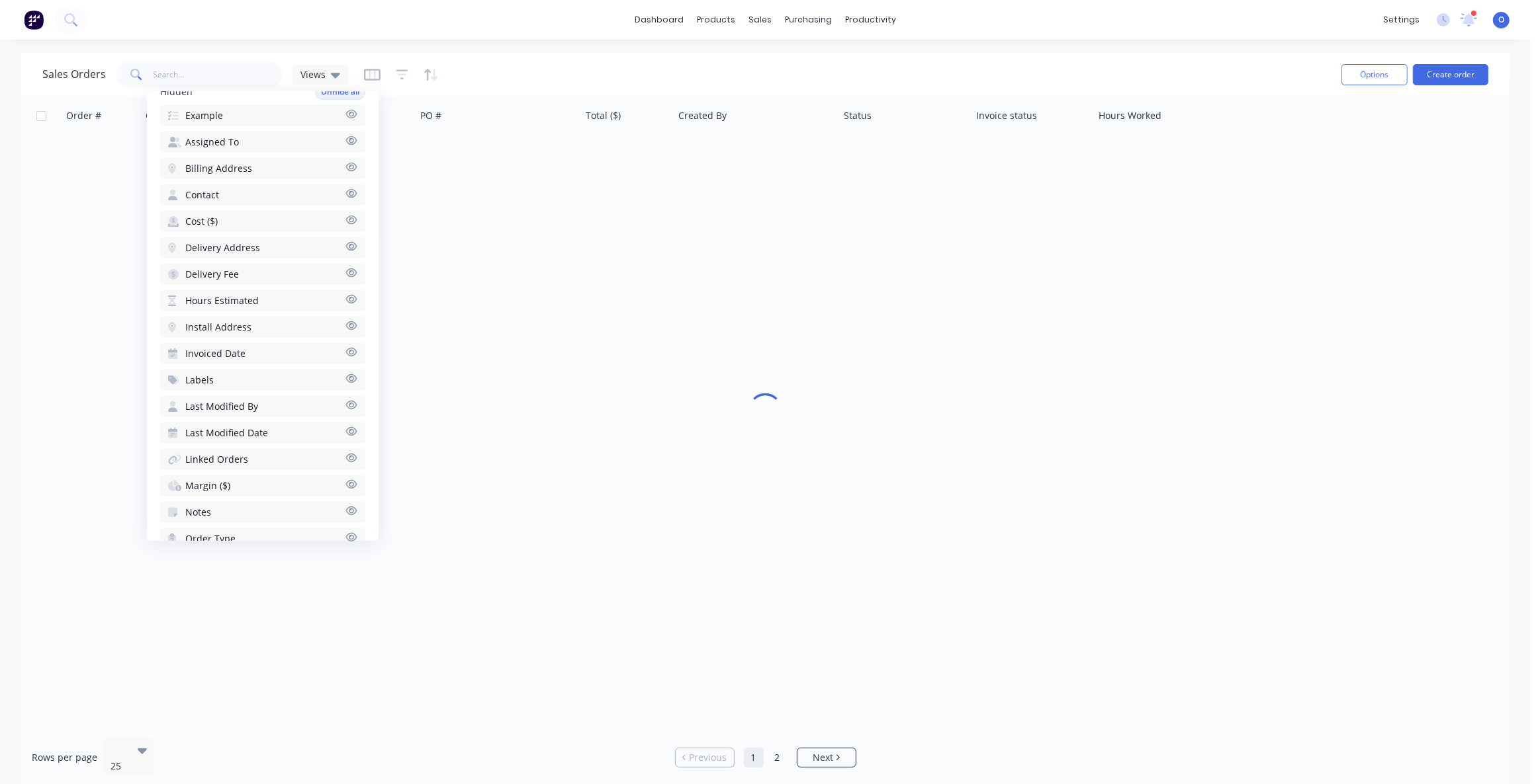
scroll to position [387, 0]
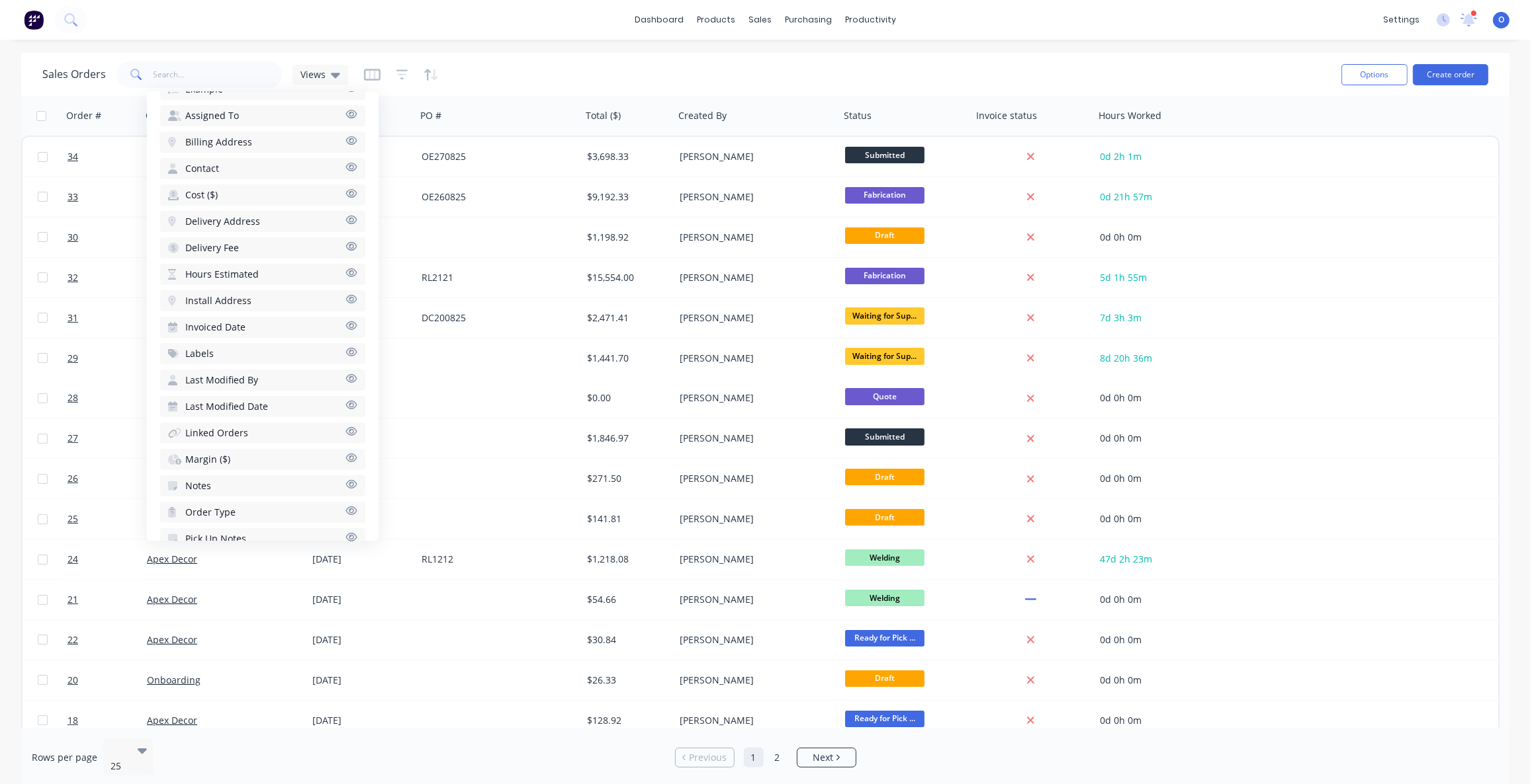
click at [233, 352] on button "Labels" at bounding box center [262, 353] width 205 height 21
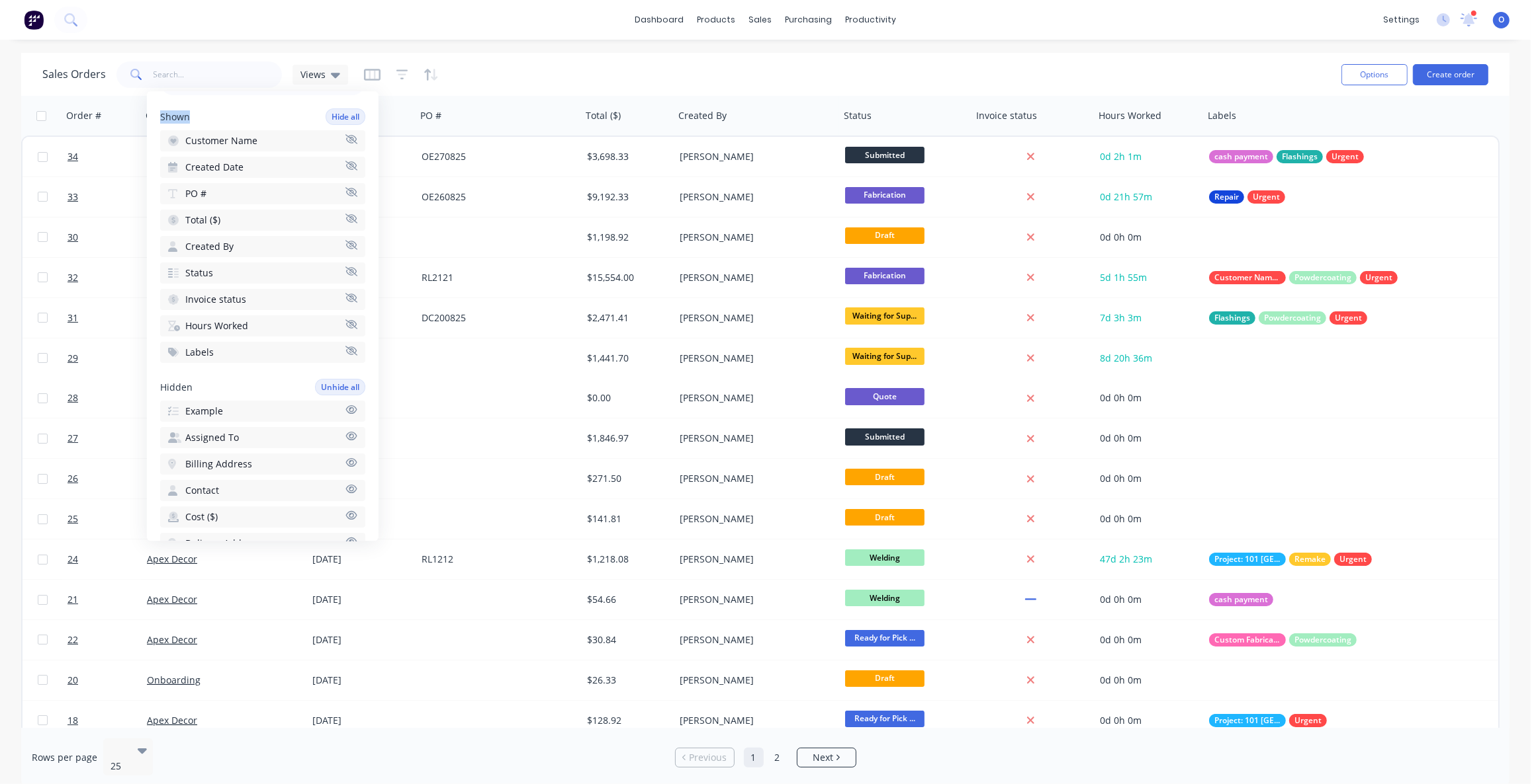
scroll to position [0, 0]
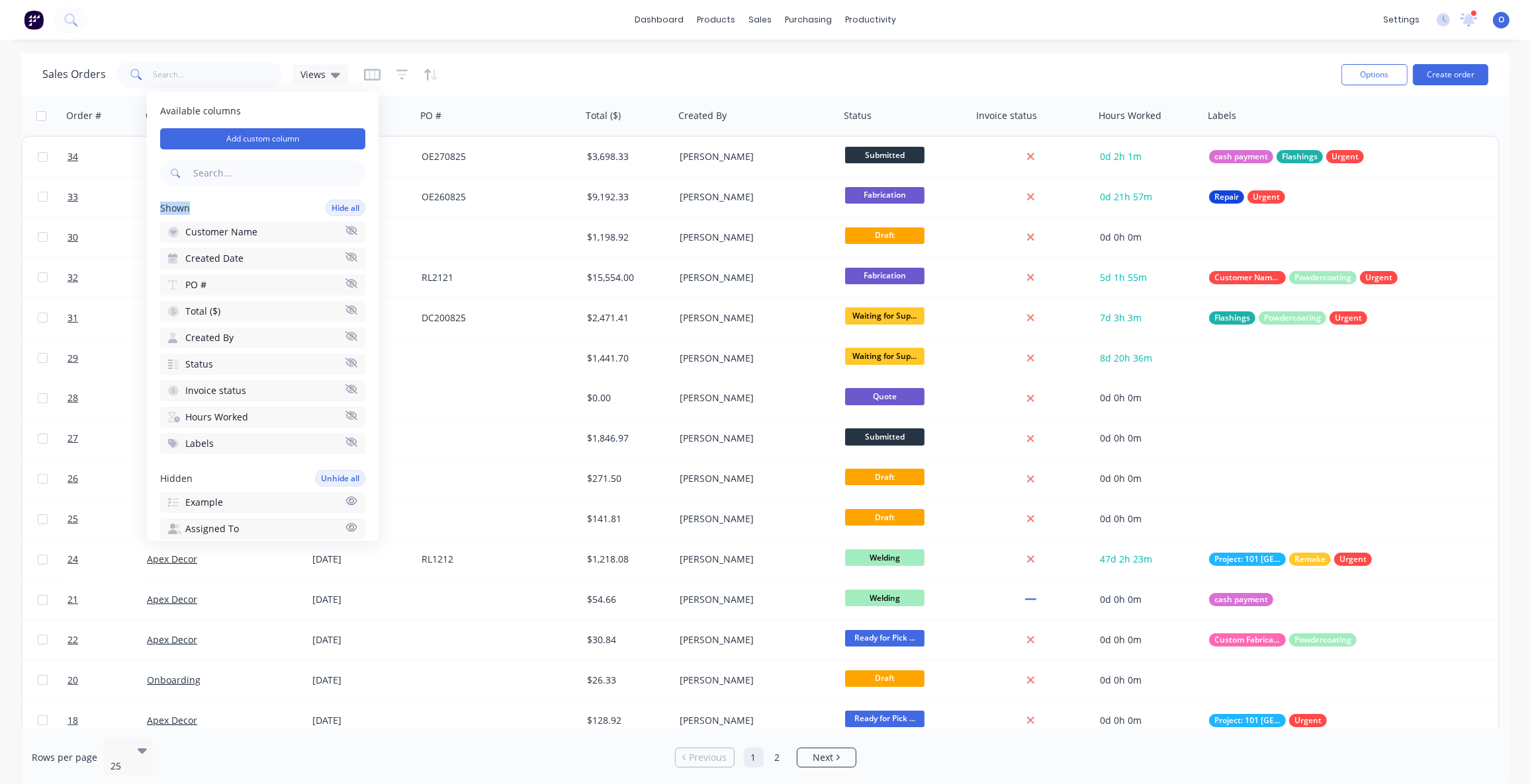
click at [221, 211] on div "Shown Hide all" at bounding box center [262, 208] width 205 height 17
click at [274, 147] on button "Add custom column" at bounding box center [262, 139] width 205 height 21
click at [444, 105] on input at bounding box center [487, 110] width 215 height 20
type input "Example"
click at [463, 146] on div at bounding box center [481, 144] width 190 height 17
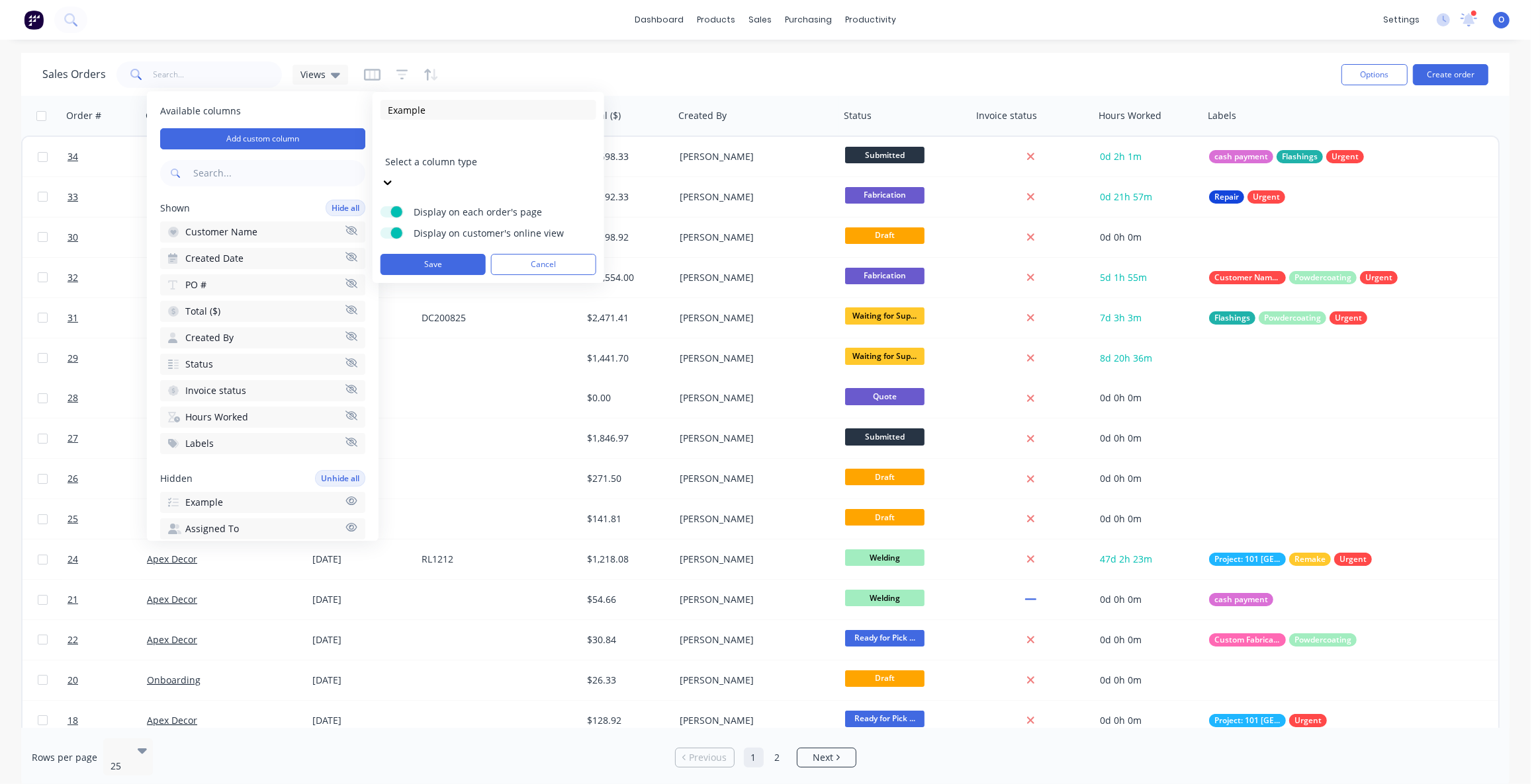
click at [481, 67] on div "Sales Orders Views" at bounding box center [686, 74] width 1288 height 32
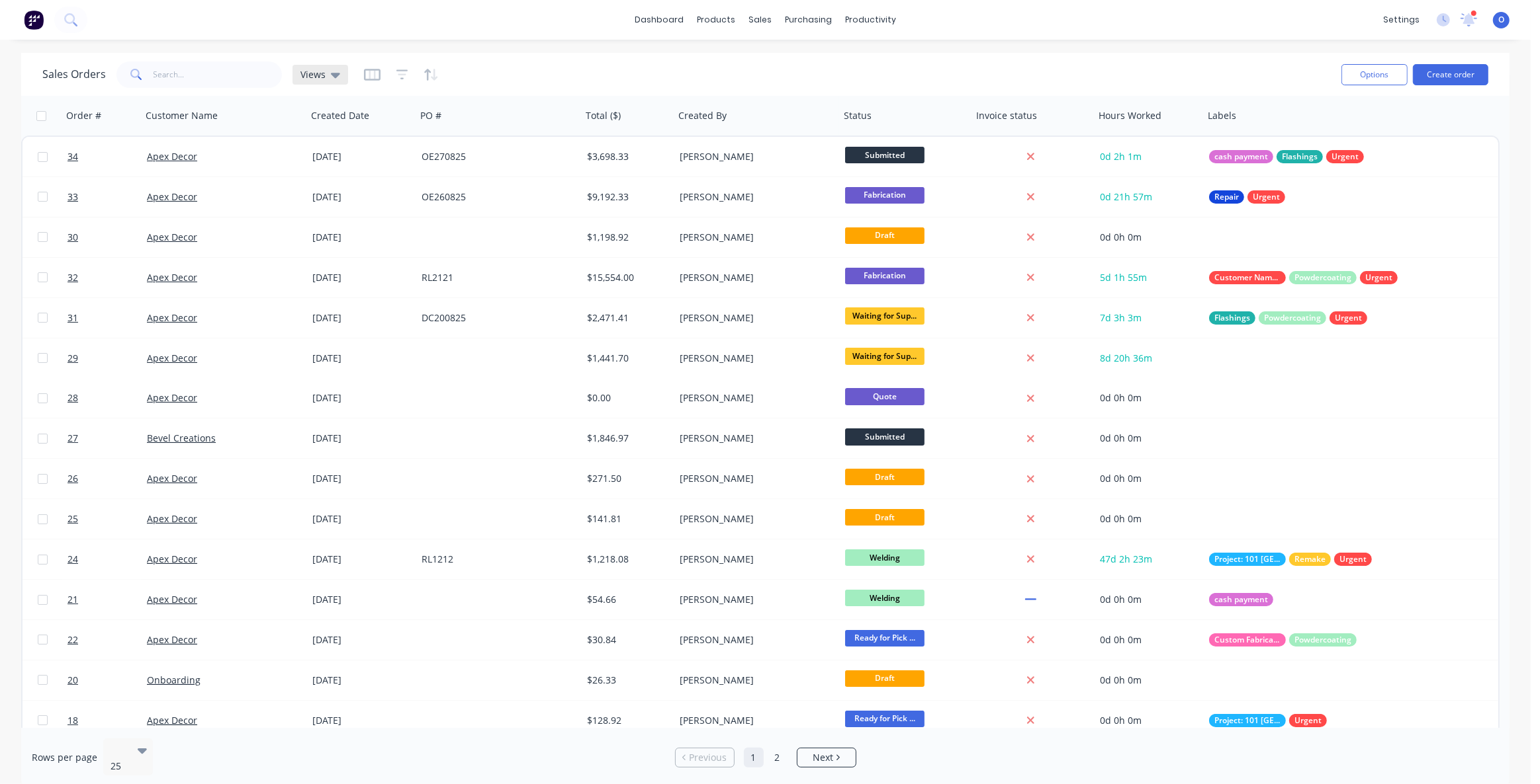
click at [327, 80] on div "Views" at bounding box center [320, 75] width 56 height 20
click at [370, 79] on icon "button" at bounding box center [373, 75] width 17 height 12
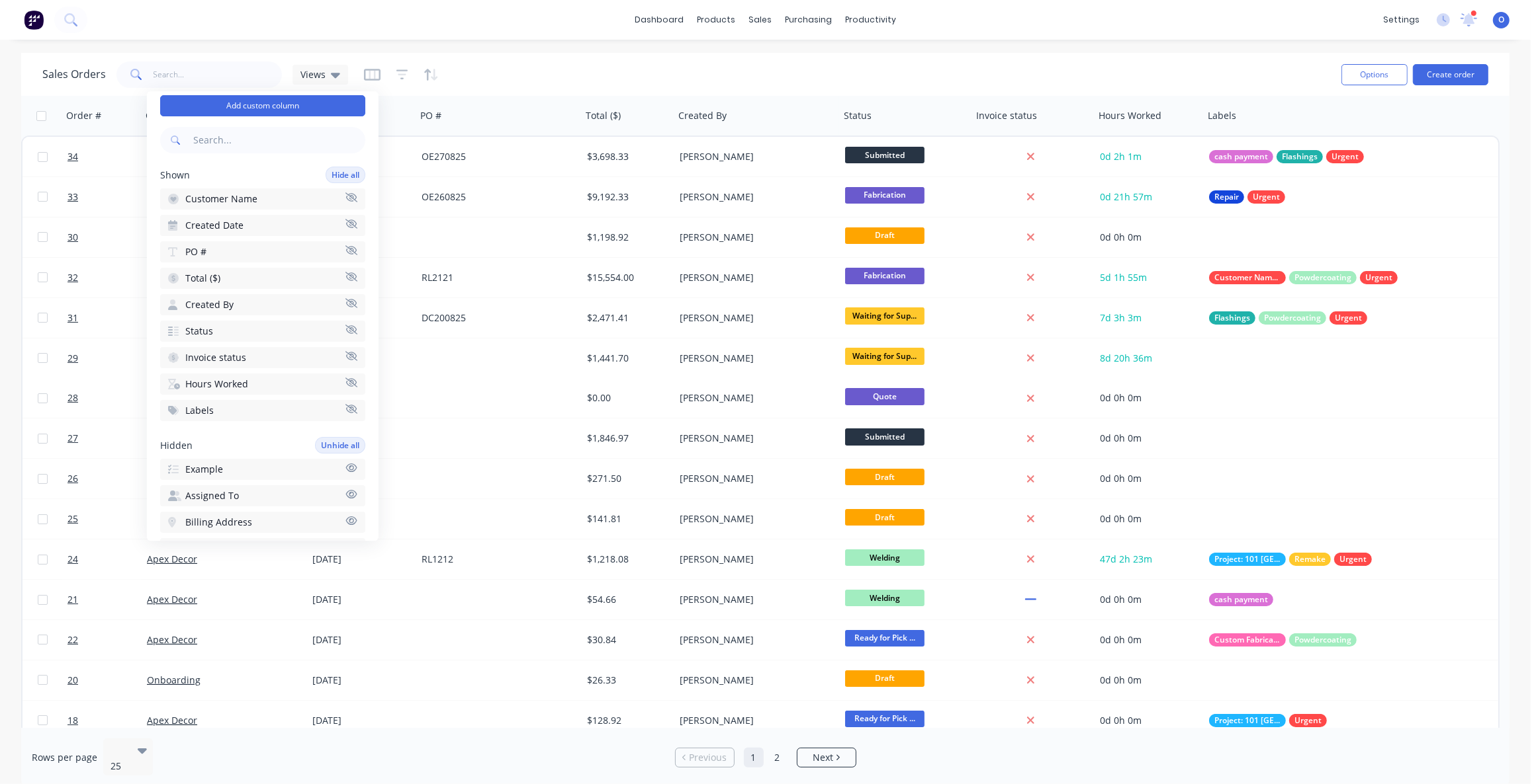
scroll to position [60, 0]
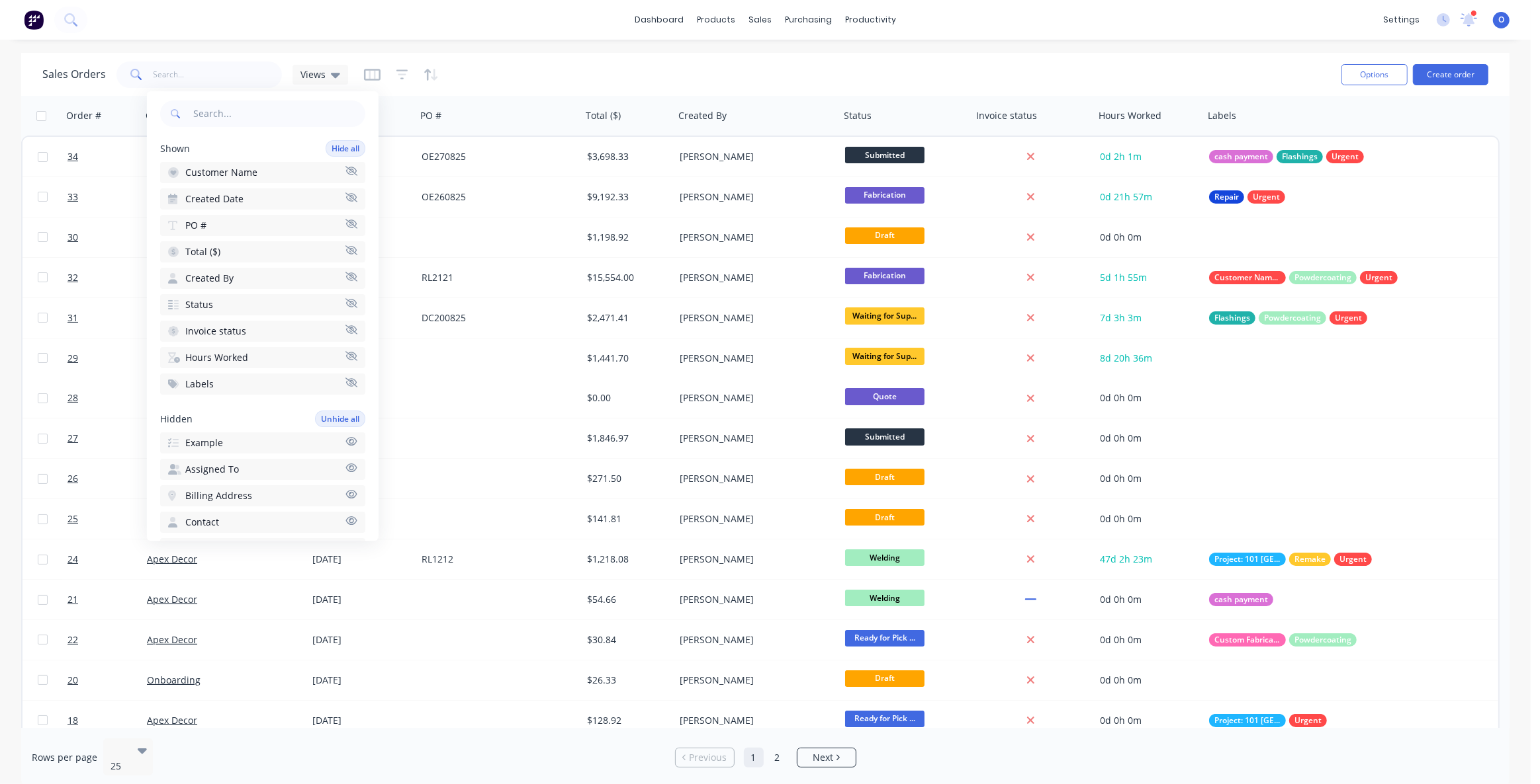
click at [265, 437] on button "Example" at bounding box center [262, 443] width 205 height 21
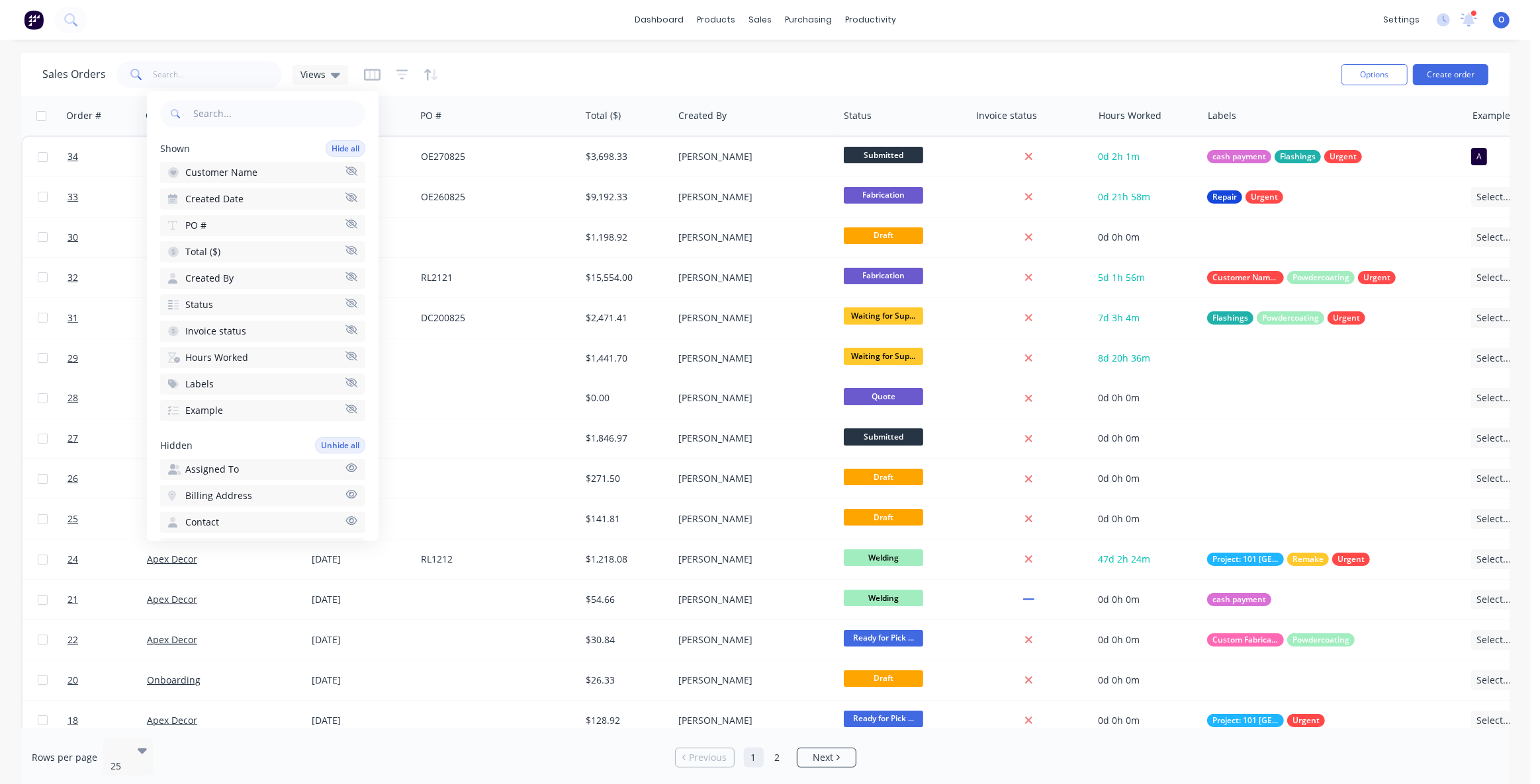
scroll to position [0, 47]
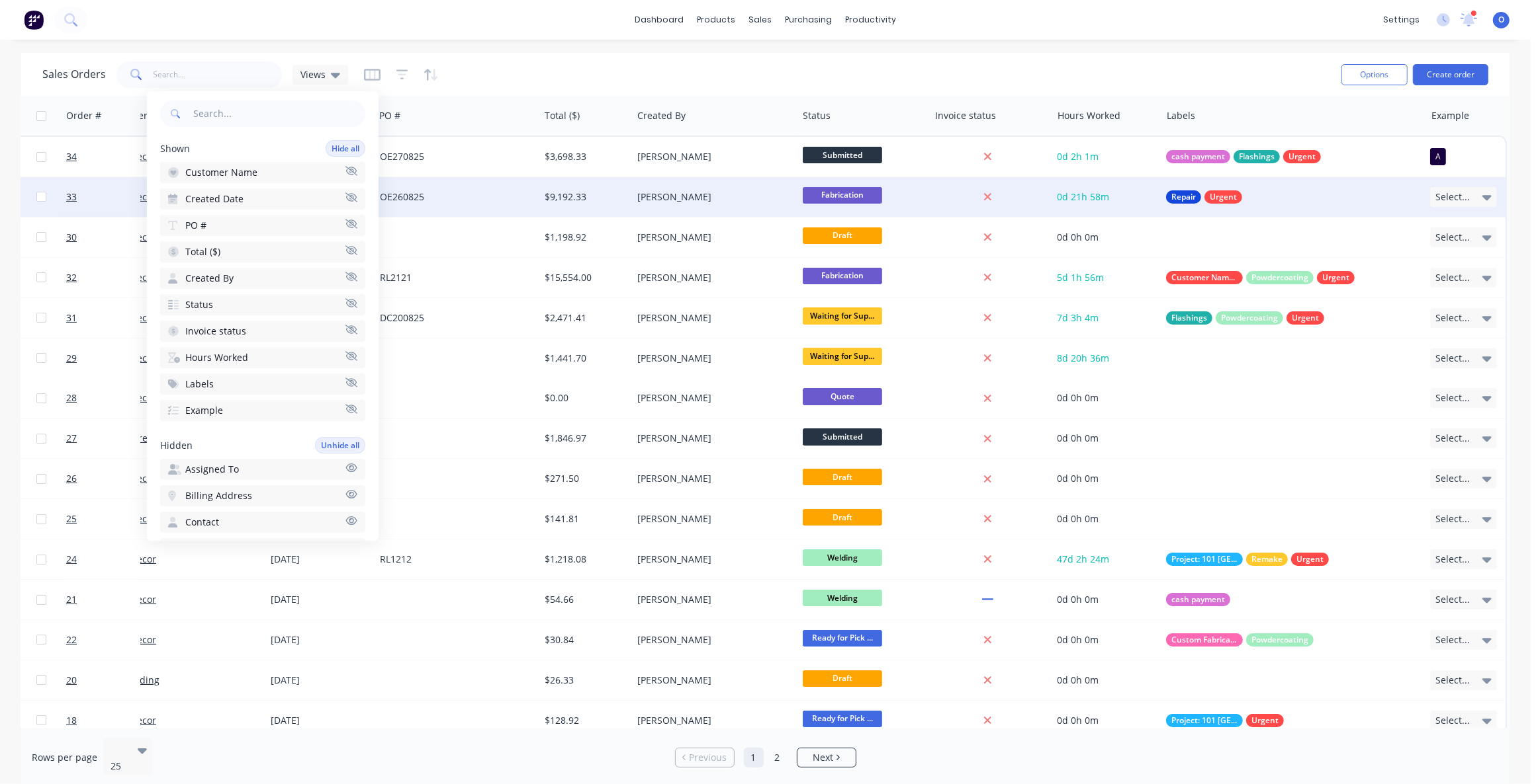
click at [1455, 199] on span "Select..." at bounding box center [1452, 197] width 35 height 14
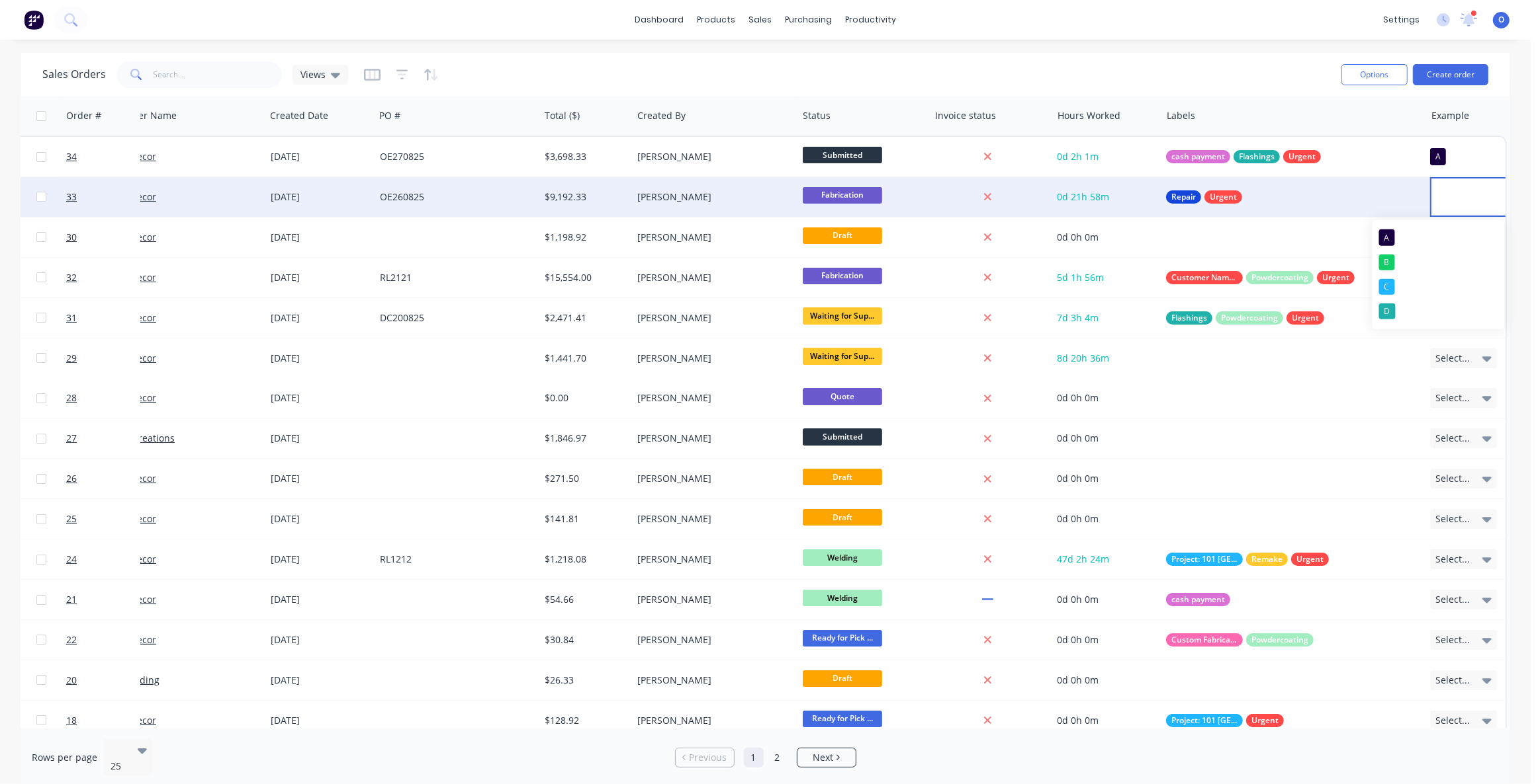
click at [681, 69] on div "Sales Orders Views" at bounding box center [686, 74] width 1288 height 32
click at [681, 68] on div "Sales Orders Views" at bounding box center [686, 74] width 1288 height 32
click at [685, 65] on div "Sales Orders Views" at bounding box center [686, 74] width 1288 height 32
click at [397, 73] on icon "button" at bounding box center [401, 74] width 8 height 2
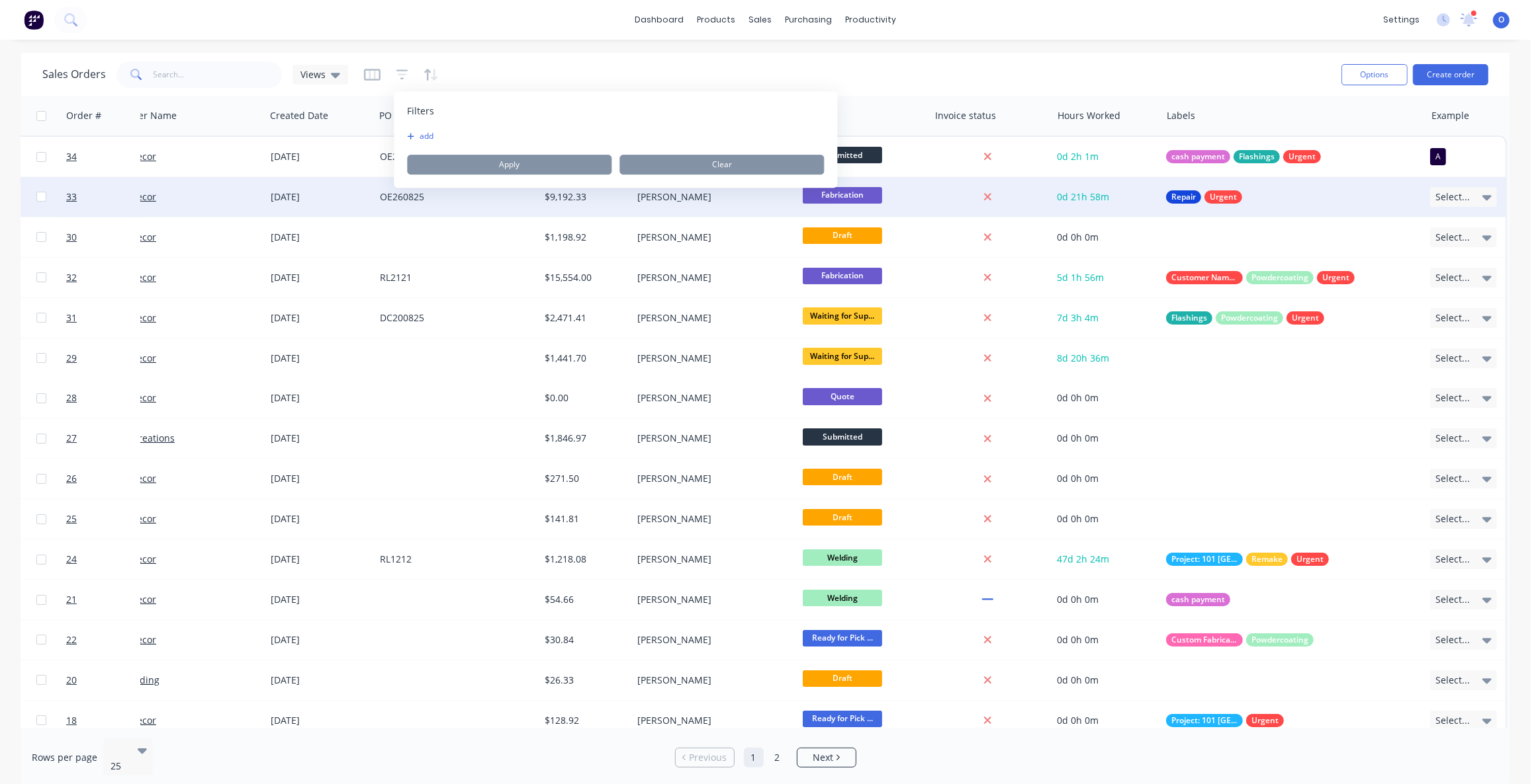
click at [422, 137] on button "add" at bounding box center [424, 136] width 33 height 11
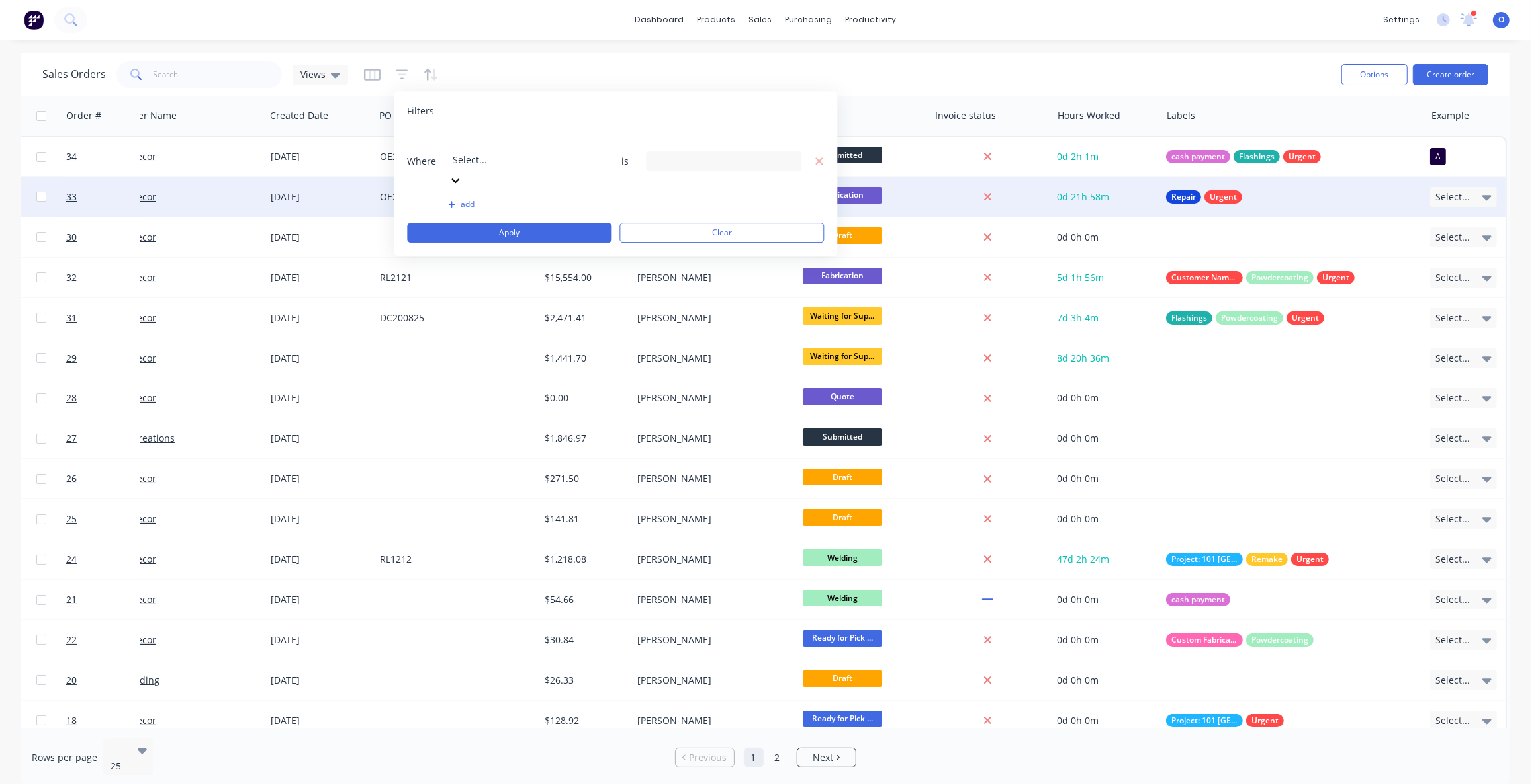
click at [497, 147] on div at bounding box center [548, 142] width 190 height 17
click at [431, 199] on div "add" at bounding box center [616, 205] width 417 height 11
click at [462, 162] on div "Where Select... is add Apply Clear" at bounding box center [616, 187] width 417 height 112
click at [465, 199] on button "add" at bounding box center [526, 205] width 156 height 11
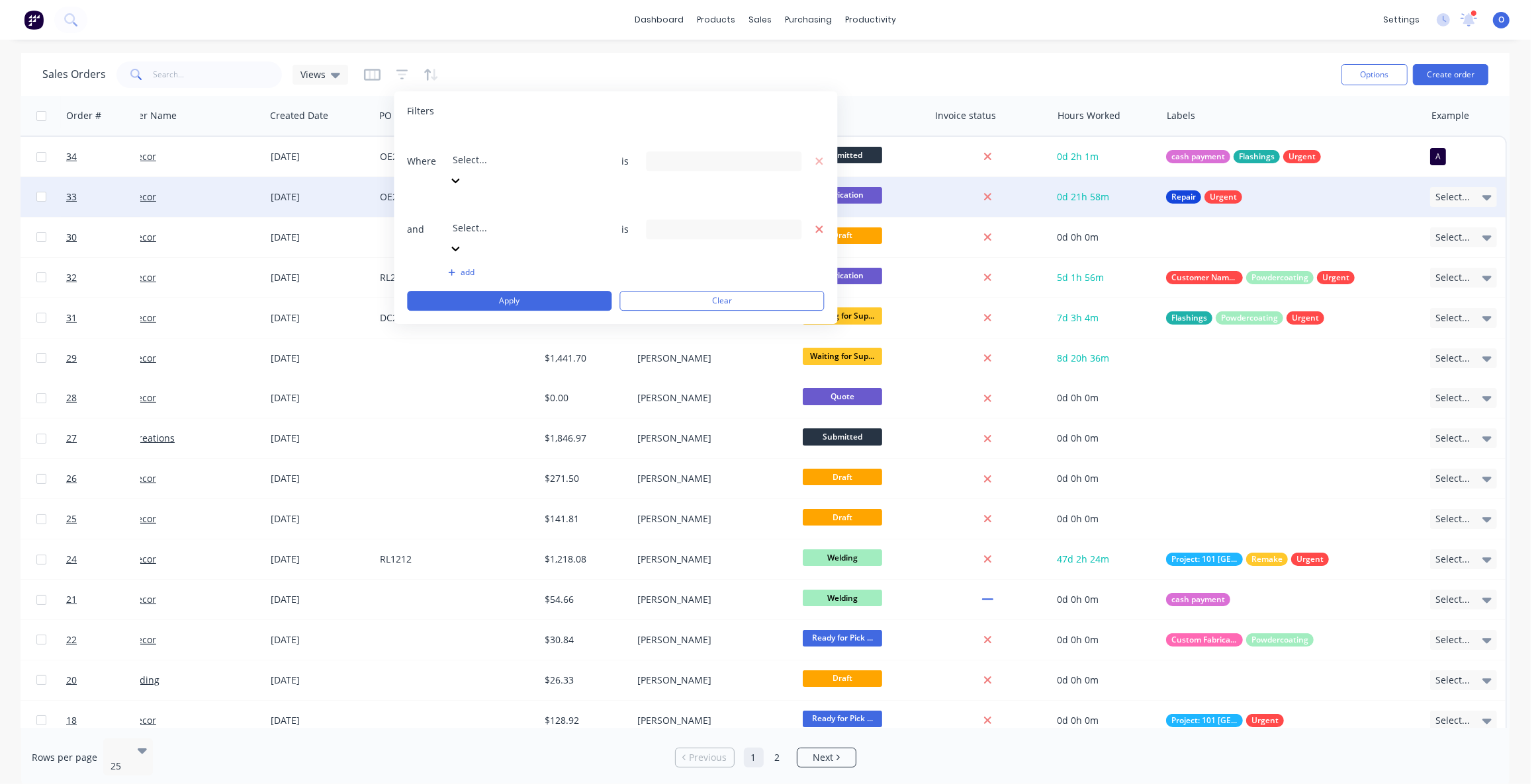
click at [822, 224] on icon "button" at bounding box center [819, 230] width 9 height 12
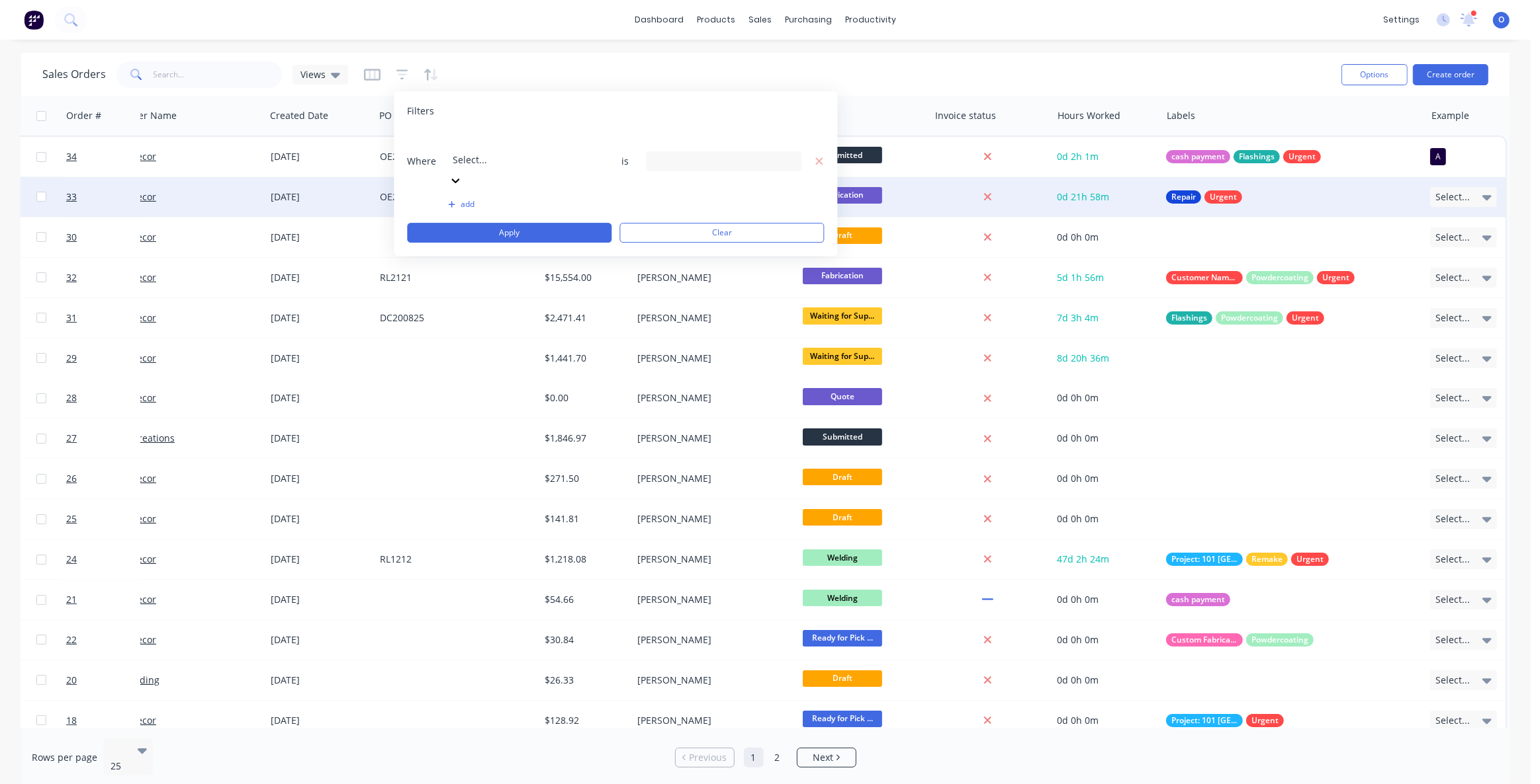
click at [540, 150] on div at bounding box center [548, 142] width 190 height 17
click at [685, 154] on div "11 Labels selected" at bounding box center [713, 161] width 119 height 14
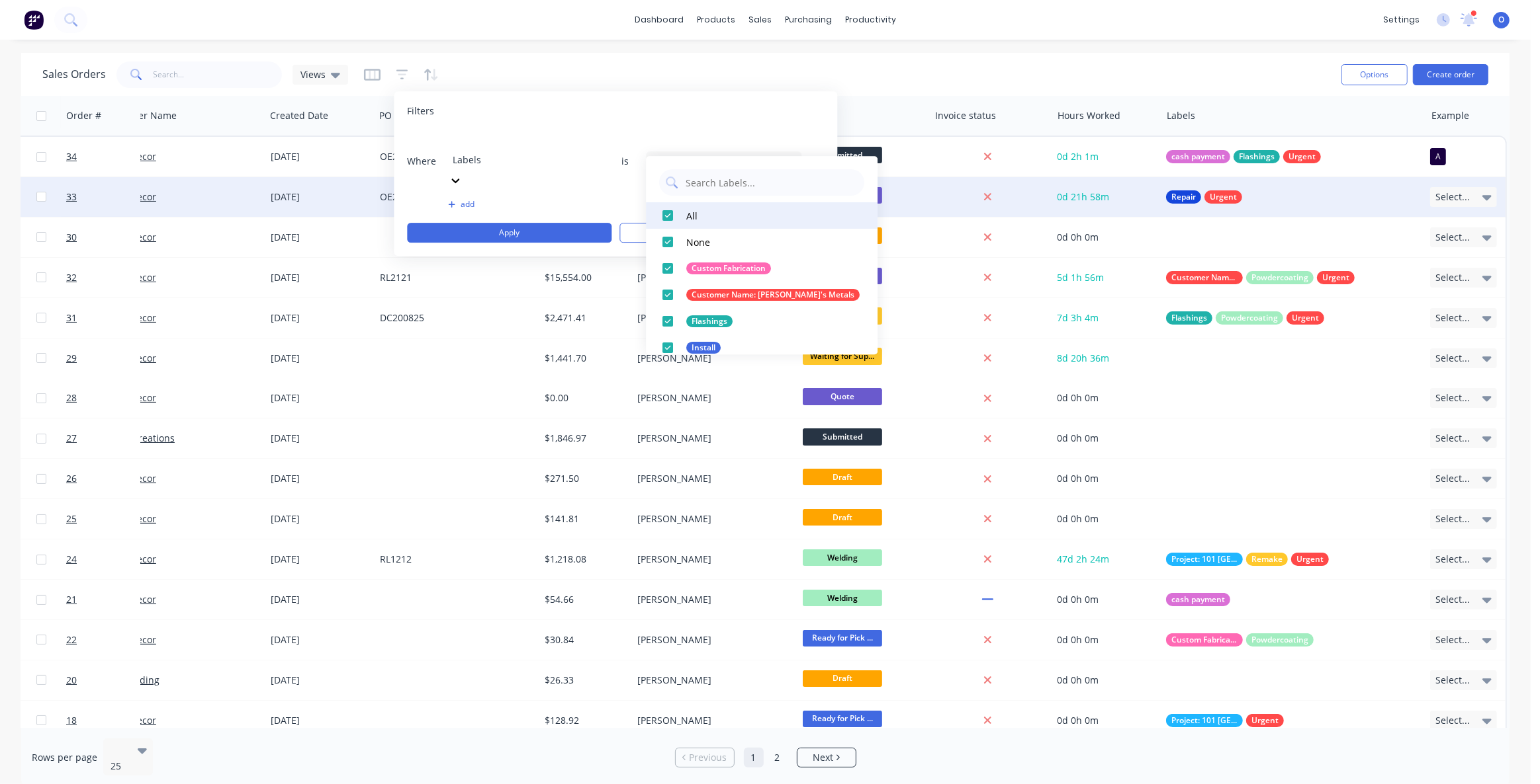
click at [667, 216] on div at bounding box center [667, 215] width 26 height 26
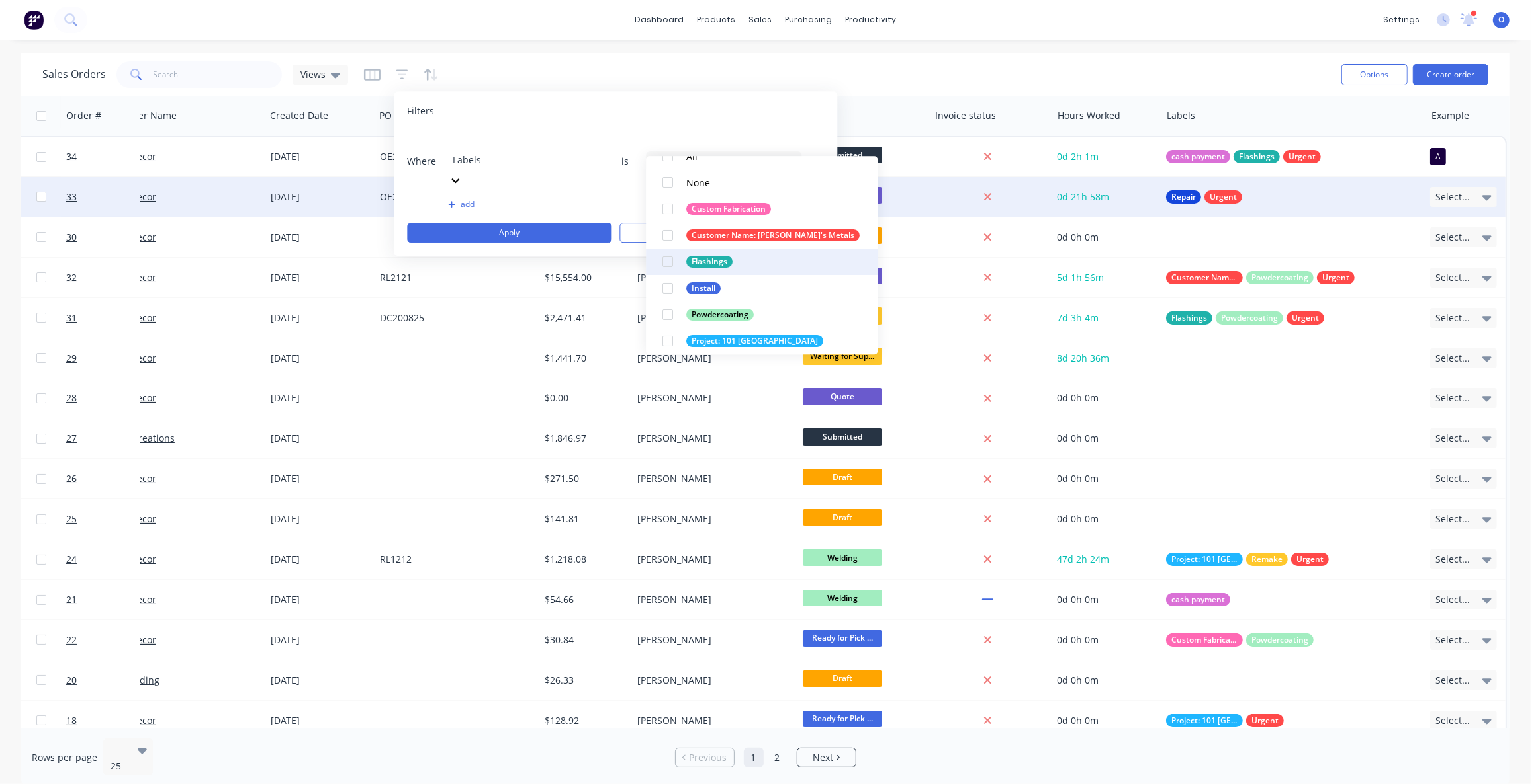
click at [669, 260] on div at bounding box center [667, 261] width 26 height 26
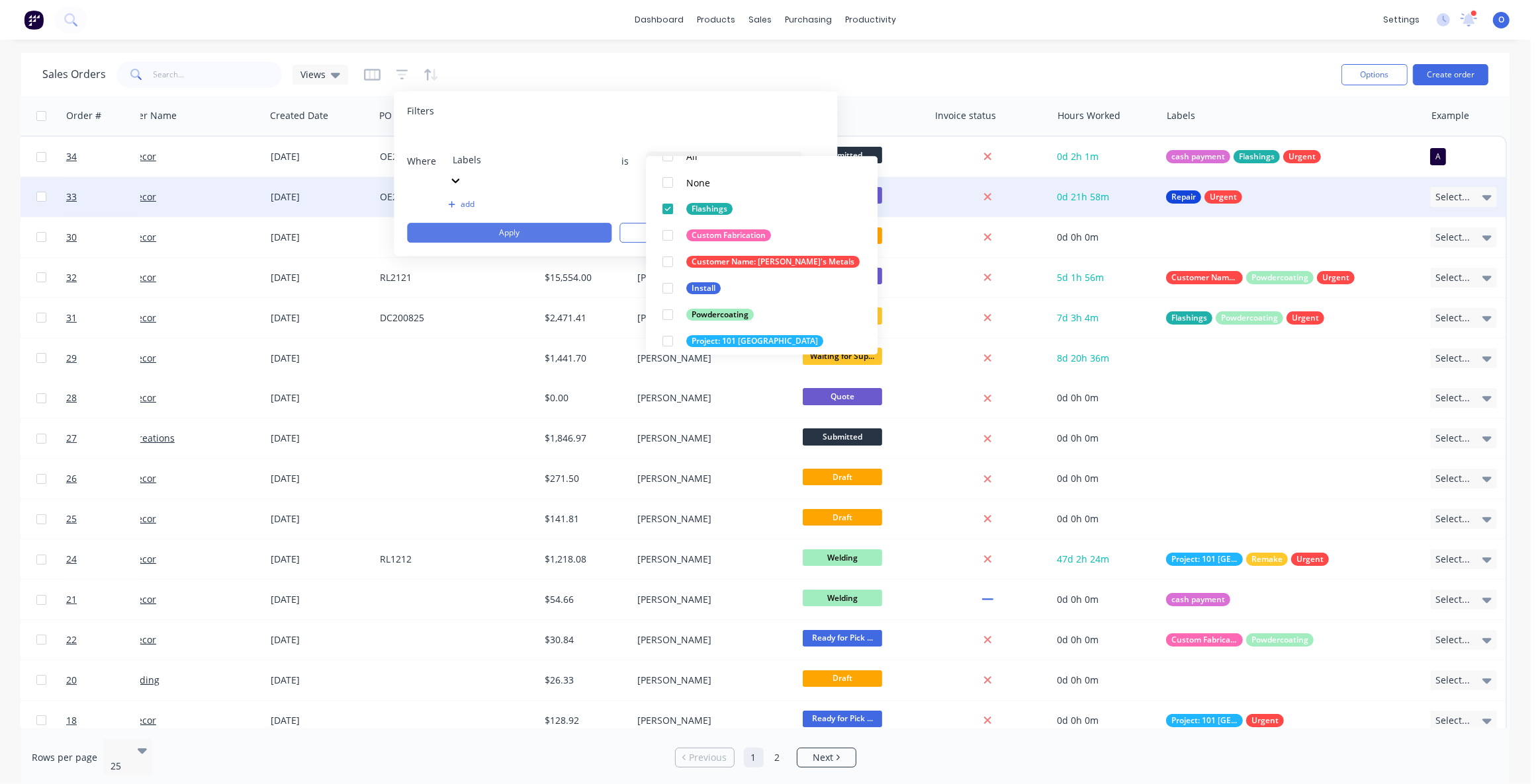
click at [487, 223] on button "Apply" at bounding box center [509, 233] width 205 height 20
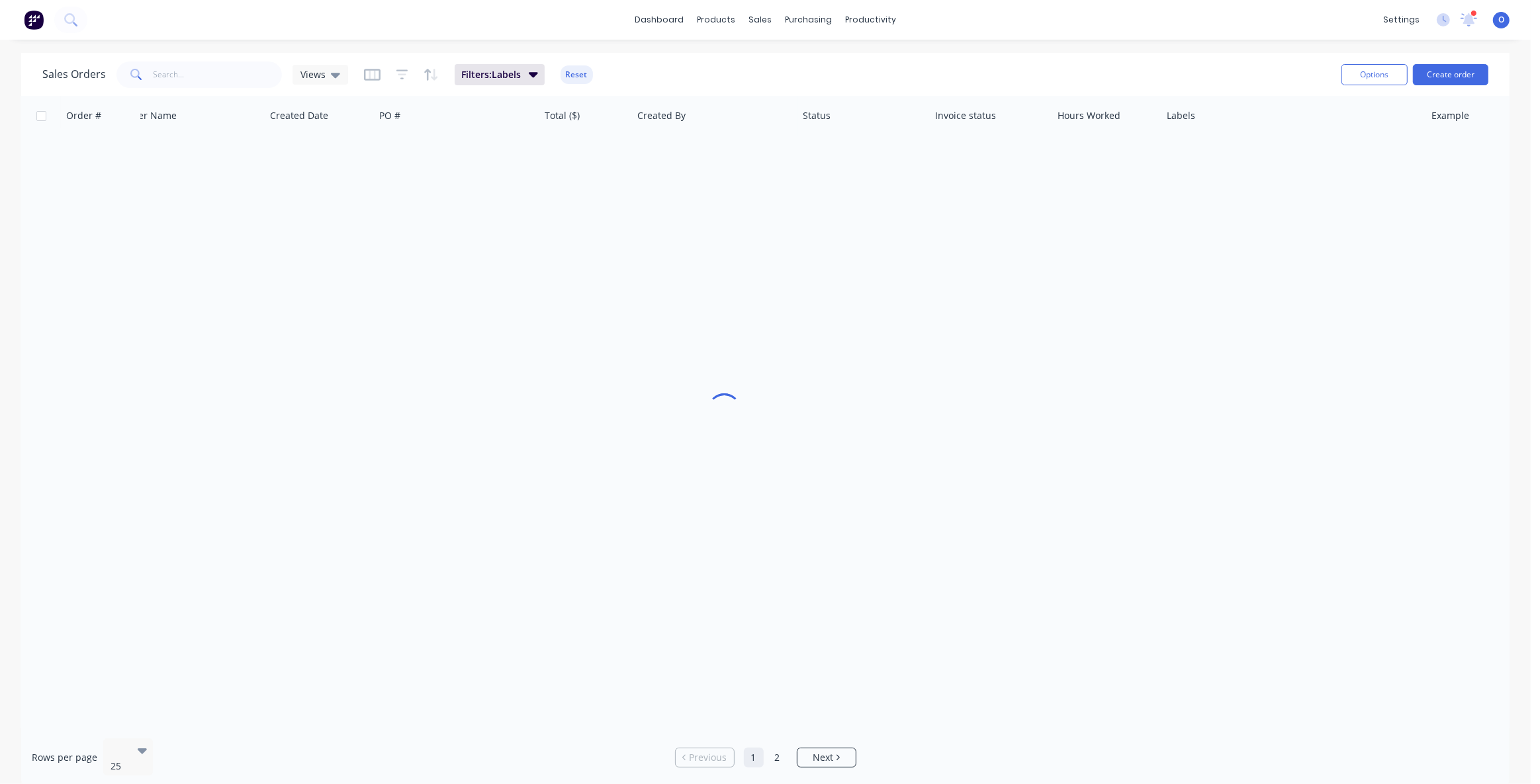
scroll to position [0, 40]
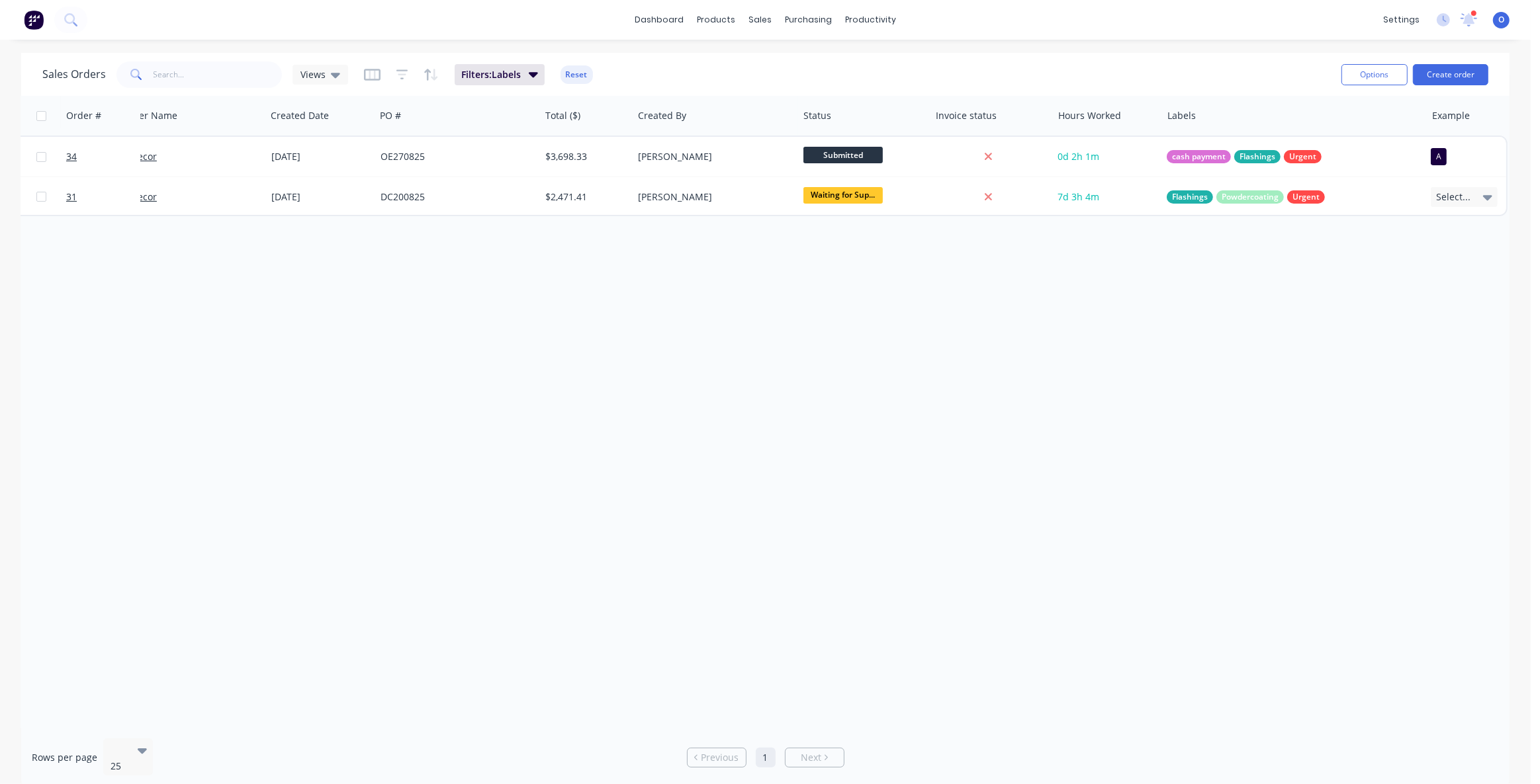
drag, startPoint x: 657, startPoint y: 347, endPoint x: 675, endPoint y: 343, distance: 18.4
click at [658, 349] on div "Order # Customer Name Created Date PO # Total ($) Created By Status Invoice sta…" at bounding box center [765, 412] width 1488 height 632
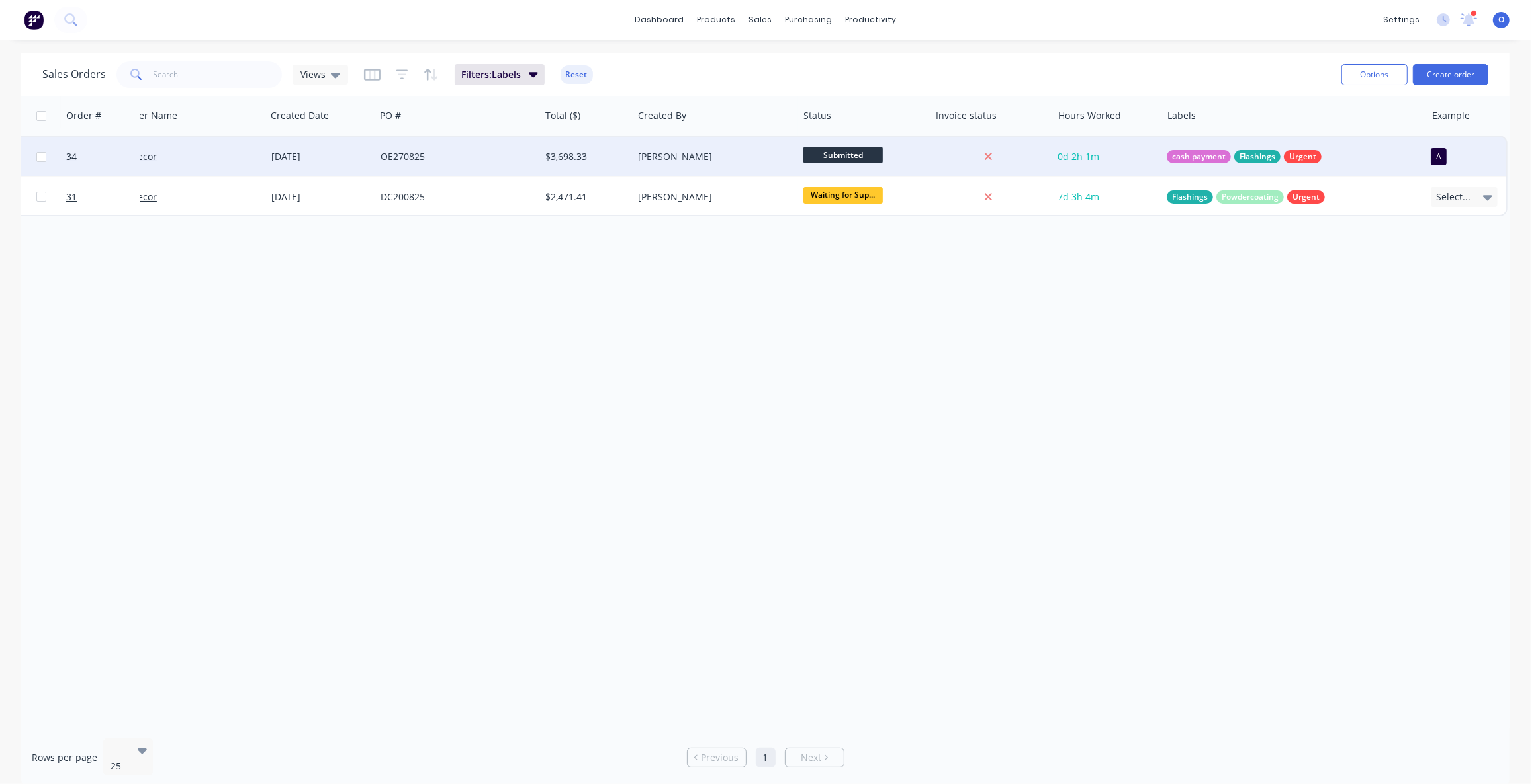
drag, startPoint x: 864, startPoint y: 415, endPoint x: 583, endPoint y: 150, distance: 386.2
click at [863, 412] on div "Order # Customer Name Created Date PO # Total ($) Created By Status Invoice sta…" at bounding box center [765, 412] width 1488 height 632
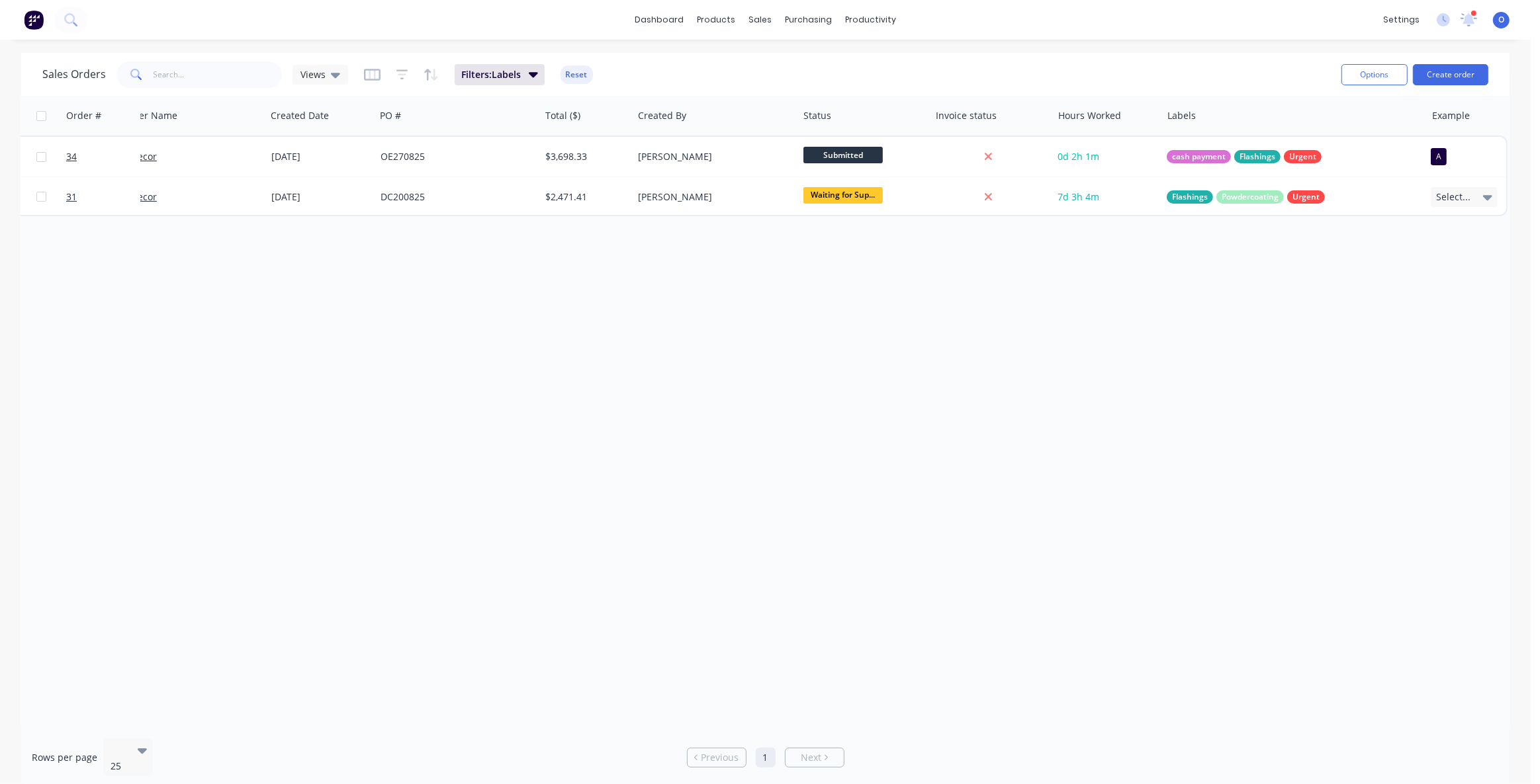
click at [521, 87] on div "Sales Orders Views Filters: Labels Reset" at bounding box center [686, 74] width 1288 height 32
click at [515, 77] on span "Filters: Labels" at bounding box center [490, 75] width 60 height 14
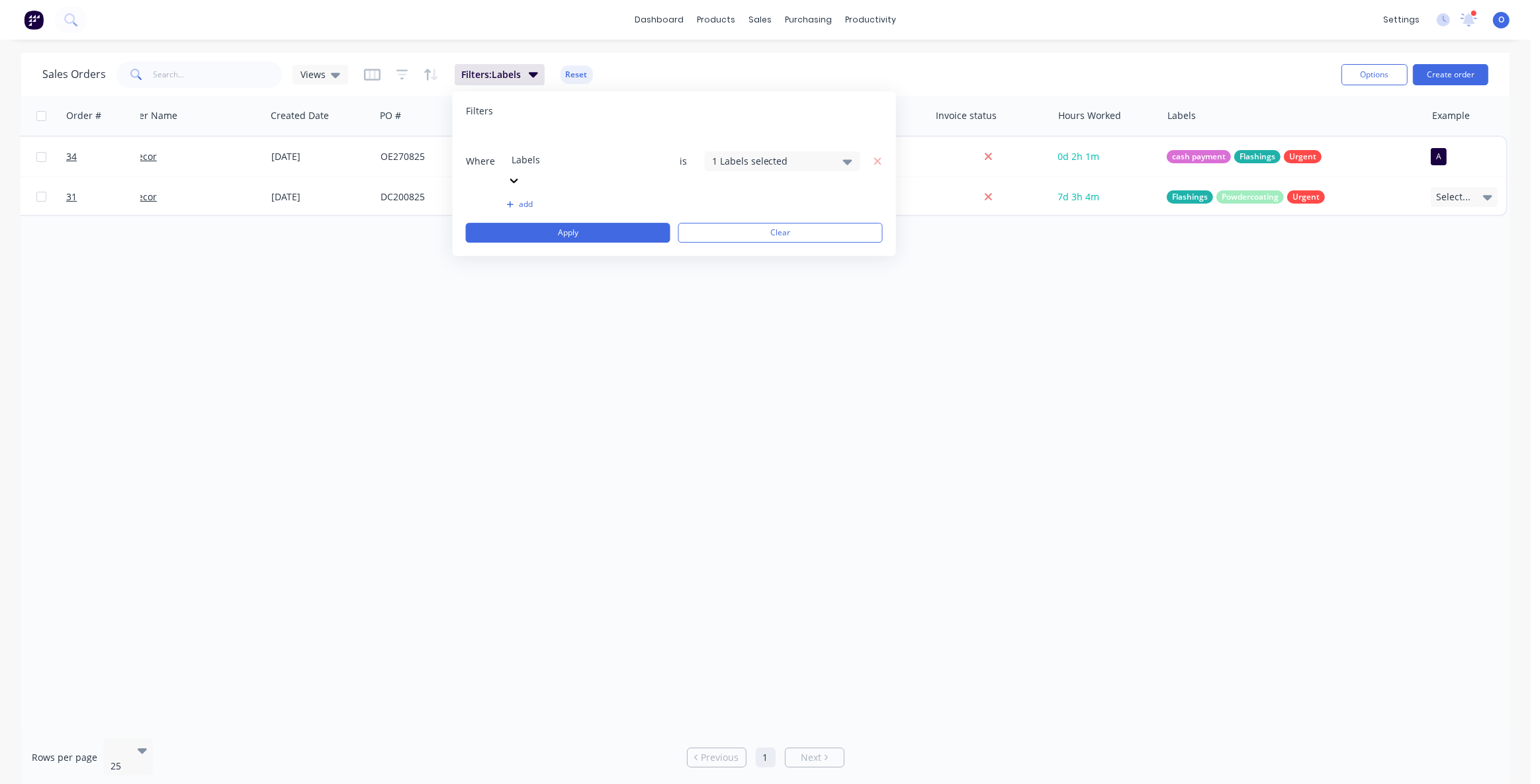
click at [542, 142] on div at bounding box center [607, 142] width 190 height 17
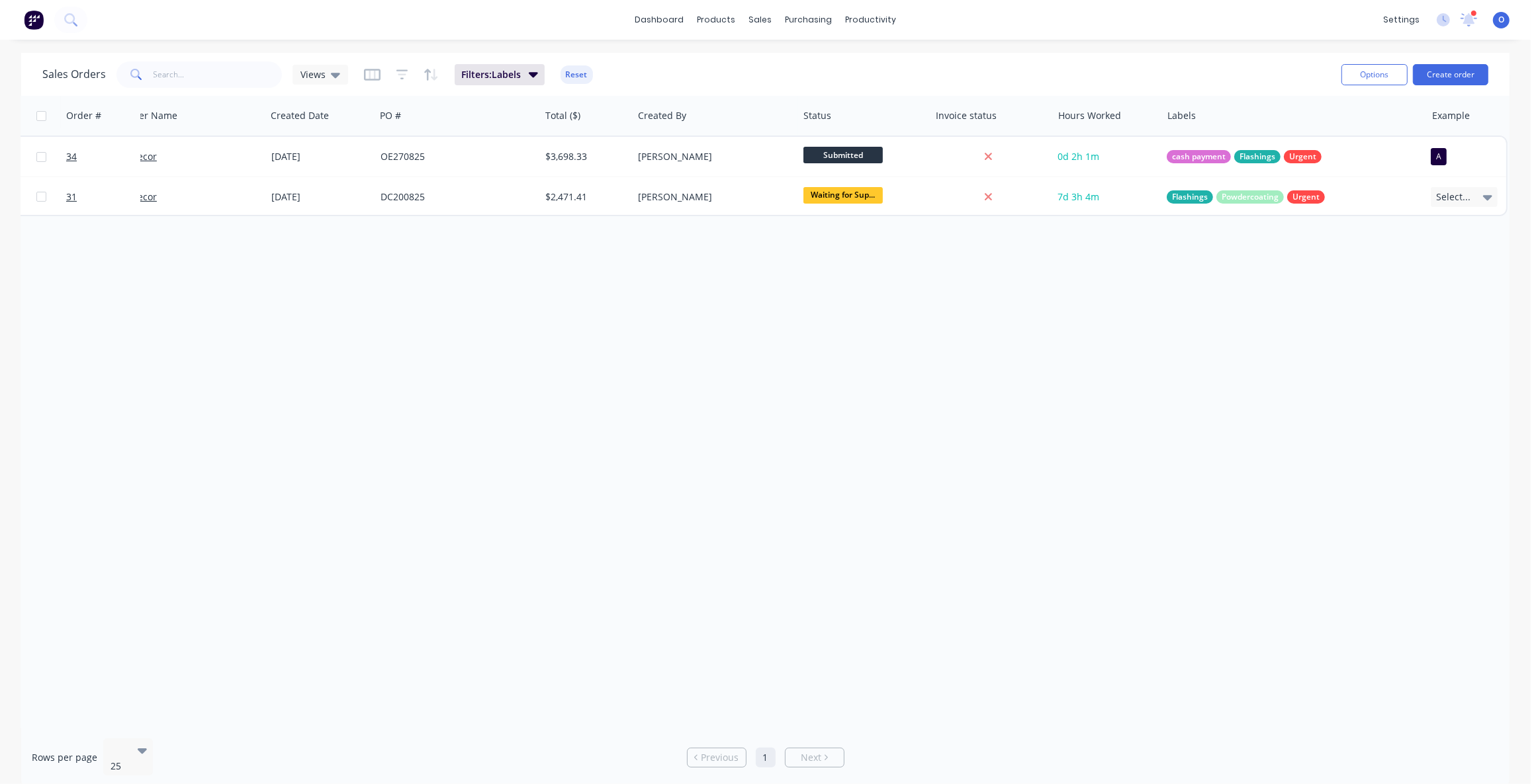
click at [776, 281] on div "Order # Customer Name Created Date PO # Total ($) Created By Status Invoice sta…" at bounding box center [765, 412] width 1488 height 632
click at [759, 347] on div "Order # Customer Name Created Date PO # Total ($) Created By Status Invoice sta…" at bounding box center [765, 412] width 1488 height 632
click at [1130, 442] on div "Order # Customer Name Created Date PO # Total ($) Created By Status Invoice sta…" at bounding box center [765, 412] width 1488 height 632
click at [1128, 437] on div "Order # Customer Name Created Date PO # Total ($) Created By Status Invoice sta…" at bounding box center [765, 412] width 1488 height 632
click at [305, 72] on span "Views" at bounding box center [313, 74] width 25 height 14
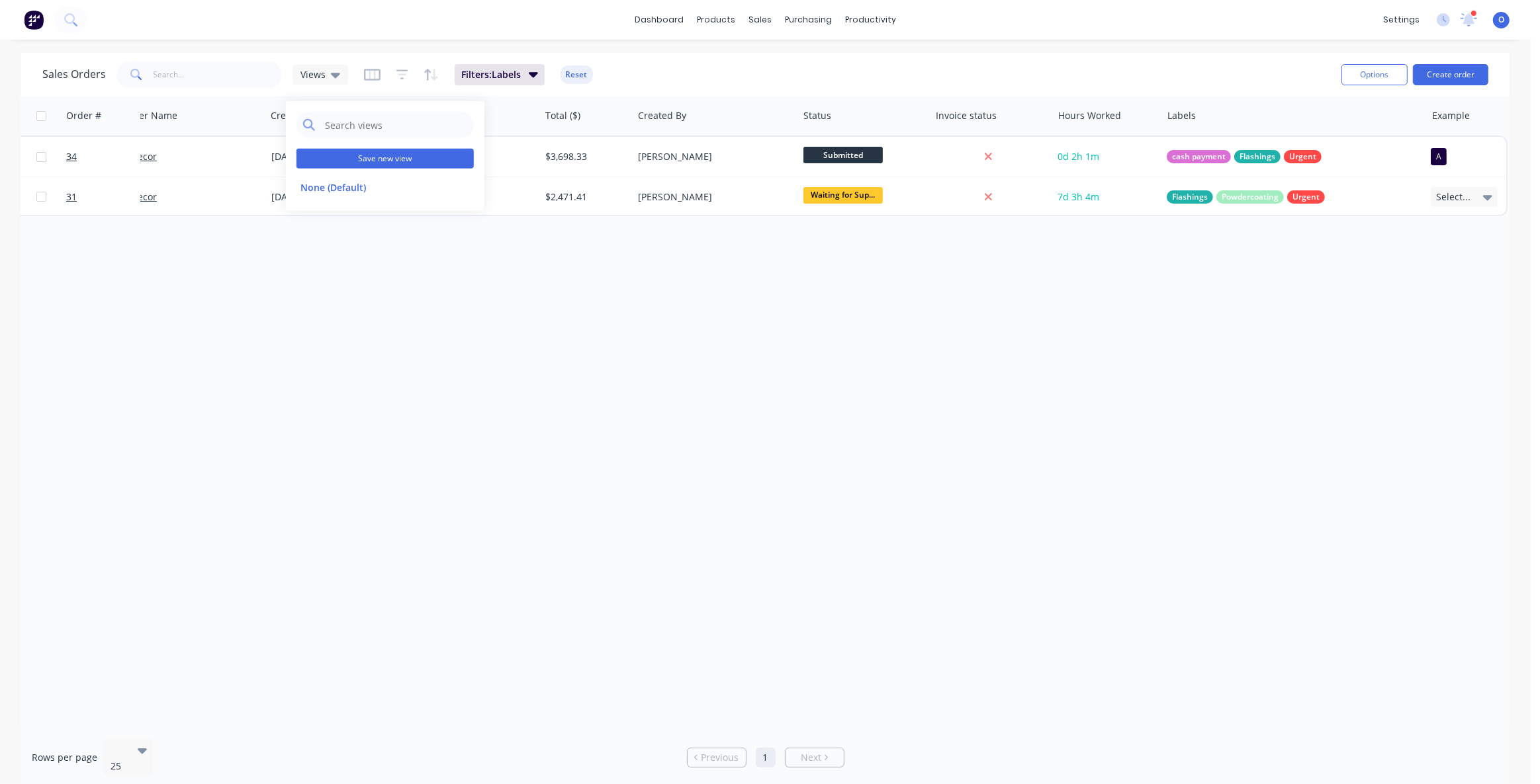
click at [380, 162] on button "Save new view" at bounding box center [385, 159] width 178 height 20
click at [524, 130] on input "text" at bounding box center [599, 128] width 162 height 25
type input "Flashings"
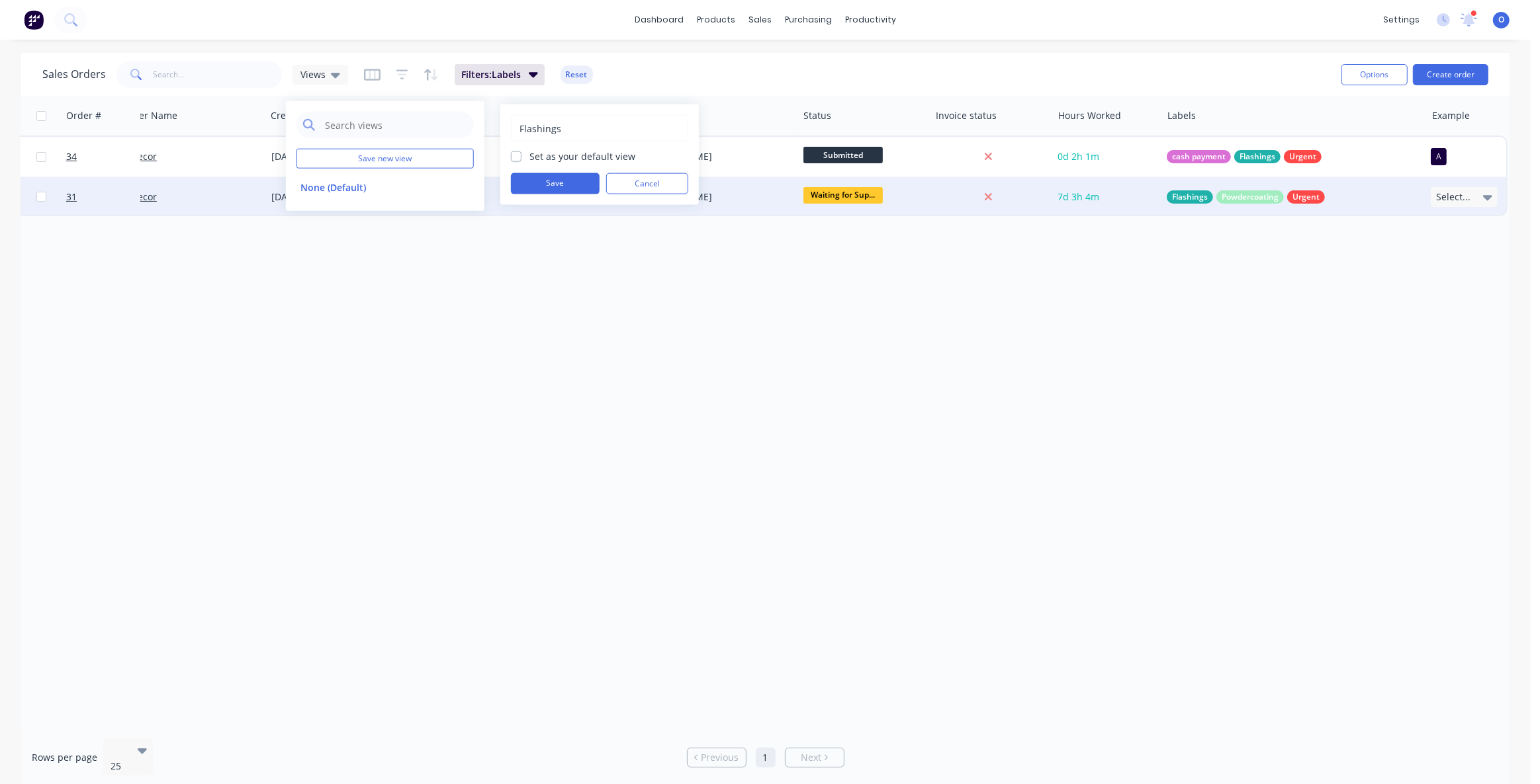
click at [523, 175] on button "Save" at bounding box center [555, 184] width 88 height 21
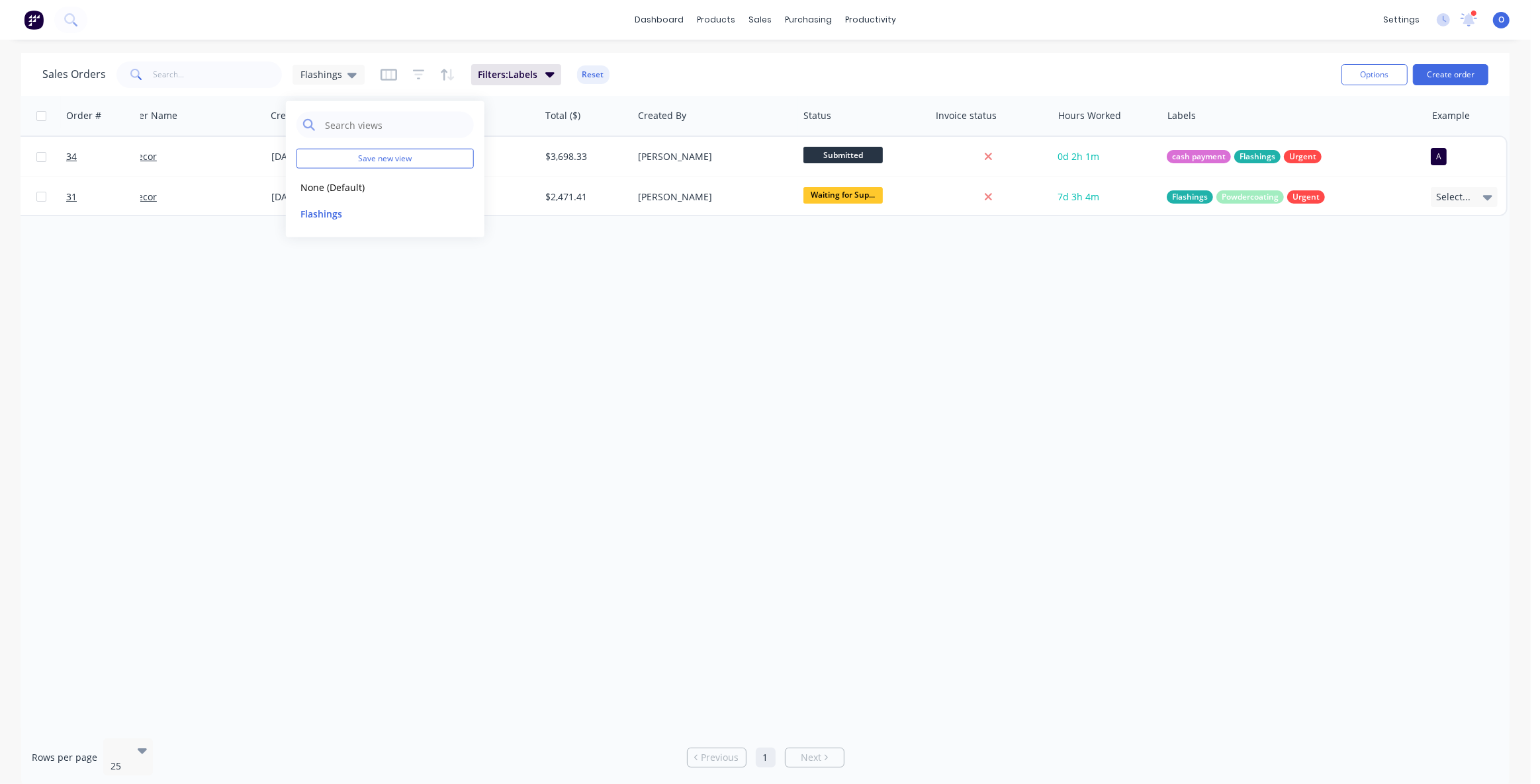
drag, startPoint x: 540, startPoint y: 310, endPoint x: 533, endPoint y: 309, distance: 7.1
click at [540, 311] on div "Order # Customer Name Created Date PO # Total ($) Created By Status Invoice sta…" at bounding box center [765, 412] width 1488 height 632
click at [328, 79] on span "Flashings" at bounding box center [321, 74] width 42 height 14
click at [347, 189] on button "None (Default)" at bounding box center [372, 187] width 151 height 15
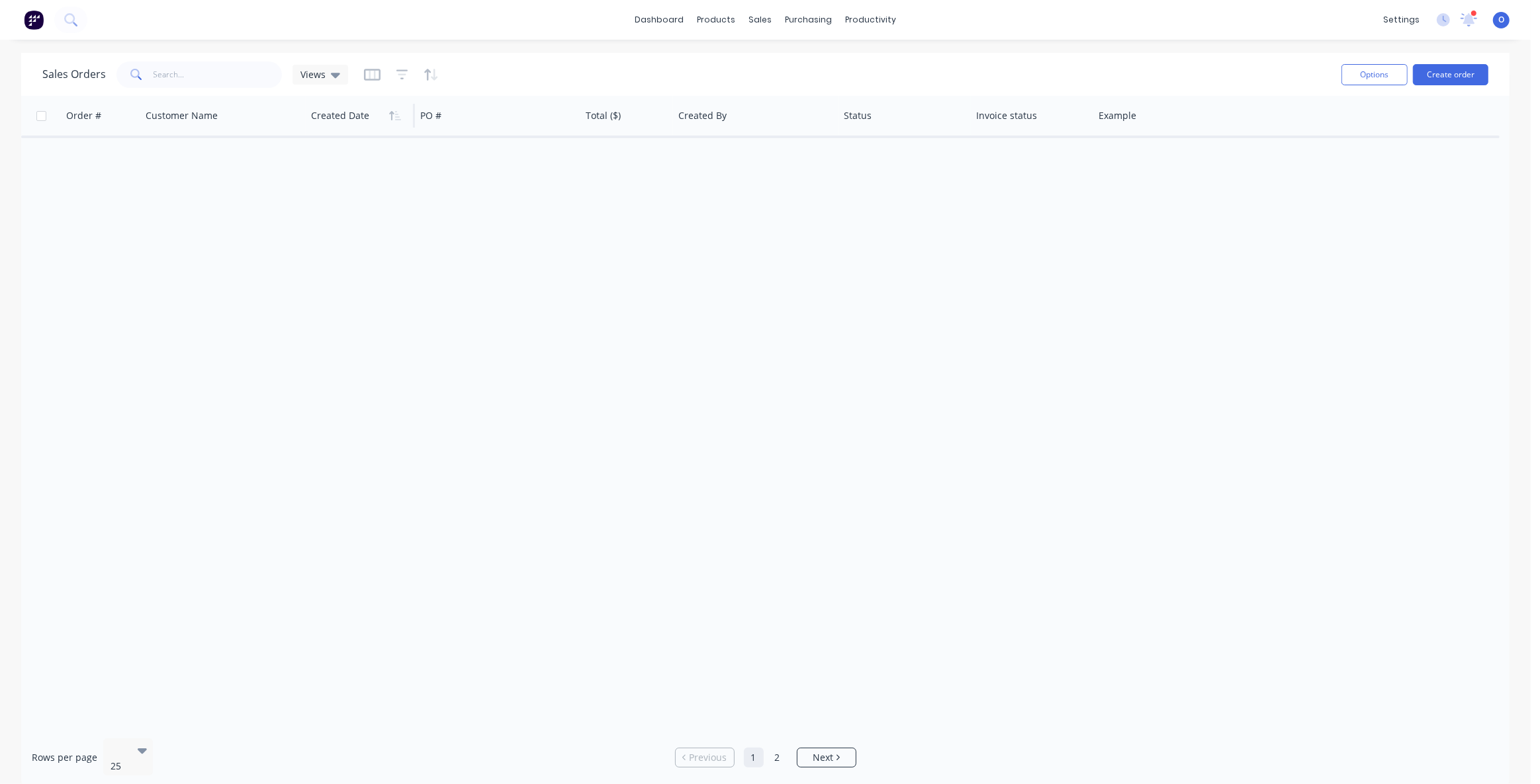
scroll to position [0, 0]
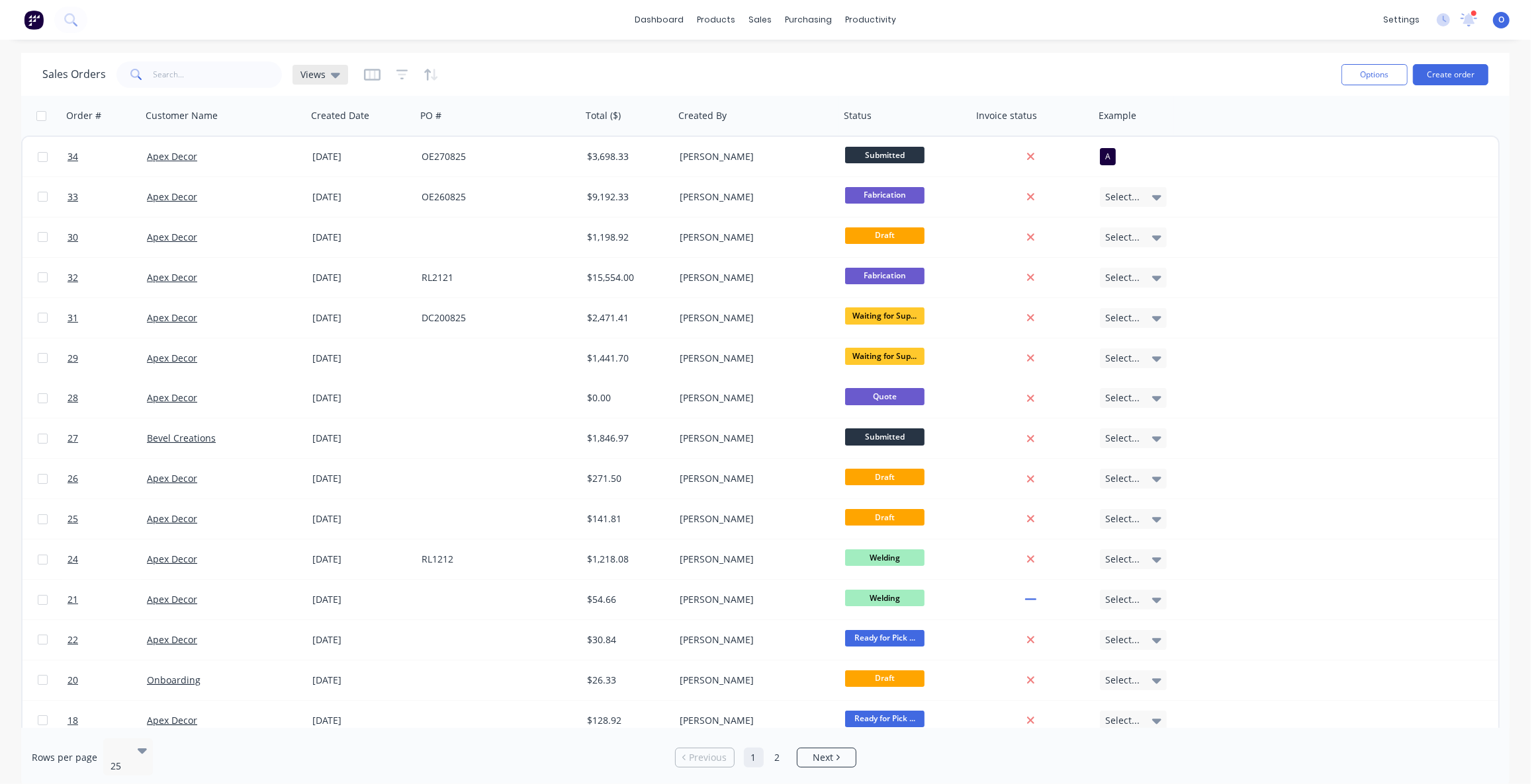
click at [328, 80] on div "Views" at bounding box center [320, 75] width 56 height 20
click at [354, 211] on button "Flashings" at bounding box center [372, 213] width 151 height 15
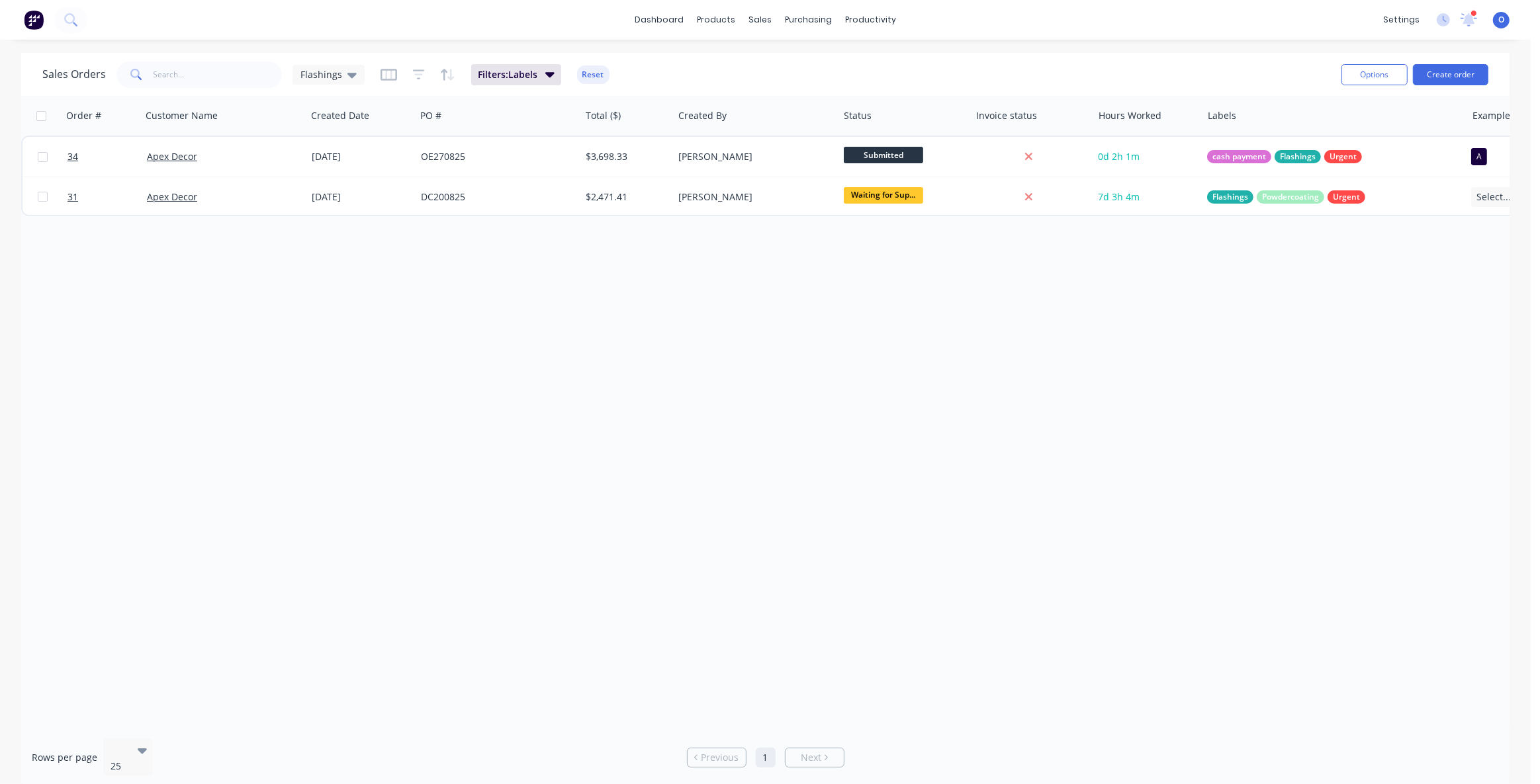
drag, startPoint x: 1090, startPoint y: 332, endPoint x: 1136, endPoint y: 313, distance: 49.8
click at [1091, 331] on div "Order # Customer Name Created Date PO # Total ($) Created By Status Invoice sta…" at bounding box center [765, 412] width 1488 height 632
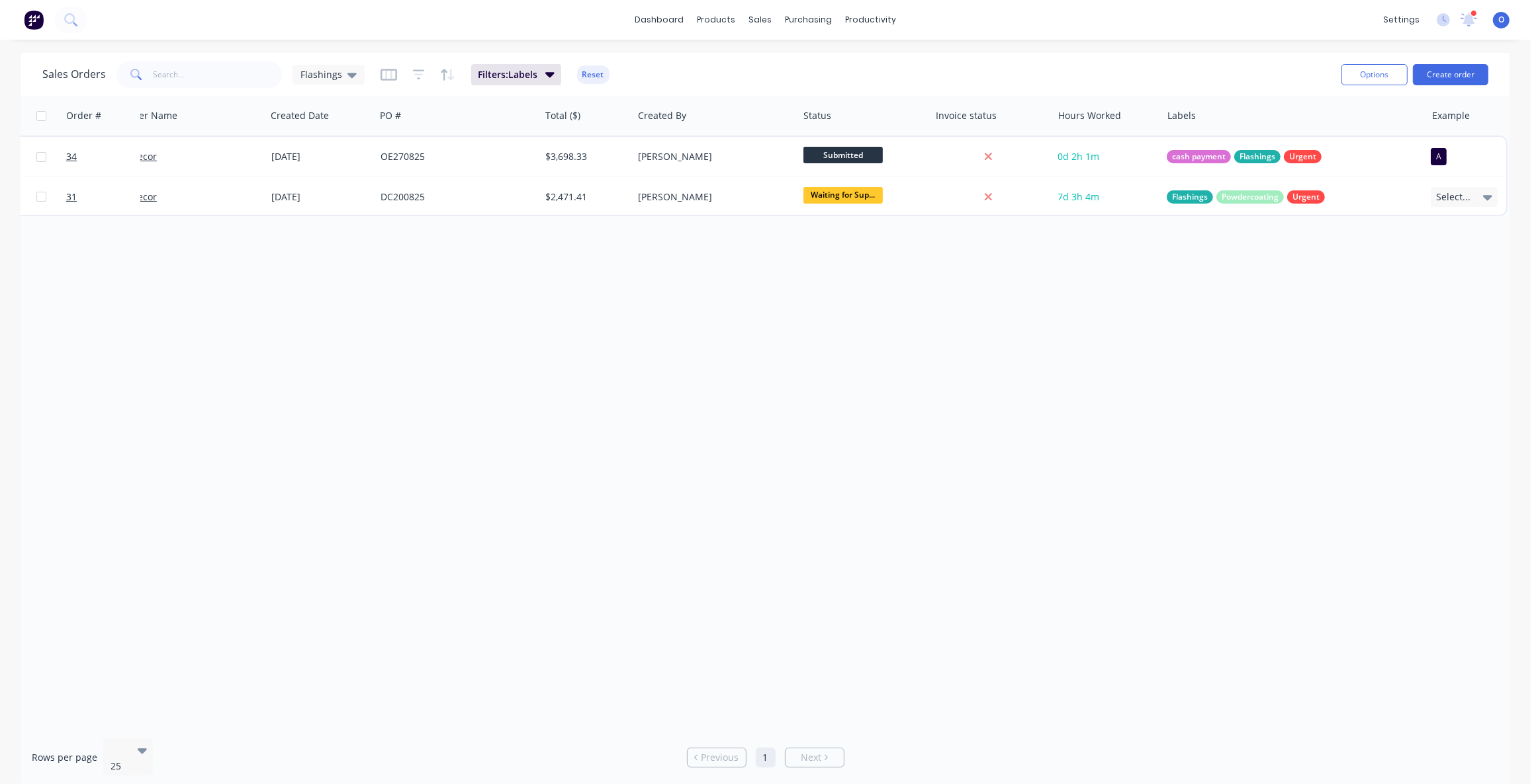
drag, startPoint x: 1311, startPoint y: 353, endPoint x: 1308, endPoint y: 341, distance: 12.4
click at [1311, 348] on div "Order # Customer Name Created Date PO # Total ($) Created By Status Invoice sta…" at bounding box center [765, 412] width 1488 height 632
click at [1260, 335] on div "Order # Customer Name Created Date PO # Total ($) Created By Status Invoice sta…" at bounding box center [765, 412] width 1488 height 632
click at [1101, 423] on div "Order # Customer Name Created Date PO # Total ($) Created By Status Invoice sta…" at bounding box center [765, 412] width 1488 height 632
click at [963, 455] on div "Order # Customer Name Created Date PO # Total ($) Created By Status Invoice sta…" at bounding box center [765, 412] width 1488 height 632
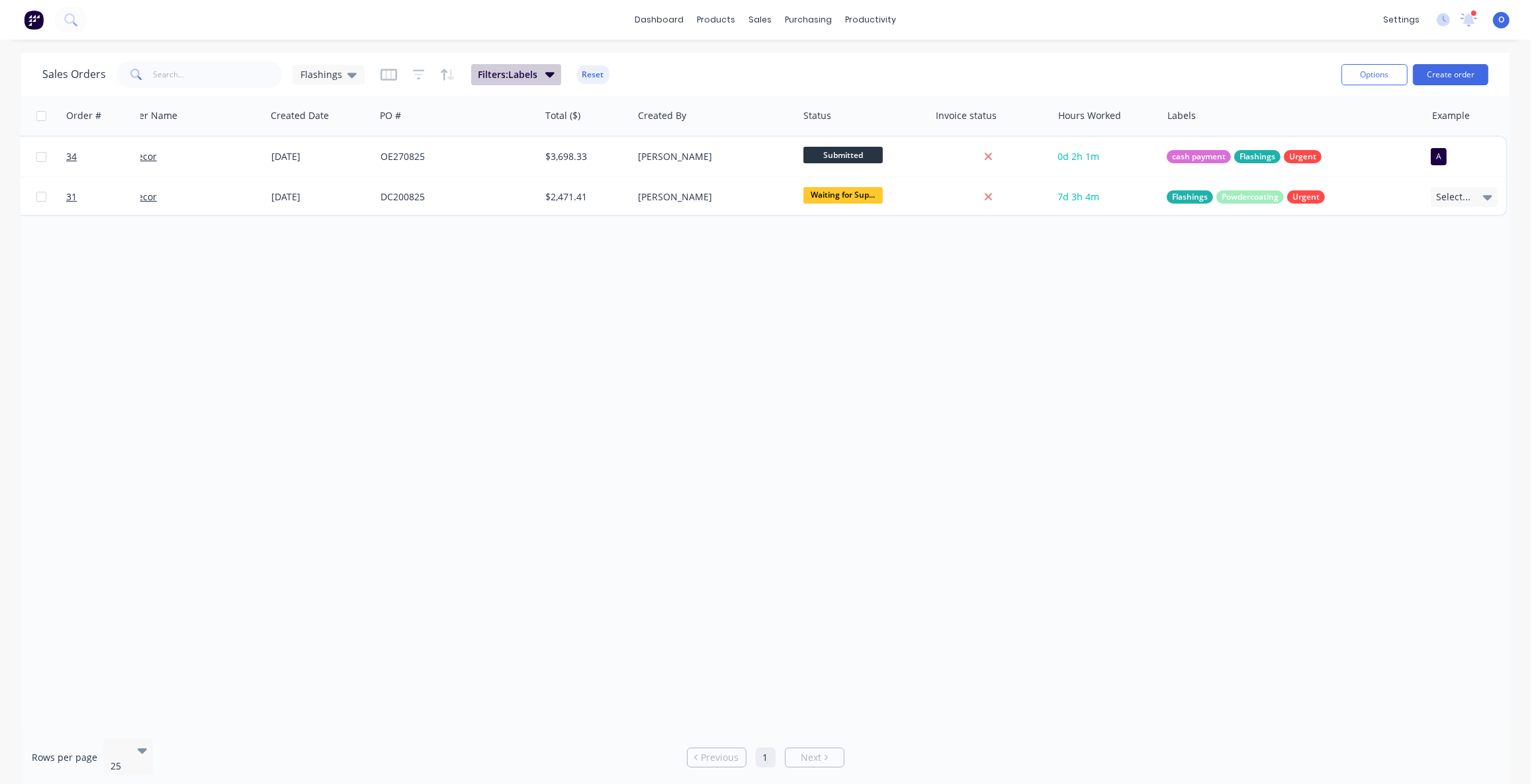
click at [552, 72] on button "Filters: Labels" at bounding box center [515, 75] width 90 height 21
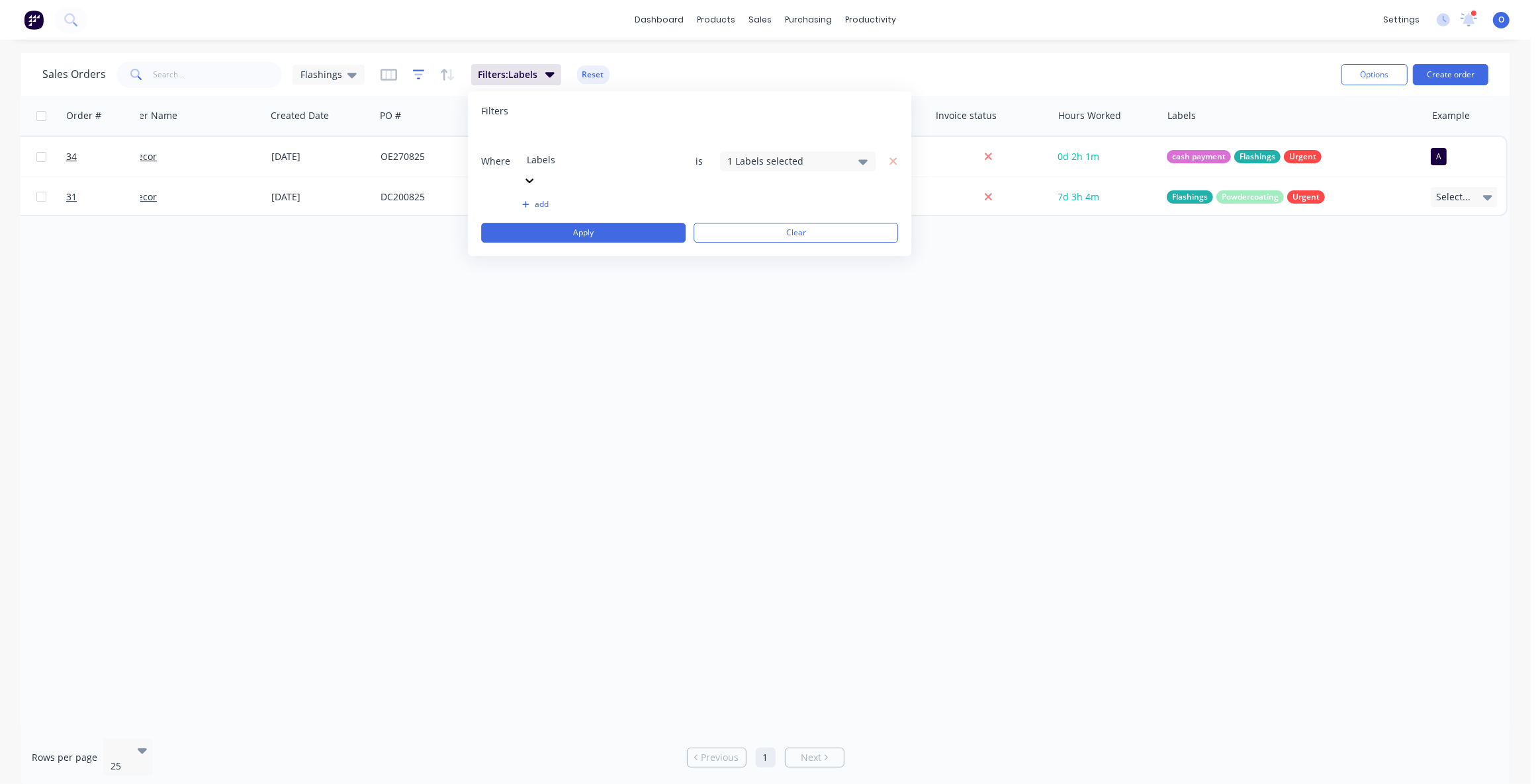
click at [413, 76] on icon "button" at bounding box center [419, 75] width 12 height 14
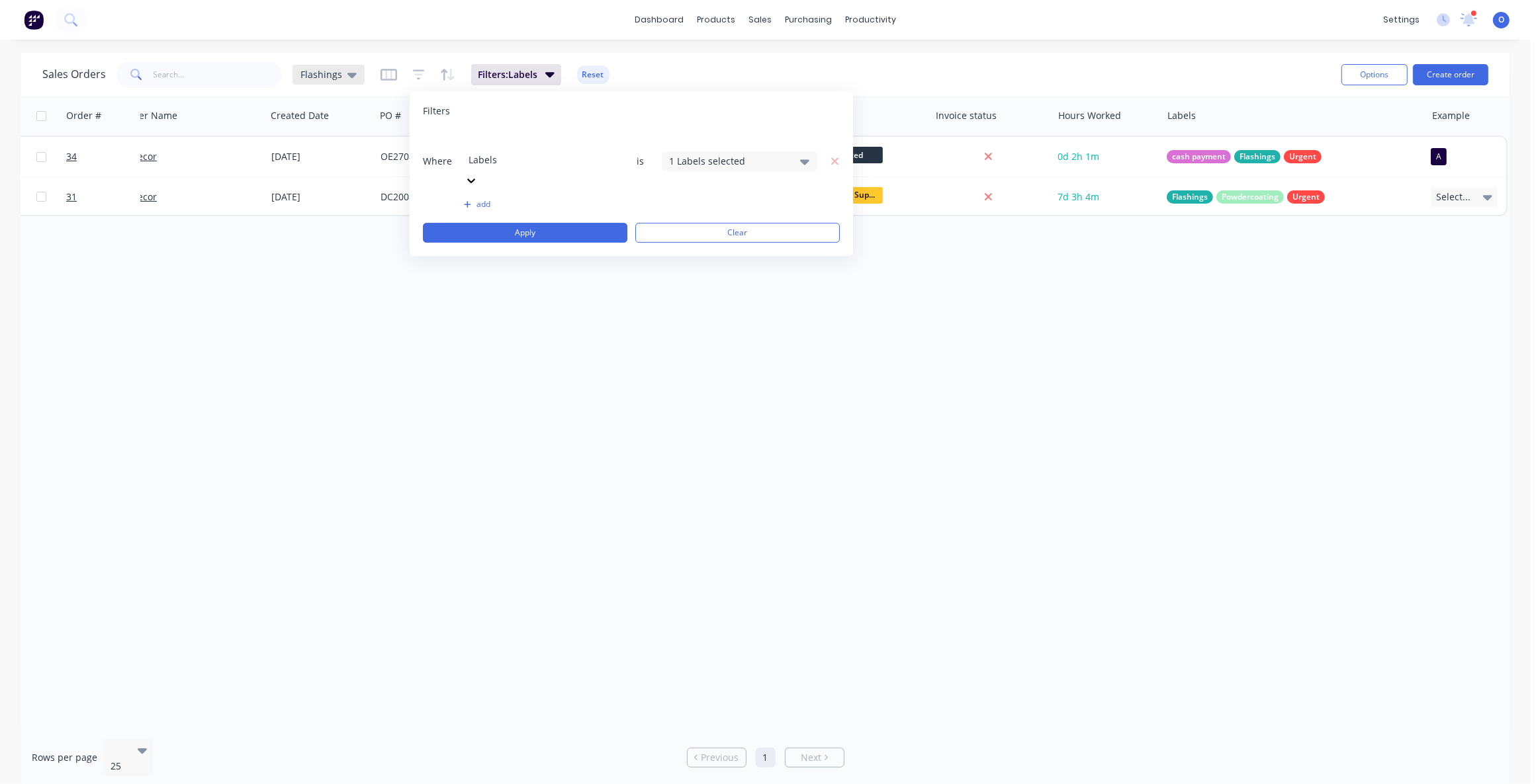
click at [339, 78] on div "Flashings" at bounding box center [329, 75] width 56 height 12
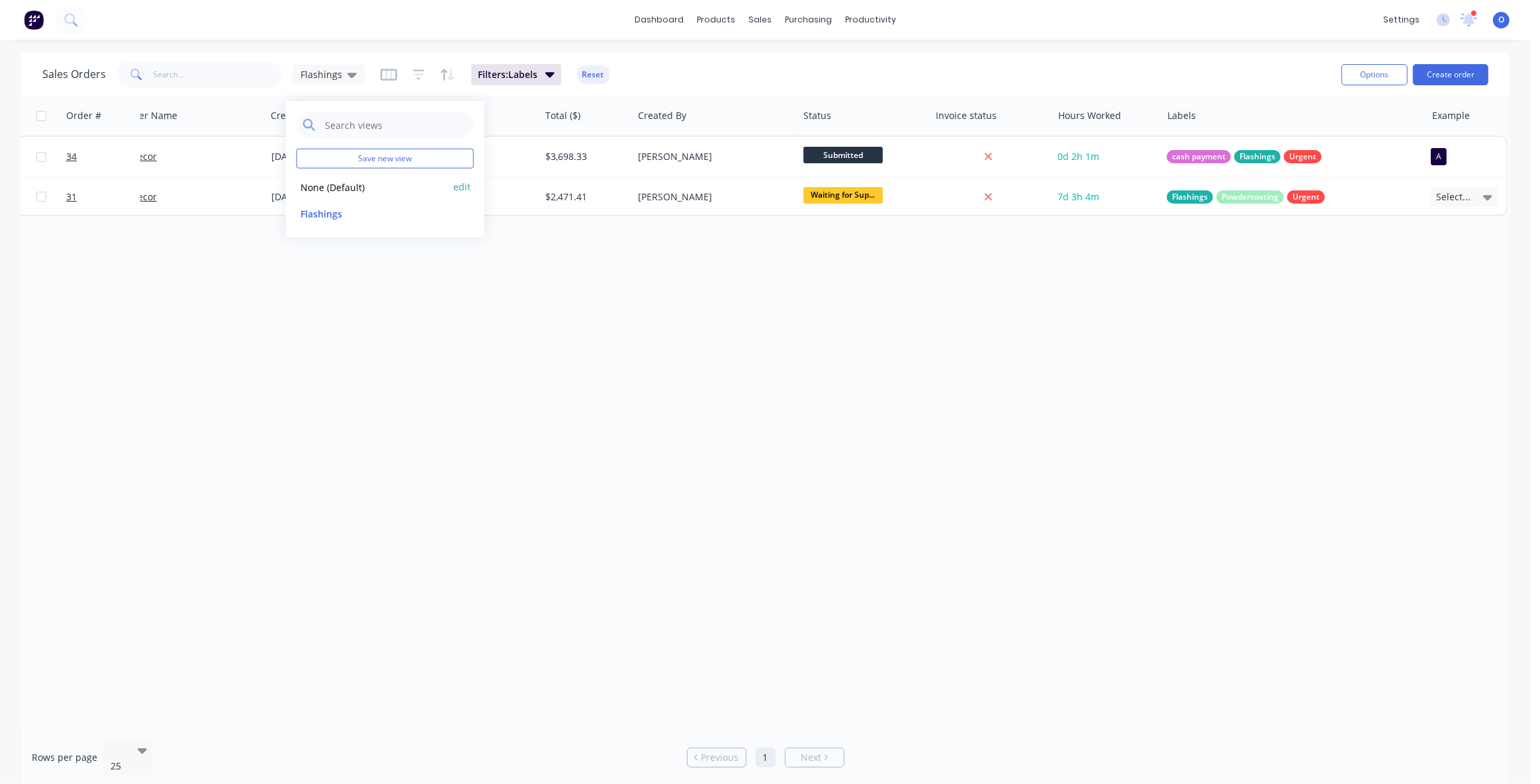
click at [364, 183] on button "None (Default)" at bounding box center [372, 187] width 151 height 15
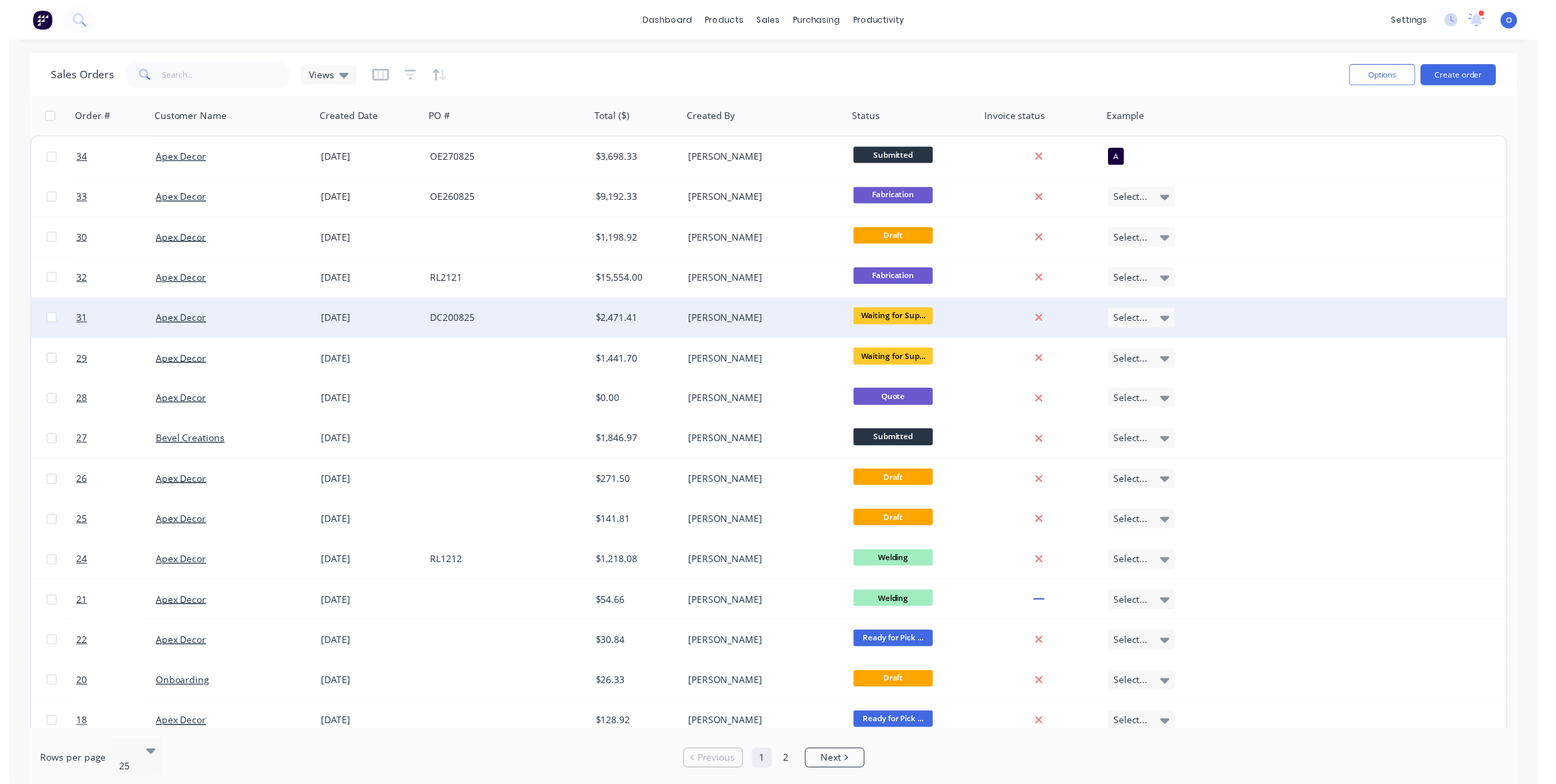
scroll to position [0, 0]
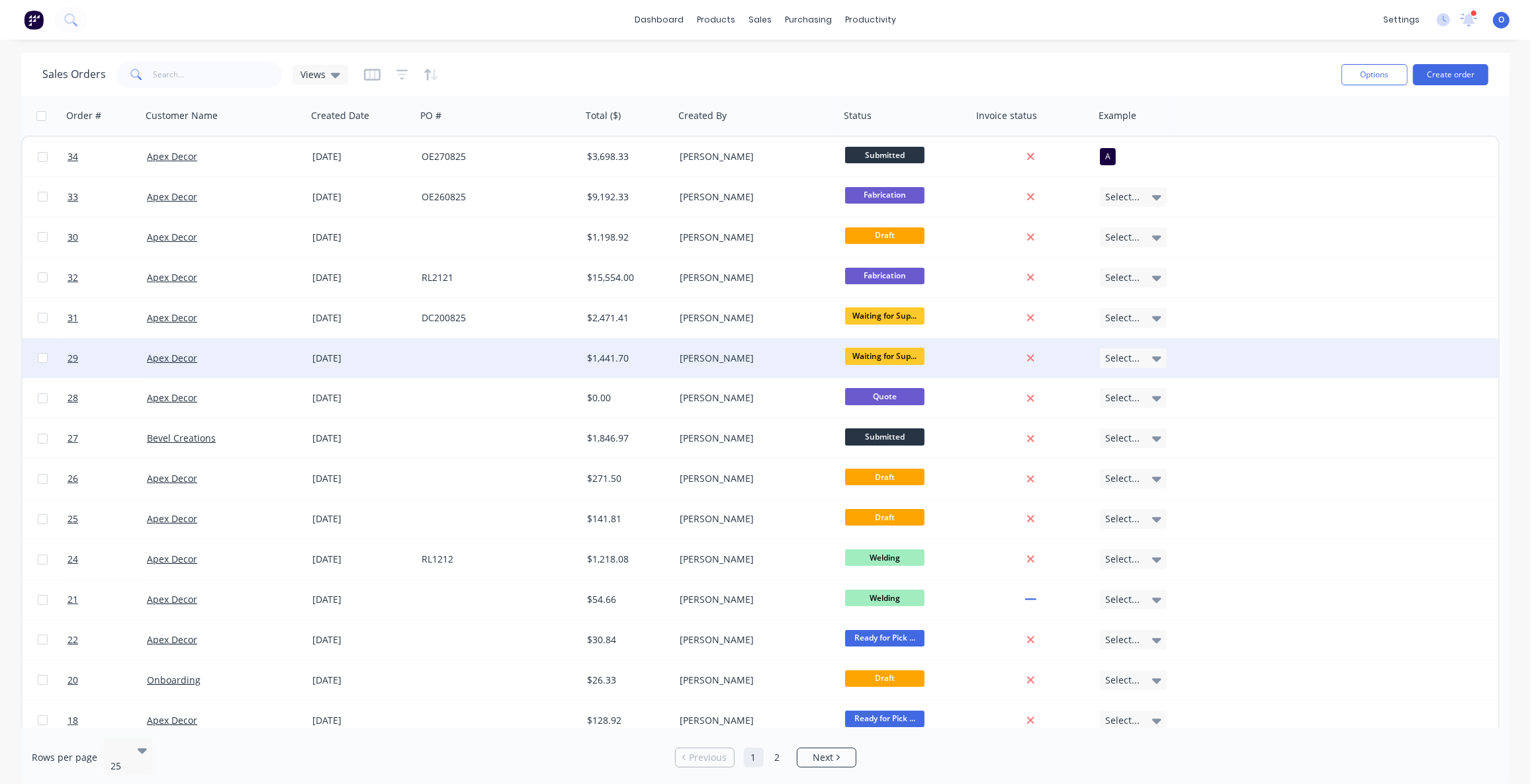
click at [521, 370] on div at bounding box center [499, 358] width 165 height 40
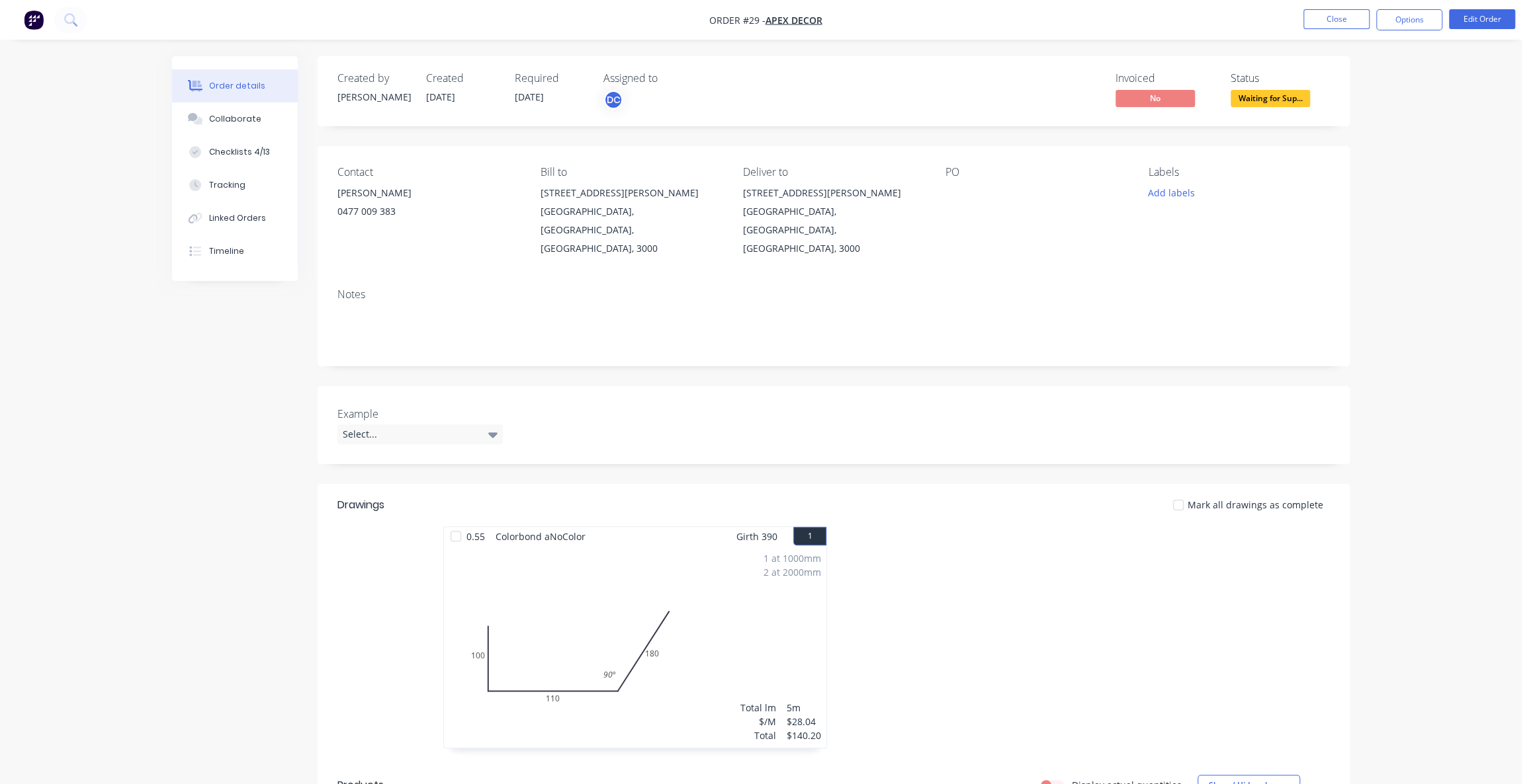
click at [21, 19] on button "button" at bounding box center [33, 20] width 28 height 21
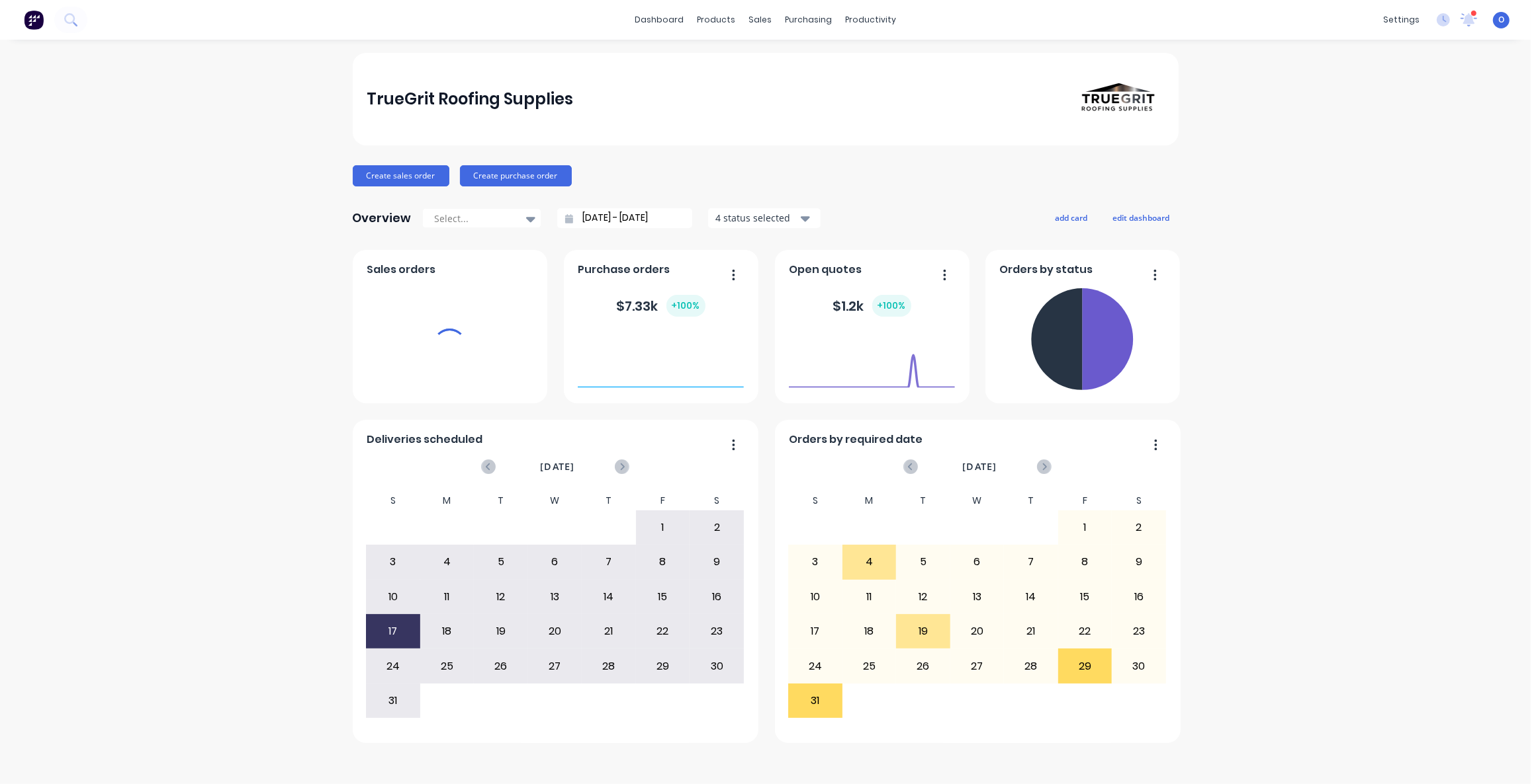
click at [1321, 192] on div "TrueGrit Roofing Supplies Create sales order Create purchase order Overview Sel…" at bounding box center [765, 412] width 1530 height 718
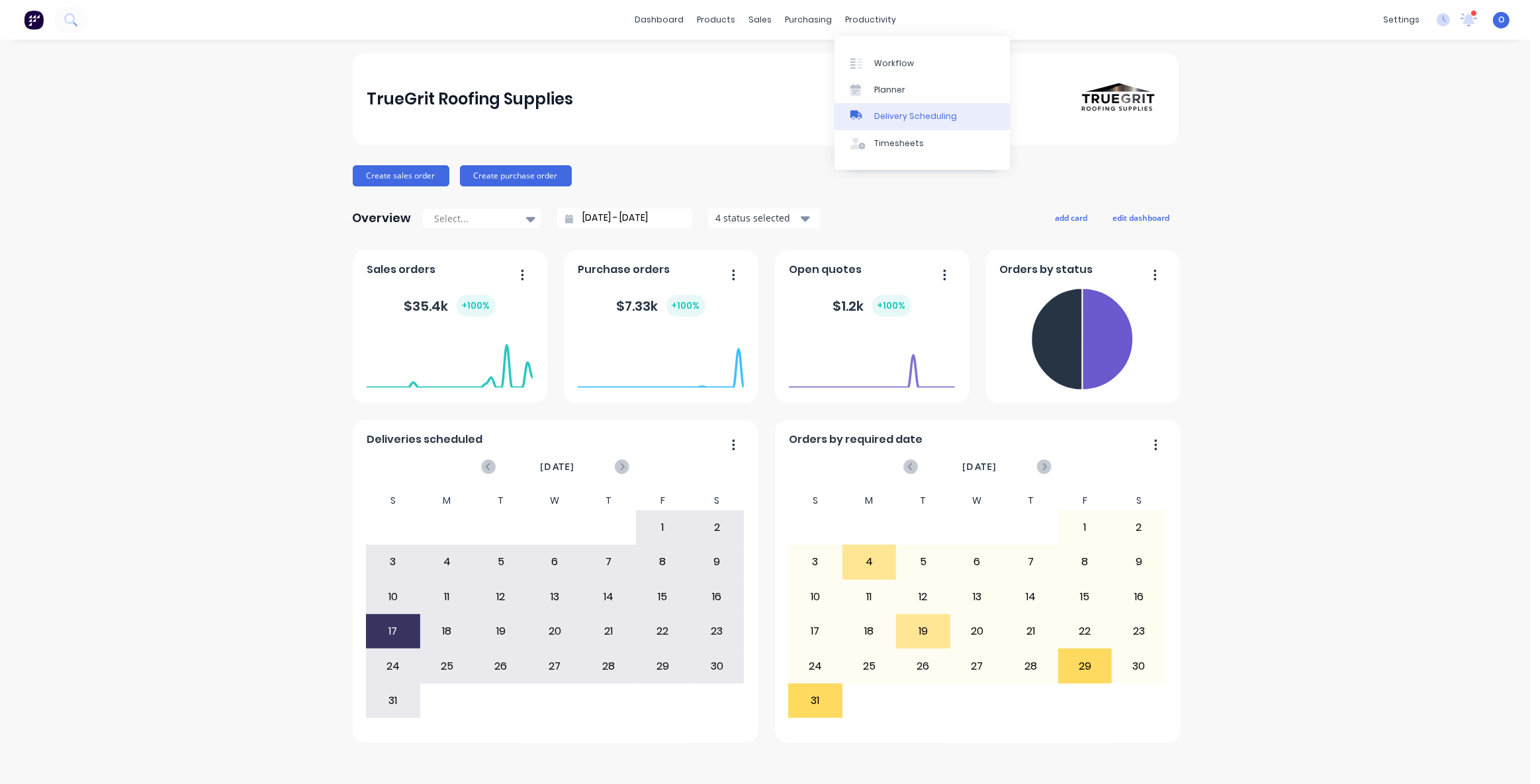
drag, startPoint x: 896, startPoint y: 60, endPoint x: 992, endPoint y: 103, distance: 105.2
click at [896, 60] on div "Workflow" at bounding box center [894, 63] width 40 height 12
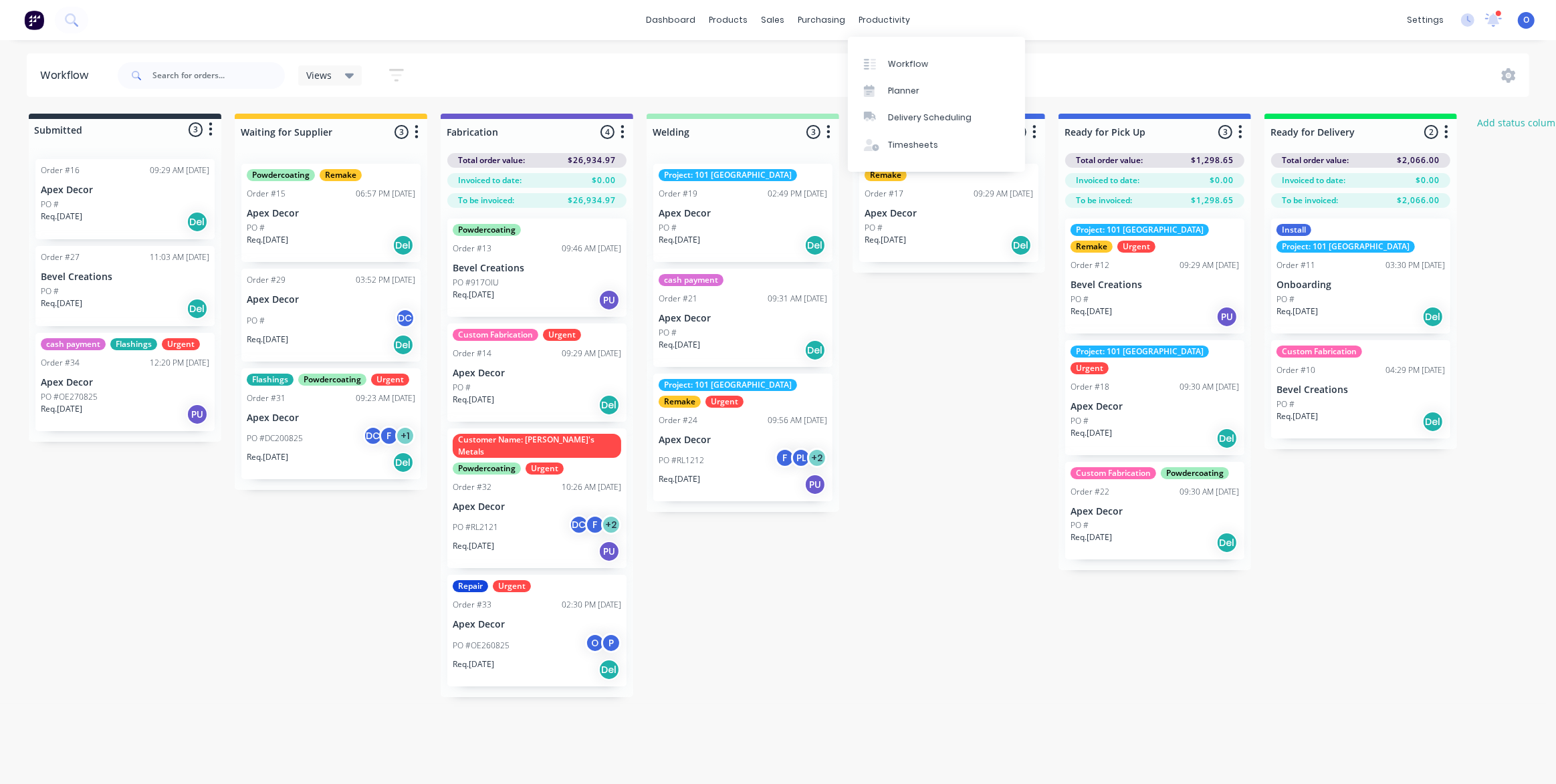
click at [931, 506] on div "Submitted 3 Status colour #273444 hex #273444 Save Cancel Summaries Total order…" at bounding box center [911, 405] width 1842 height 583
click at [341, 134] on div at bounding box center [331, 132] width 192 height 26
drag, startPoint x: 341, startPoint y: 132, endPoint x: 229, endPoint y: 133, distance: 112.0
click at [231, 133] on div "Submitted 3 Status colour #273444 hex #273444 Save Cancel Summaries Total order…" at bounding box center [911, 405] width 1842 height 583
click at [320, 133] on input "Waiting for Supplier" at bounding box center [306, 132] width 131 height 14
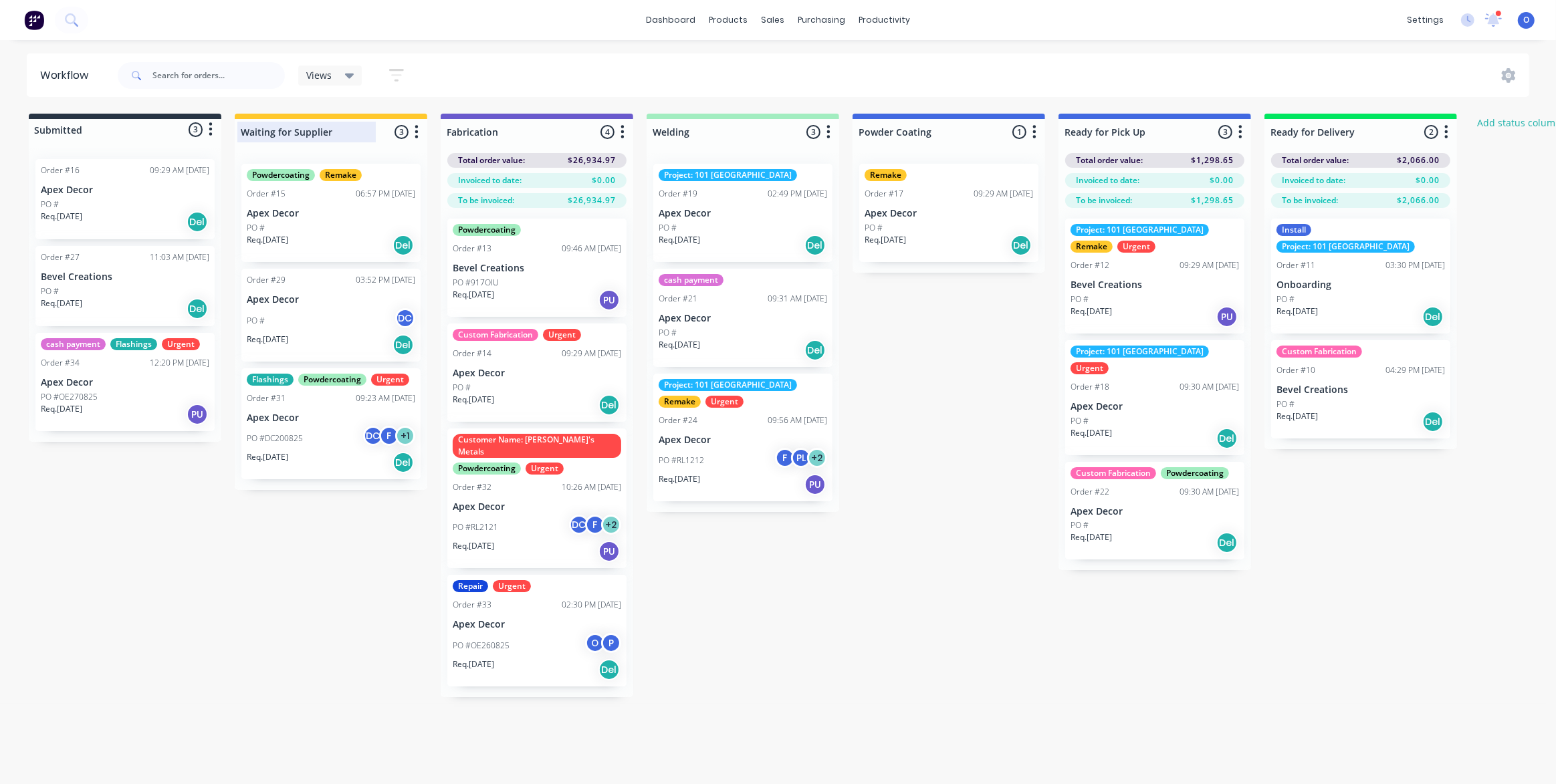
click at [320, 132] on input "Waiting for Supplier" at bounding box center [306, 132] width 131 height 14
type input "Waiting for Supplier"
click at [189, 558] on div "Submitted 3 Status colour #273444 hex #273444 Save Cancel Summaries Total order…" at bounding box center [911, 405] width 1842 height 583
drag, startPoint x: 923, startPoint y: 557, endPoint x: 921, endPoint y: 518, distance: 39.1
click at [923, 554] on div "Submitted 3 Status colour #273444 hex #273444 Save Cancel Summaries Total order…" at bounding box center [911, 405] width 1842 height 583
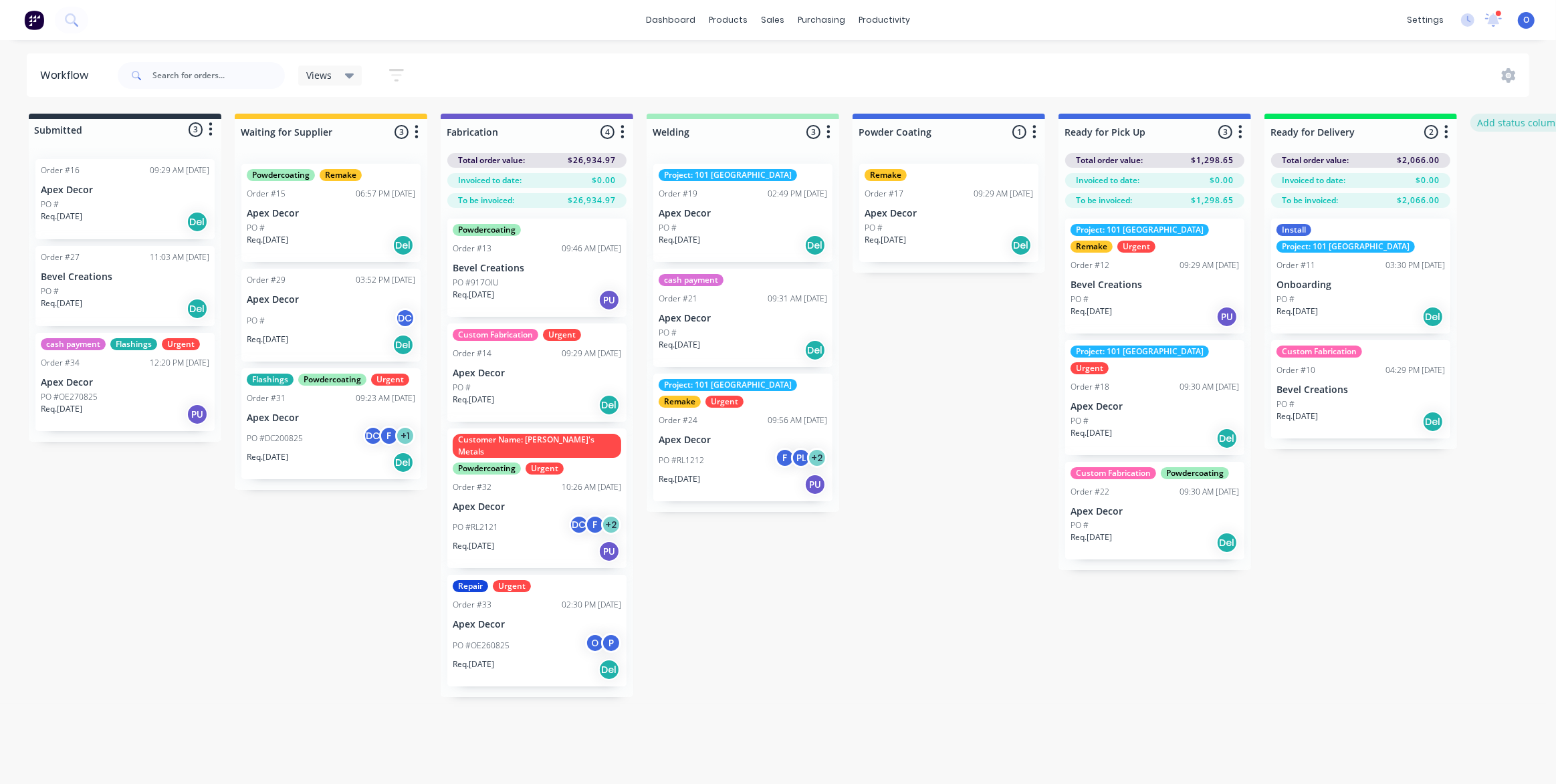
click at [1524, 121] on button "Add status column" at bounding box center [1519, 123] width 98 height 18
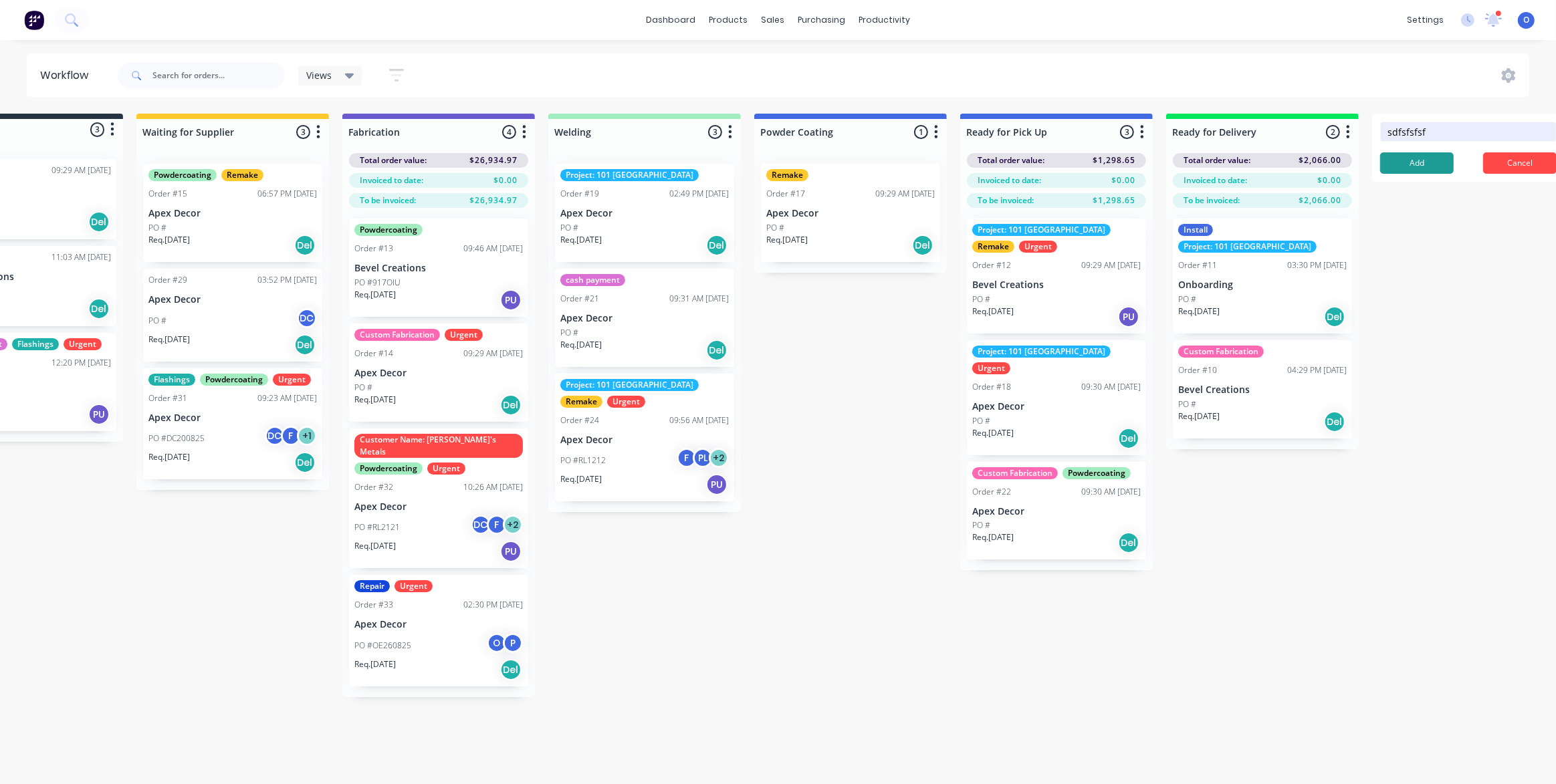
type input "sdfsfsfsf"
click at [1438, 156] on button "Add" at bounding box center [1416, 163] width 73 height 21
click at [1551, 129] on icon "button" at bounding box center [1553, 132] width 4 height 17
click at [1527, 164] on button "Status colour" at bounding box center [1494, 160] width 134 height 22
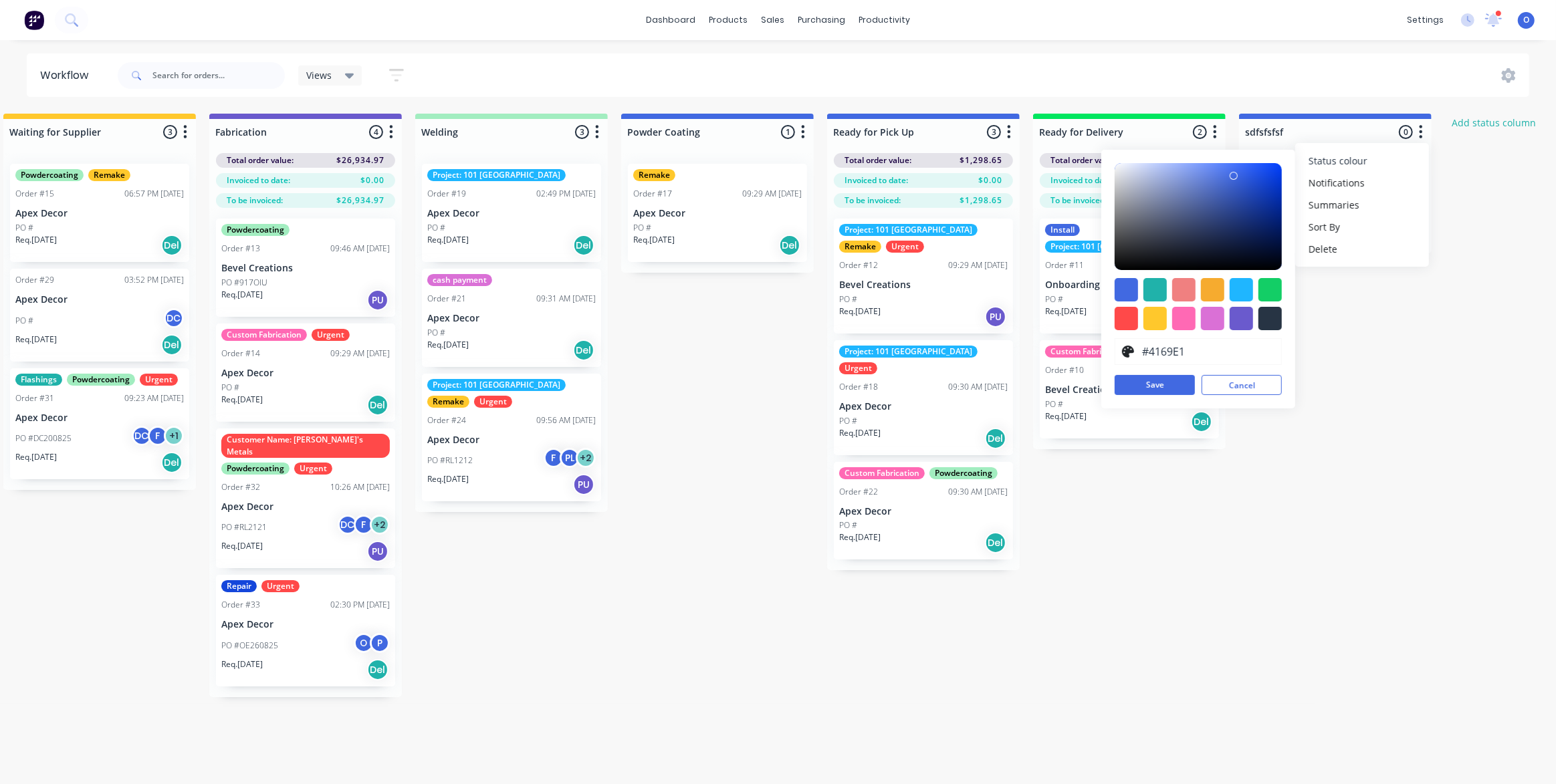
scroll to position [0, 249]
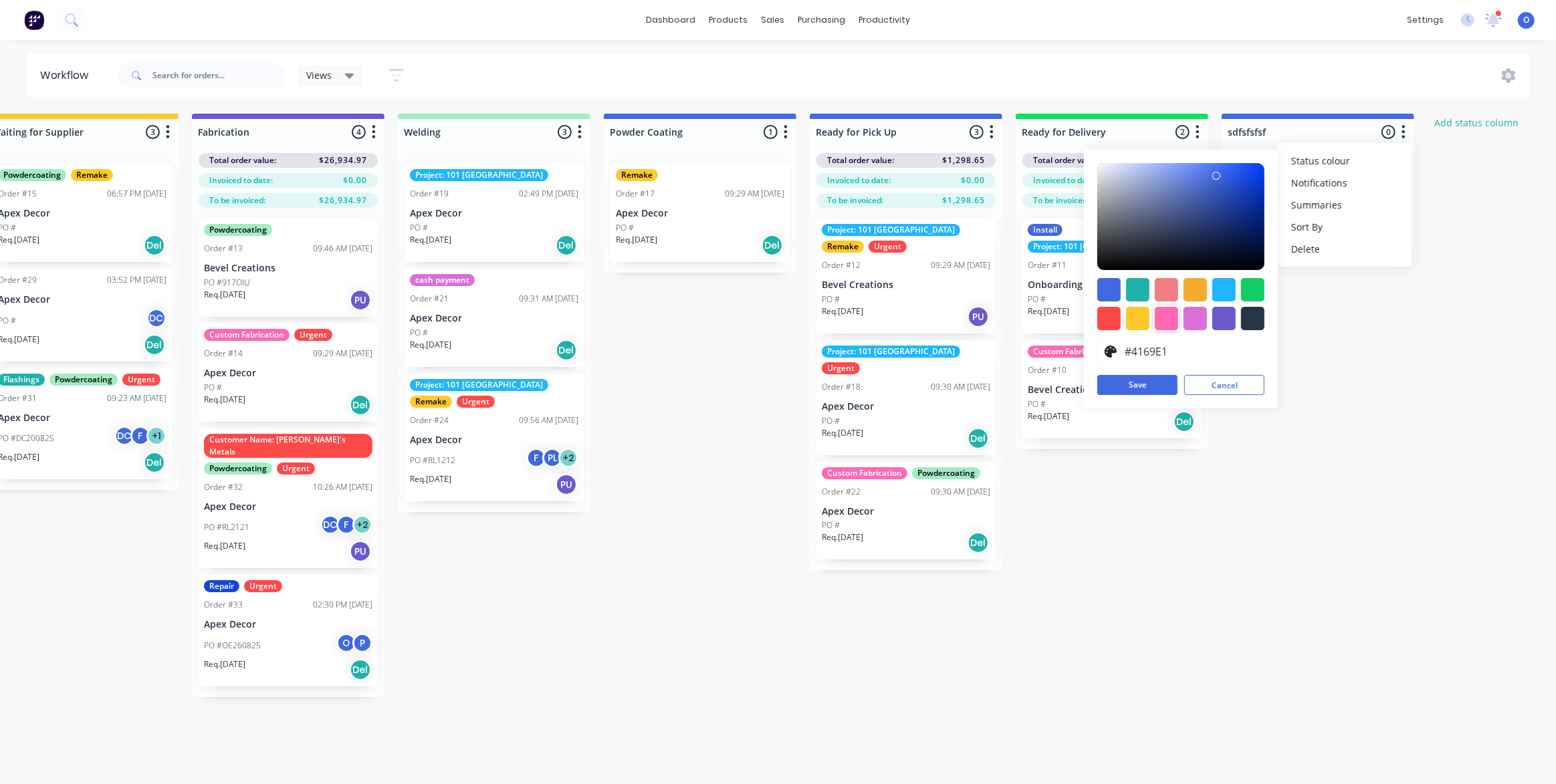
click at [1174, 316] on div at bounding box center [1166, 318] width 24 height 24
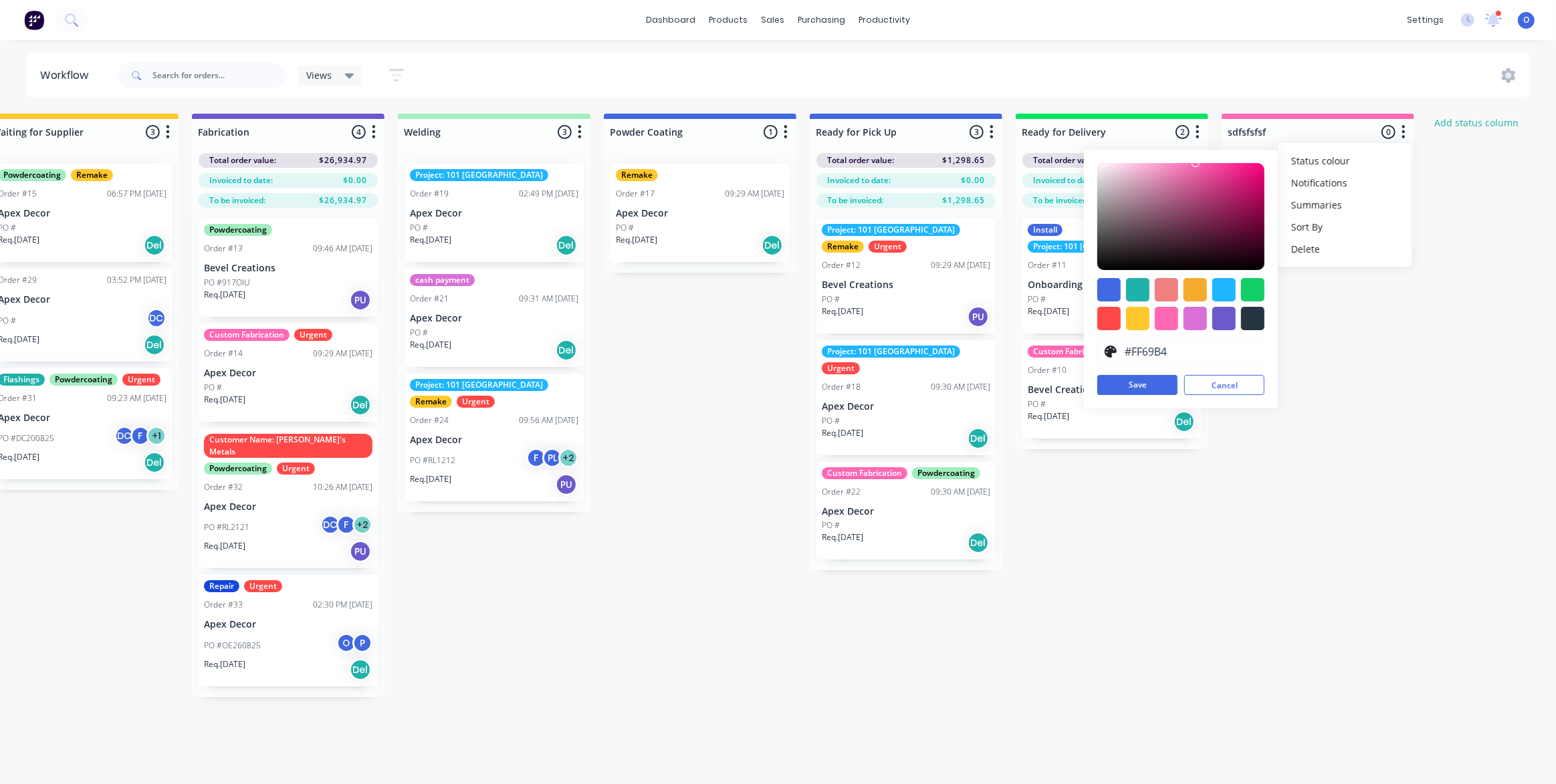
type input "#D81D7B"
click at [1241, 179] on div at bounding box center [1180, 217] width 167 height 107
click at [1263, 549] on div "Submitted 3 Status colour #273444 hex #273444 Save Cancel Summaries Total order…" at bounding box center [759, 405] width 2035 height 583
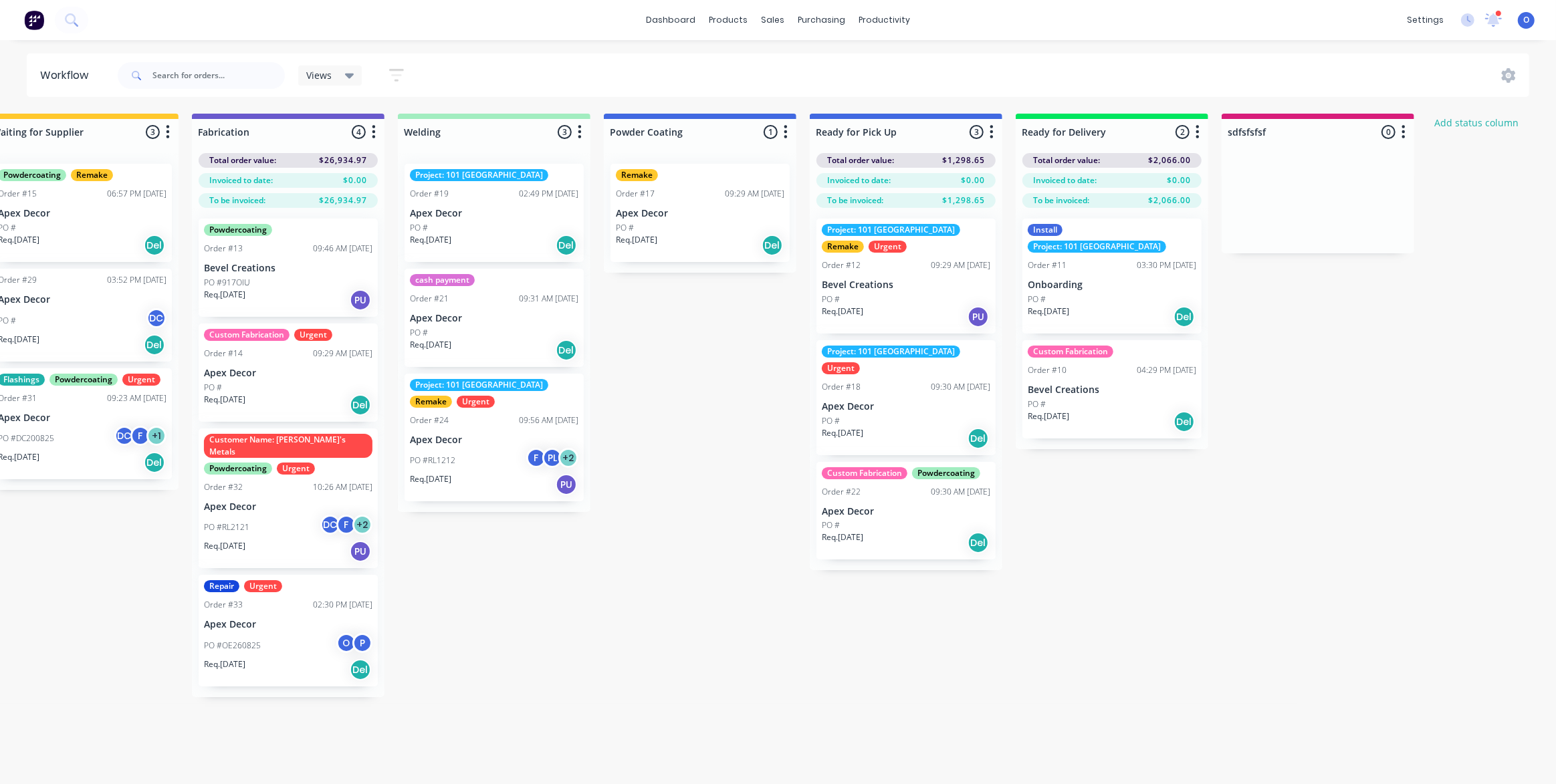
click at [1278, 181] on div at bounding box center [1318, 203] width 192 height 100
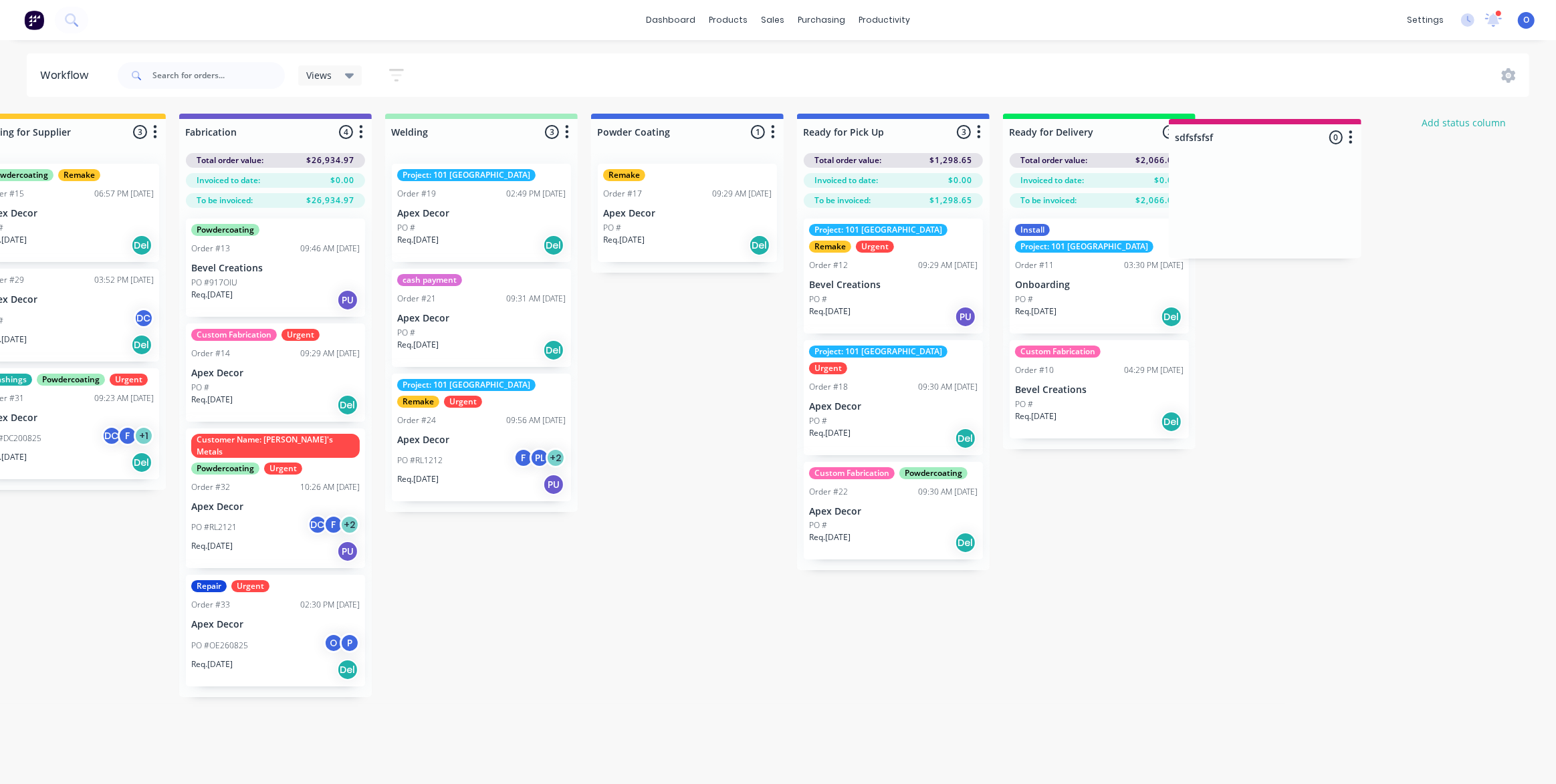
scroll to position [0, 263]
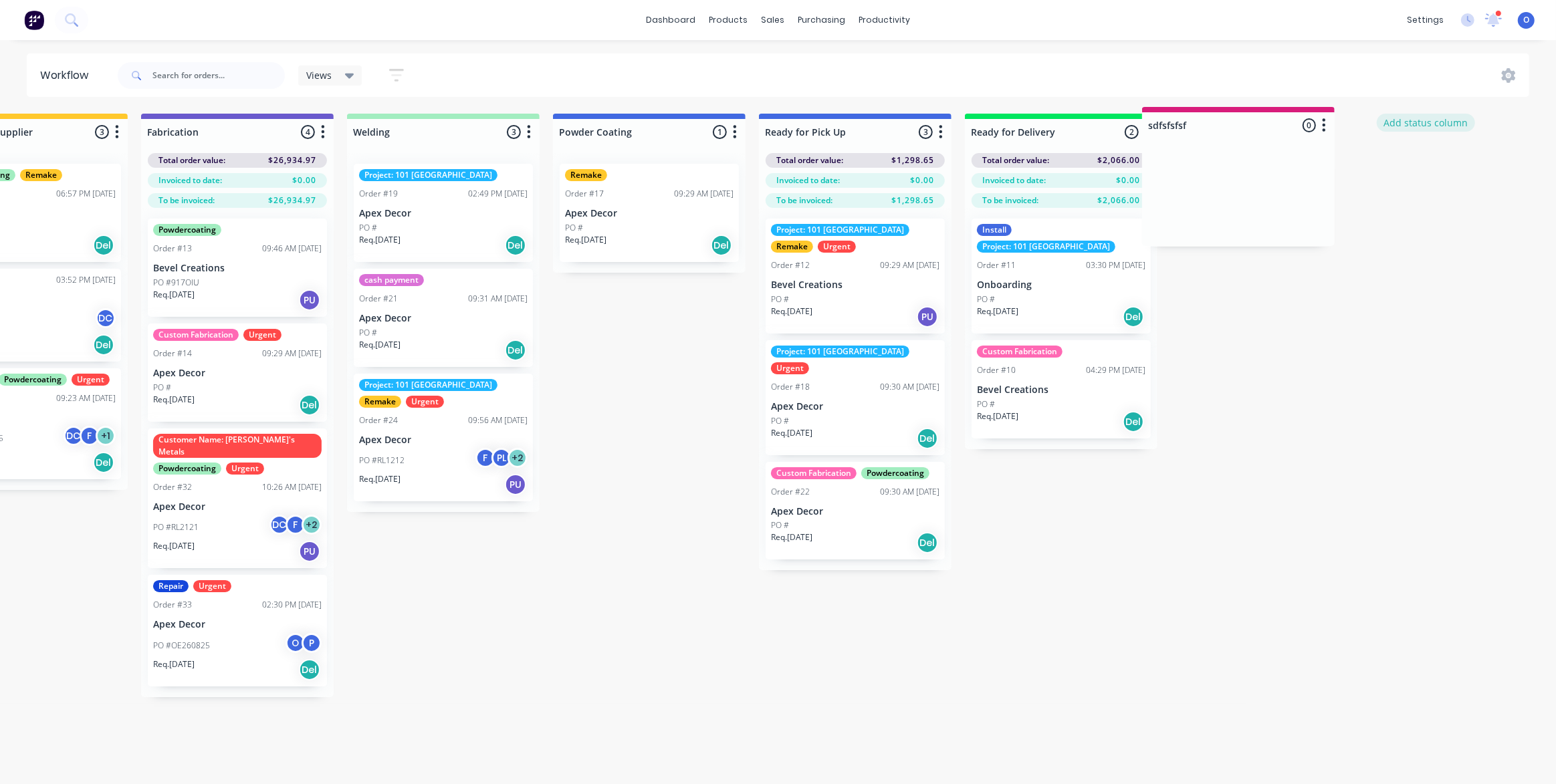
drag, startPoint x: 1406, startPoint y: 119, endPoint x: 1383, endPoint y: 116, distance: 23.2
click at [1383, 116] on div "Submitted 3 Status colour #273444 hex #273444 Save Cancel Summaries Total order…" at bounding box center [709, 405] width 2035 height 583
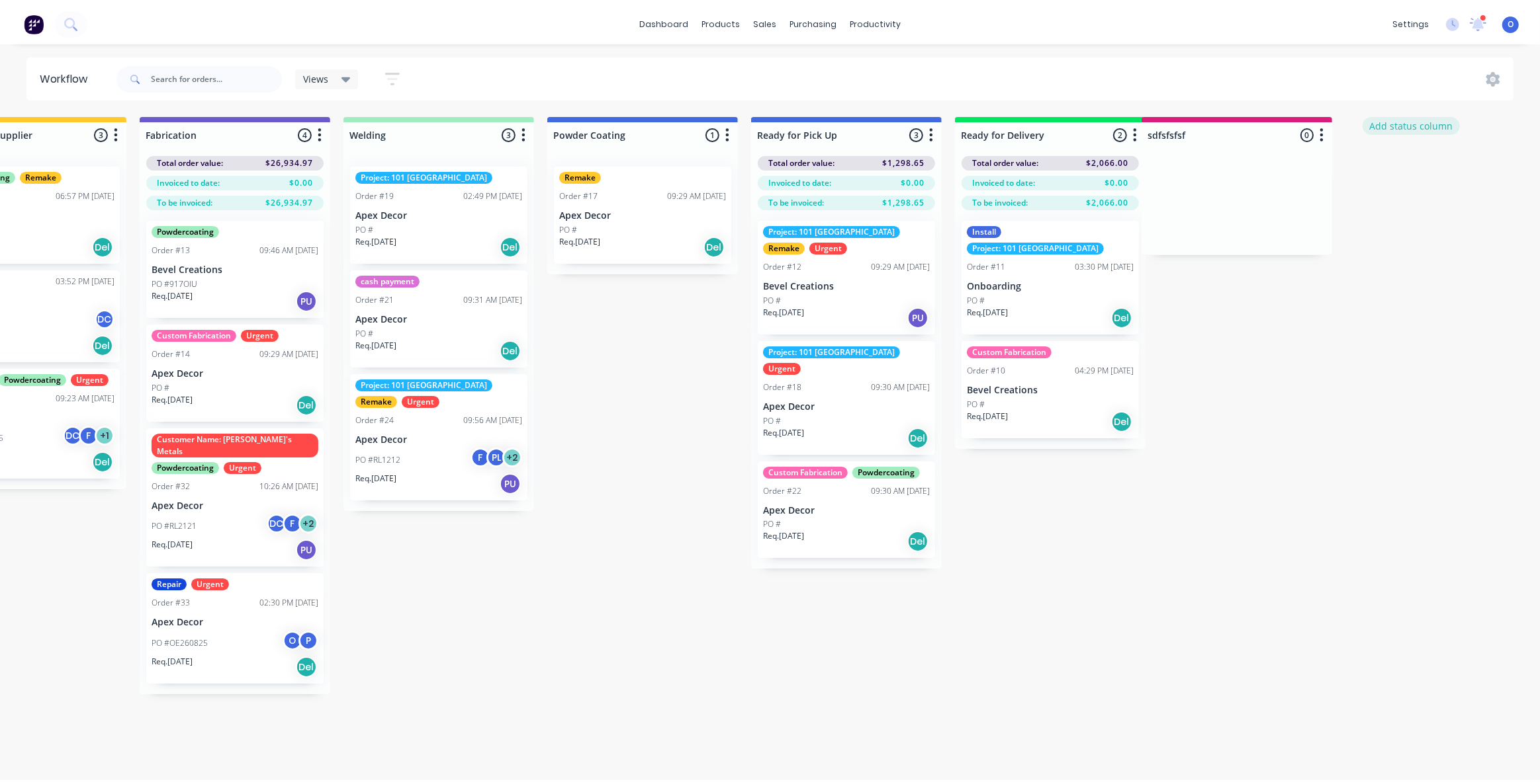
scroll to position [0, 313]
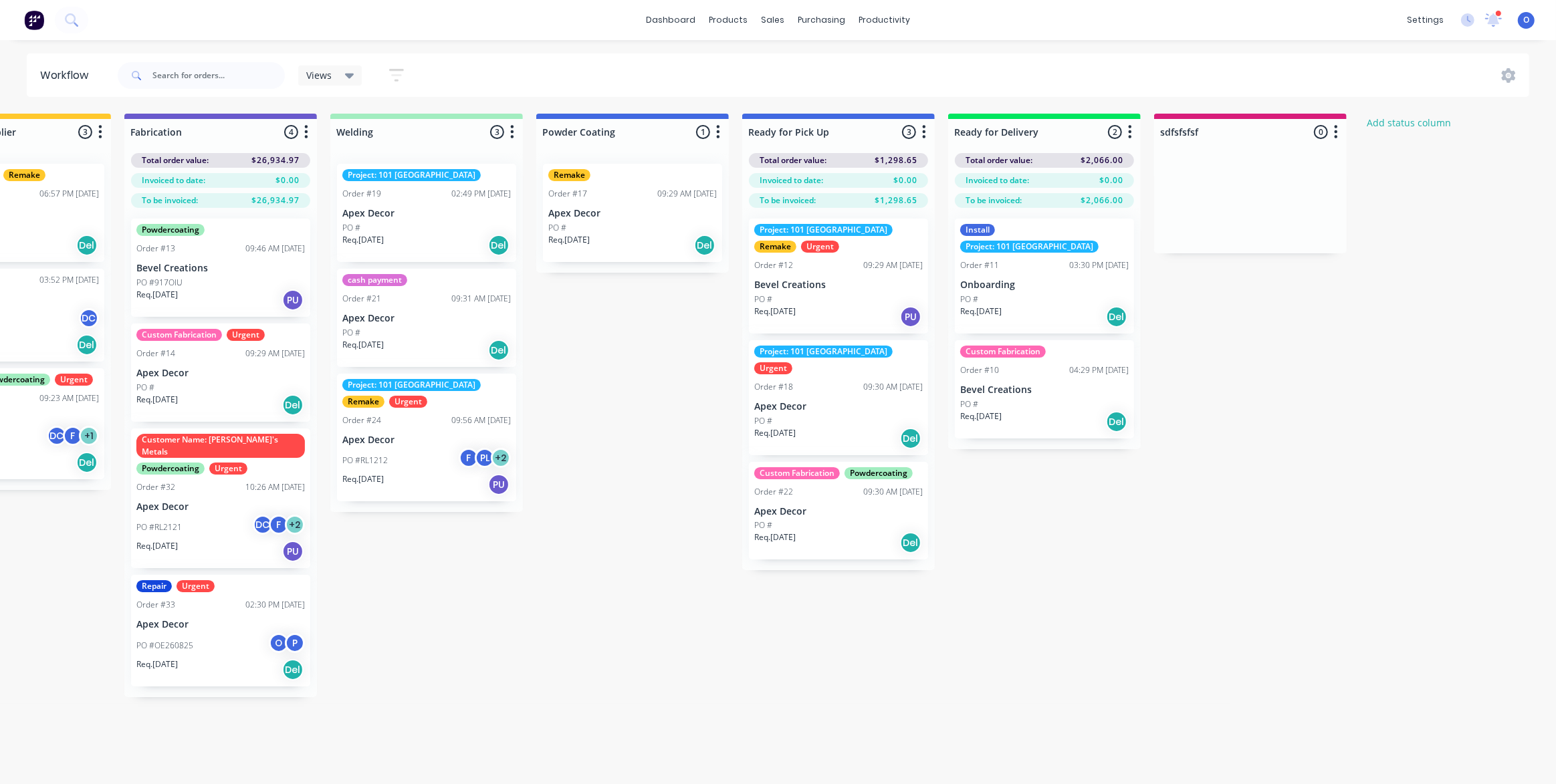
click at [1336, 132] on icon "button" at bounding box center [1335, 132] width 4 height 17
click at [1287, 249] on button "Delete" at bounding box center [1277, 249] width 134 height 22
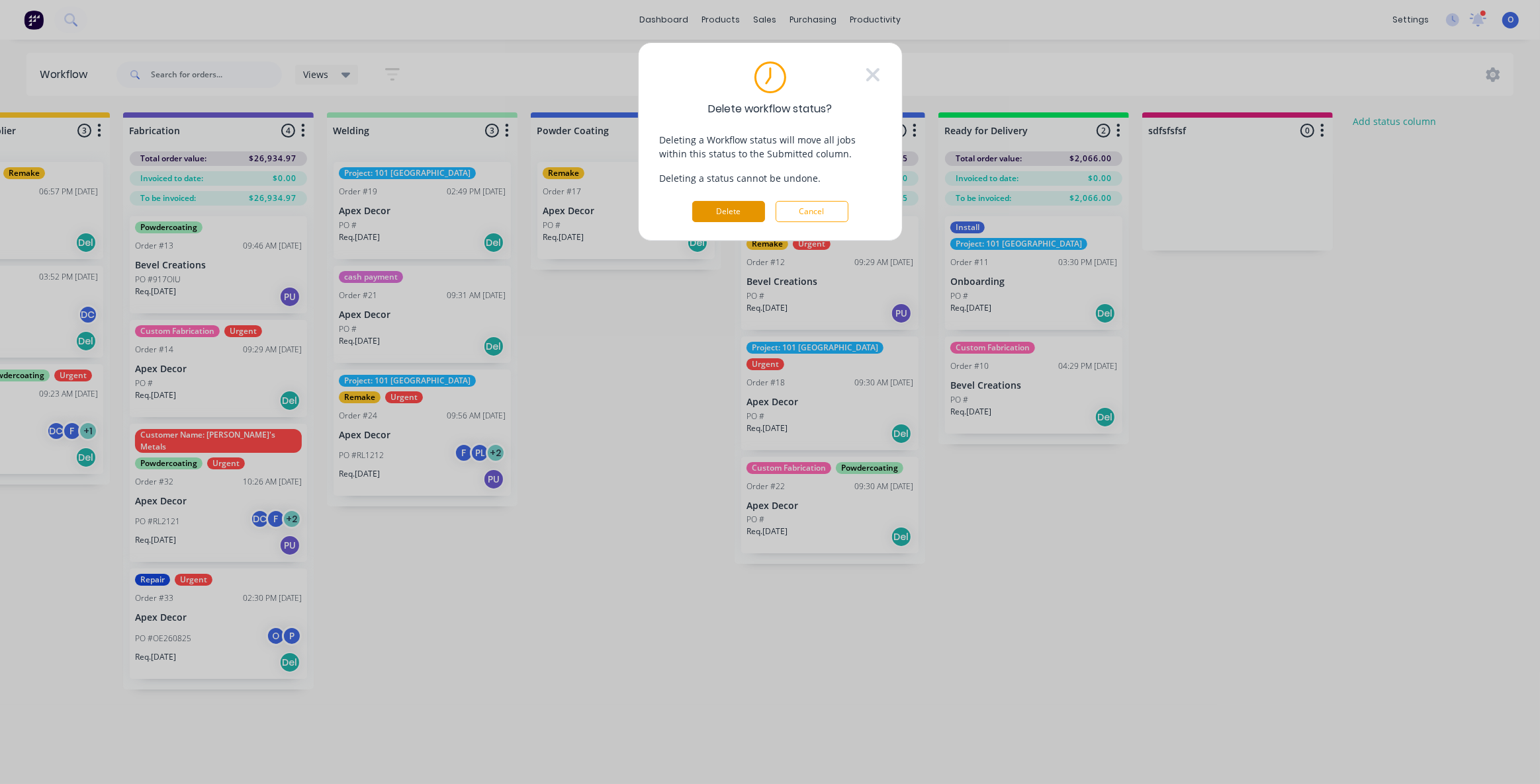
click at [723, 215] on button "Delete" at bounding box center [728, 211] width 73 height 21
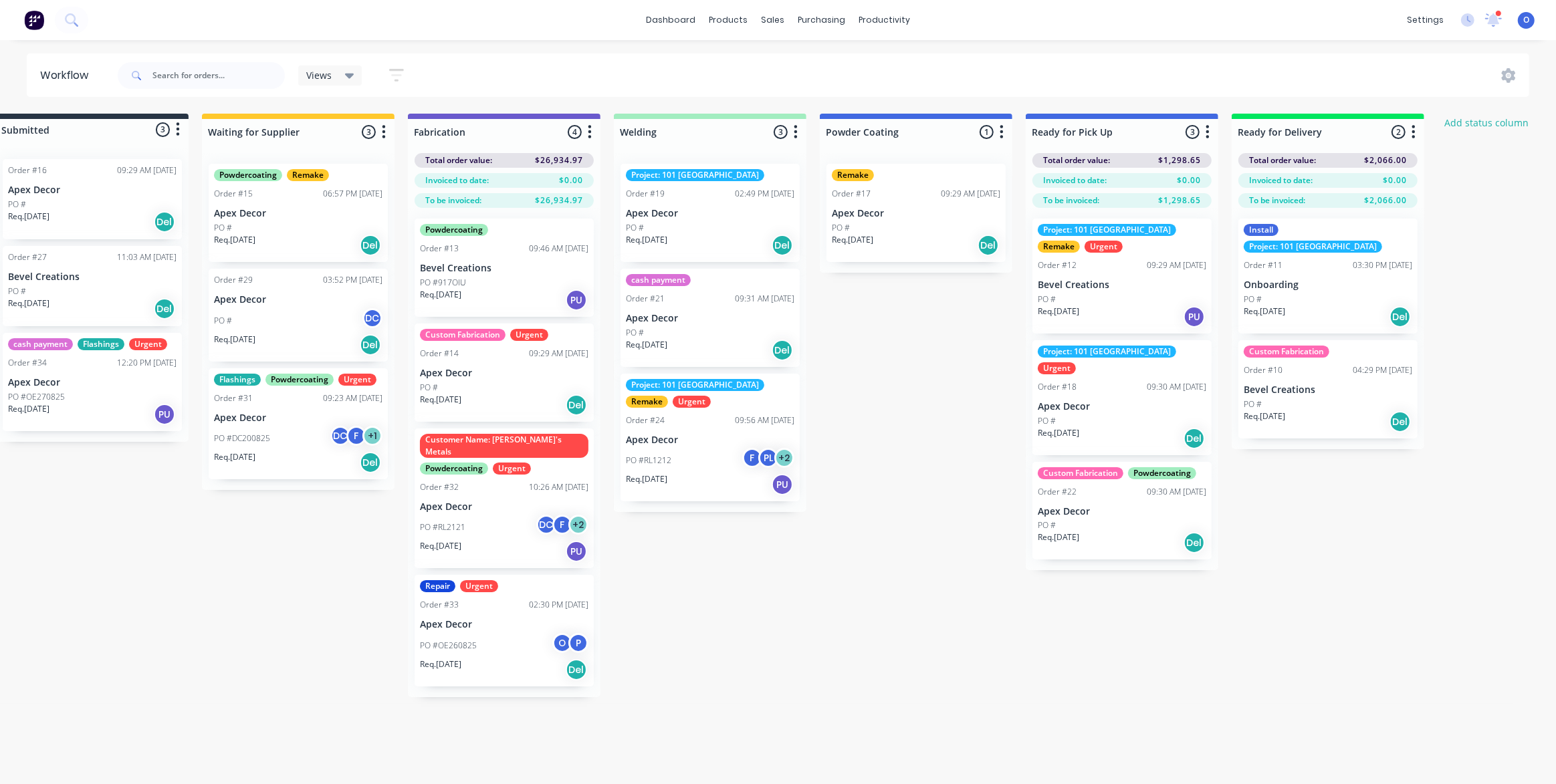
scroll to position [0, 0]
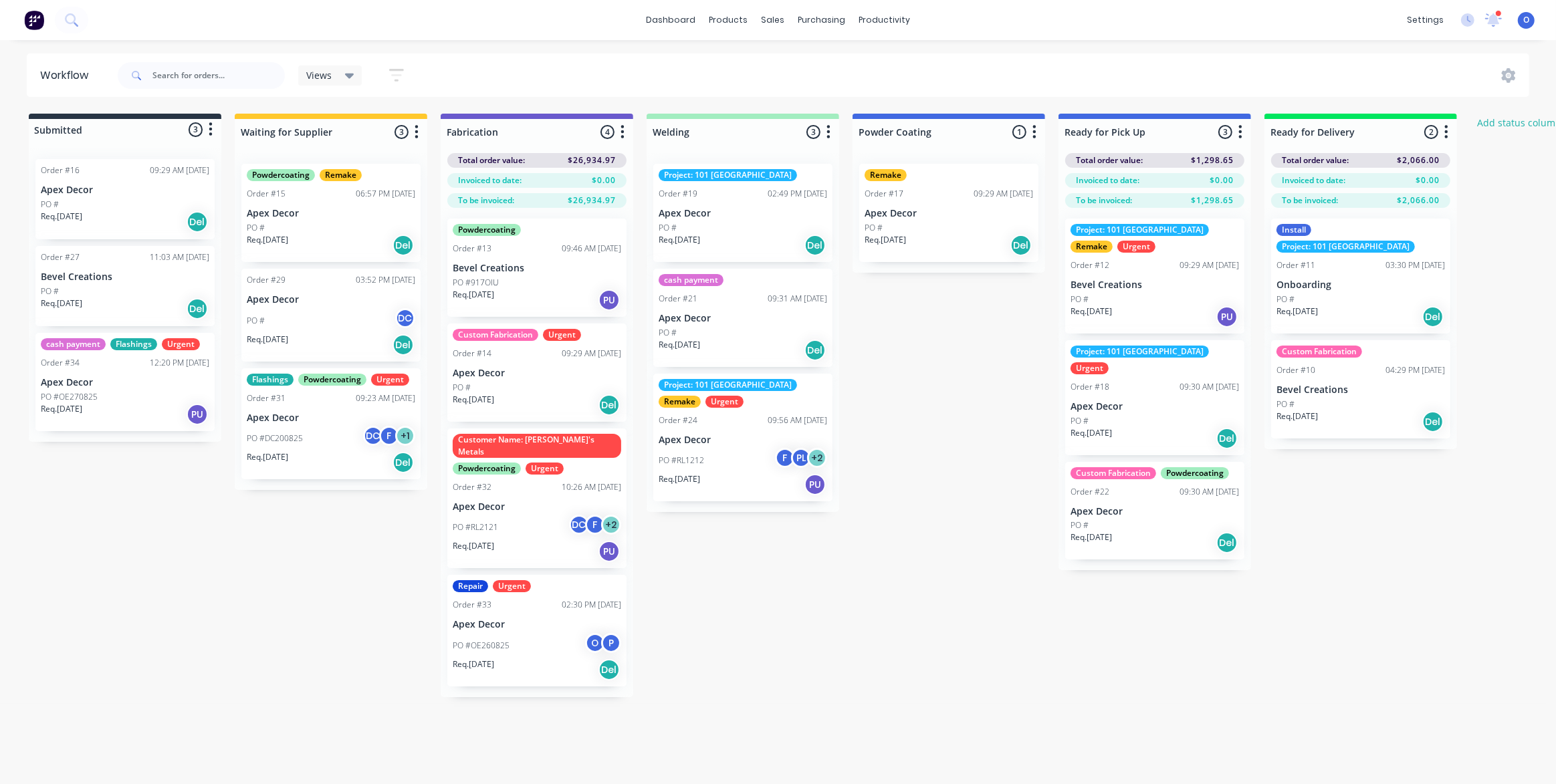
click at [108, 608] on div "Submitted 3 Status colour #273444 hex #273444 Save Cancel Summaries Total order…" at bounding box center [911, 405] width 1842 height 583
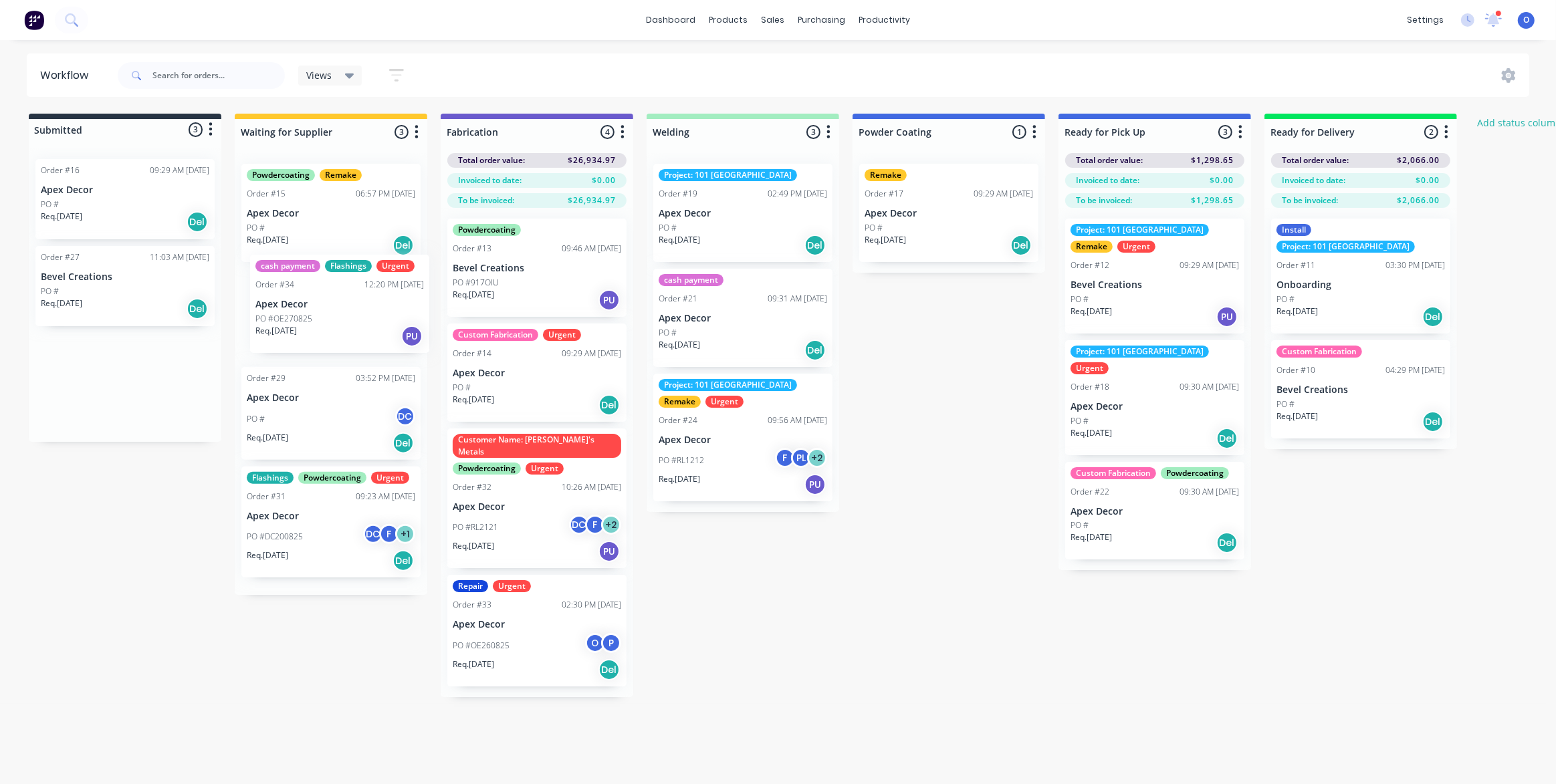
drag, startPoint x: 76, startPoint y: 388, endPoint x: 292, endPoint y: 307, distance: 230.7
click at [286, 315] on div "Submitted 3 Status colour #273444 hex #273444 Save Cancel Summaries Total order…" at bounding box center [911, 405] width 1842 height 583
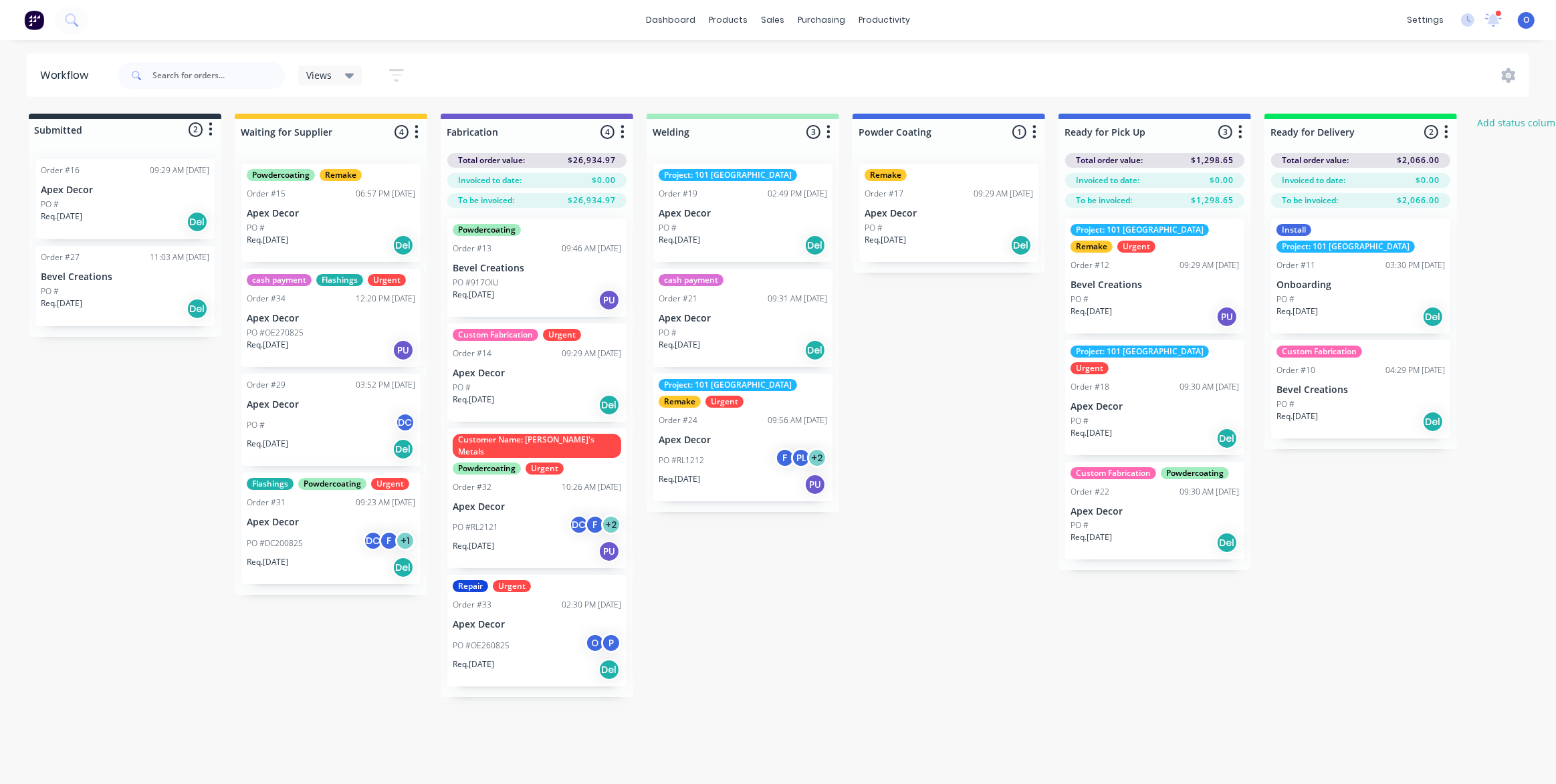
click at [418, 133] on button "button" at bounding box center [416, 132] width 16 height 16
click at [391, 188] on button "Notifications" at bounding box center [357, 182] width 134 height 22
click at [107, 518] on div "Submitted 2 Status colour #273444 hex #273444 Save Cancel Summaries Total order…" at bounding box center [911, 405] width 1842 height 583
click at [1190, 634] on div "Submitted 2 Status colour #273444 hex #273444 Save Cancel Summaries Total order…" at bounding box center [911, 405] width 1842 height 583
click at [1400, 616] on div "Submitted 2 Status colour #273444 hex #273444 Save Cancel Summaries Total order…" at bounding box center [911, 405] width 1842 height 583
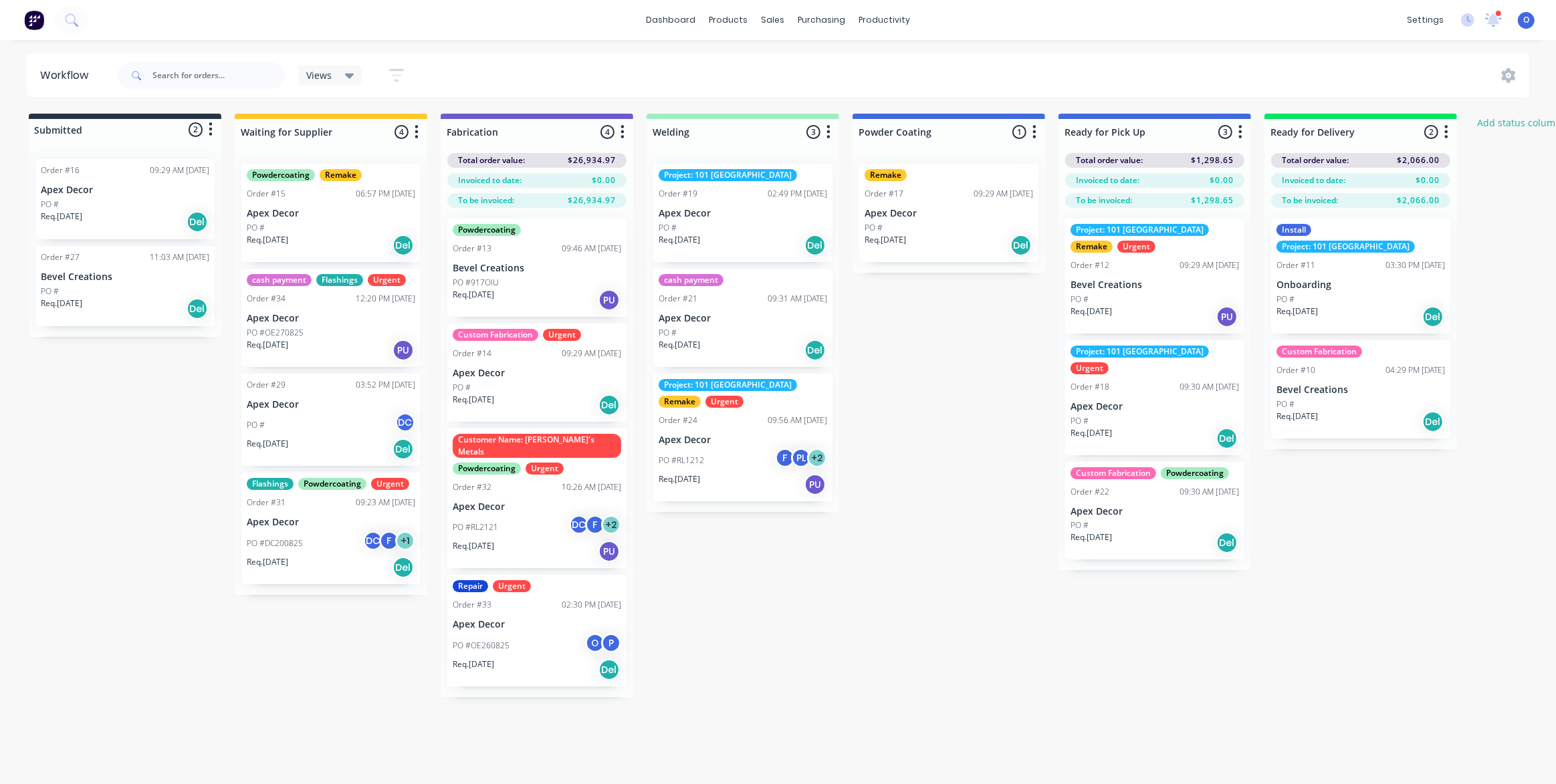
click at [417, 131] on icon "button" at bounding box center [417, 132] width 3 height 14
click at [405, 177] on button "Notifications" at bounding box center [357, 182] width 134 height 22
click at [99, 460] on div "Submitted 2 Status colour #273444 hex #273444 Save Cancel Summaries Total order…" at bounding box center [911, 405] width 1842 height 583
click at [896, 612] on div "Submitted 2 Status colour #273444 hex #273444 Save Cancel Summaries Total order…" at bounding box center [911, 405] width 1842 height 583
click at [871, 613] on div "Submitted 2 Status colour #273444 hex #273444 Save Cancel Summaries Total order…" at bounding box center [911, 405] width 1842 height 583
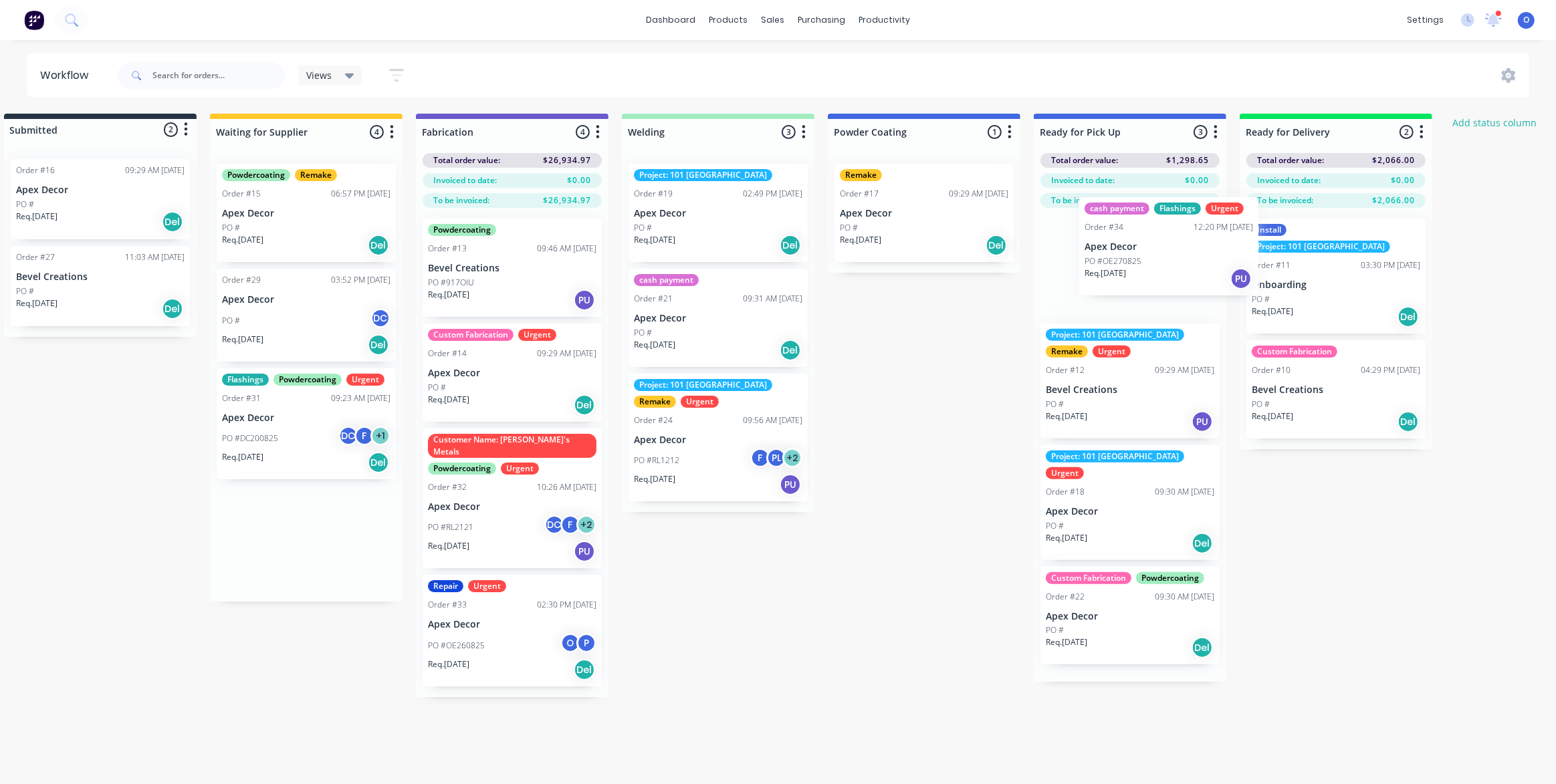
scroll to position [0, 26]
drag, startPoint x: 271, startPoint y: 336, endPoint x: 1072, endPoint y: 270, distance: 803.7
click at [1072, 270] on div "Submitted 2 Status colour #273444 hex #273444 Save Cancel Summaries Total order…" at bounding box center [885, 405] width 1842 height 583
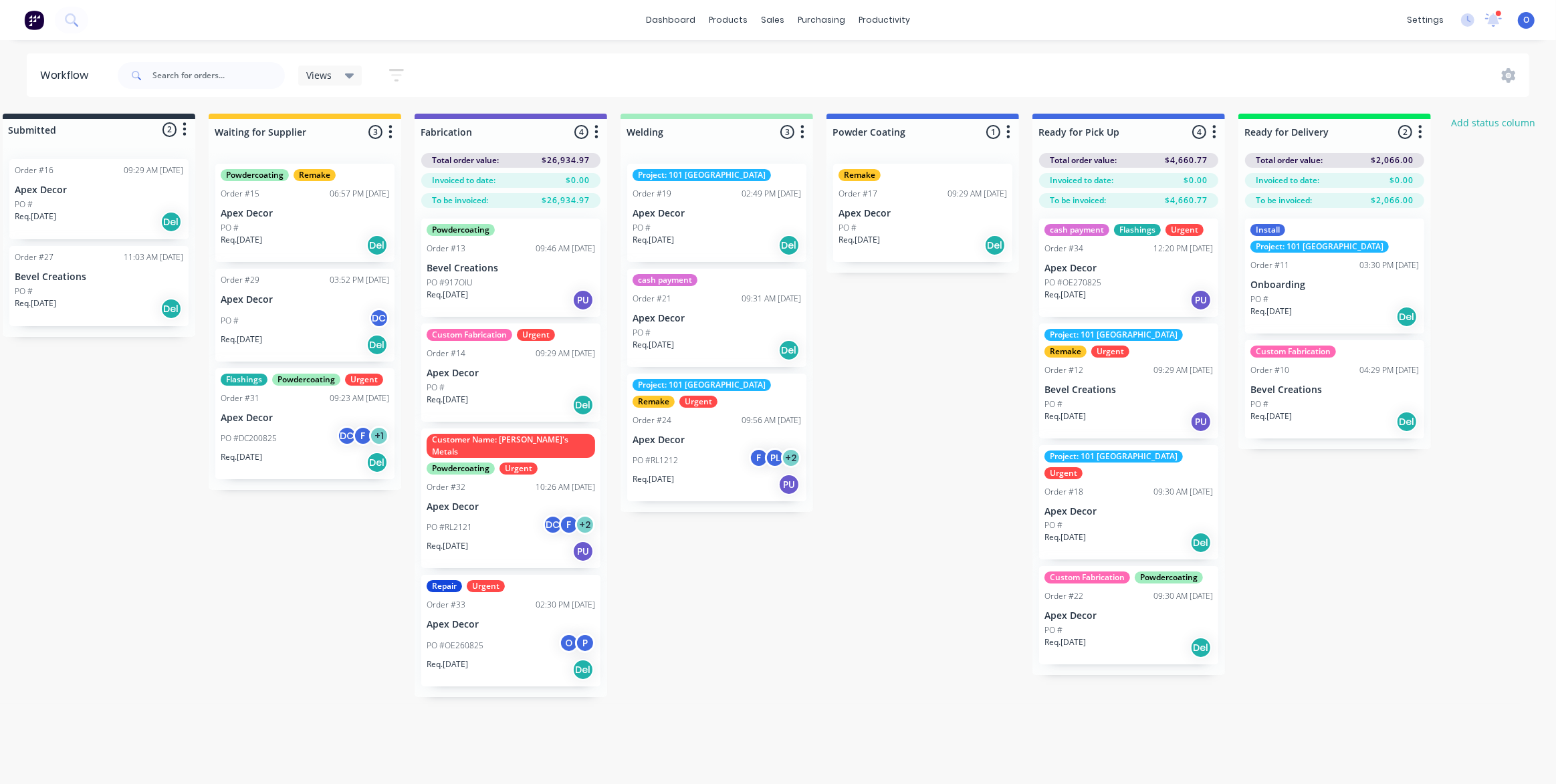
click at [1214, 135] on icon "button" at bounding box center [1214, 132] width 3 height 14
click at [1169, 189] on button "Notifications" at bounding box center [1154, 182] width 134 height 22
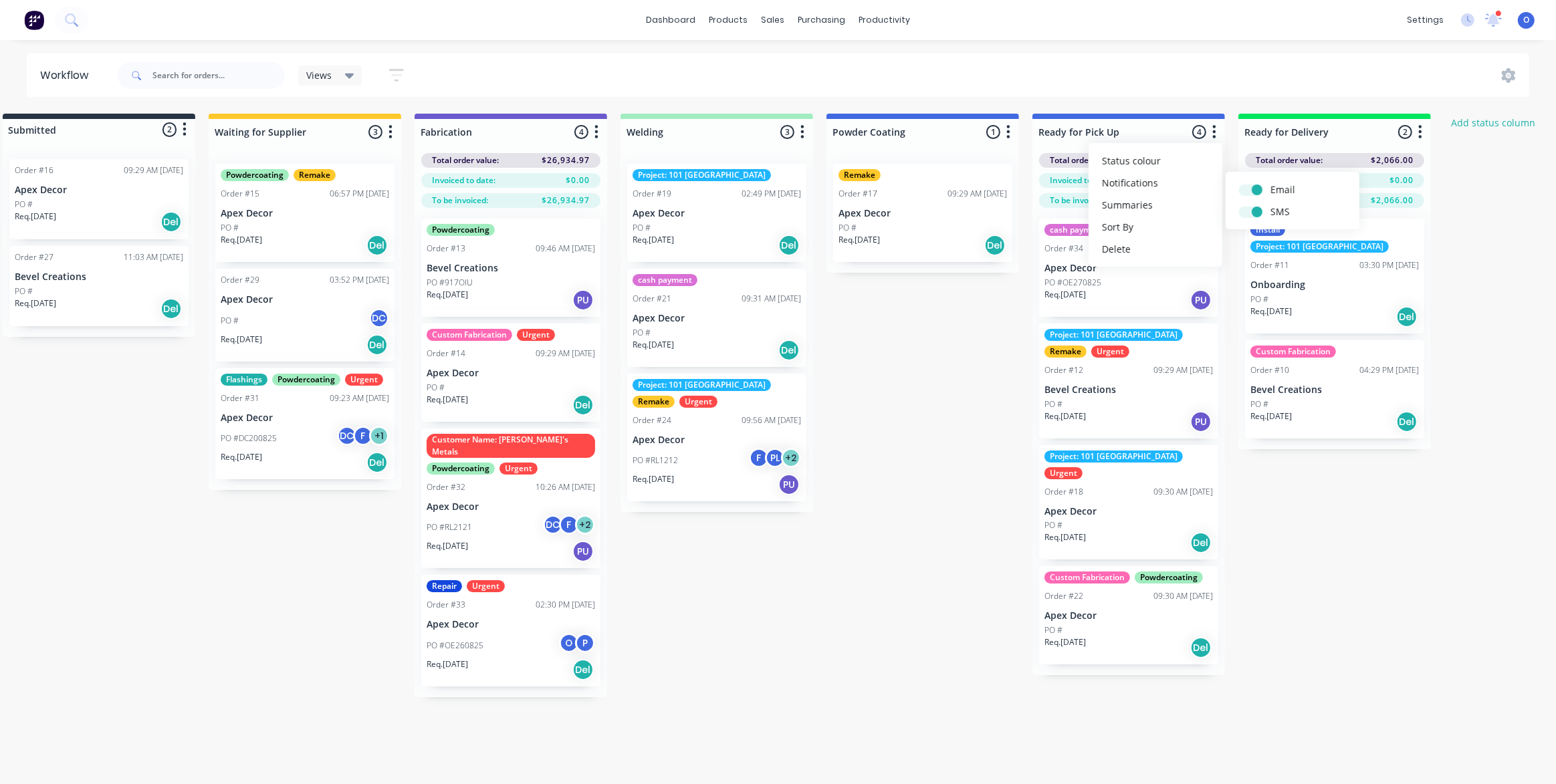
click at [977, 327] on div "Submitted 2 Status colour #273444 hex #273444 Save Cancel Summaries Total order…" at bounding box center [885, 405] width 1842 height 583
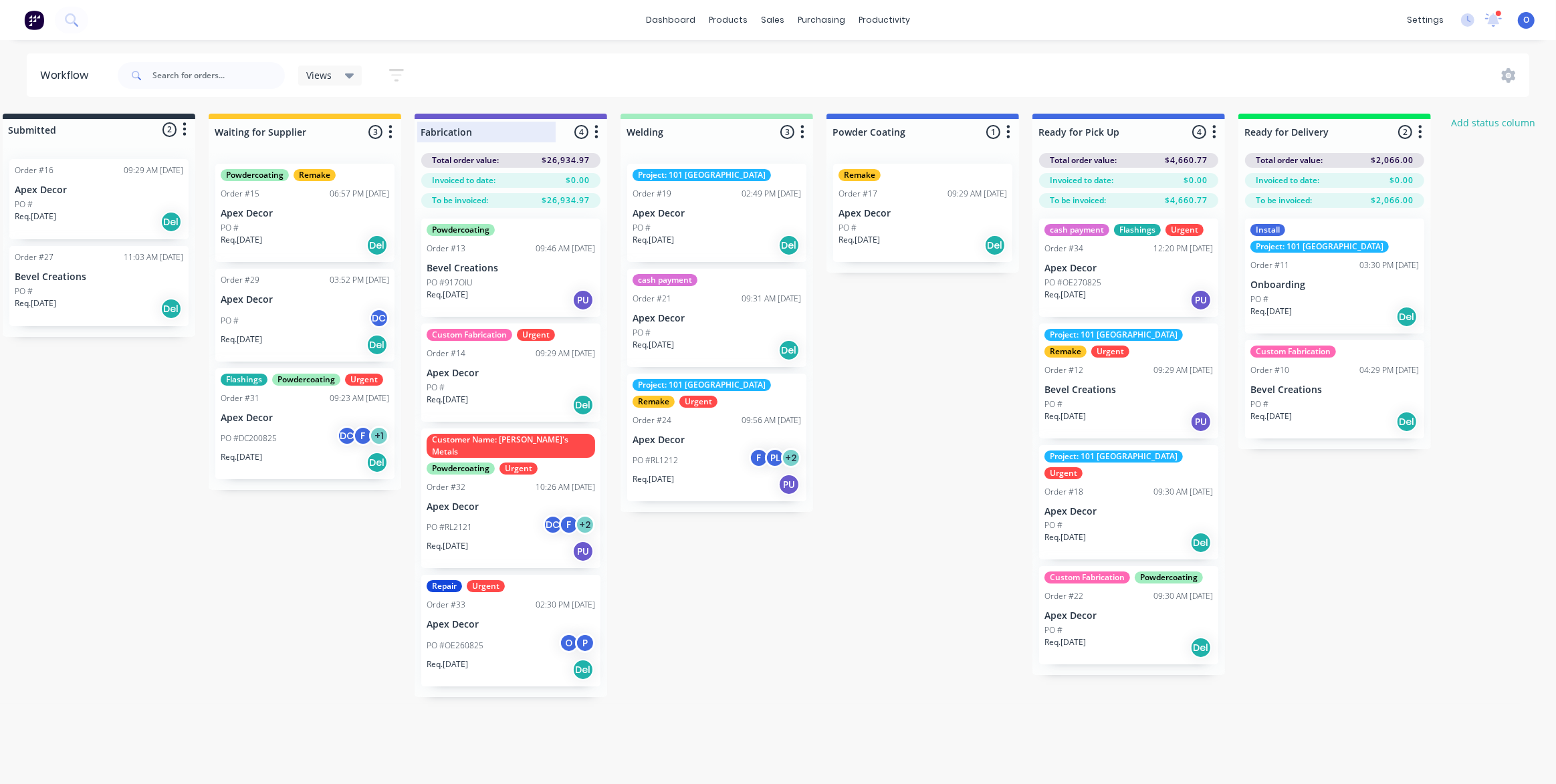
click at [484, 131] on div at bounding box center [511, 132] width 192 height 26
click at [865, 582] on div "Submitted 2 Status colour #273444 hex #273444 Save Cancel Summaries Total order…" at bounding box center [885, 405] width 1842 height 583
drag, startPoint x: 831, startPoint y: 560, endPoint x: 842, endPoint y: 557, distance: 11.4
click at [832, 560] on div "Submitted 2 Status colour #273444 hex #273444 Save Cancel Summaries Total order…" at bounding box center [885, 405] width 1842 height 583
click at [963, 534] on div "Submitted 2 Status colour #273444 hex #273444 Save Cancel Summaries Total order…" at bounding box center [885, 405] width 1842 height 583
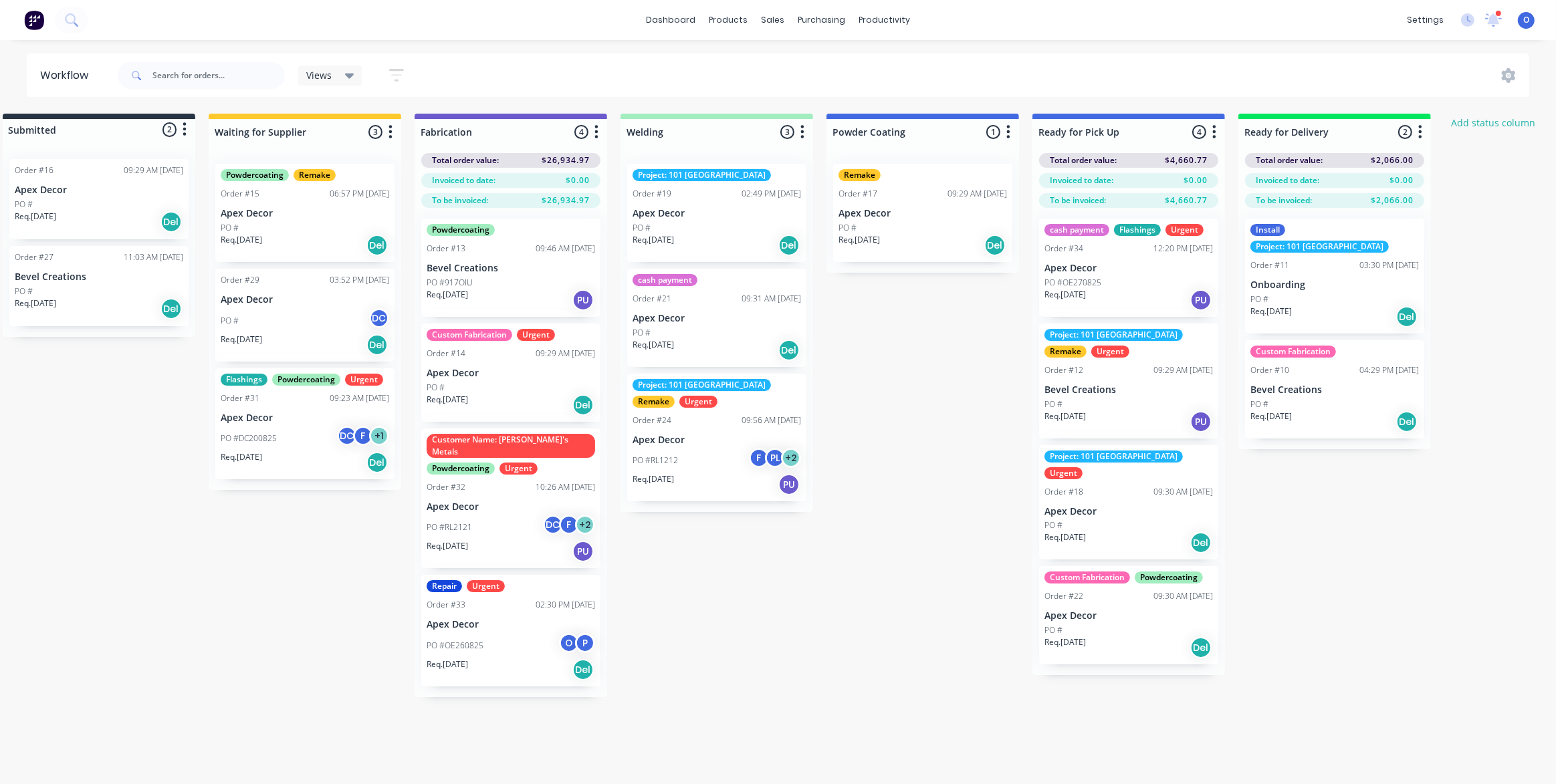
click at [986, 419] on div "Submitted 2 Status colour #273444 hex #273444 Save Cancel Summaries Total order…" at bounding box center [885, 405] width 1842 height 583
click at [958, 461] on div "Submitted 2 Status colour #273444 hex #273444 Save Cancel Summaries Total order…" at bounding box center [885, 405] width 1842 height 583
click at [674, 66] on div "Views Save new view None (Default) edit Urgent Jobs edit Show/Hide statuses Sho…" at bounding box center [822, 76] width 1415 height 40
click at [399, 78] on icon "button" at bounding box center [396, 76] width 15 height 17
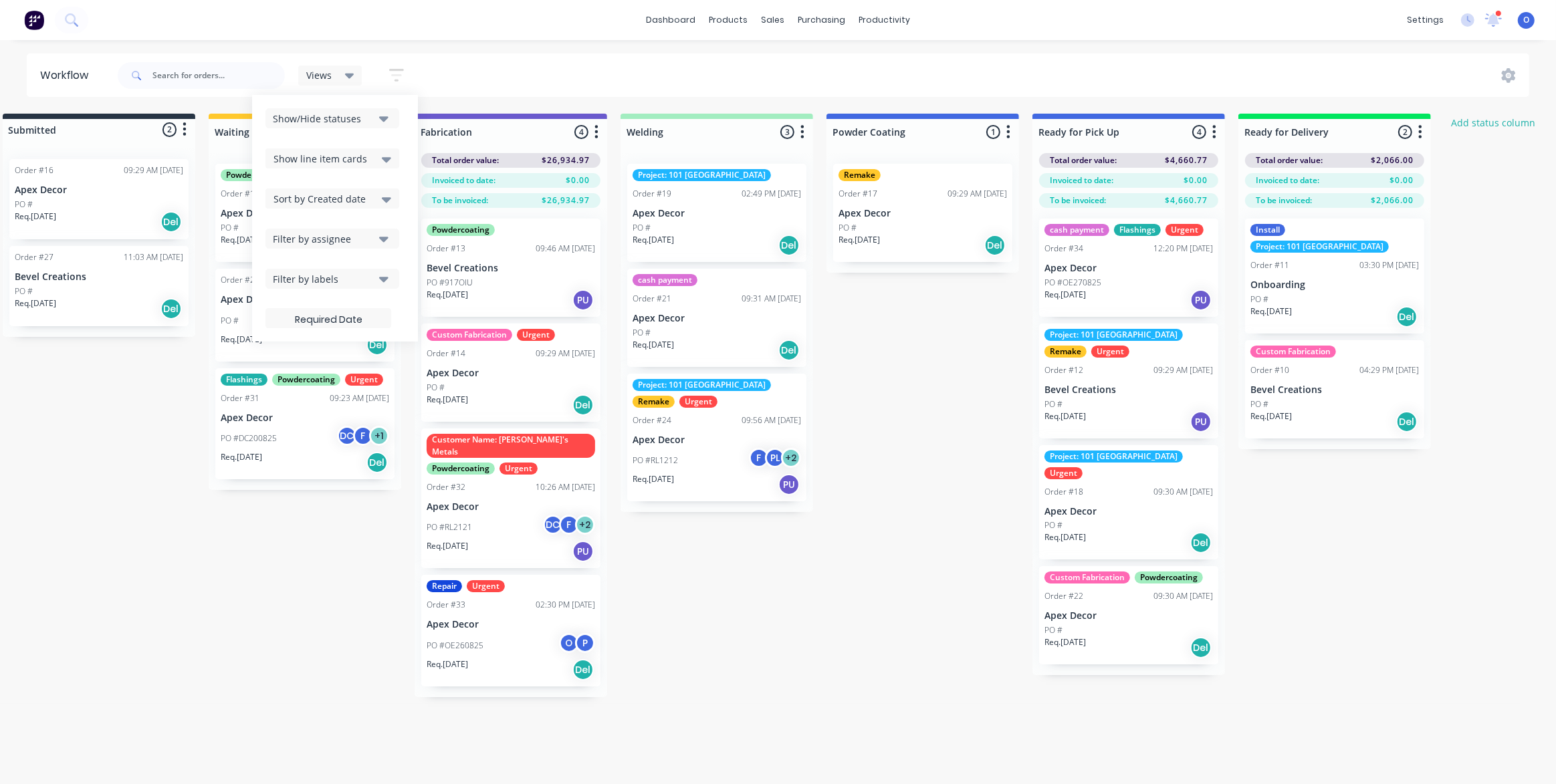
click at [341, 286] on div "Filter by labels" at bounding box center [323, 279] width 101 height 14
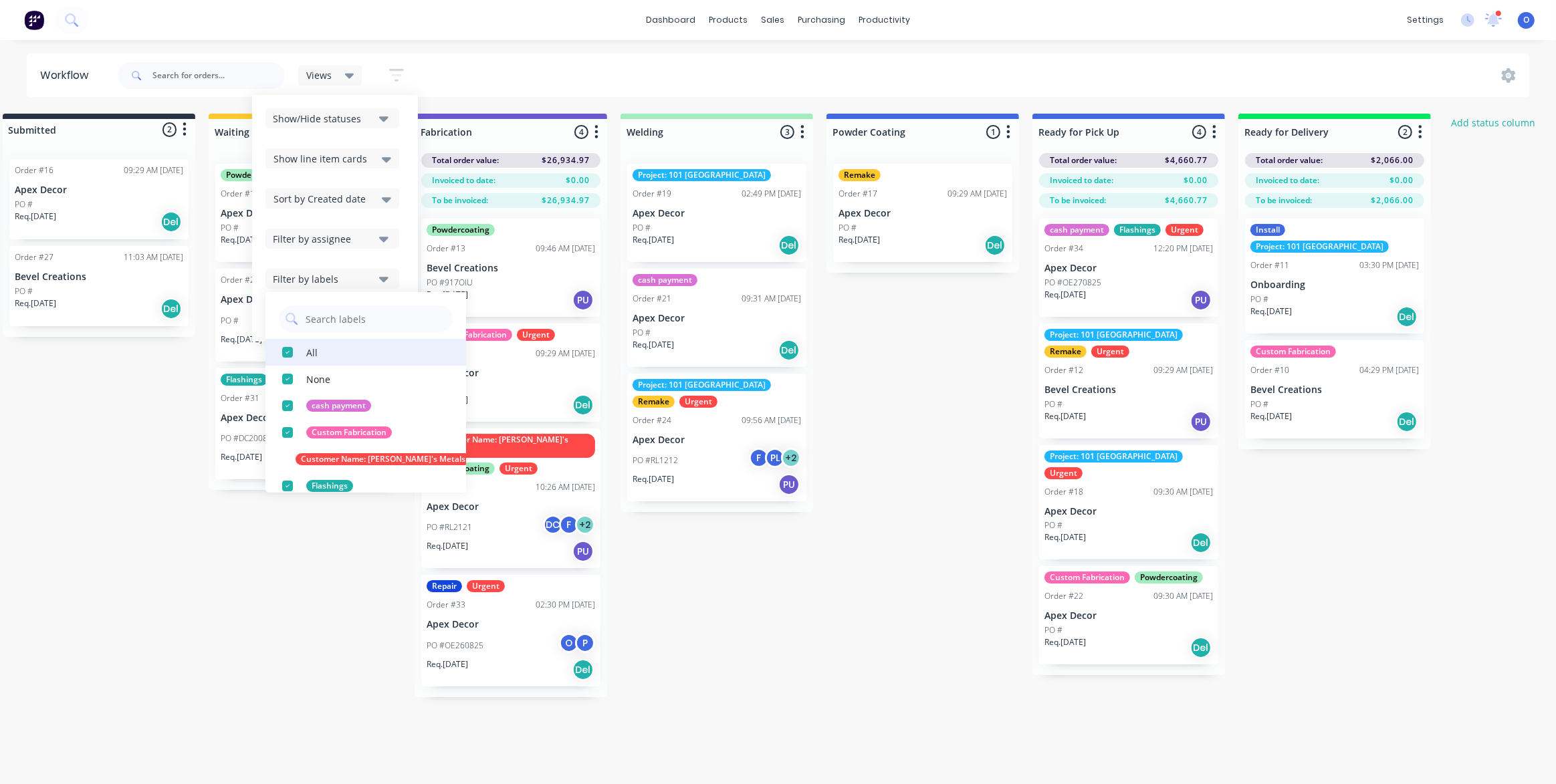
click at [283, 352] on div "button" at bounding box center [287, 352] width 27 height 27
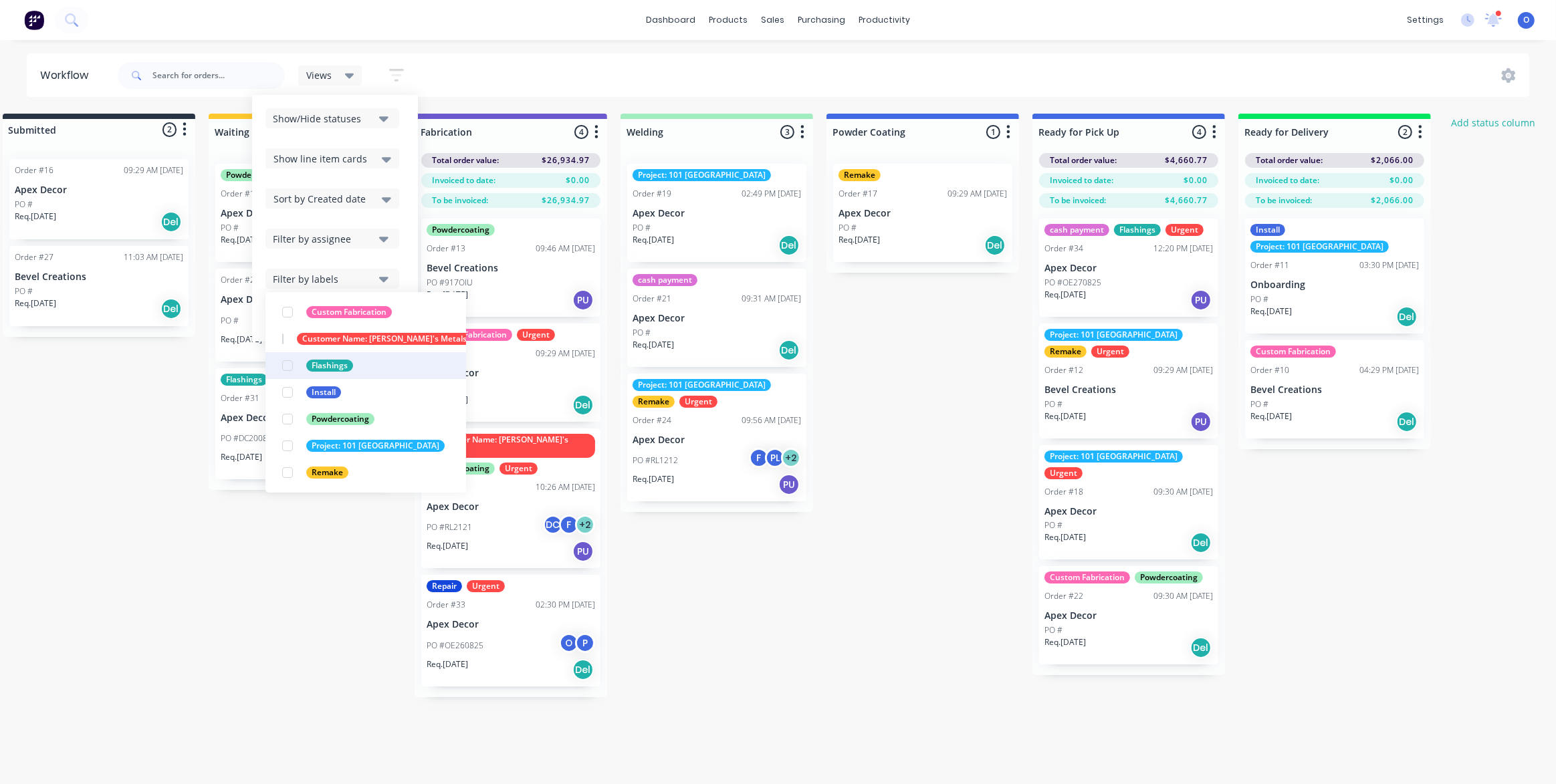
scroll to position [121, 0]
click at [284, 366] on div "button" at bounding box center [287, 365] width 27 height 27
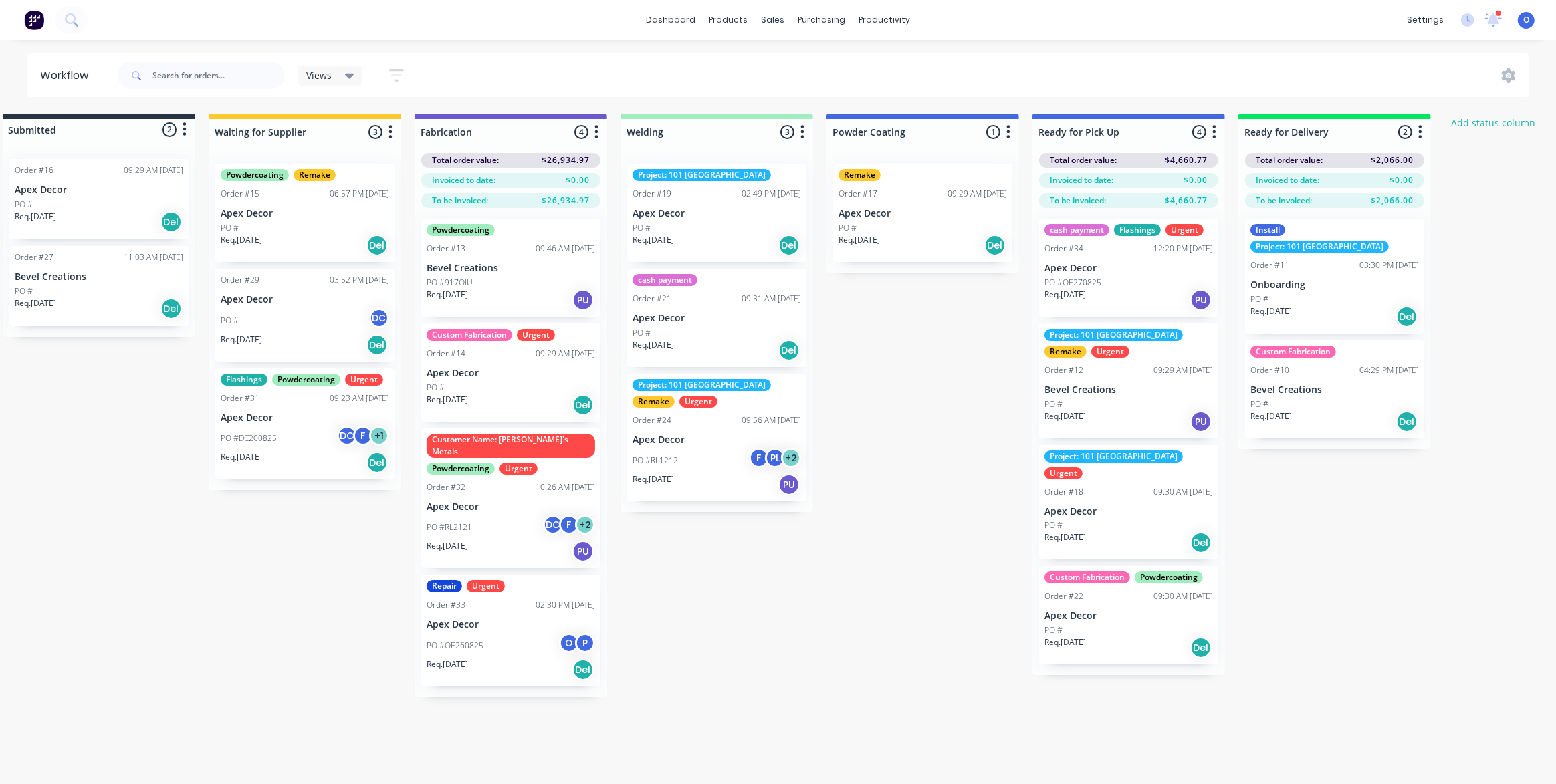
click at [275, 609] on div "Submitted 2 Status colour #273444 hex #273444 Save Cancel Summaries Total order…" at bounding box center [885, 405] width 1842 height 583
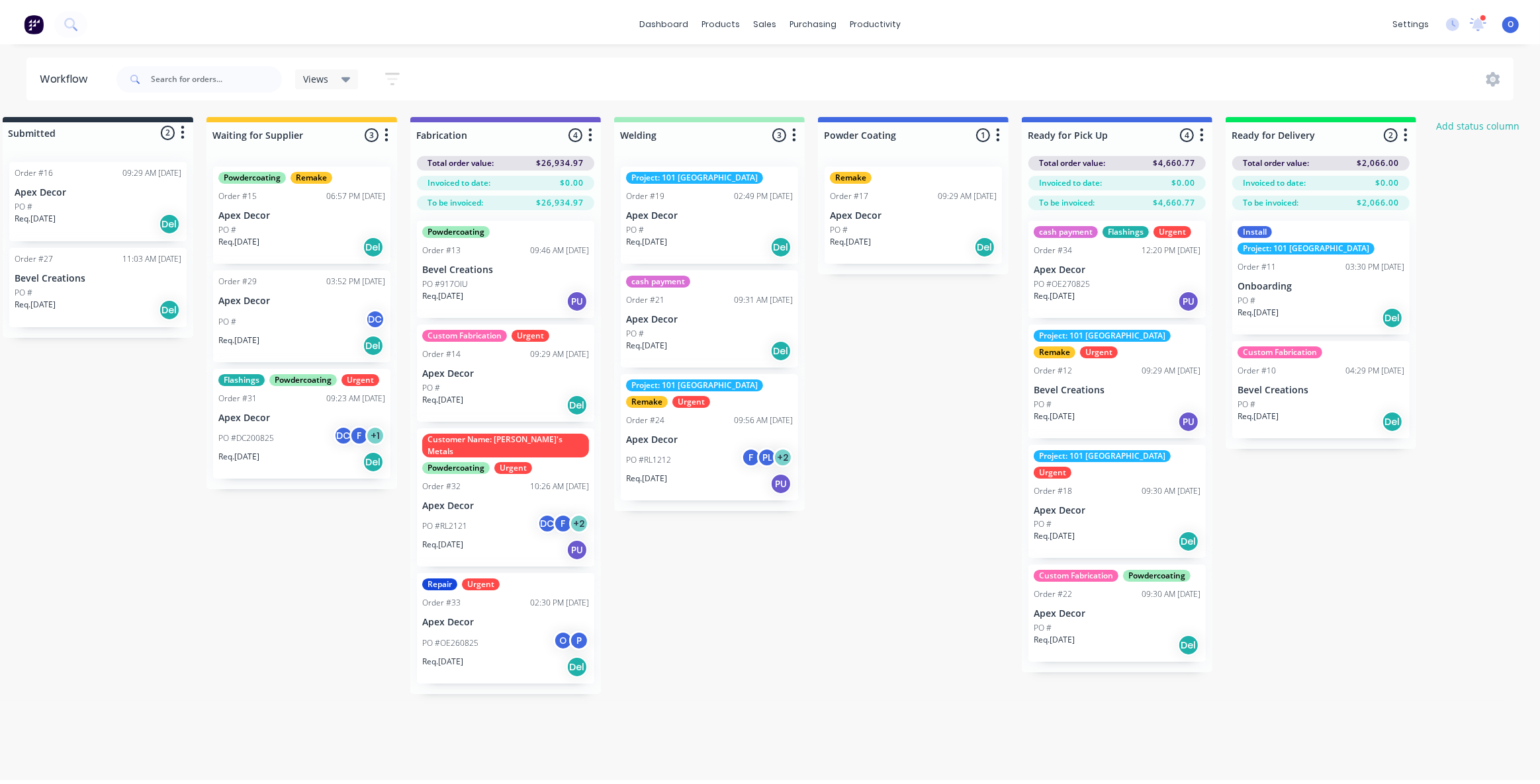
scroll to position [0, 0]
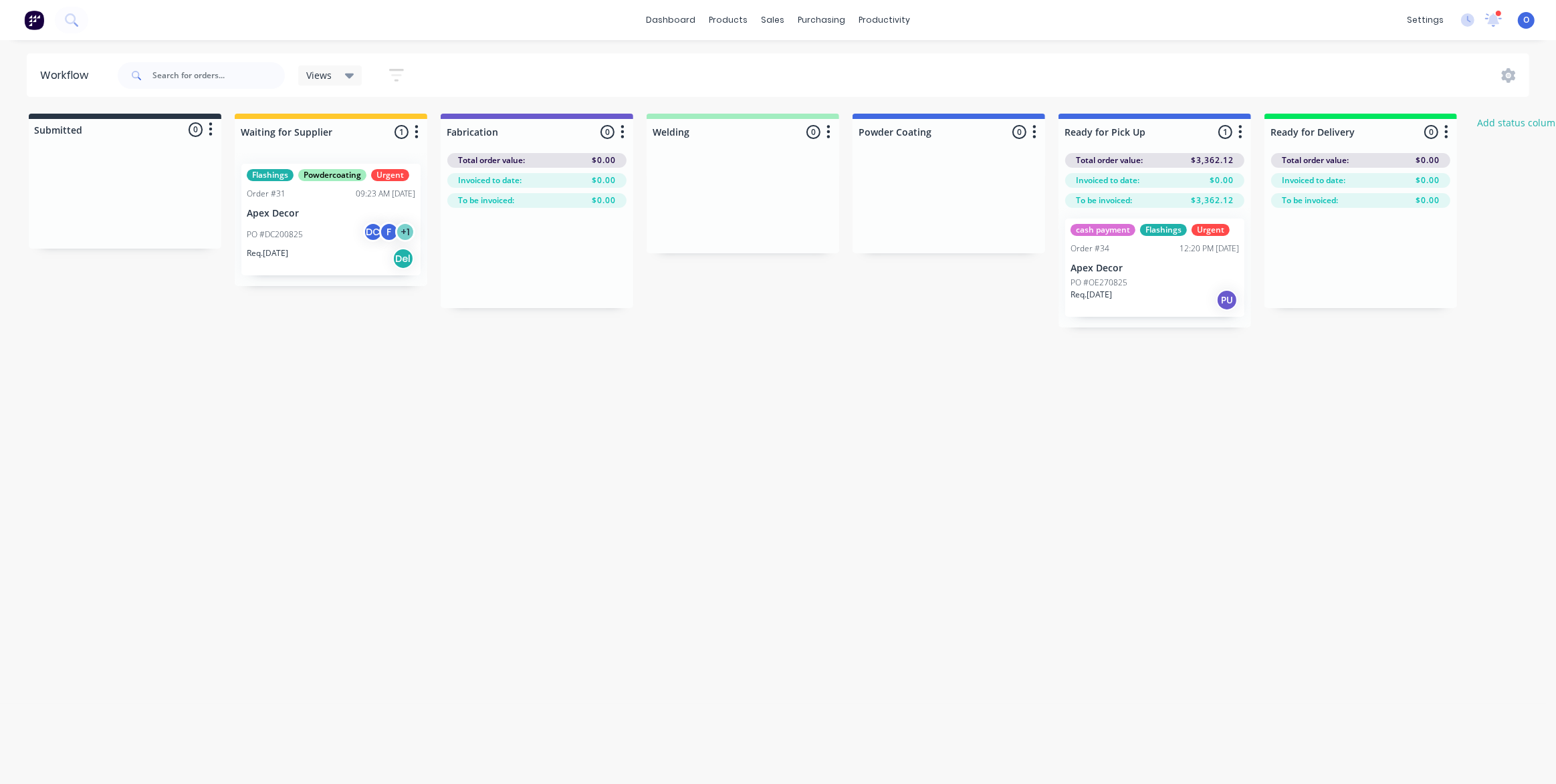
drag, startPoint x: 315, startPoint y: 426, endPoint x: 305, endPoint y: 233, distance: 193.3
click at [315, 427] on div "Workflow Views Save new view None (Default) edit Urgent Jobs edit Show/Hide sta…" at bounding box center [773, 405] width 1546 height 704
click at [326, 82] on div "Views" at bounding box center [331, 76] width 64 height 20
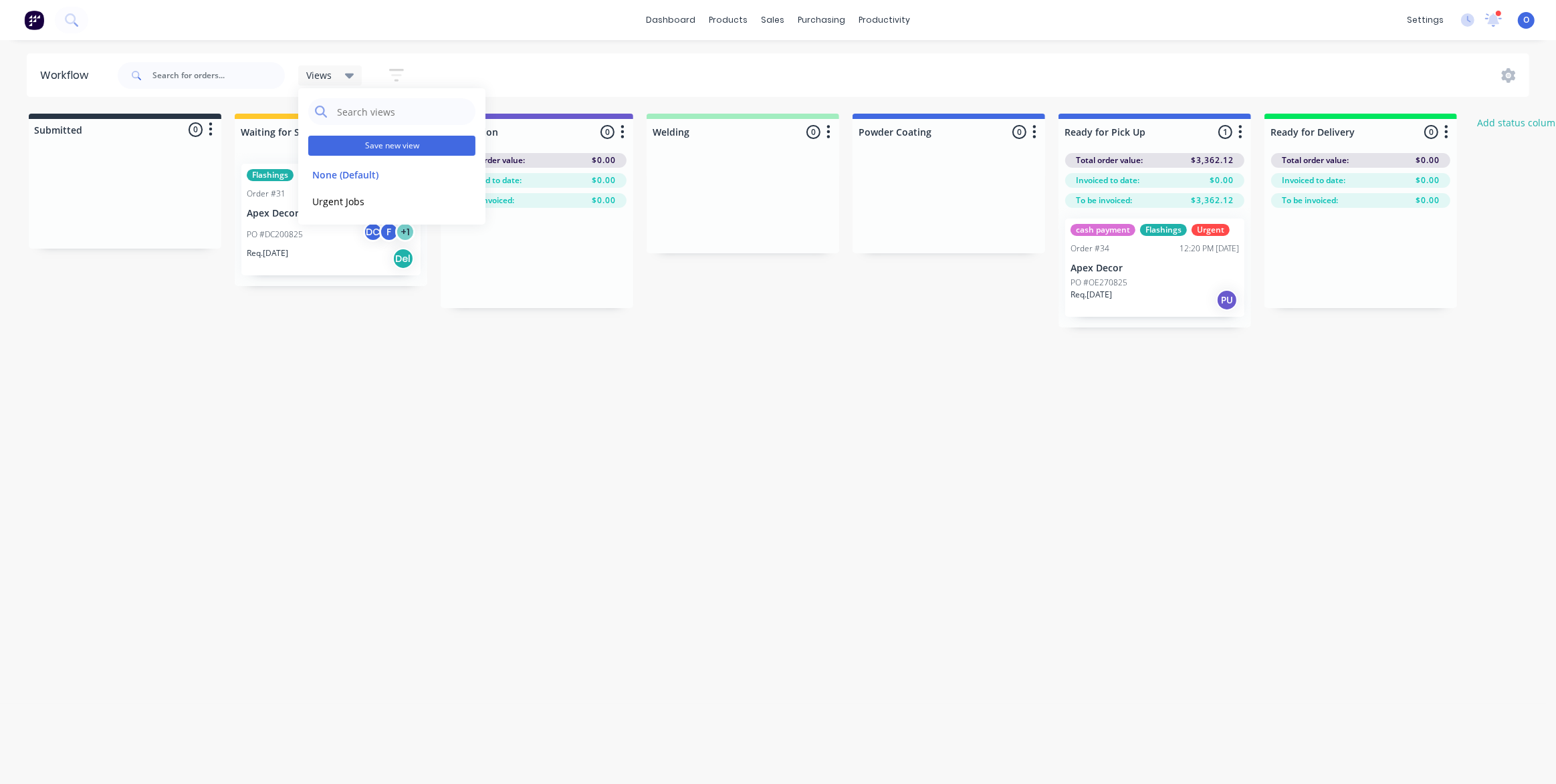
click at [382, 148] on button "Save new view" at bounding box center [392, 146] width 167 height 20
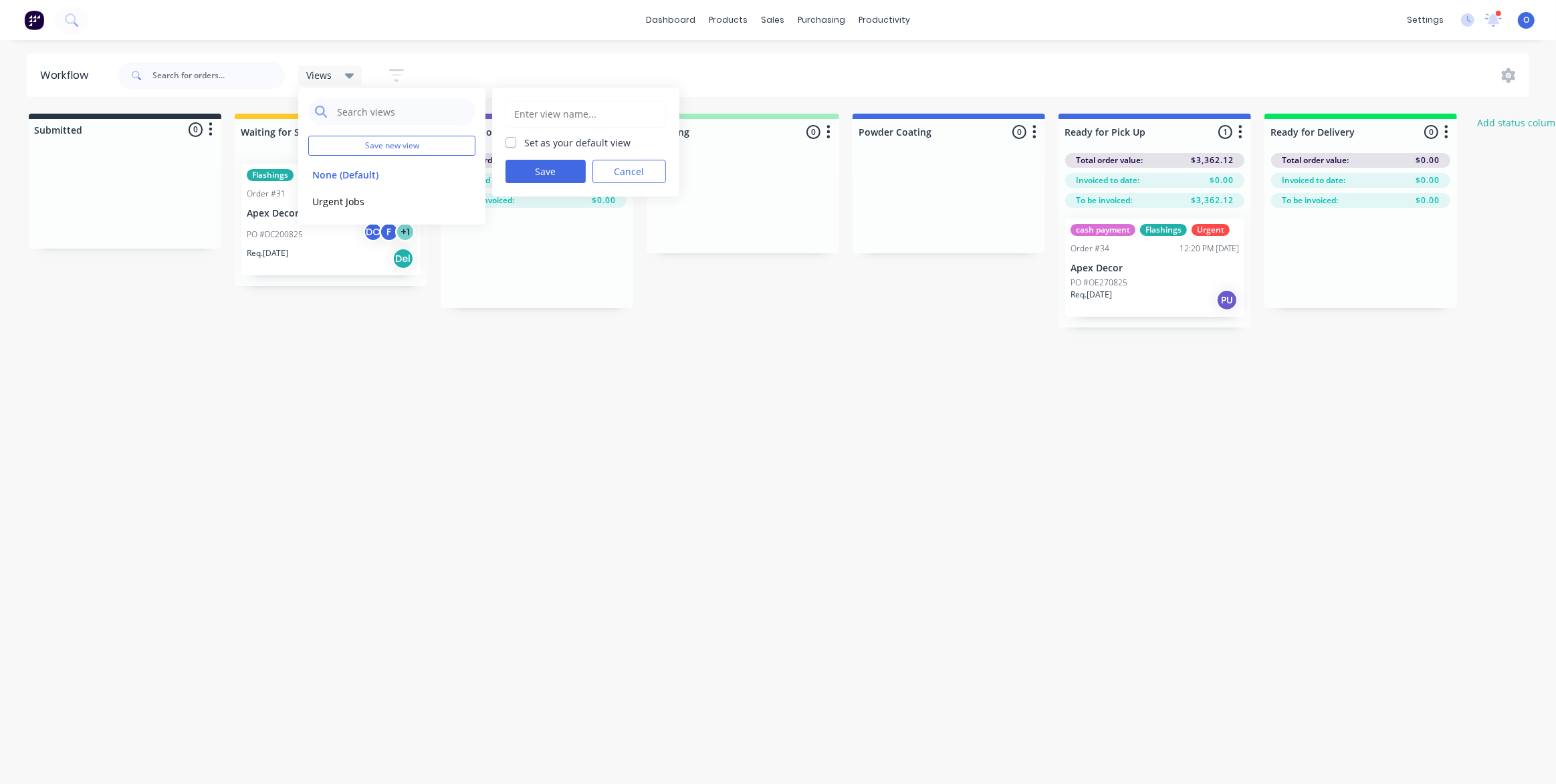
click at [534, 113] on input "text" at bounding box center [586, 114] width 146 height 25
click at [512, 383] on div "Workflow Views Save new view None (Default) edit Urgent Jobs edit Set as your d…" at bounding box center [773, 405] width 1546 height 704
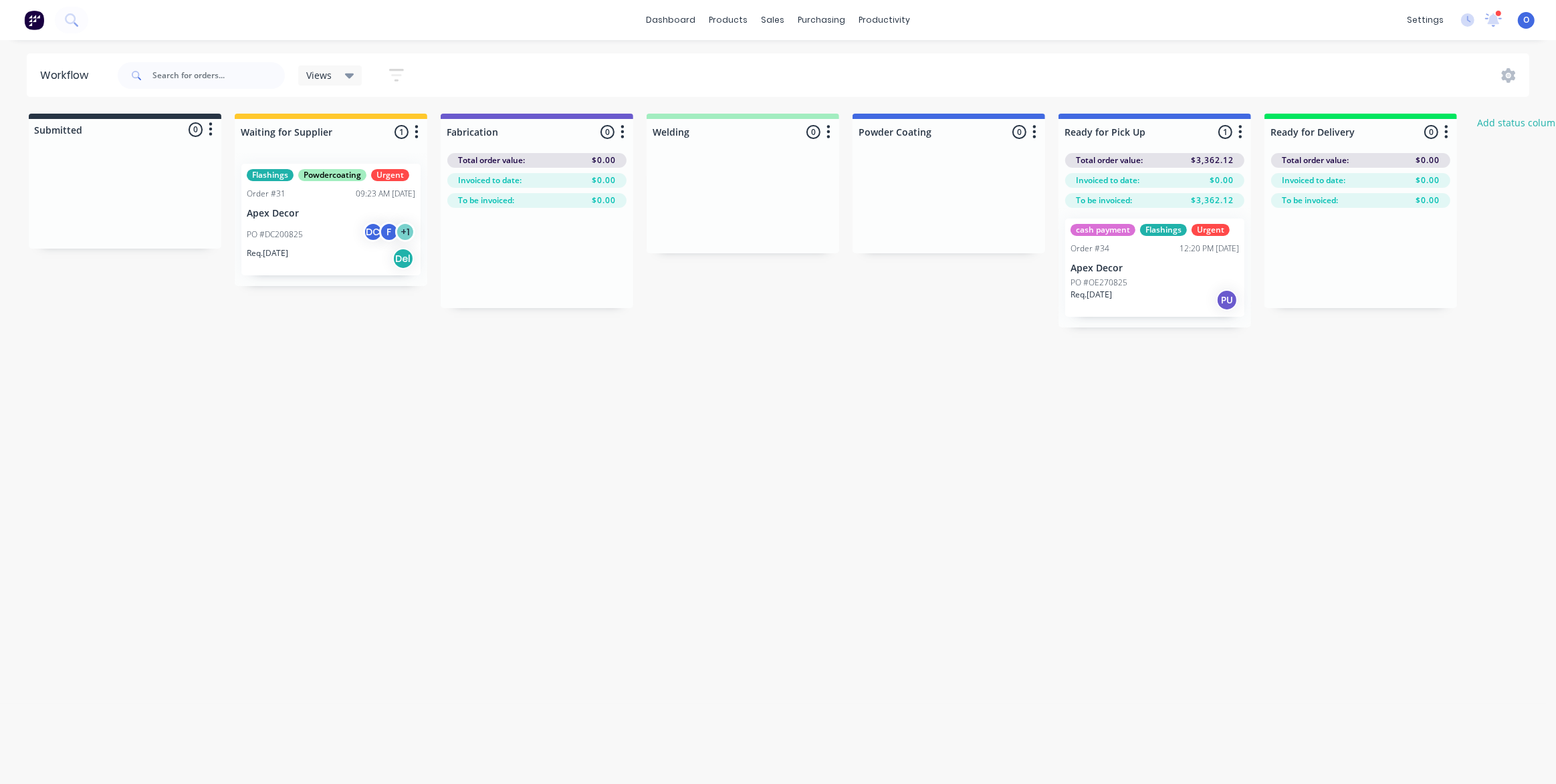
click at [1175, 515] on div "Workflow Views Save new view None (Default) edit Urgent Jobs edit Show/Hide sta…" at bounding box center [773, 405] width 1546 height 704
click at [1095, 528] on div "Workflow Views Save new view None (Default) edit Urgent Jobs edit Show/Hide sta…" at bounding box center [773, 405] width 1546 height 704
click at [916, 472] on div "Workflow Views Save new view None (Default) edit Urgent Jobs edit Show/Hide sta…" at bounding box center [773, 405] width 1546 height 704
click at [329, 73] on span "Views" at bounding box center [318, 75] width 25 height 14
click at [352, 201] on button "Urgent Jobs" at bounding box center [379, 202] width 143 height 15
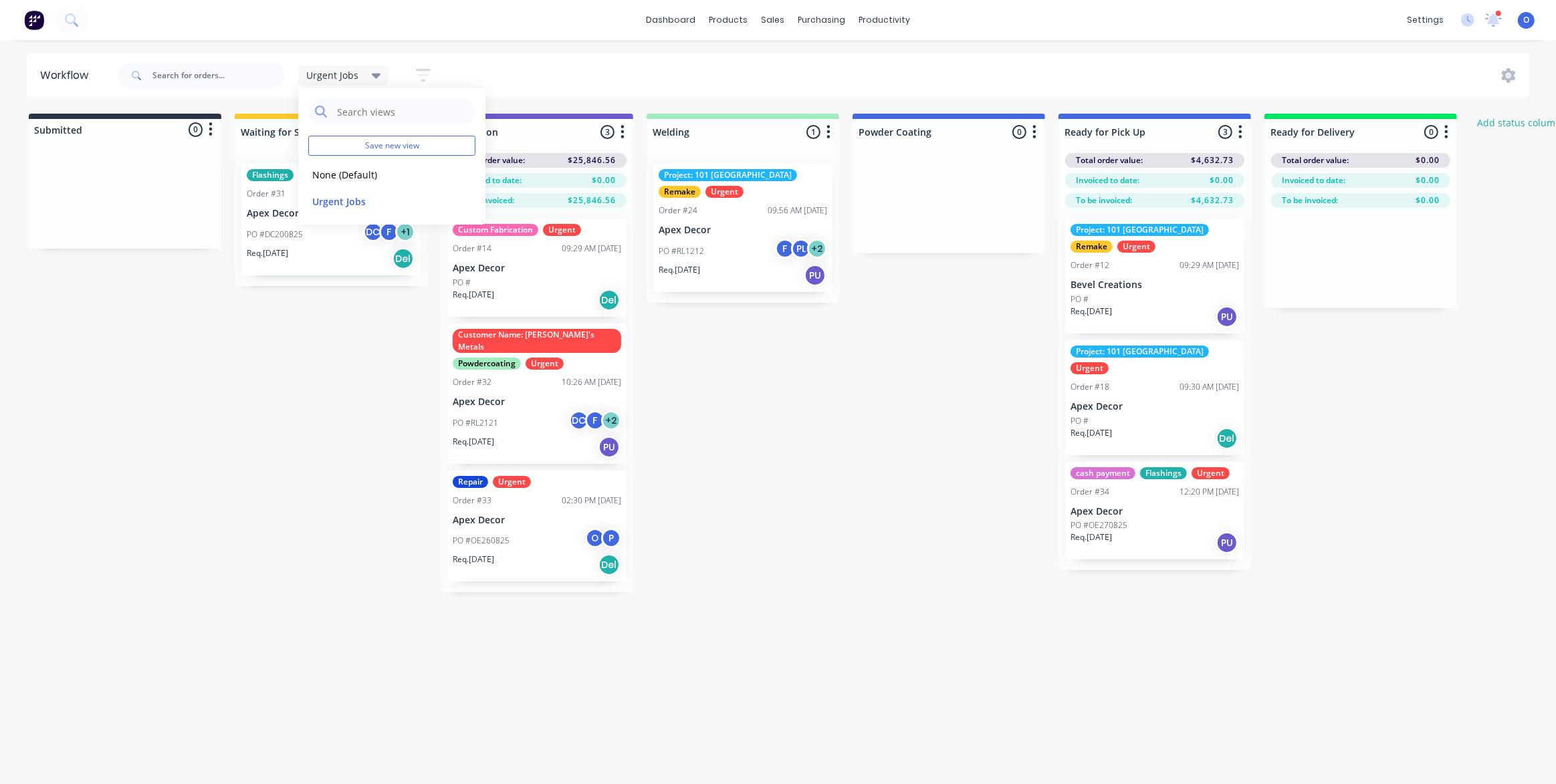
click at [845, 517] on div "Submitted 0 Status colour #273444 hex #273444 Save Cancel Summaries Total order…" at bounding box center [911, 353] width 1842 height 479
click at [723, 475] on div "Submitted 0 Status colour #273444 hex #273444 Save Cancel Summaries Total order…" at bounding box center [911, 353] width 1842 height 479
click at [356, 67] on div "Urgent Jobs" at bounding box center [344, 76] width 91 height 20
click at [744, 458] on div "Submitted 0 Status colour #273444 hex #273444 Save Cancel Summaries Total order…" at bounding box center [911, 353] width 1842 height 479
drag, startPoint x: 725, startPoint y: 444, endPoint x: 755, endPoint y: 451, distance: 30.8
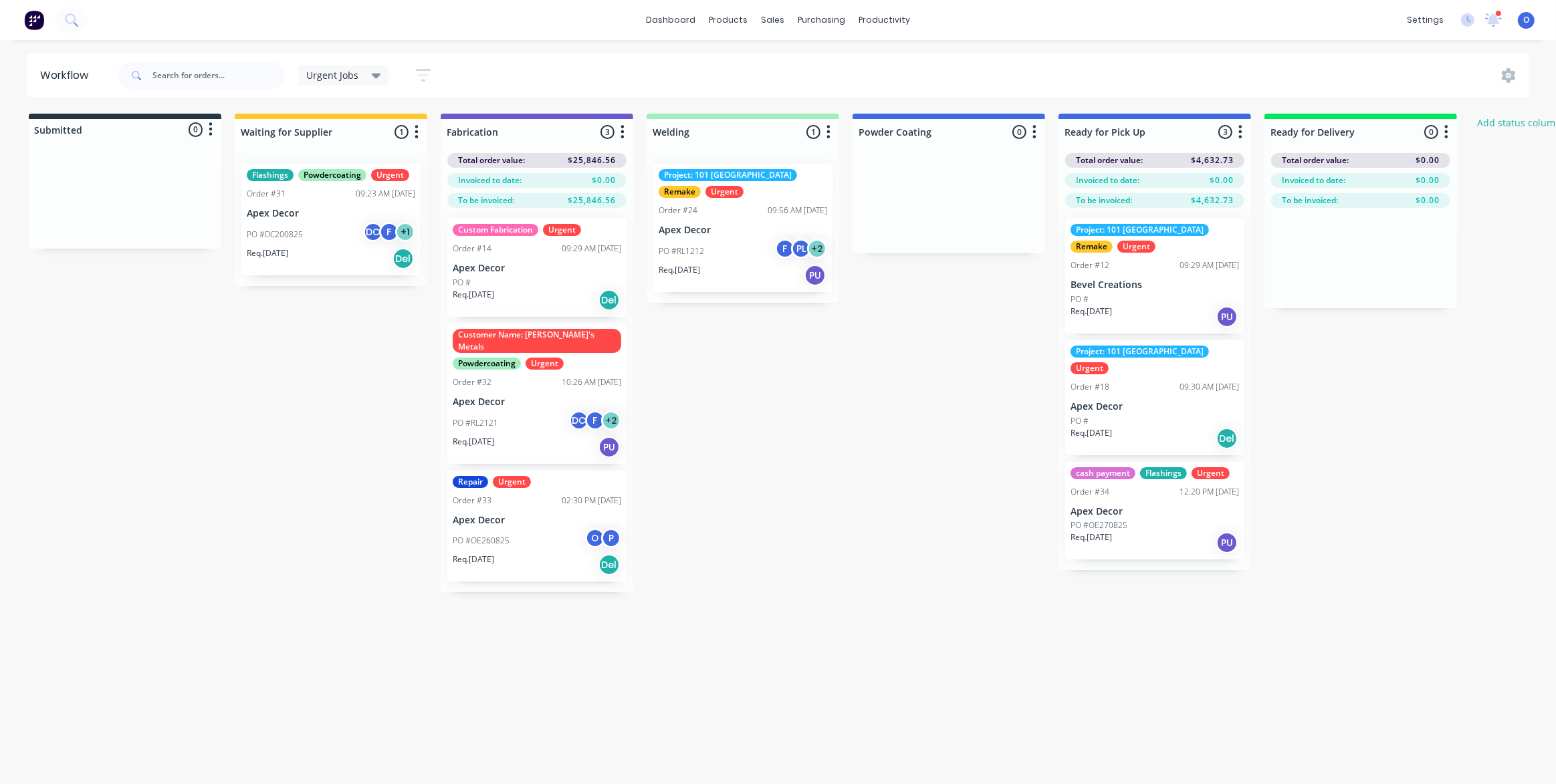
click at [755, 452] on div "Submitted 0 Status colour #273444 hex #273444 Save Cancel Summaries Total order…" at bounding box center [911, 353] width 1842 height 479
click at [367, 82] on div "Urgent Jobs" at bounding box center [344, 76] width 91 height 20
click at [364, 179] on button "None (Default)" at bounding box center [379, 175] width 143 height 15
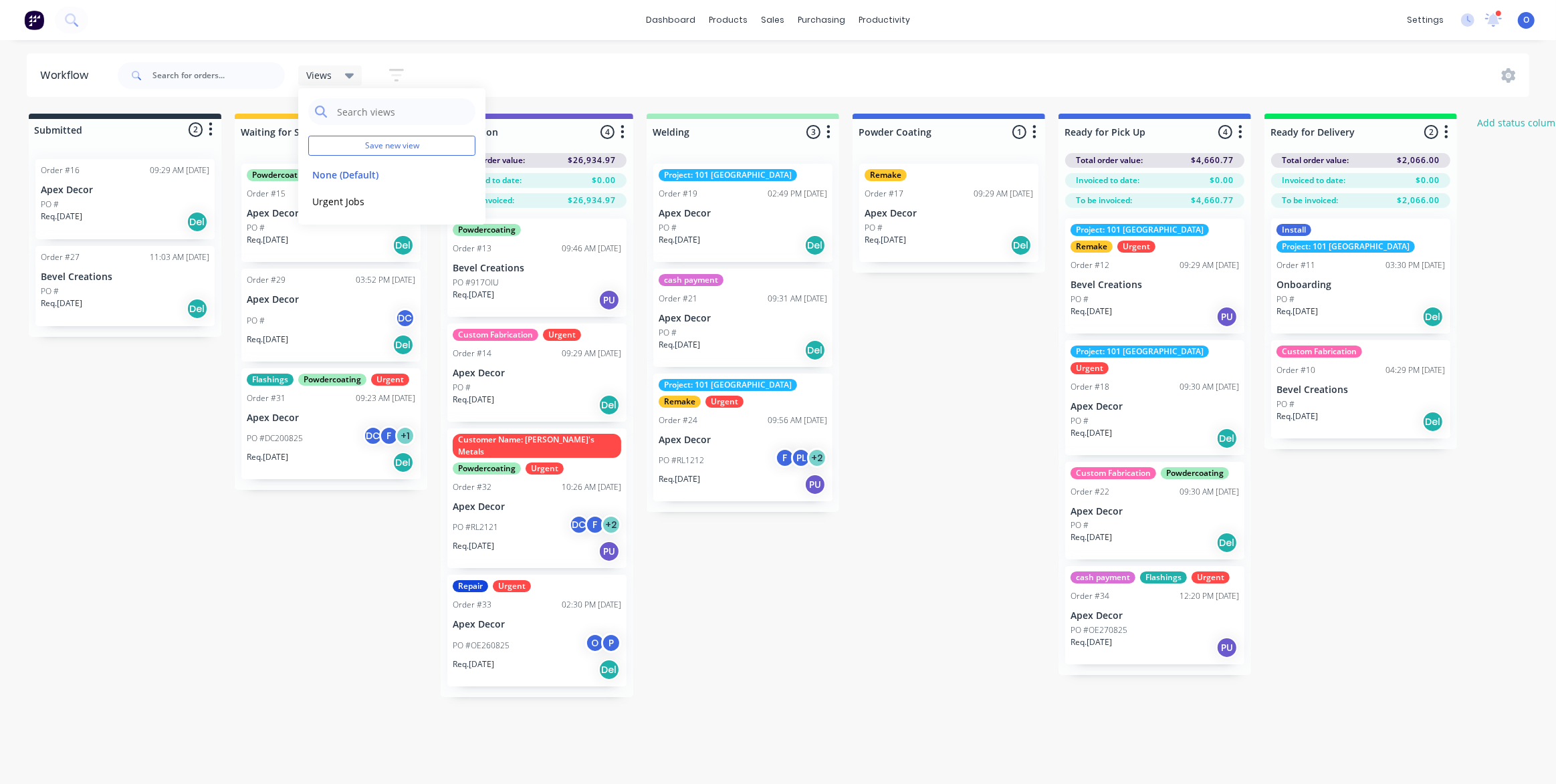
click at [847, 92] on div "Views Save new view None (Default) edit Urgent Jobs edit Show/Hide statuses Sho…" at bounding box center [822, 76] width 1415 height 40
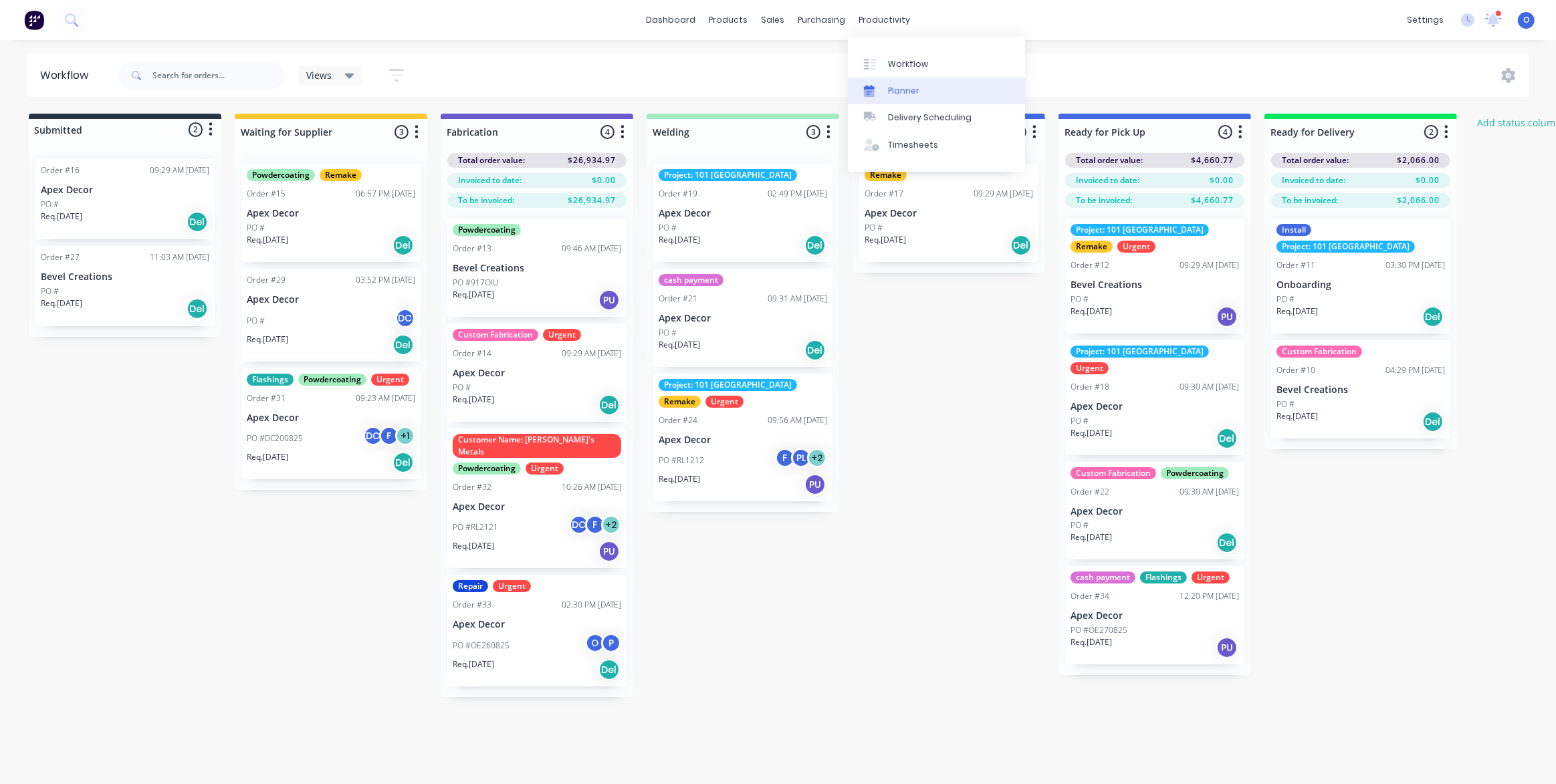
click at [916, 85] on div "Planner" at bounding box center [903, 91] width 31 height 12
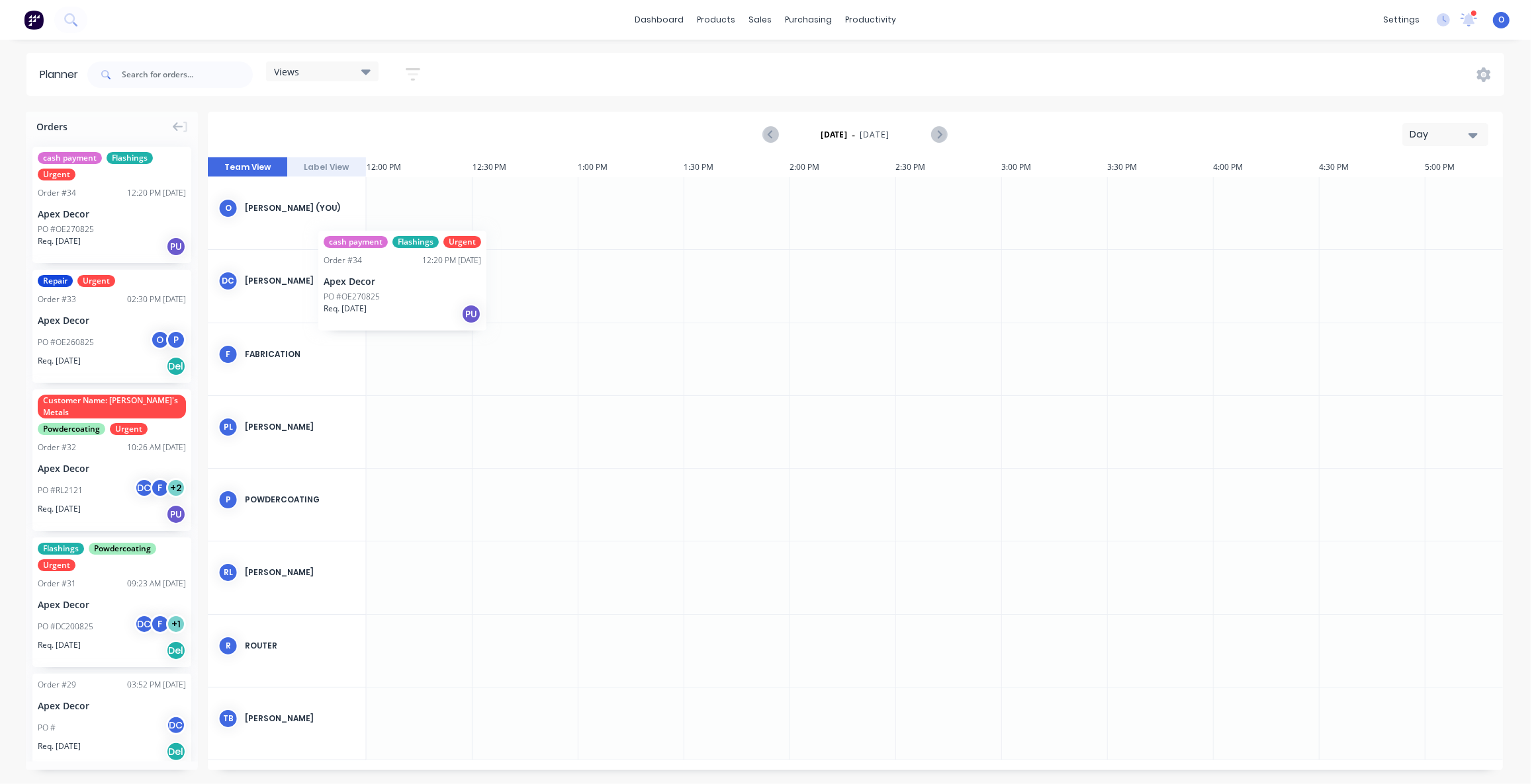
scroll to position [0, 2538]
drag, startPoint x: 80, startPoint y: 216, endPoint x: 525, endPoint y: 202, distance: 445.2
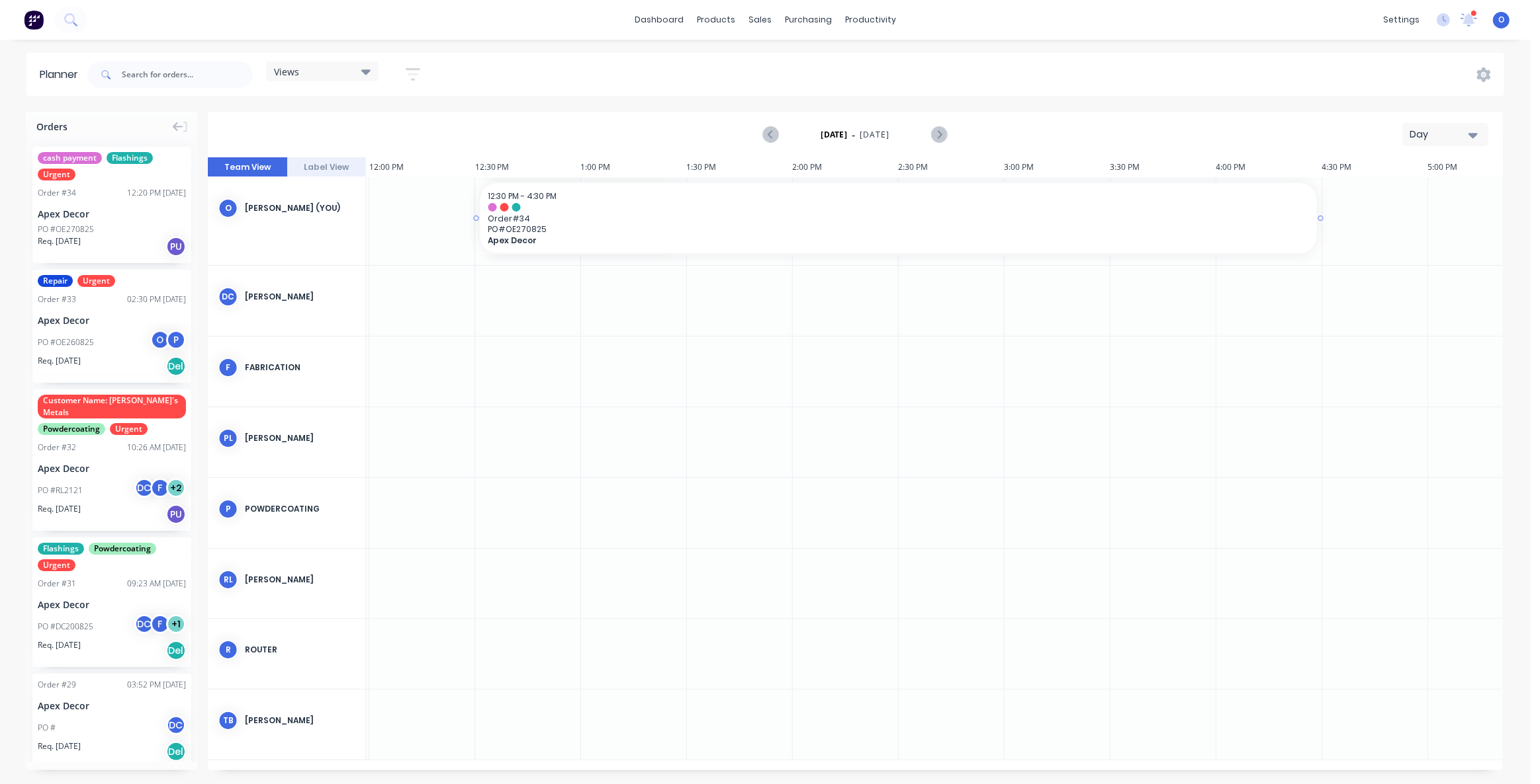
drag, startPoint x: 685, startPoint y: 217, endPoint x: 1326, endPoint y: 216, distance: 641.0
click at [1427, 139] on div "Day" at bounding box center [1439, 134] width 61 height 14
click at [1416, 192] on div "Week" at bounding box center [1421, 196] width 131 height 26
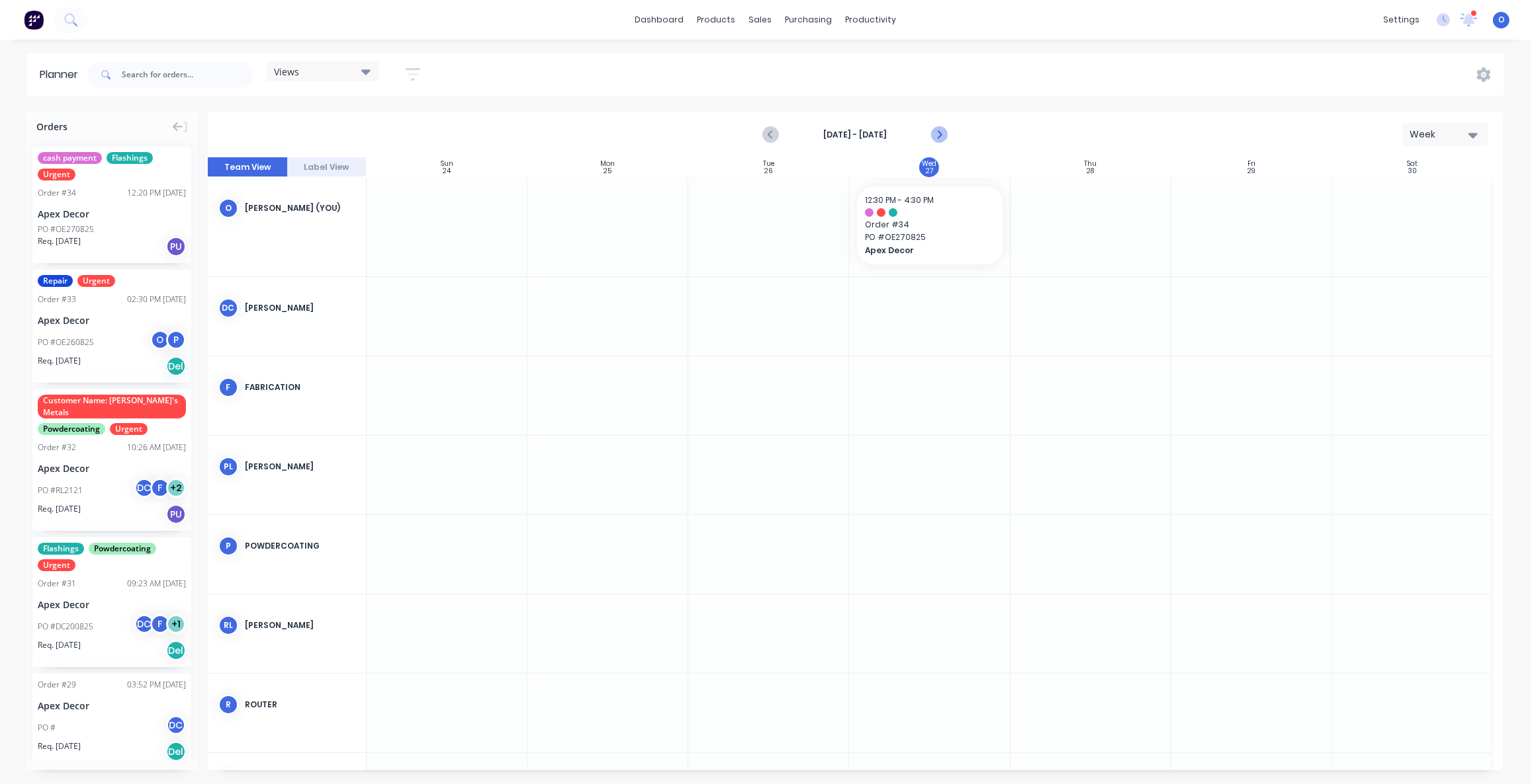
click at [945, 131] on icon "Next page" at bounding box center [939, 134] width 16 height 16
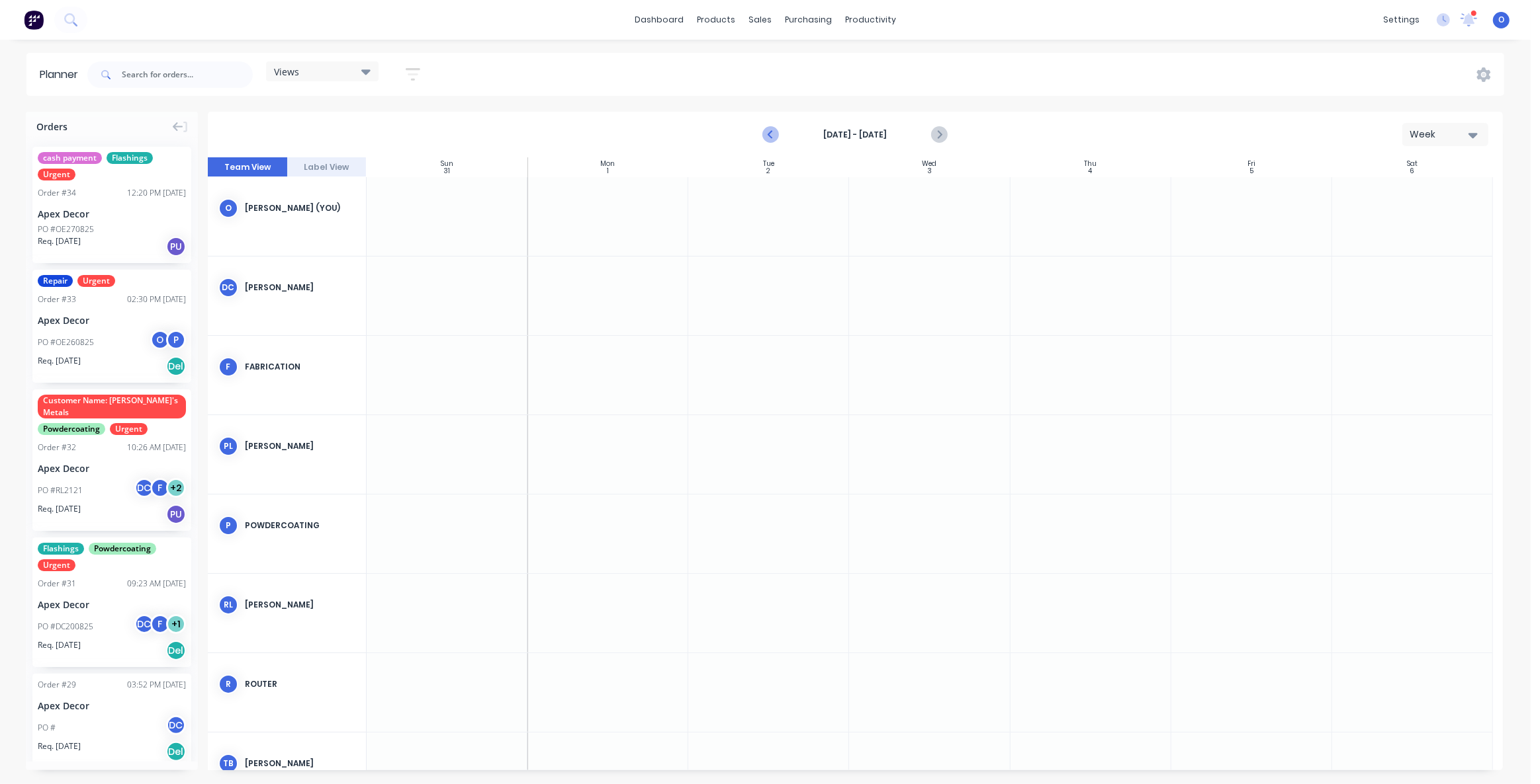
click at [775, 139] on icon "Previous page" at bounding box center [771, 134] width 16 height 16
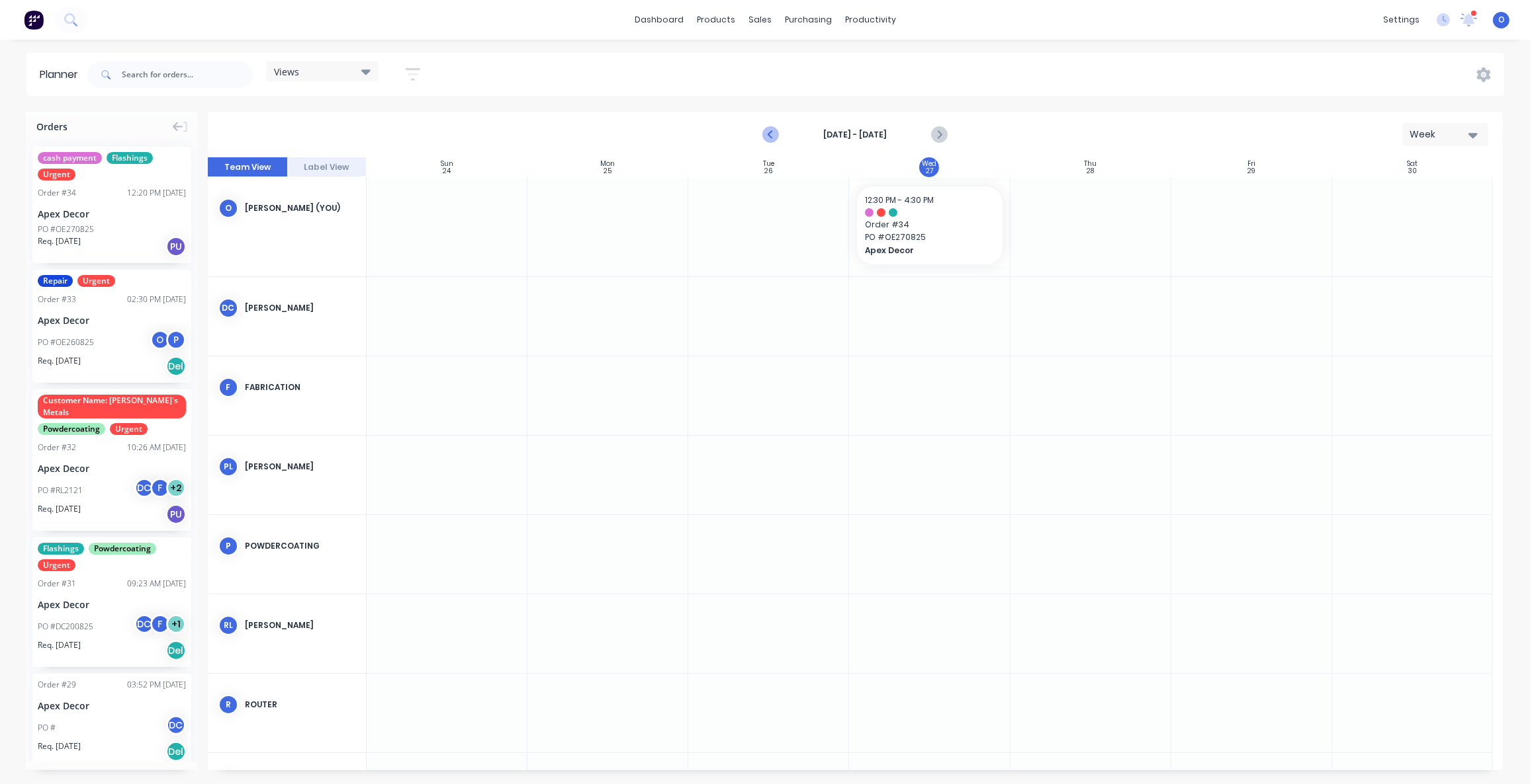
click at [775, 139] on icon "Previous page" at bounding box center [771, 134] width 16 height 16
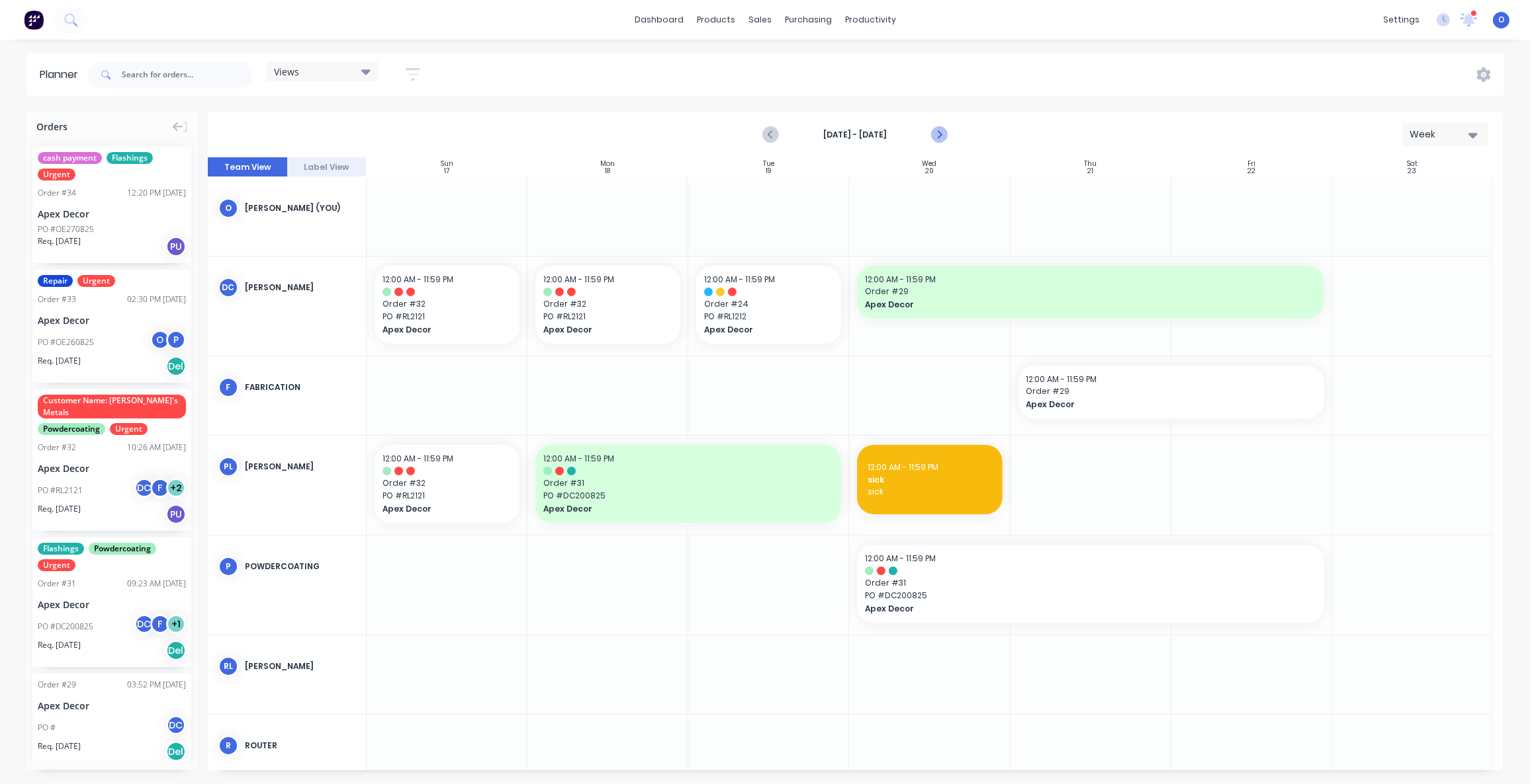
click at [936, 136] on icon "Next page" at bounding box center [939, 134] width 16 height 16
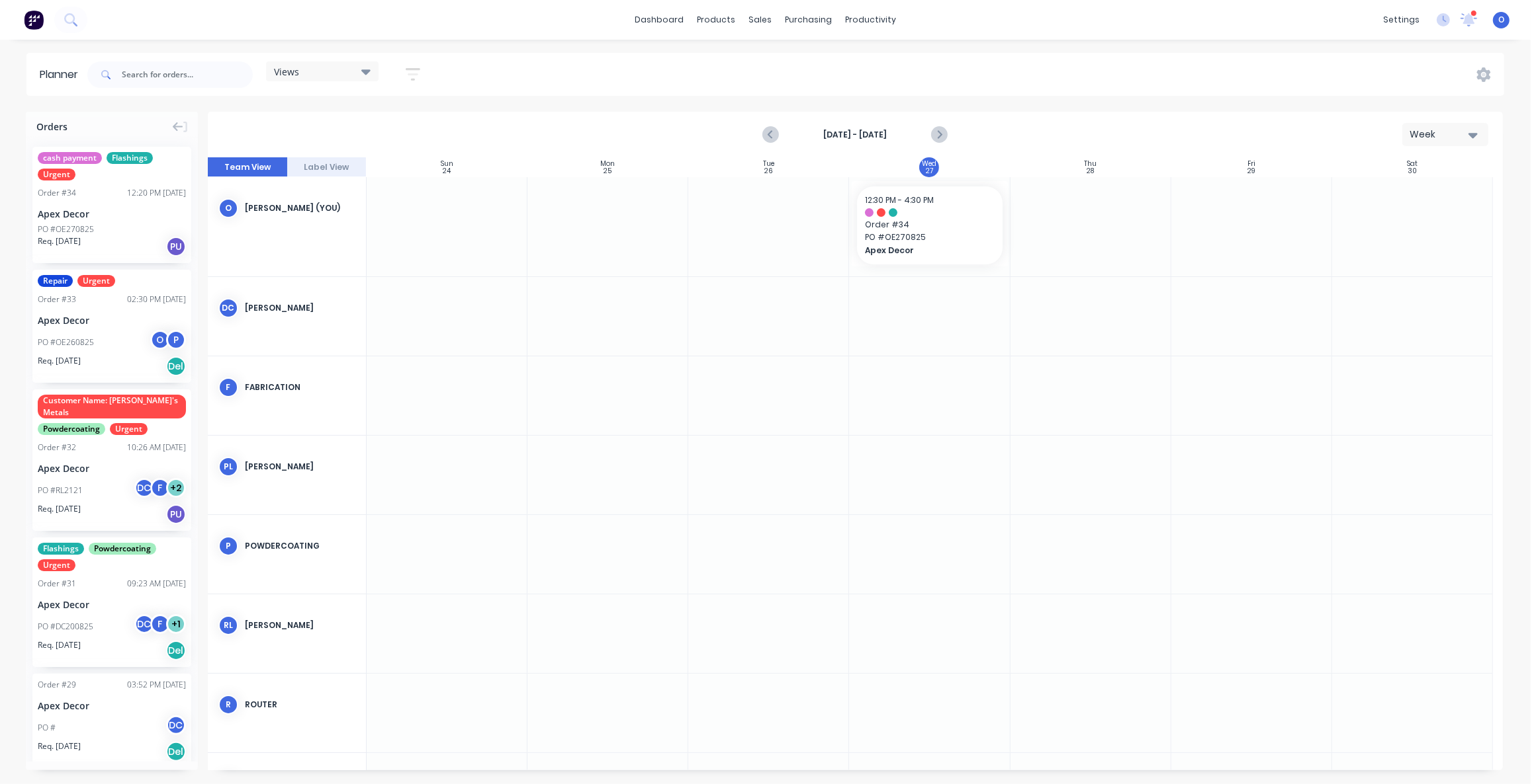
click at [1427, 126] on button "Week" at bounding box center [1445, 134] width 86 height 23
click at [1436, 216] on div "Month" at bounding box center [1421, 223] width 131 height 26
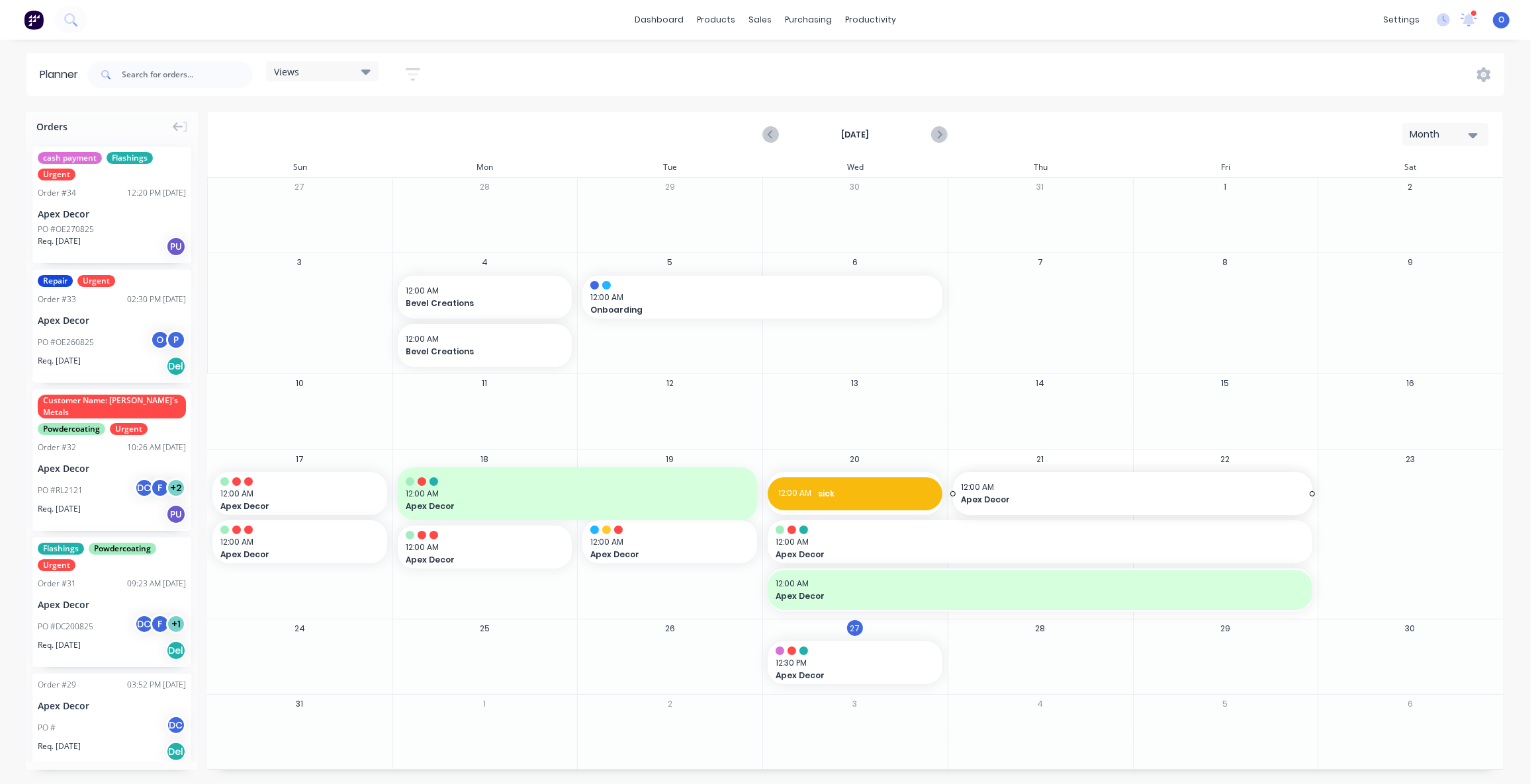
drag, startPoint x: 1065, startPoint y: 498, endPoint x: 1077, endPoint y: 483, distance: 19.2
click at [855, 492] on span "sick" at bounding box center [874, 494] width 114 height 12
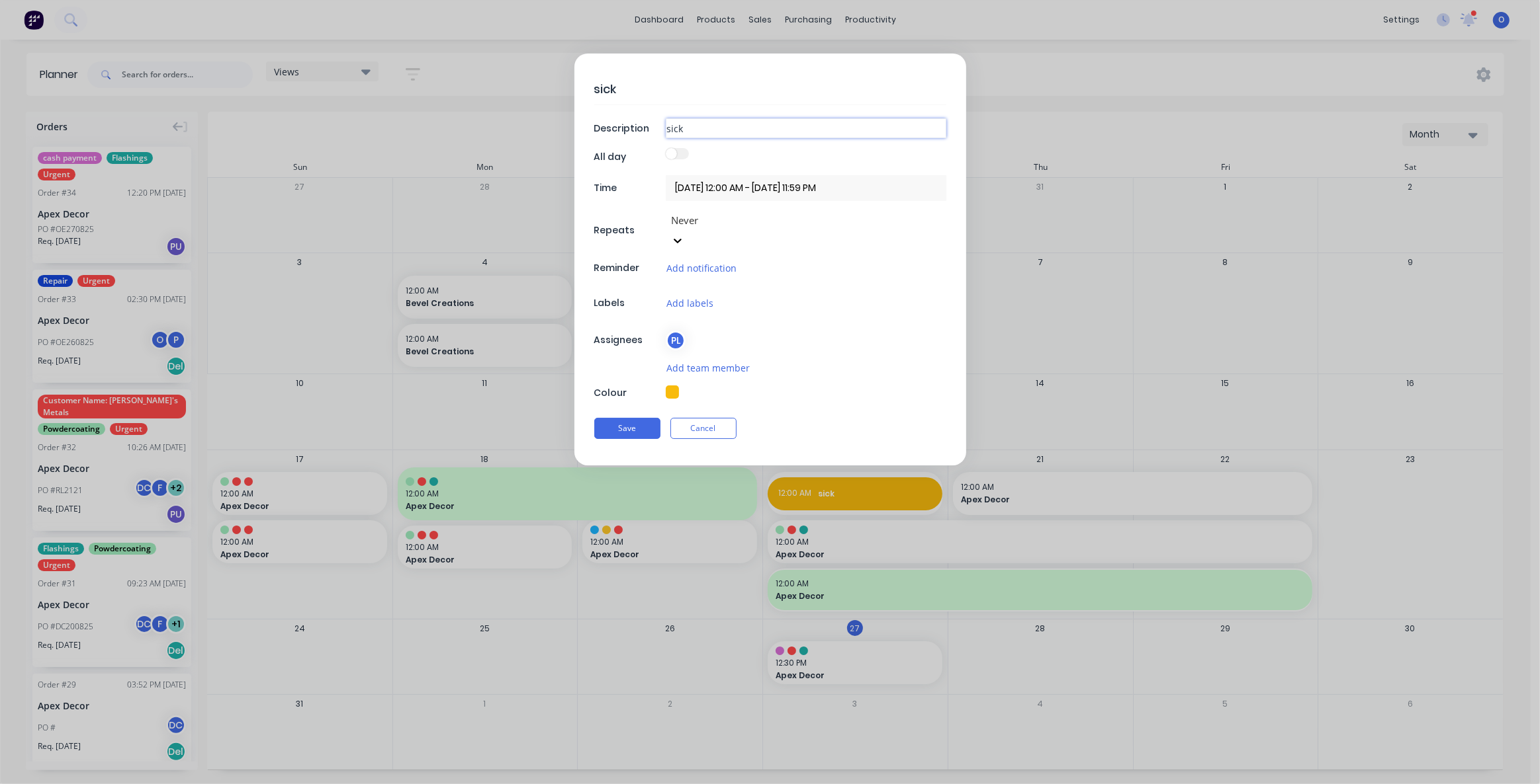
drag, startPoint x: 682, startPoint y: 131, endPoint x: 667, endPoint y: 130, distance: 15.0
click at [678, 131] on input "sick" at bounding box center [806, 128] width 280 height 20
click at [679, 125] on input "sick" at bounding box center [806, 128] width 280 height 20
type textarea "x"
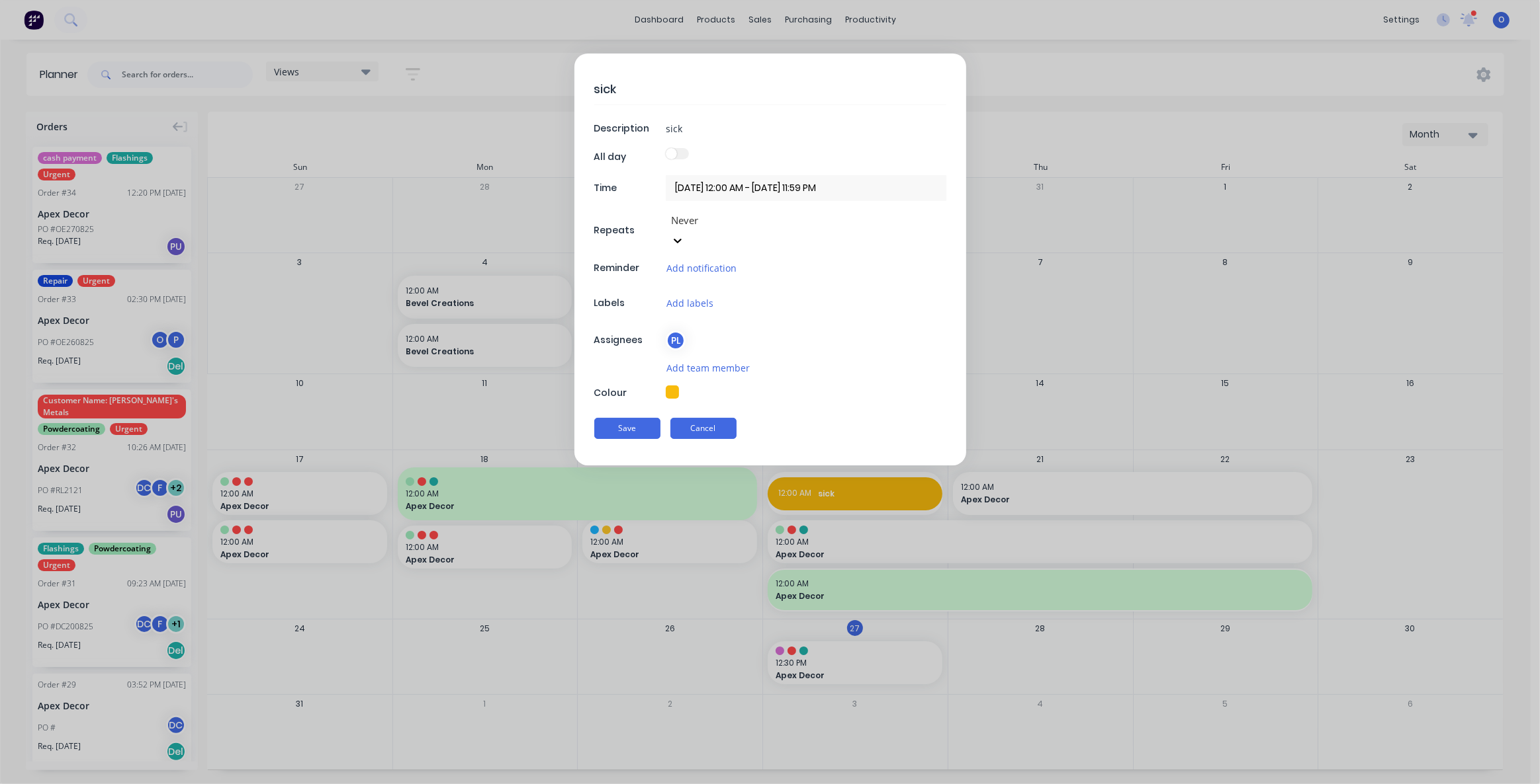
click at [712, 418] on button "Cancel" at bounding box center [704, 428] width 66 height 21
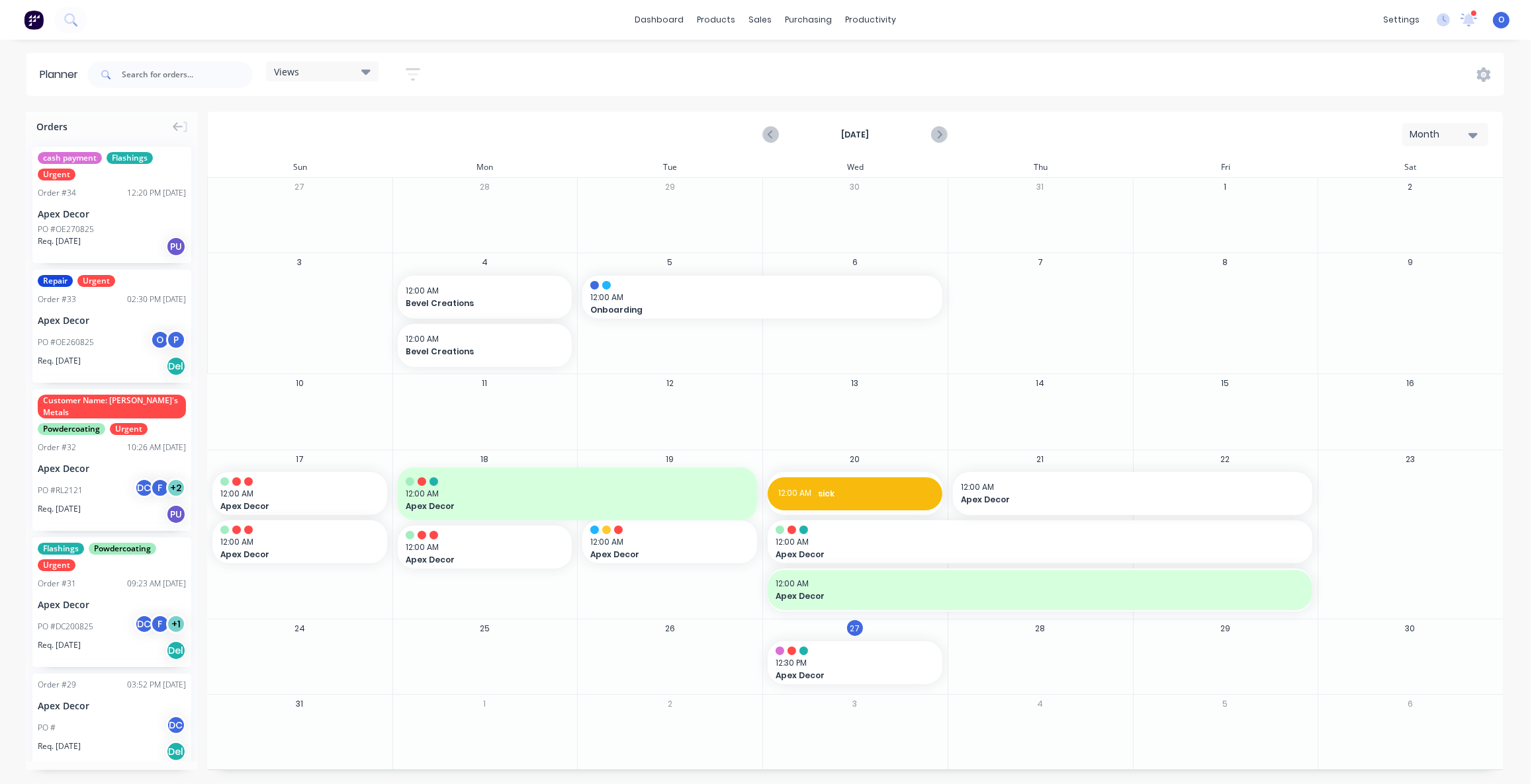
click at [290, 69] on span "Views" at bounding box center [286, 72] width 25 height 14
click at [406, 72] on button "button" at bounding box center [413, 74] width 42 height 26
click at [371, 285] on div "Filter by labels" at bounding box center [343, 282] width 92 height 14
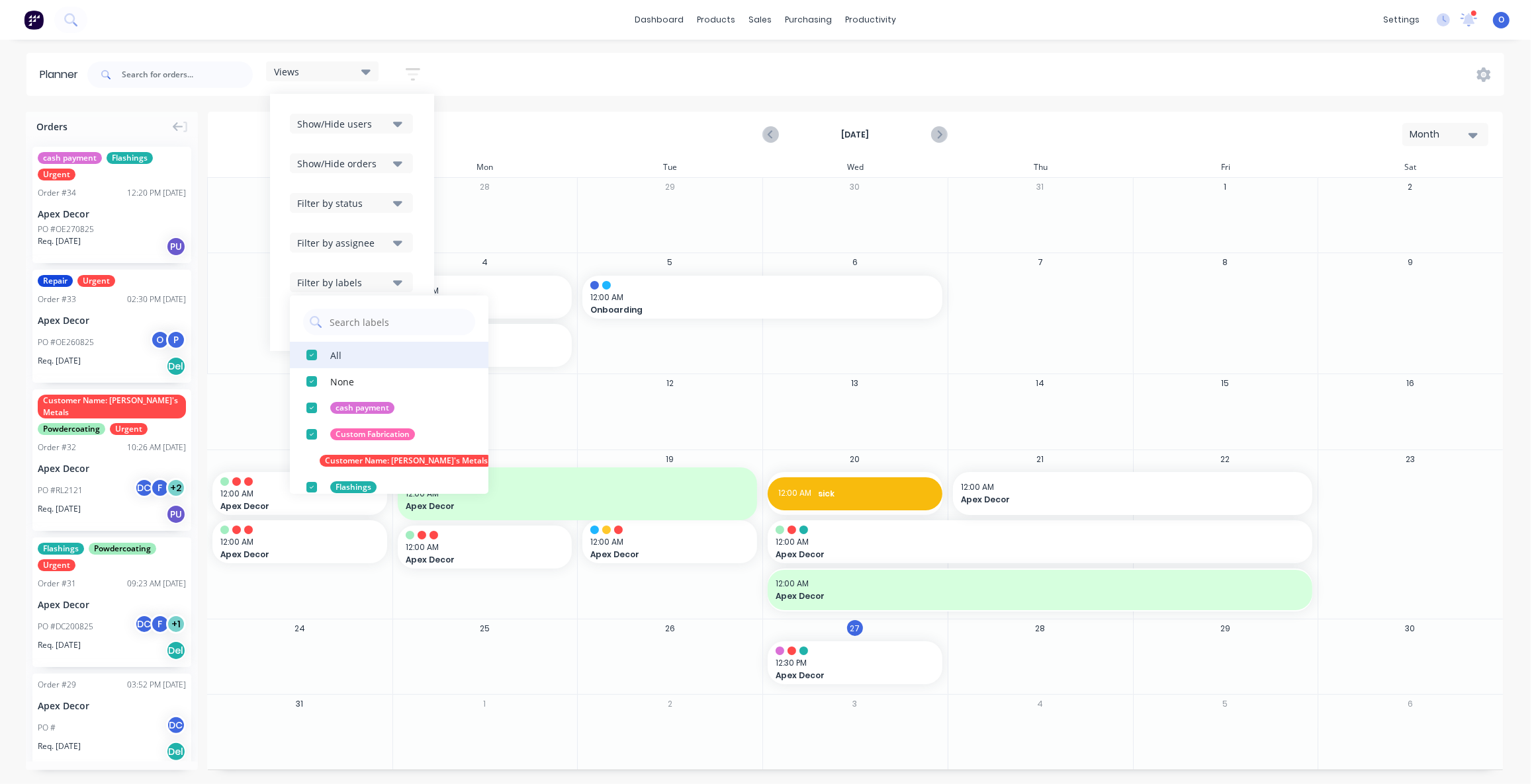
click at [311, 359] on div "button" at bounding box center [311, 355] width 26 height 26
click at [314, 481] on div "button" at bounding box center [311, 487] width 26 height 26
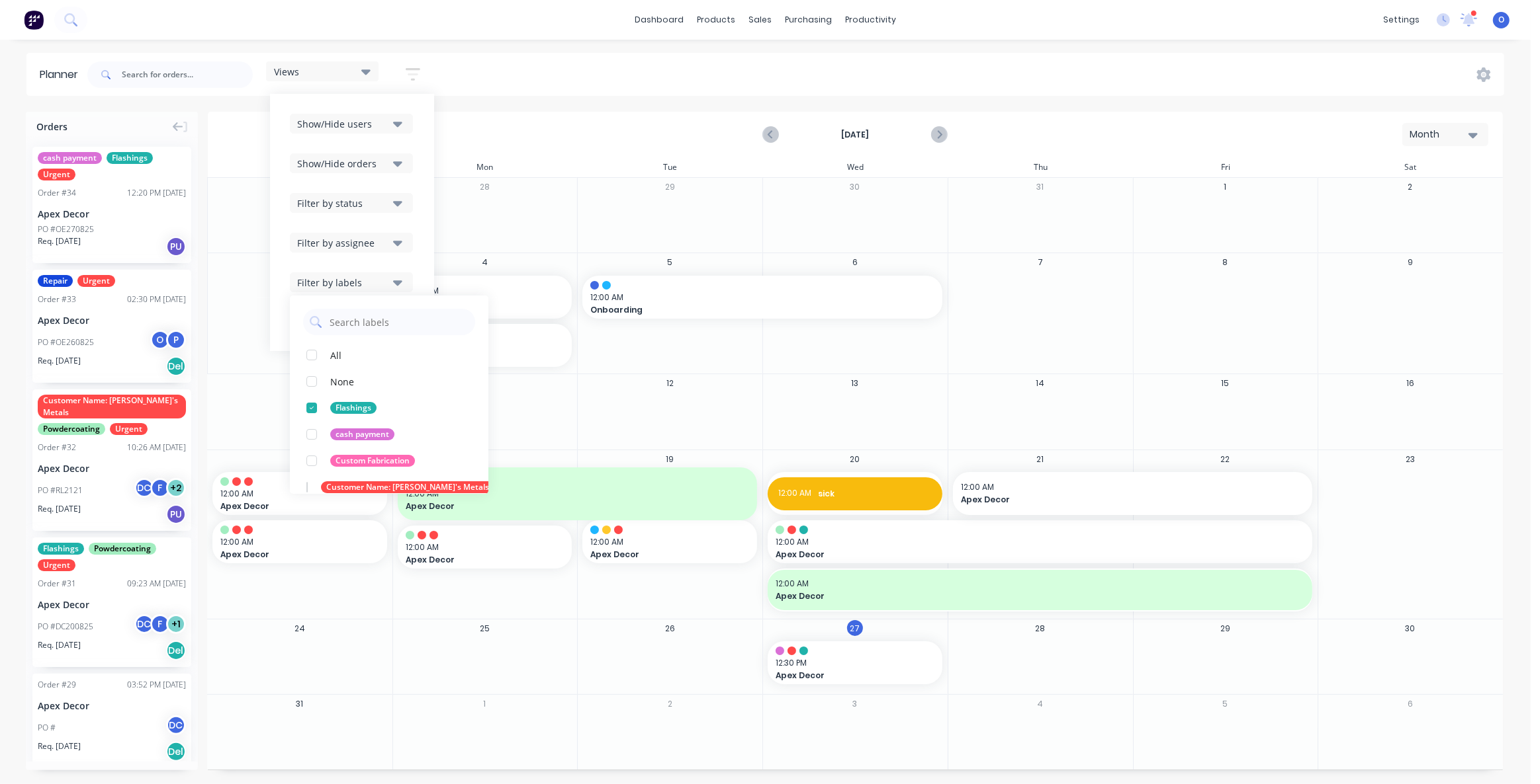
click at [586, 66] on div "Views Save new view None (Default) edit Default View edit Show/Hide users Show/…" at bounding box center [794, 75] width 1419 height 40
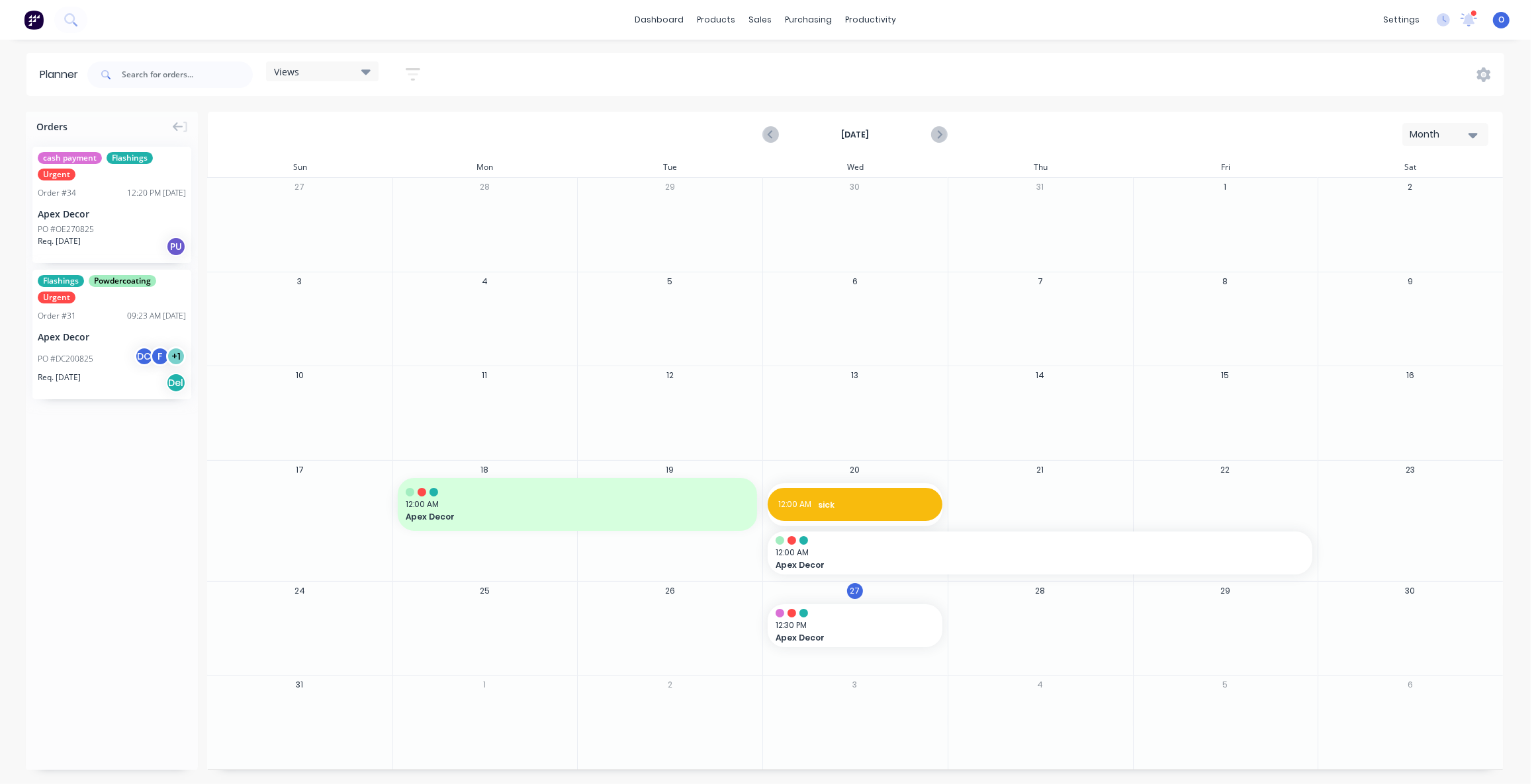
click at [312, 73] on div "Views" at bounding box center [323, 72] width 97 height 12
click at [646, 69] on div "Views Save new view None (Default) edit Default View edit Show/Hide users Show/…" at bounding box center [794, 75] width 1419 height 40
click at [645, 74] on div "Views Save new view None (Default) edit Default View edit Show/Hide users Show/…" at bounding box center [794, 75] width 1419 height 40
click at [712, 53] on header "Planner Views Save new view None (Default) edit Default View edit Show/Hide use…" at bounding box center [765, 74] width 1477 height 43
click at [807, 21] on div "purchasing" at bounding box center [809, 20] width 60 height 20
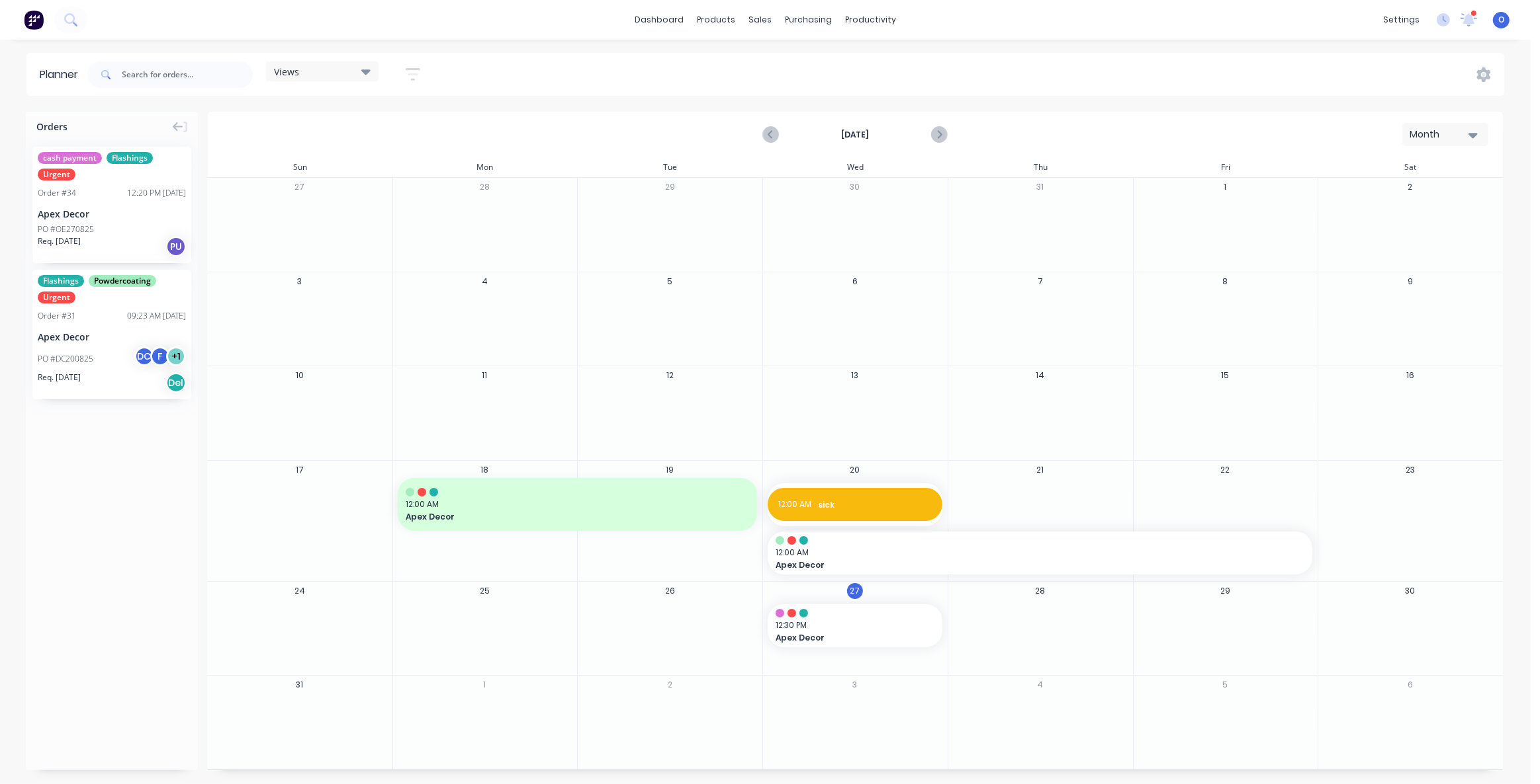
click at [326, 73] on div "Views" at bounding box center [323, 72] width 97 height 12
click at [674, 81] on div "Views Save new view None (Default) edit Default View edit Show/Hide users Show/…" at bounding box center [794, 75] width 1419 height 40
click at [767, 22] on div "sales" at bounding box center [760, 20] width 36 height 20
click at [1232, 68] on div "Views Save new view None (Default) edit Default View edit Show/Hide users Show/…" at bounding box center [794, 75] width 1419 height 40
click at [690, 24] on link "dashboard" at bounding box center [659, 20] width 62 height 20
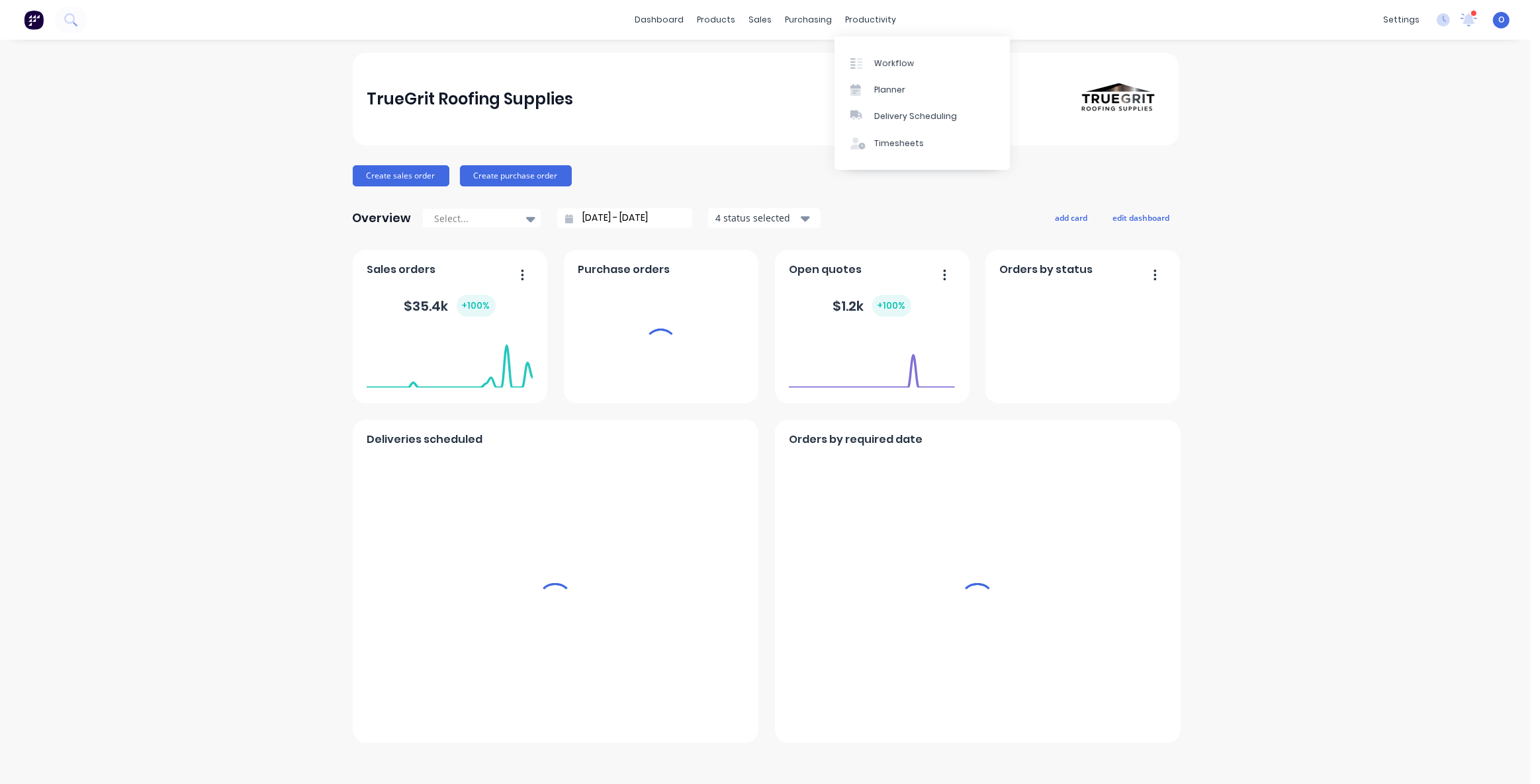
click at [1306, 173] on div "TrueGrit Roofing Supplies Create sales order Create purchase order Overview Sel…" at bounding box center [765, 412] width 1530 height 718
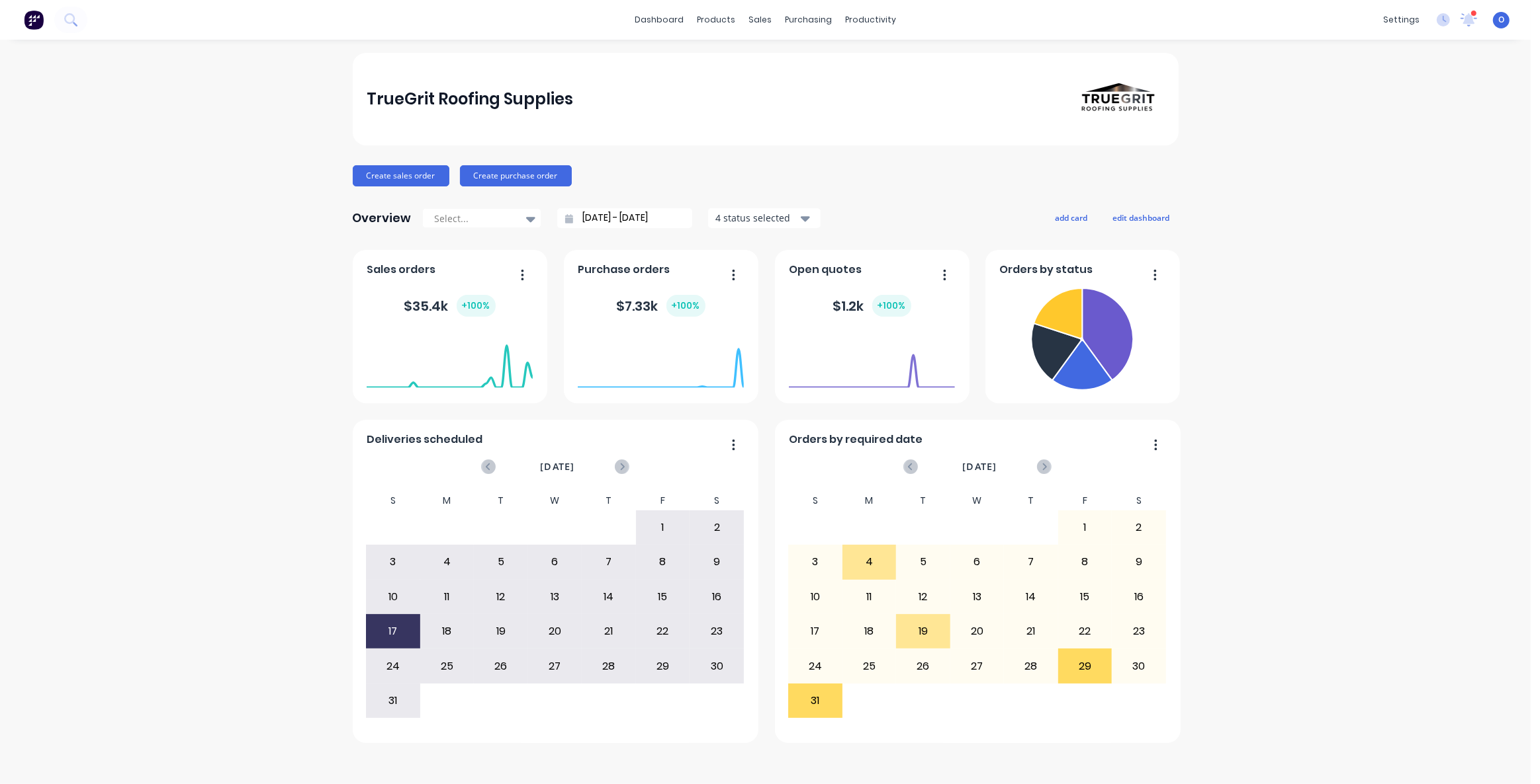
drag, startPoint x: 1372, startPoint y: 567, endPoint x: 1368, endPoint y: 560, distance: 8.1
click at [1370, 566] on div "TrueGrit Roofing Supplies Create sales order Create purchase order Overview Sel…" at bounding box center [765, 412] width 1530 height 718
click at [39, 332] on div "TrueGrit Roofing Supplies Create sales order Create purchase order Overview Sel…" at bounding box center [765, 412] width 1530 height 718
